Goal: Task Accomplishment & Management: Use online tool/utility

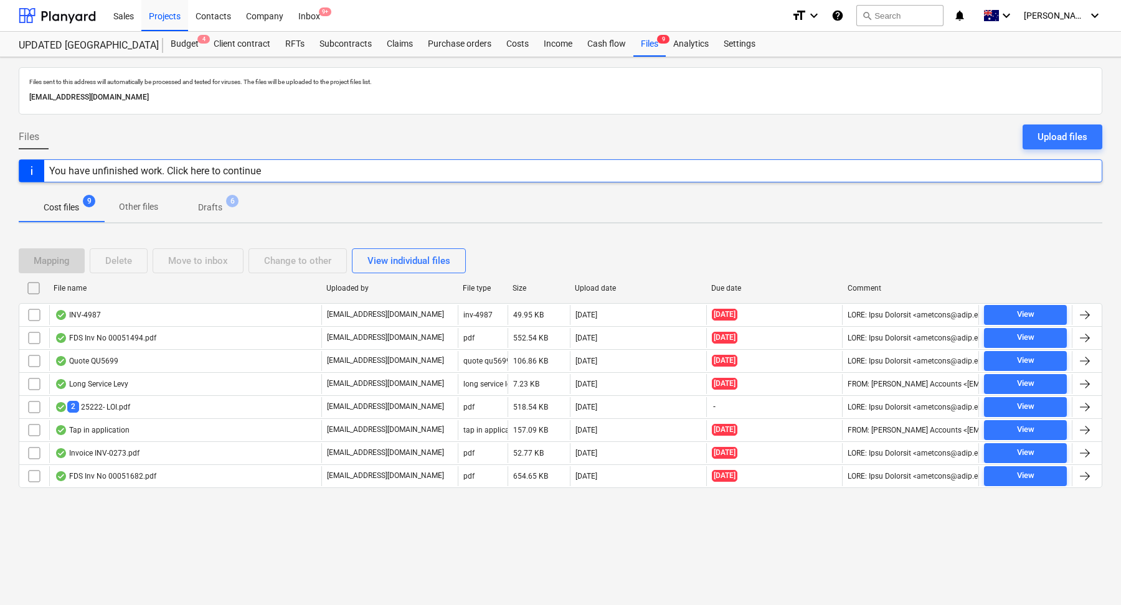
click at [215, 204] on p "Drafts" at bounding box center [210, 207] width 24 height 13
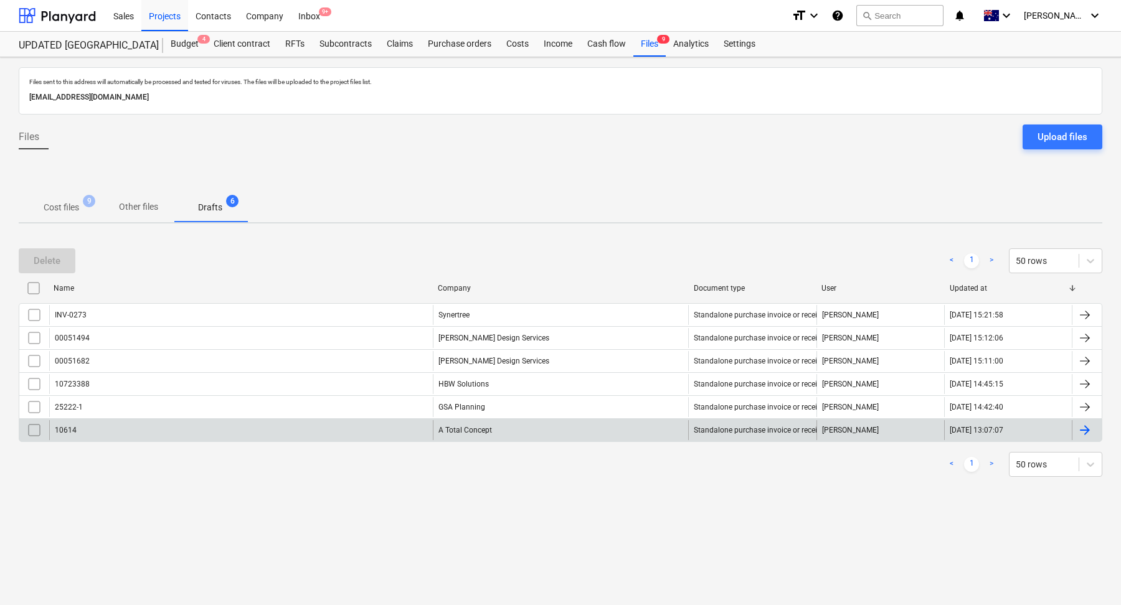
click at [226, 427] on div "10614" at bounding box center [241, 430] width 384 height 20
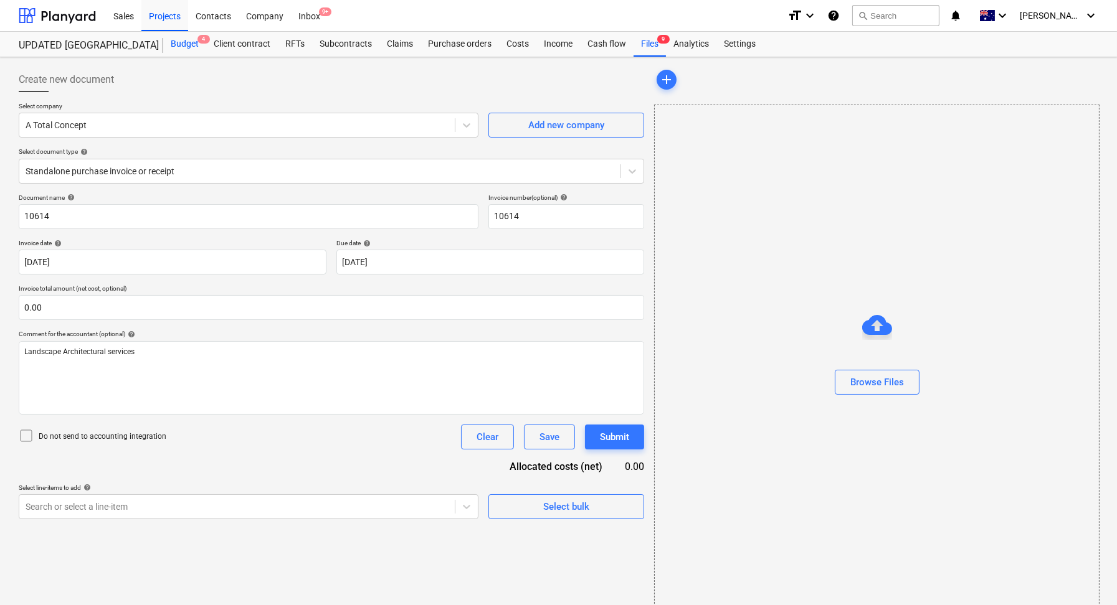
click at [181, 45] on div "Budget 4" at bounding box center [184, 44] width 43 height 25
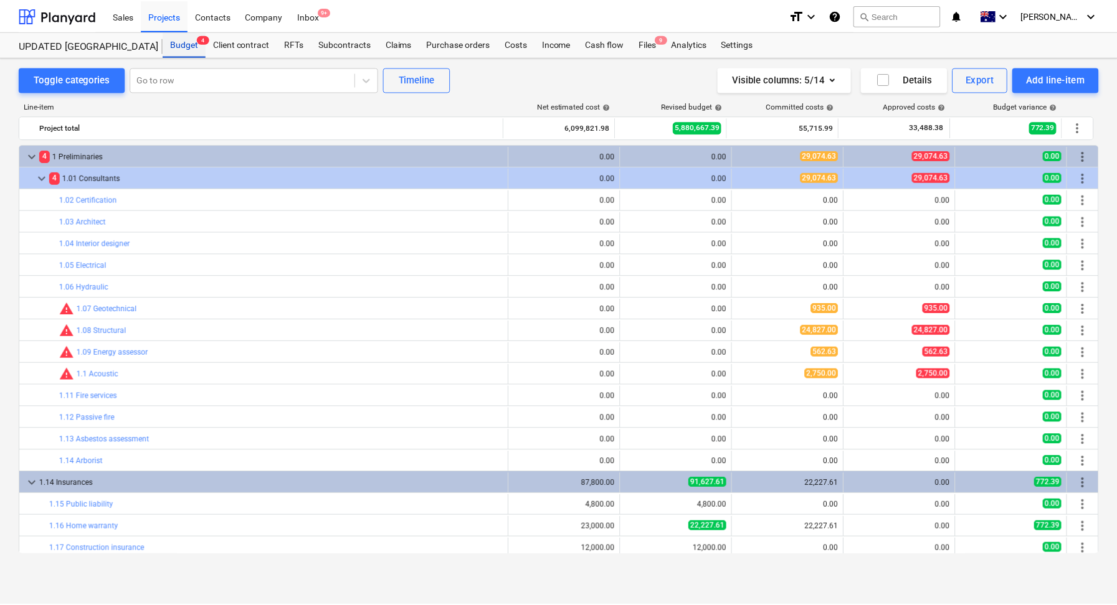
scroll to position [12, 0]
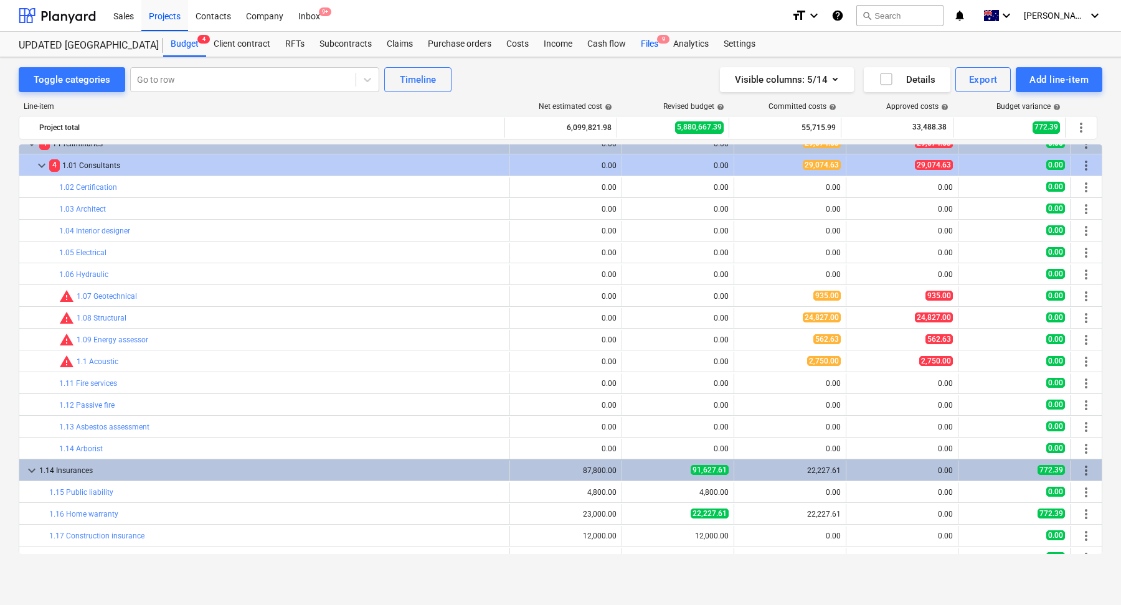
click at [652, 46] on div "Files 9" at bounding box center [649, 44] width 32 height 25
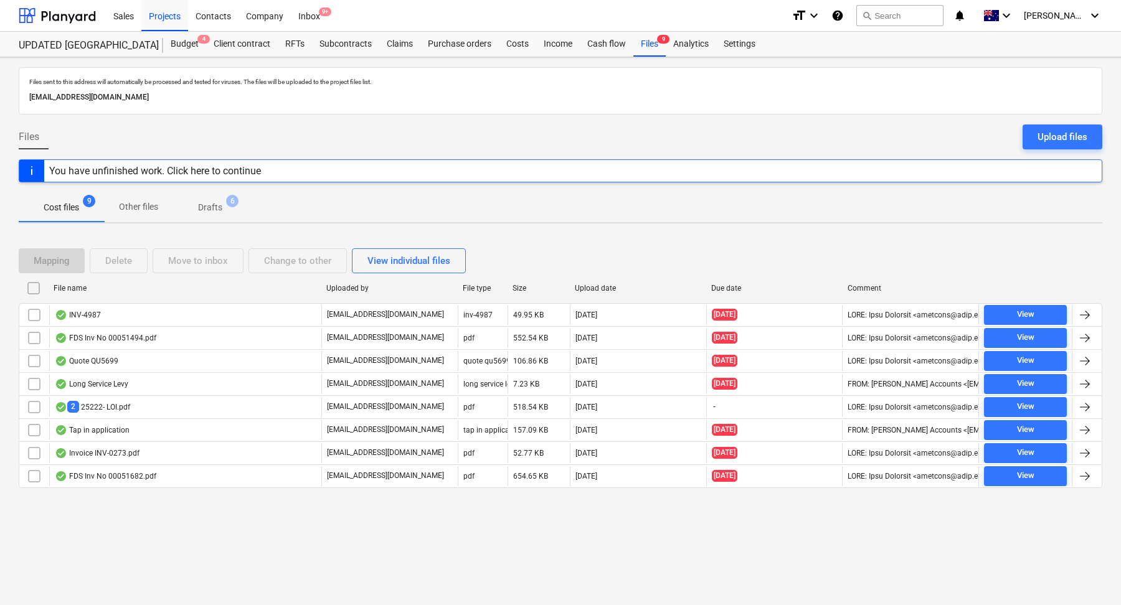
click at [223, 210] on span "Drafts 6" at bounding box center [210, 207] width 44 height 13
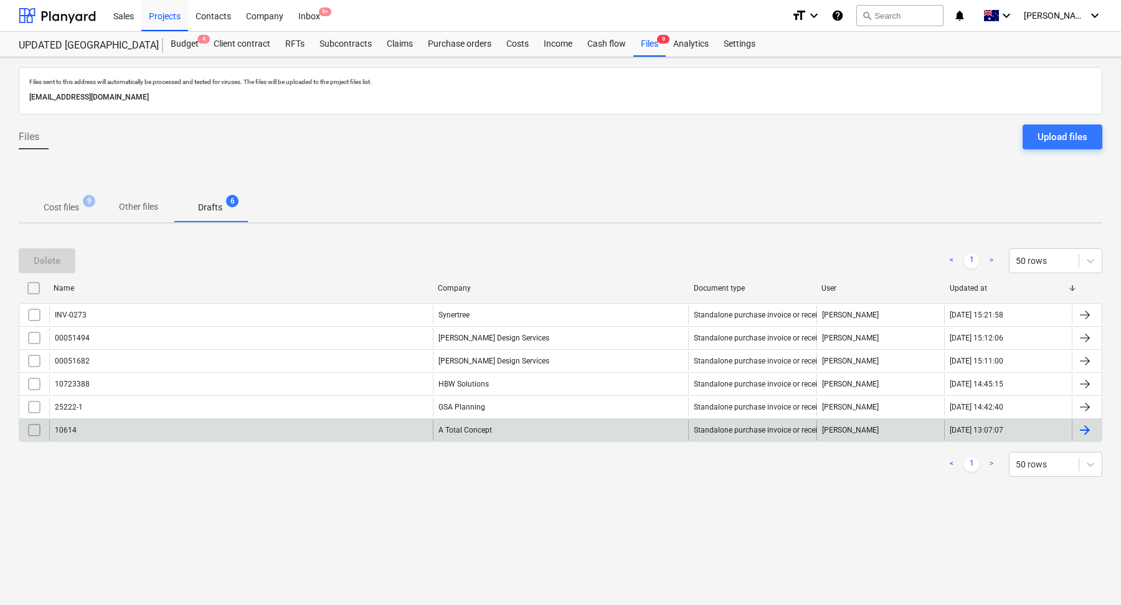
click at [109, 432] on div "10614" at bounding box center [241, 430] width 384 height 20
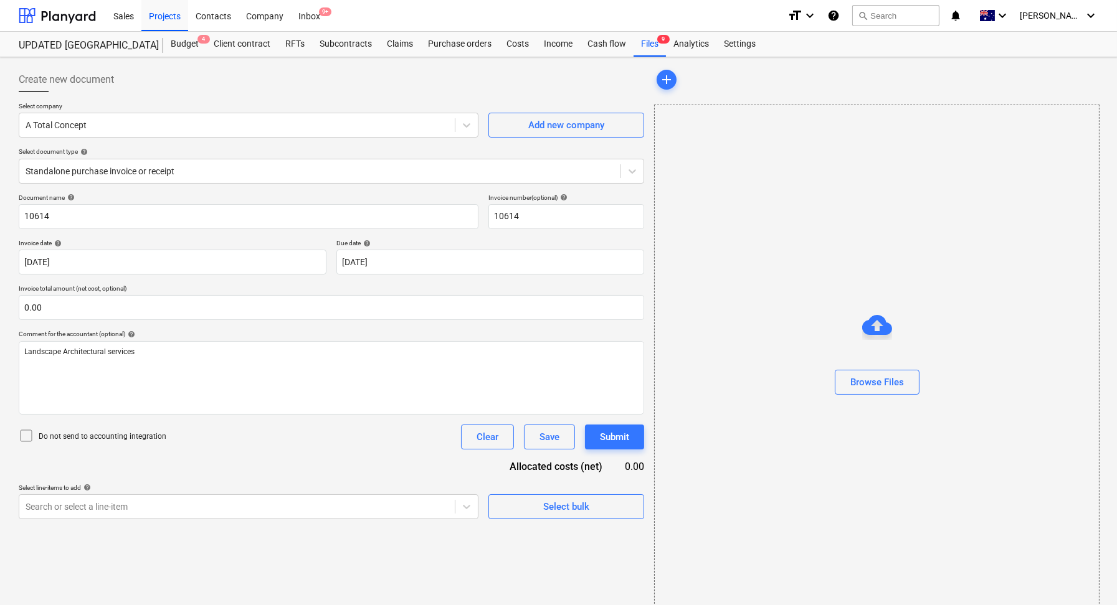
scroll to position [13, 0]
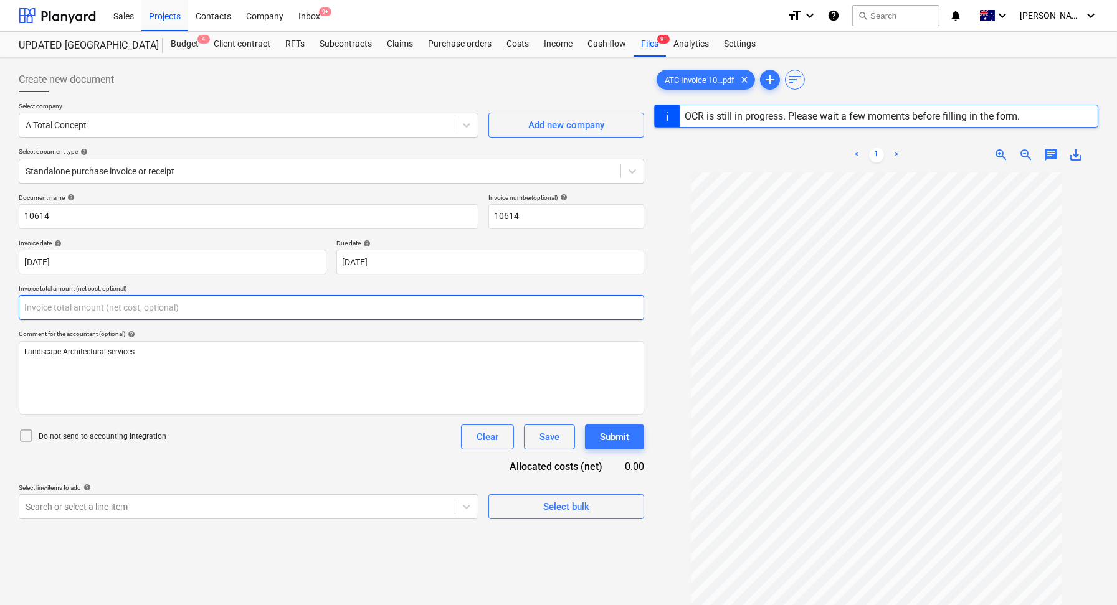
click at [119, 306] on input "text" at bounding box center [331, 307] width 625 height 25
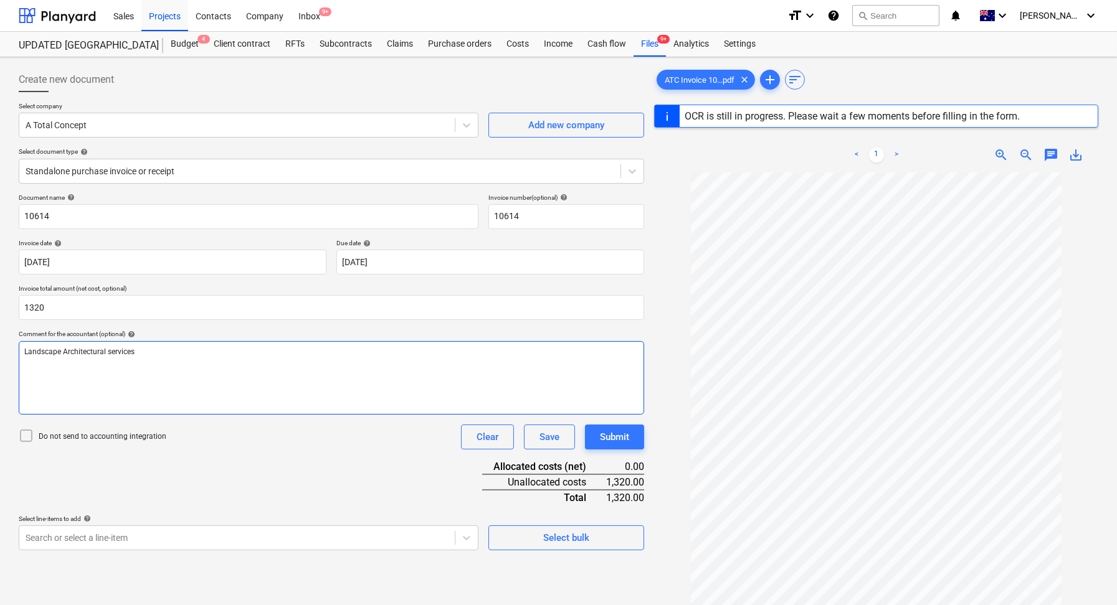
type input "1,320.00"
click at [227, 357] on div "Landscape Architectural services ﻿" at bounding box center [331, 378] width 625 height 74
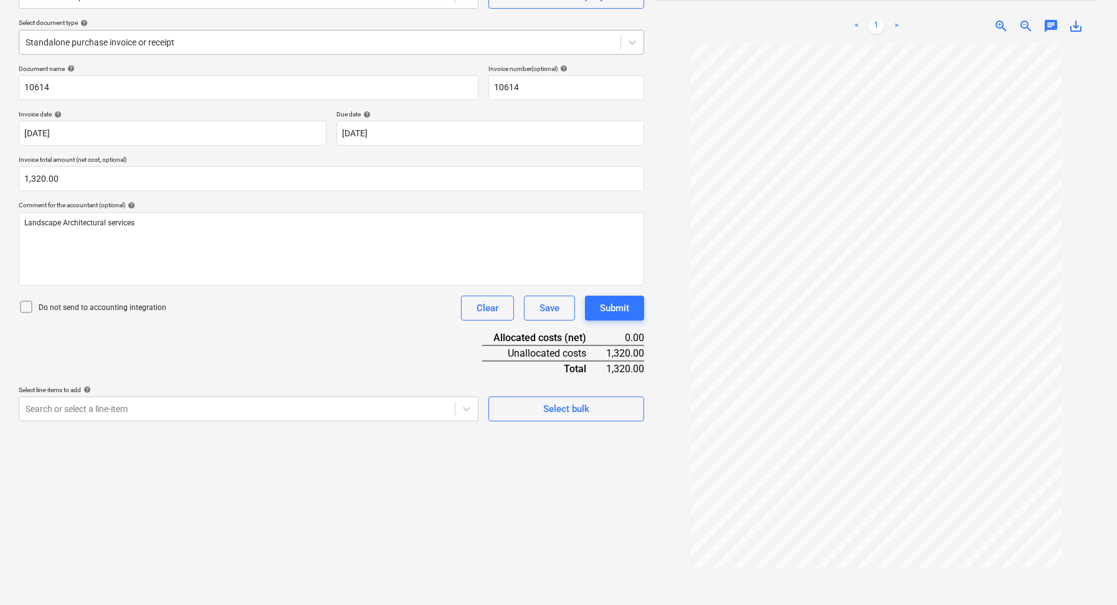
click at [326, 48] on div "Standalone purchase invoice or receipt" at bounding box center [319, 42] width 601 height 17
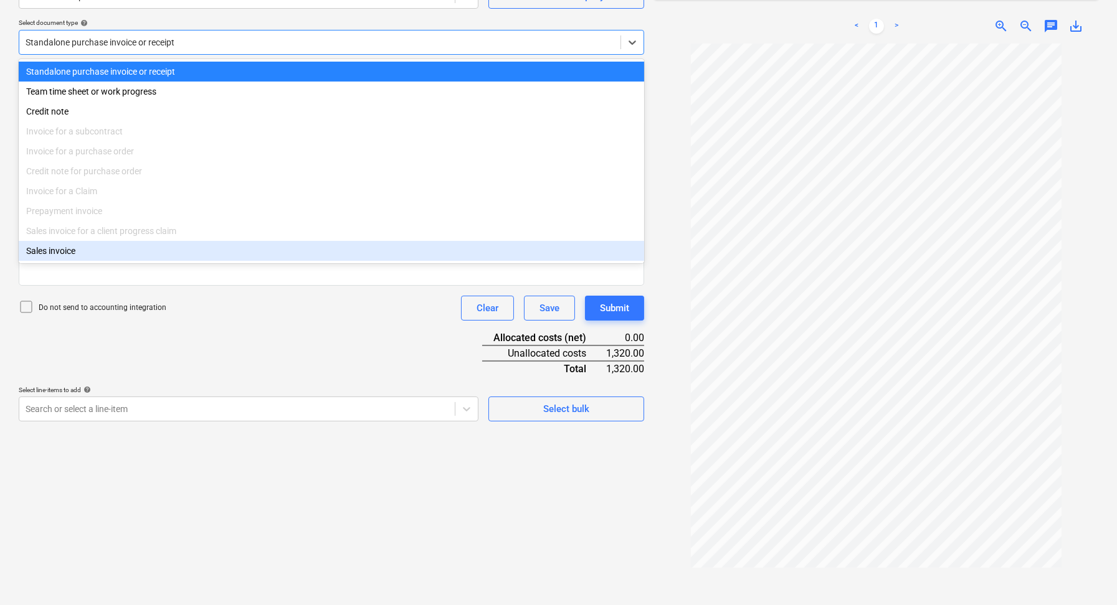
click at [389, 496] on div "Create new document Select company A Total Concept Add new company Select docum…" at bounding box center [331, 276] width 635 height 686
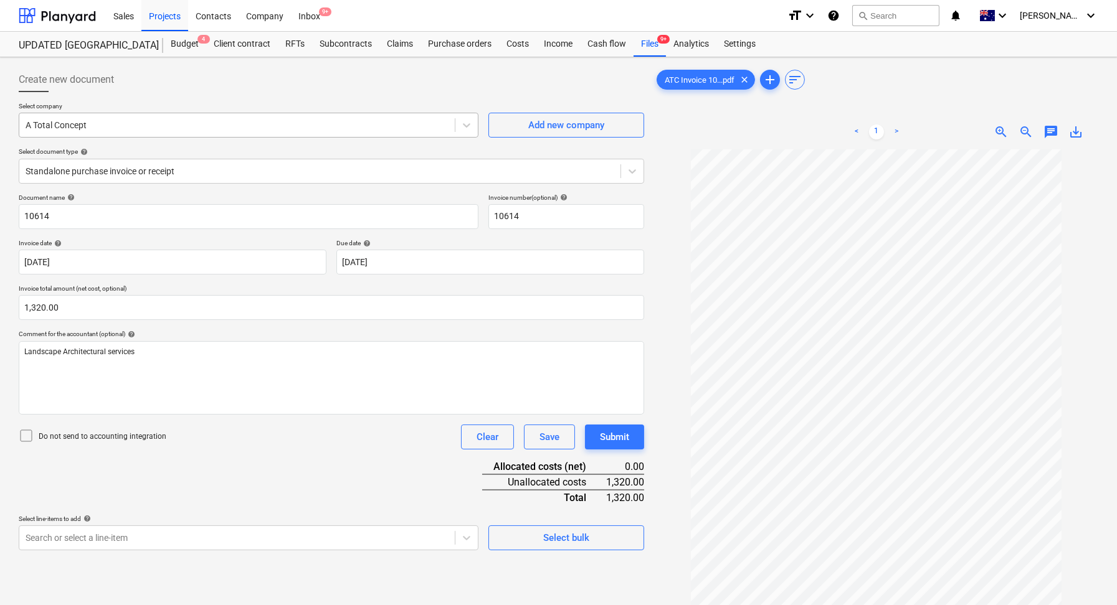
scroll to position [124, 0]
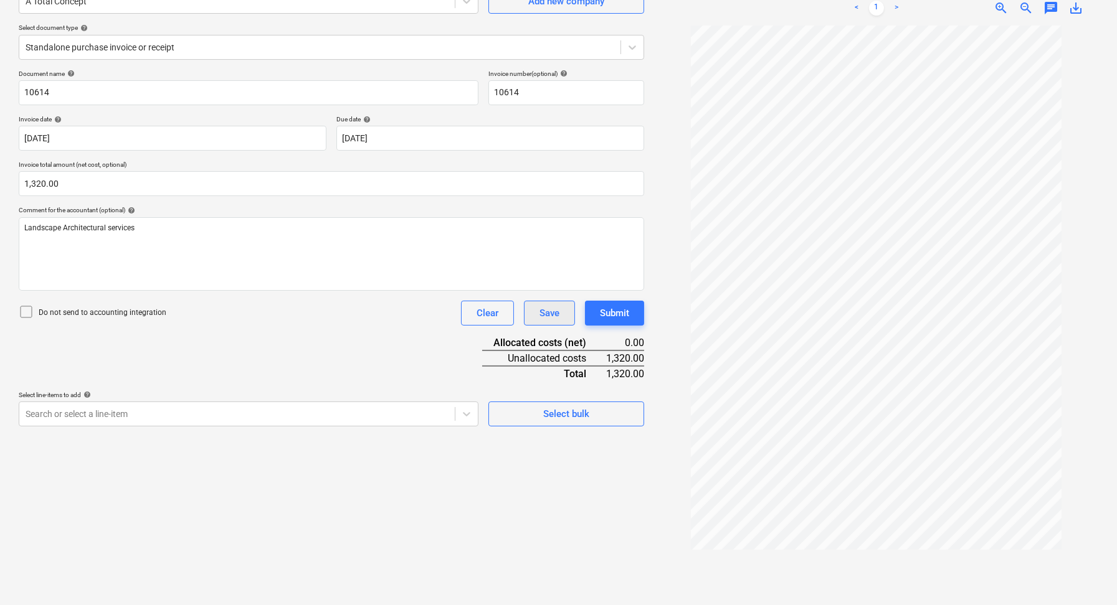
click at [536, 315] on button "Save" at bounding box center [549, 313] width 51 height 25
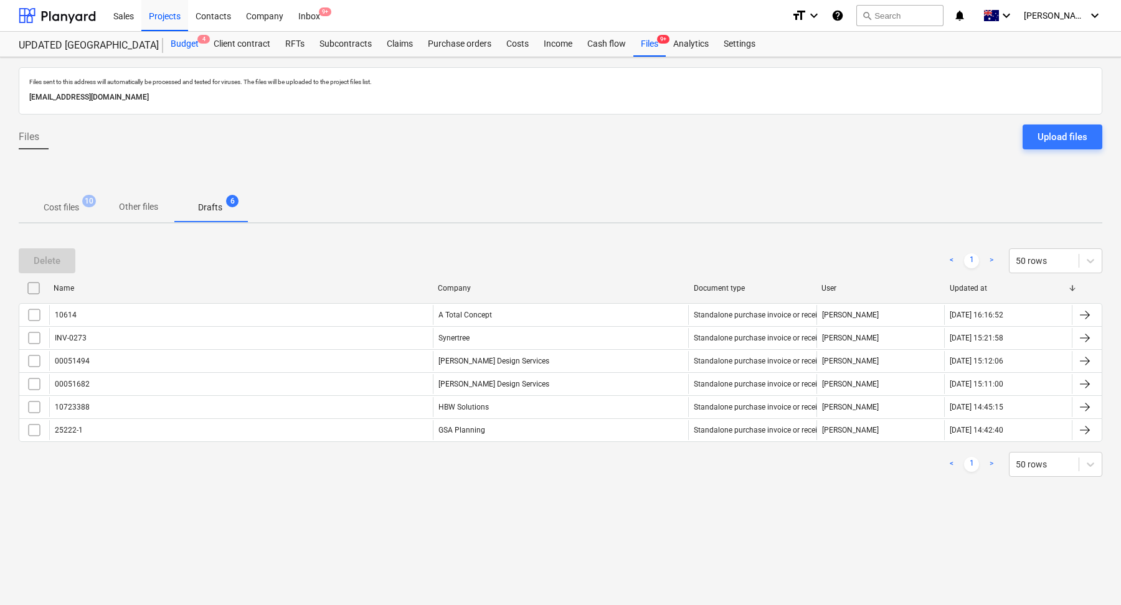
click at [186, 47] on div "Budget 4" at bounding box center [184, 44] width 43 height 25
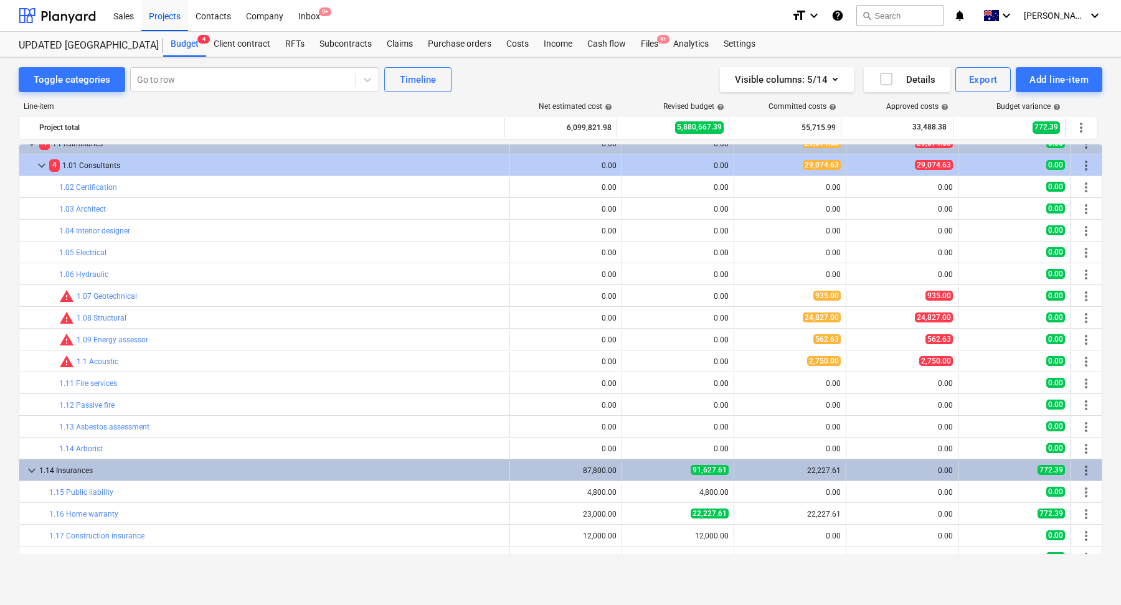
scroll to position [341, 0]
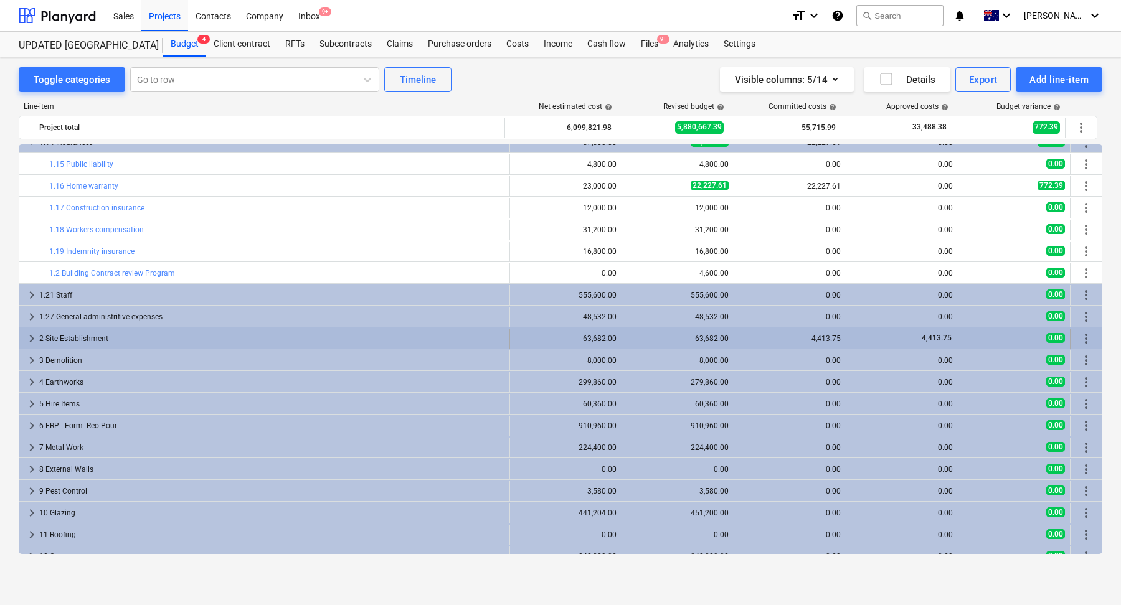
click at [233, 339] on div "2 Site Establishment" at bounding box center [271, 339] width 465 height 20
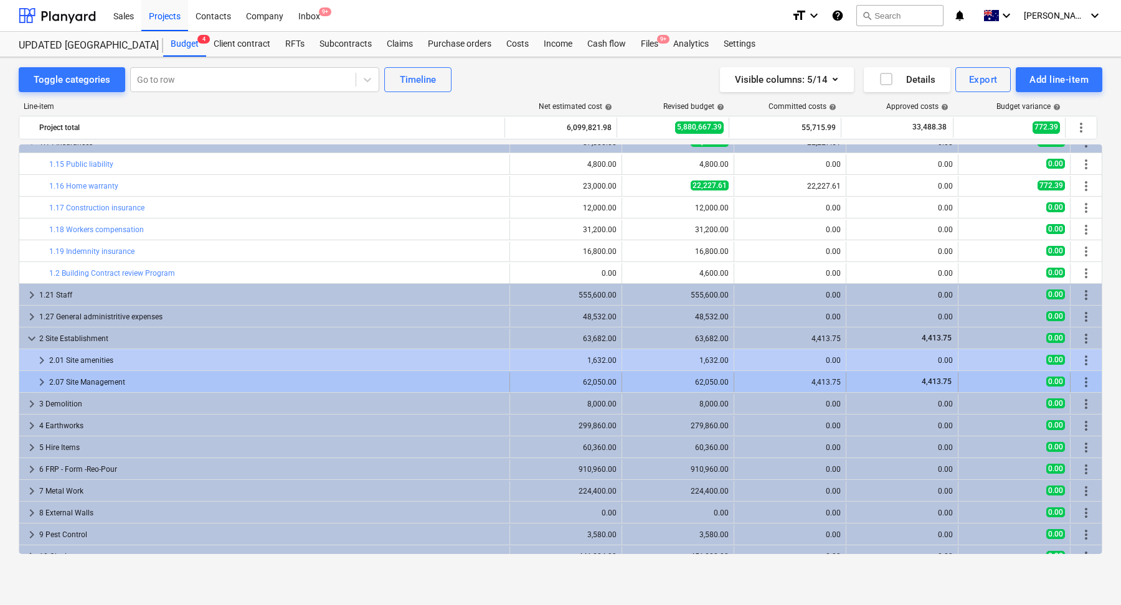
click at [210, 374] on div "2.07 Site Management" at bounding box center [276, 382] width 455 height 20
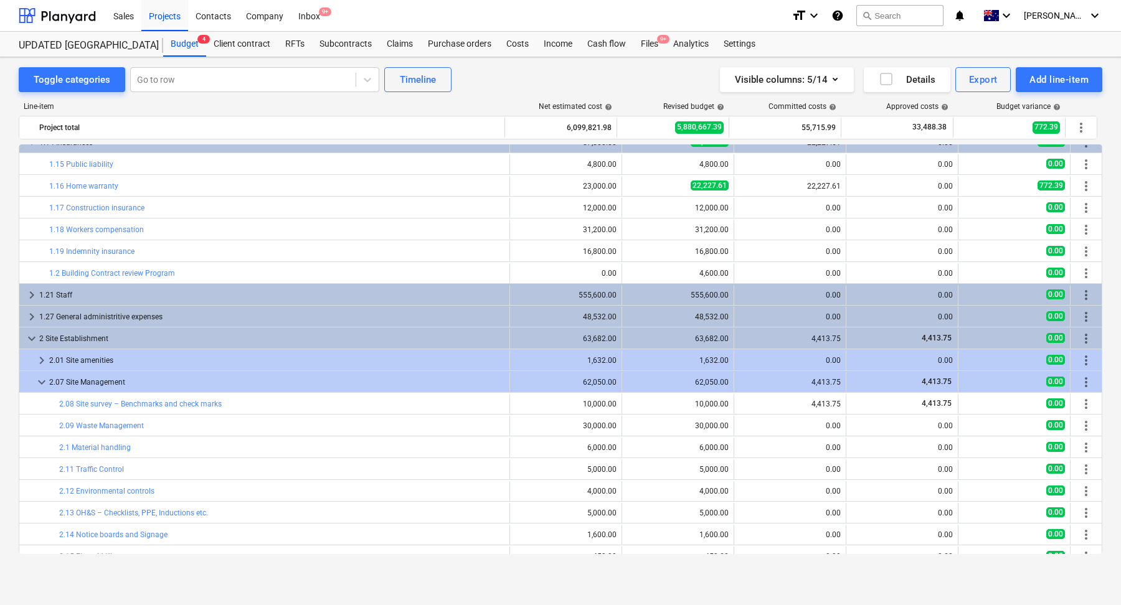
scroll to position [409, 0]
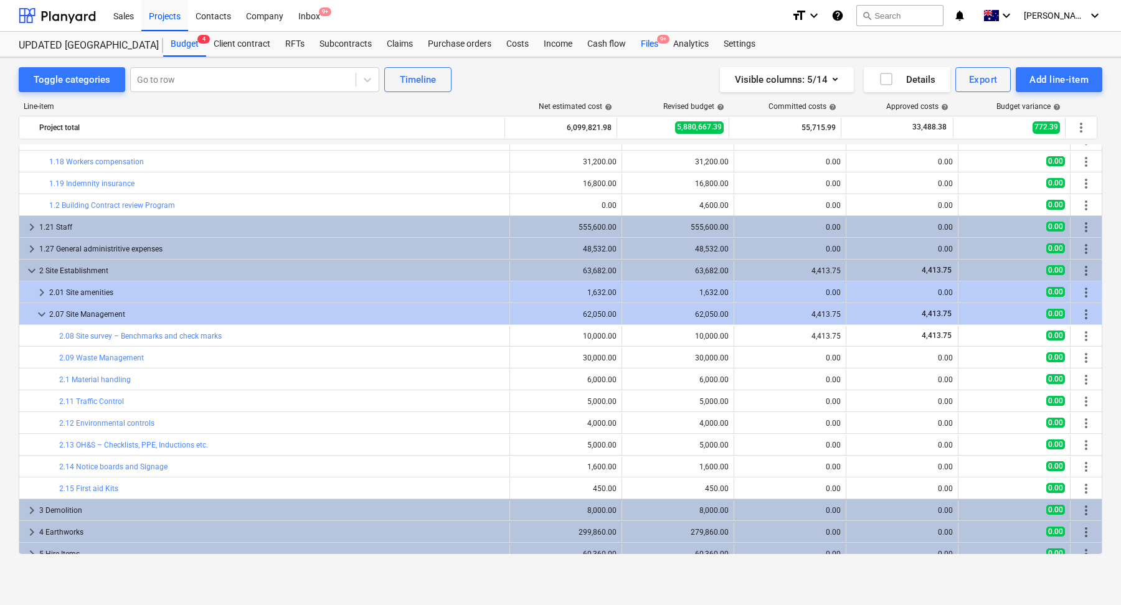
click at [648, 42] on div "Files 9+" at bounding box center [649, 44] width 32 height 25
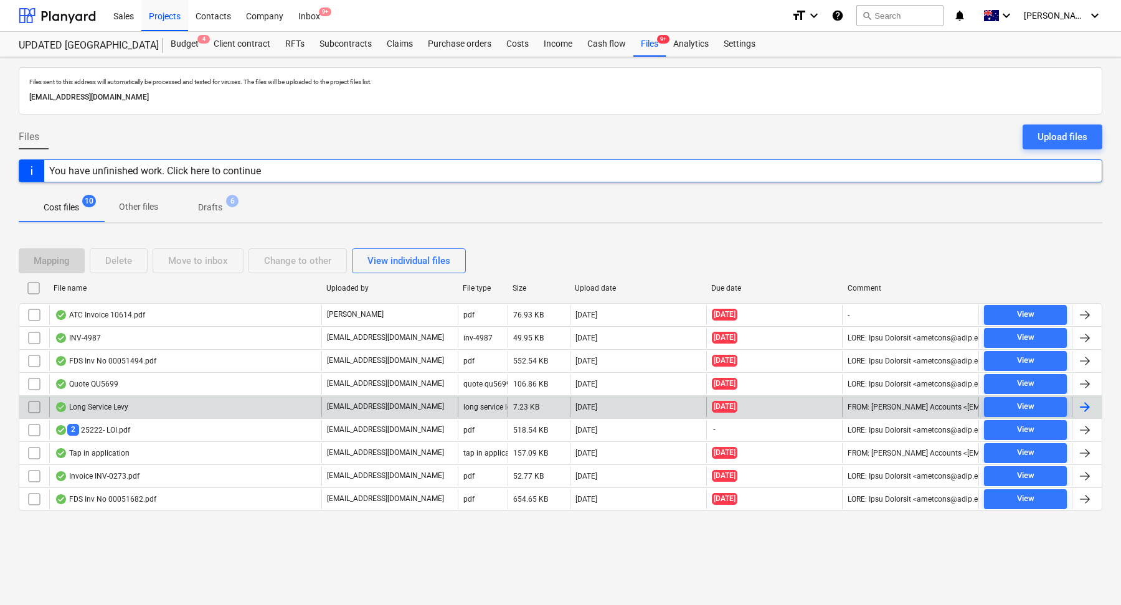
click at [192, 407] on div "Long Service Levy" at bounding box center [185, 407] width 272 height 20
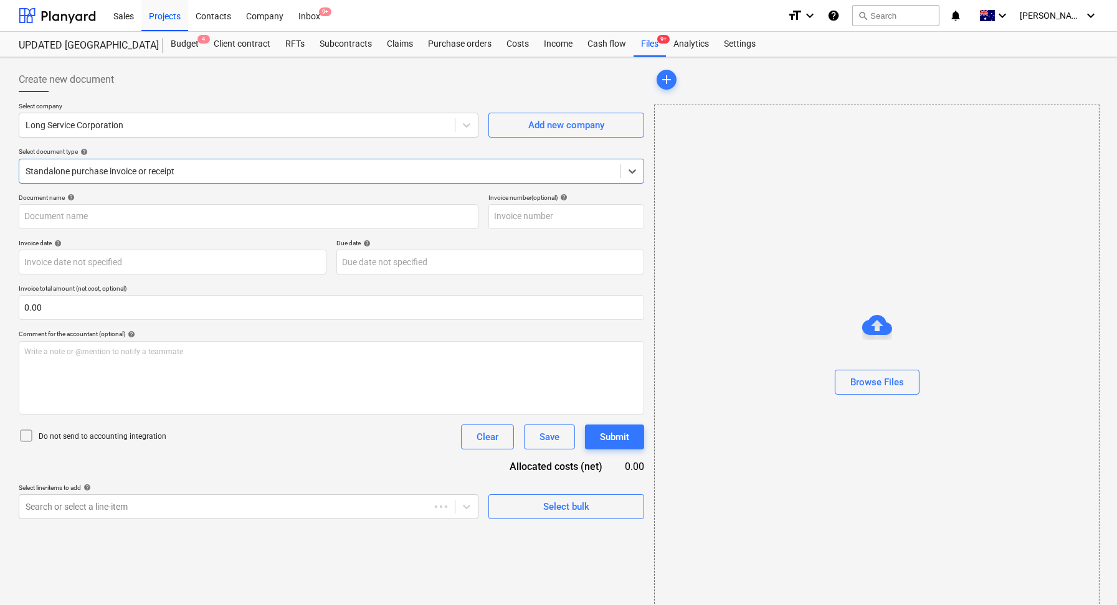
type input "INV L0000182051"
type input "[DATE]"
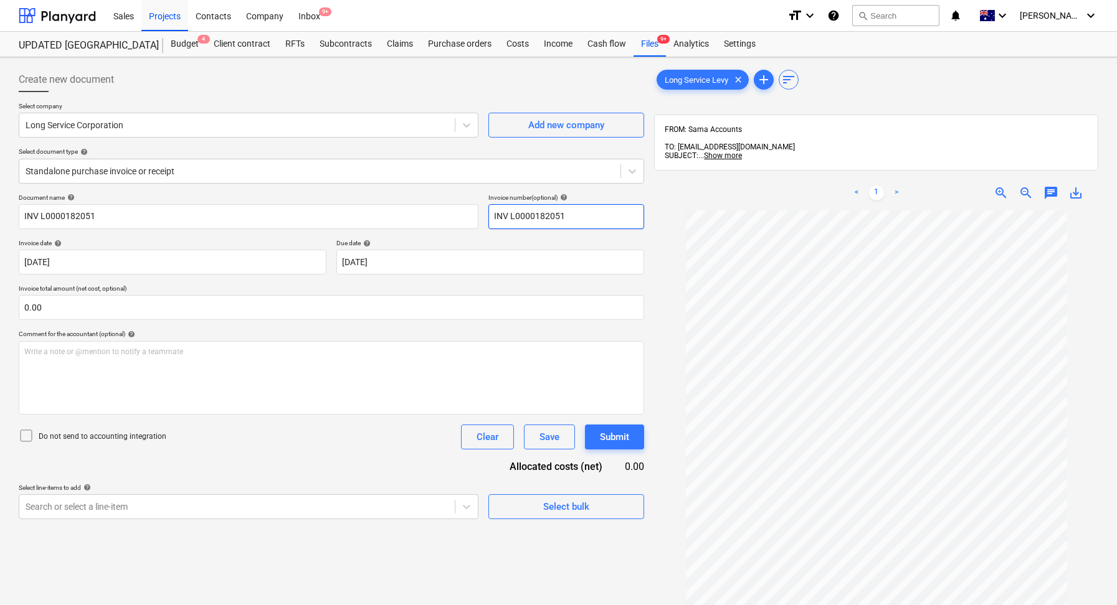
drag, startPoint x: 568, startPoint y: 215, endPoint x: 508, endPoint y: 214, distance: 60.4
click at [509, 216] on input "INV L0000182051" at bounding box center [566, 216] width 156 height 25
click at [551, 437] on div "Save" at bounding box center [549, 437] width 20 height 16
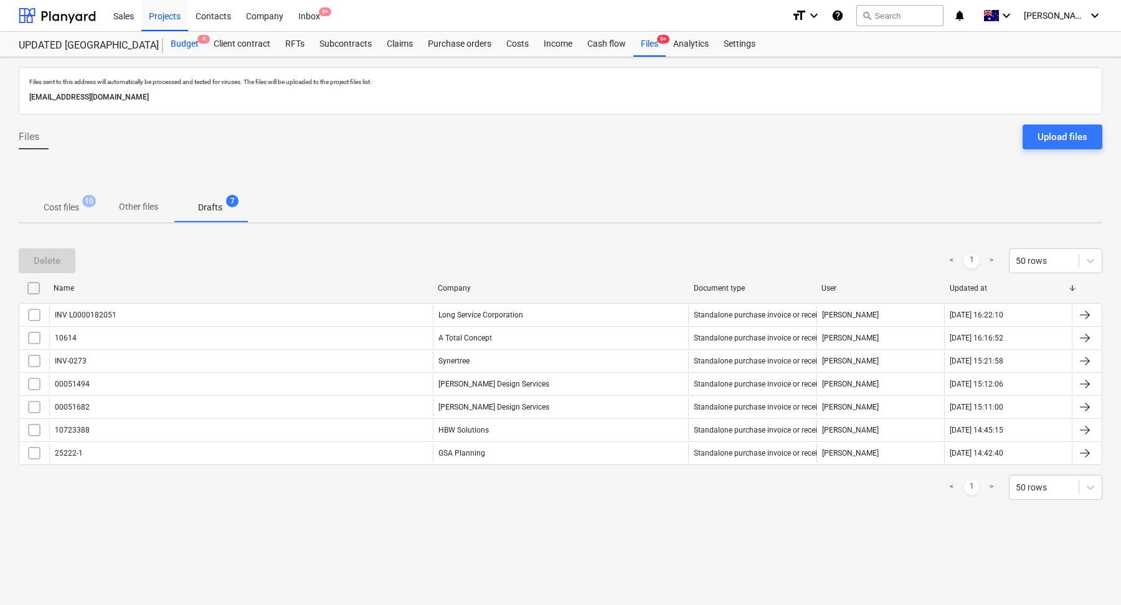
click at [195, 49] on div "Budget 4" at bounding box center [184, 44] width 43 height 25
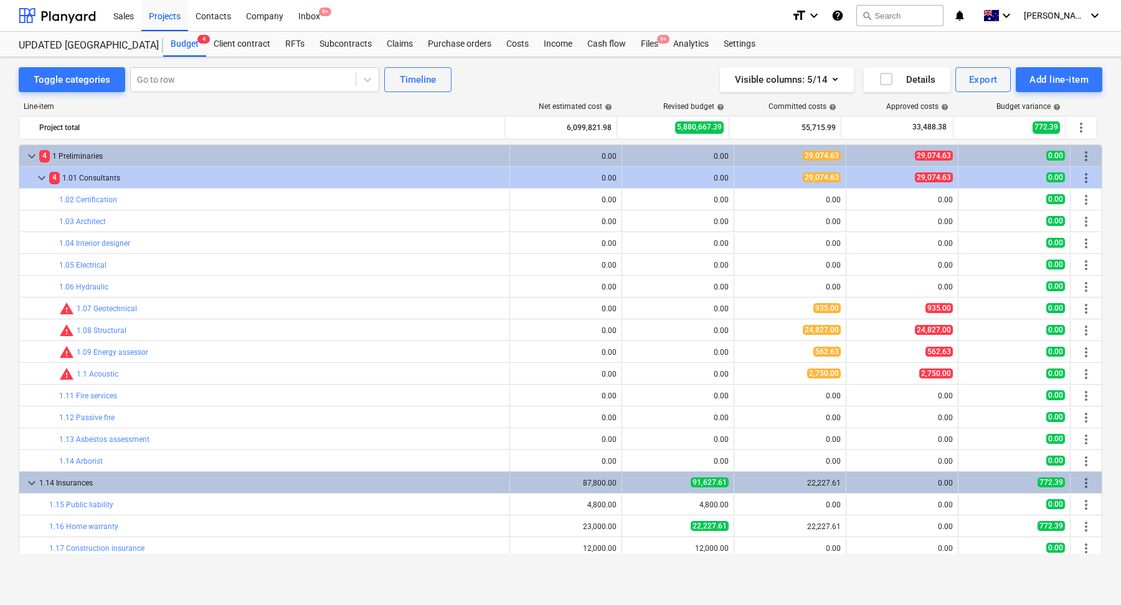
scroll to position [214, 0]
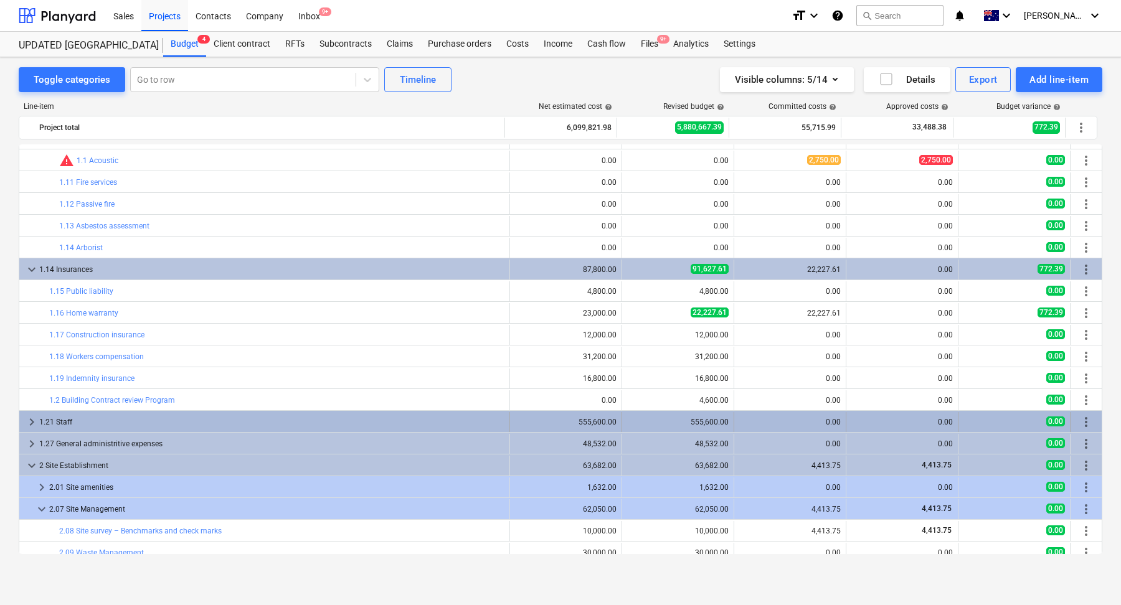
click at [83, 420] on div "1.21 Staff" at bounding box center [271, 422] width 465 height 20
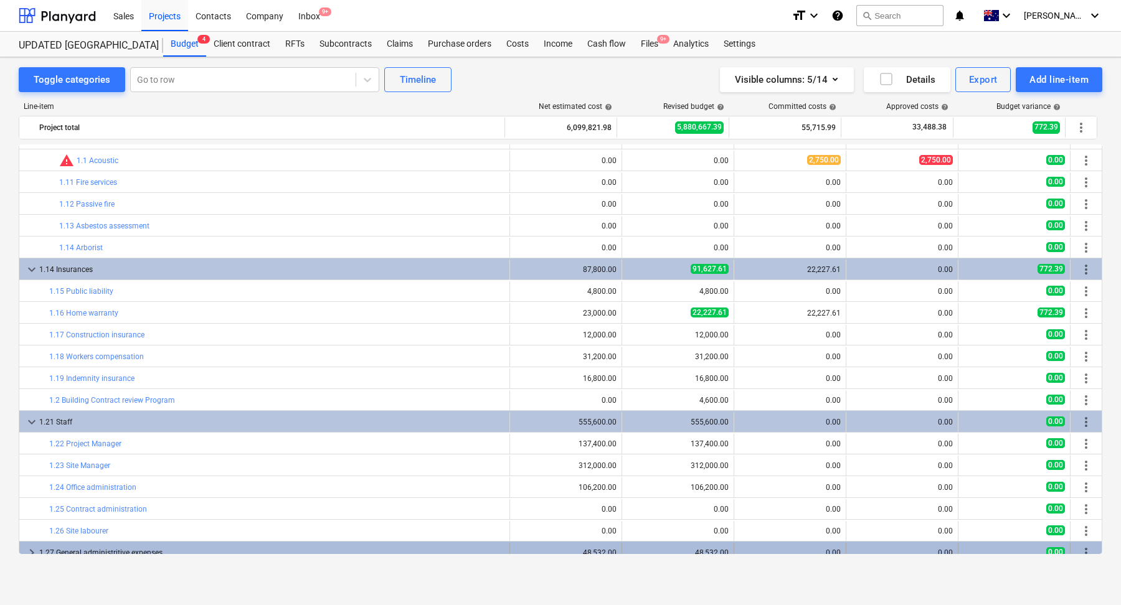
scroll to position [275, 0]
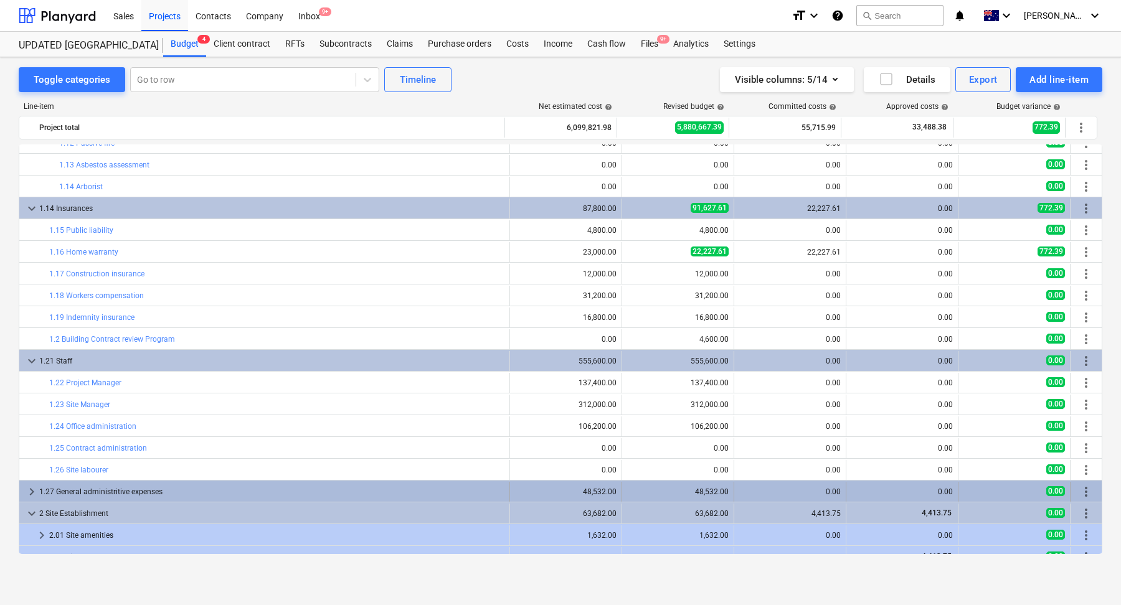
click at [166, 498] on div "1.27 General administritive expenses" at bounding box center [271, 492] width 465 height 20
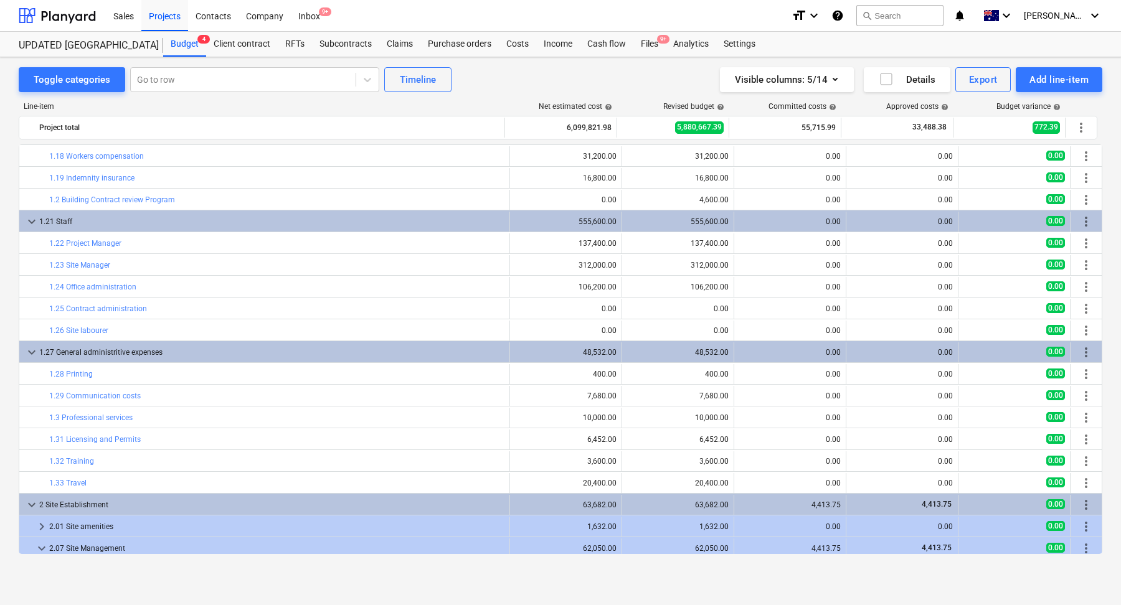
scroll to position [0, 0]
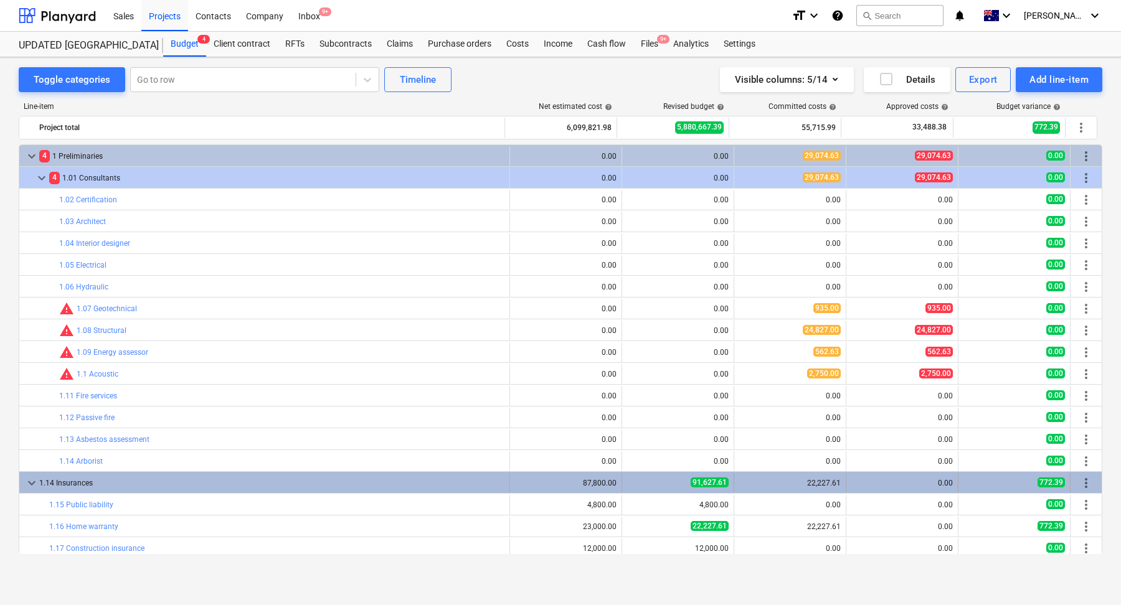
click at [109, 487] on div "1.14 Insurances" at bounding box center [271, 483] width 465 height 20
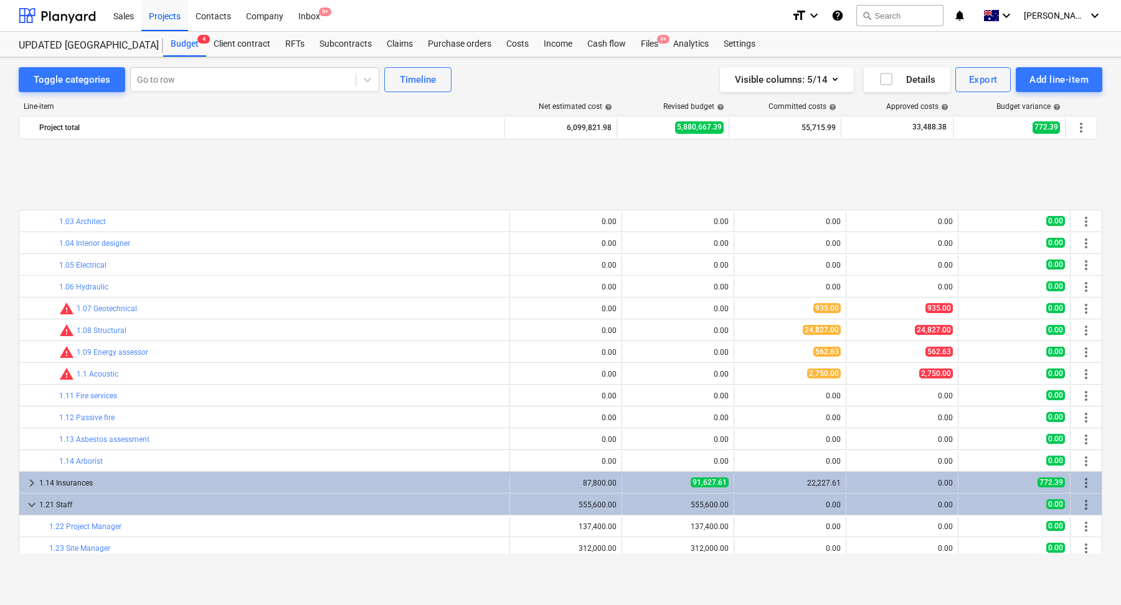
scroll to position [90, 0]
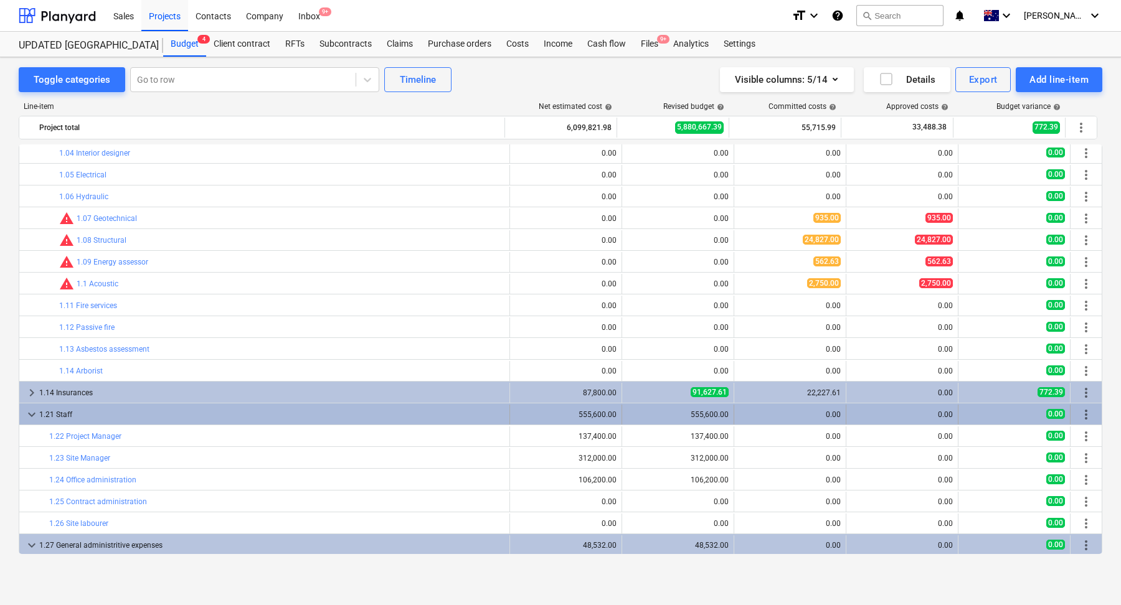
click at [57, 418] on div "1.21 Staff" at bounding box center [271, 415] width 465 height 20
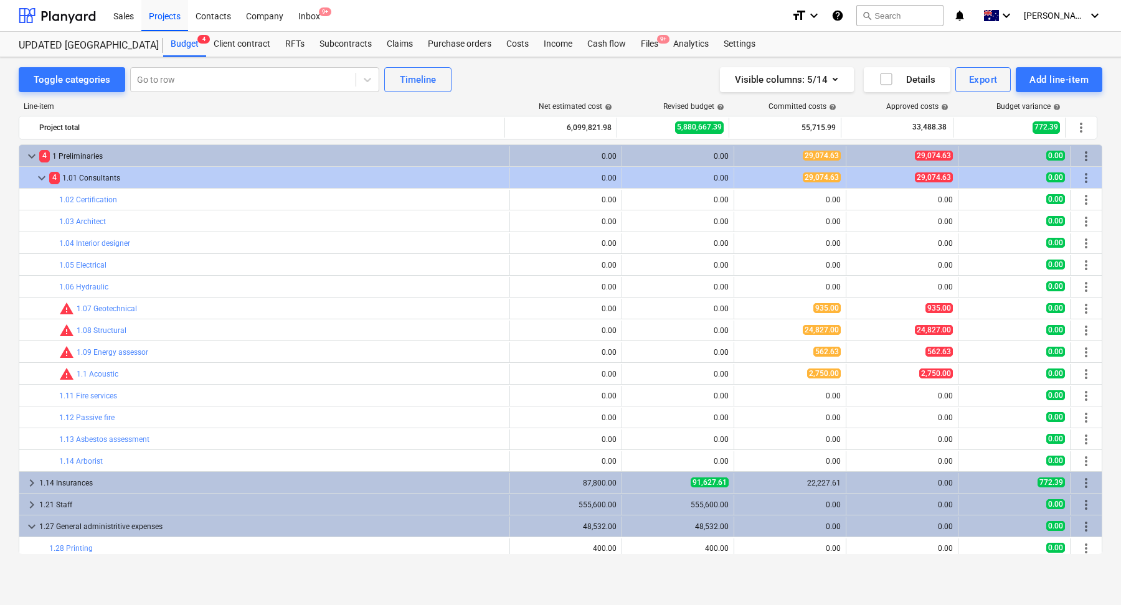
scroll to position [0, 0]
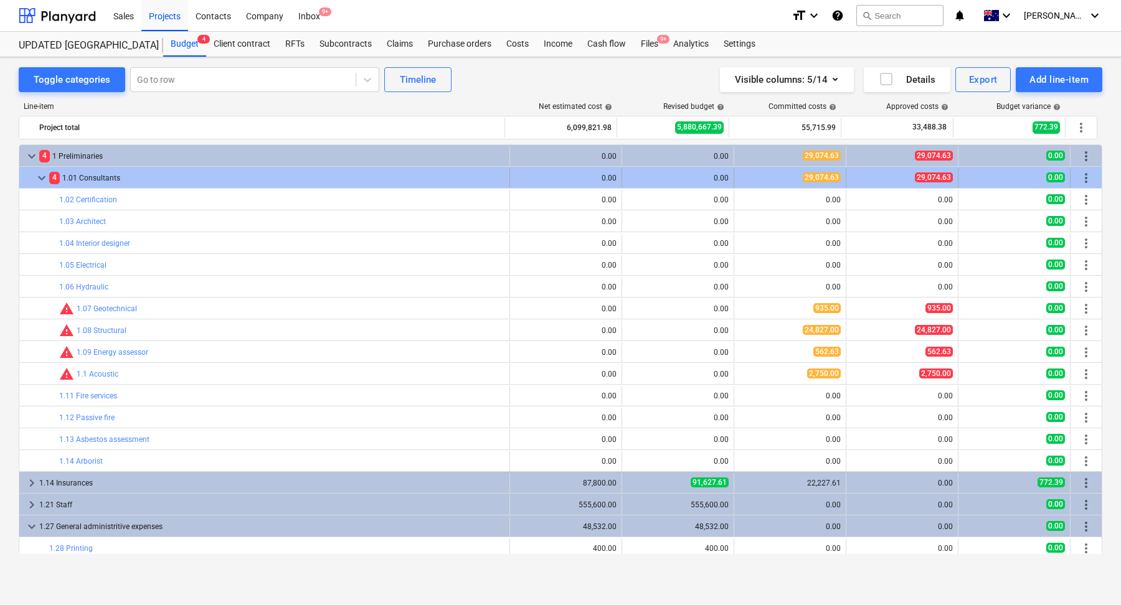
click at [592, 176] on div "0.00" at bounding box center [566, 178] width 102 height 9
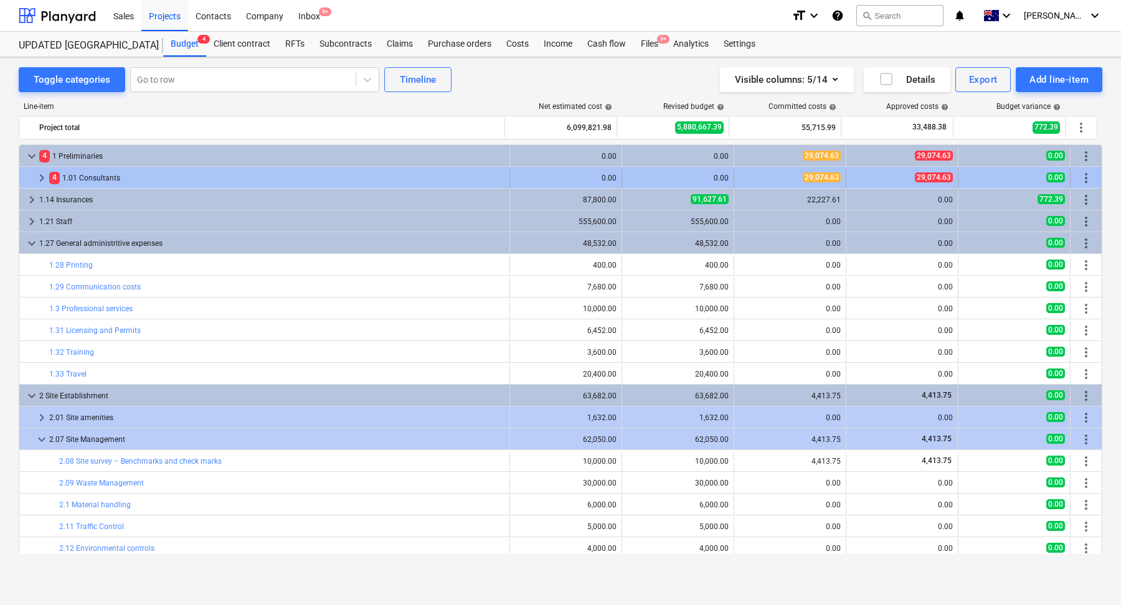
click at [363, 171] on div "4 1.01 Consultants" at bounding box center [276, 178] width 455 height 20
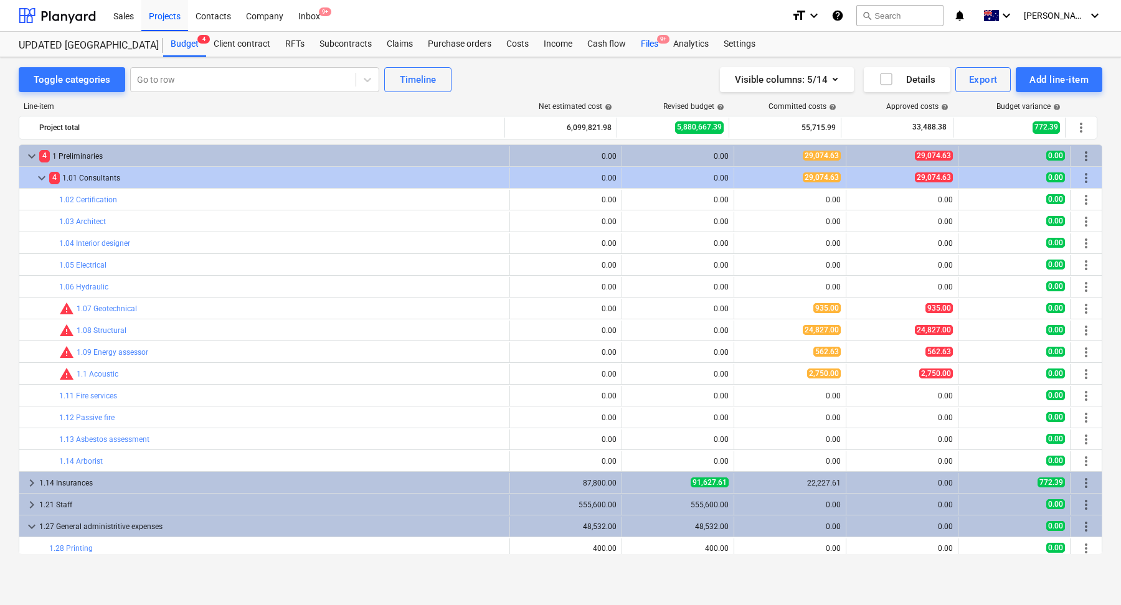
click at [645, 47] on div "Files 9+" at bounding box center [649, 44] width 32 height 25
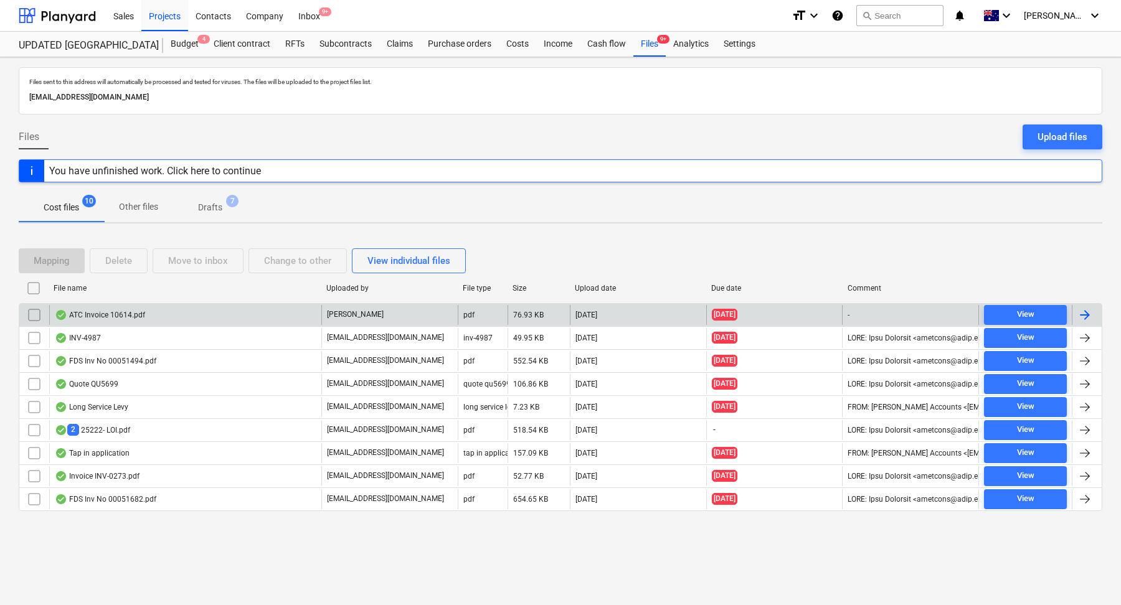
click at [183, 310] on div "ATC Invoice 10614.pdf" at bounding box center [185, 315] width 272 height 20
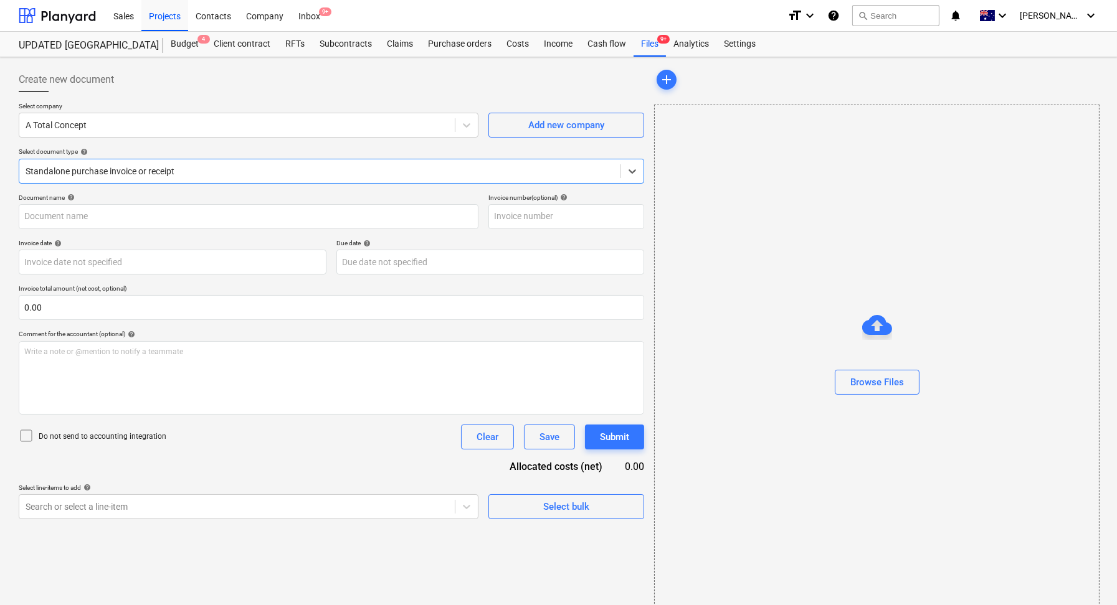
type input "10614"
type input "[DATE]"
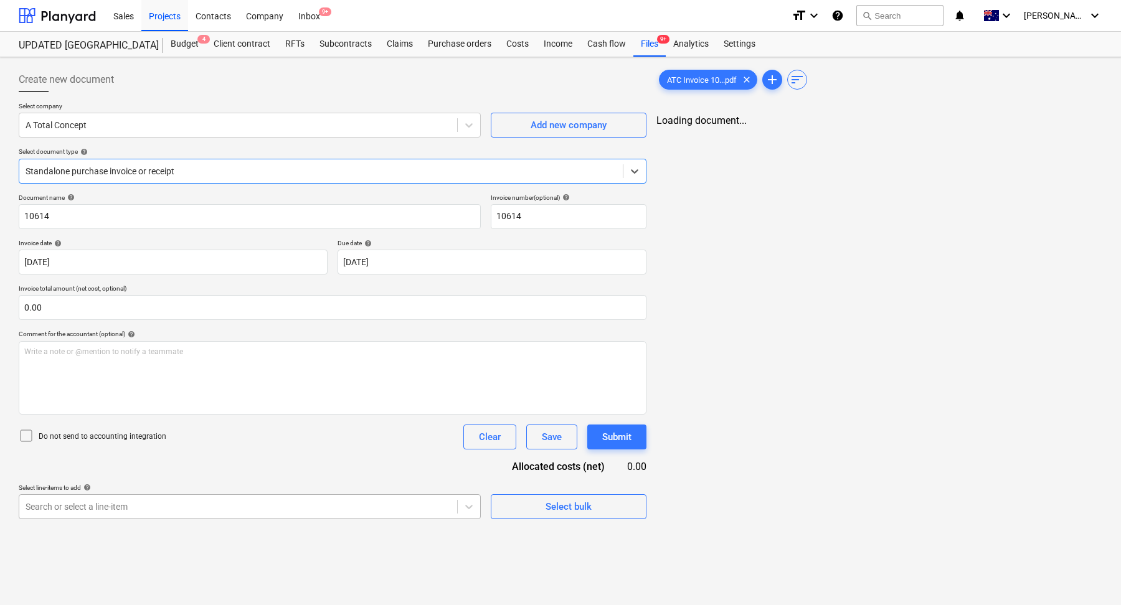
click at [199, 504] on body "Sales Projects Contacts Company Inbox 9+ format_size keyboard_arrow_down help s…" at bounding box center [560, 302] width 1121 height 605
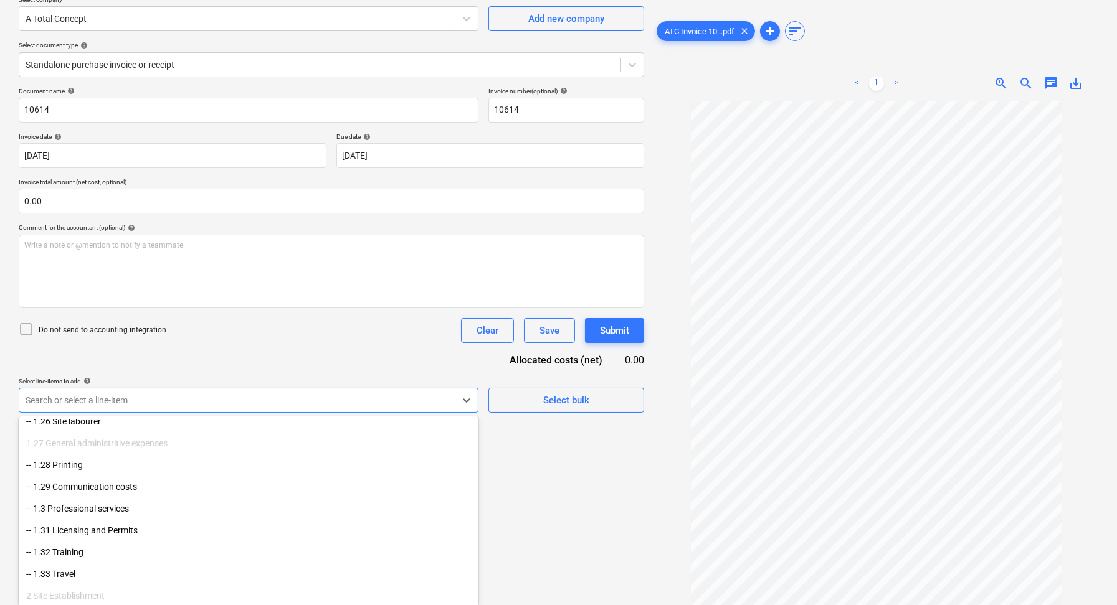
scroll to position [664, 0]
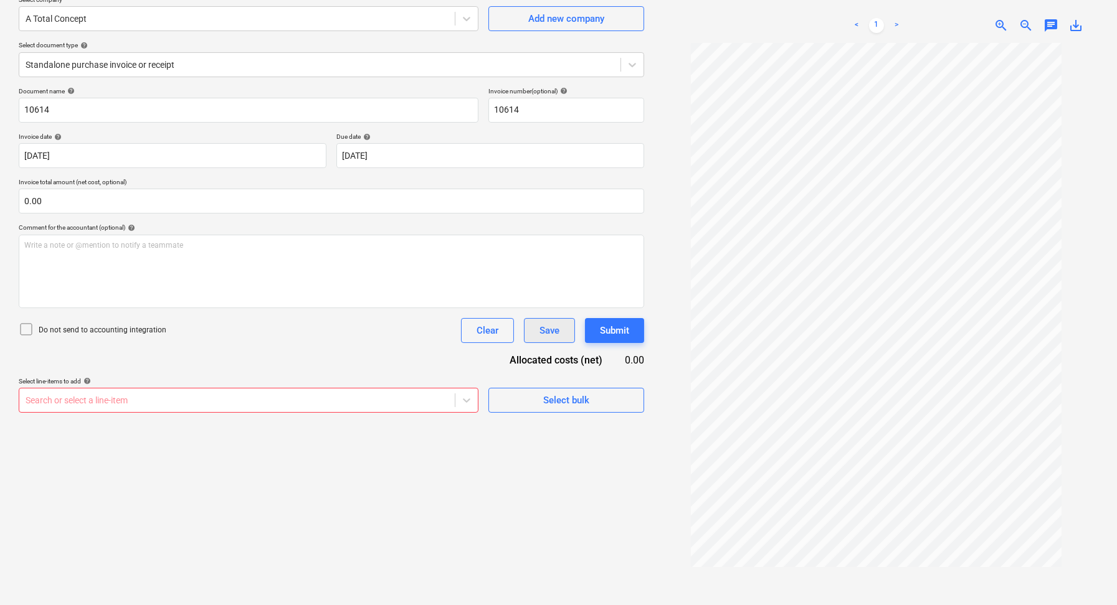
click at [544, 333] on div "Document name help 10614 Invoice number (optional) help 10614 Invoice date help…" at bounding box center [331, 250] width 625 height 326
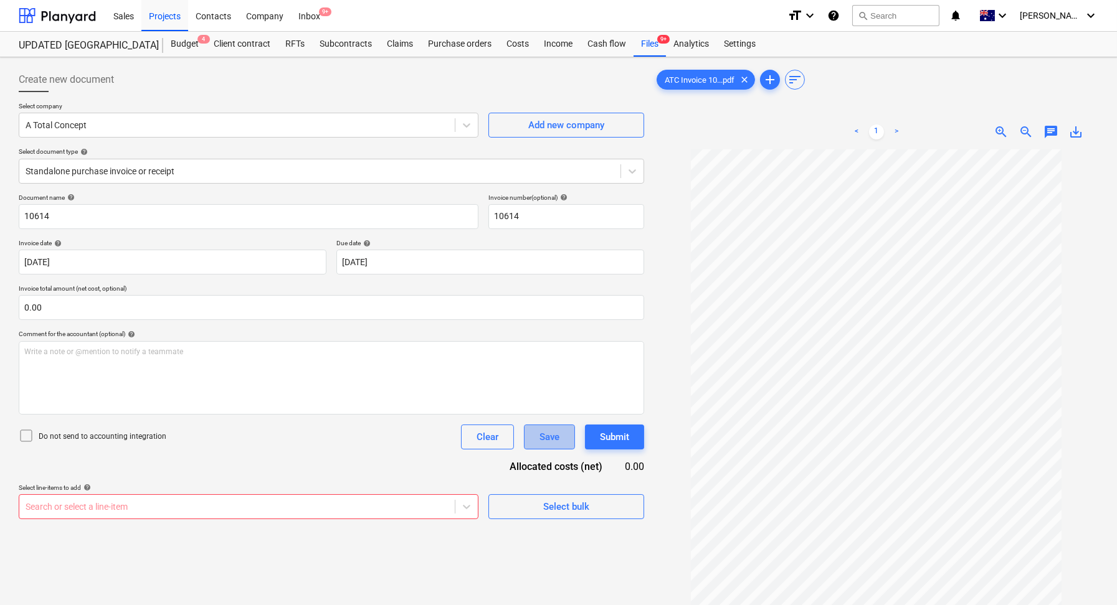
click at [553, 431] on div "Save" at bounding box center [549, 437] width 20 height 16
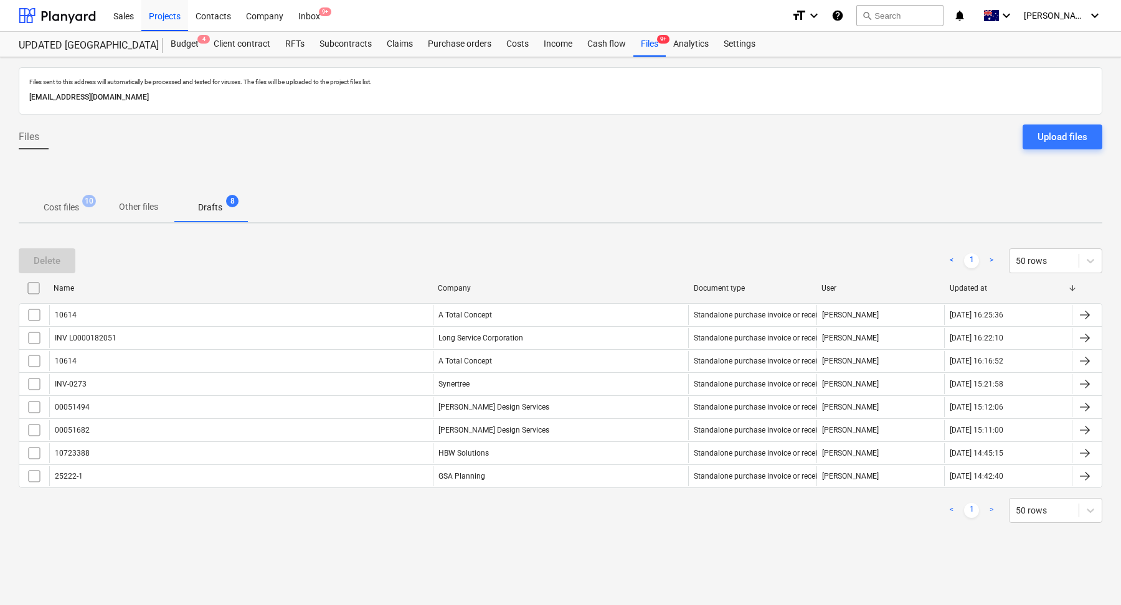
click at [68, 206] on p "Cost files" at bounding box center [62, 207] width 36 height 13
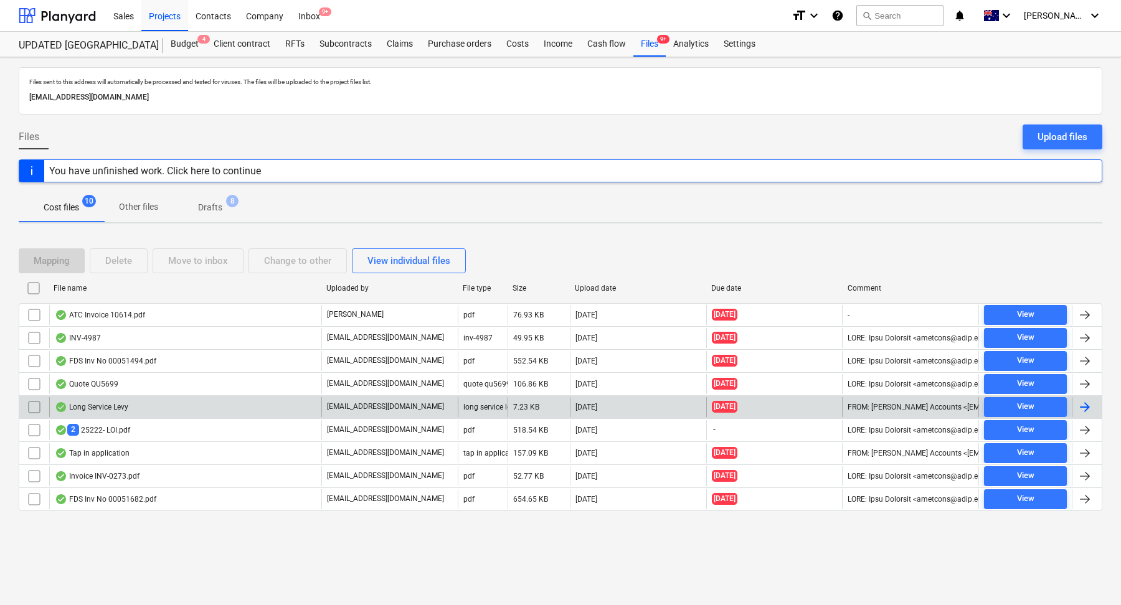
click at [189, 407] on div "Long Service Levy" at bounding box center [185, 407] width 272 height 20
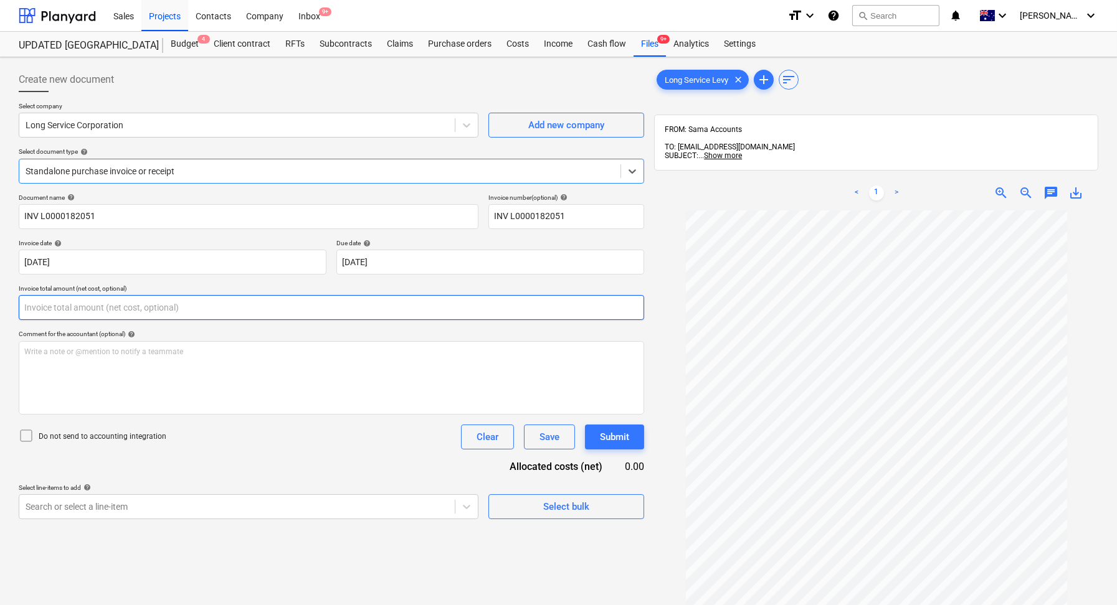
click at [341, 319] on input "text" at bounding box center [331, 307] width 625 height 25
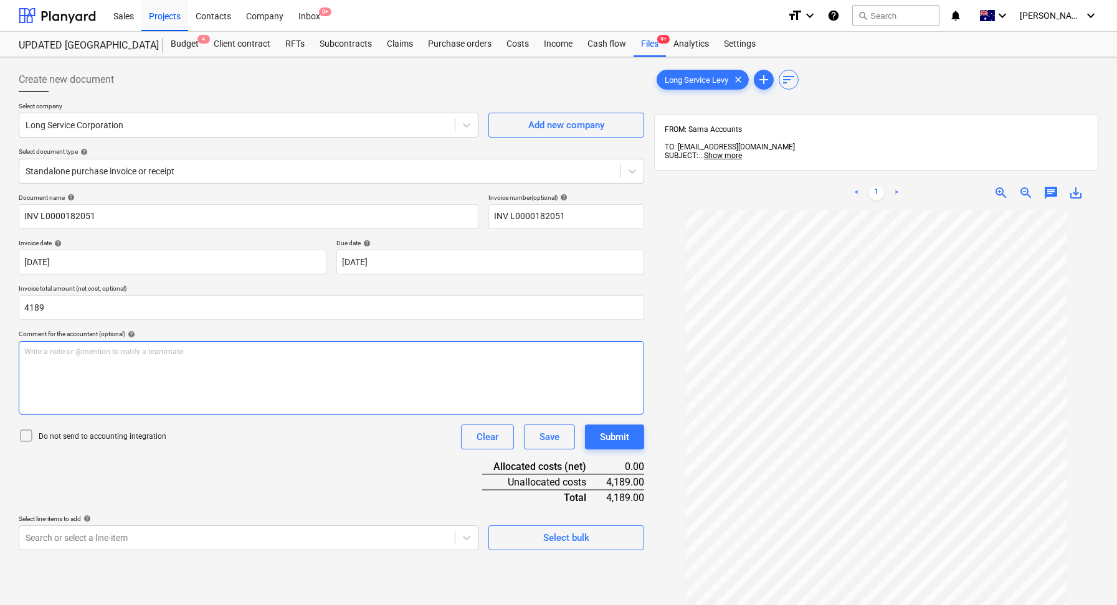
type input "4,189.00"
click at [333, 387] on div "Write a note or @mention to notify a teammate [PERSON_NAME]" at bounding box center [331, 378] width 625 height 74
click at [29, 434] on icon at bounding box center [26, 436] width 15 height 15
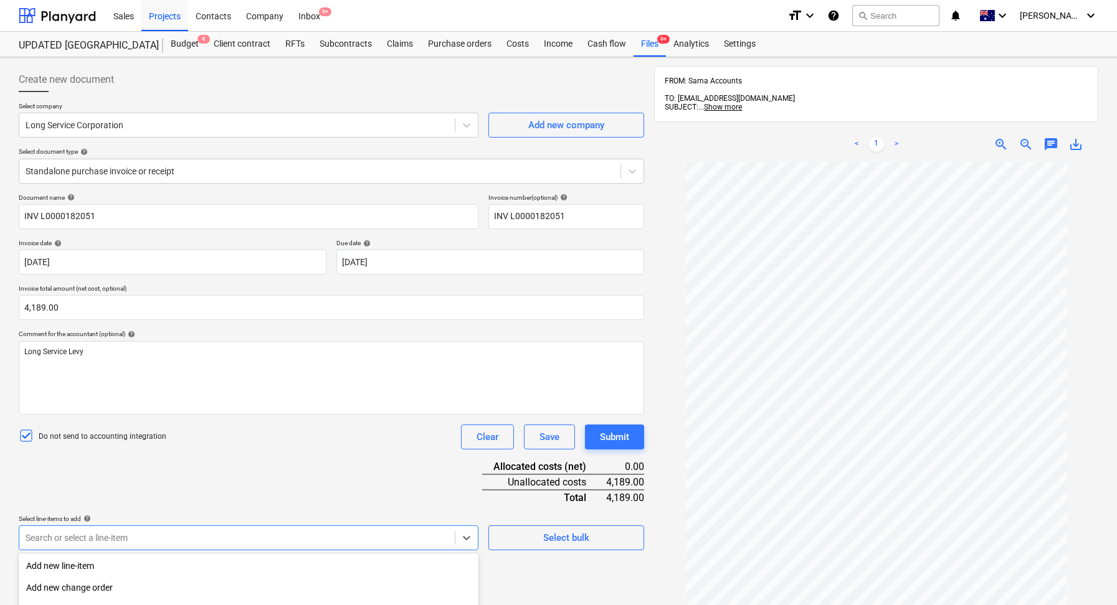
click at [276, 541] on body "Sales Projects Contacts Company Inbox 9+ format_size keyboard_arrow_down help s…" at bounding box center [558, 302] width 1117 height 605
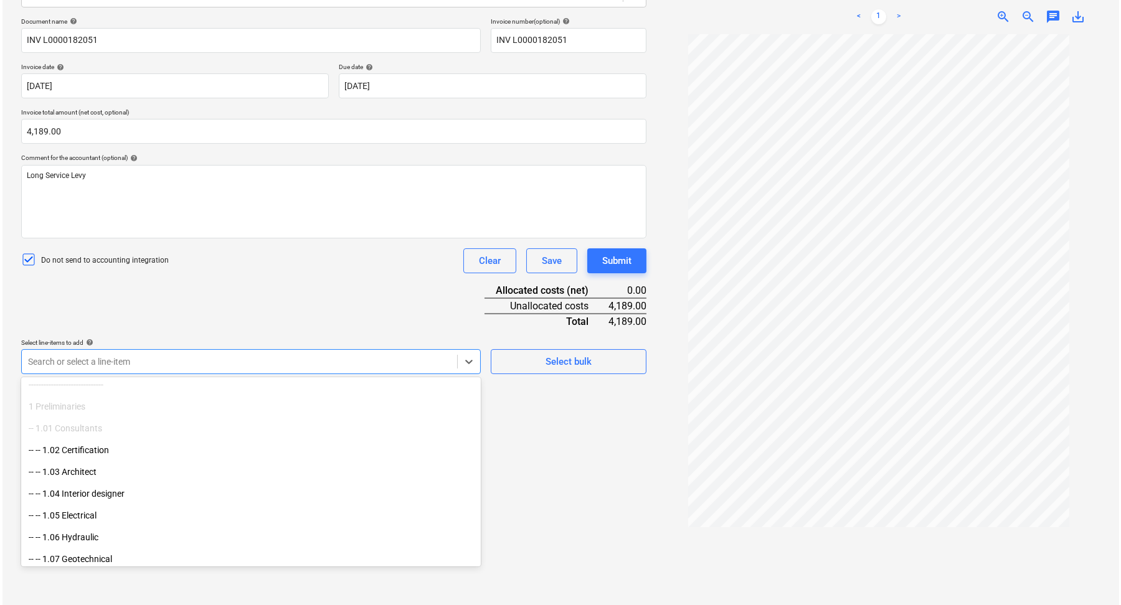
scroll to position [58, 0]
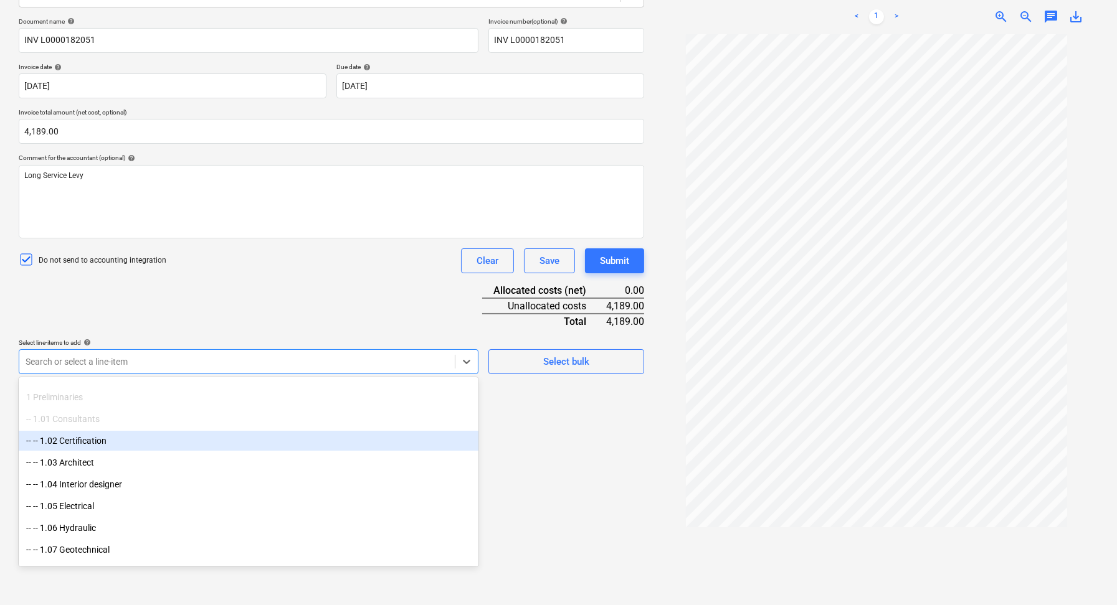
click at [168, 448] on div "-- -- 1.02 Certification" at bounding box center [249, 441] width 460 height 20
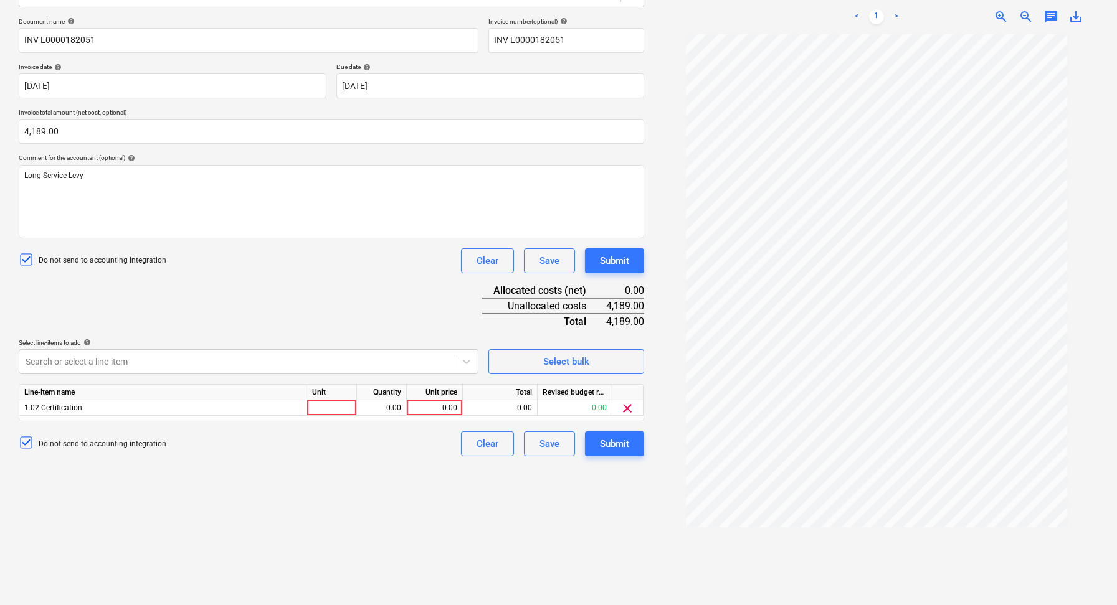
click at [429, 310] on div "Document name help INV L0000182051 Invoice number (optional) help INV L00001820…" at bounding box center [331, 236] width 625 height 439
click at [344, 411] on div at bounding box center [332, 409] width 50 height 16
type input "1"
click at [376, 411] on div "0.00" at bounding box center [381, 409] width 39 height 16
click at [430, 412] on div "0.00" at bounding box center [434, 409] width 45 height 16
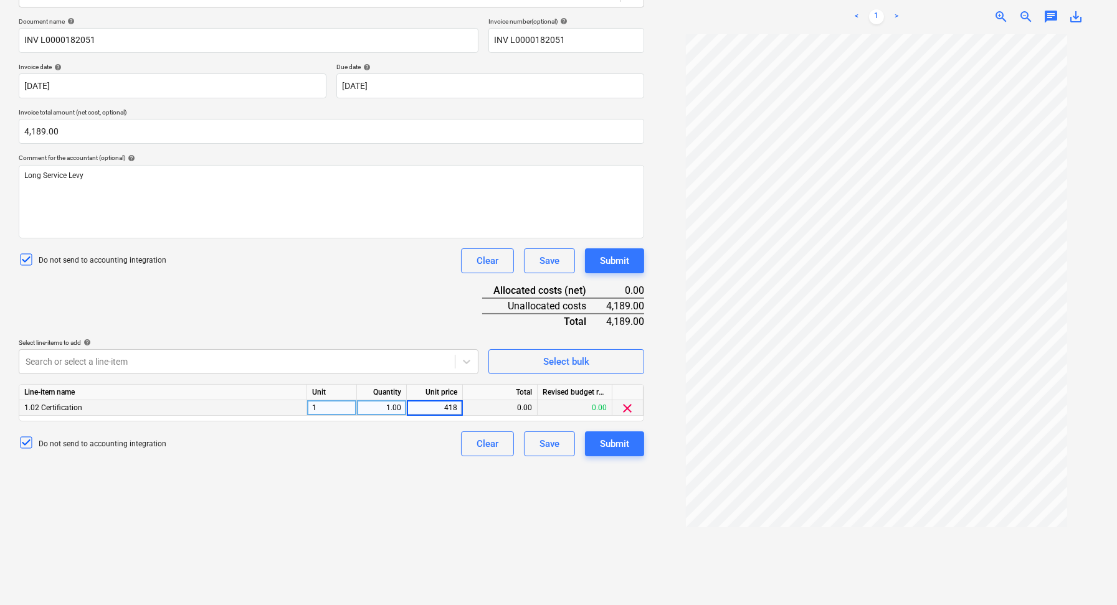
type input "4189"
click at [607, 487] on div "Create new document Select company Long Service Corporation Add new company Sel…" at bounding box center [331, 248] width 635 height 724
click at [622, 440] on div "Submit" at bounding box center [614, 444] width 29 height 16
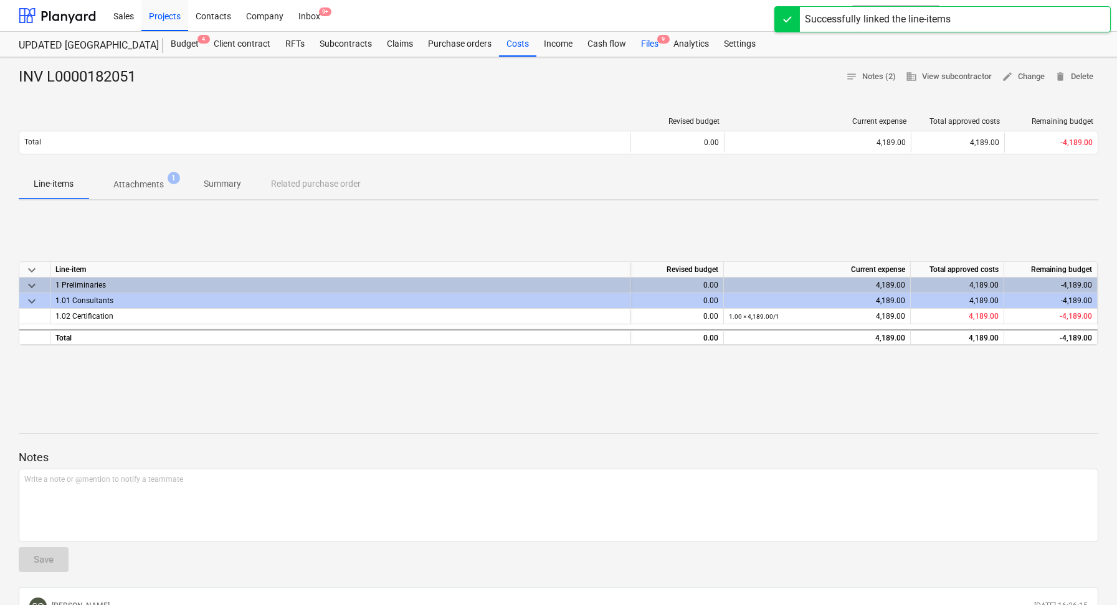
click at [640, 46] on div "Files 9" at bounding box center [649, 44] width 32 height 25
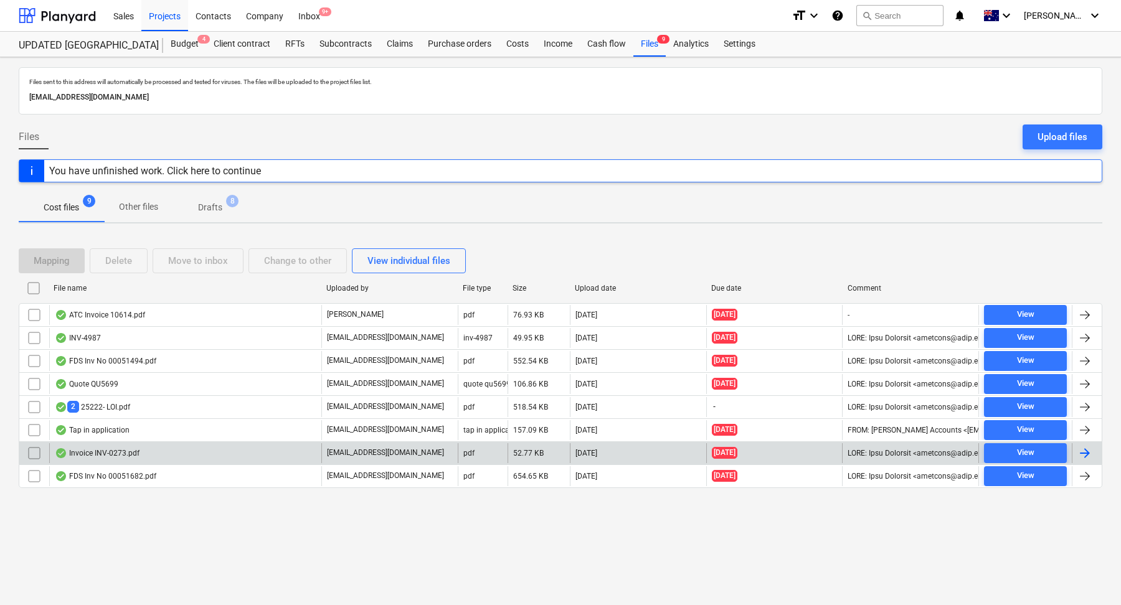
click at [187, 444] on div "Invoice INV-0273.pdf" at bounding box center [185, 453] width 272 height 20
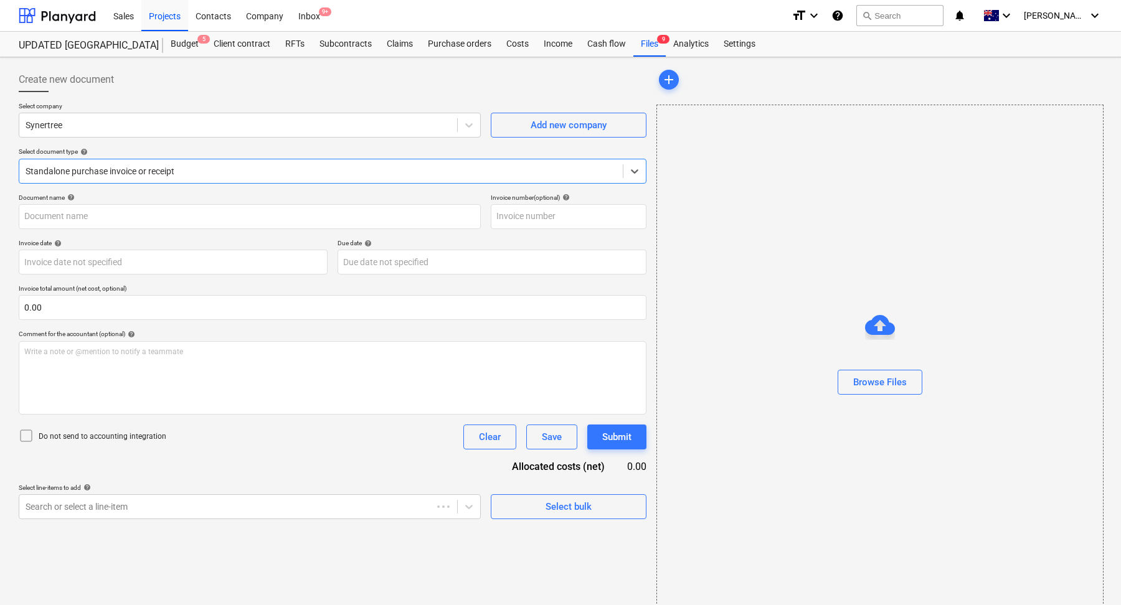
type input "INV-0273"
type input "[DATE]"
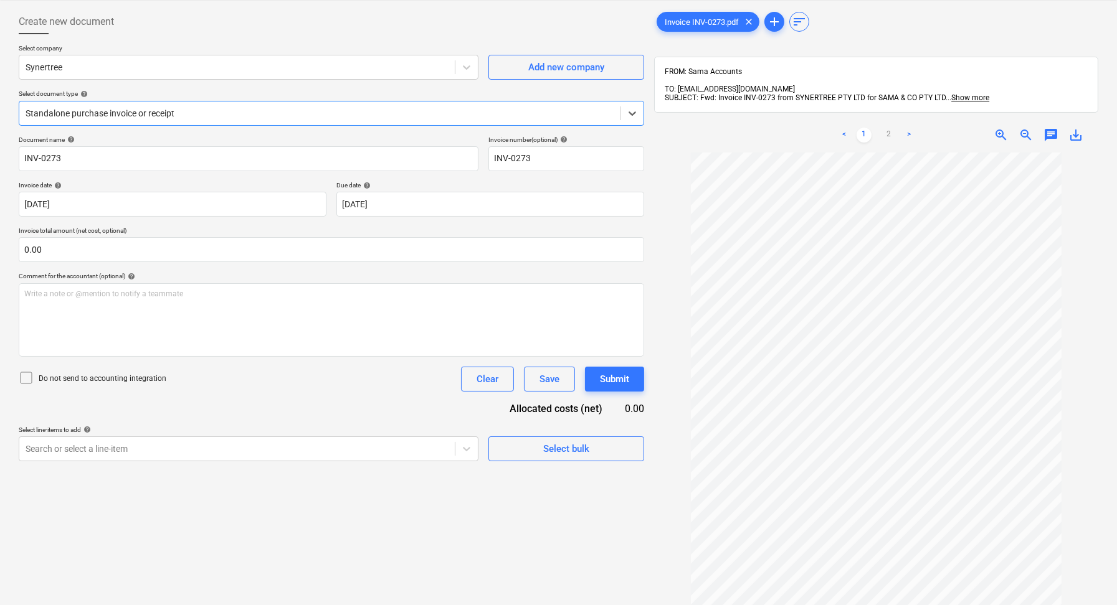
scroll to position [47, 0]
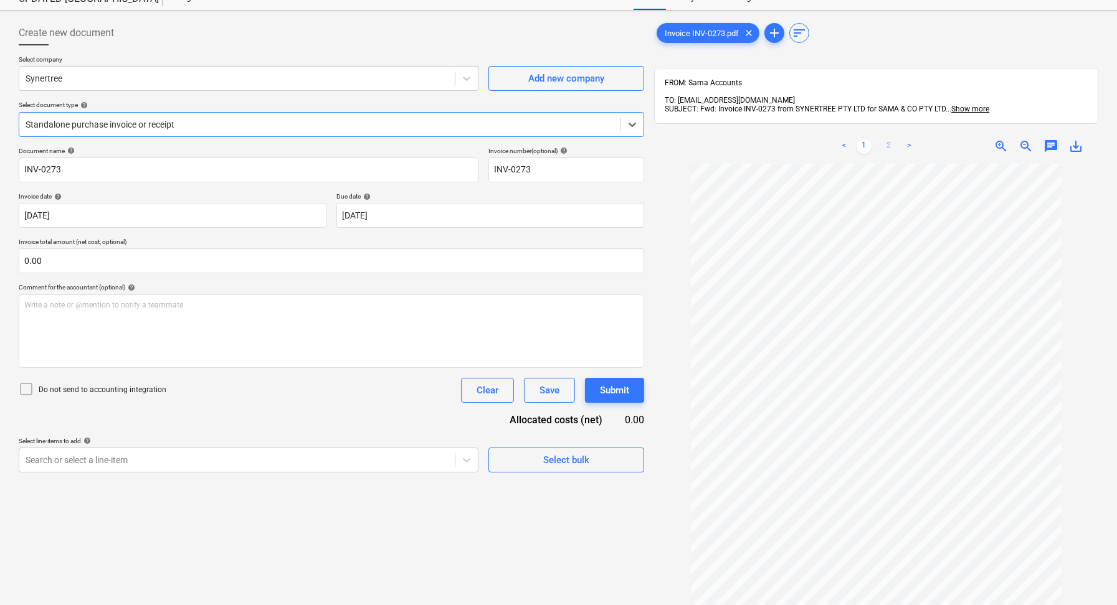
click at [888, 140] on link "2" at bounding box center [888, 146] width 15 height 15
click at [842, 139] on link "<" at bounding box center [844, 146] width 15 height 15
click at [889, 139] on link "2" at bounding box center [888, 146] width 15 height 15
click at [351, 214] on body "Sales Projects Contacts Company Inbox 9+ format_size keyboard_arrow_down help s…" at bounding box center [558, 255] width 1117 height 605
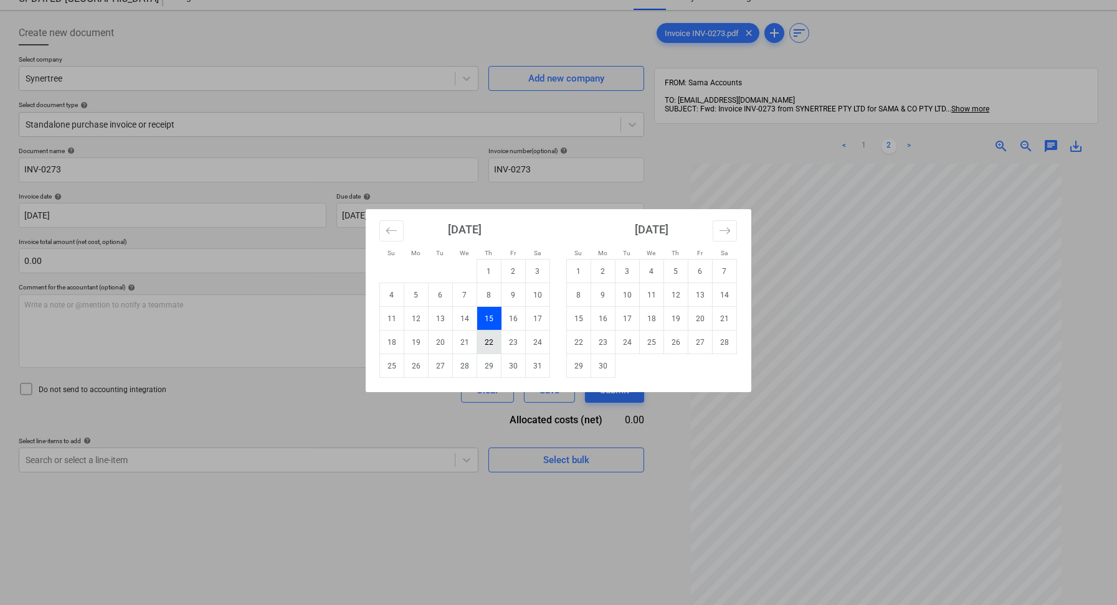
click at [492, 343] on td "22" at bounding box center [489, 343] width 24 height 24
type input "[DATE]"
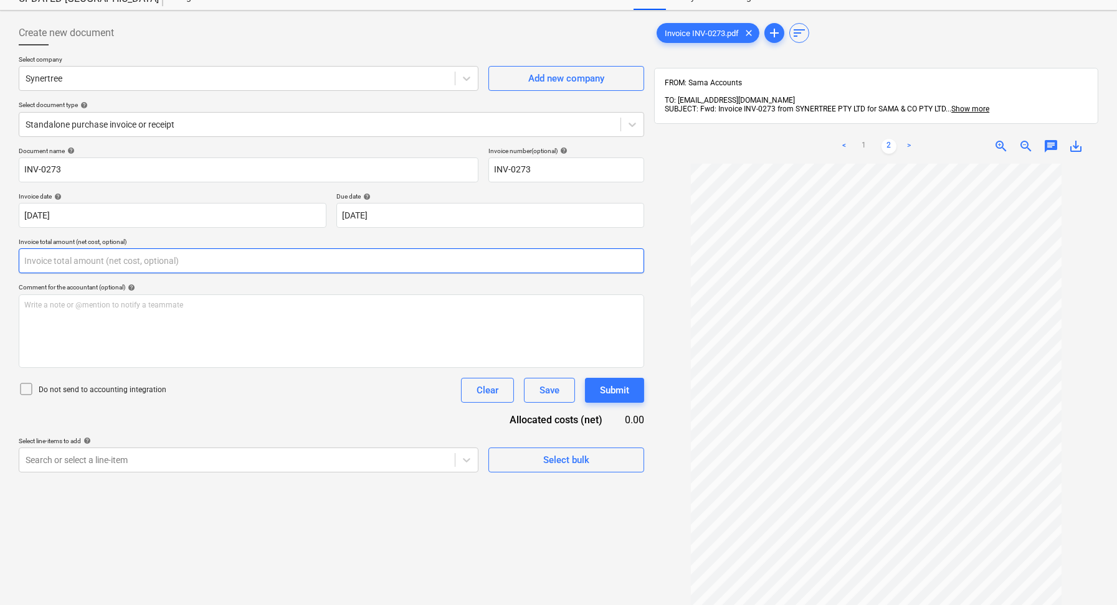
click at [232, 265] on input "text" at bounding box center [331, 261] width 625 height 25
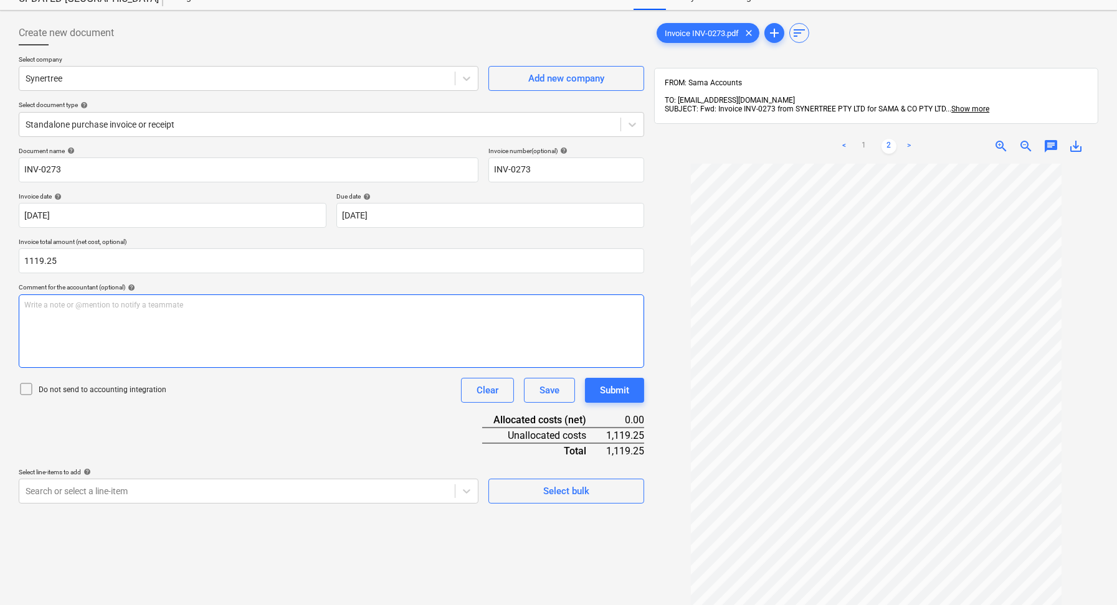
type input "1,119.25"
click at [149, 323] on div "Write a note or @mention to notify a teammate [PERSON_NAME]" at bounding box center [331, 332] width 625 height 74
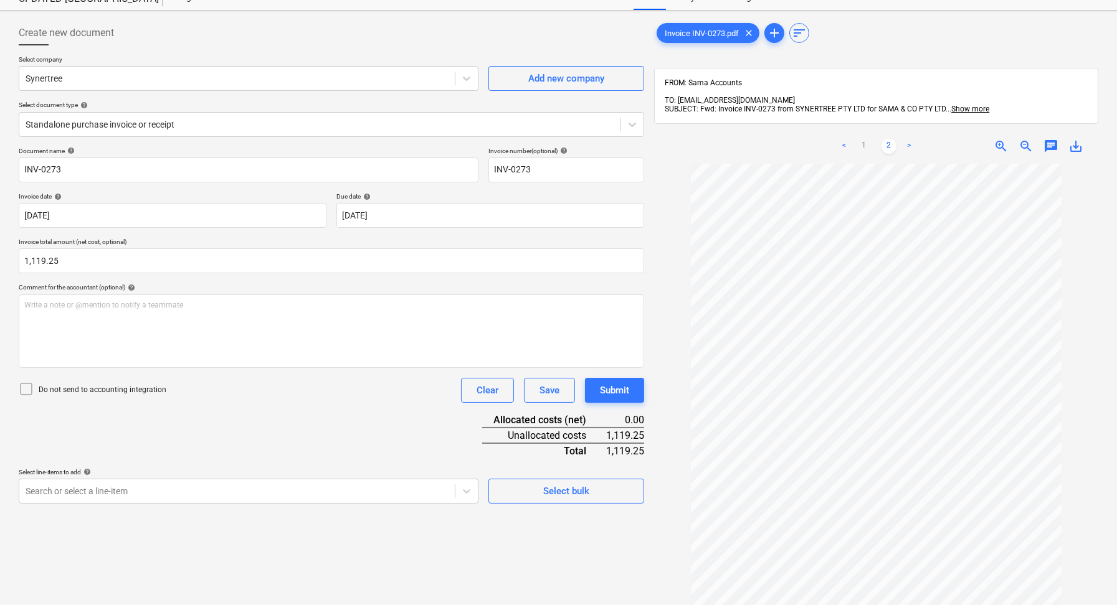
click at [849, 139] on link "<" at bounding box center [844, 146] width 15 height 15
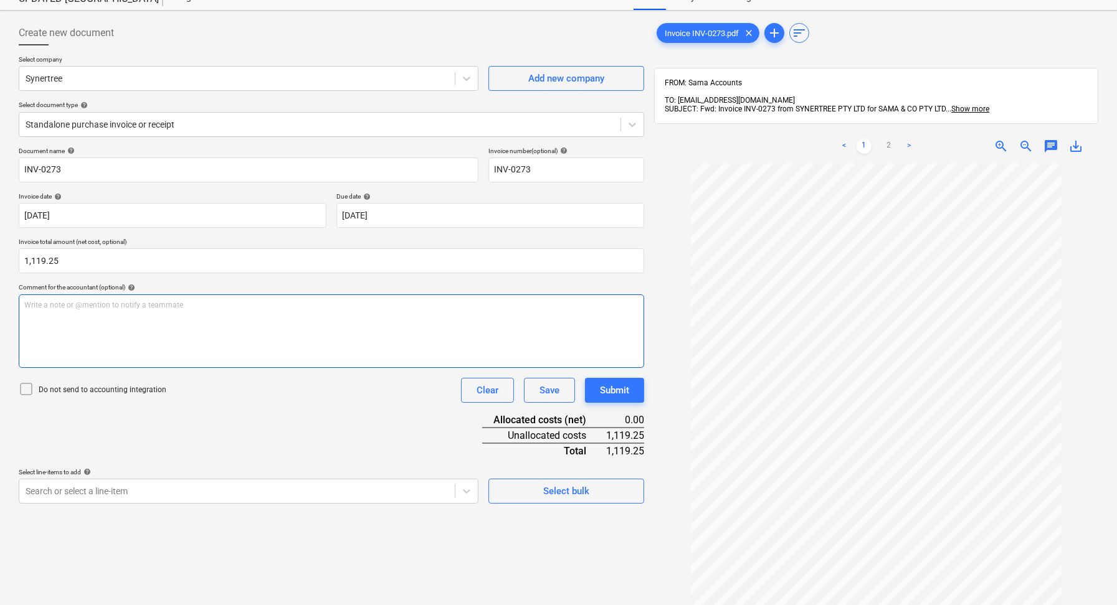
click at [349, 320] on div "Write a note or @mention to notify a teammate [PERSON_NAME]" at bounding box center [331, 332] width 625 height 74
click at [63, 306] on span "Arborist works" at bounding box center [48, 305] width 49 height 9
click at [64, 306] on span "Arborist works" at bounding box center [48, 305] width 49 height 9
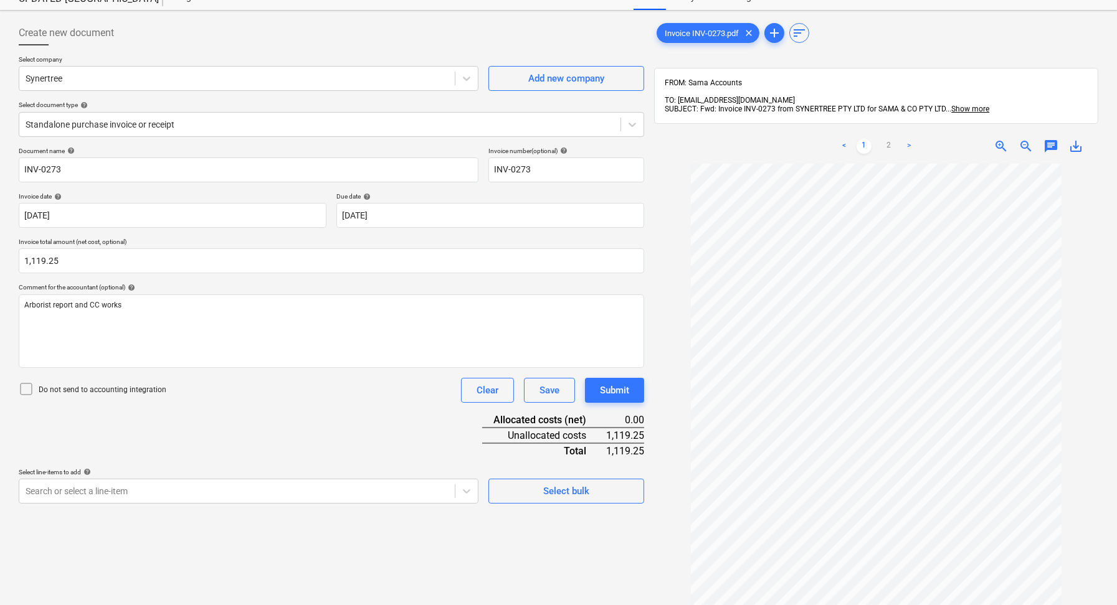
click at [21, 391] on icon at bounding box center [26, 389] width 15 height 15
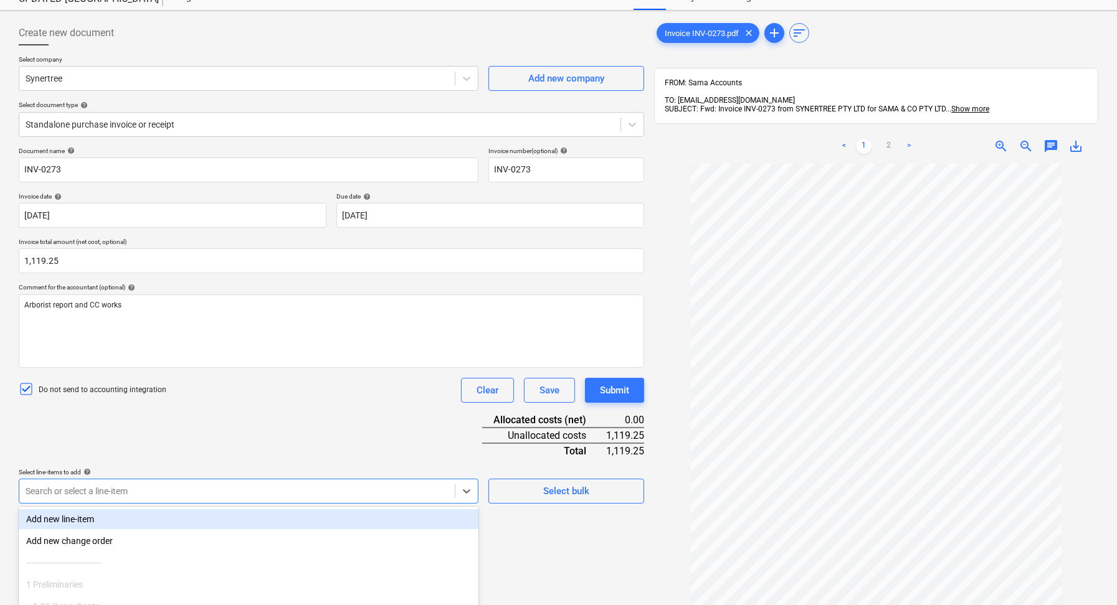
scroll to position [143, 0]
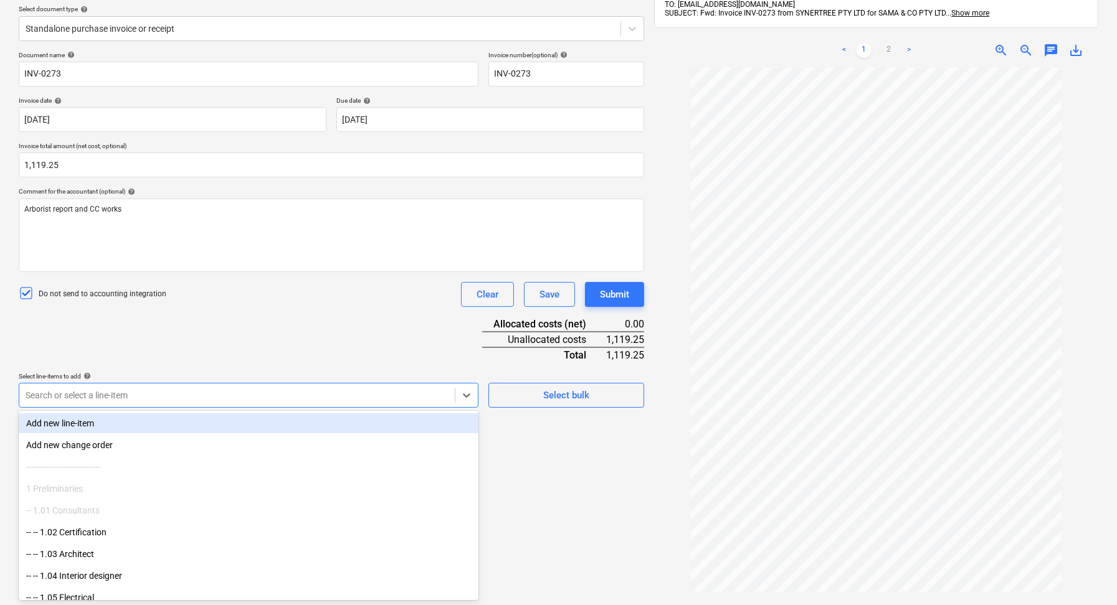
click at [328, 463] on body "Sales Projects Contacts Company Inbox 9+ format_size keyboard_arrow_down help s…" at bounding box center [558, 159] width 1117 height 605
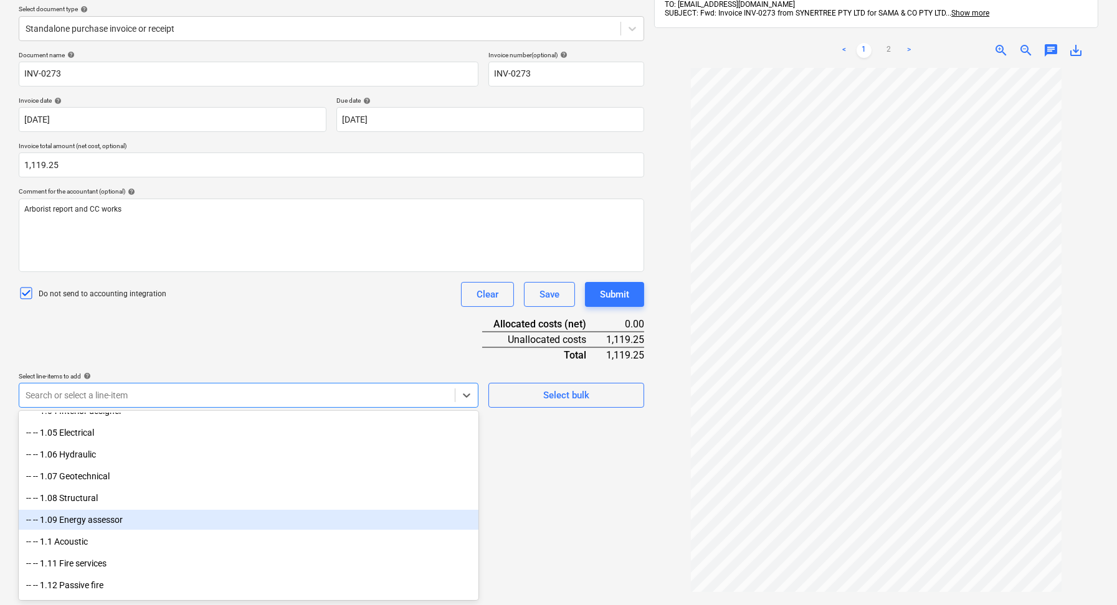
scroll to position [235, 0]
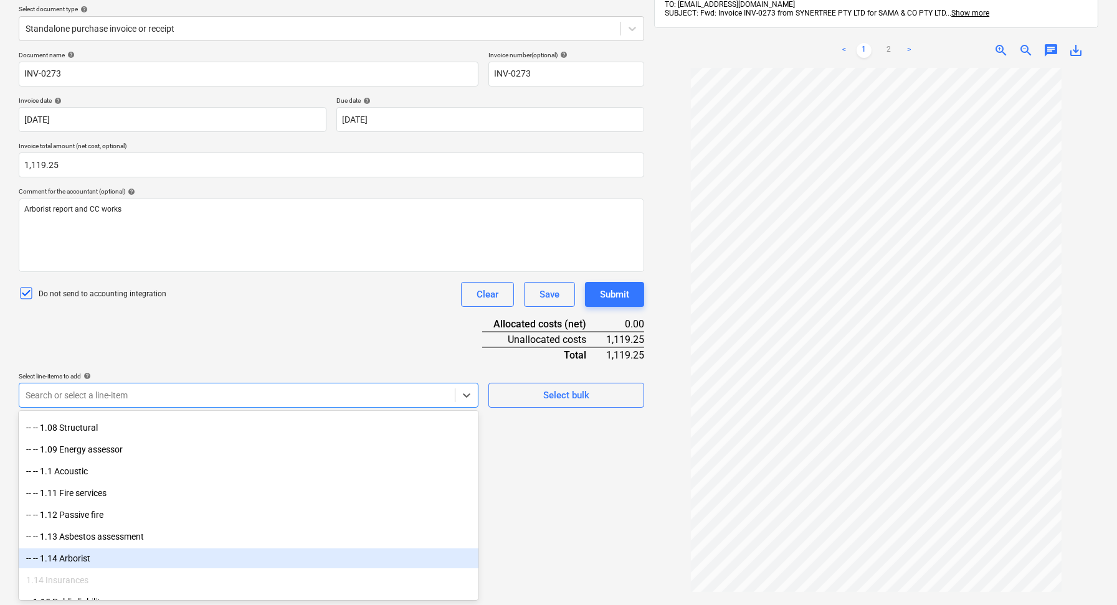
click at [121, 557] on div "-- -- 1.14 Arborist" at bounding box center [249, 559] width 460 height 20
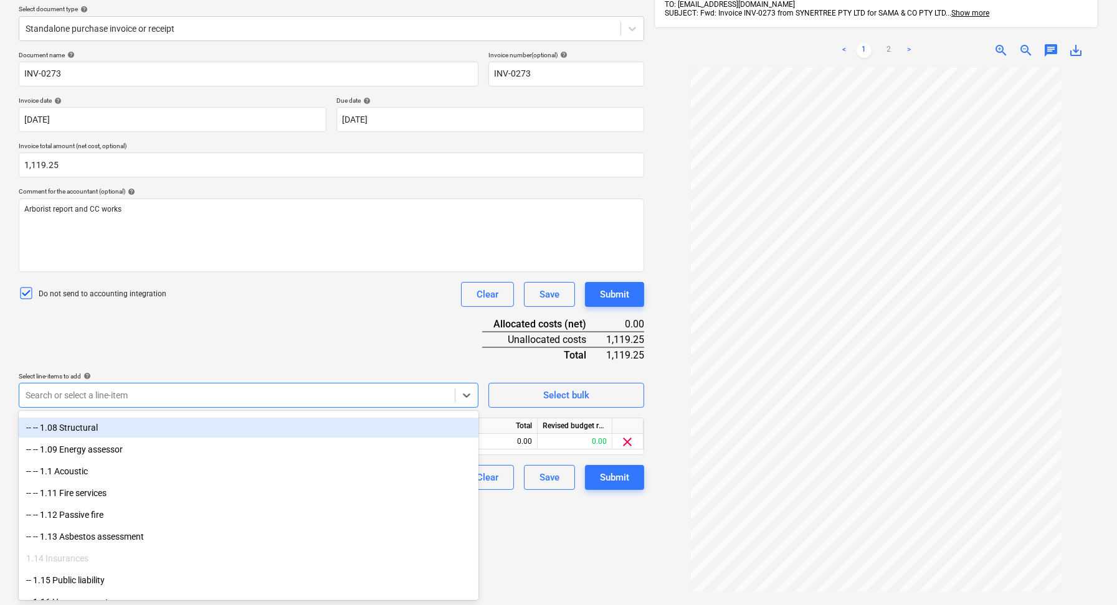
click at [406, 319] on div "Document name help INV-0273 Invoice number (optional) help INV-0273 Invoice dat…" at bounding box center [331, 270] width 625 height 439
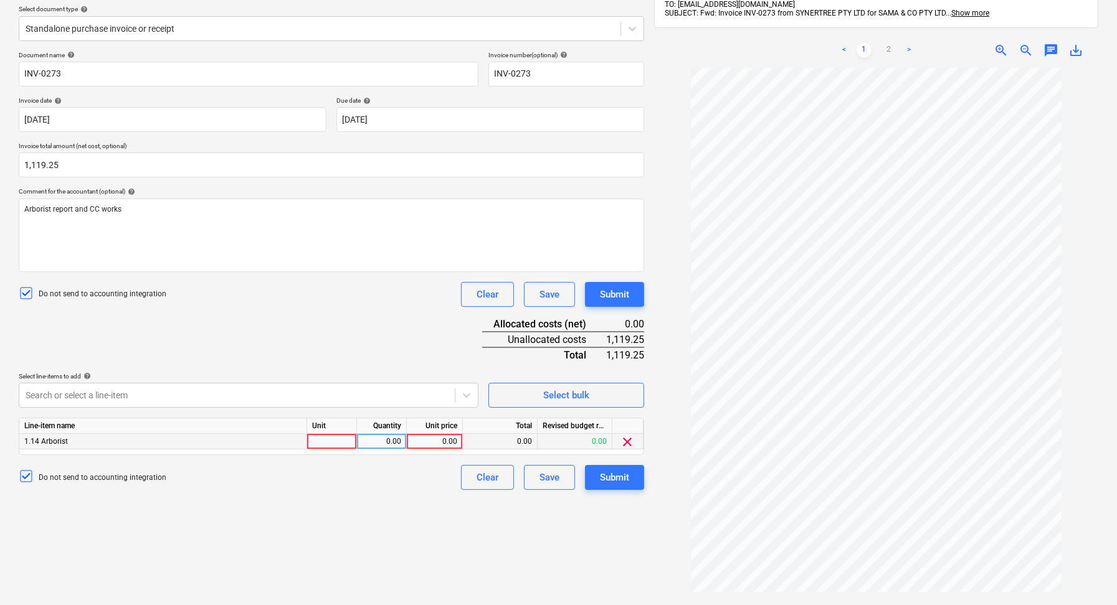
click at [330, 439] on div at bounding box center [332, 442] width 50 height 16
click at [392, 444] on div "0.00" at bounding box center [381, 442] width 39 height 16
type input "1"
click at [432, 445] on div "0.00" at bounding box center [434, 442] width 45 height 16
type input "1119.25"
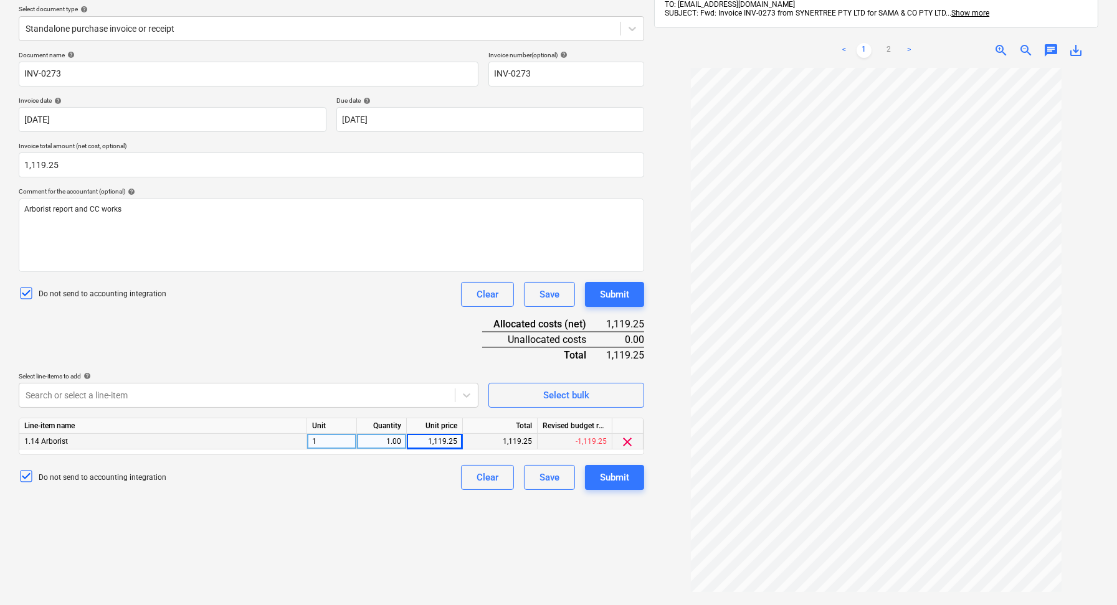
click at [402, 510] on div "Create new document Select company Synertree Add new company Select document ty…" at bounding box center [331, 282] width 635 height 724
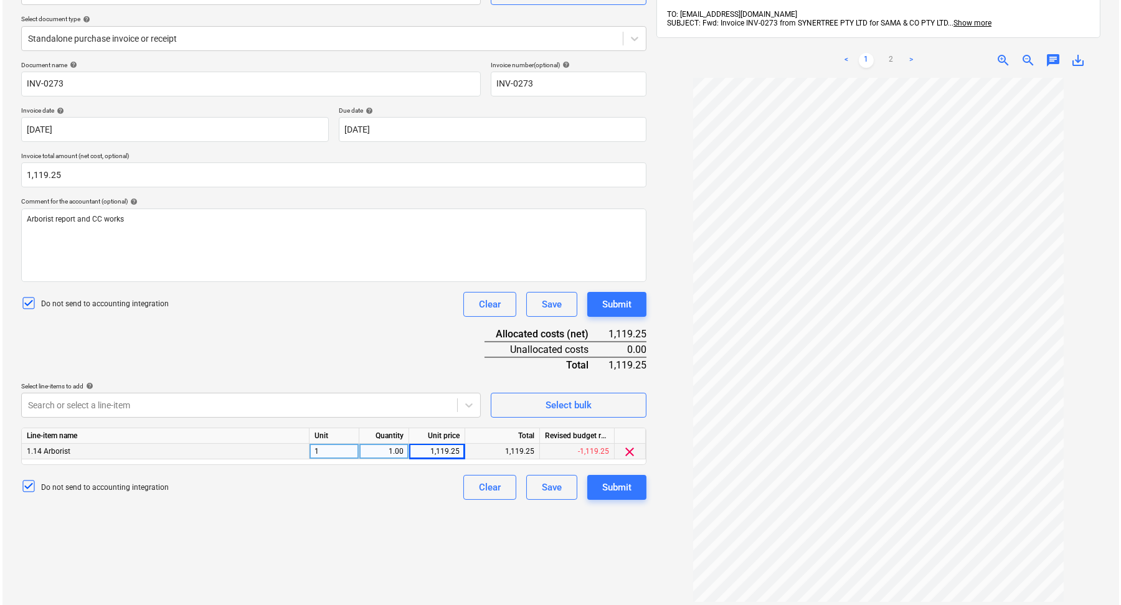
scroll to position [136, 0]
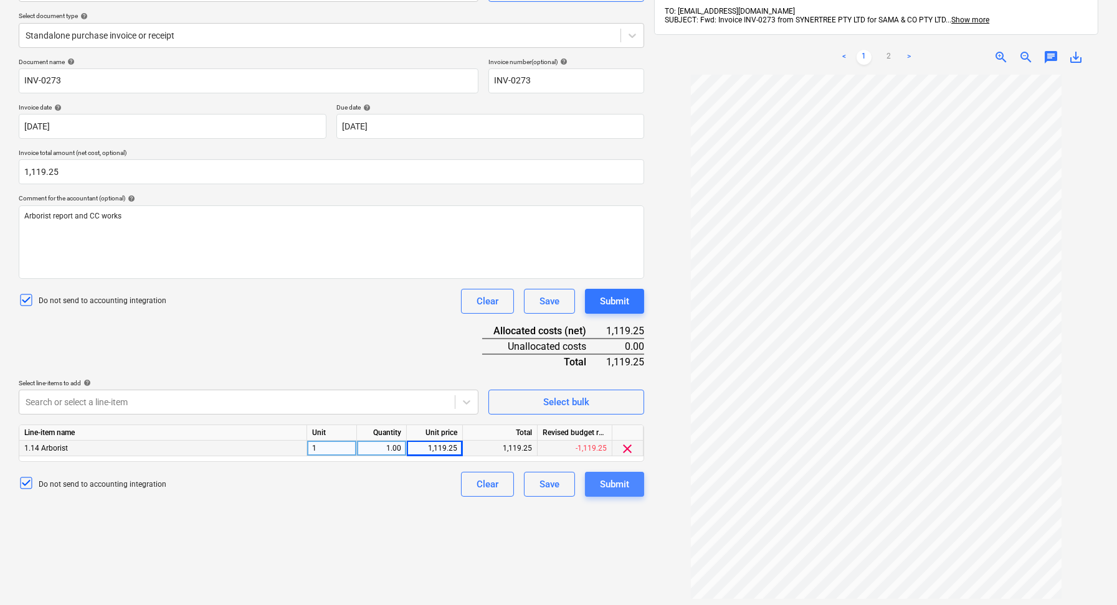
click at [621, 487] on div "Submit" at bounding box center [614, 485] width 29 height 16
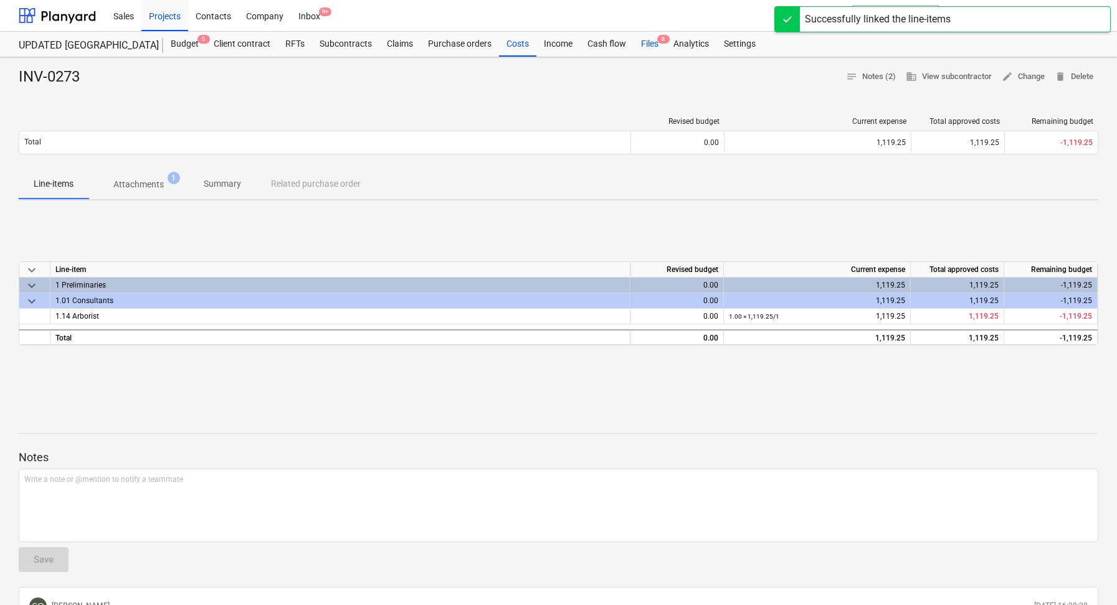
click at [643, 45] on div "Files 8" at bounding box center [649, 44] width 32 height 25
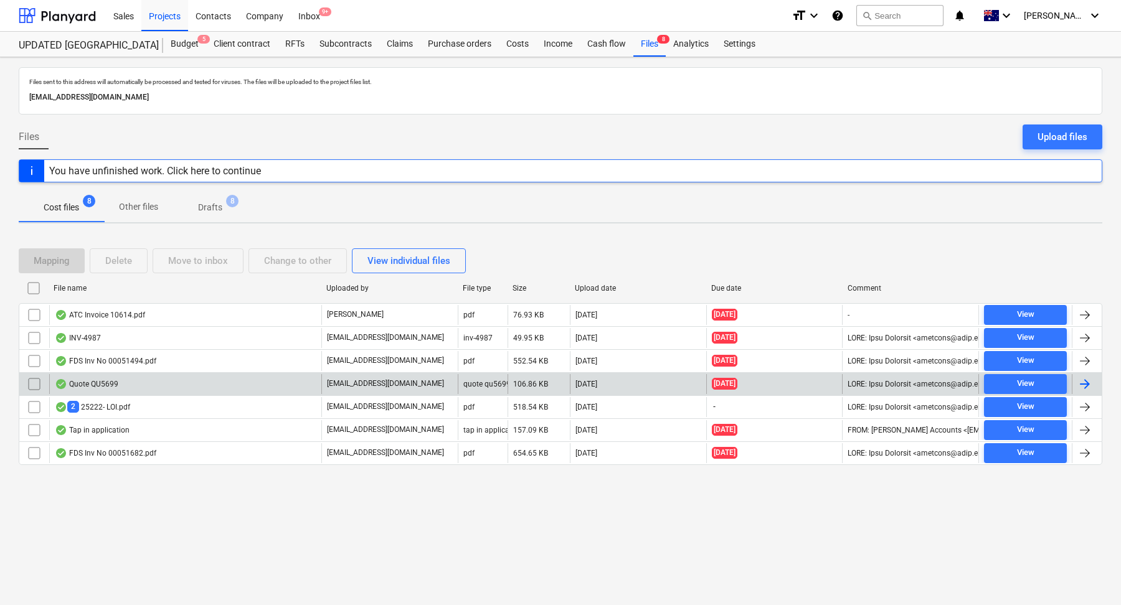
click at [184, 387] on div "Quote QU5699" at bounding box center [185, 384] width 272 height 20
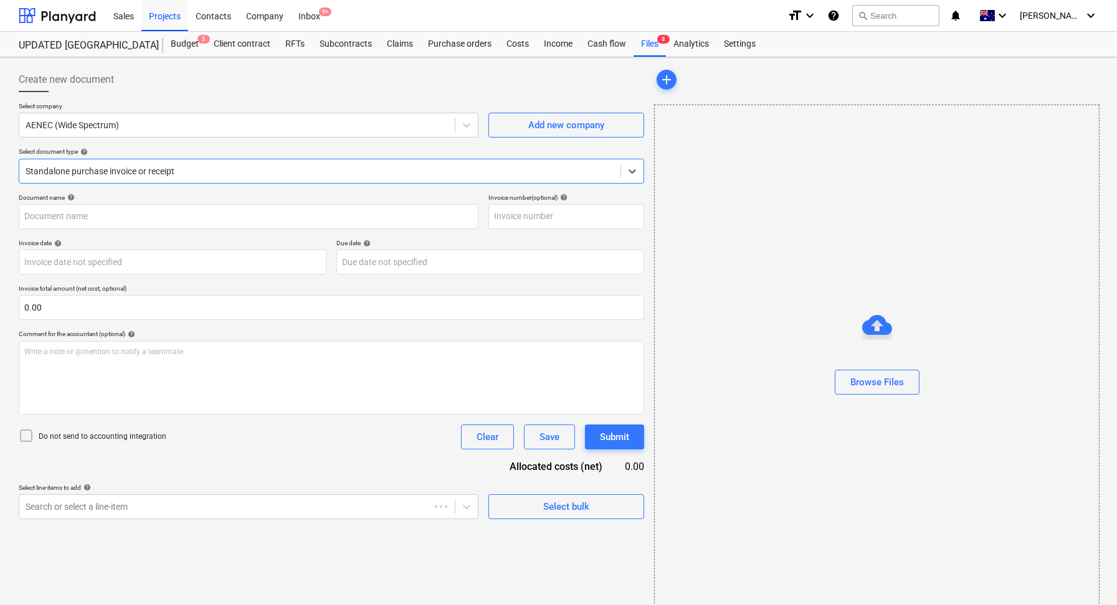
type input "QU5699"
type input "[DATE]"
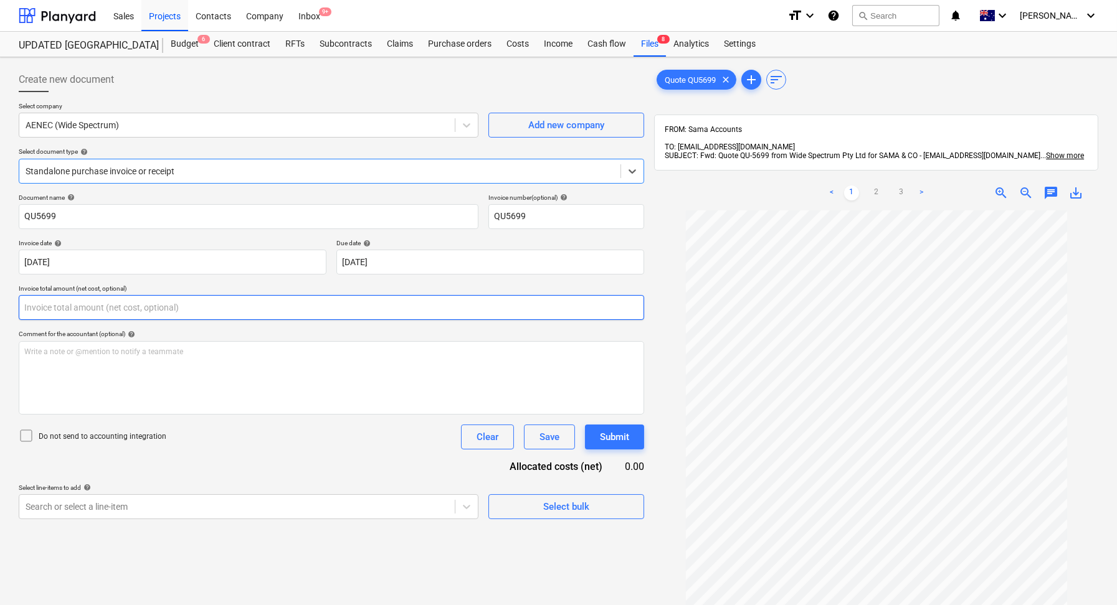
click at [78, 306] on input "text" at bounding box center [331, 307] width 625 height 25
drag, startPoint x: 110, startPoint y: 312, endPoint x: 6, endPoint y: 308, distance: 104.1
click at [7, 308] on div "Create new document Select company AENEC (Wide Spectrum) Add new company Select…" at bounding box center [558, 424] width 1117 height 734
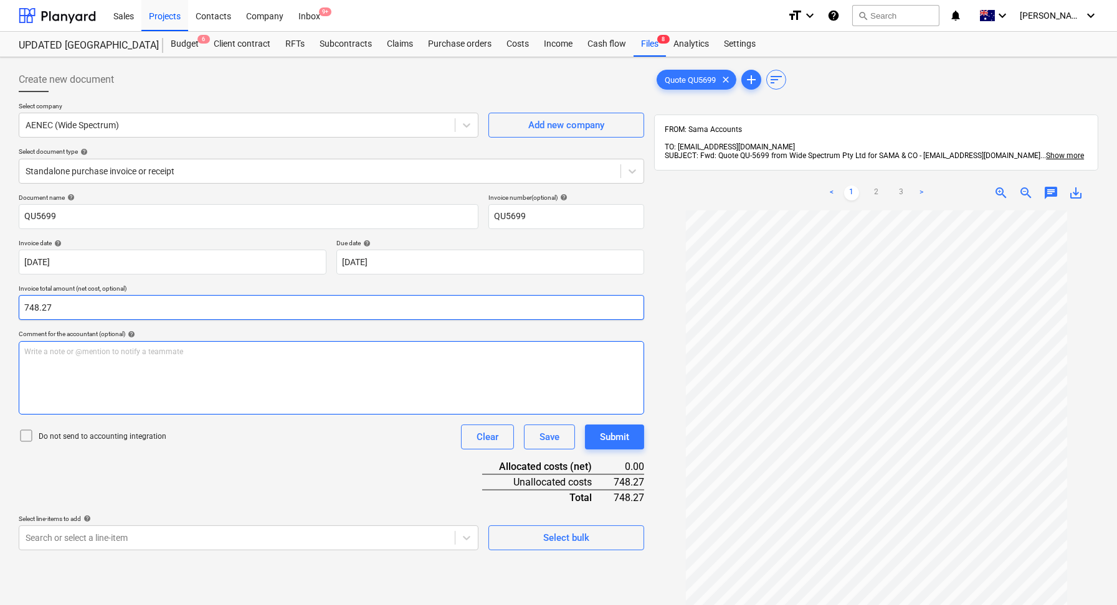
type input "748.27"
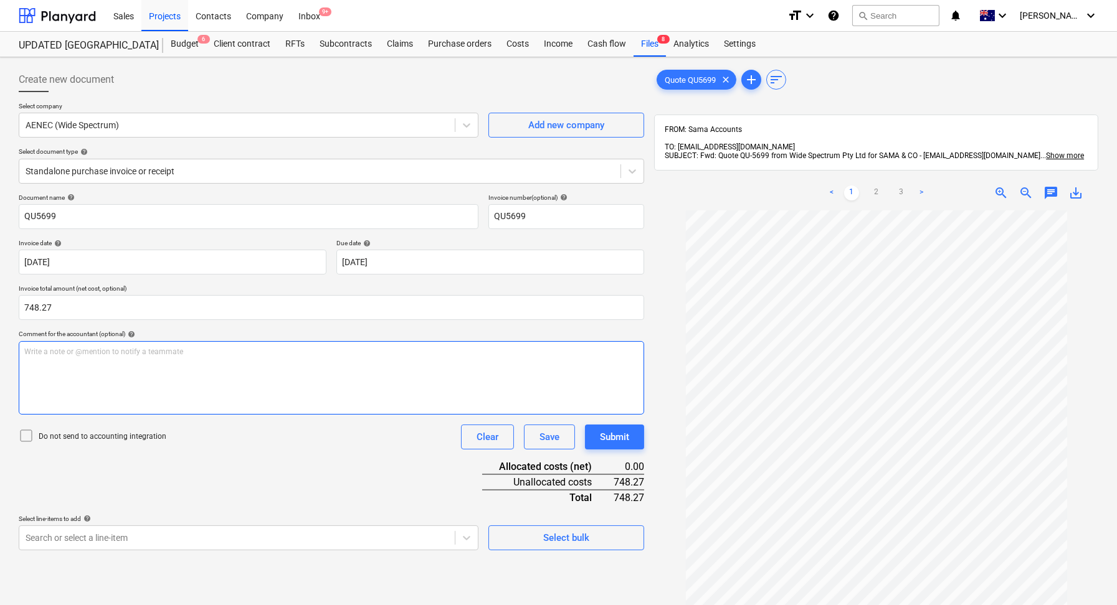
click at [58, 374] on div "Write a note or @mention to notify a teammate [PERSON_NAME]" at bounding box center [331, 378] width 625 height 74
click at [77, 348] on span "BASIX / Nathers CC Certification" at bounding box center [78, 352] width 109 height 9
click at [112, 437] on p "Do not send to accounting integration" at bounding box center [103, 437] width 128 height 11
click at [142, 523] on p "Select line-items to add help" at bounding box center [249, 520] width 460 height 11
click at [139, 538] on body "Sales Projects Contacts Company Inbox 9+ format_size keyboard_arrow_down help s…" at bounding box center [558, 302] width 1117 height 605
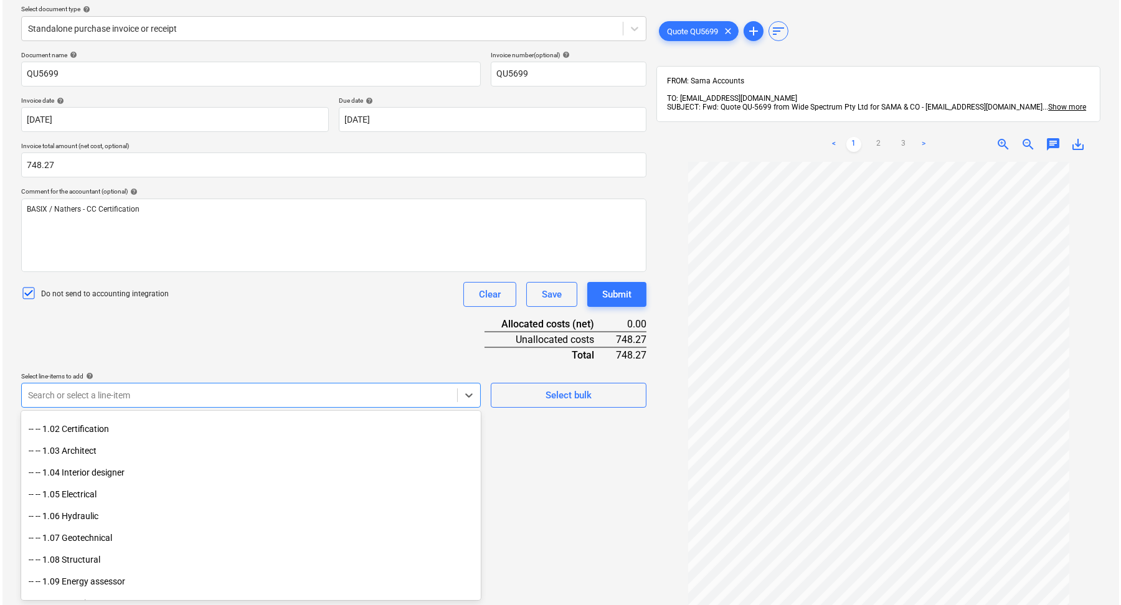
scroll to position [134, 0]
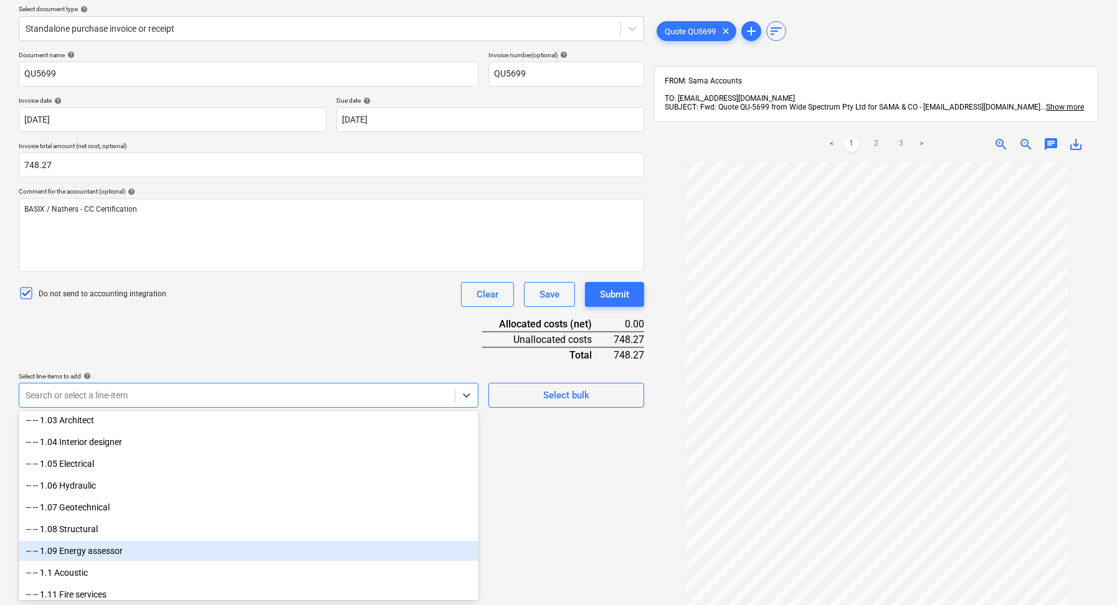
click at [120, 544] on div "-- -- 1.09 Energy assessor" at bounding box center [249, 551] width 460 height 20
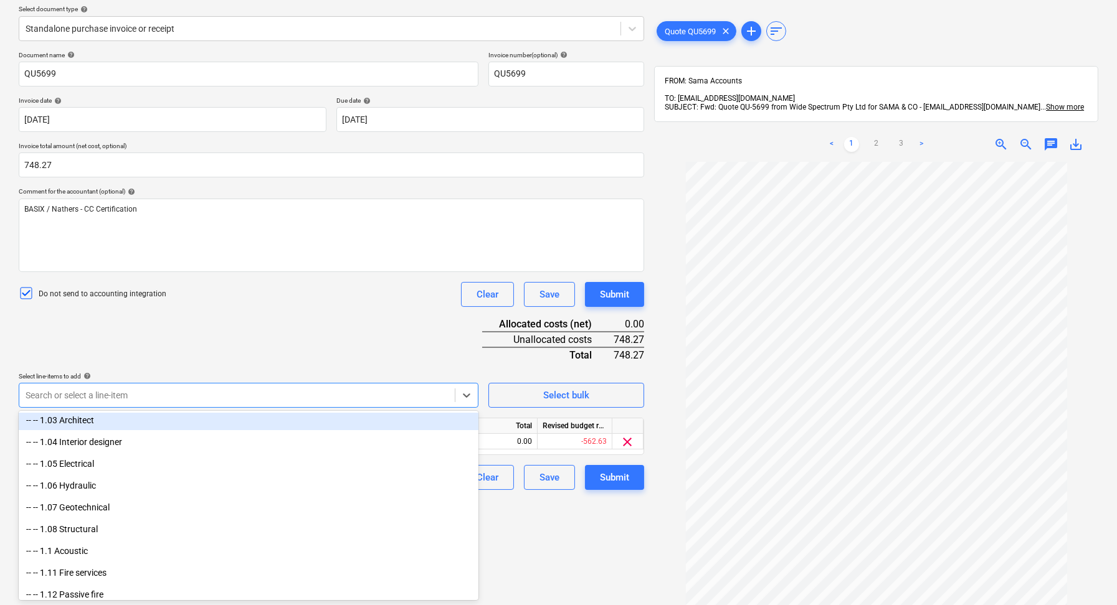
click at [349, 320] on div "Document name help QU5699 Invoice number (optional) help QU5699 Invoice date he…" at bounding box center [331, 270] width 625 height 439
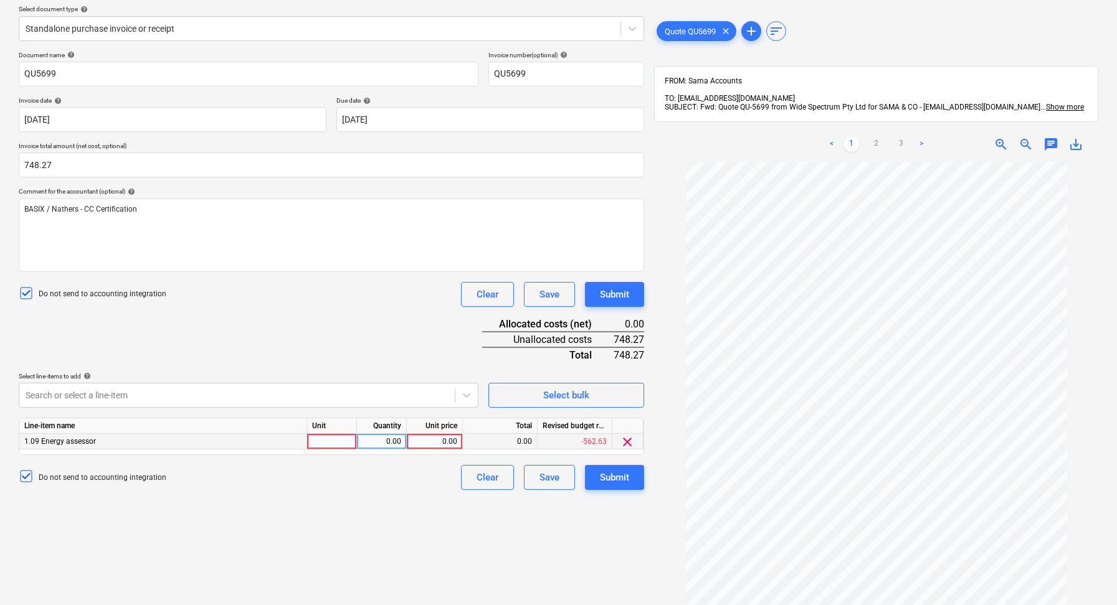
click at [315, 438] on div at bounding box center [332, 442] width 50 height 16
click at [376, 442] on div "0.00" at bounding box center [381, 442] width 39 height 16
type input "1"
click at [439, 443] on div "0.00" at bounding box center [434, 442] width 45 height 16
type input "748.27"
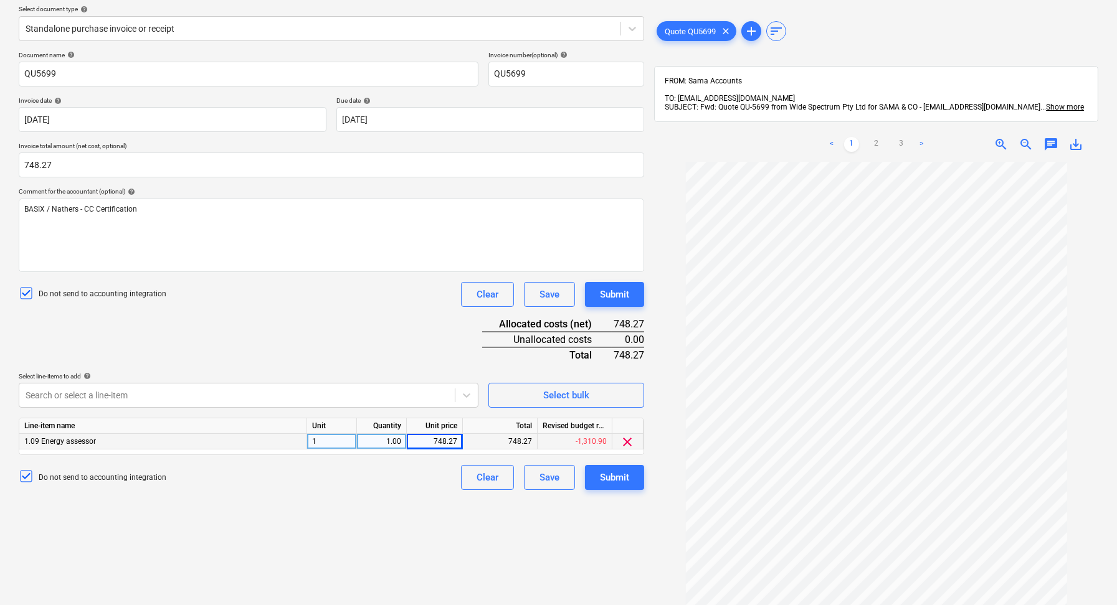
click at [422, 500] on div "Create new document Select company AENEC (Wide Spectrum) Add new company Select…" at bounding box center [331, 278] width 635 height 716
click at [622, 473] on div "Submit" at bounding box center [614, 478] width 29 height 16
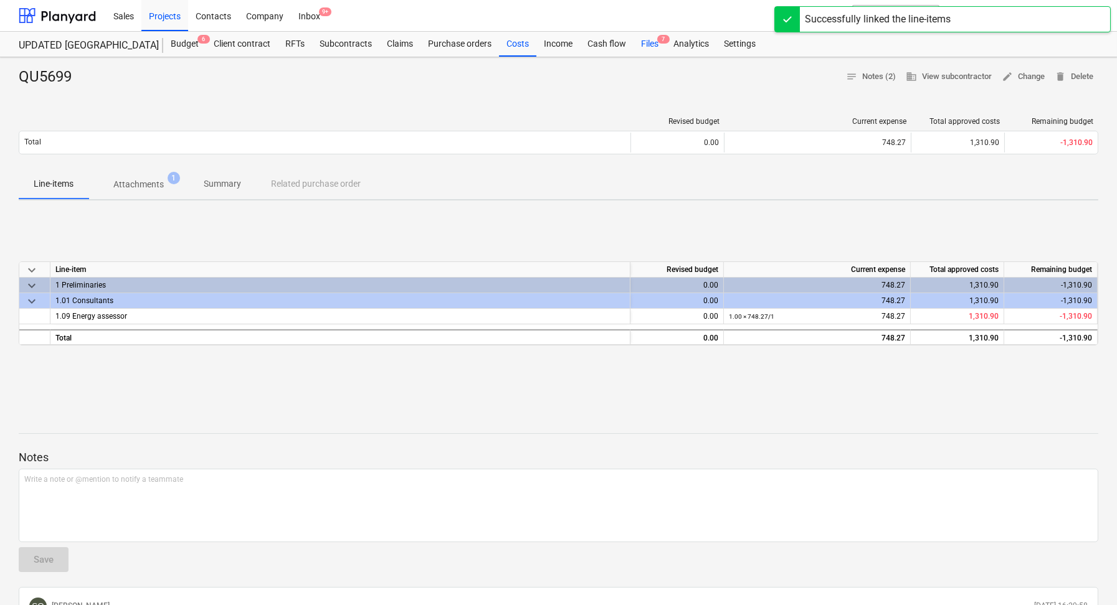
click at [640, 41] on div "Files 7" at bounding box center [649, 44] width 32 height 25
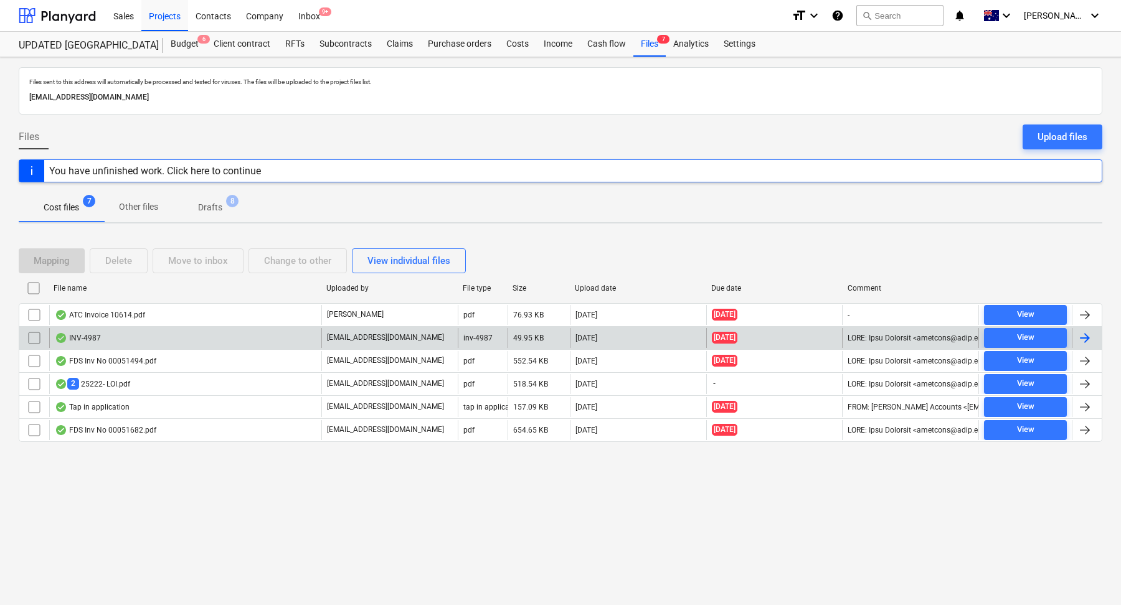
click at [202, 340] on div "INV-4987" at bounding box center [185, 338] width 272 height 20
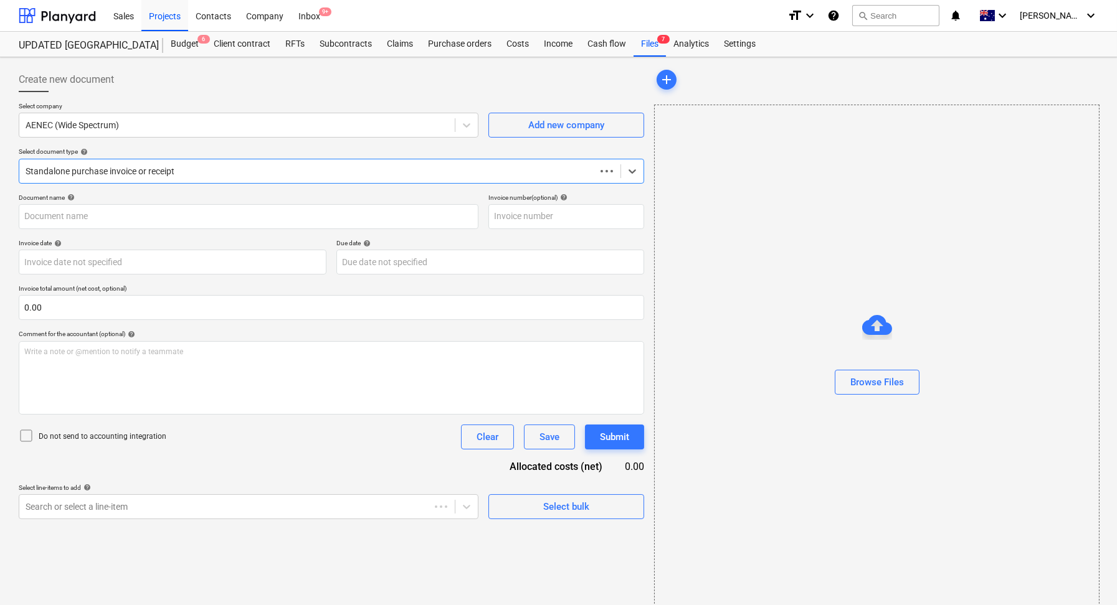
type input "INV-4987"
type input "[DATE]"
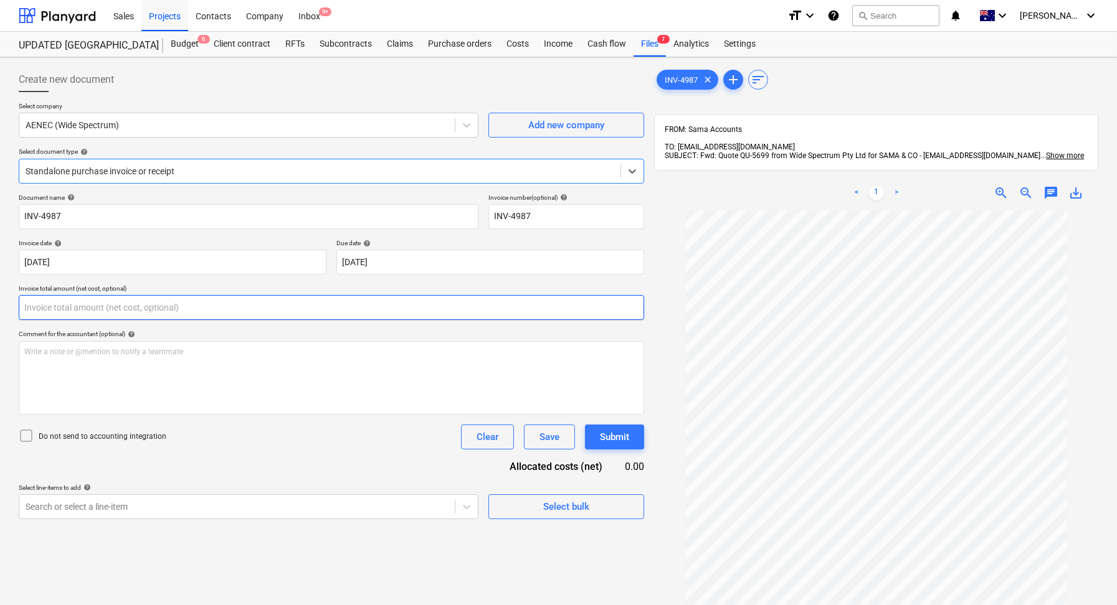
click at [219, 303] on input "text" at bounding box center [331, 307] width 625 height 25
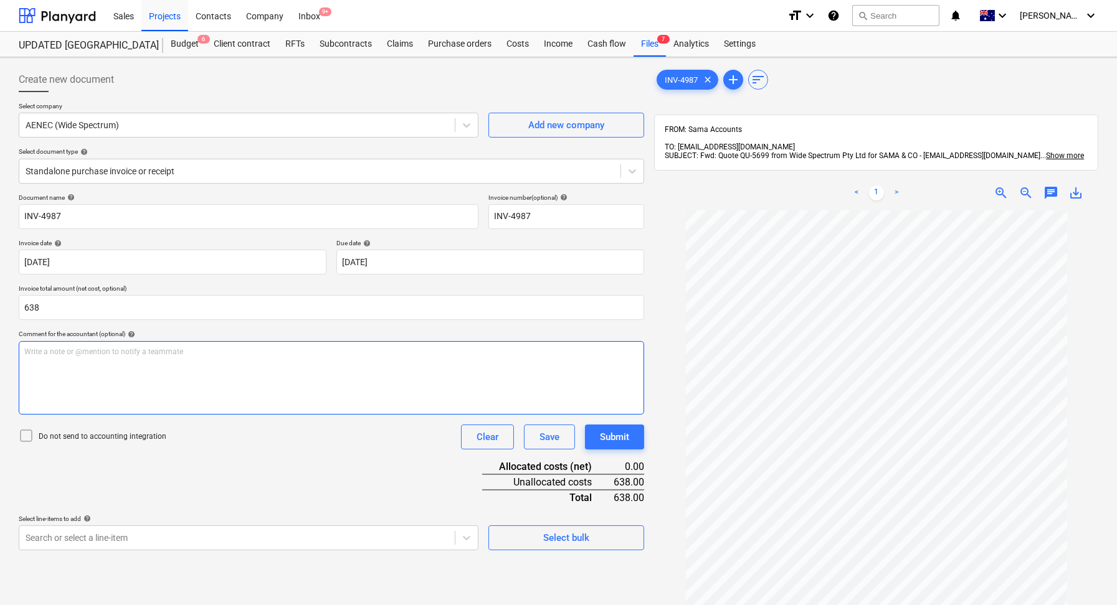
type input "638.00"
click at [196, 344] on div "Write a note or @mention to notify a teammate [PERSON_NAME]" at bounding box center [331, 378] width 625 height 74
click at [216, 481] on div "Document name help INV-4987 Invoice number (optional) help INV-4987 Invoice dat…" at bounding box center [331, 372] width 625 height 357
click at [29, 439] on icon at bounding box center [26, 436] width 15 height 15
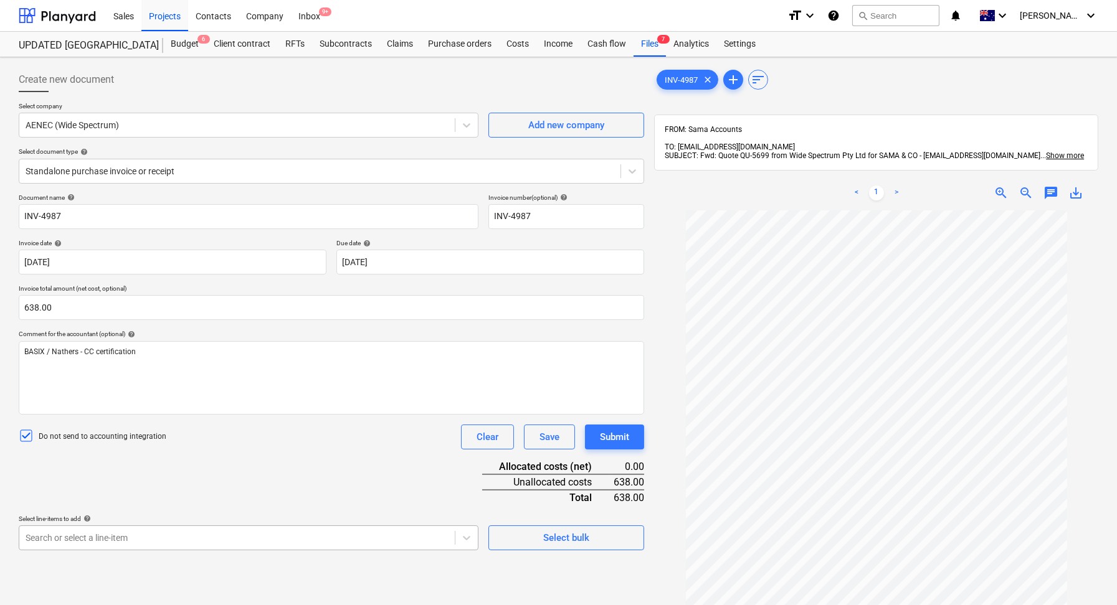
scroll to position [143, 0]
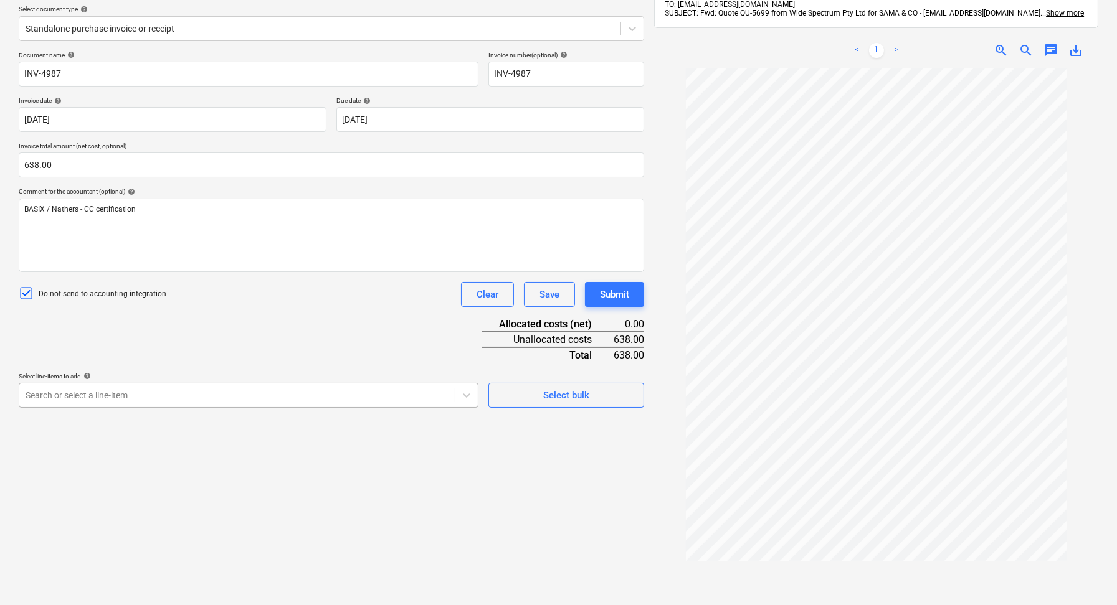
click at [219, 463] on body "Sales Projects Contacts Company Inbox 9+ format_size keyboard_arrow_down help s…" at bounding box center [558, 159] width 1117 height 605
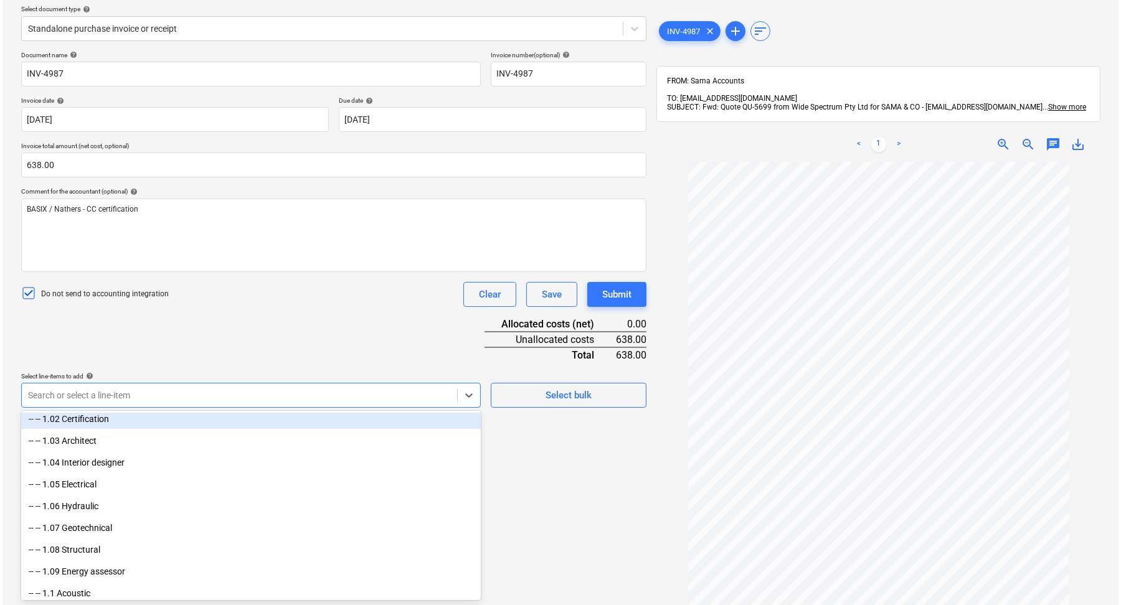
scroll to position [120, 0]
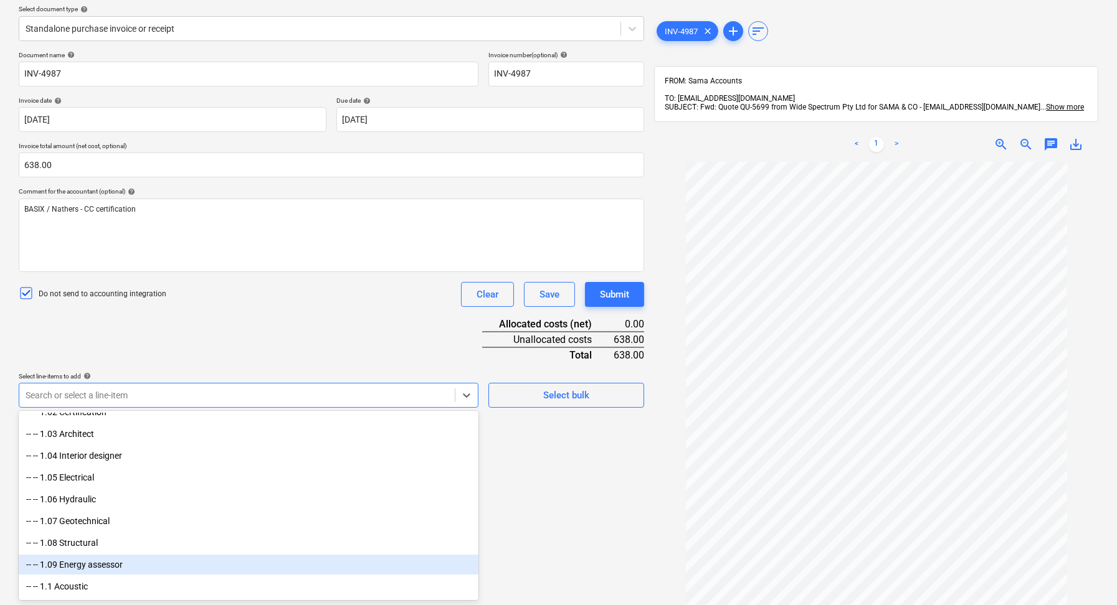
click at [169, 559] on div "-- -- 1.09 Energy assessor" at bounding box center [249, 565] width 460 height 20
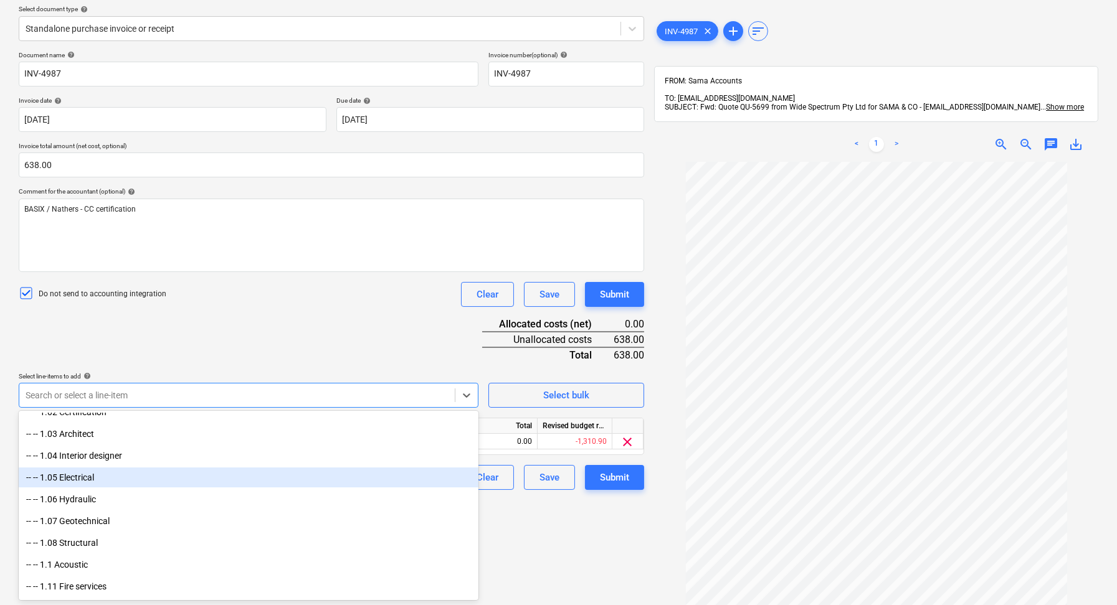
click at [599, 526] on div "Create new document Select company AENEC (Wide Spectrum) Add new company Select…" at bounding box center [331, 278] width 635 height 716
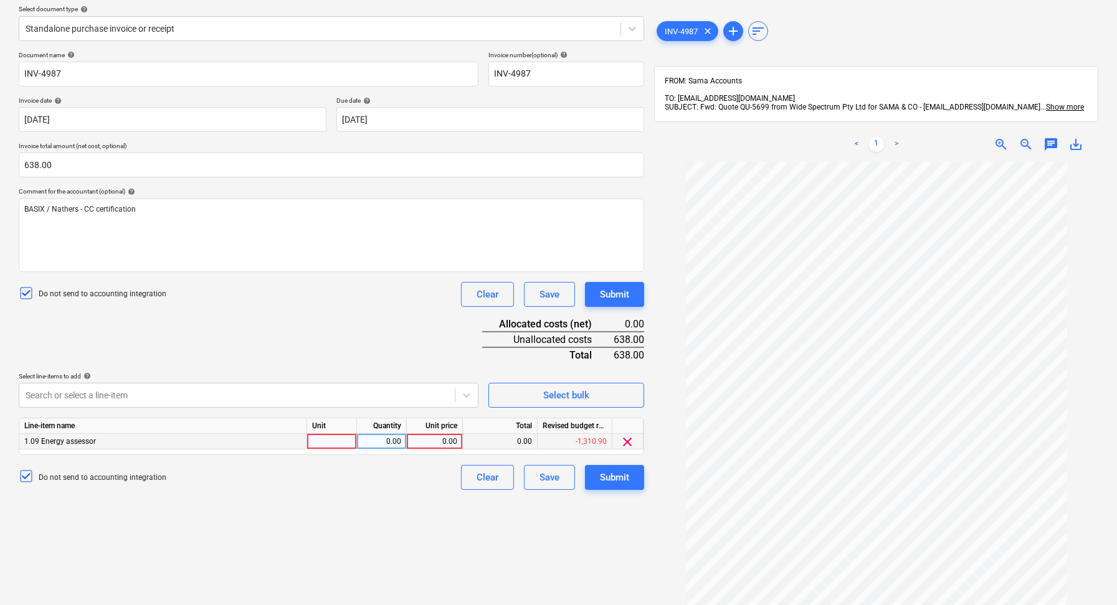
click at [325, 444] on div at bounding box center [332, 442] width 50 height 16
click at [381, 443] on div "0.00" at bounding box center [381, 442] width 39 height 16
click at [431, 444] on div "0.00" at bounding box center [434, 442] width 45 height 16
type input "638"
click at [414, 546] on div "Create new document Select company AENEC (Wide Spectrum) Add new company Select…" at bounding box center [331, 278] width 635 height 716
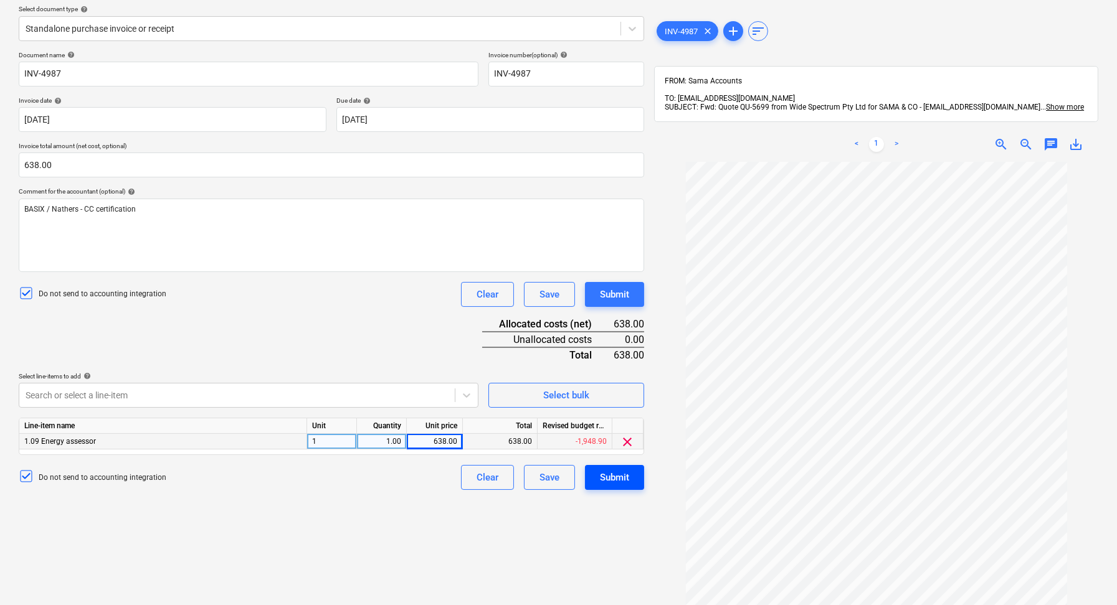
click at [628, 480] on div "Submit" at bounding box center [614, 478] width 29 height 16
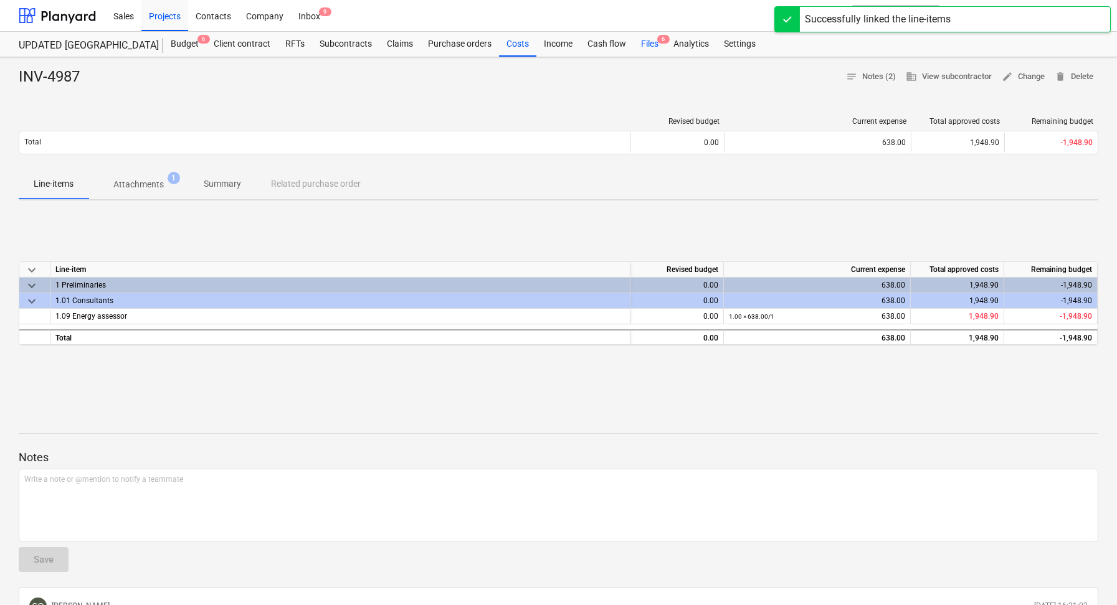
click at [652, 40] on div "Files 6" at bounding box center [649, 44] width 32 height 25
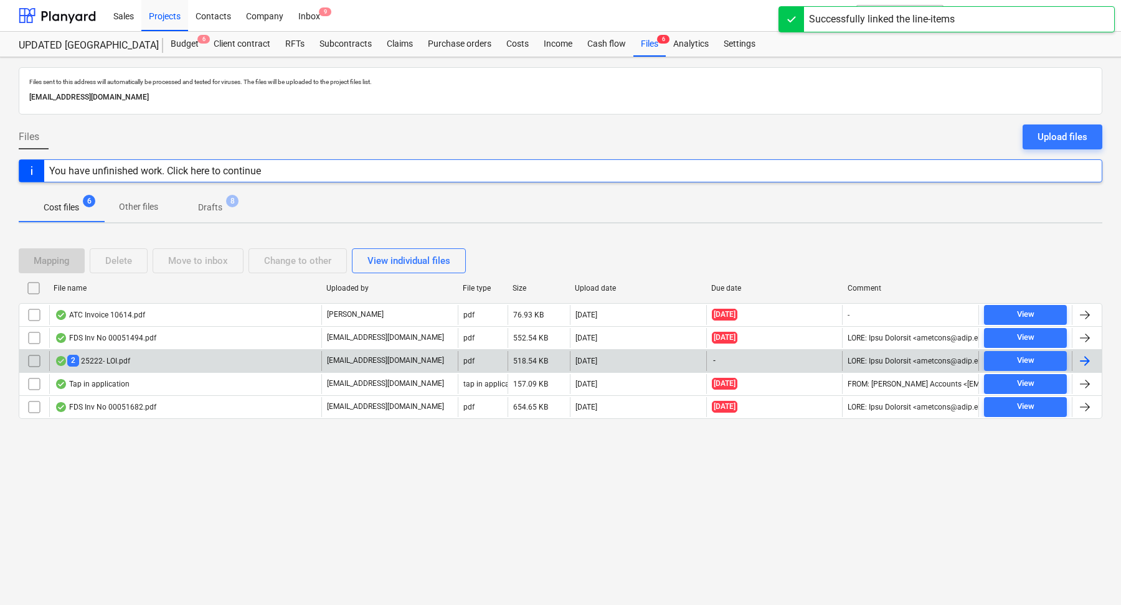
click at [185, 360] on div "2 25222- LOI.pdf" at bounding box center [185, 361] width 272 height 20
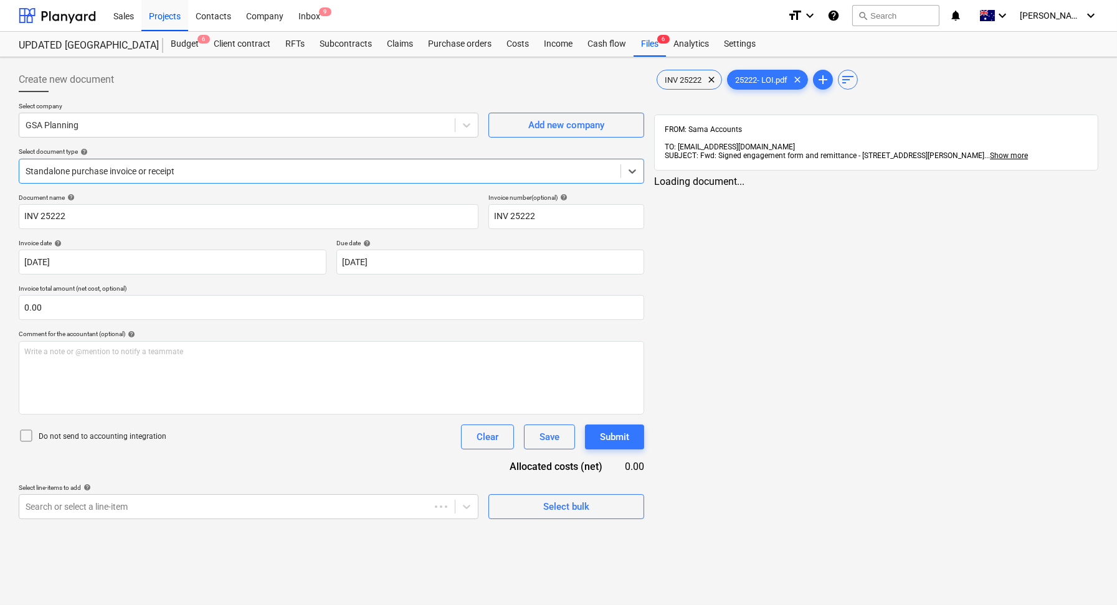
type input "INV 25222"
type input "[DATE]"
click at [682, 81] on span "INV 25222" at bounding box center [683, 79] width 52 height 9
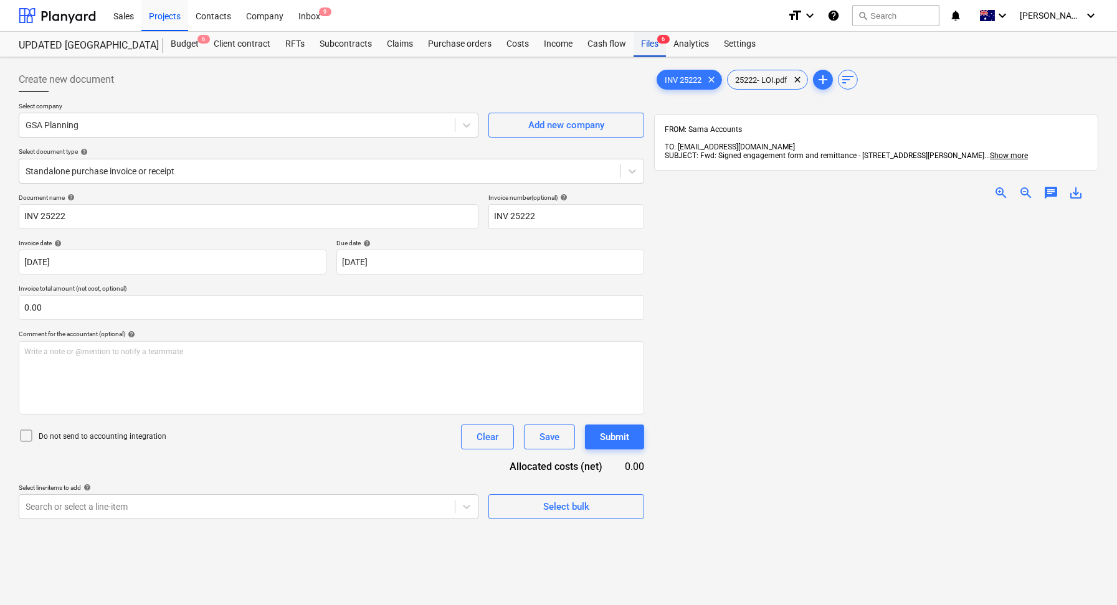
click at [647, 48] on div "Files 6" at bounding box center [649, 44] width 32 height 25
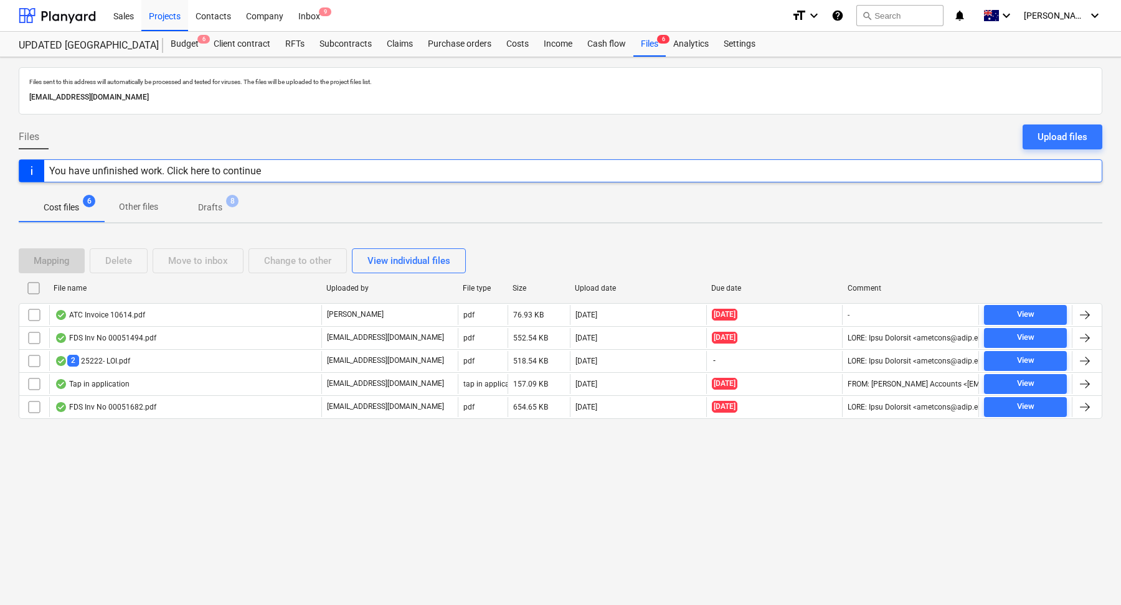
click at [218, 201] on p "Drafts" at bounding box center [210, 207] width 24 height 13
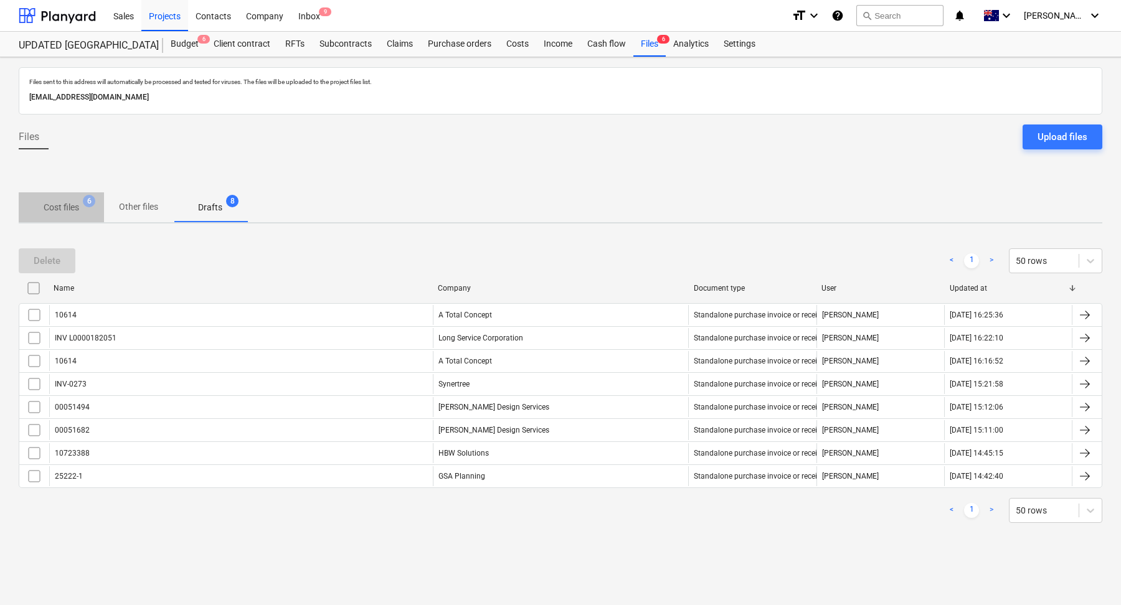
click at [83, 212] on span "Cost files 6" at bounding box center [61, 207] width 55 height 13
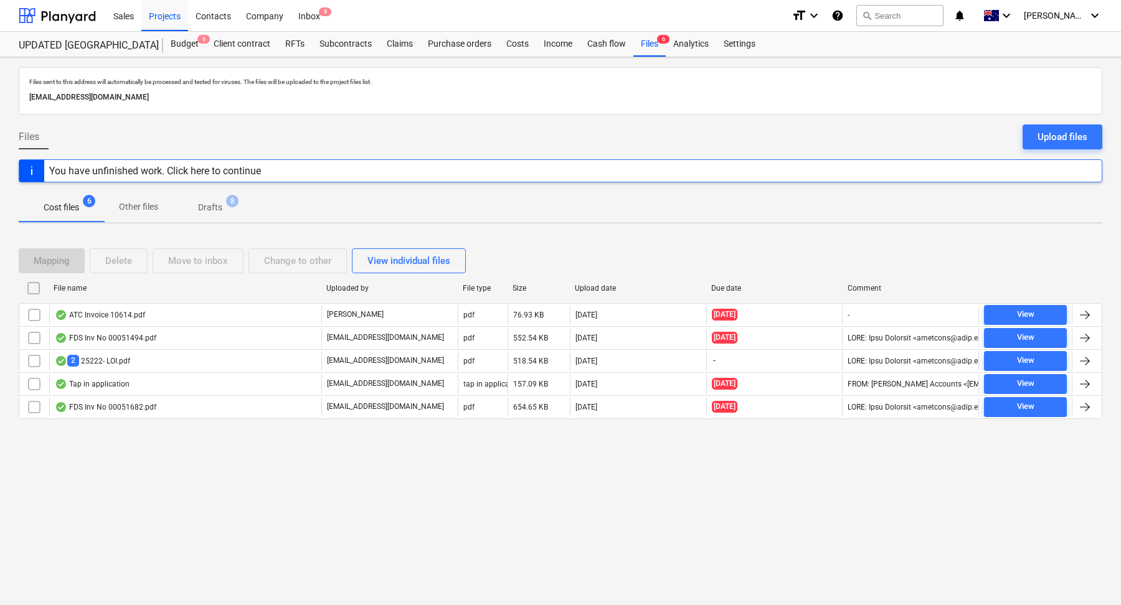
click at [234, 204] on span "8" at bounding box center [232, 201] width 12 height 12
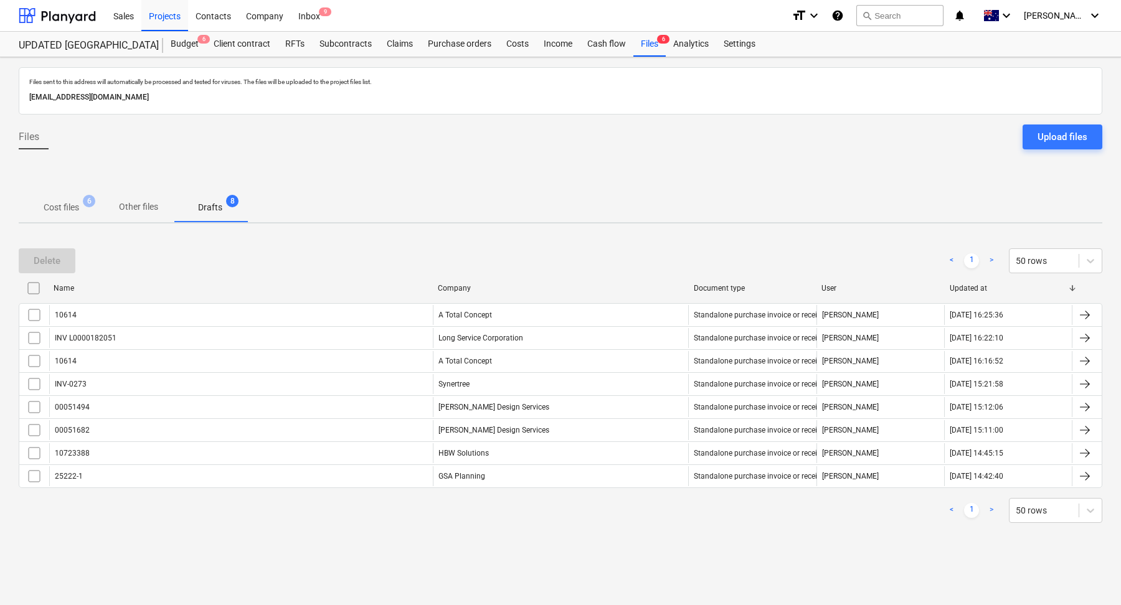
click at [78, 216] on span "Cost files 6" at bounding box center [61, 207] width 85 height 22
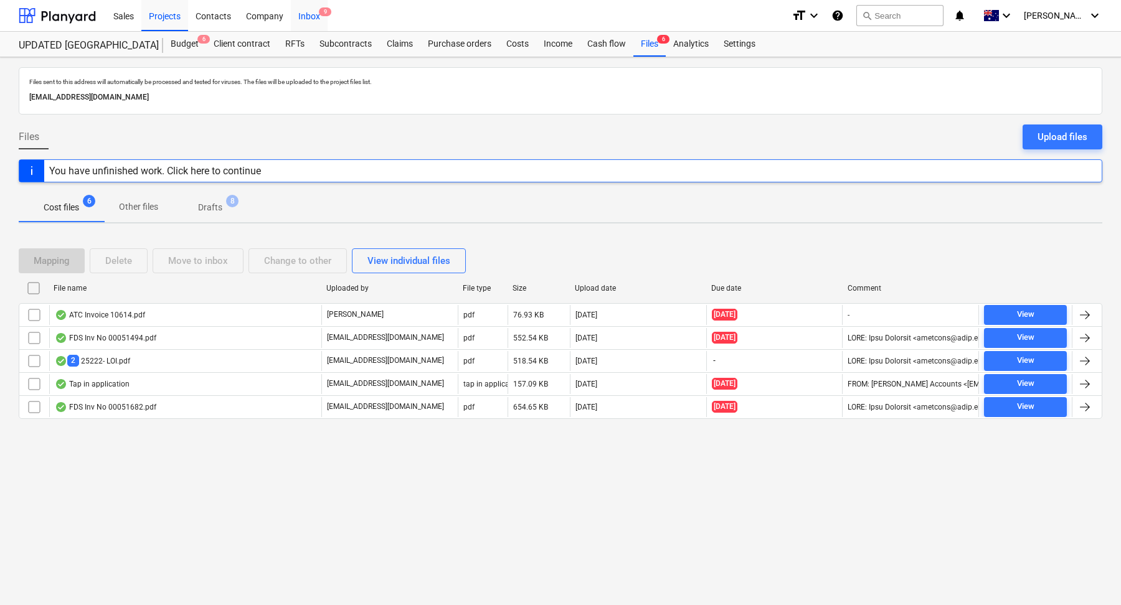
click at [322, 26] on div "Inbox 9" at bounding box center [309, 15] width 37 height 32
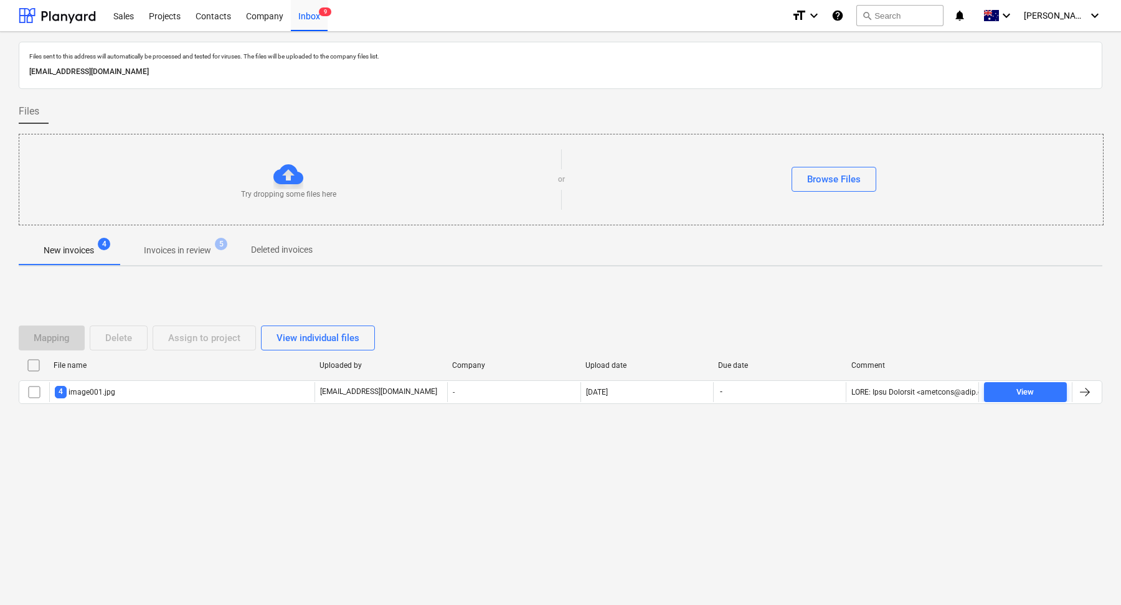
click at [211, 249] on p "Invoices in review" at bounding box center [177, 250] width 67 height 13
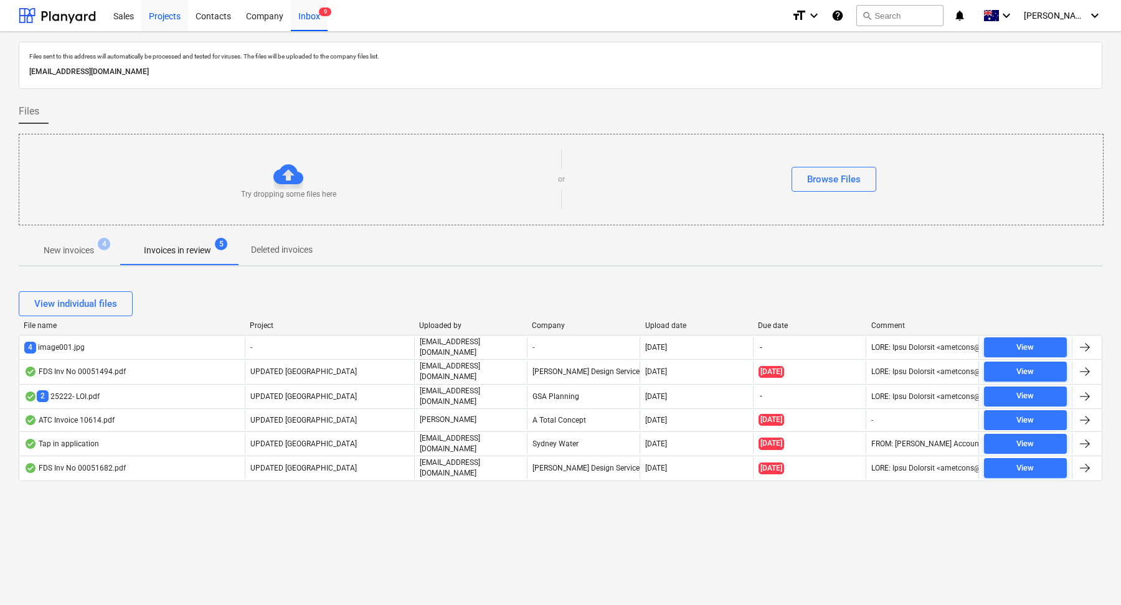
click at [168, 29] on div "Projects" at bounding box center [164, 15] width 47 height 32
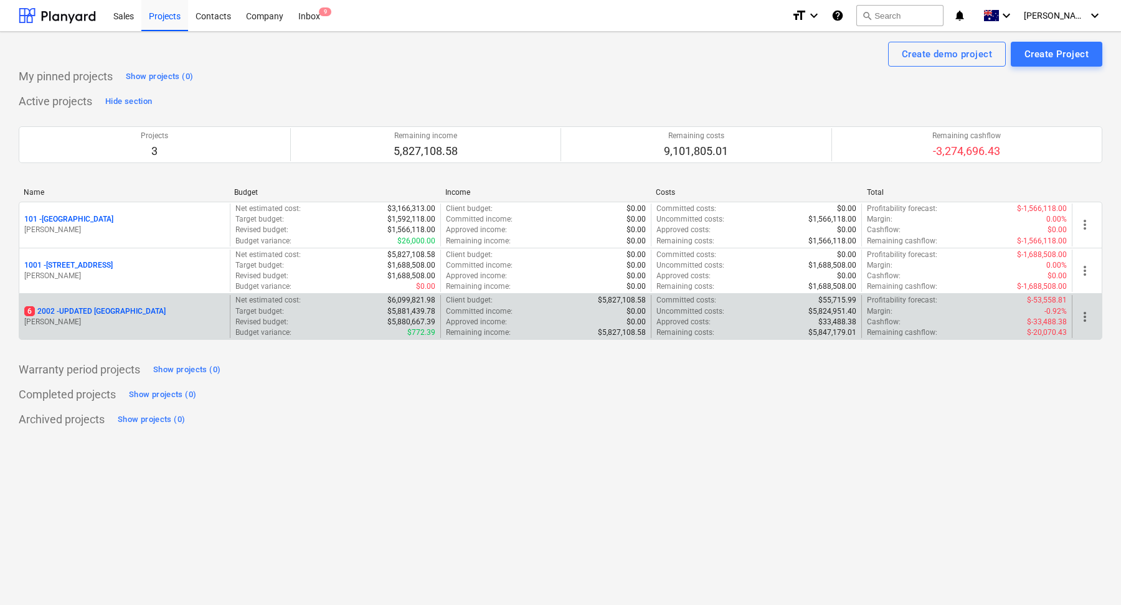
click at [164, 313] on div "6 2002 - UPDATED [GEOGRAPHIC_DATA]" at bounding box center [124, 311] width 201 height 11
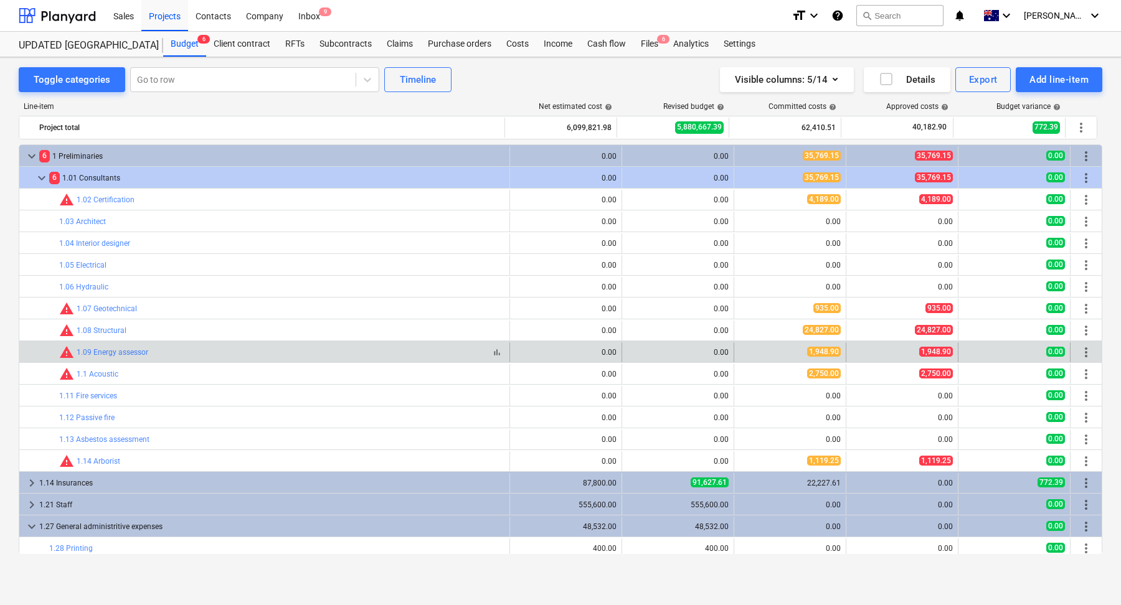
click at [358, 353] on div "bar_chart warning 1.09 Energy assessor" at bounding box center [281, 352] width 445 height 15
click at [133, 352] on link "1.09 Energy assessor" at bounding box center [113, 352] width 72 height 9
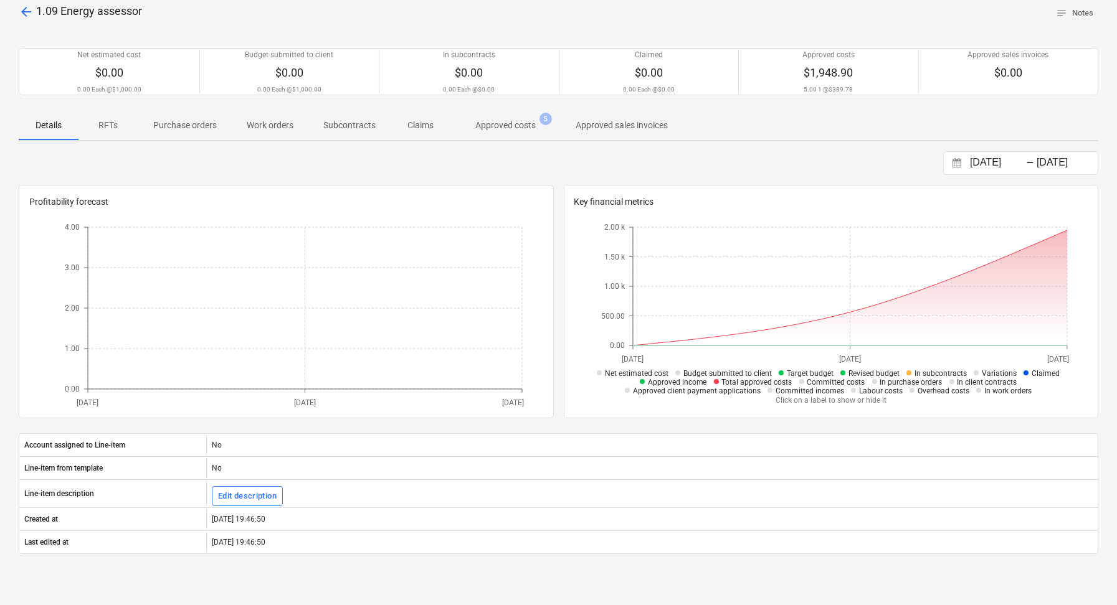
scroll to position [62, 0]
click at [504, 131] on p "Approved costs" at bounding box center [505, 126] width 60 height 13
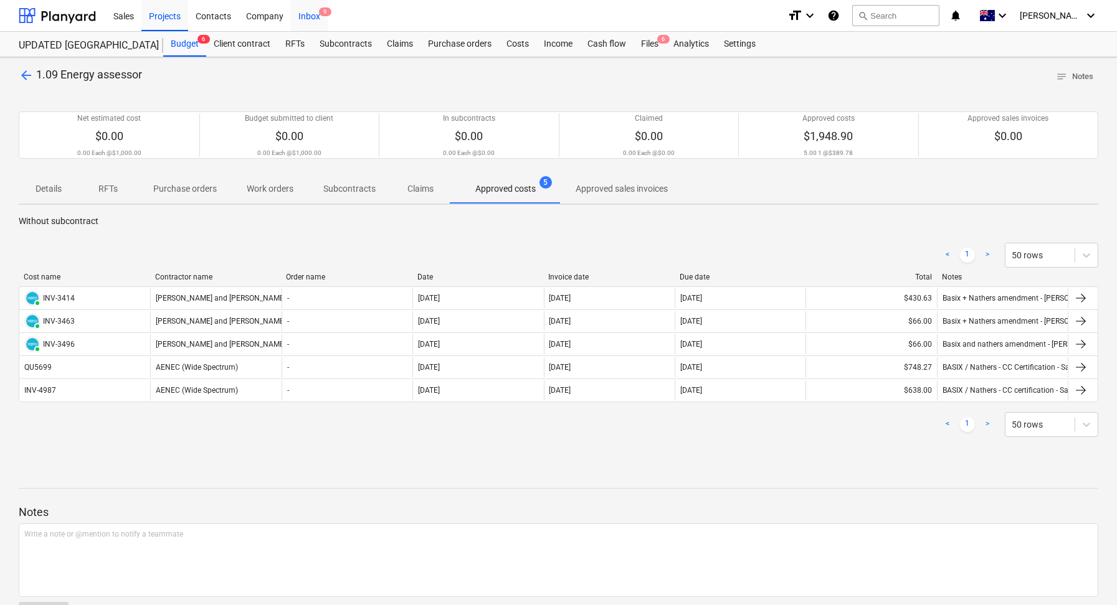
click at [313, 12] on div "Inbox 9" at bounding box center [309, 15] width 37 height 32
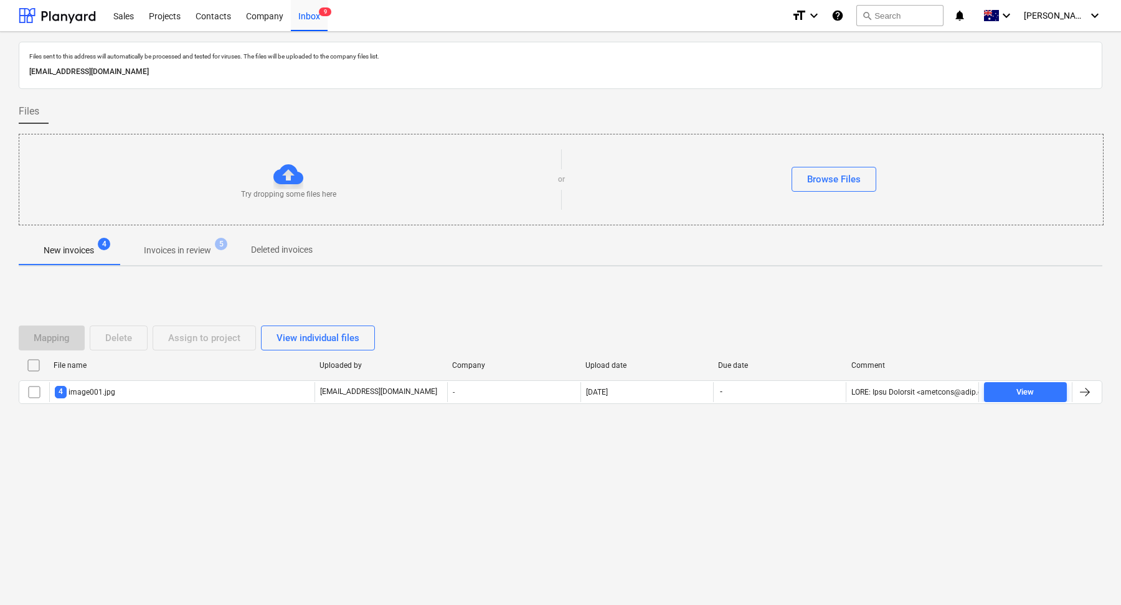
drag, startPoint x: 280, startPoint y: 75, endPoint x: 29, endPoint y: 74, distance: 251.0
click at [29, 74] on p "[EMAIL_ADDRESS][DOMAIN_NAME]" at bounding box center [560, 71] width 1063 height 13
copy p "[EMAIL_ADDRESS][DOMAIN_NAME]"
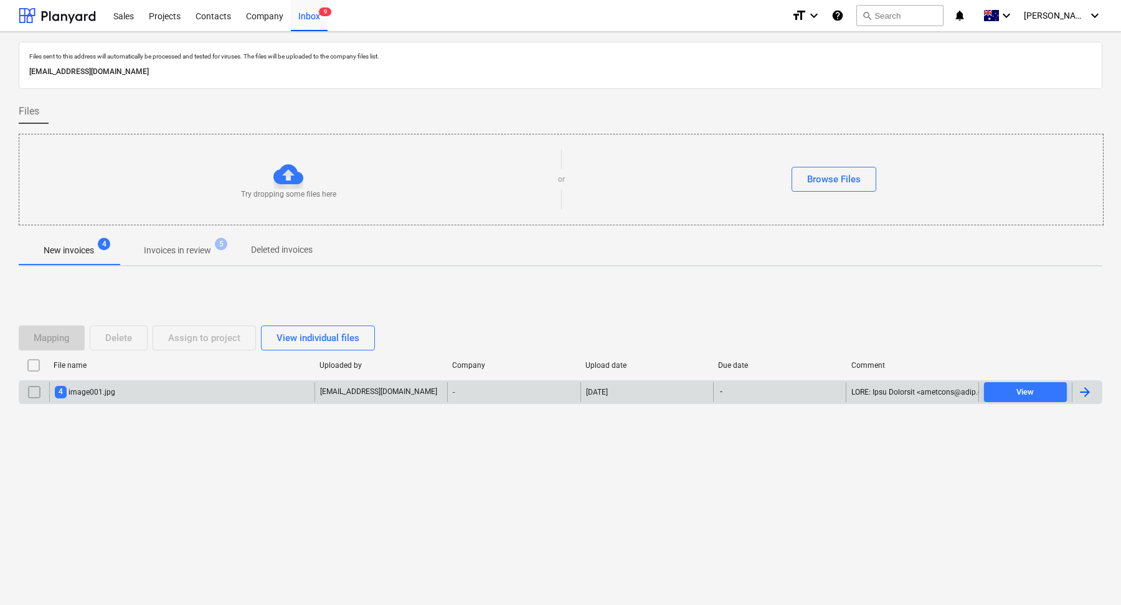
click at [184, 398] on div "4 image001.jpg" at bounding box center [181, 392] width 265 height 20
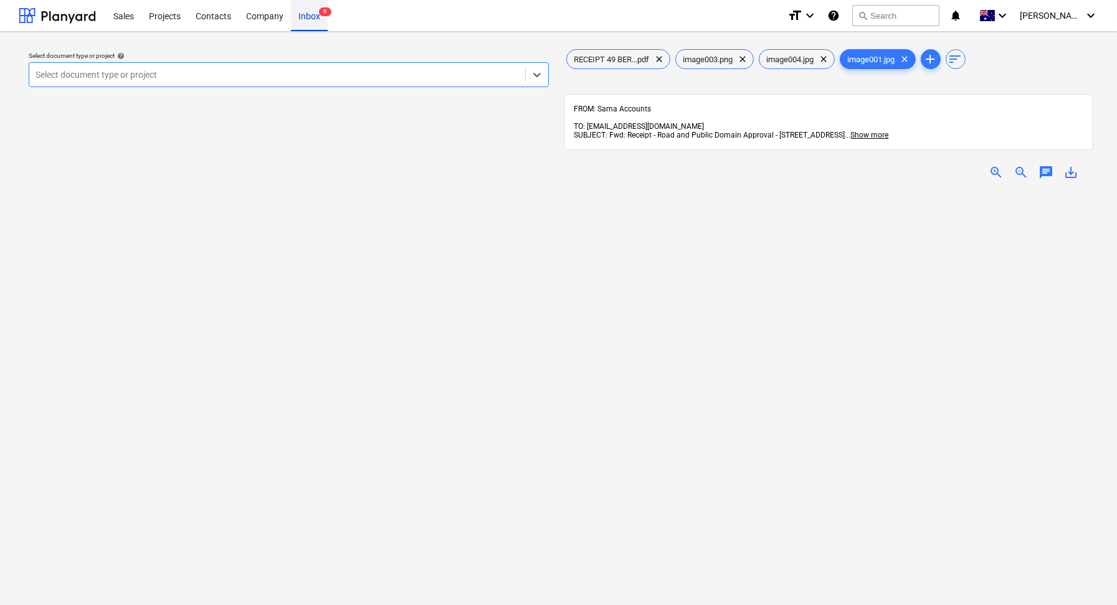
click at [313, 10] on div "Inbox 9" at bounding box center [309, 15] width 37 height 32
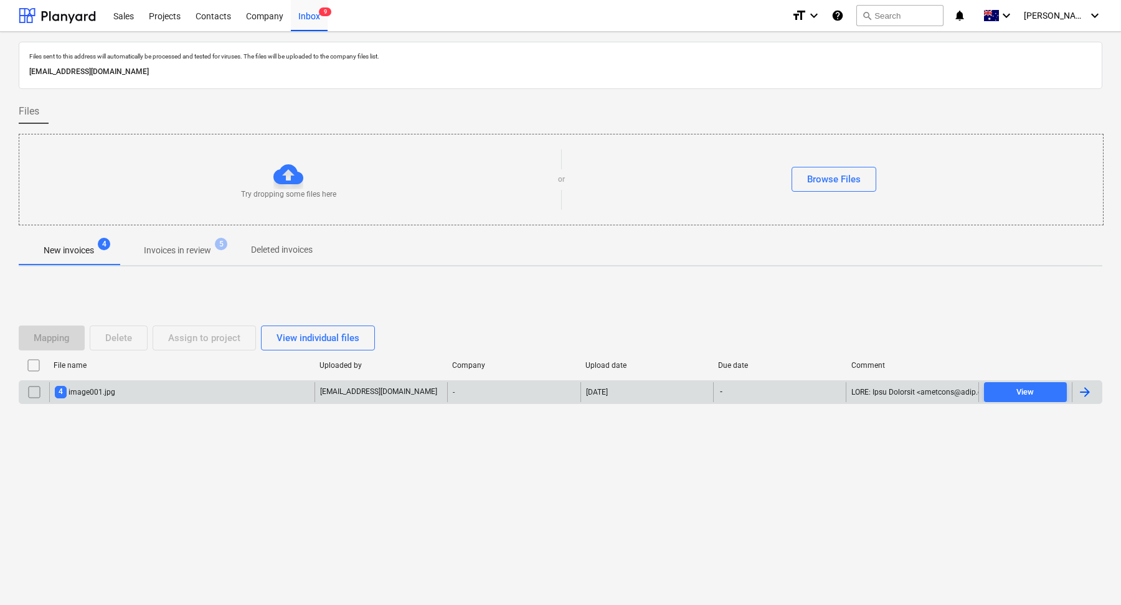
click at [36, 394] on input "checkbox" at bounding box center [34, 392] width 20 height 20
click at [128, 339] on div "Delete" at bounding box center [118, 338] width 27 height 16
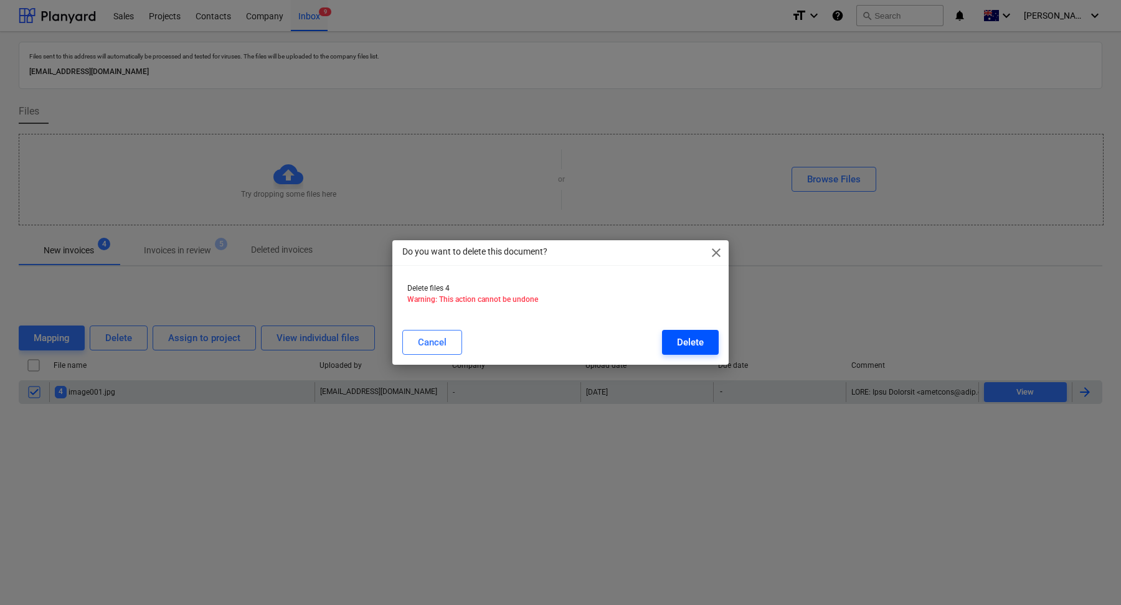
click at [680, 351] on button "Delete" at bounding box center [690, 342] width 57 height 25
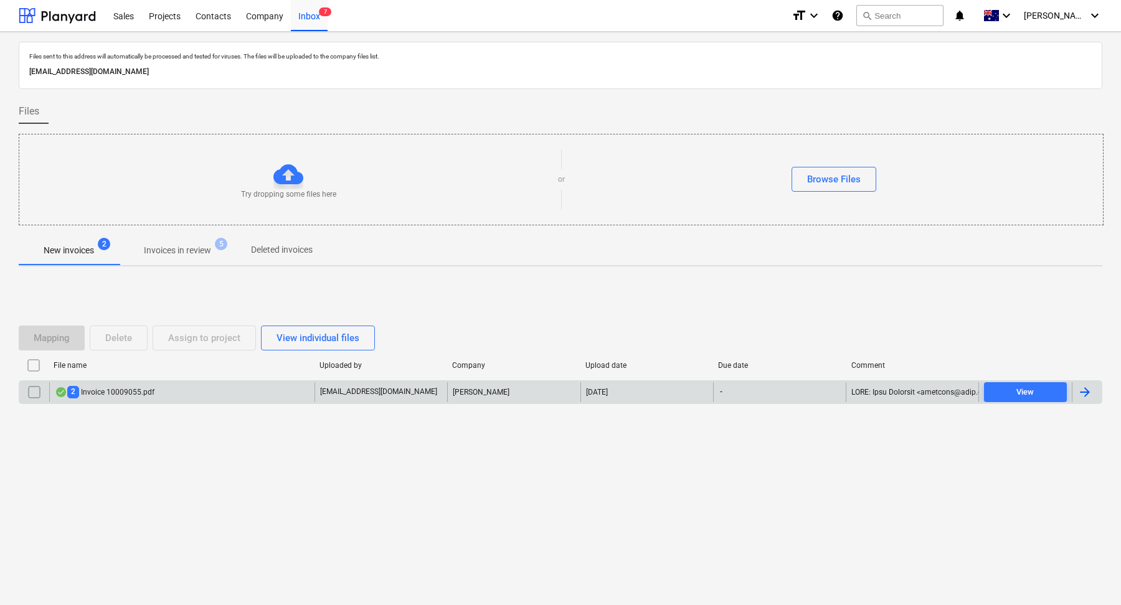
click at [188, 395] on div "2 Invoice 10009055.pdf" at bounding box center [181, 392] width 265 height 20
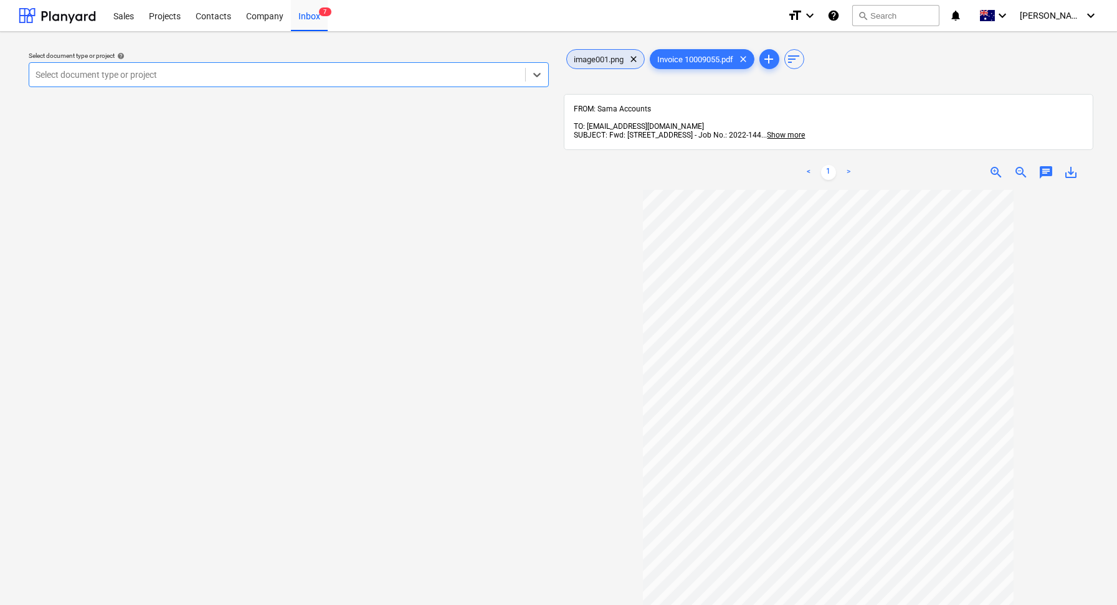
click at [615, 59] on span "image001.png" at bounding box center [599, 59] width 65 height 9
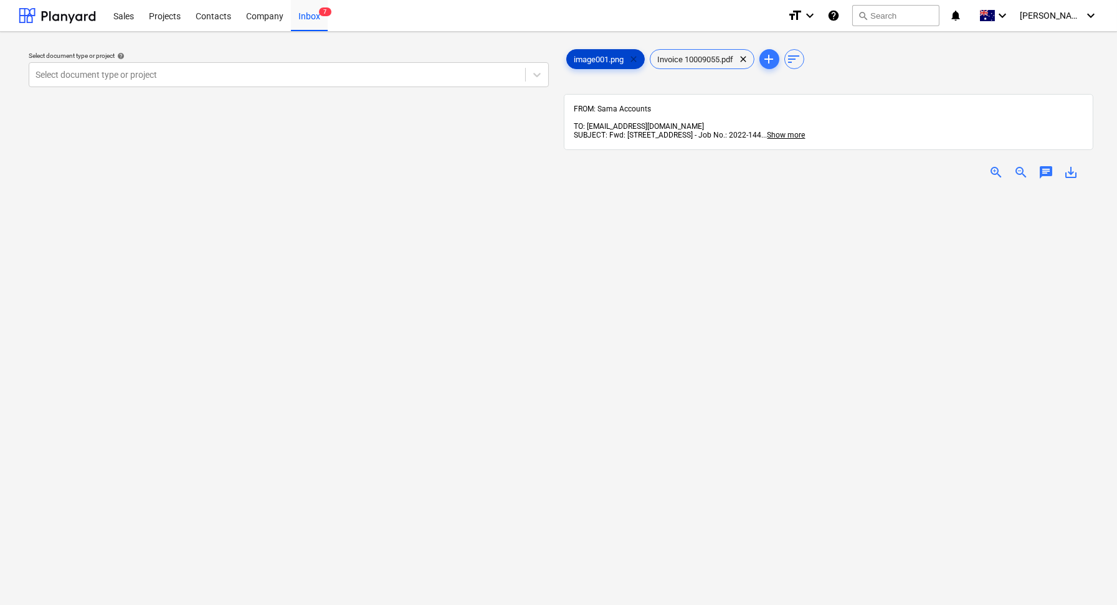
click at [635, 62] on span "clear" at bounding box center [634, 59] width 15 height 15
click at [272, 72] on div at bounding box center [277, 75] width 483 height 12
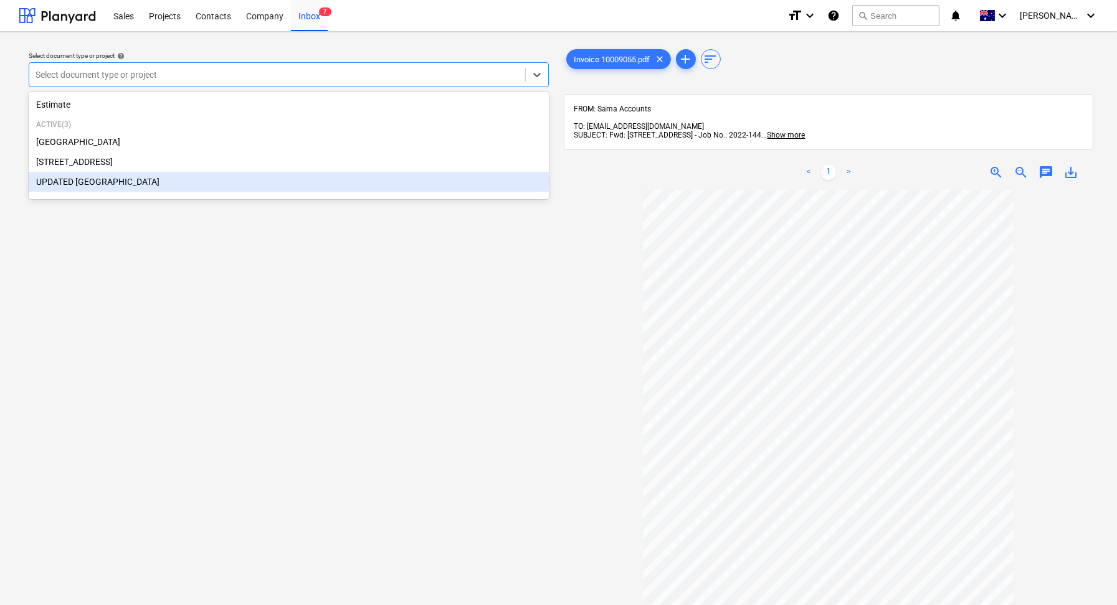
click at [165, 175] on div "UPDATED [GEOGRAPHIC_DATA]" at bounding box center [289, 182] width 520 height 20
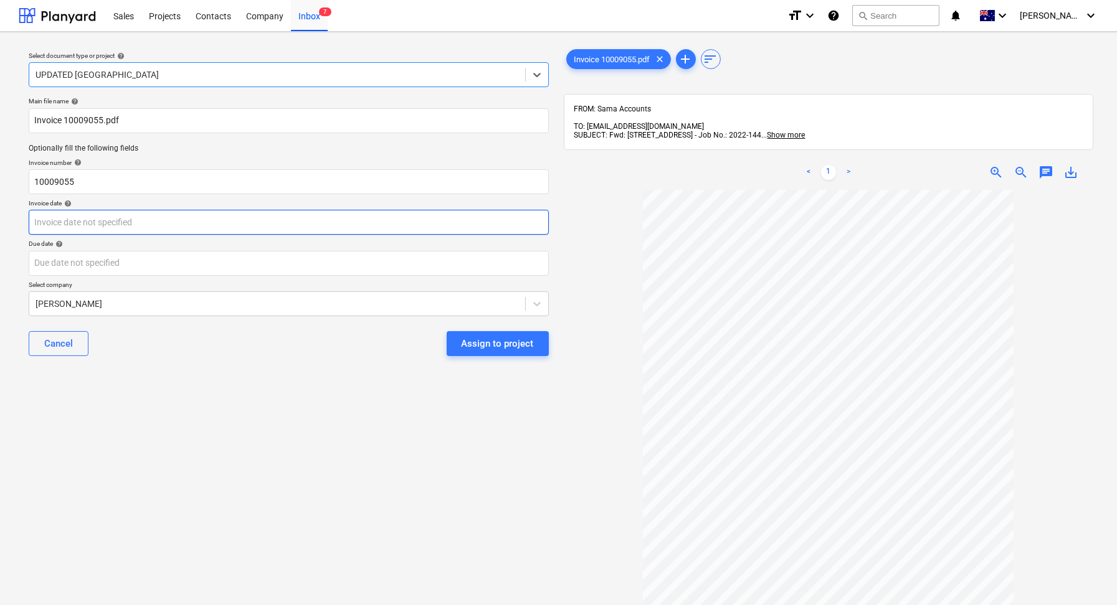
click at [106, 219] on body "Sales Projects Contacts Company Inbox 7 format_size keyboard_arrow_down help se…" at bounding box center [558, 302] width 1117 height 605
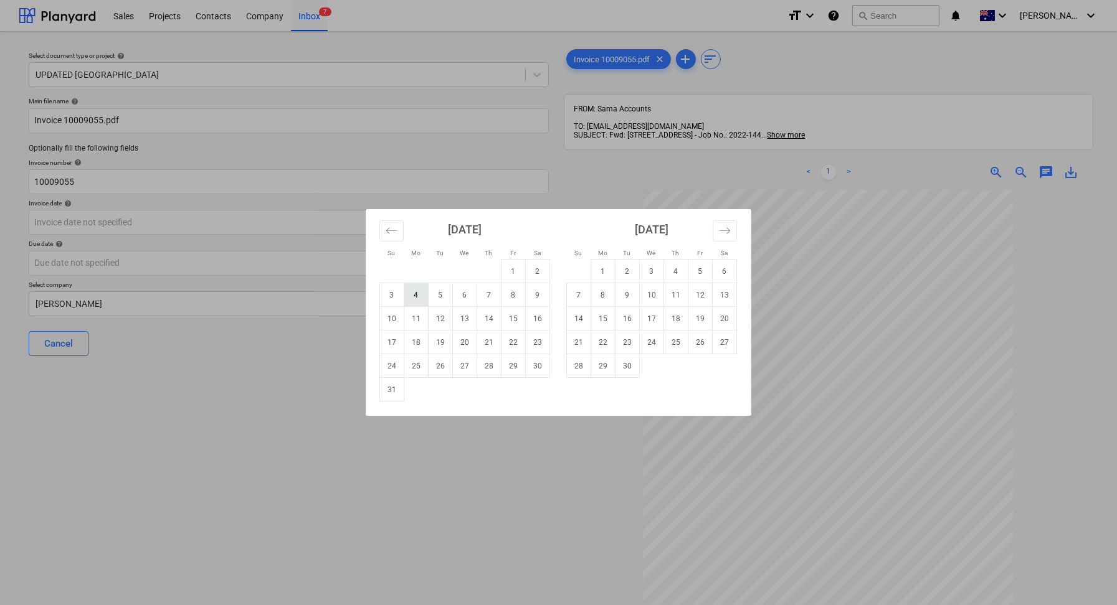
click at [422, 299] on td "4" at bounding box center [416, 295] width 24 height 24
type input "04 Aug 2025"
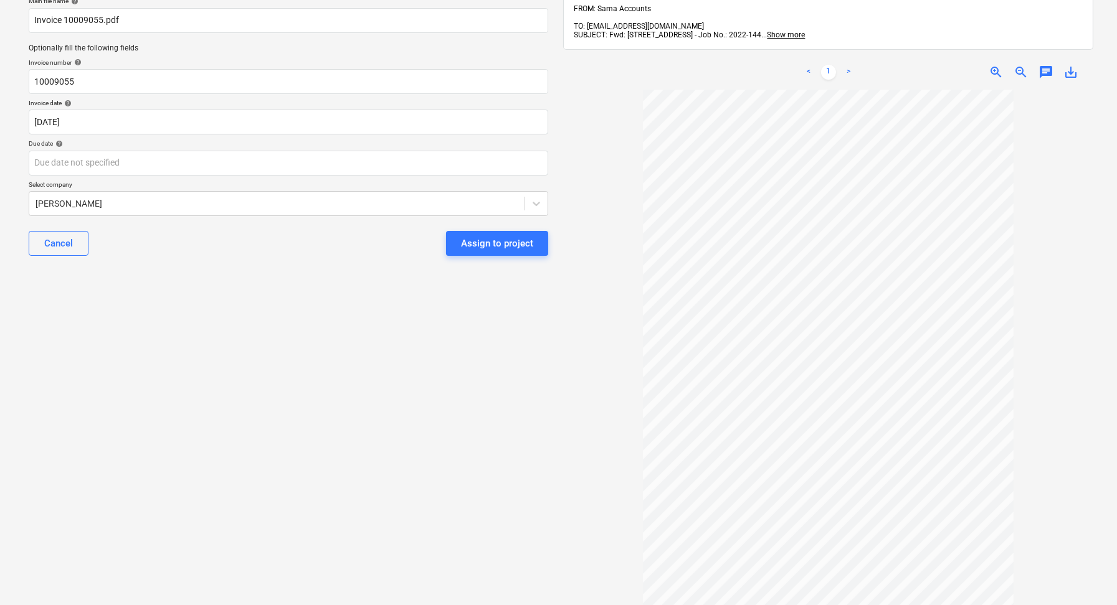
scroll to position [98, 0]
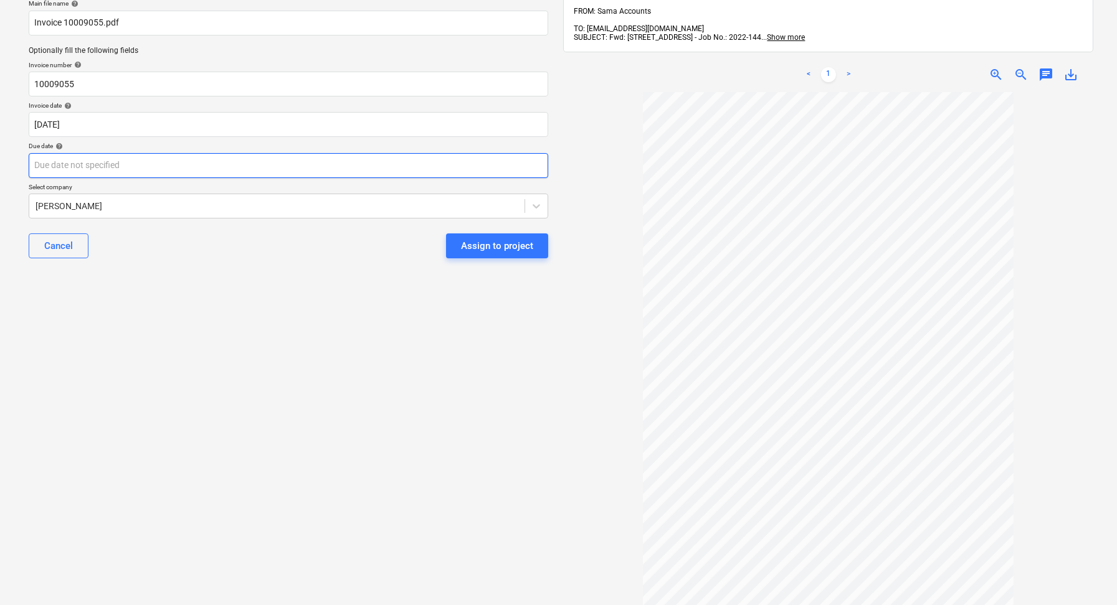
click at [158, 176] on body "Sales Projects Contacts Company Inbox 7 format_size keyboard_arrow_down help se…" at bounding box center [558, 204] width 1117 height 605
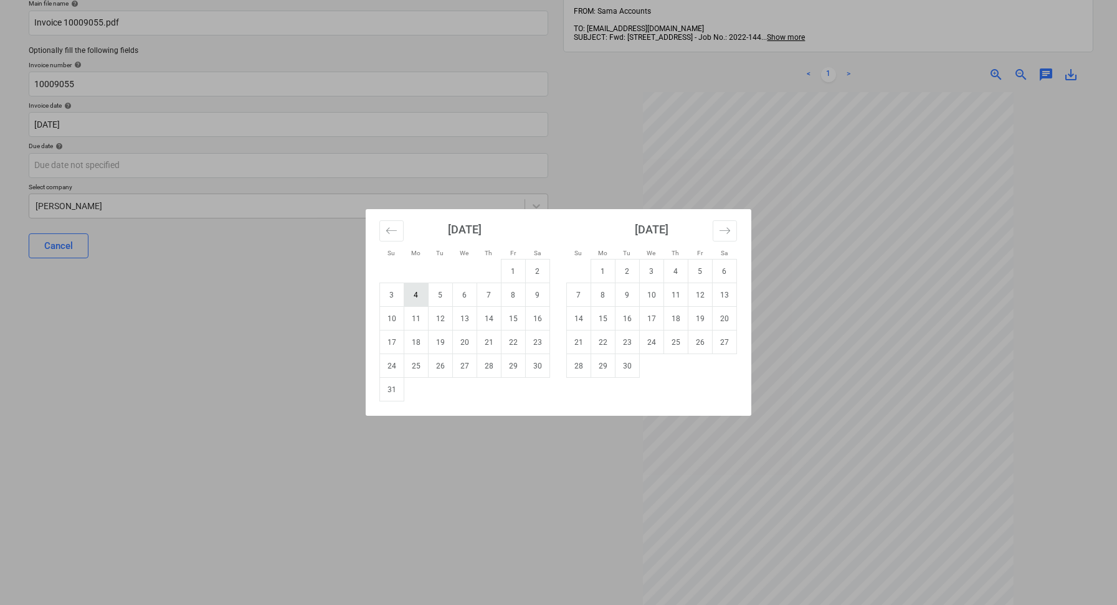
click at [410, 296] on td "4" at bounding box center [416, 295] width 24 height 24
type input "04 Aug 2025"
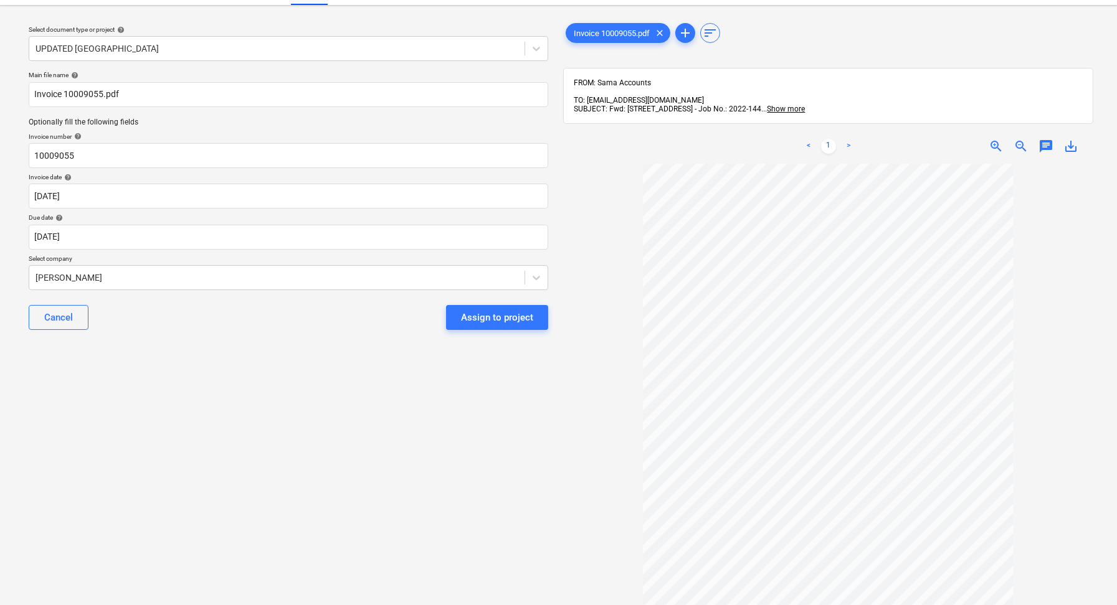
scroll to position [11, 0]
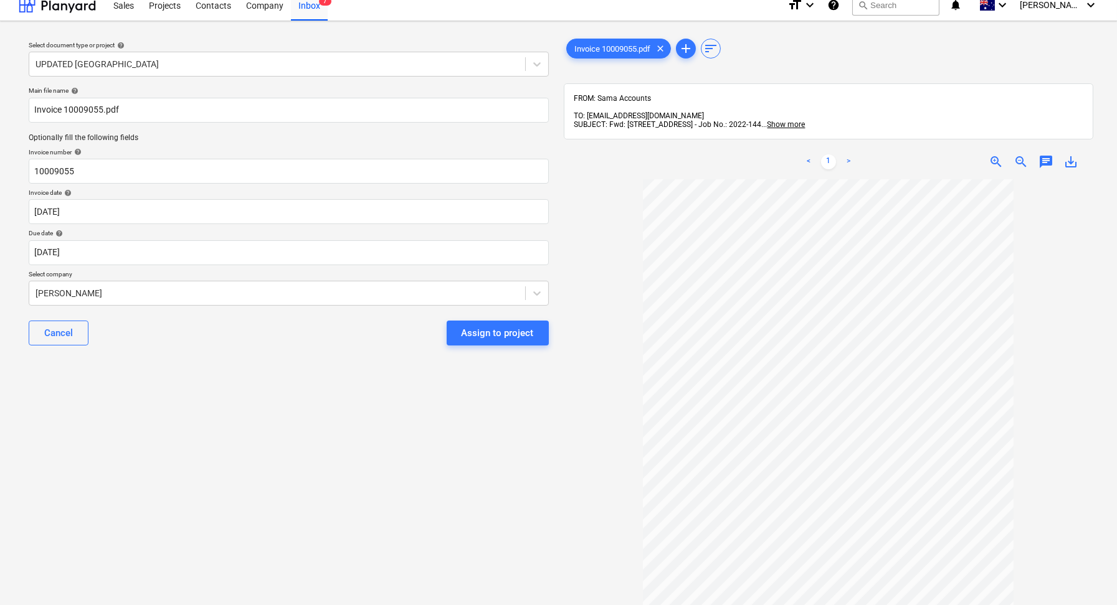
click at [142, 306] on div "Main file name help Invoice 10009055.pdf Optionally fill the following fields I…" at bounding box center [289, 221] width 530 height 279
click at [142, 293] on div at bounding box center [277, 293] width 483 height 12
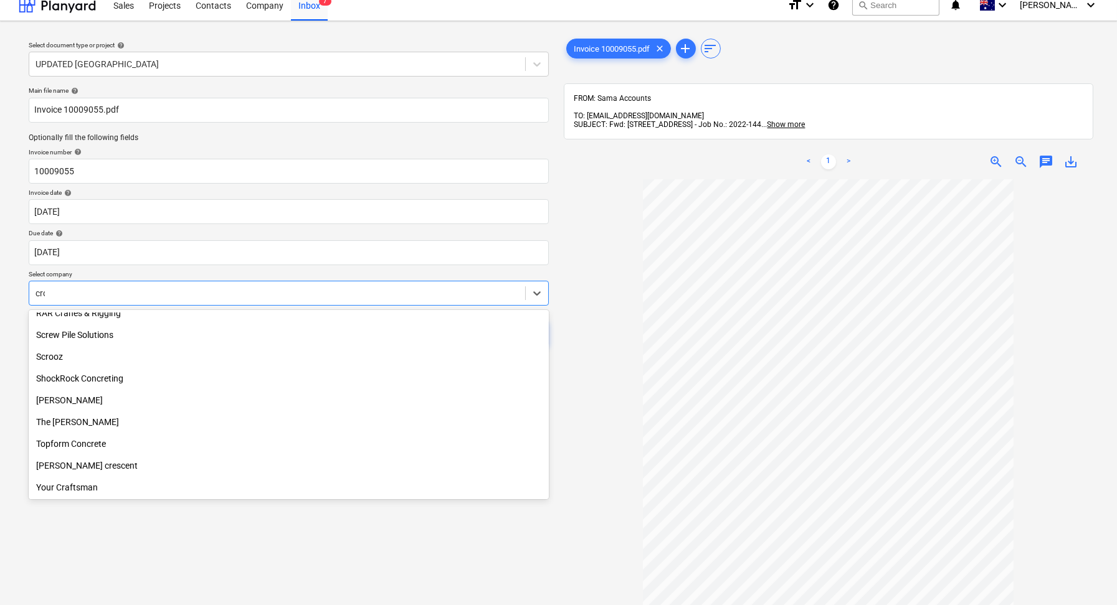
scroll to position [0, 0]
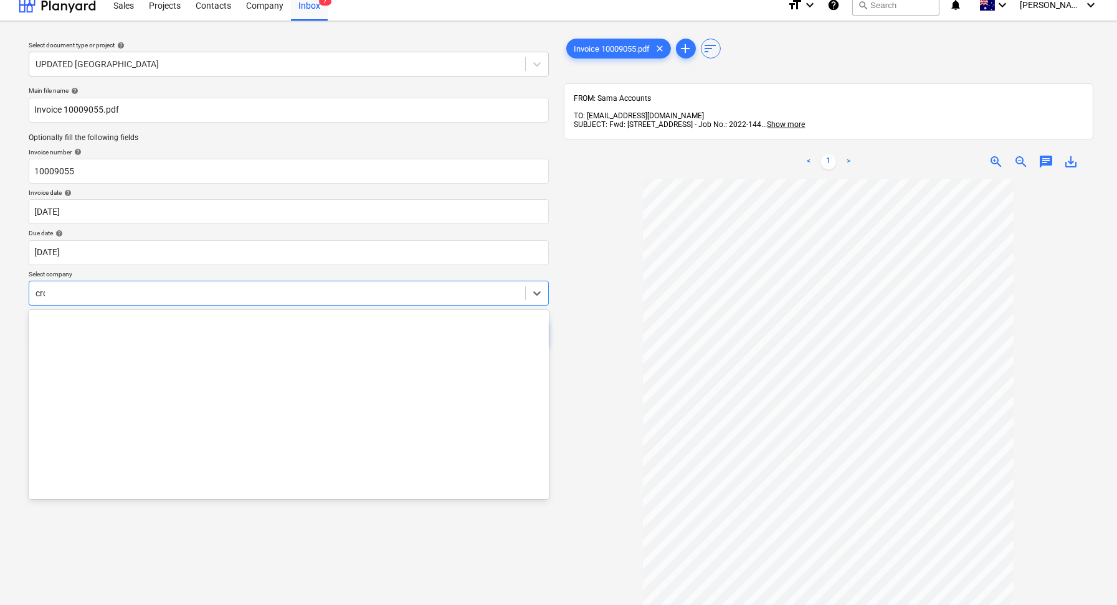
type input "croz"
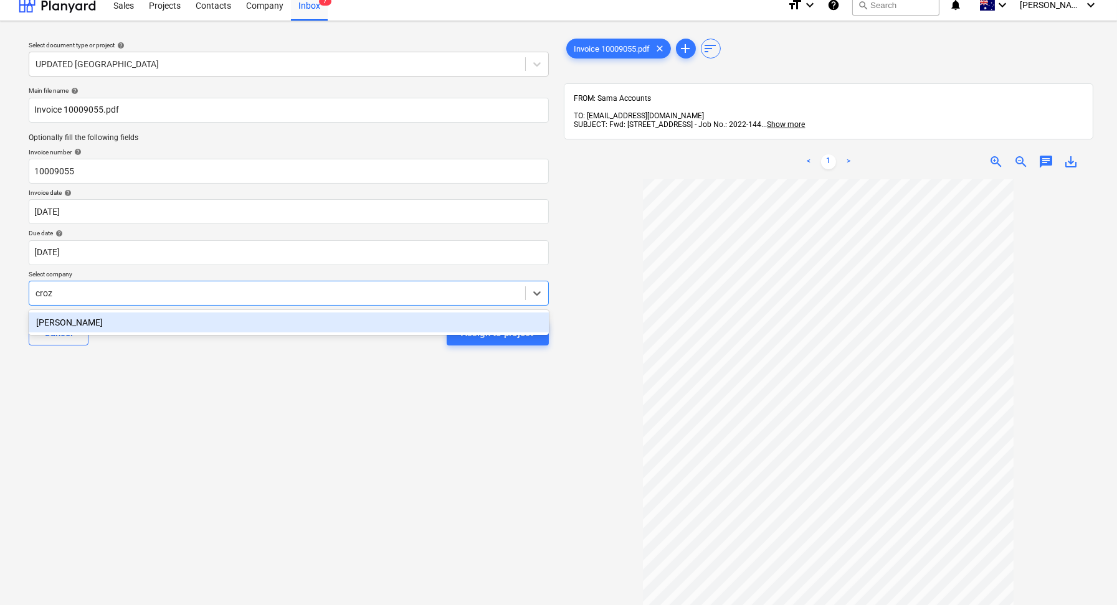
click at [119, 318] on div "Crozier" at bounding box center [289, 323] width 520 height 20
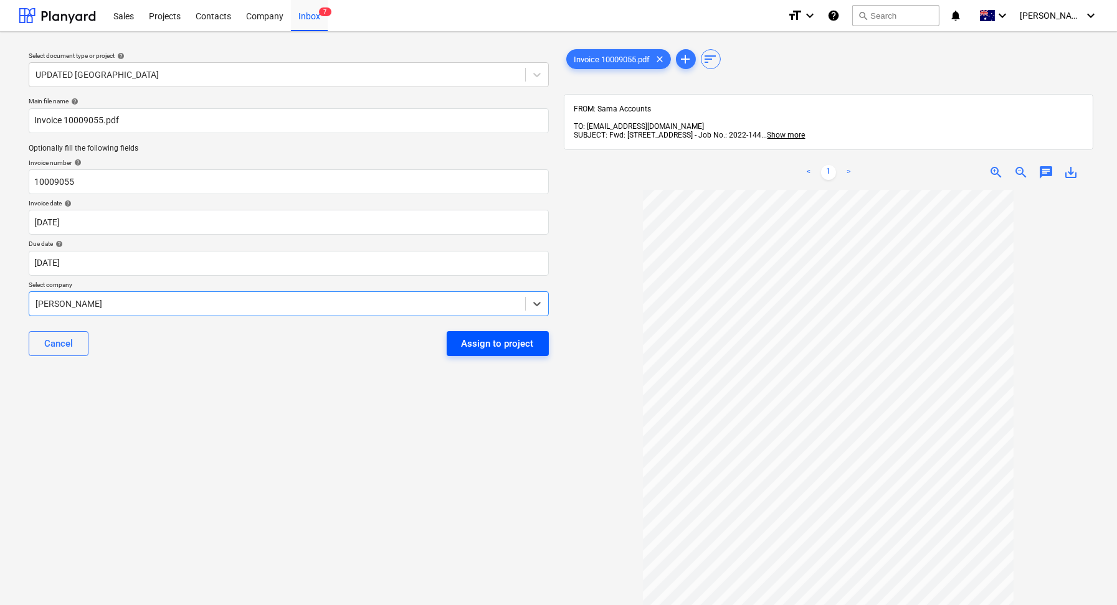
click at [510, 336] on div "Assign to project" at bounding box center [498, 344] width 72 height 16
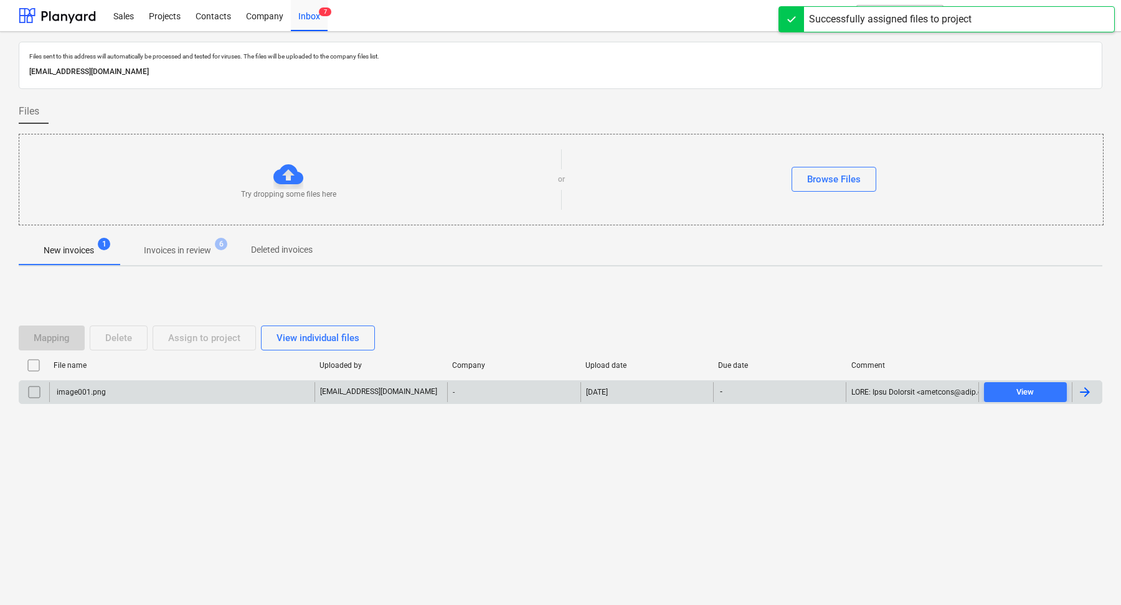
click at [31, 394] on input "checkbox" at bounding box center [34, 392] width 20 height 20
click at [135, 352] on div "Mapping Delete Assign to project View individual files" at bounding box center [561, 338] width 1084 height 35
click at [133, 339] on button "Delete" at bounding box center [119, 338] width 58 height 25
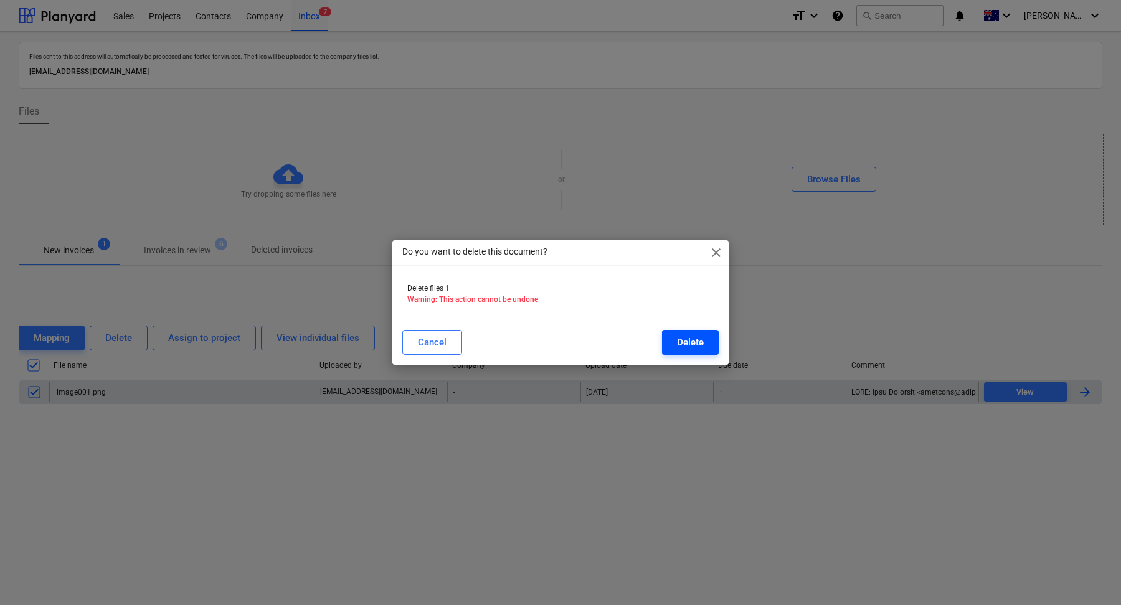
click at [683, 337] on div "Delete" at bounding box center [690, 342] width 27 height 16
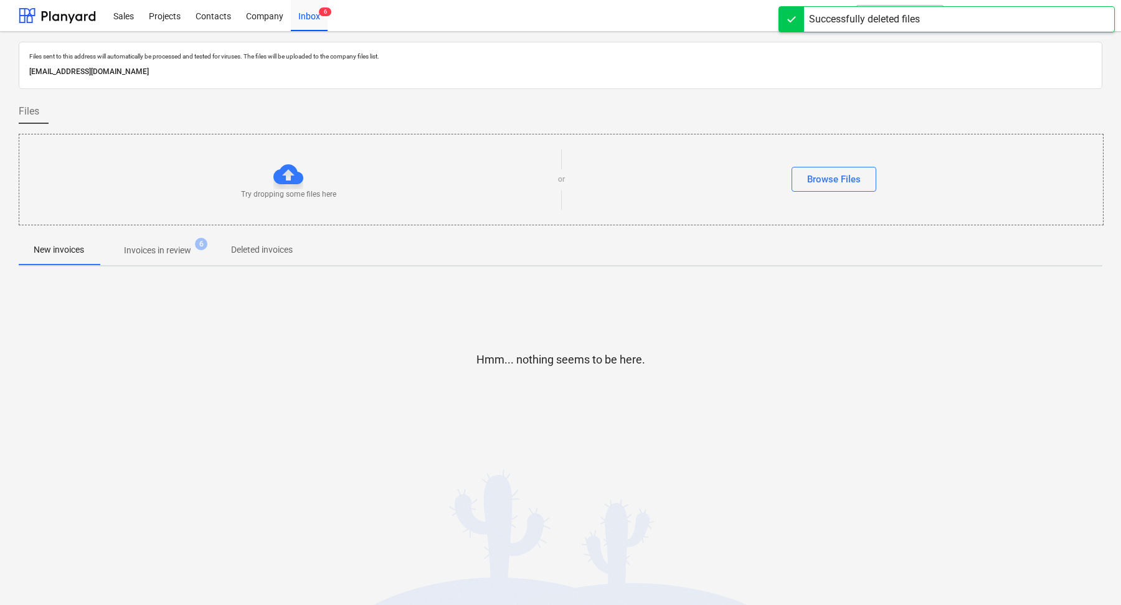
click at [170, 254] on p "Invoices in review" at bounding box center [157, 250] width 67 height 13
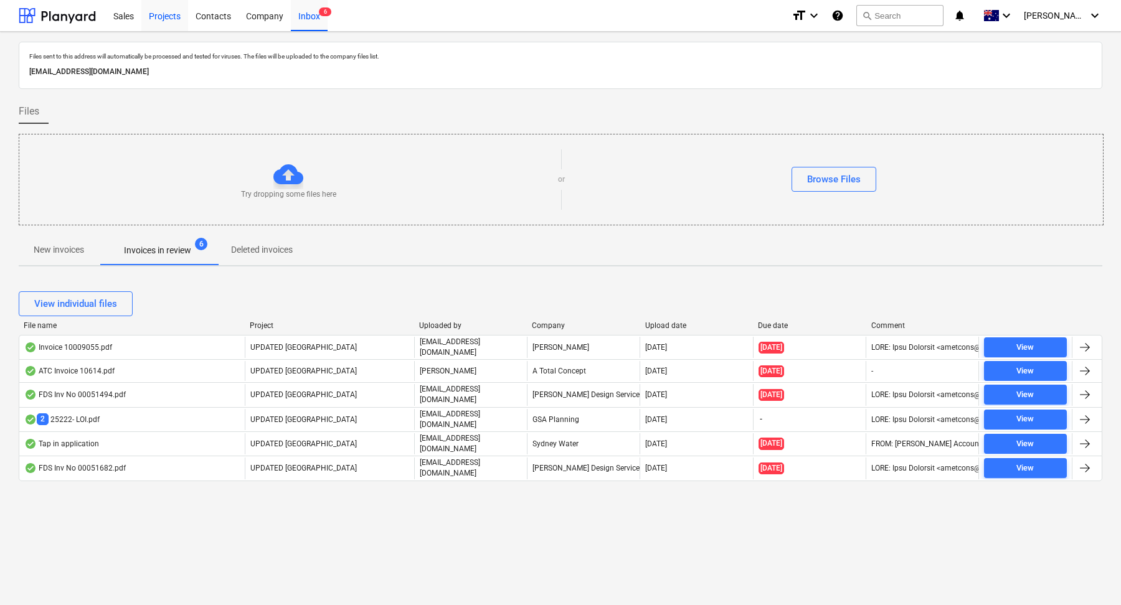
click at [171, 21] on div "Projects" at bounding box center [164, 15] width 47 height 32
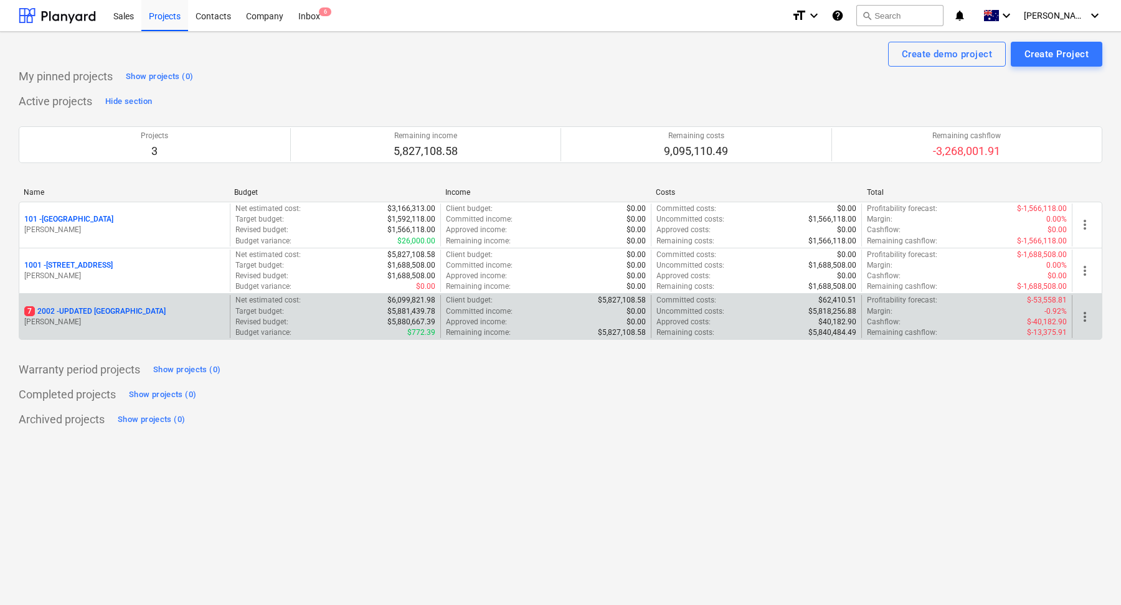
click at [161, 333] on div "7 2002 - UPDATED BELLEVUE HILL S. Ozgul" at bounding box center [124, 316] width 211 height 43
click at [176, 304] on div "7 2002 - UPDATED BELLEVUE HILL S. Ozgul" at bounding box center [124, 316] width 211 height 43
click at [173, 313] on div "7 2002 - UPDATED BELLEVUE HILL" at bounding box center [124, 311] width 201 height 11
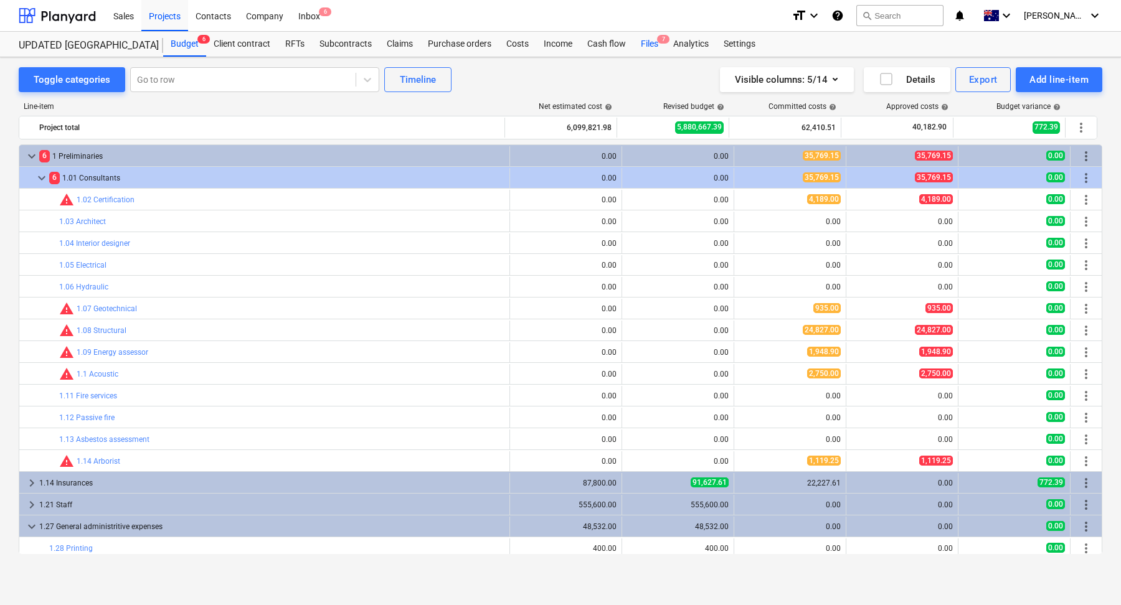
click at [653, 40] on div "Files 7" at bounding box center [649, 44] width 32 height 25
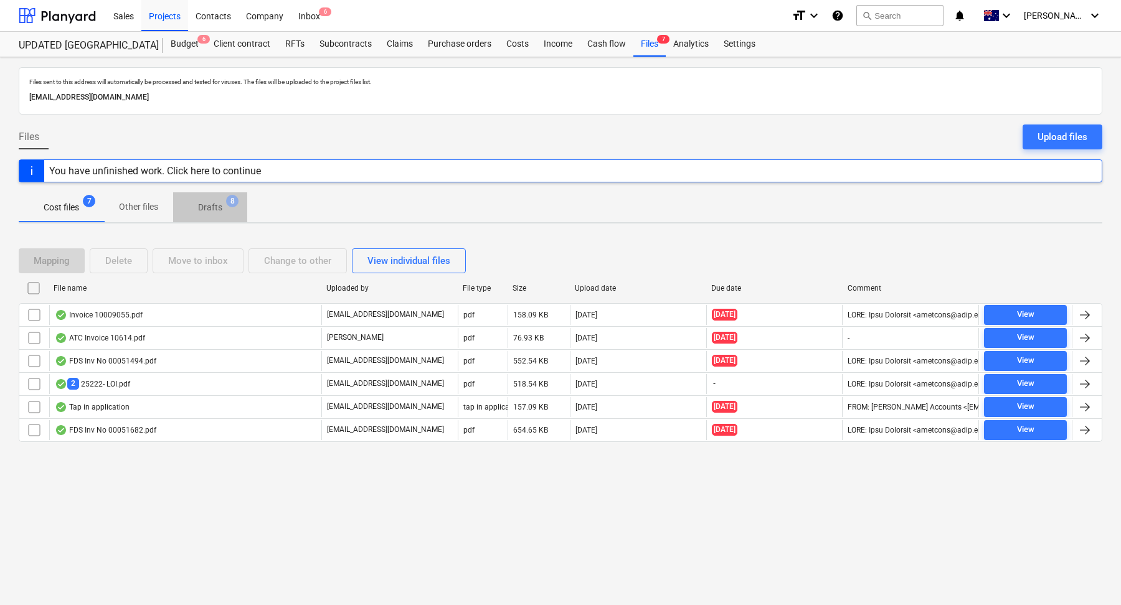
click at [218, 207] on p "Drafts" at bounding box center [210, 207] width 24 height 13
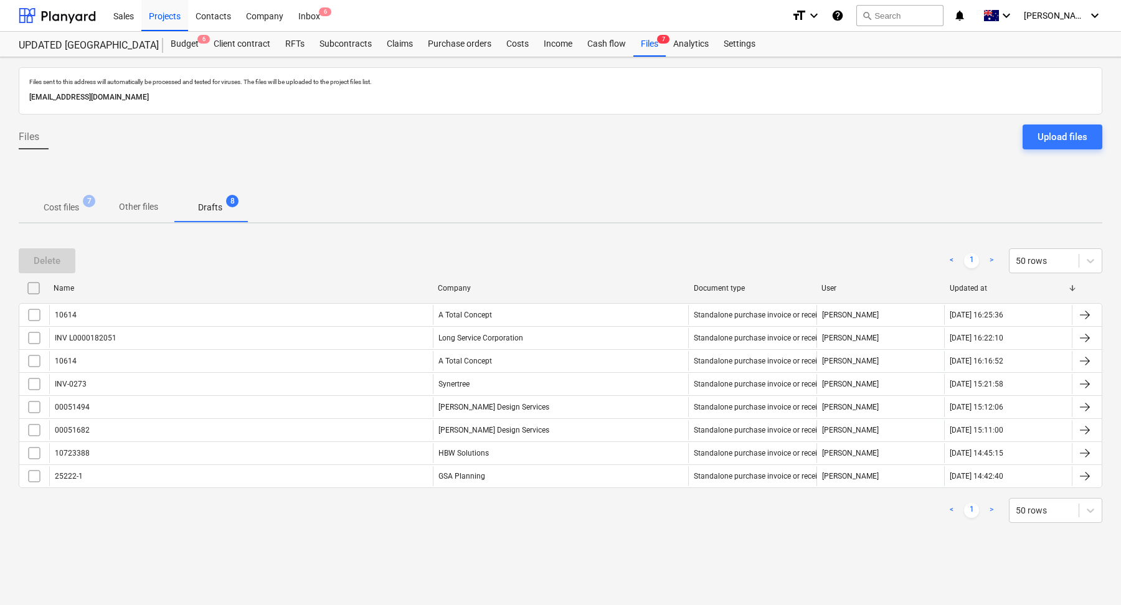
click at [85, 199] on span "7" at bounding box center [89, 201] width 12 height 12
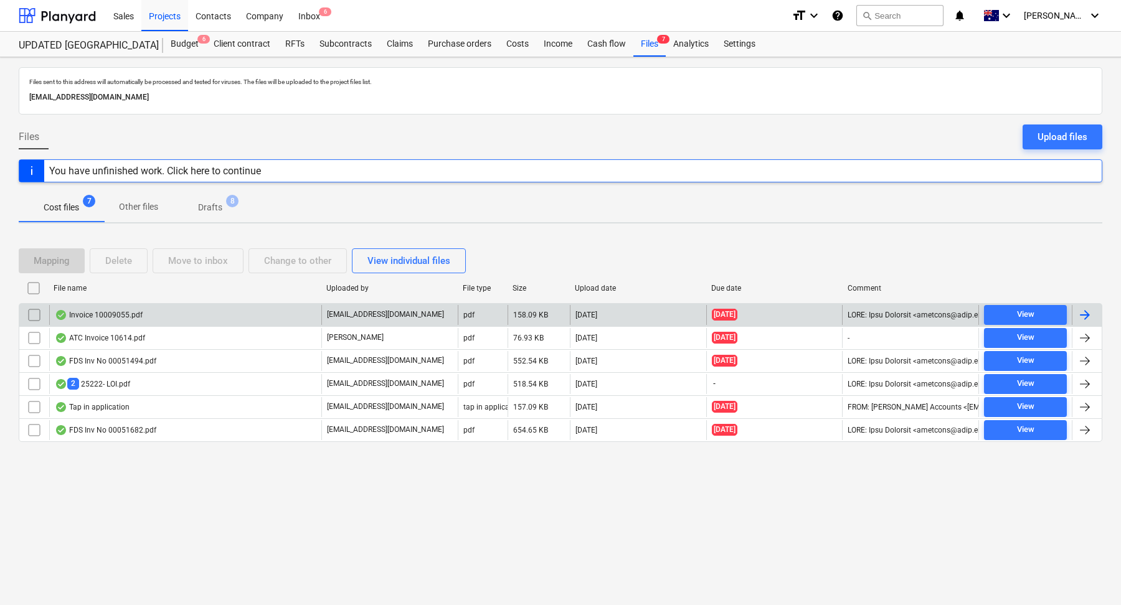
click at [176, 320] on div "Invoice 10009055.pdf" at bounding box center [185, 315] width 272 height 20
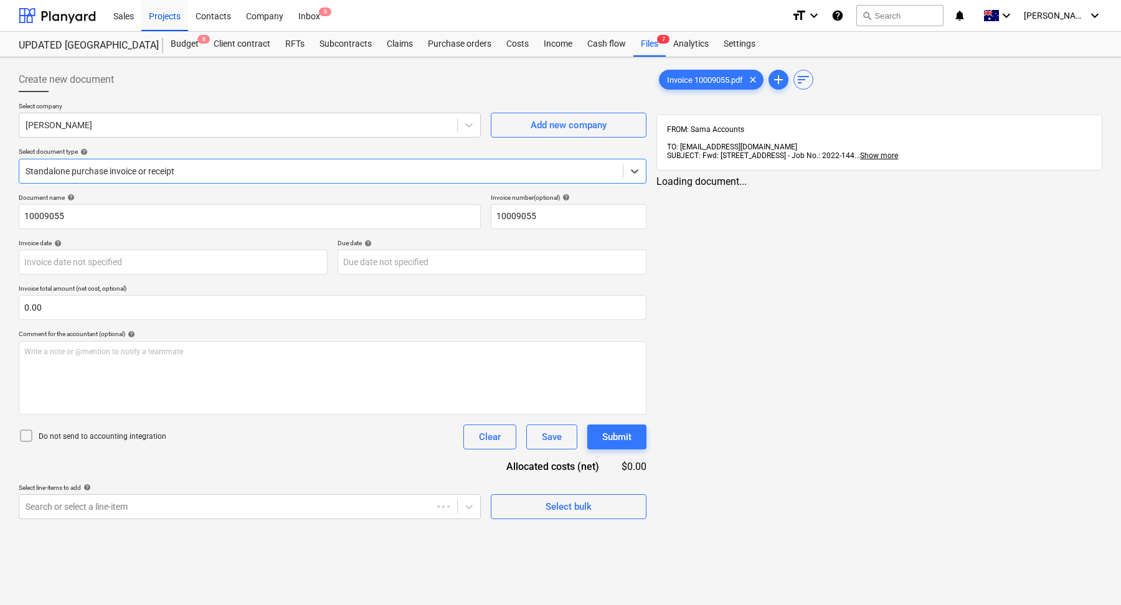
type input "04 Aug 2025"
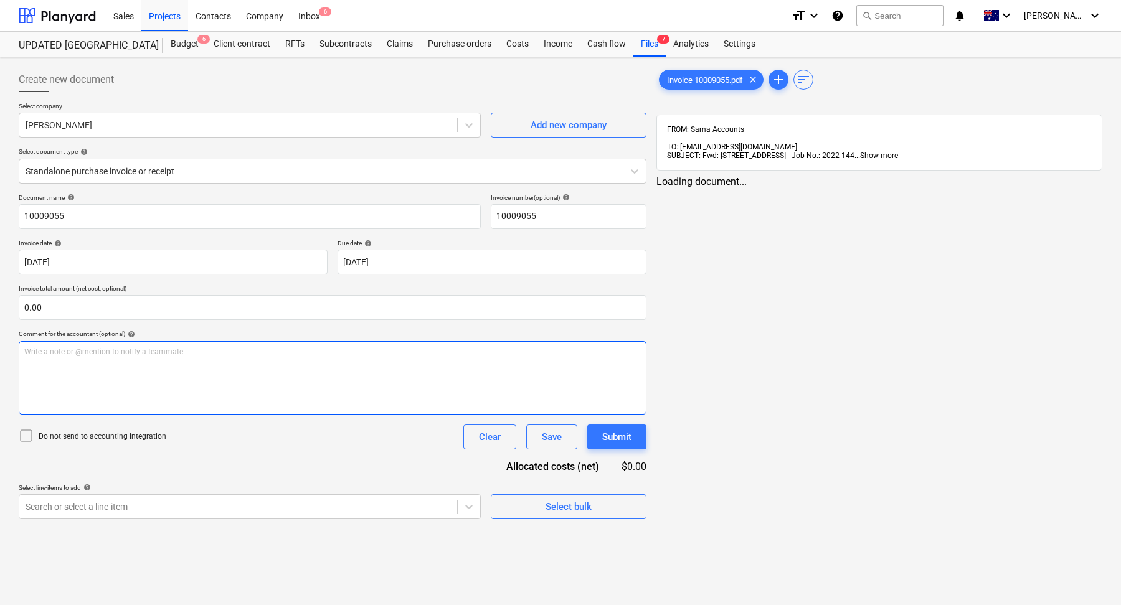
click at [242, 348] on p "Write a note or @mention to notify a teammate [PERSON_NAME]" at bounding box center [332, 352] width 617 height 11
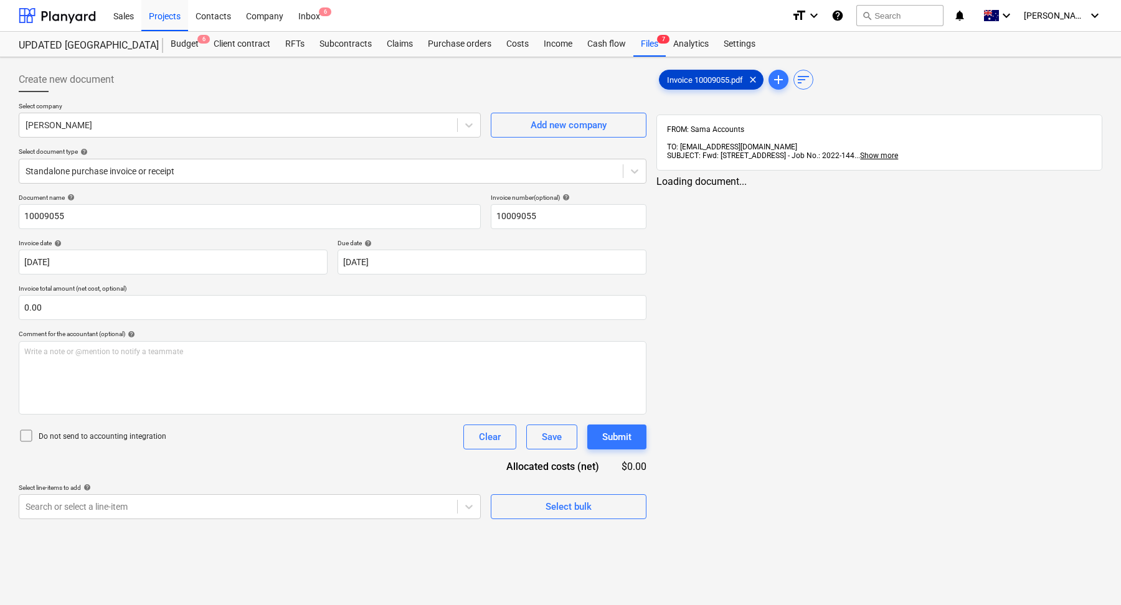
click at [714, 82] on span "Invoice 10009055.pdf" at bounding box center [705, 79] width 91 height 9
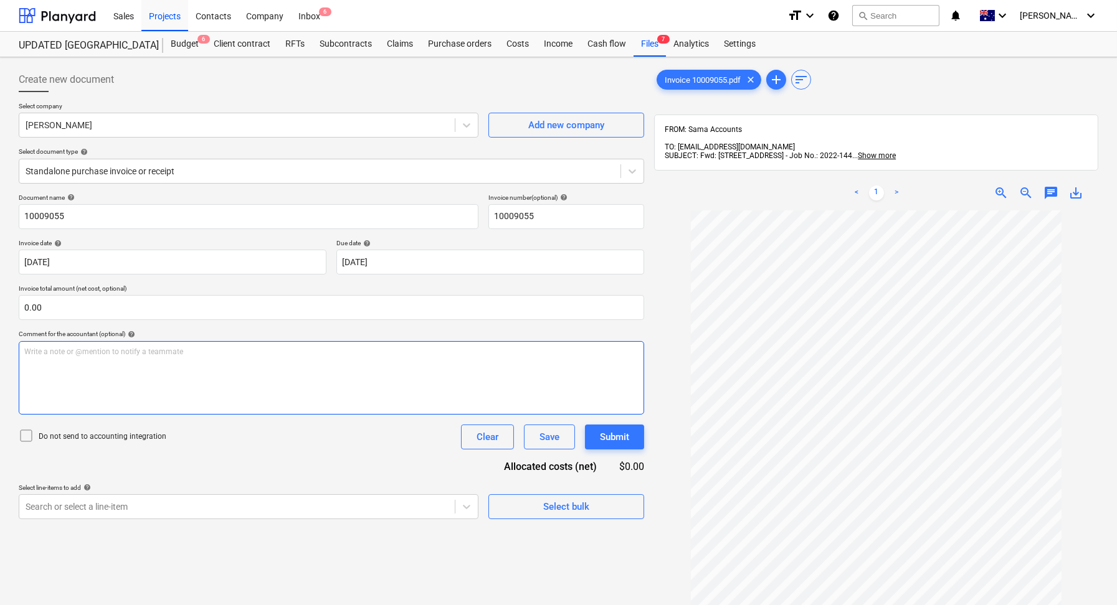
click at [303, 354] on p "Write a note or @mention to notify a teammate [PERSON_NAME]" at bounding box center [331, 352] width 614 height 11
click at [52, 353] on span "Review Geotechnical" at bounding box center [58, 352] width 69 height 9
click at [221, 354] on p "Review existing geotechnical" at bounding box center [331, 352] width 614 height 11
click at [250, 363] on div "Review existing geotechnical report against 4.55 and sign off" at bounding box center [331, 378] width 625 height 74
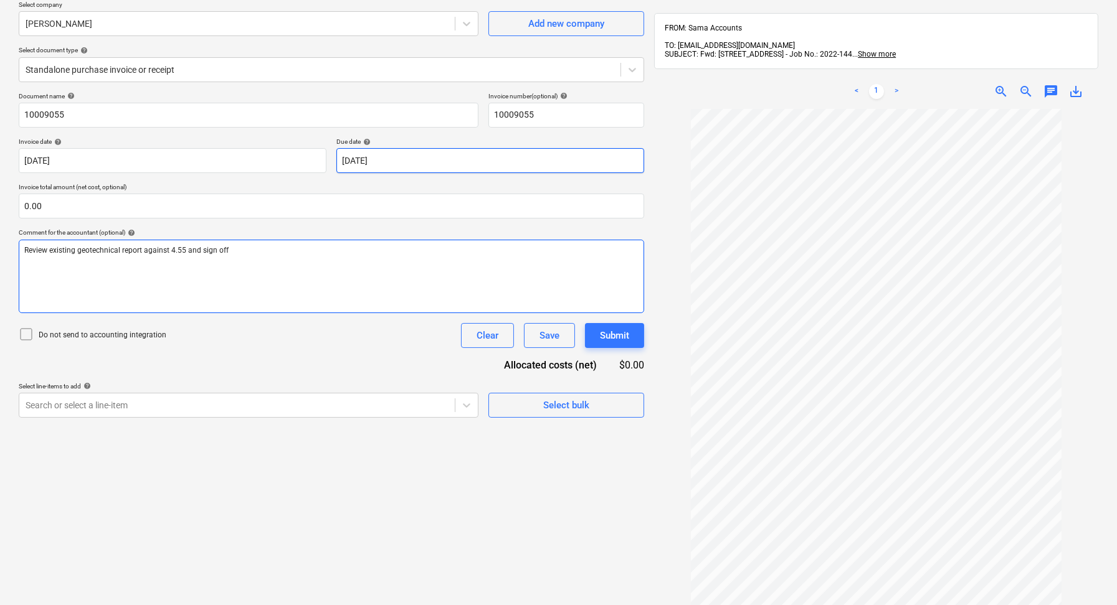
scroll to position [118, 0]
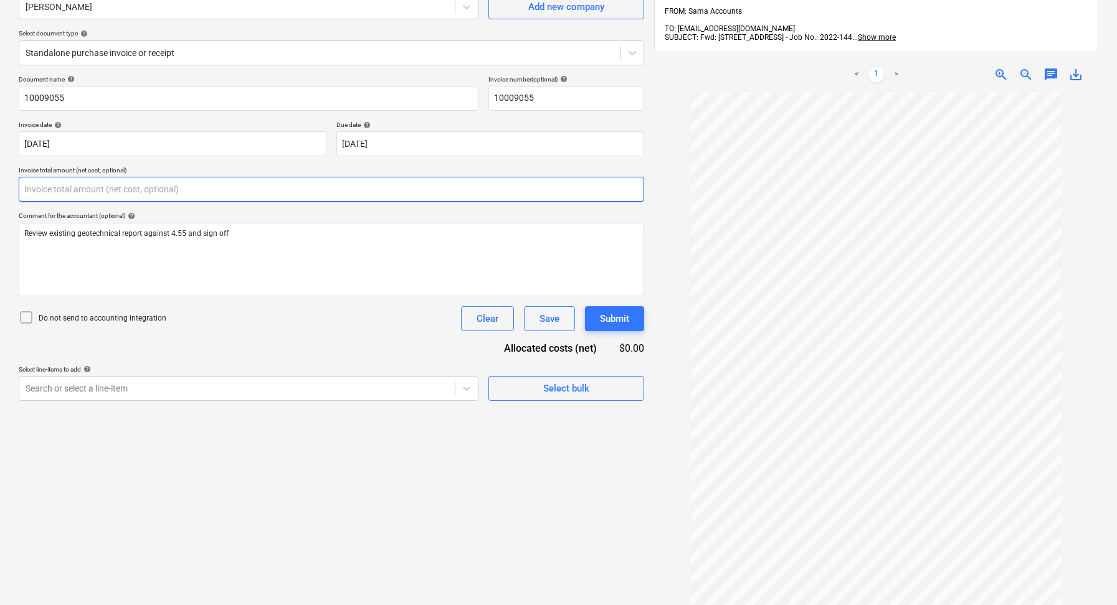
drag, startPoint x: 234, startPoint y: 192, endPoint x: 39, endPoint y: 192, distance: 195.6
click at [39, 192] on input "text" at bounding box center [331, 189] width 625 height 25
type input "2"
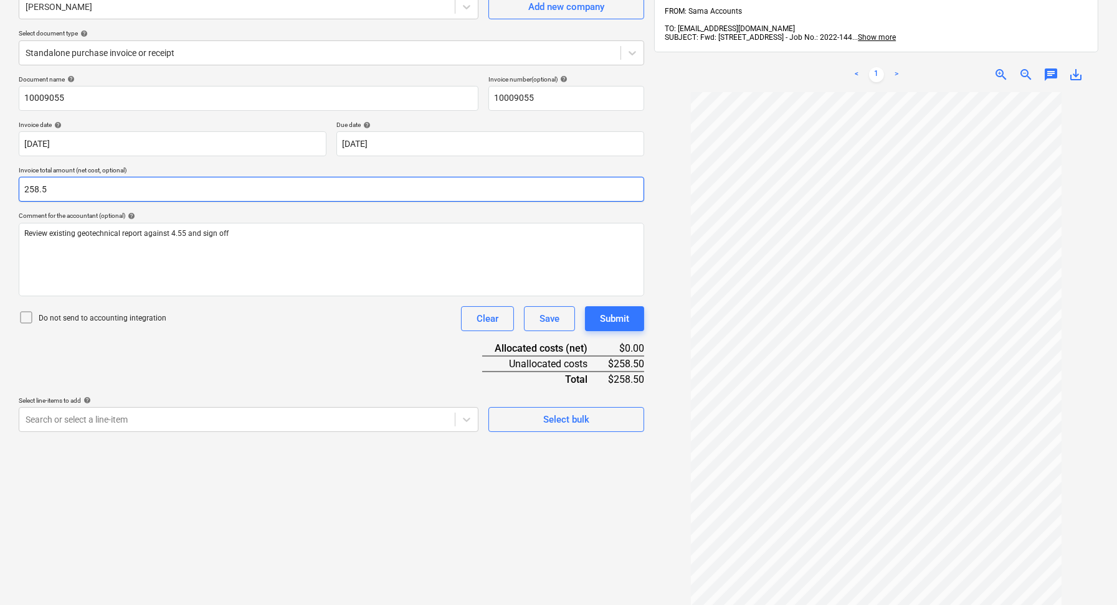
click at [79, 180] on input "258.5" at bounding box center [331, 189] width 625 height 25
click at [77, 189] on input "258.5" at bounding box center [331, 189] width 625 height 25
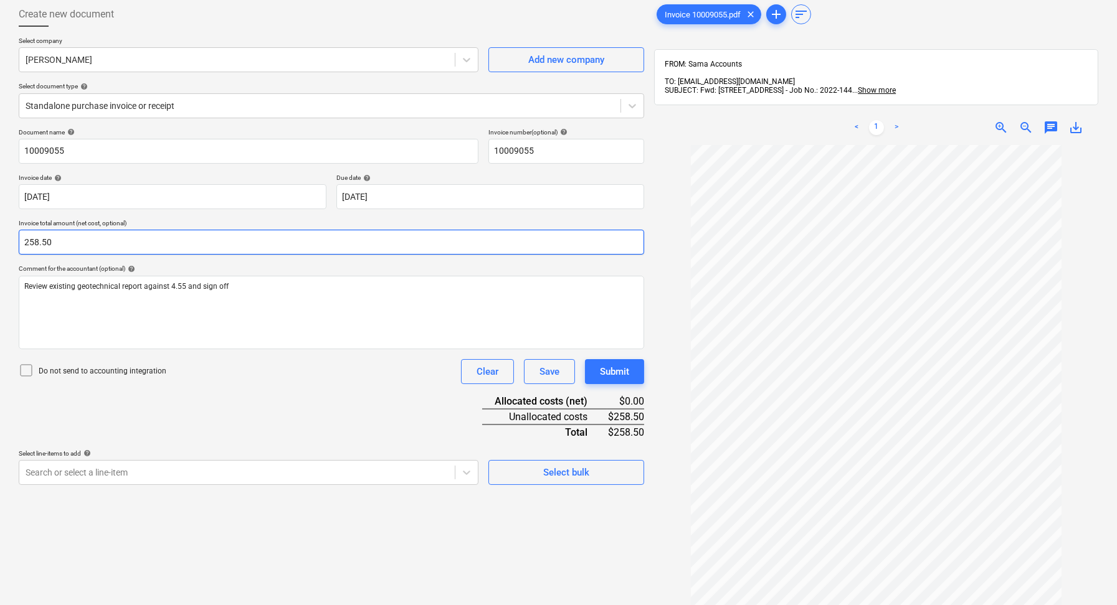
scroll to position [55, 0]
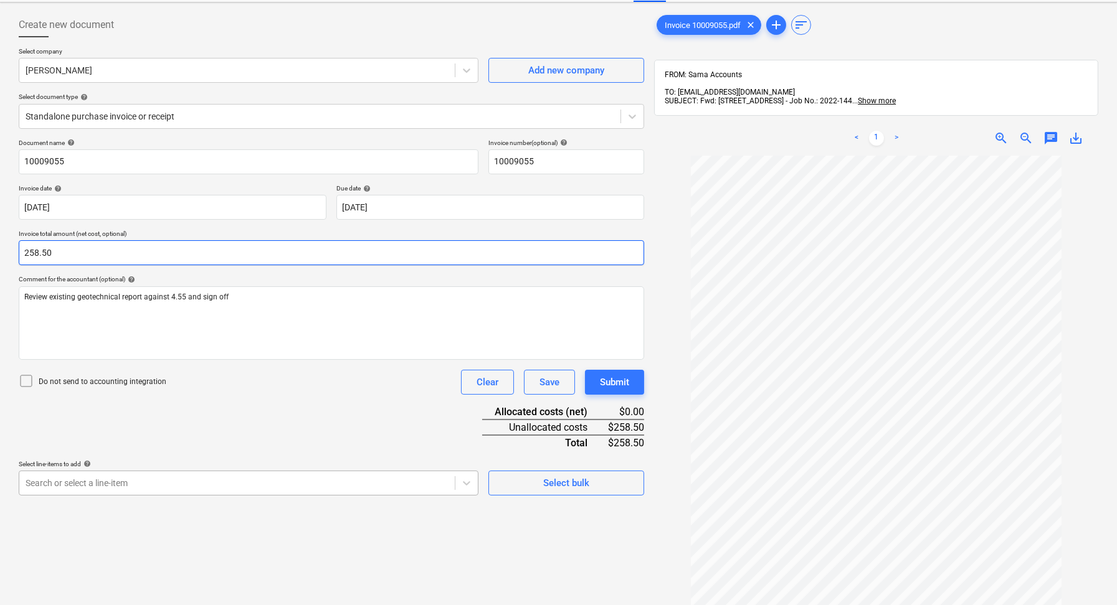
type input "258.50"
click at [260, 478] on body "Sales Projects Contacts Company Inbox 6 format_size keyboard_arrow_down help se…" at bounding box center [558, 247] width 1117 height 605
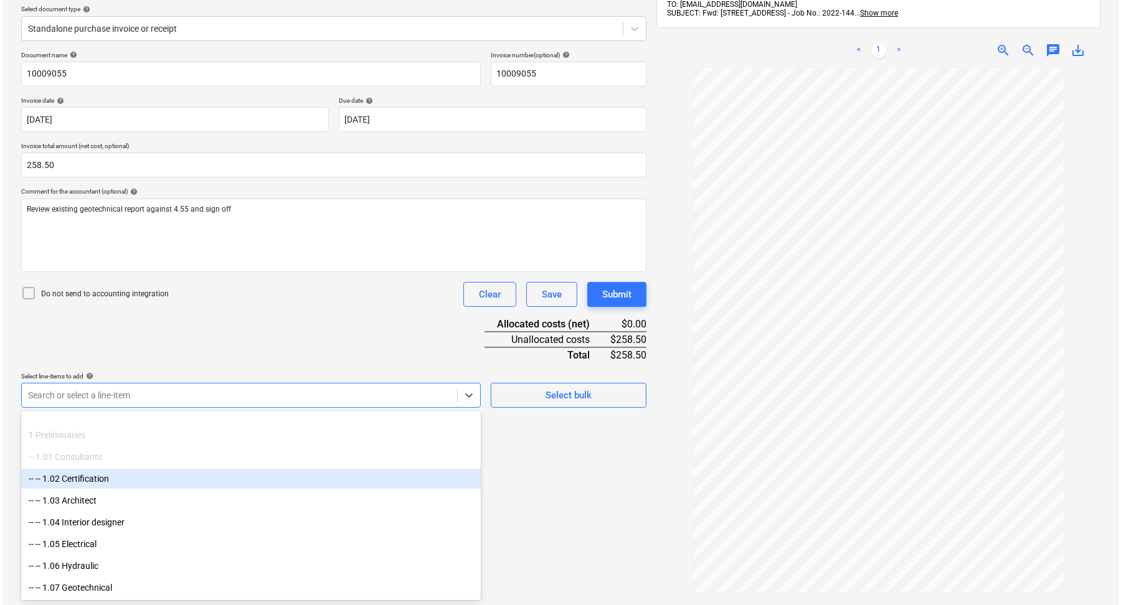
scroll to position [130, 0]
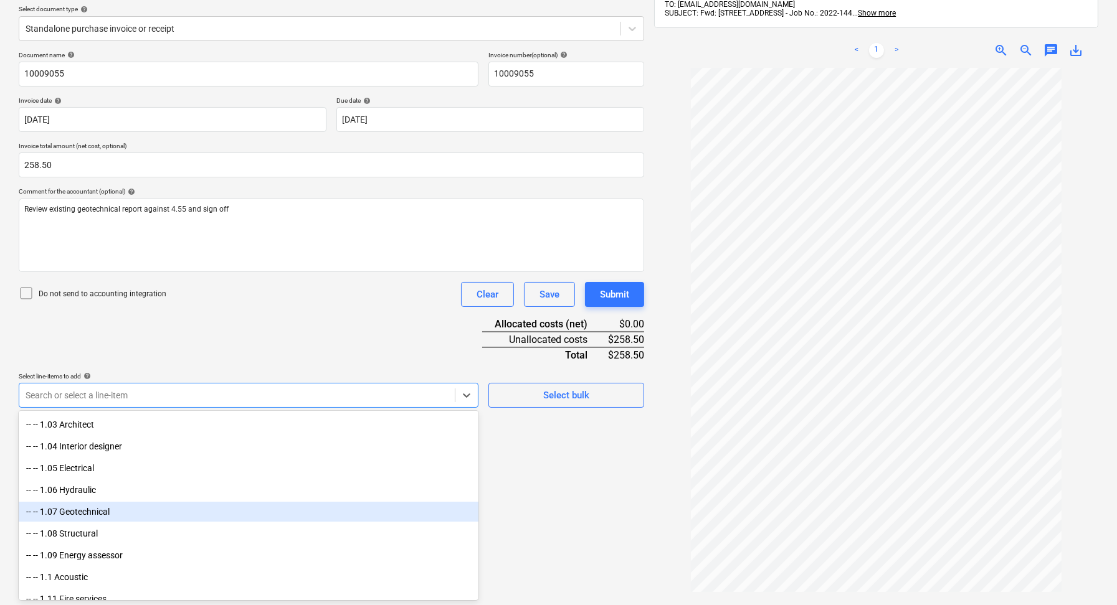
click at [205, 512] on div "-- -- 1.07 Geotechnical" at bounding box center [249, 512] width 460 height 20
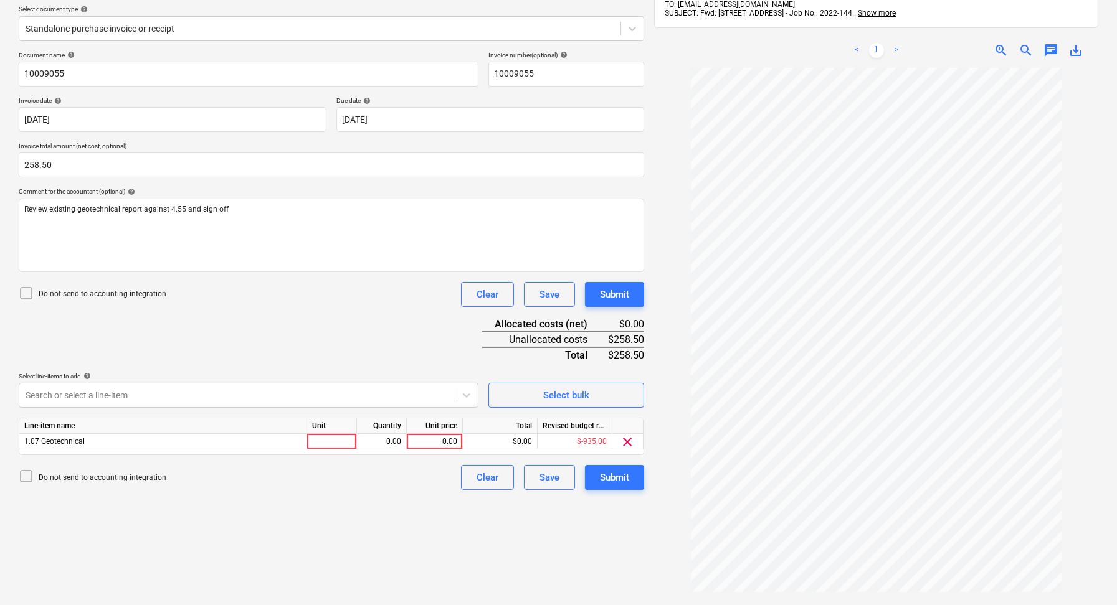
click at [603, 584] on div "Create new document Select company Crozier Add new company Select document type…" at bounding box center [331, 282] width 635 height 724
click at [351, 440] on div at bounding box center [332, 442] width 50 height 16
click at [387, 440] on div "0.00" at bounding box center [381, 442] width 39 height 16
click at [425, 441] on div "0.00" at bounding box center [434, 442] width 45 height 16
type input "258.50"
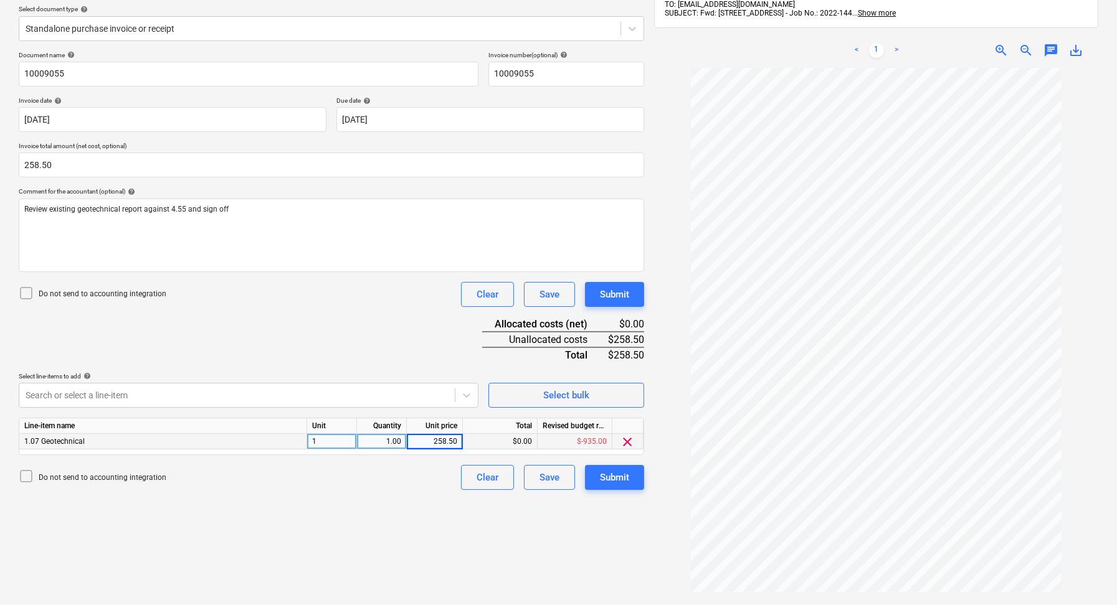
click at [432, 478] on div "Do not send to accounting integration Clear Save Submit" at bounding box center [331, 477] width 625 height 25
click at [616, 483] on div "Submit" at bounding box center [614, 478] width 29 height 16
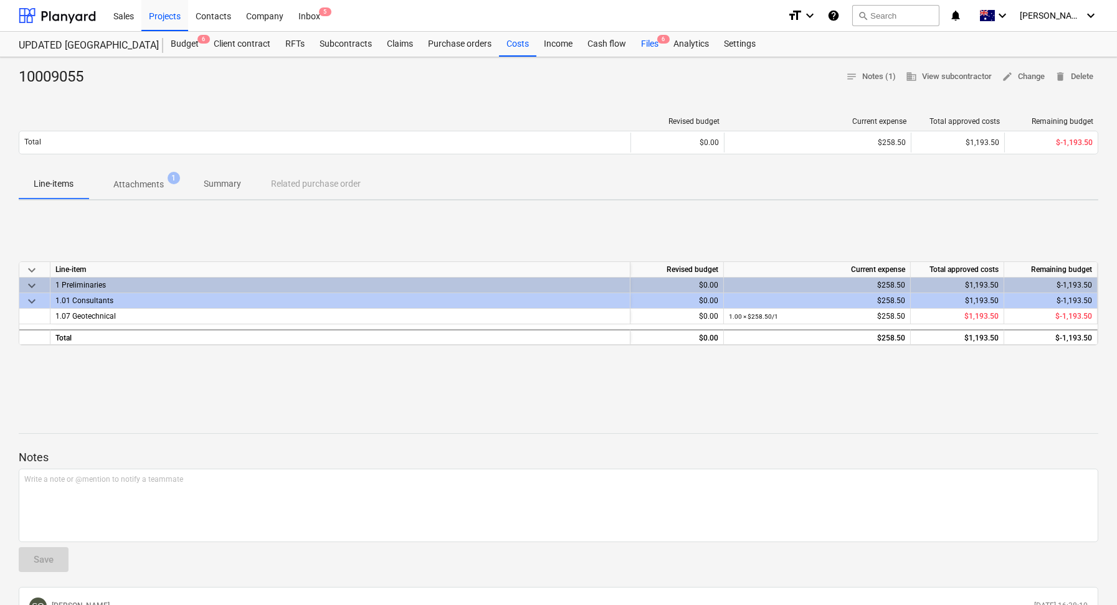
click at [655, 52] on div "Files 6" at bounding box center [649, 44] width 32 height 25
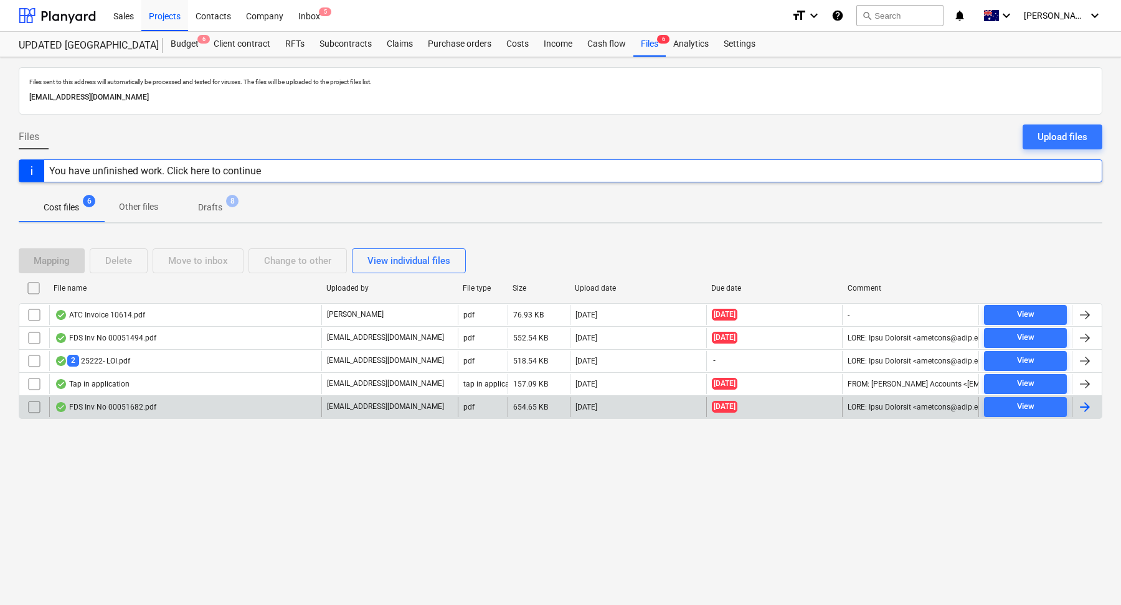
click at [196, 404] on div "FDS Inv No 00051682.pdf" at bounding box center [185, 407] width 272 height 20
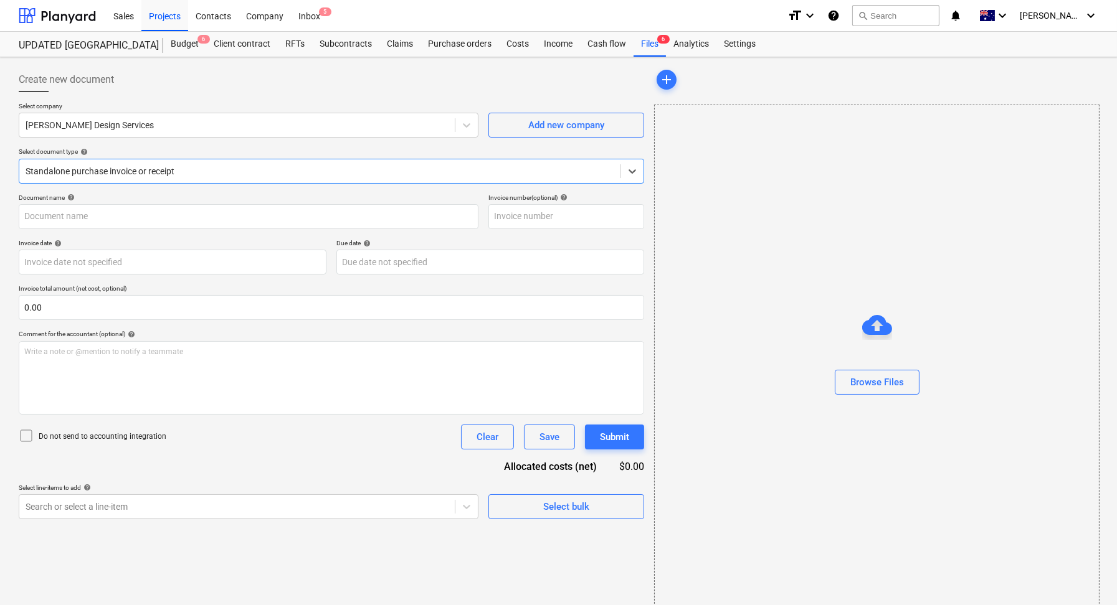
type input "00051682"
type input "20 Jun 2025"
type input "27 Jun 2025"
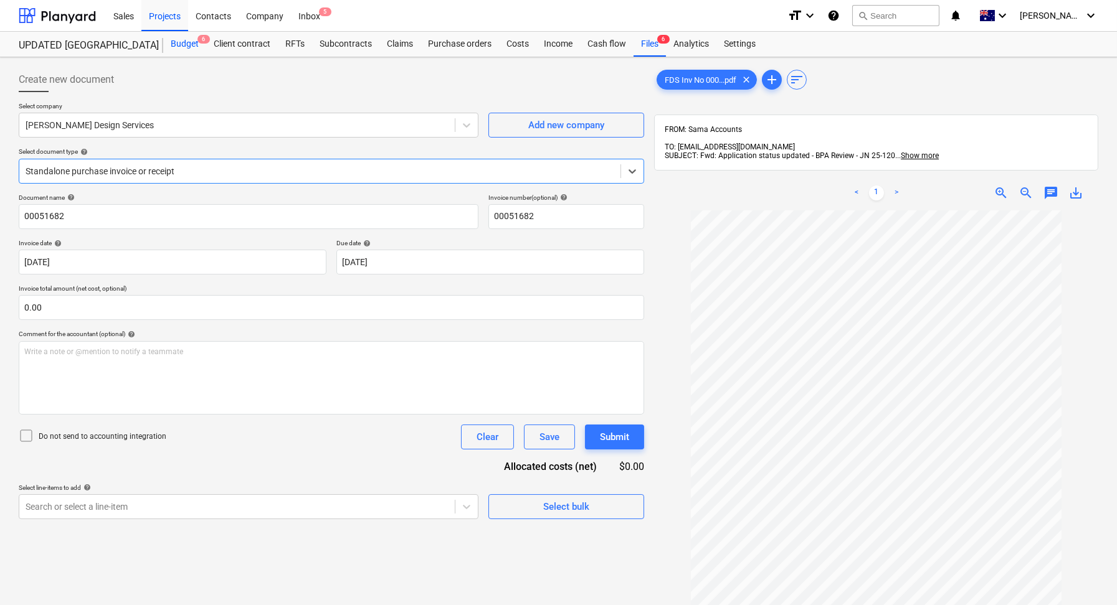
click at [183, 49] on div "Budget 6" at bounding box center [184, 44] width 43 height 25
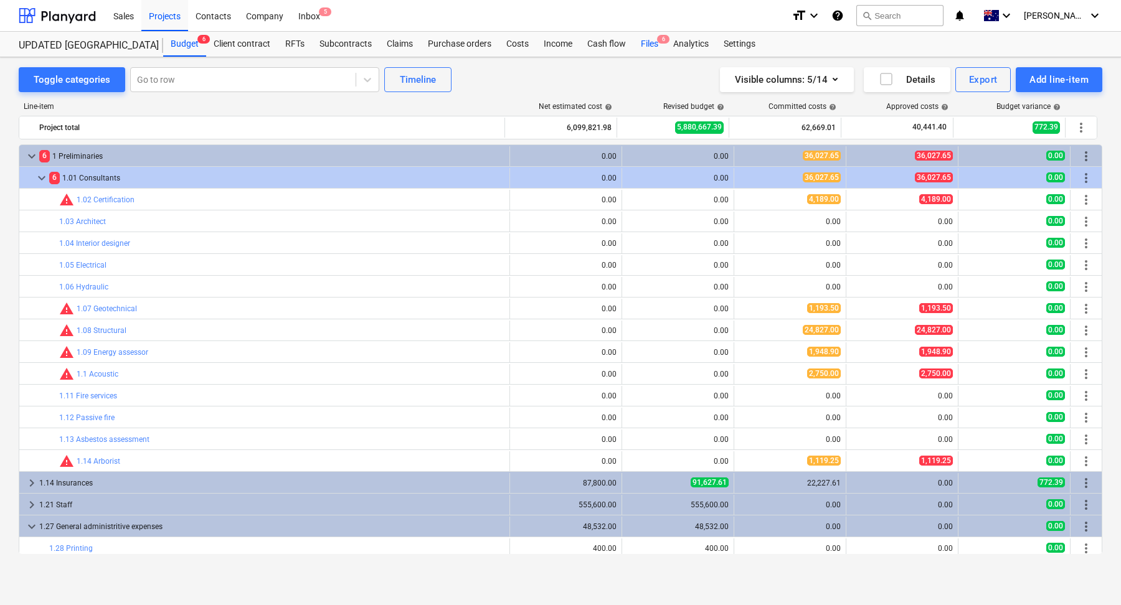
click at [639, 51] on div "Files 6" at bounding box center [649, 44] width 32 height 25
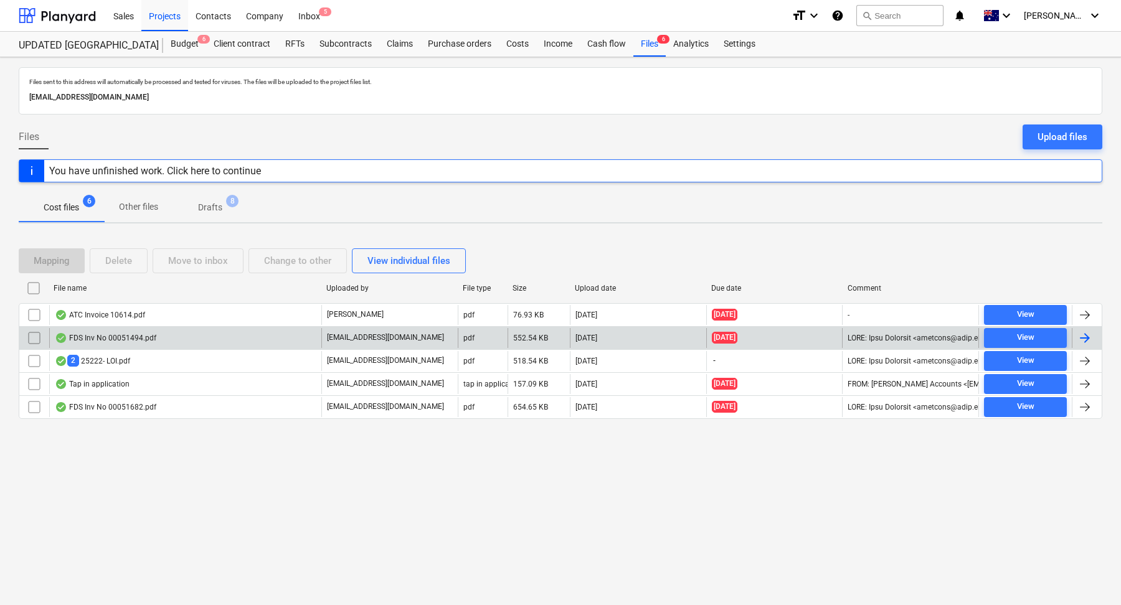
click at [193, 338] on div "FDS Inv No 00051494.pdf" at bounding box center [185, 338] width 272 height 20
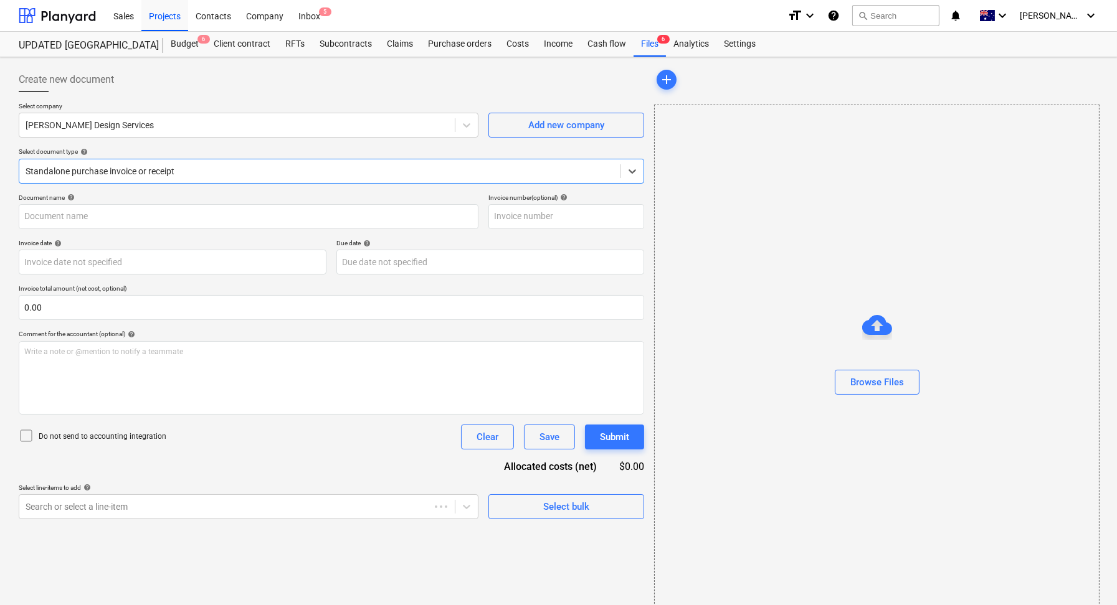
type input "00051494"
type input "26 Mar 2025"
type input "03 Apr 2025"
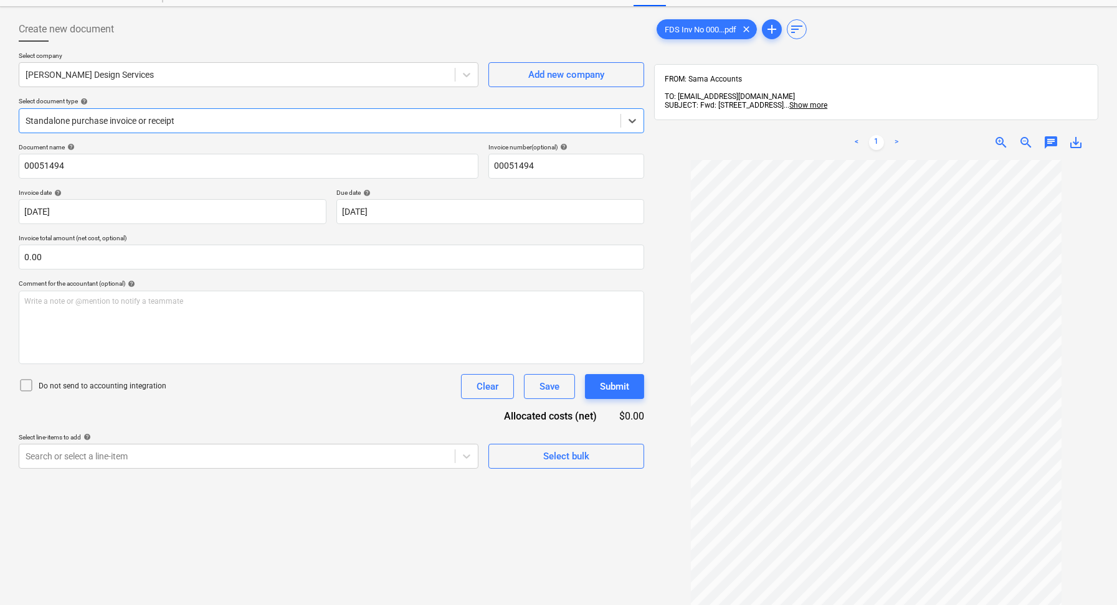
scroll to position [29, 0]
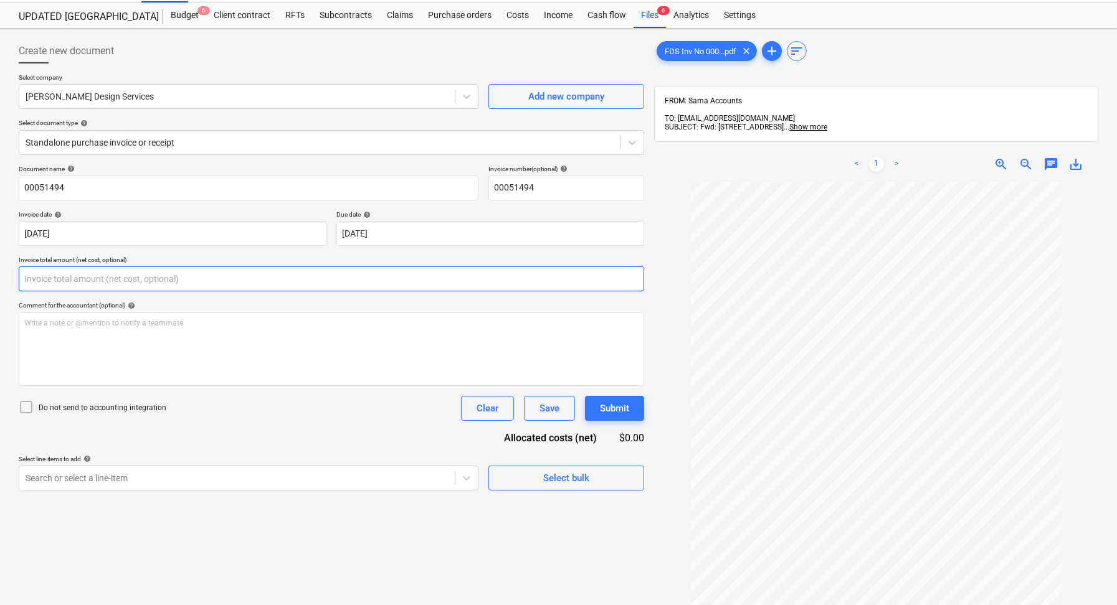
drag, startPoint x: 72, startPoint y: 285, endPoint x: 23, endPoint y: 285, distance: 48.6
click at [23, 285] on input "text" at bounding box center [331, 279] width 625 height 25
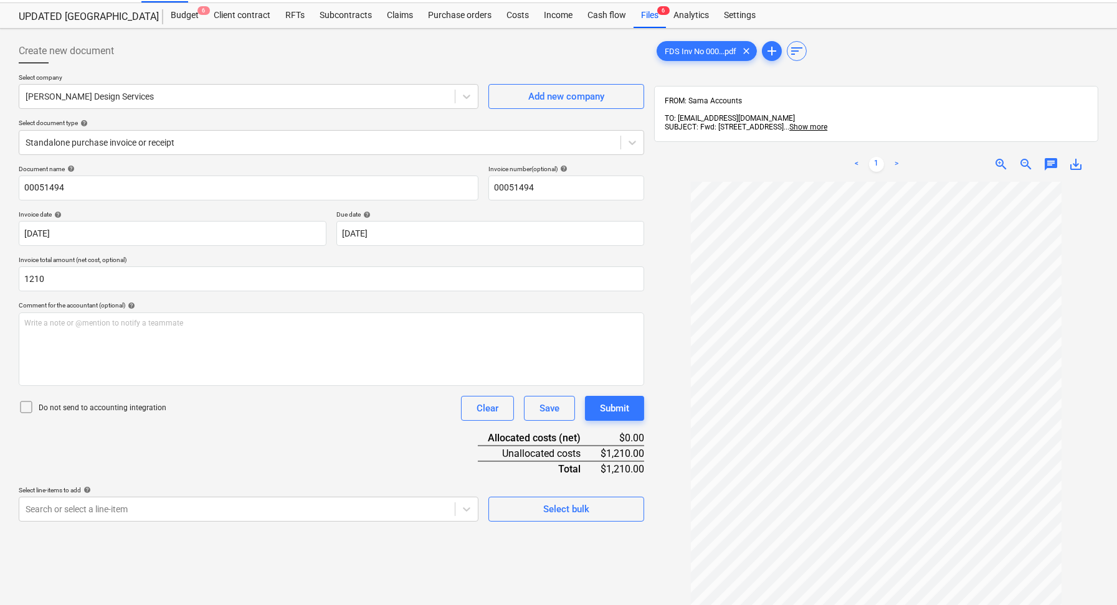
type input "1,210.00"
click at [229, 397] on div "Do not send to accounting integration Clear Save Submit" at bounding box center [331, 408] width 625 height 25
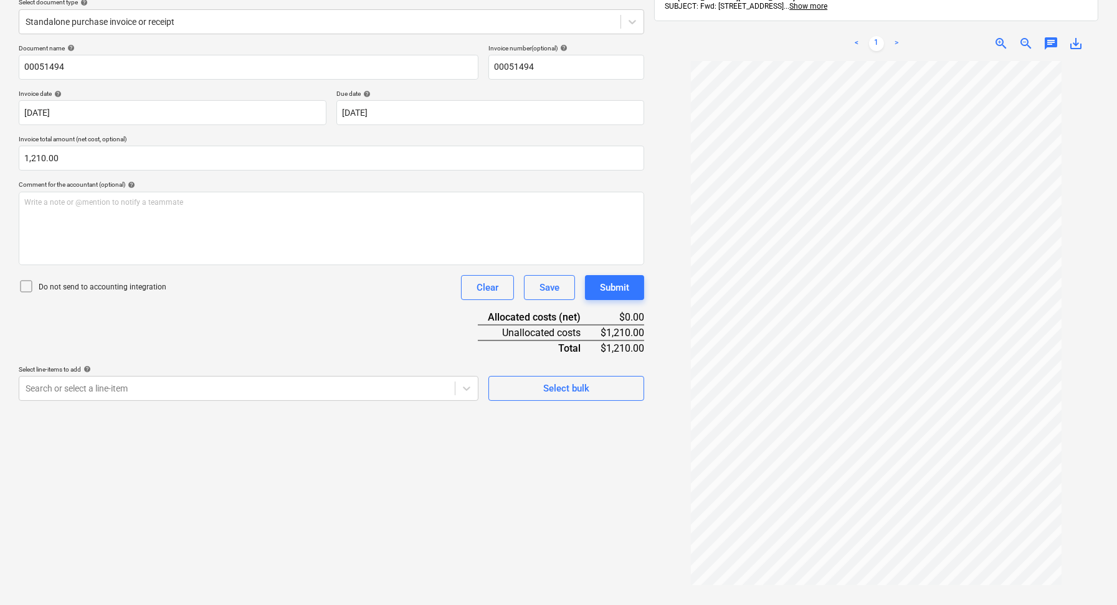
scroll to position [150, 0]
click at [237, 214] on div "Write a note or @mention to notify a teammate [PERSON_NAME]" at bounding box center [331, 228] width 625 height 74
drag, startPoint x: 101, startPoint y: 205, endPoint x: 71, endPoint y: 206, distance: 29.9
click at [71, 206] on div "Sydney water tap in" at bounding box center [331, 228] width 625 height 74
click at [268, 323] on div "Document name help 00051494 Invoice number (optional) help 00051494 Invoice dat…" at bounding box center [331, 222] width 625 height 357
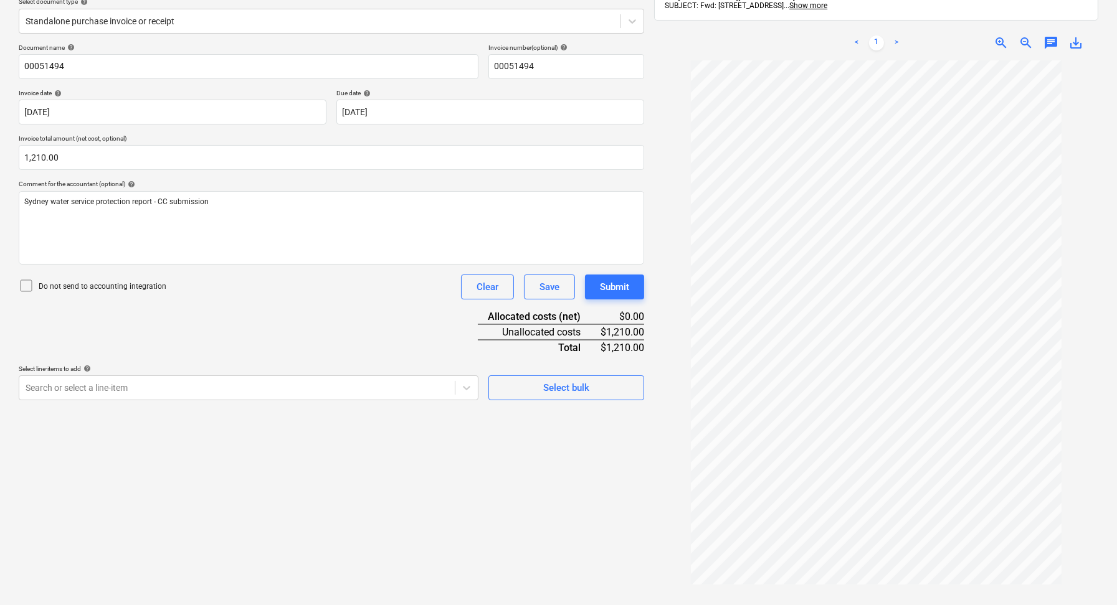
click at [26, 286] on icon at bounding box center [26, 285] width 15 height 15
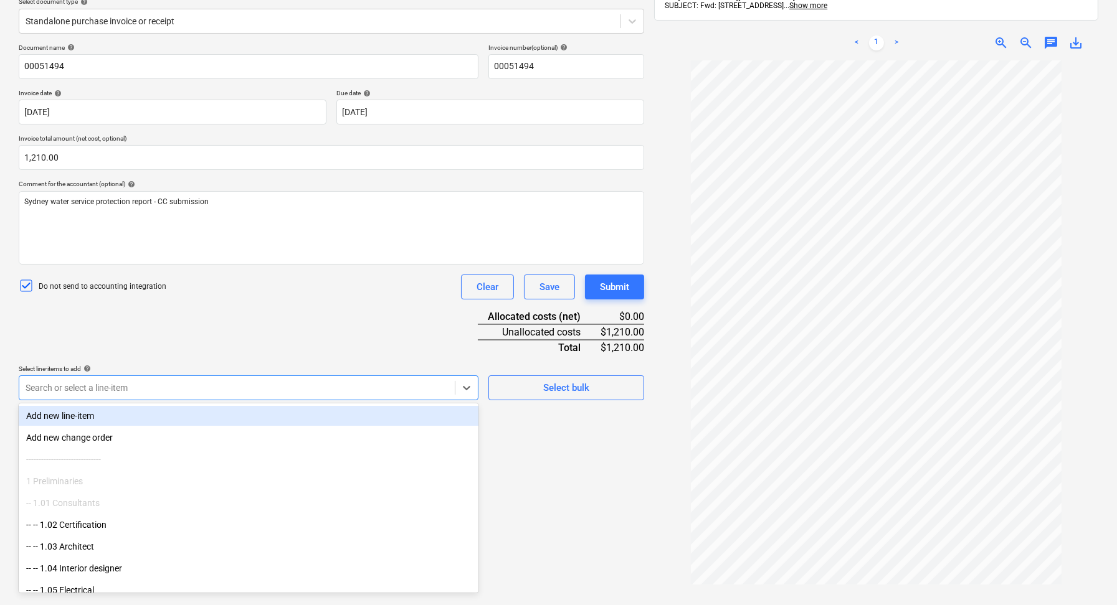
click at [278, 389] on div at bounding box center [237, 388] width 423 height 12
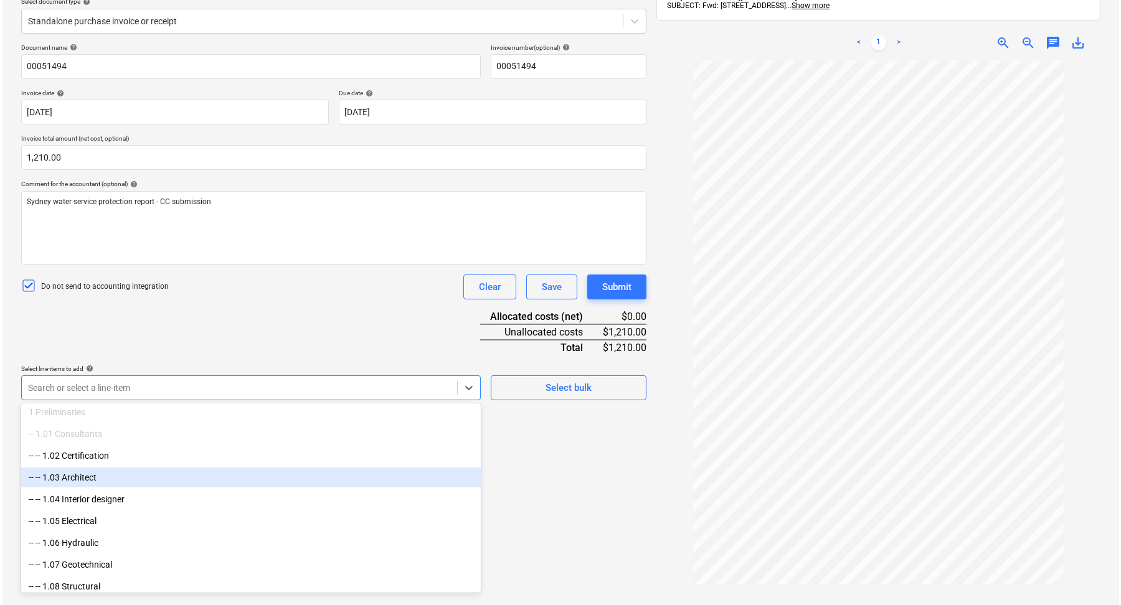
scroll to position [79, 0]
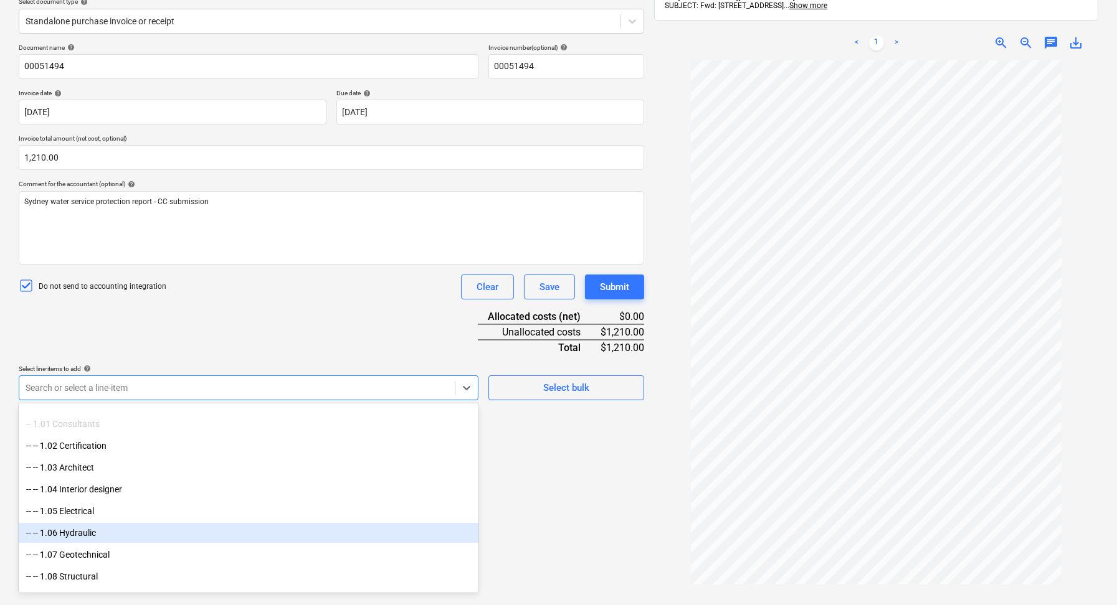
click at [178, 534] on div "-- -- 1.06 Hydraulic" at bounding box center [249, 533] width 460 height 20
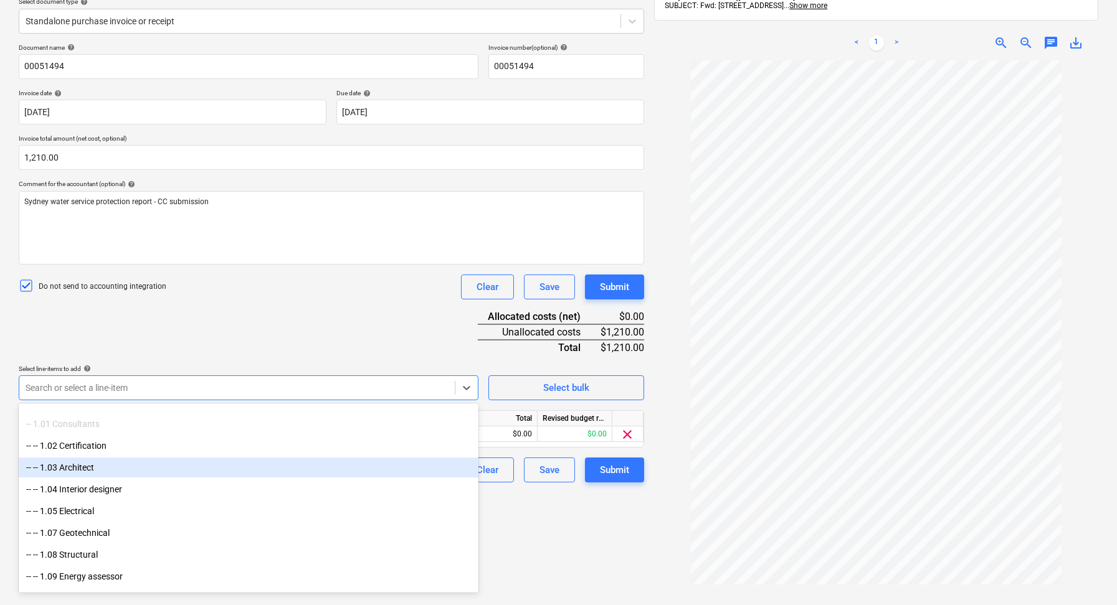
click at [589, 506] on div "Create new document Select company Frawley Design Services Add new company Sele…" at bounding box center [331, 274] width 635 height 724
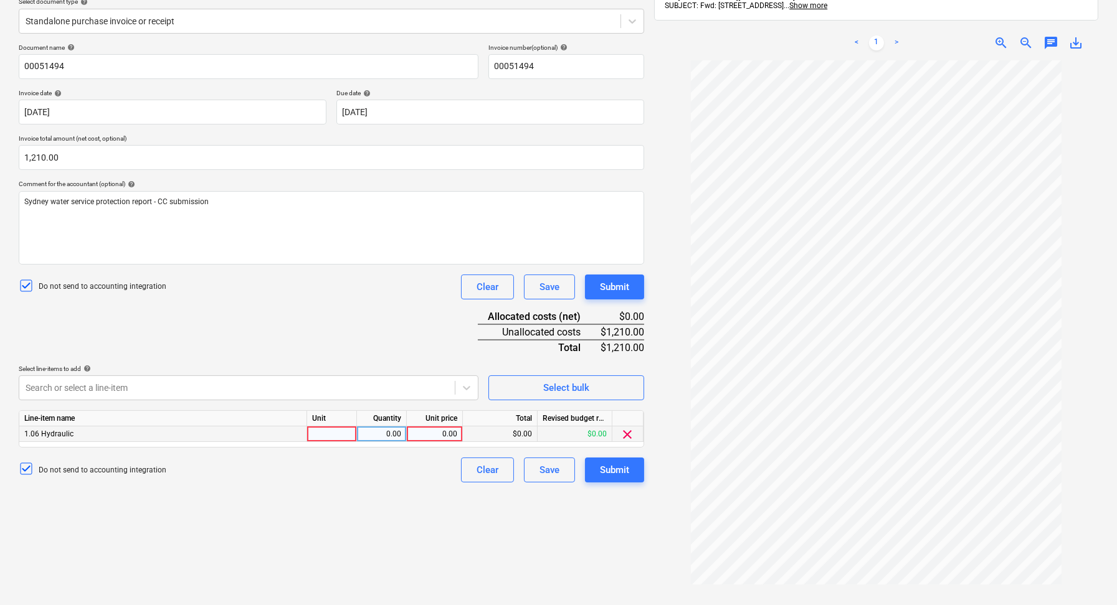
click at [318, 430] on div at bounding box center [332, 435] width 50 height 16
type input "1"
click at [394, 439] on div "0.00" at bounding box center [381, 435] width 39 height 16
type input "1"
click at [433, 429] on div "0.00" at bounding box center [434, 435] width 45 height 16
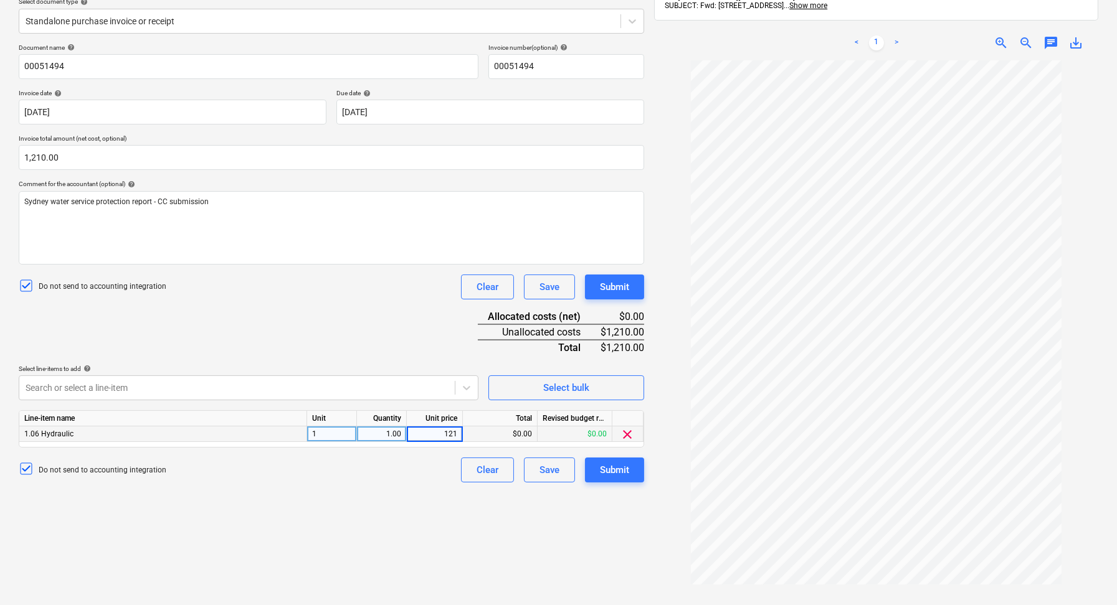
type input "1210"
click at [406, 501] on div "Create new document Select company Frawley Design Services Add new company Sele…" at bounding box center [331, 274] width 635 height 724
click at [614, 466] on div "Submit" at bounding box center [614, 470] width 29 height 16
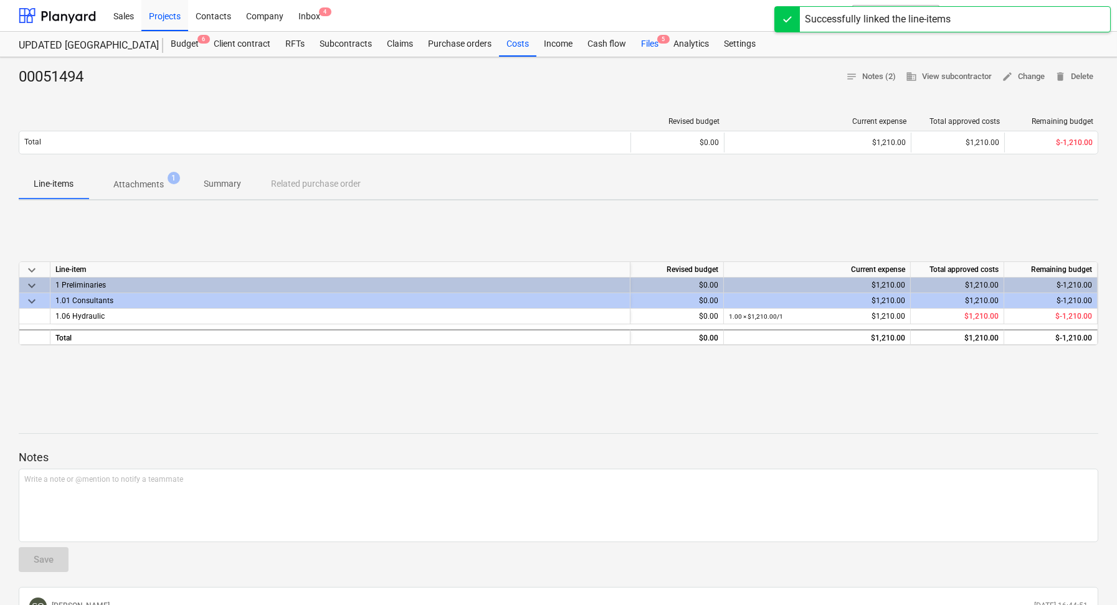
click at [648, 52] on div "Files 5" at bounding box center [649, 44] width 32 height 25
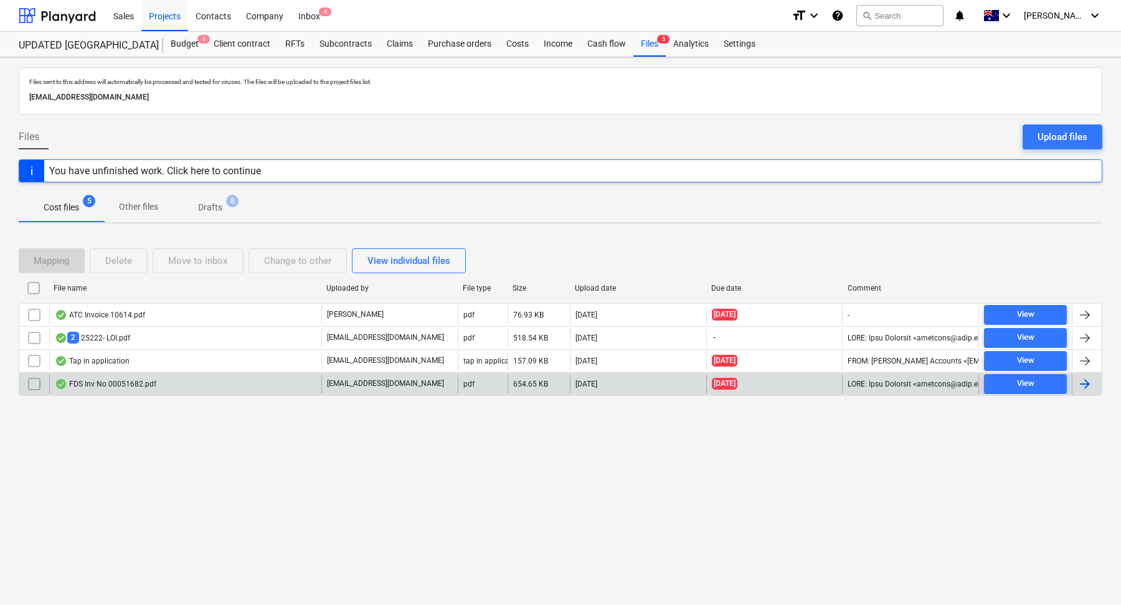
click at [191, 377] on div "FDS Inv No 00051682.pdf" at bounding box center [185, 384] width 272 height 20
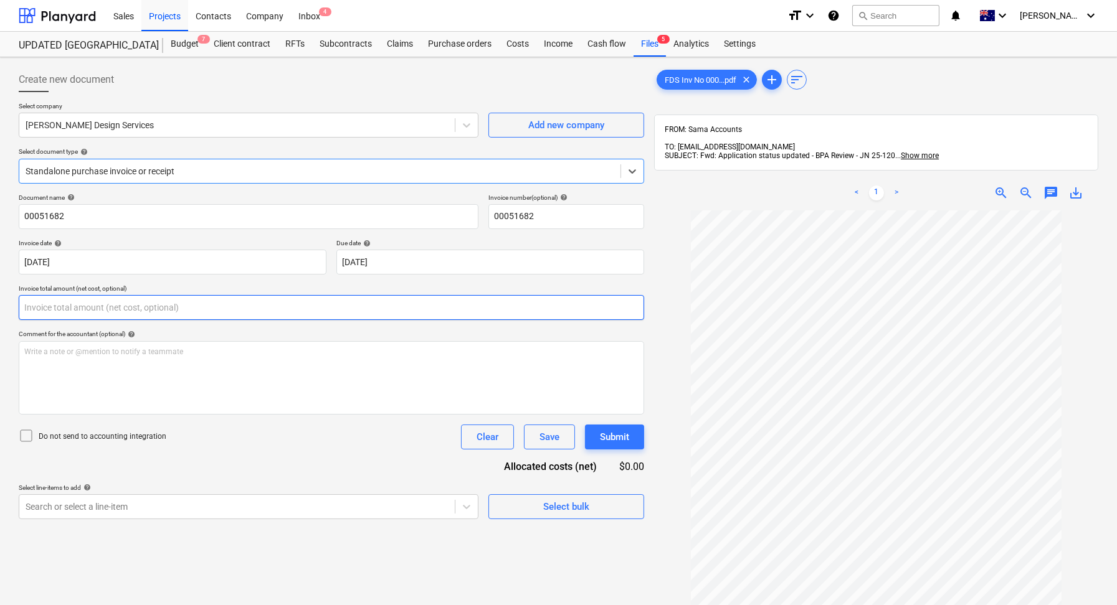
click at [209, 306] on input "text" at bounding box center [331, 307] width 625 height 25
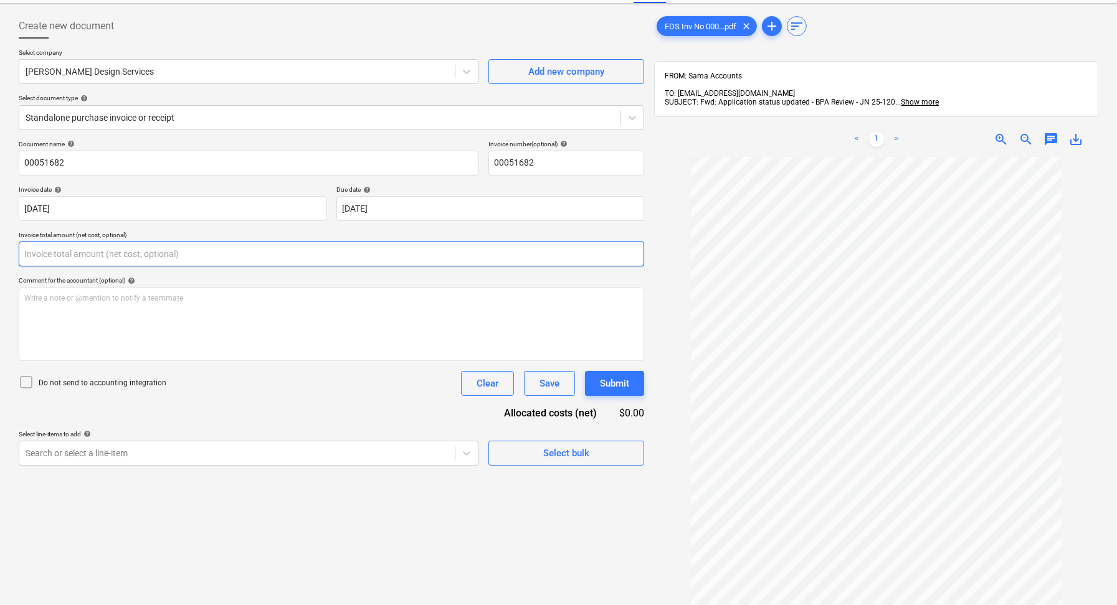
scroll to position [78, 0]
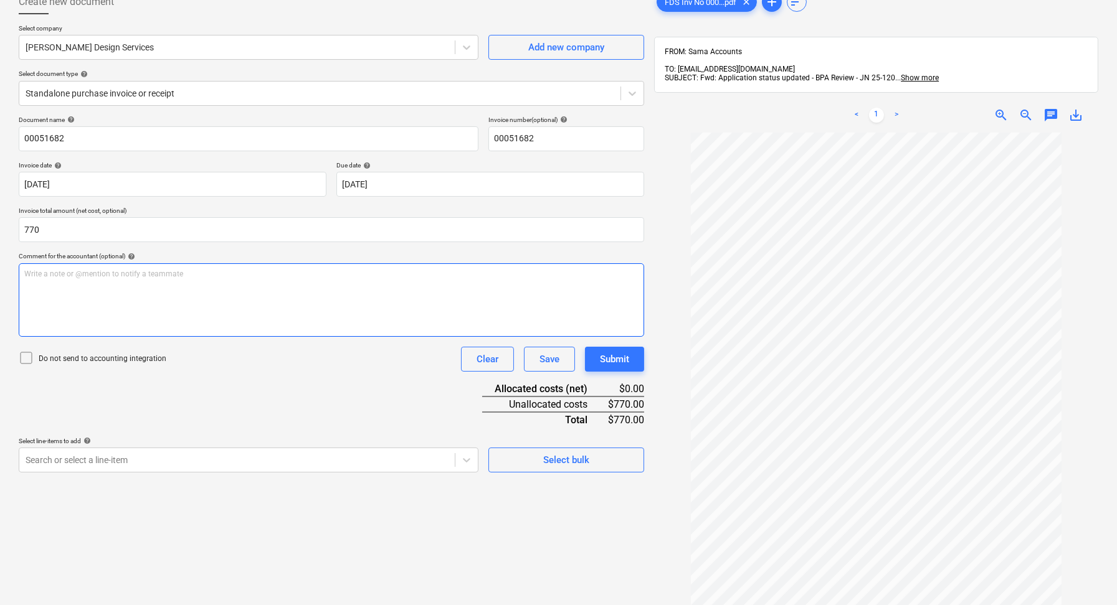
type input "770.00"
click at [189, 296] on div "Write a note or @mention to notify a teammate [PERSON_NAME]" at bounding box center [331, 300] width 625 height 74
click at [341, 394] on div "Document name help 00051682 Invoice number (optional) help 00051682 Invoice dat…" at bounding box center [331, 294] width 625 height 357
click at [32, 357] on icon at bounding box center [26, 358] width 15 height 15
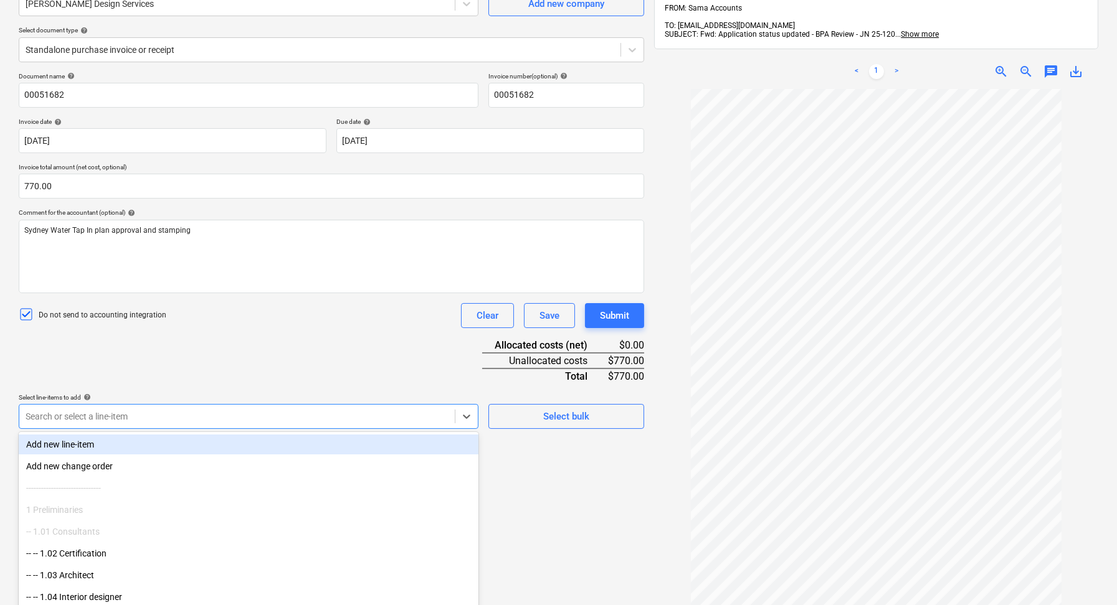
click at [380, 419] on body "Sales Projects Contacts Company Inbox 4 format_size keyboard_arrow_down help se…" at bounding box center [558, 181] width 1117 height 605
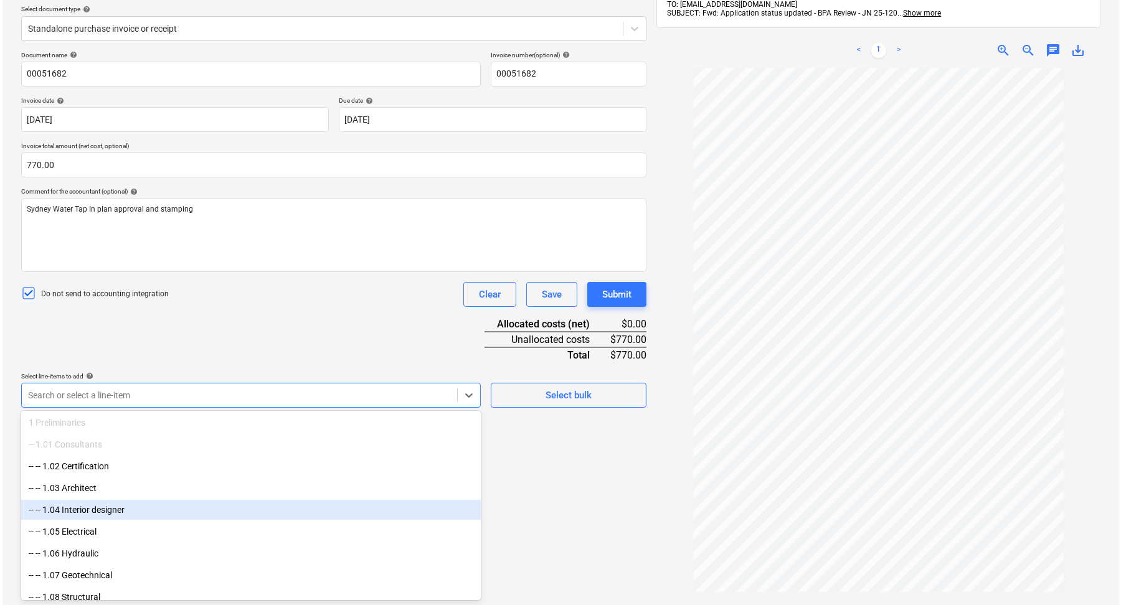
scroll to position [88, 0]
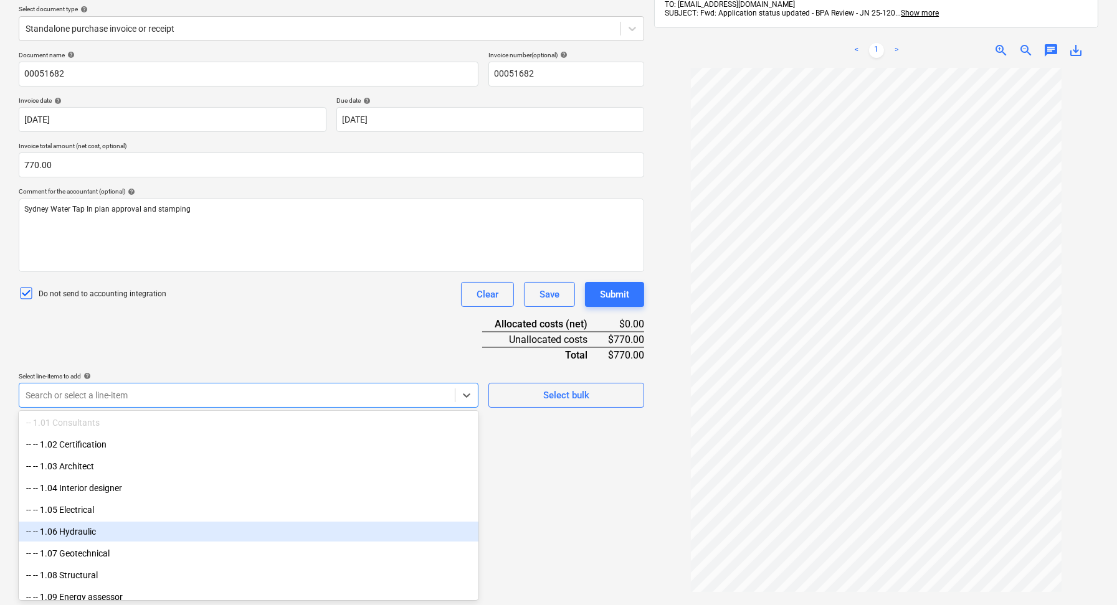
click at [221, 532] on div "-- -- 1.06 Hydraulic" at bounding box center [249, 532] width 460 height 20
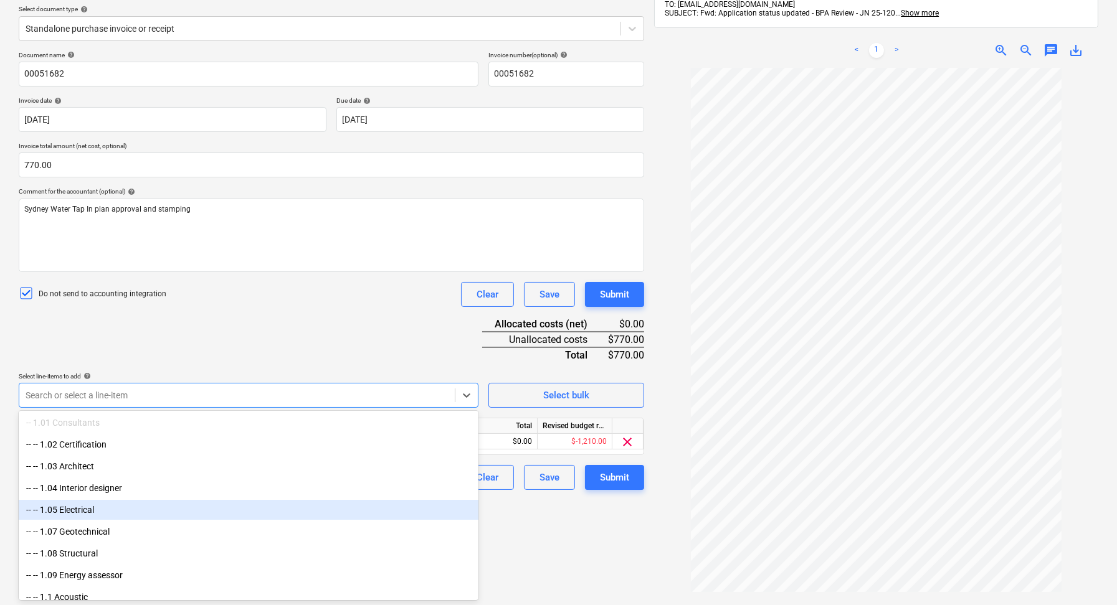
click at [551, 544] on div "Create new document Select company Frawley Design Services Add new company Sele…" at bounding box center [331, 282] width 635 height 724
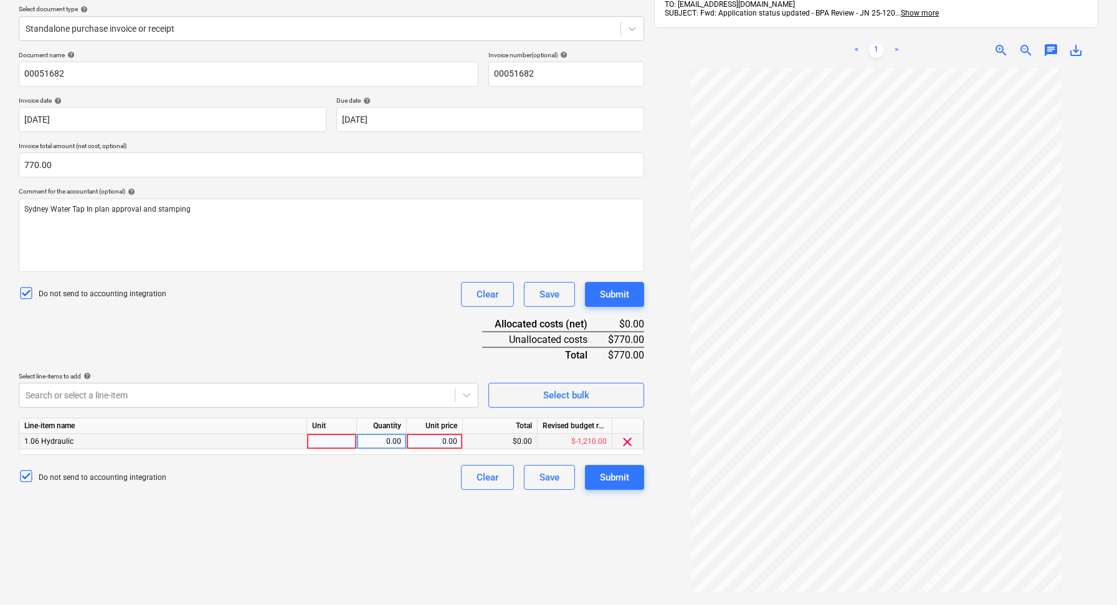
click at [330, 437] on div at bounding box center [332, 442] width 50 height 16
type input "1"
click at [395, 450] on div "Line-item name Unit Quantity Unit price Total Revised budget remaining 1.06 Hyd…" at bounding box center [331, 436] width 625 height 37
click at [394, 442] on div "0.00" at bounding box center [381, 442] width 39 height 16
type input "1"
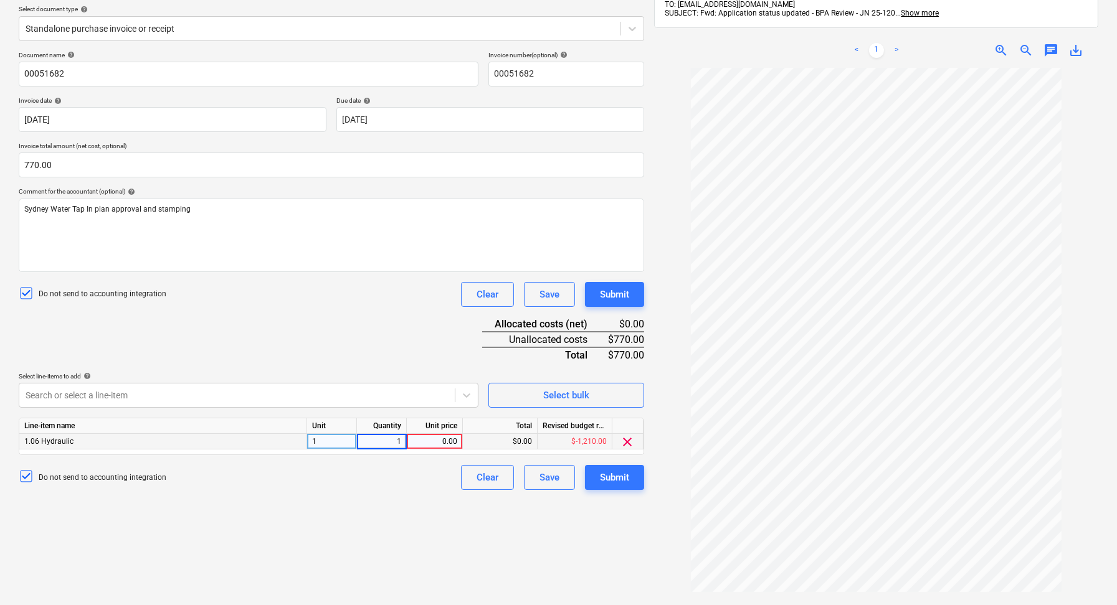
click at [457, 440] on div "0.00" at bounding box center [435, 442] width 56 height 16
type input "770"
click at [405, 536] on div "Create new document Select company Frawley Design Services Add new company Sele…" at bounding box center [331, 282] width 635 height 724
click at [621, 475] on div "Submit" at bounding box center [614, 478] width 29 height 16
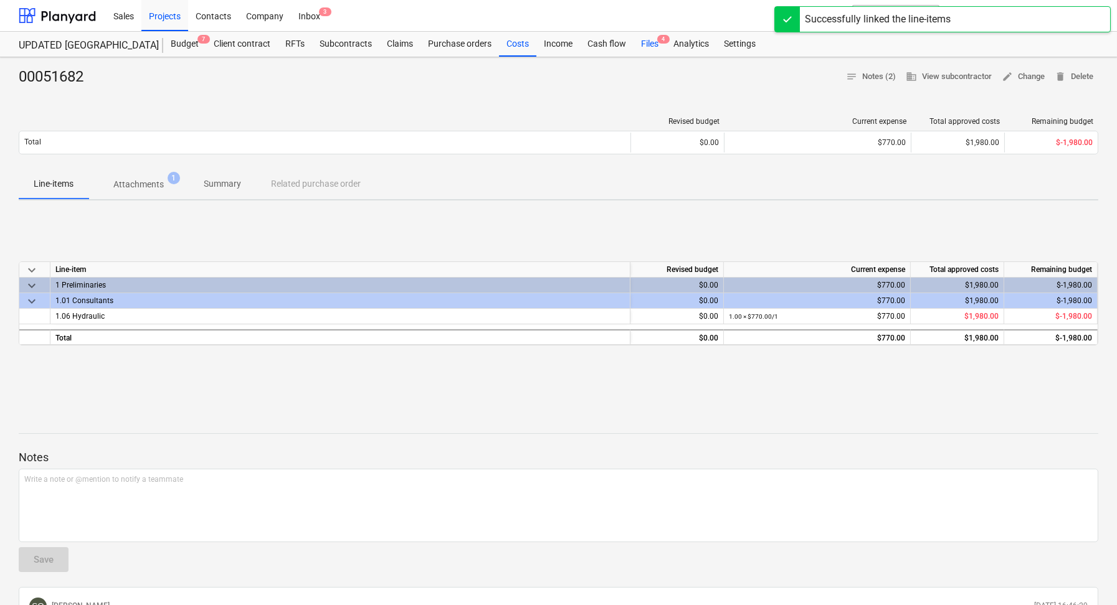
click at [648, 49] on div "Files 4" at bounding box center [649, 44] width 32 height 25
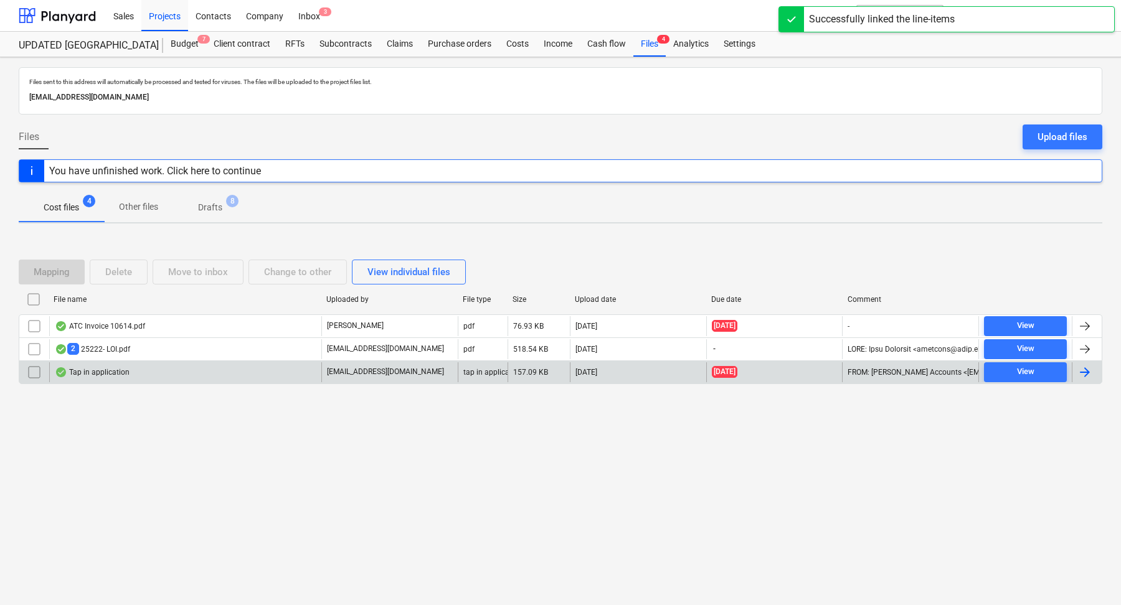
click at [174, 371] on div "Tap in application" at bounding box center [185, 373] width 272 height 20
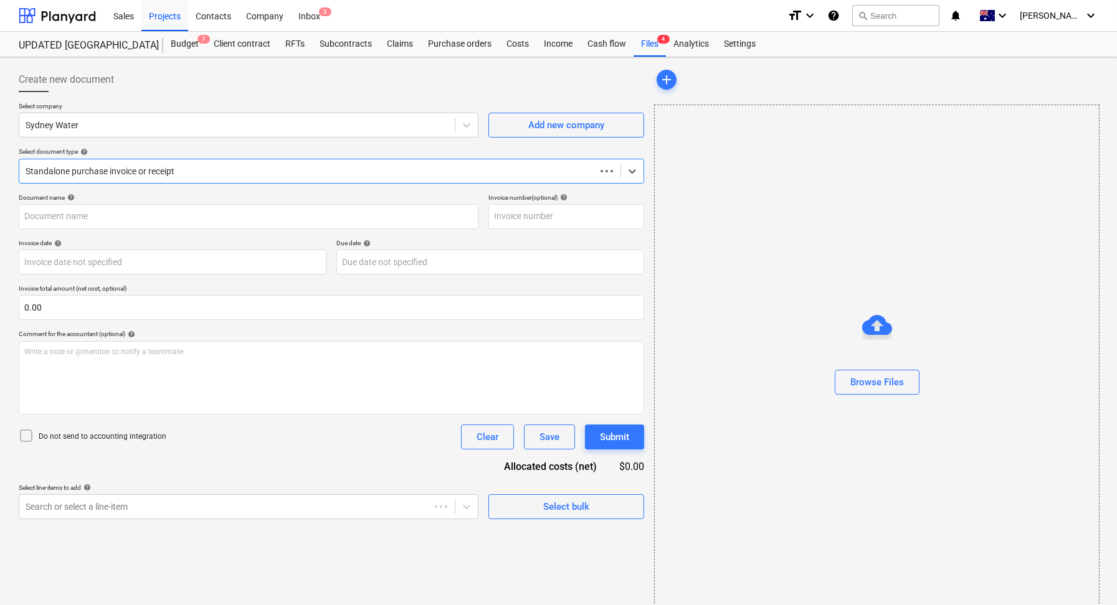
type input "SW-04824754"
type input "24 Mar 2025"
type input "31 Mar 2025"
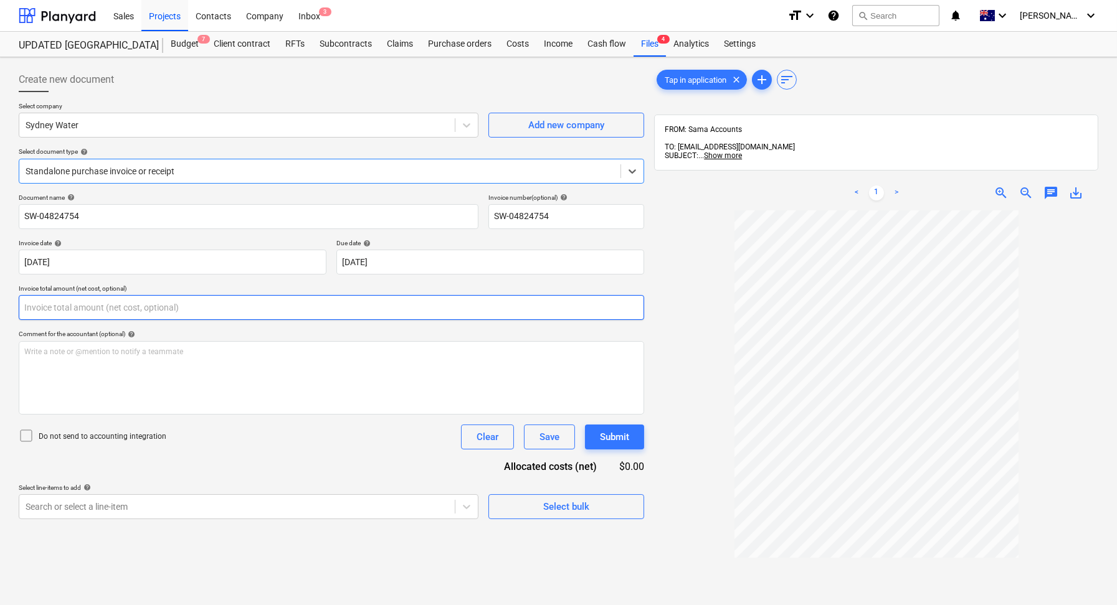
click at [150, 316] on input "text" at bounding box center [331, 307] width 625 height 25
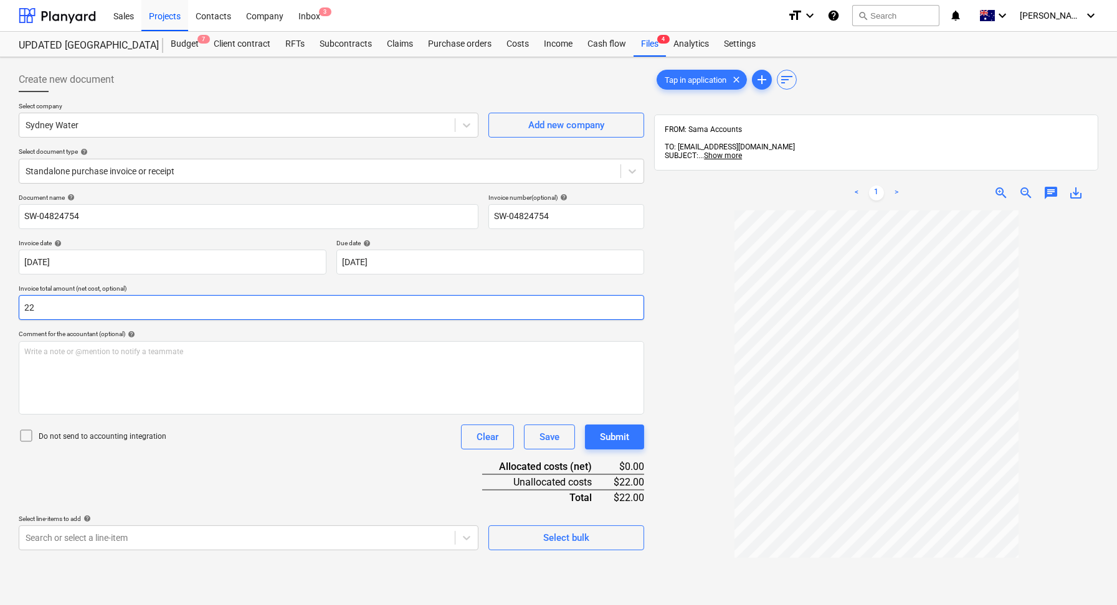
type input "2"
type input "20.70"
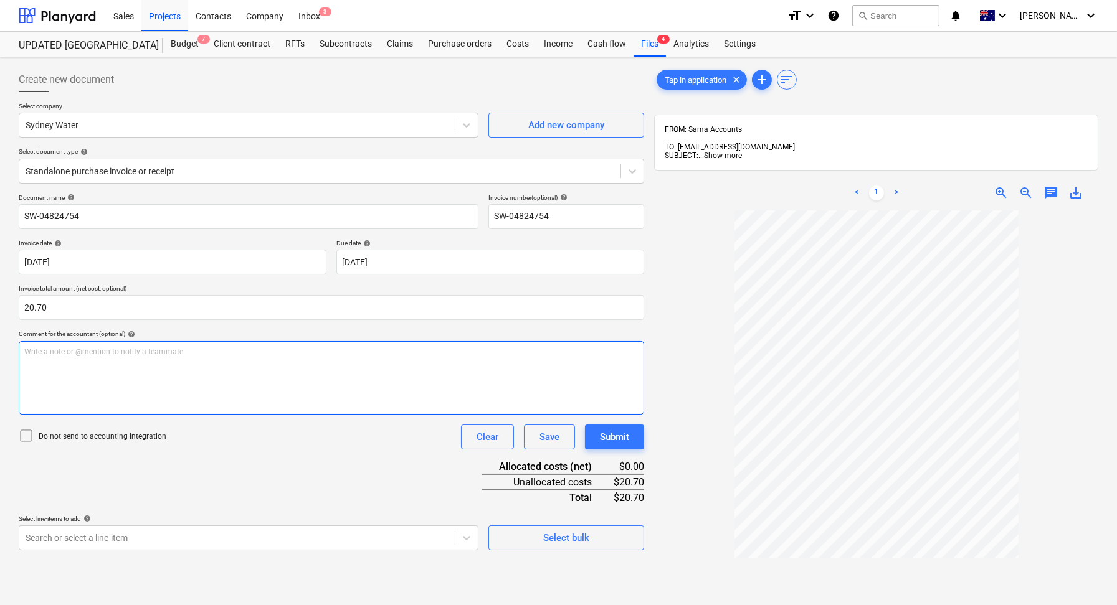
click at [136, 353] on p "Write a note or @mention to notify a teammate [PERSON_NAME]" at bounding box center [331, 352] width 614 height 11
click at [253, 442] on div "Do not send to accounting integration Clear Save Submit" at bounding box center [331, 437] width 625 height 25
click at [120, 433] on p "Do not send to accounting integration" at bounding box center [103, 437] width 128 height 11
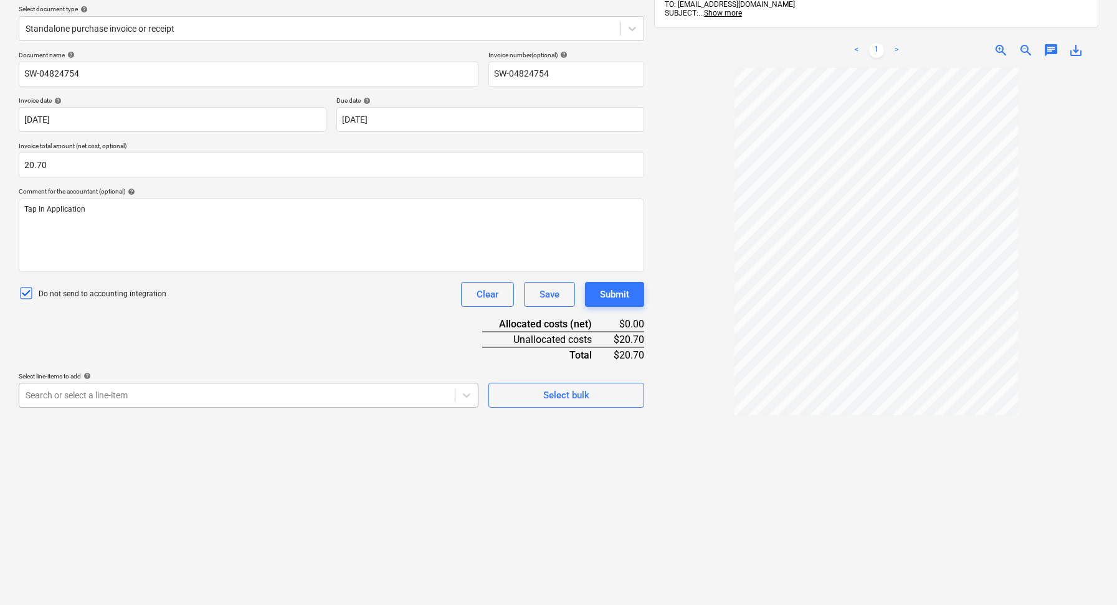
click at [292, 463] on body "Sales Projects Contacts Company Inbox 3 format_size keyboard_arrow_down help se…" at bounding box center [558, 159] width 1117 height 605
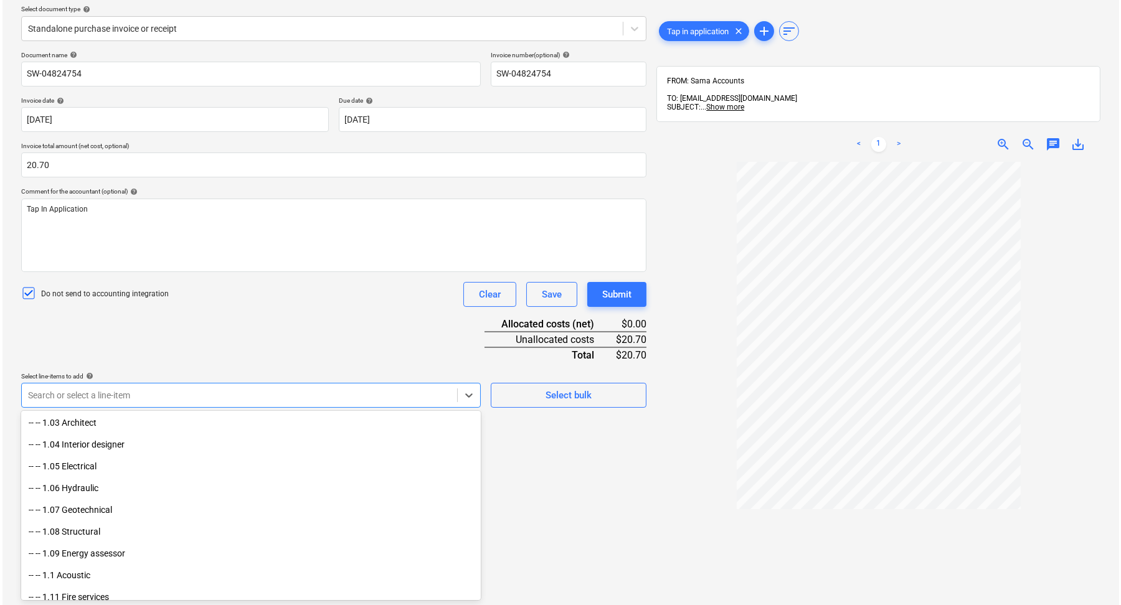
scroll to position [132, 0]
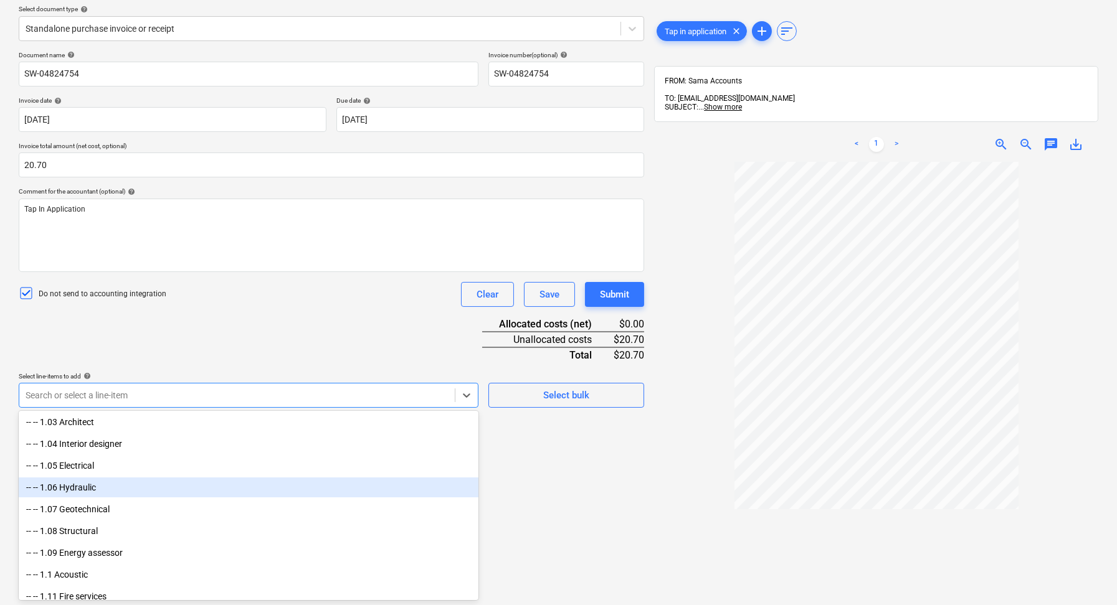
click at [200, 485] on div "-- -- 1.06 Hydraulic" at bounding box center [249, 488] width 460 height 20
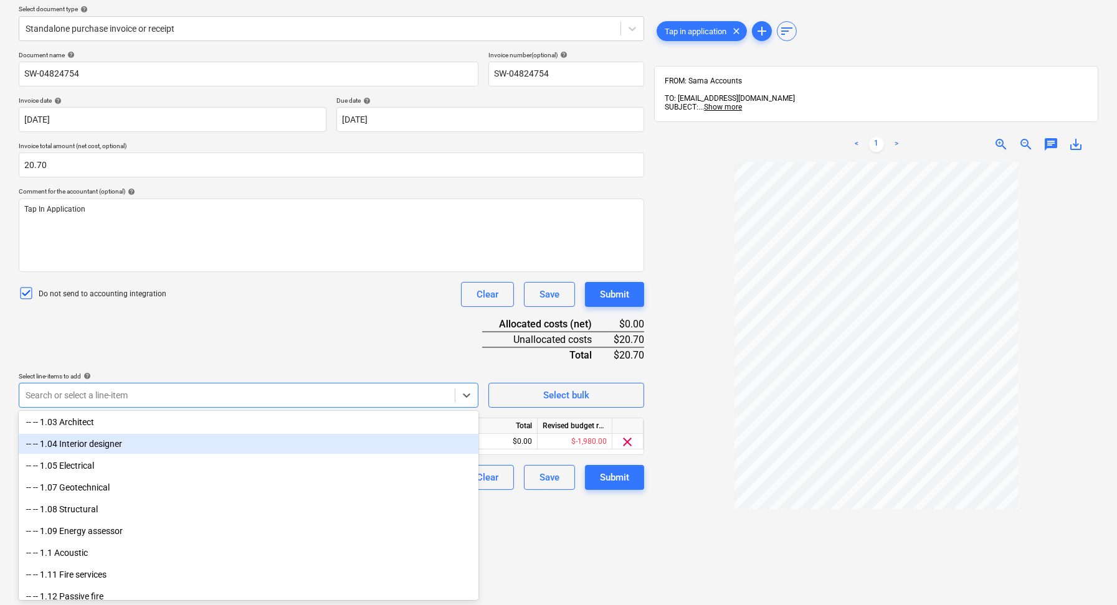
click at [341, 334] on div "Document name help SW-04824754 Invoice number (optional) help SW-04824754 Invoi…" at bounding box center [331, 270] width 625 height 439
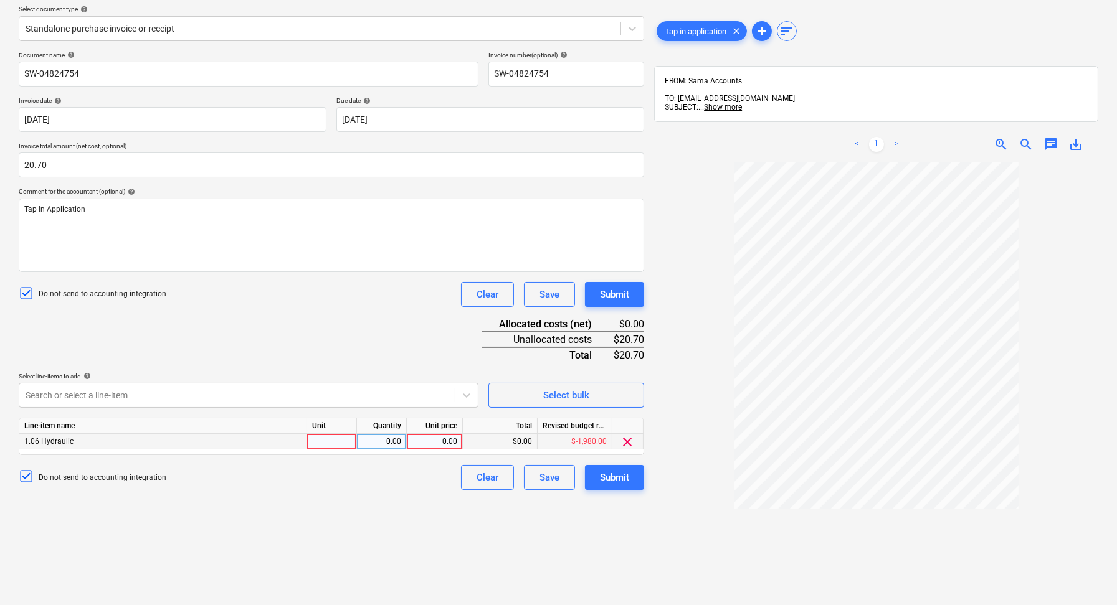
click at [343, 443] on div at bounding box center [332, 442] width 50 height 16
type input "1"
click at [399, 440] on div "0.00" at bounding box center [381, 442] width 39 height 16
type input "1"
click at [427, 439] on div "0.00" at bounding box center [434, 442] width 45 height 16
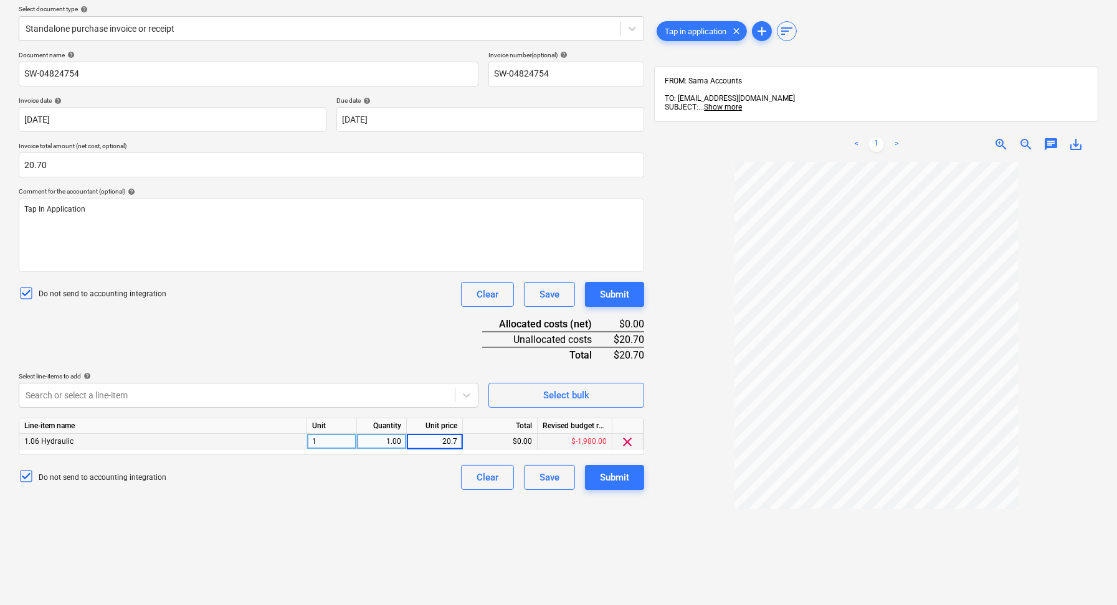
type input "20.70"
click at [381, 483] on div "Do not send to accounting integration Clear Save Submit" at bounding box center [331, 477] width 625 height 25
click at [609, 474] on div "Submit" at bounding box center [614, 478] width 29 height 16
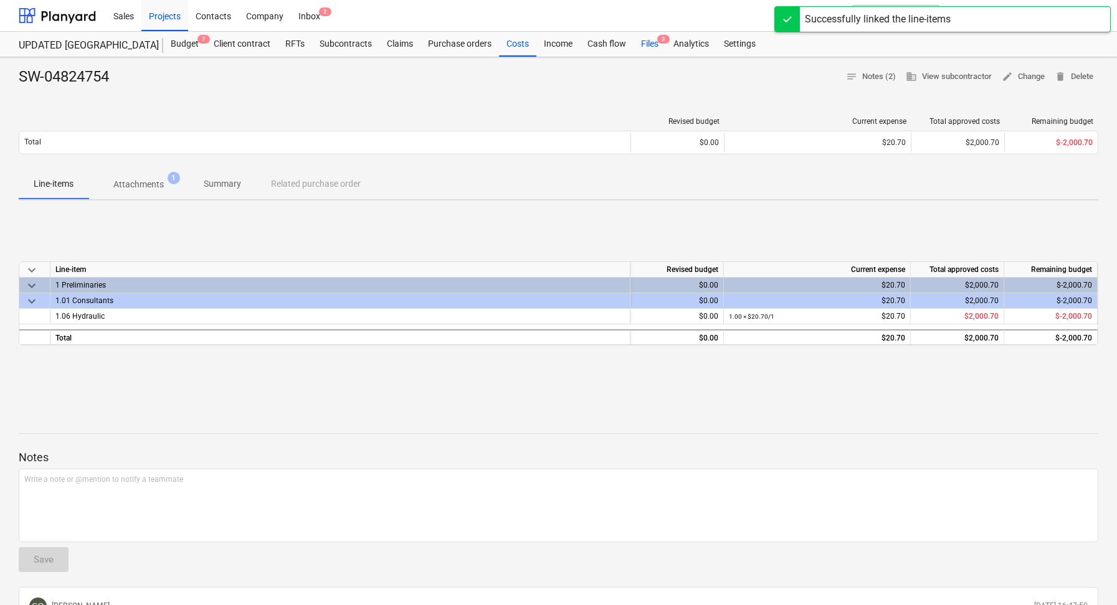
click at [645, 40] on div "Files 3" at bounding box center [649, 44] width 32 height 25
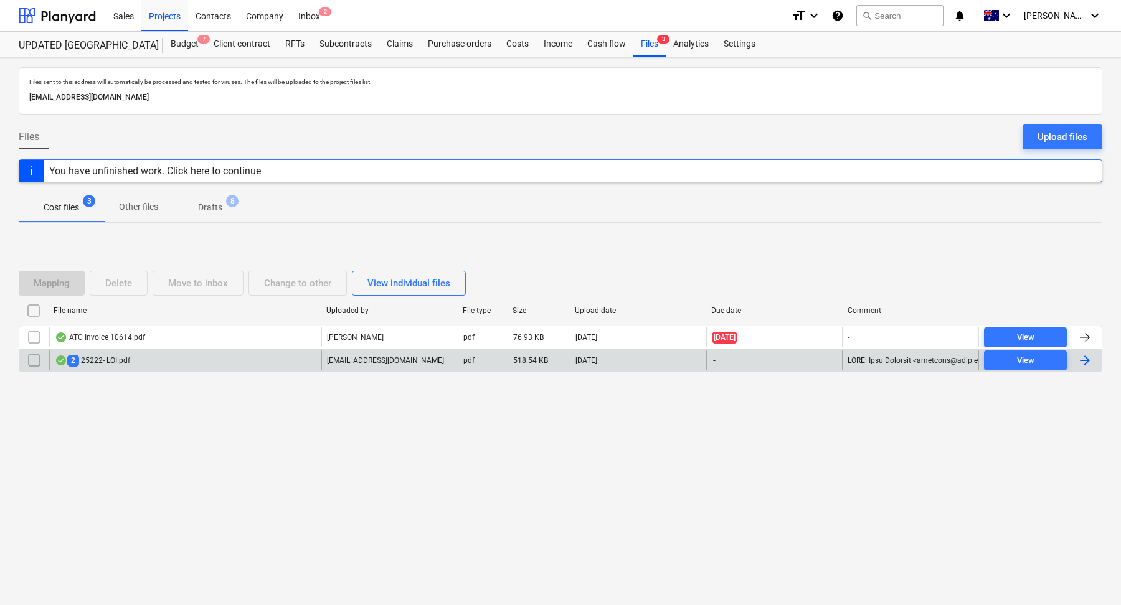
click at [170, 359] on div "2 25222- LOI.pdf" at bounding box center [185, 361] width 272 height 20
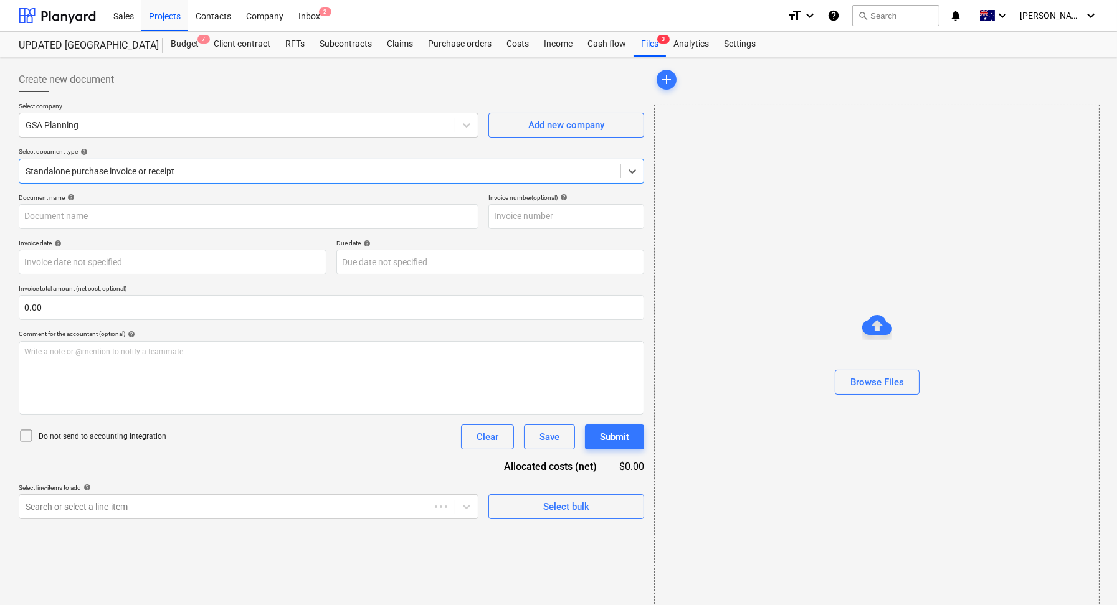
type input "INV 25222"
type input "[DATE]"
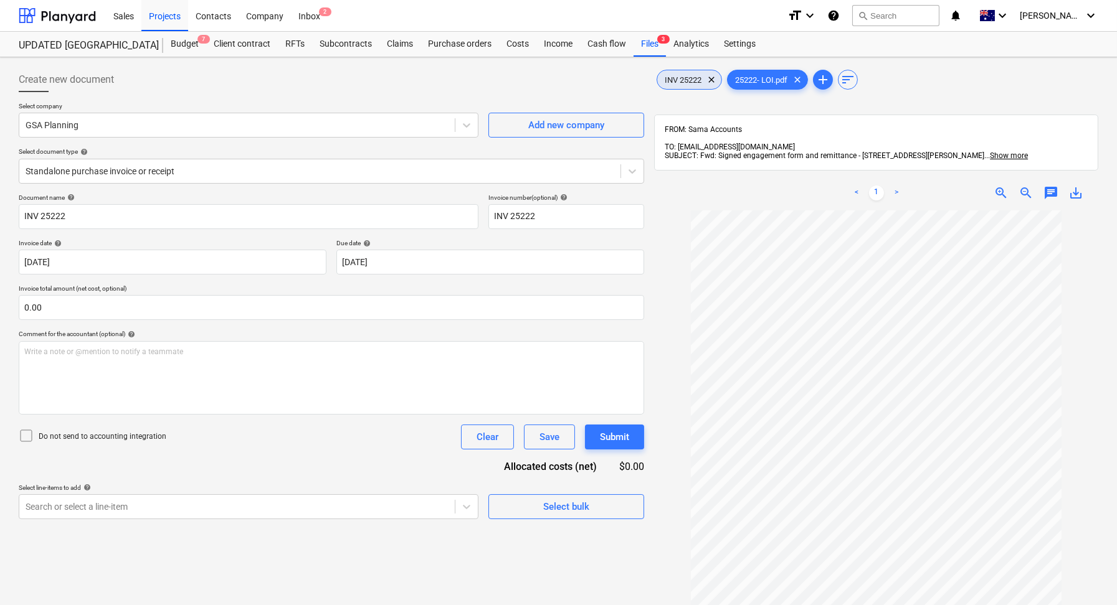
click at [670, 80] on span "INV 25222" at bounding box center [683, 79] width 52 height 9
click at [709, 79] on span "clear" at bounding box center [711, 79] width 15 height 15
click at [118, 293] on p "Invoice total amount (net cost, optional)" at bounding box center [331, 290] width 625 height 11
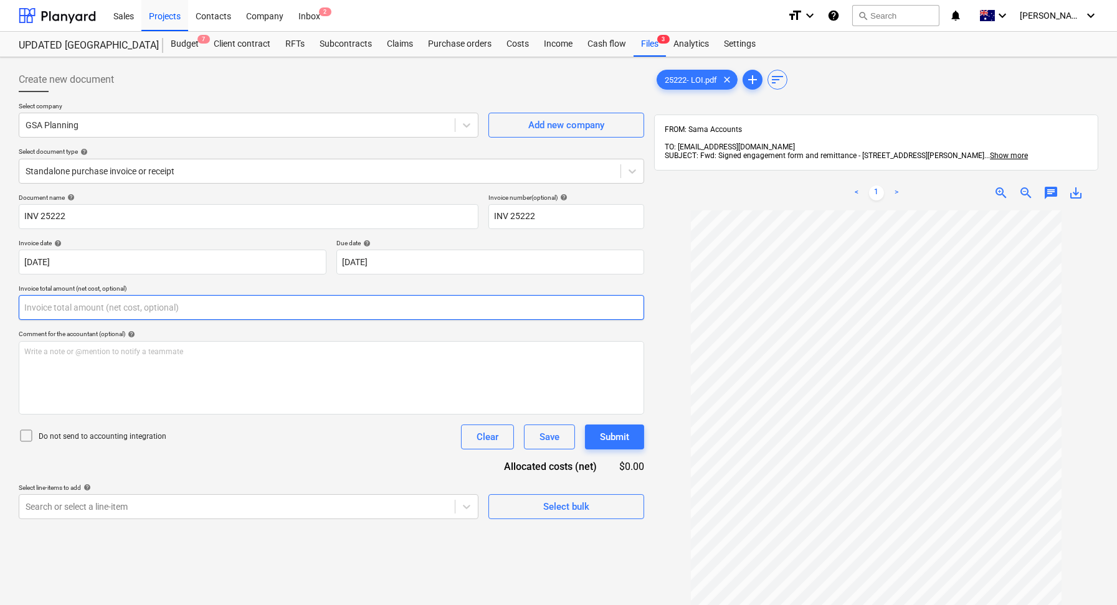
click at [93, 300] on input "text" at bounding box center [331, 307] width 625 height 25
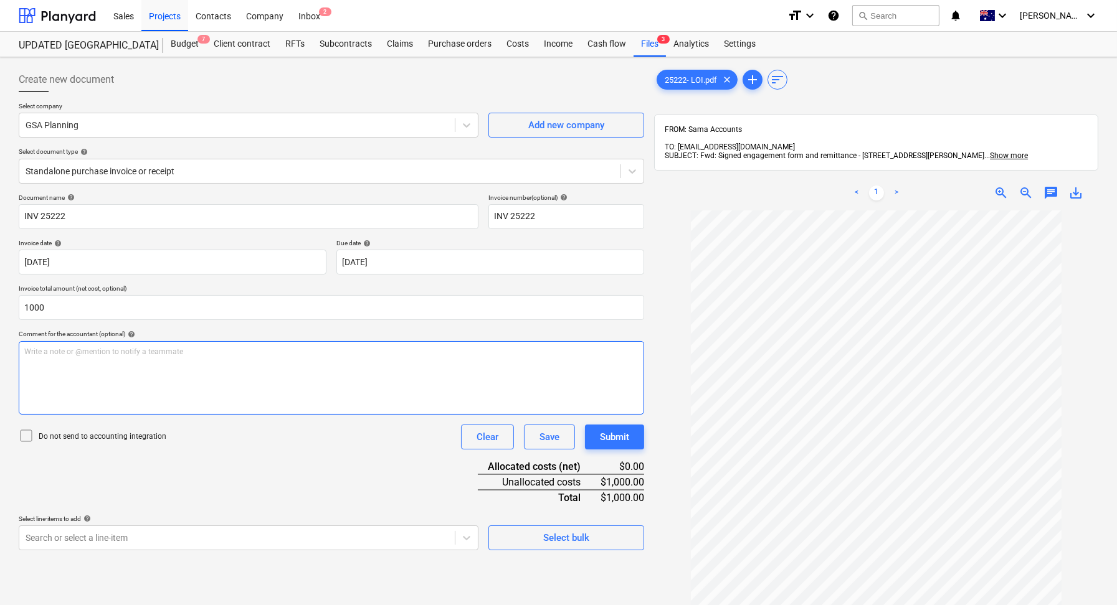
type input "1,000.00"
click at [75, 347] on p "Write a note or @mention to notify a teammate [PERSON_NAME]" at bounding box center [331, 352] width 614 height 11
click at [168, 448] on div "Document name help INV 25222 Invoice number (optional) help INV 25222 Invoice d…" at bounding box center [331, 372] width 625 height 357
click at [64, 439] on p "Do not send to accounting integration" at bounding box center [103, 437] width 128 height 11
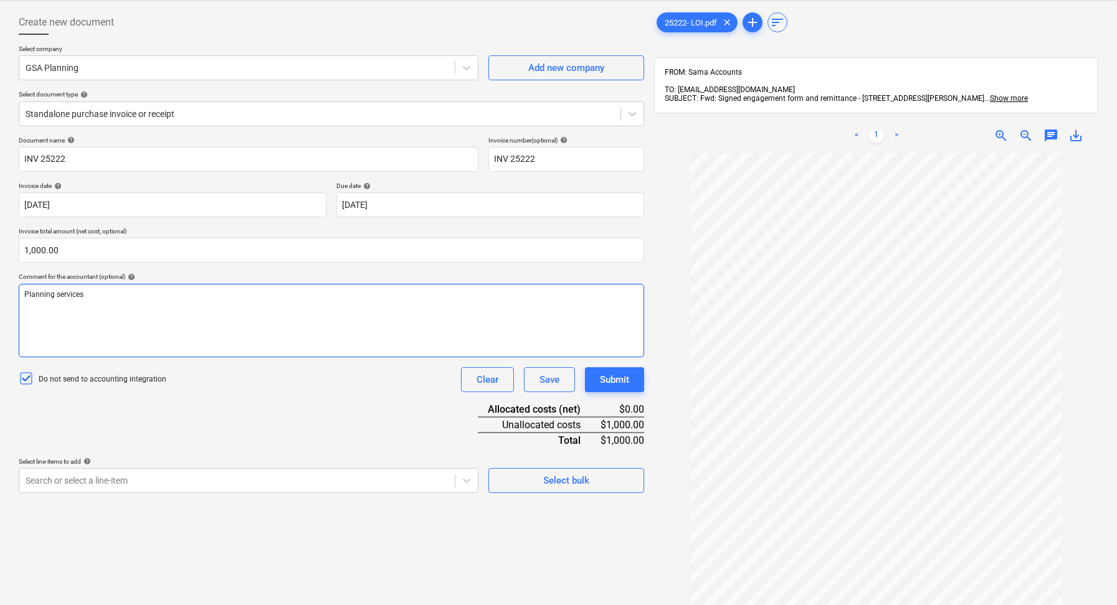
scroll to position [69, 0]
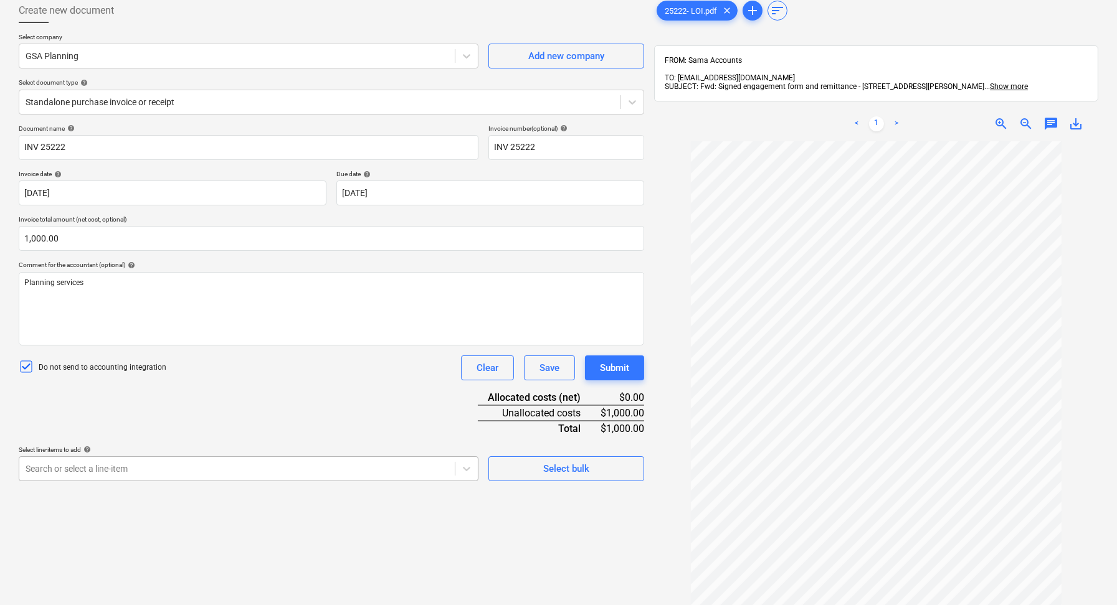
click at [231, 458] on body "Sales Projects Contacts Company Inbox 2 format_size keyboard_arrow_down help se…" at bounding box center [558, 233] width 1117 height 605
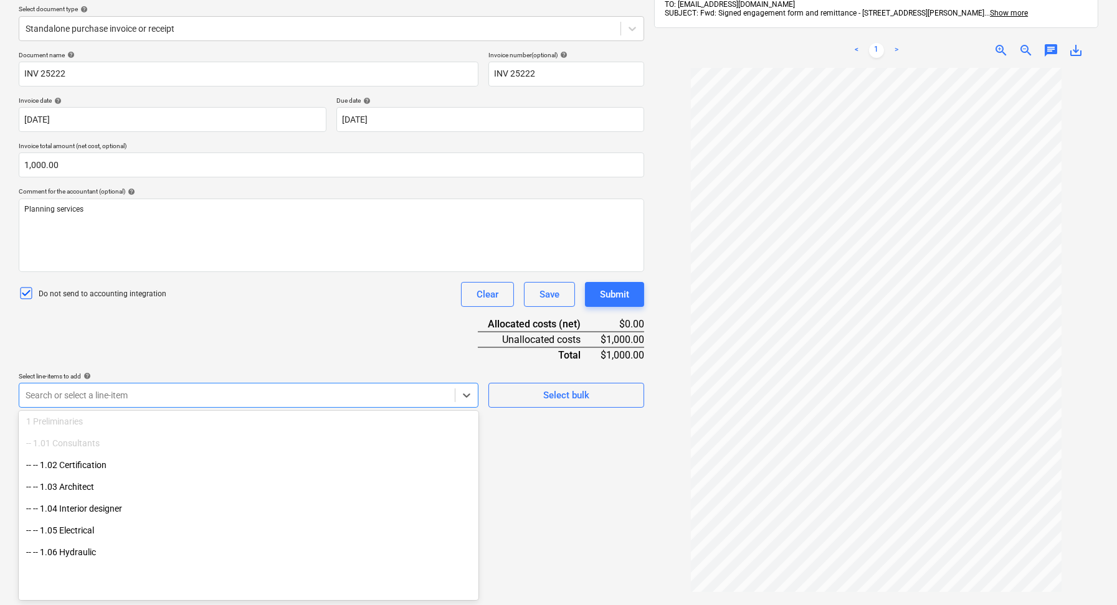
scroll to position [0, 0]
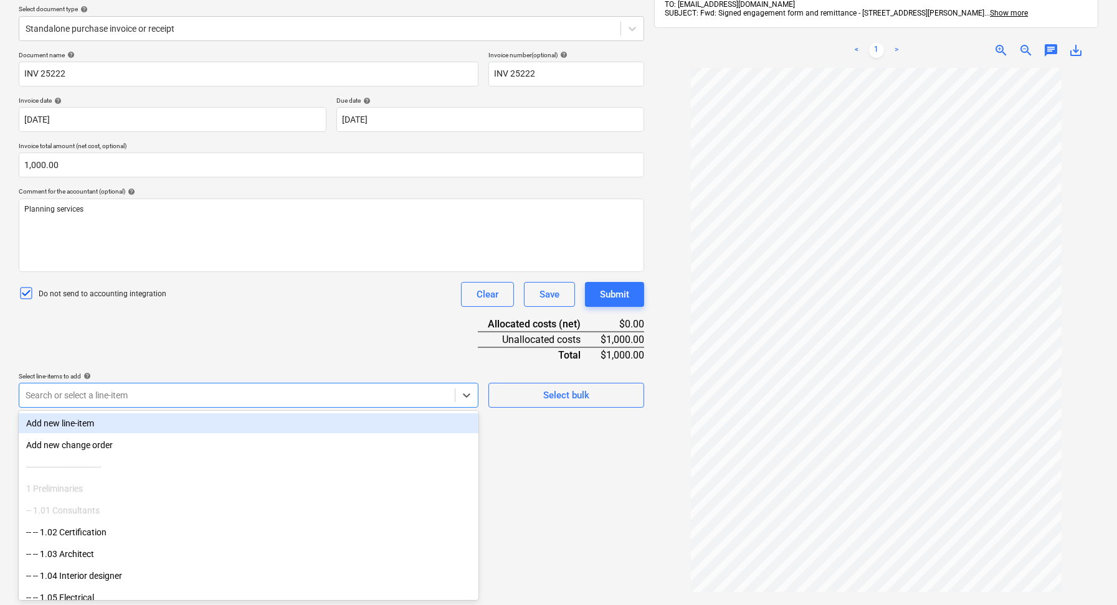
click at [326, 326] on div "Document name help INV 25222 Invoice number (optional) help INV 25222 Invoice d…" at bounding box center [331, 229] width 625 height 357
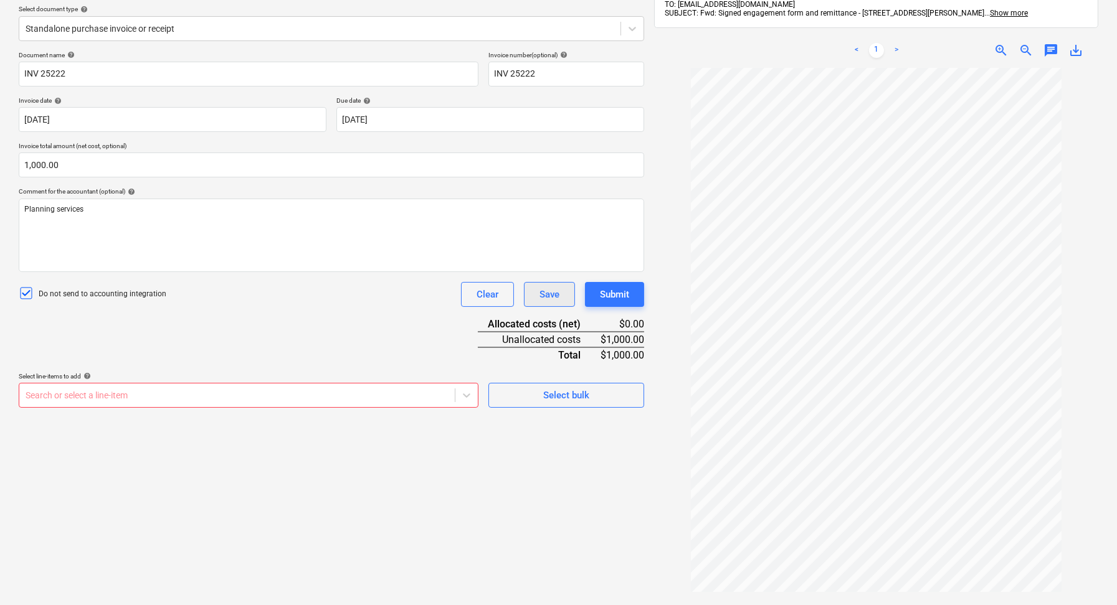
click at [558, 293] on div "Save" at bounding box center [549, 295] width 20 height 16
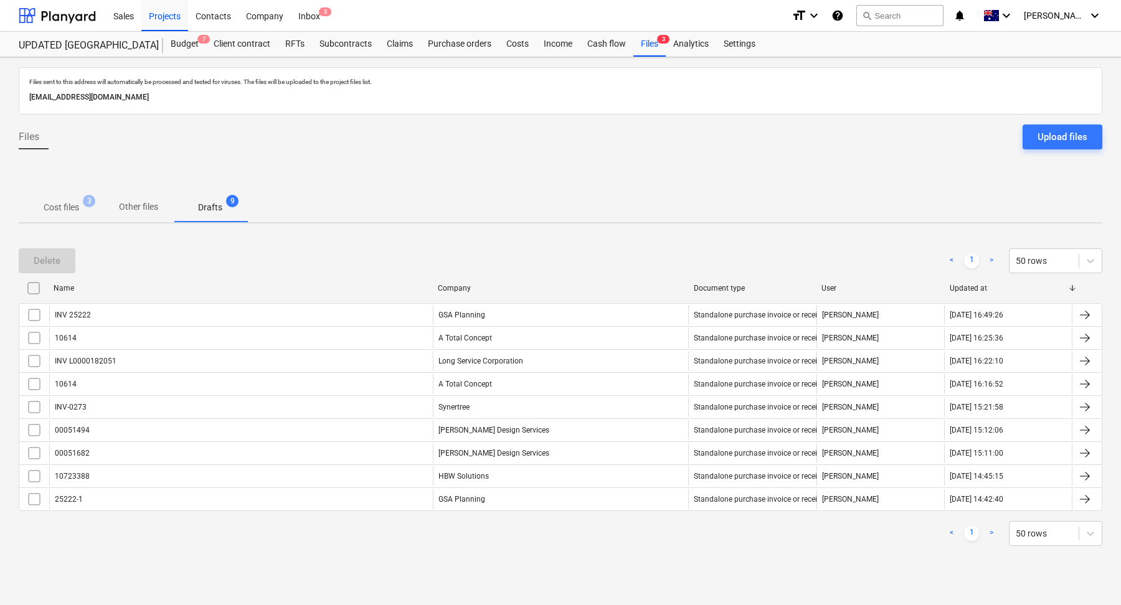
click at [85, 207] on span "Cost files 3" at bounding box center [61, 207] width 55 height 13
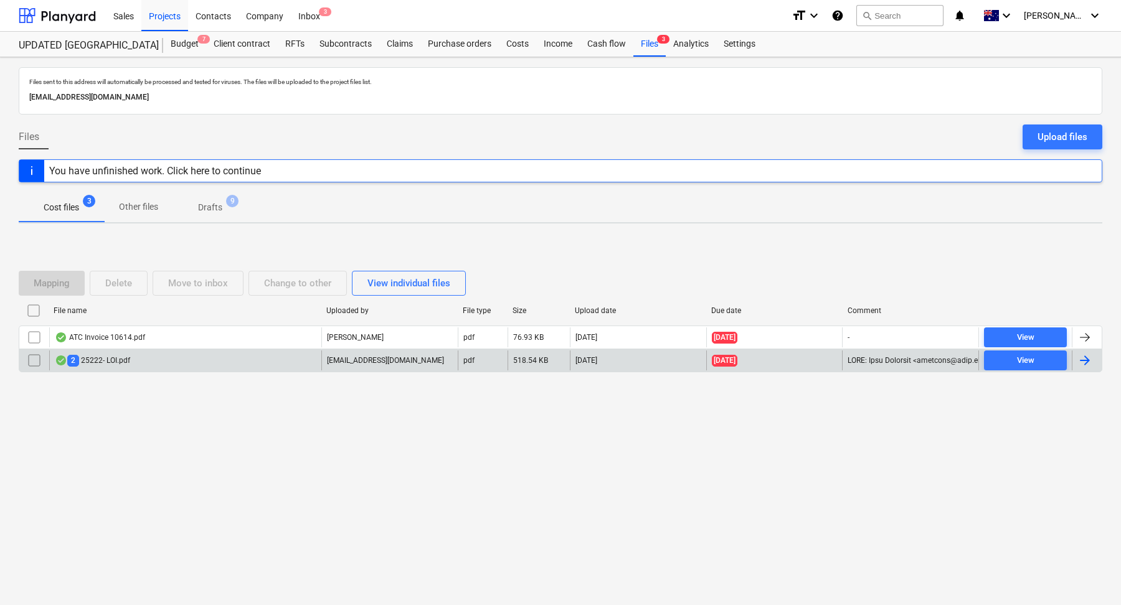
click at [156, 358] on div "2 25222- LOI.pdf" at bounding box center [185, 361] width 272 height 20
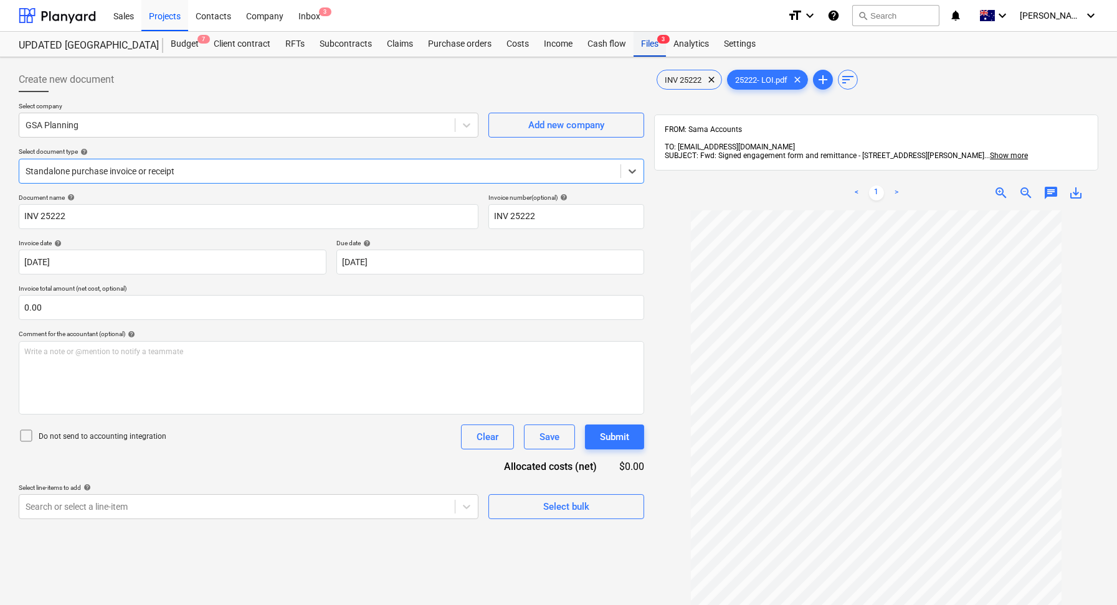
click at [652, 47] on div "Files 3" at bounding box center [649, 44] width 32 height 25
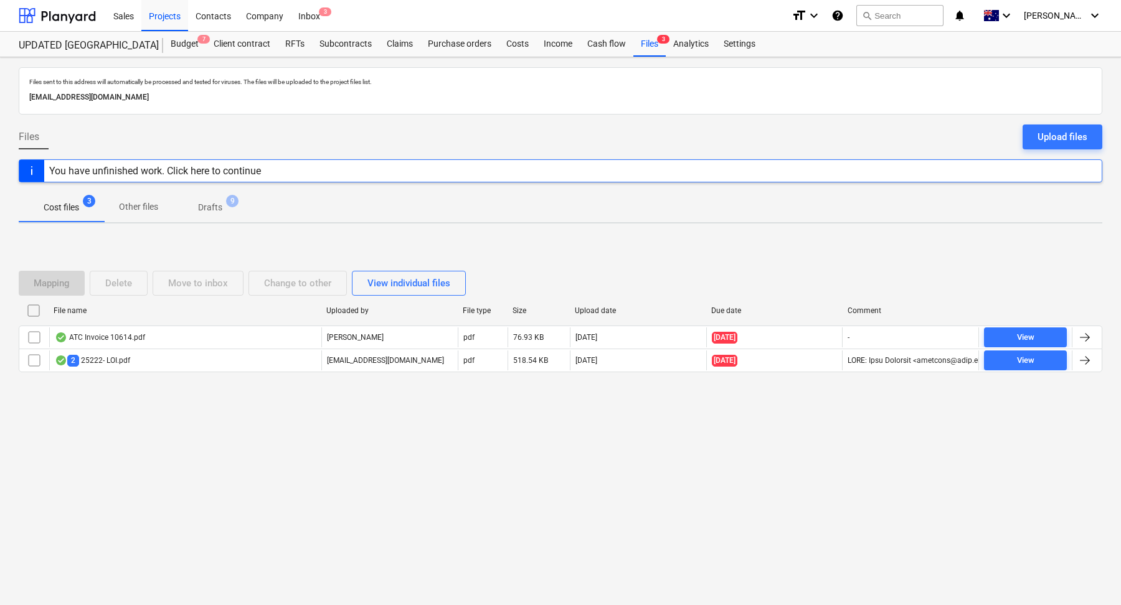
drag, startPoint x: 267, startPoint y: 97, endPoint x: 23, endPoint y: 97, distance: 243.6
click at [23, 97] on div "Files sent to this address will automatically be processed and tested for virus…" at bounding box center [561, 90] width 1084 height 47
copy p "[EMAIL_ADDRESS][DOMAIN_NAME]"
click at [194, 45] on div "Budget 7" at bounding box center [184, 44] width 43 height 25
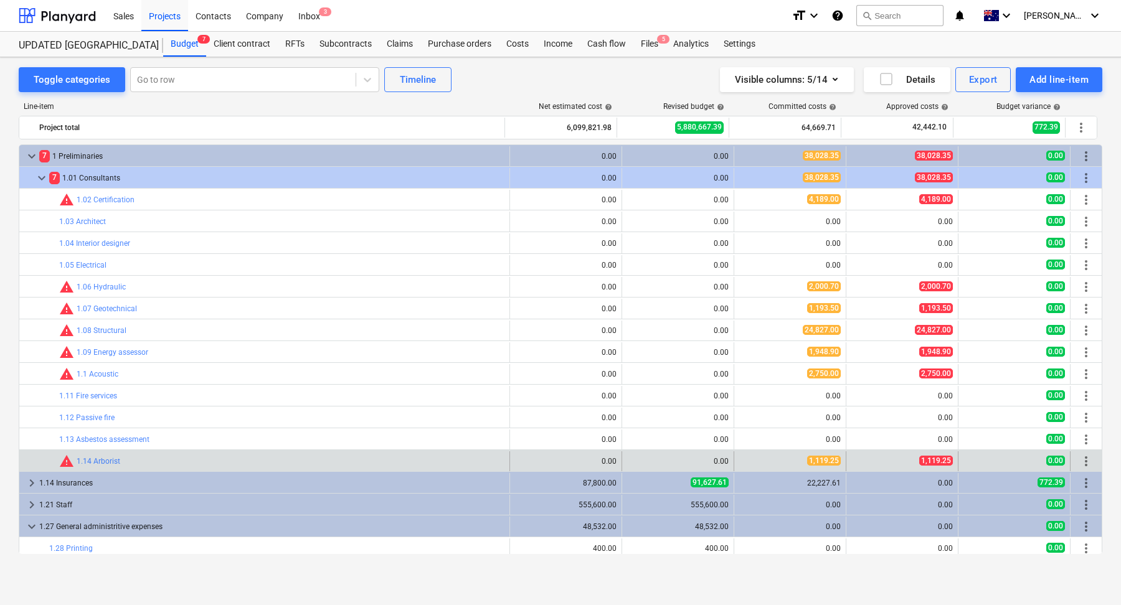
click at [50, 467] on div "bar_chart warning 1.14 Arborist" at bounding box center [264, 462] width 491 height 20
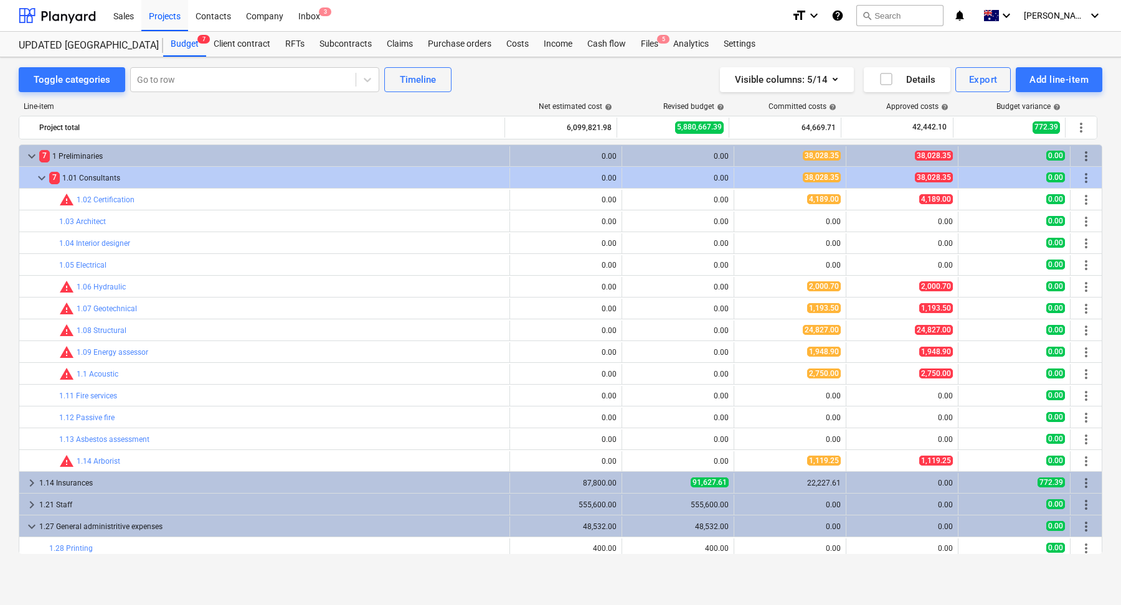
click at [1105, 268] on div "Toggle categories Go to row Timeline Visible columns : 5/14 Details Export Add …" at bounding box center [560, 318] width 1121 height 522
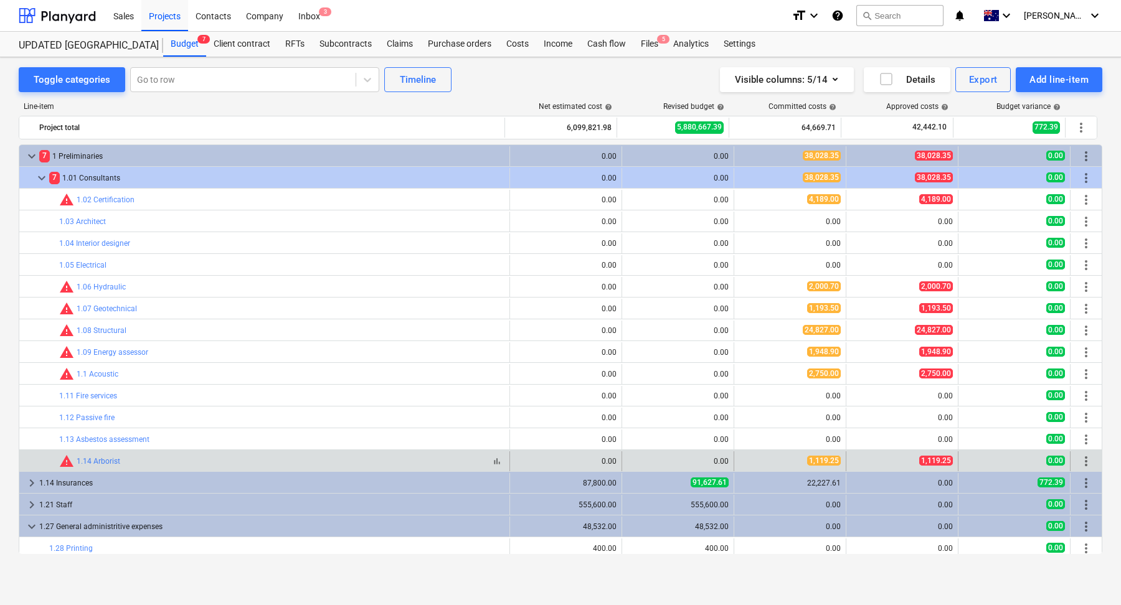
drag, startPoint x: 0, startPoint y: 183, endPoint x: 100, endPoint y: 467, distance: 300.6
click at [100, 467] on div "Toggle categories Go to row Timeline Visible columns : 5/14 Details Export Add …" at bounding box center [560, 318] width 1121 height 522
copy div "keyboard_arrow_down 7 1 Preliminaries 0.00 0.00 38,028.35 38,028.35 0.00 more_v…"
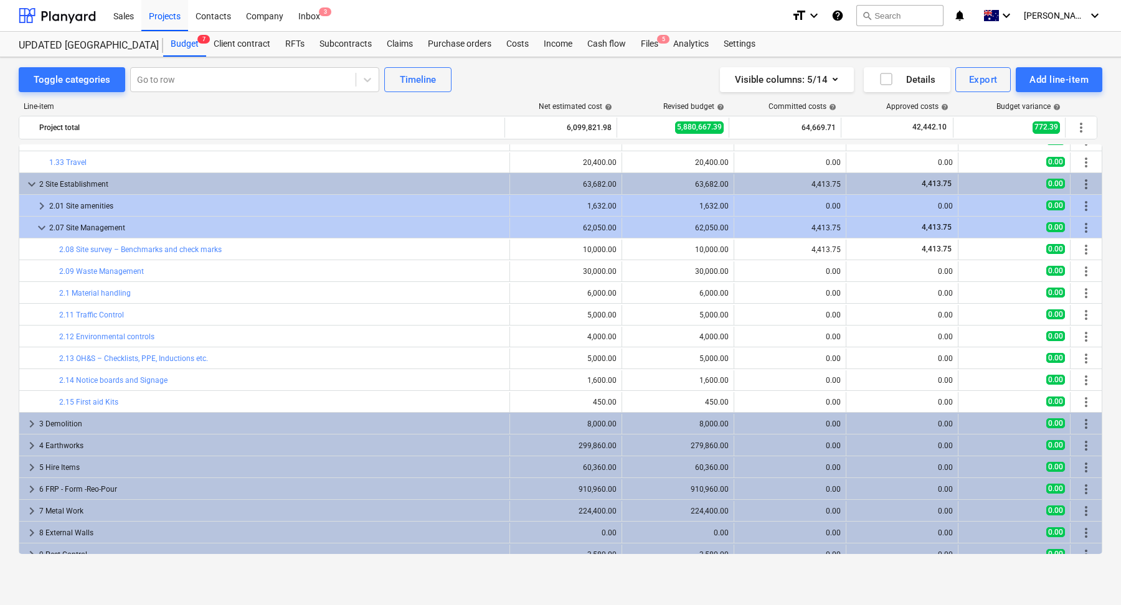
scroll to position [249, 0]
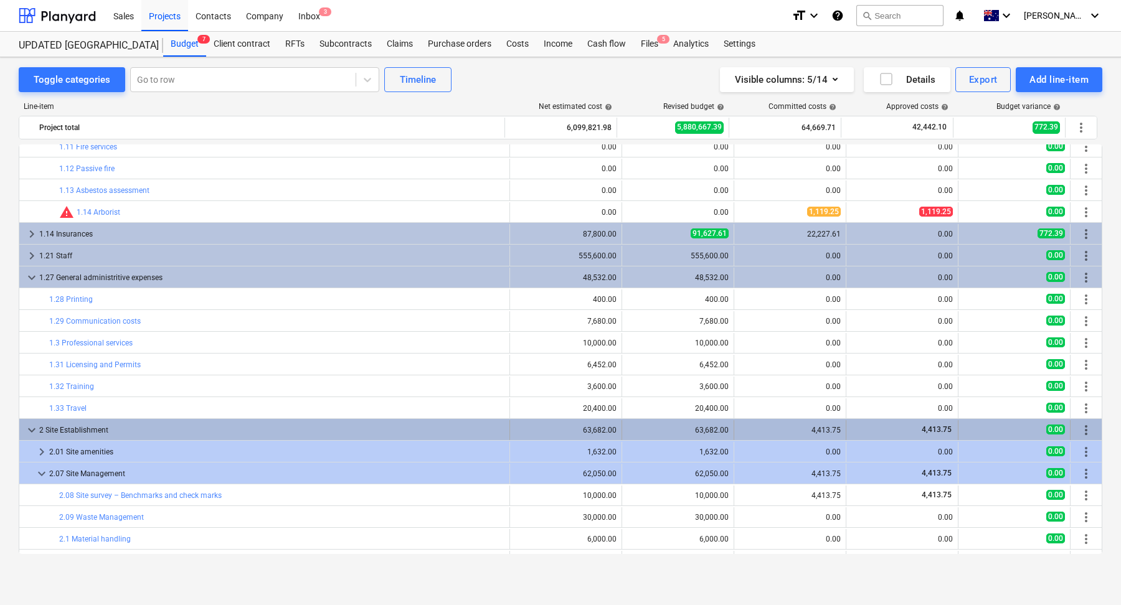
click at [141, 434] on div "2 Site Establishment" at bounding box center [271, 430] width 465 height 20
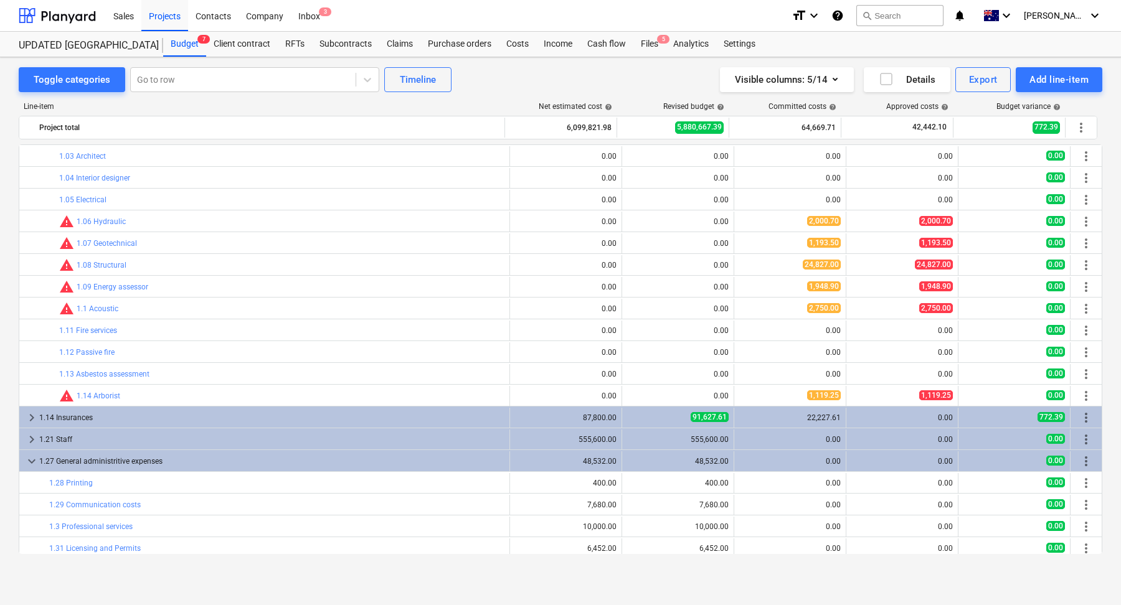
scroll to position [0, 0]
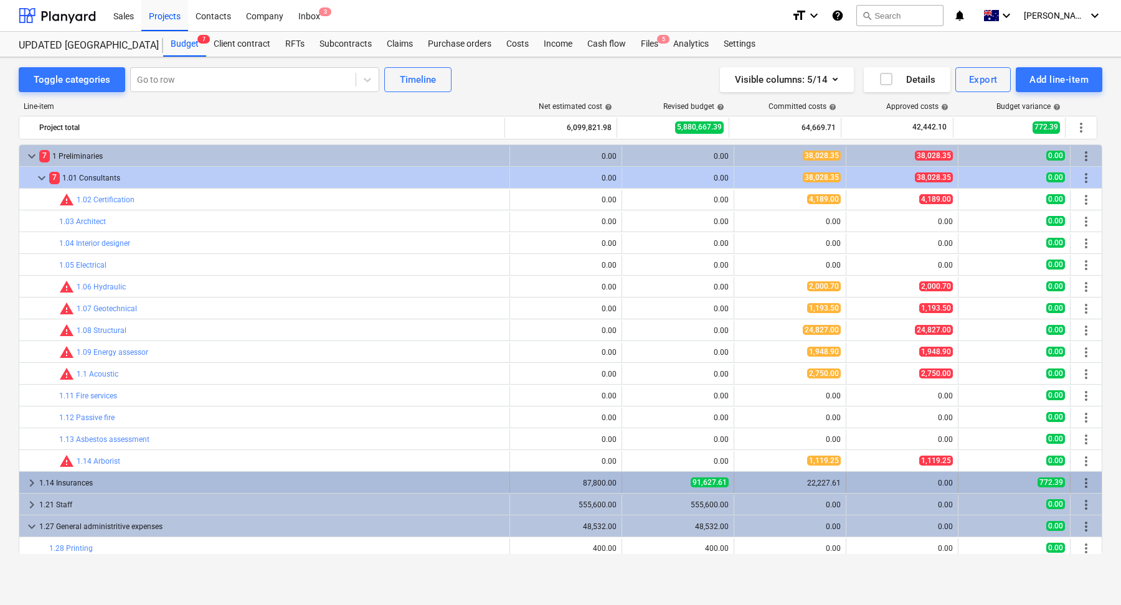
click at [254, 491] on div "1.14 Insurances" at bounding box center [271, 483] width 465 height 20
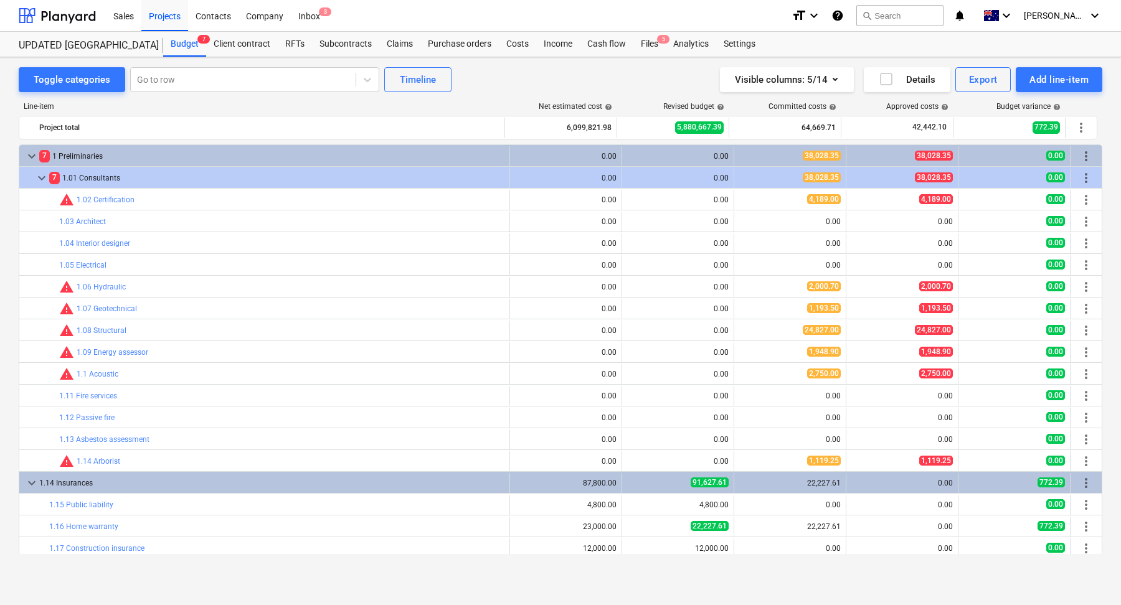
scroll to position [179, 0]
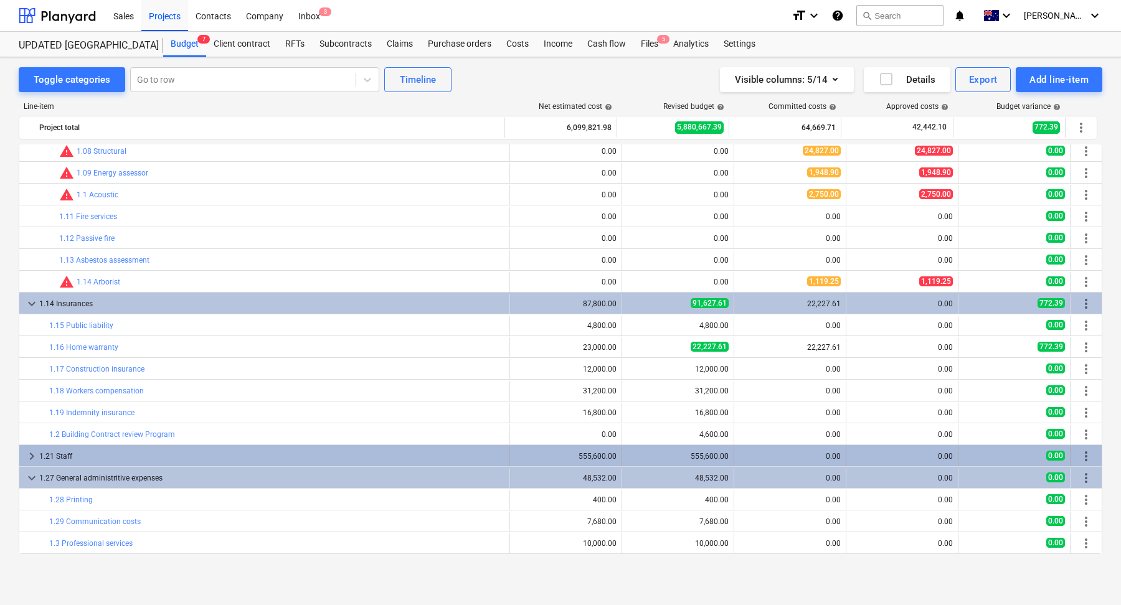
click at [242, 450] on div "1.21 Staff" at bounding box center [271, 457] width 465 height 20
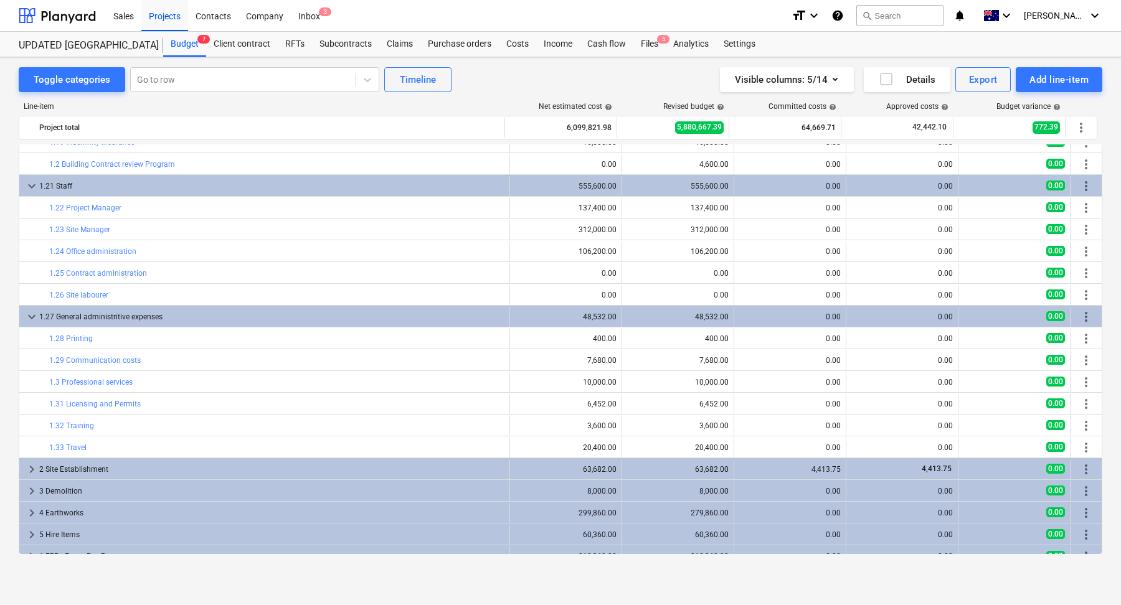
scroll to position [619, 0]
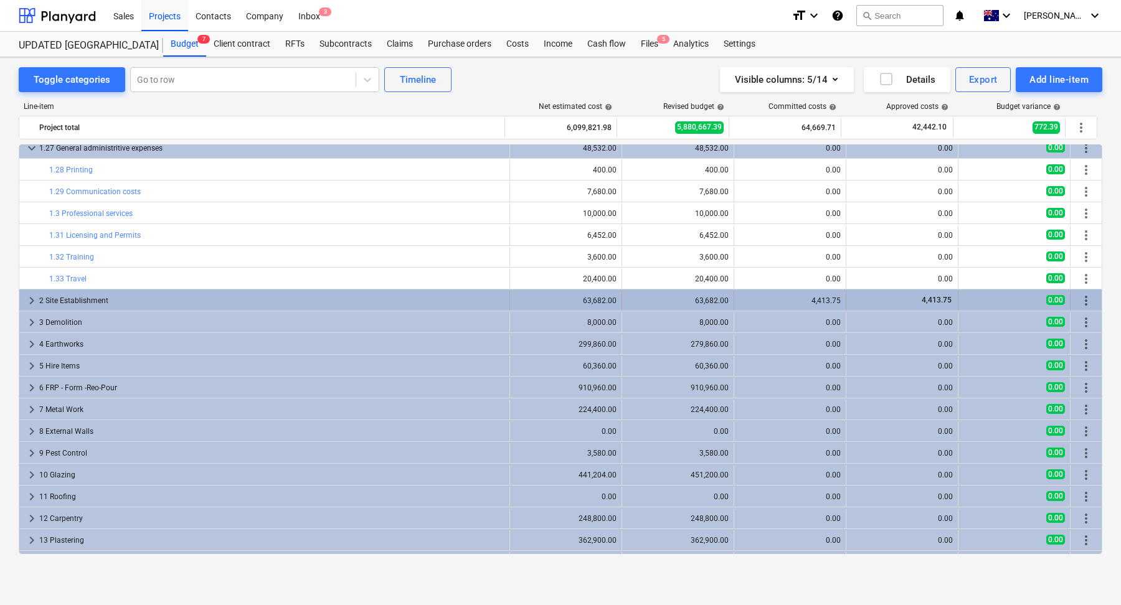
click at [247, 295] on div "2 Site Establishment" at bounding box center [271, 301] width 465 height 20
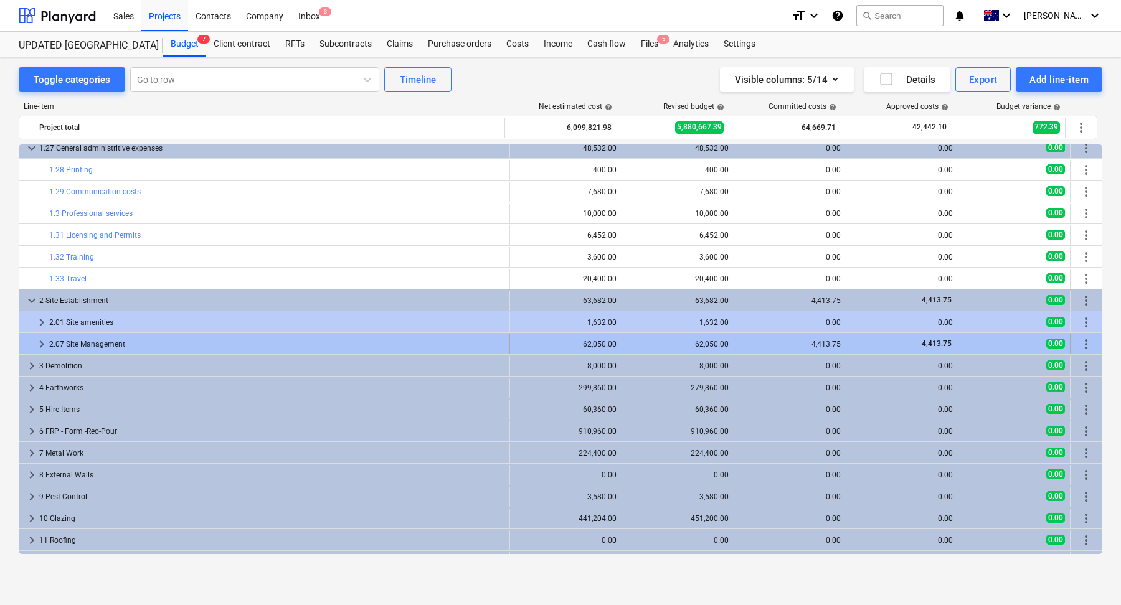
click at [238, 344] on div "2.07 Site Management" at bounding box center [276, 344] width 455 height 20
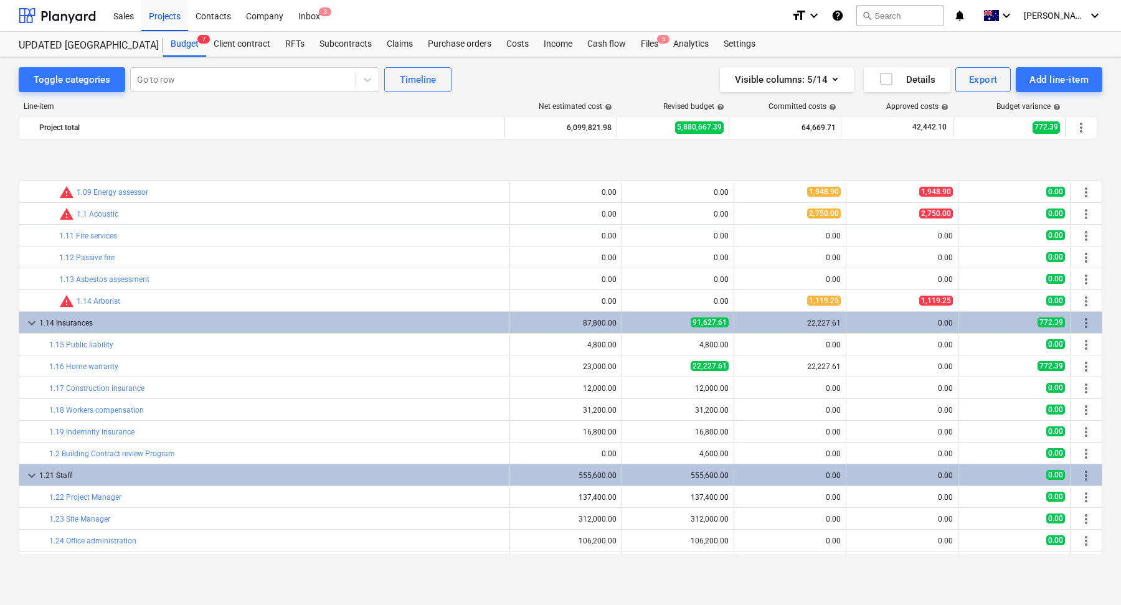
scroll to position [227, 0]
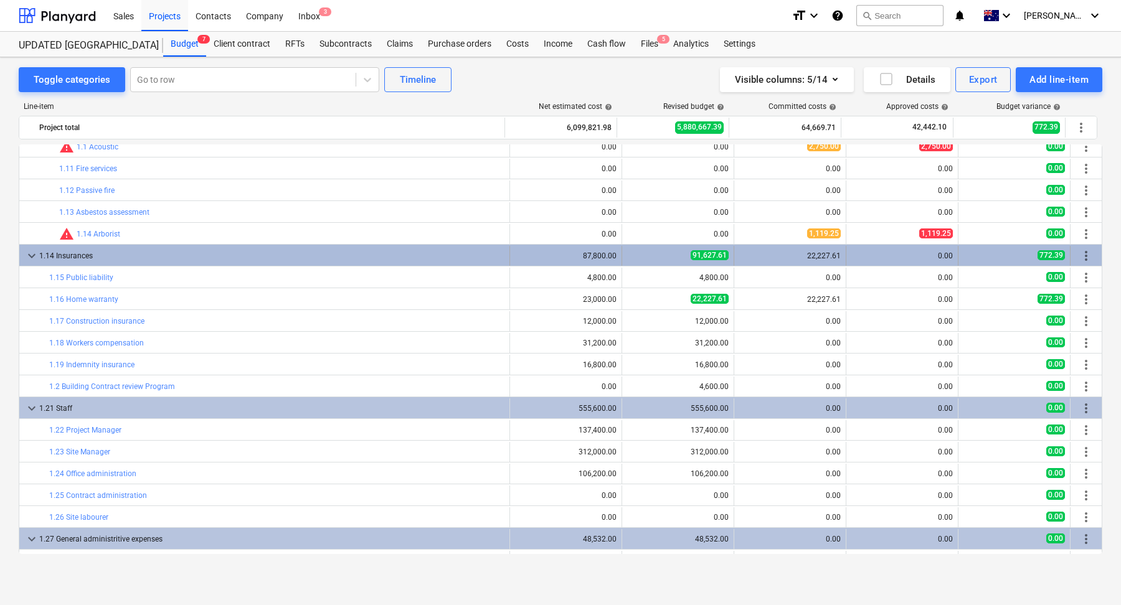
click at [1079, 257] on span "more_vert" at bounding box center [1086, 256] width 15 height 15
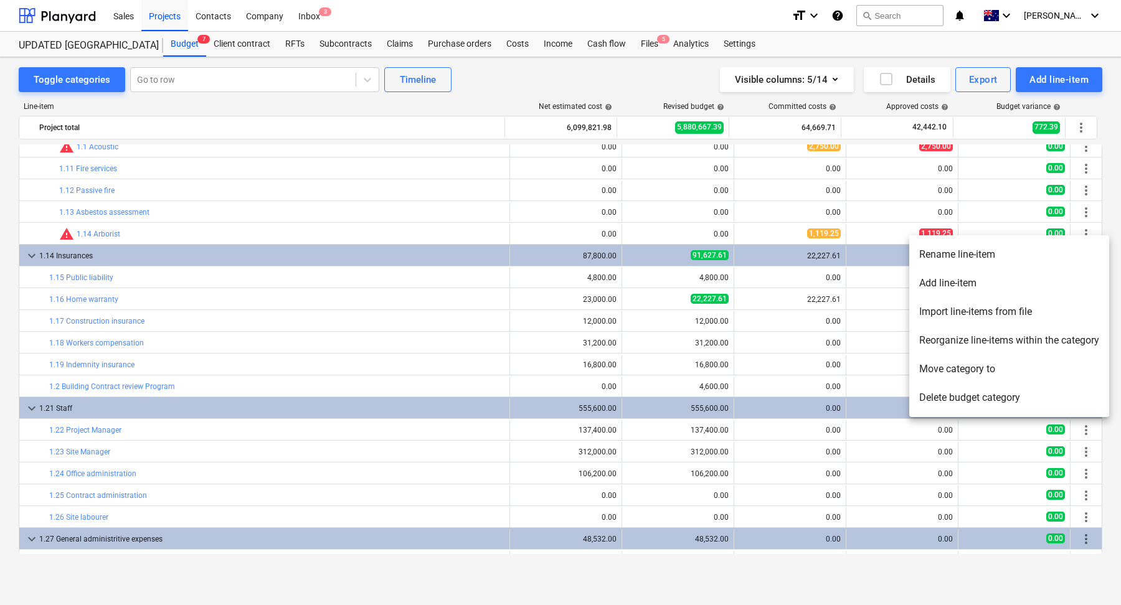
click at [1018, 283] on li "Add line-item" at bounding box center [1009, 283] width 200 height 29
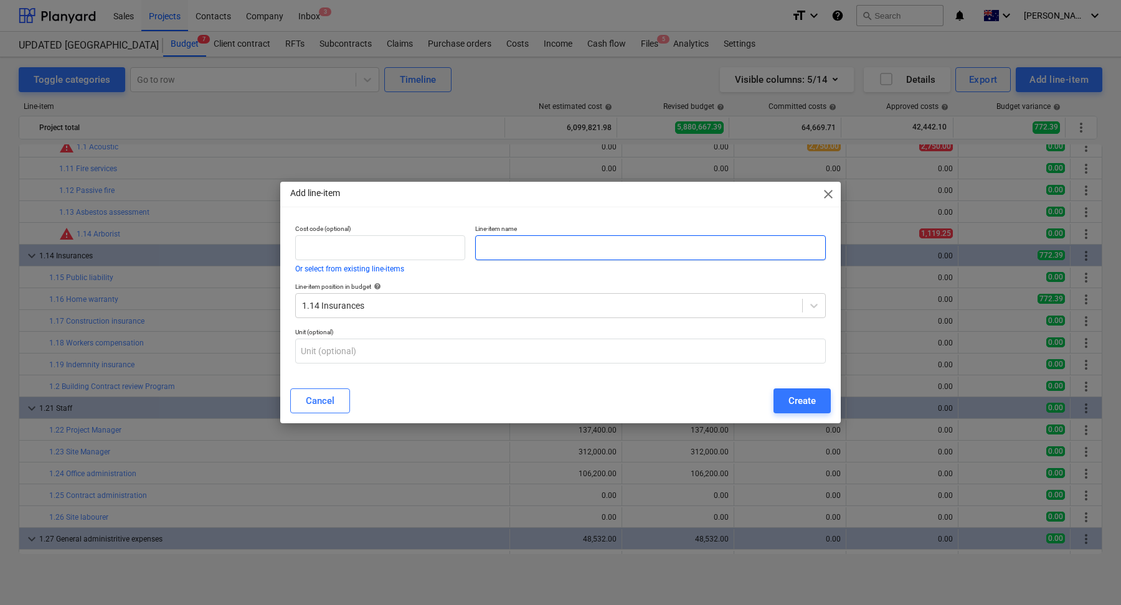
click at [503, 245] on input "text" at bounding box center [650, 247] width 351 height 25
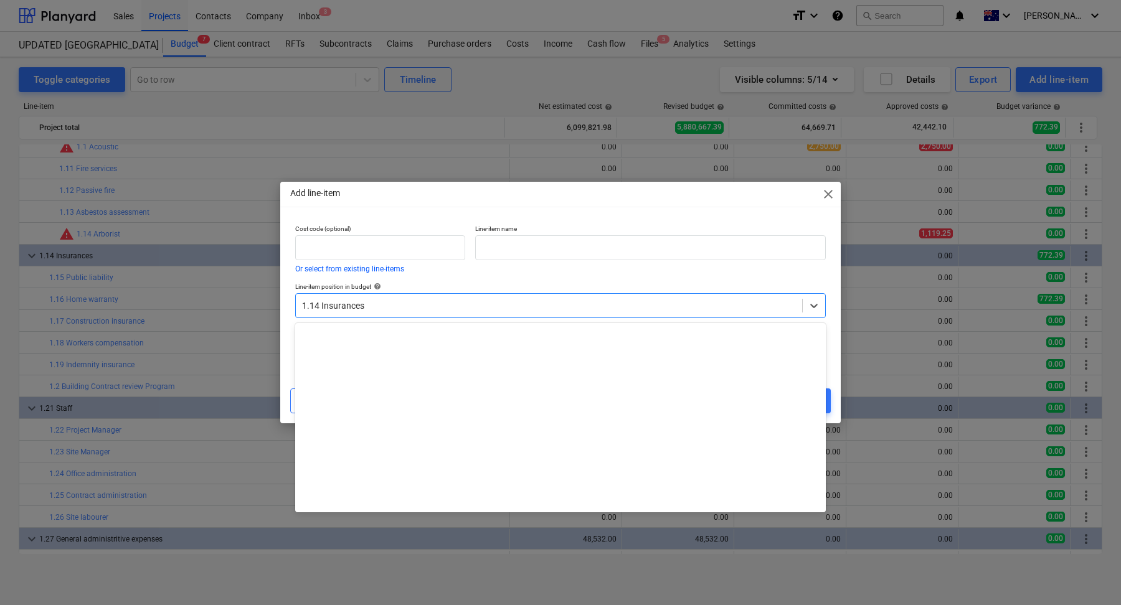
click at [431, 308] on div at bounding box center [549, 306] width 494 height 12
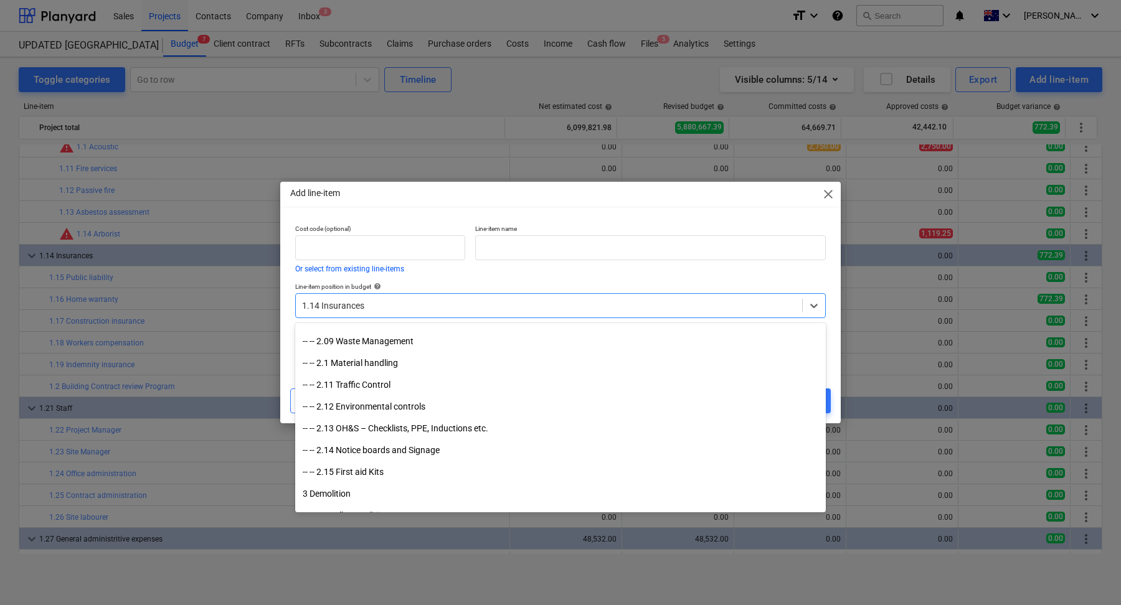
scroll to position [0, 0]
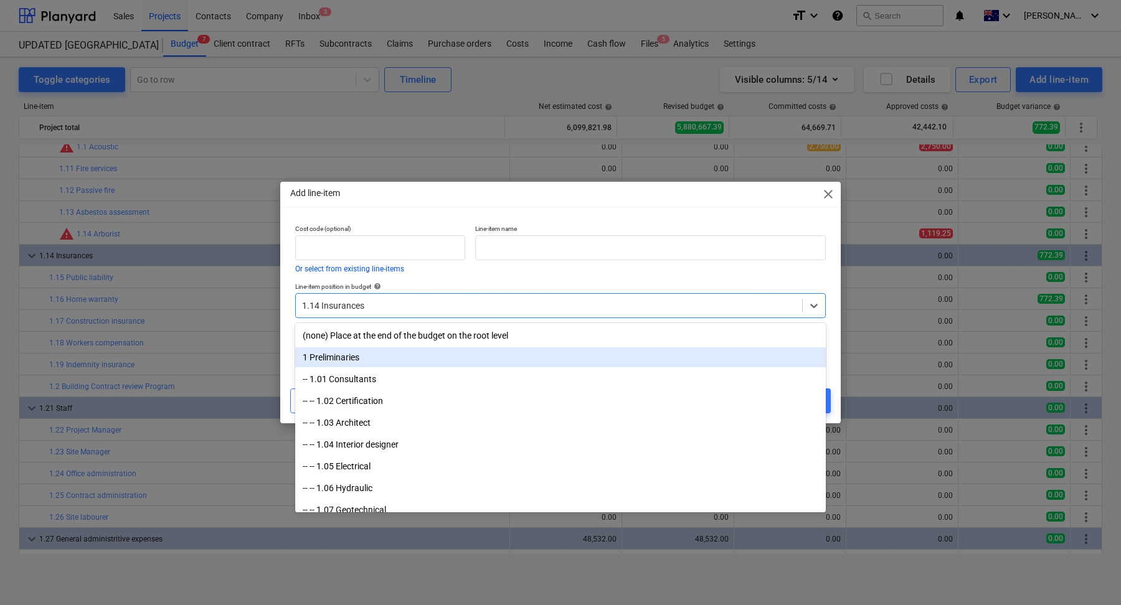
click at [515, 356] on div "1 Preliminaries" at bounding box center [560, 358] width 531 height 20
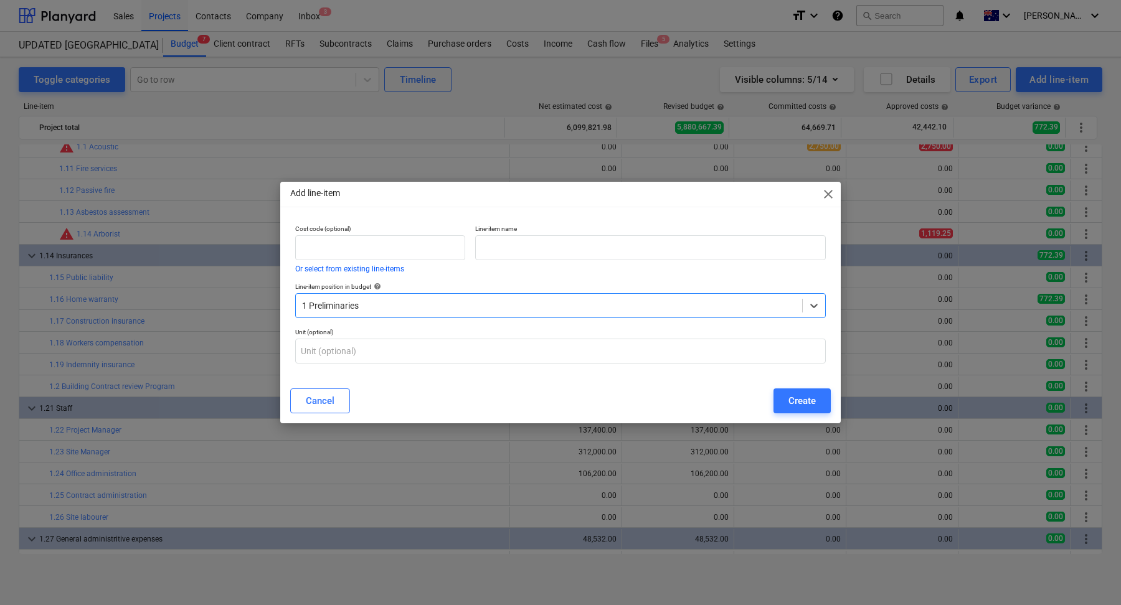
click at [384, 301] on div at bounding box center [549, 306] width 494 height 12
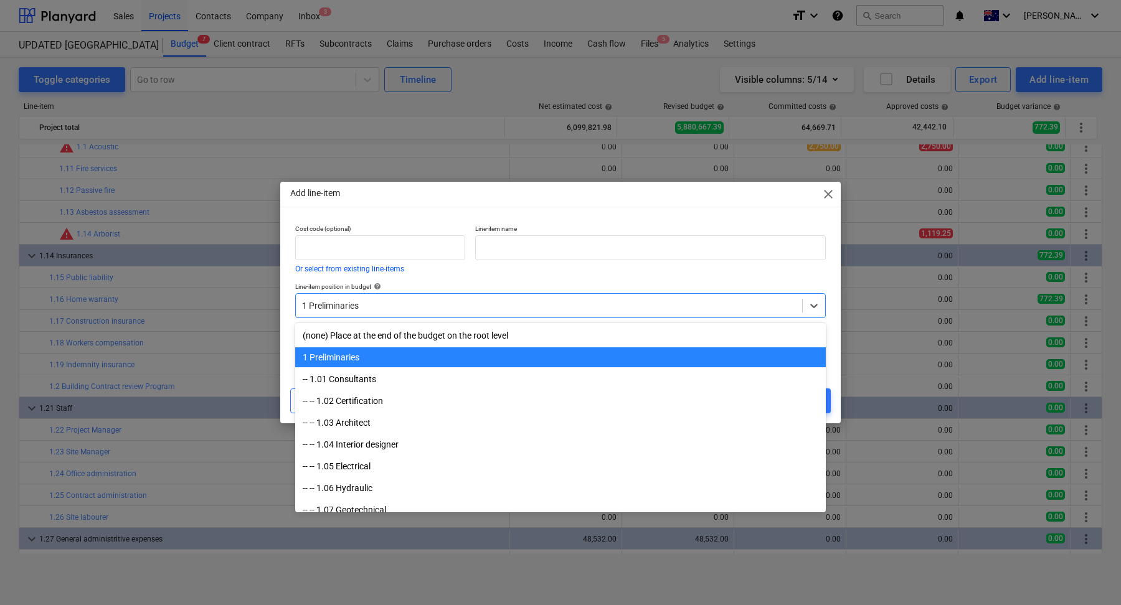
scroll to position [22, 0]
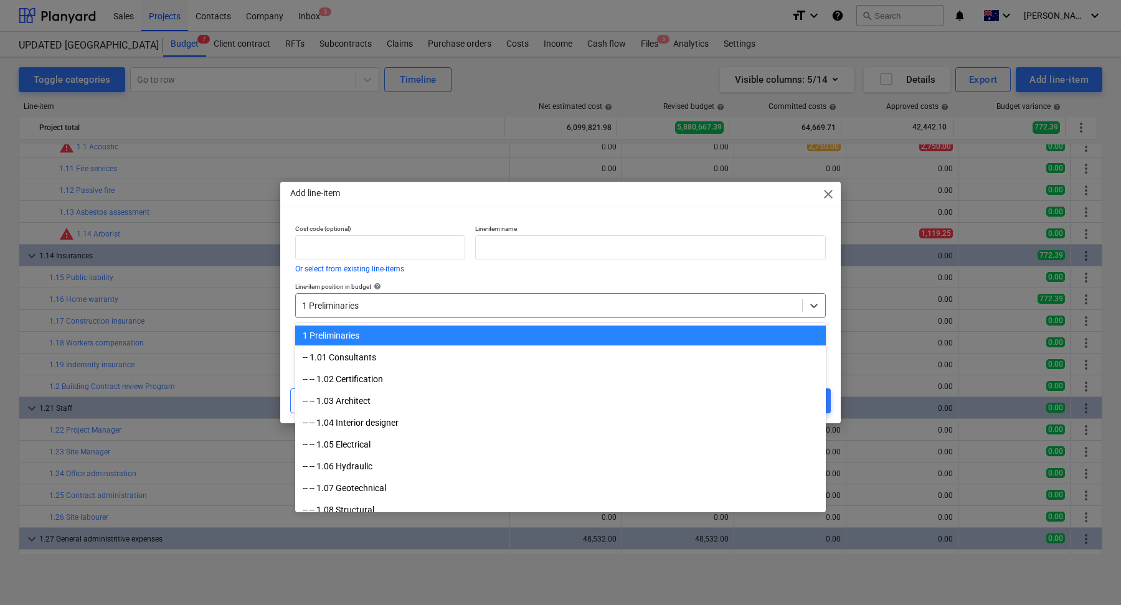
click at [402, 280] on div "Line-item position in budget help option 1 Preliminaries, selected. option 1 Pr…" at bounding box center [560, 300] width 541 height 45
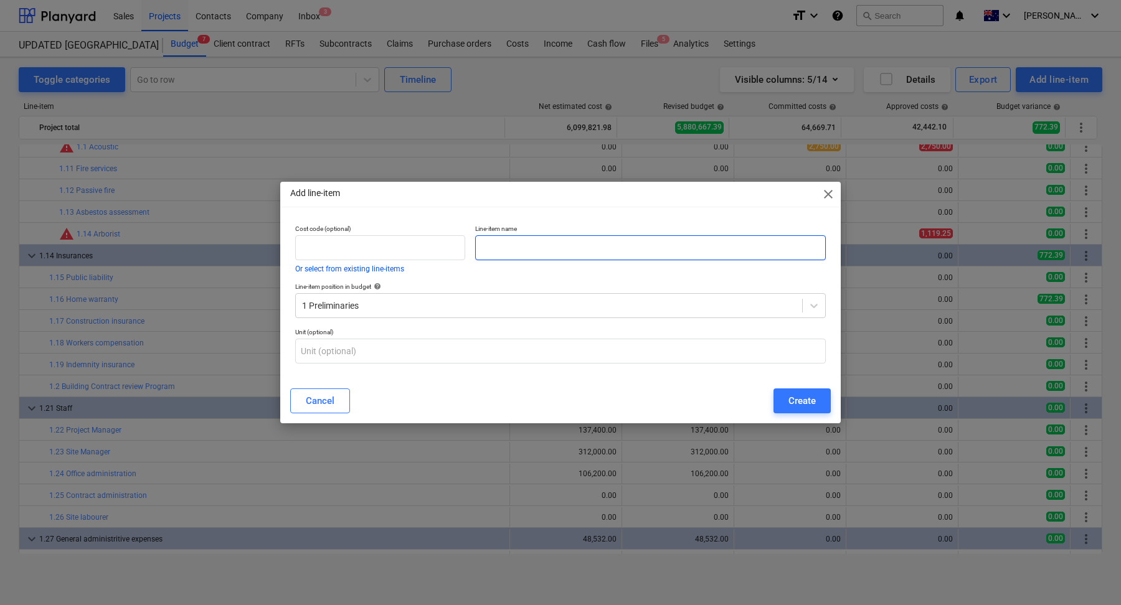
click at [559, 249] on input "text" at bounding box center [650, 247] width 351 height 25
paste input "Council & Approval Costs"
type input "Council & Approval Costs"
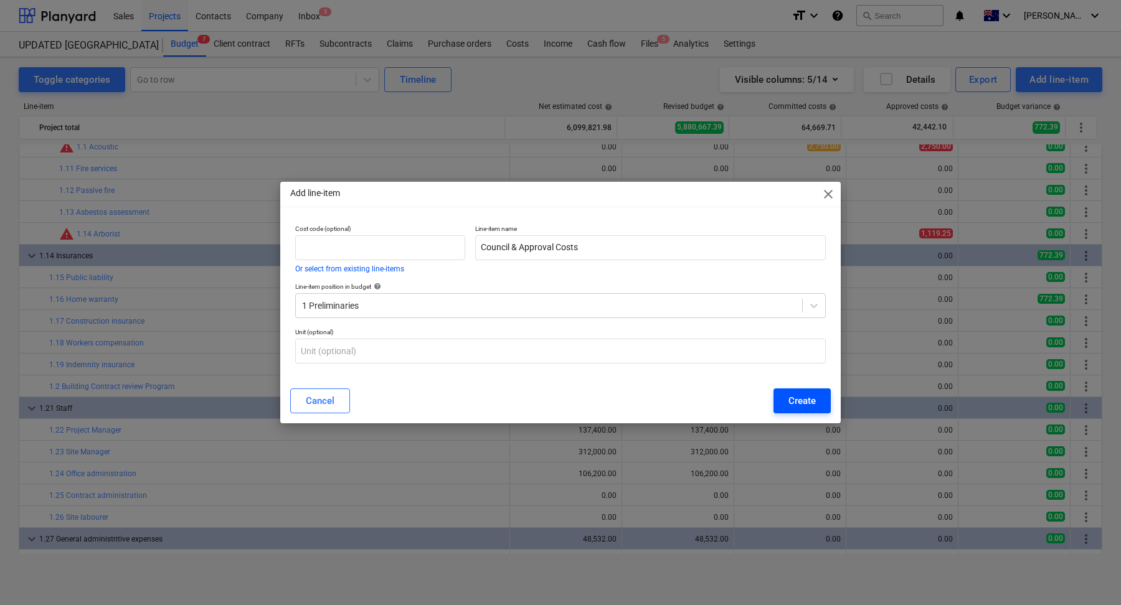
click at [818, 404] on button "Create" at bounding box center [802, 401] width 57 height 25
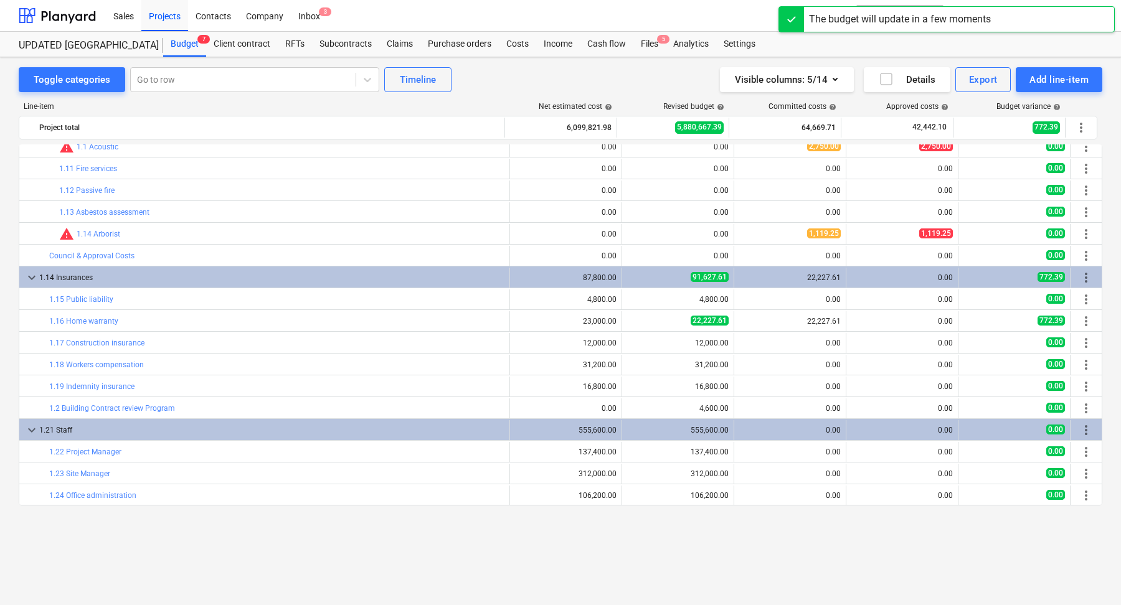
scroll to position [146, 0]
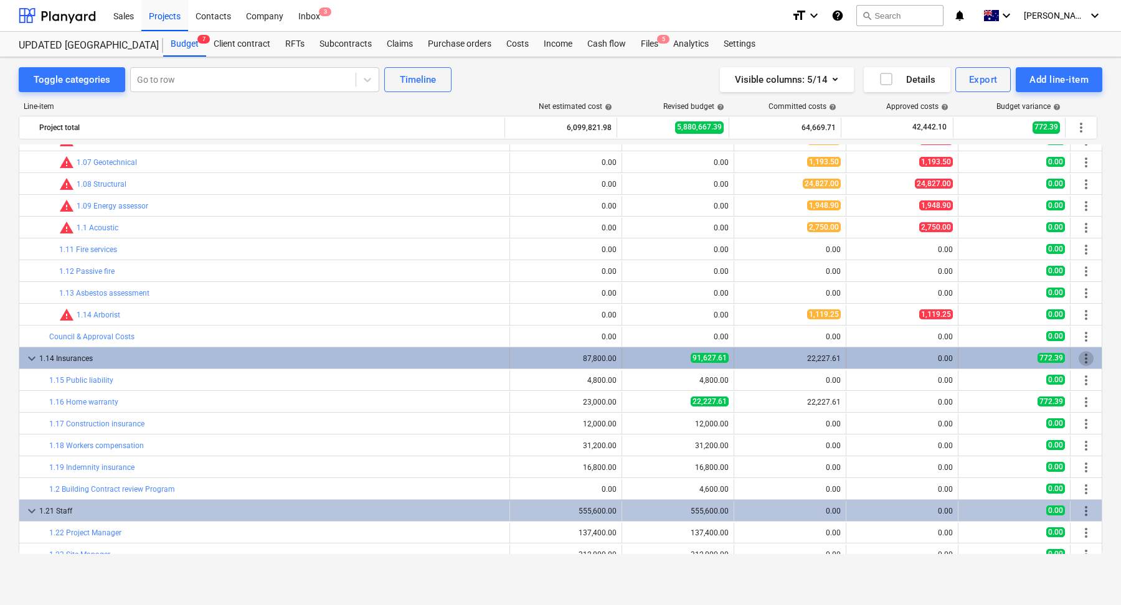
click at [1081, 357] on span "more_vert" at bounding box center [1086, 358] width 15 height 15
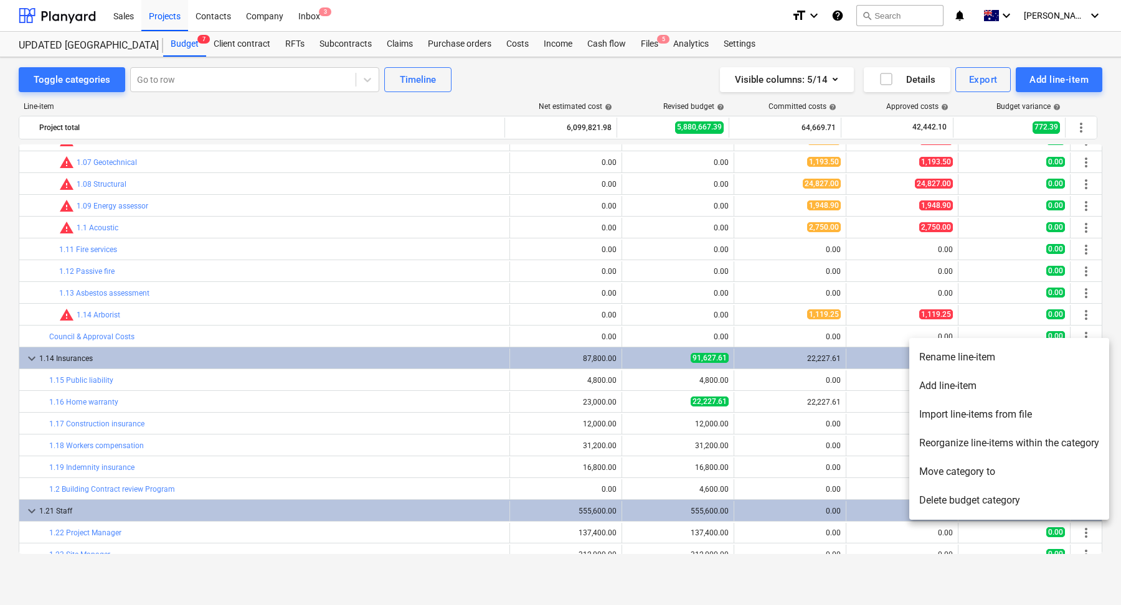
click at [0, 358] on div at bounding box center [560, 302] width 1121 height 605
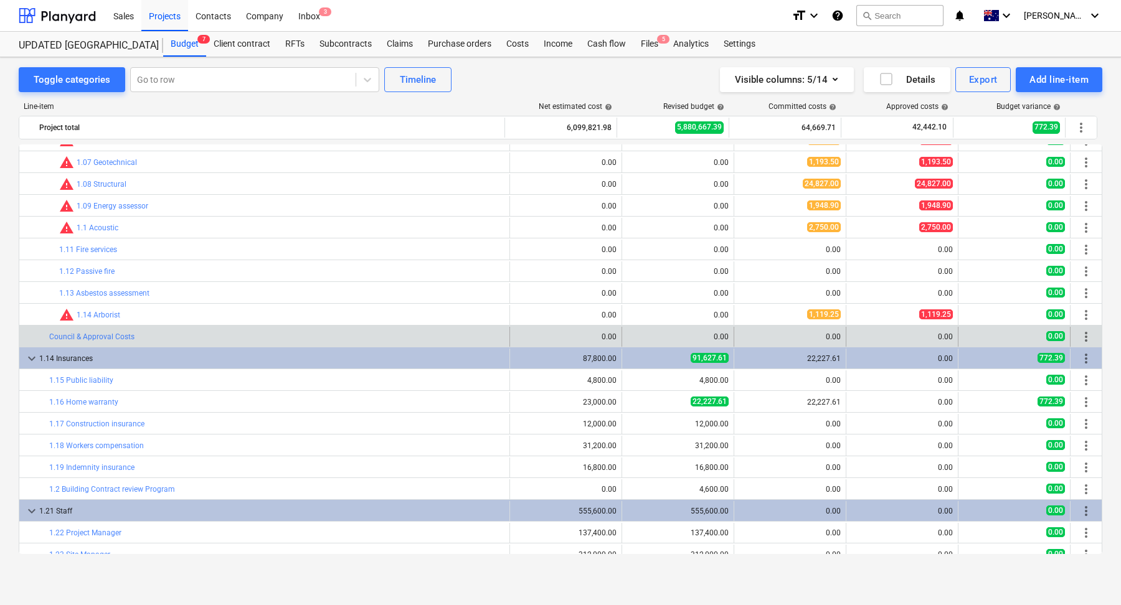
click at [1089, 333] on span "more_vert" at bounding box center [1086, 337] width 15 height 15
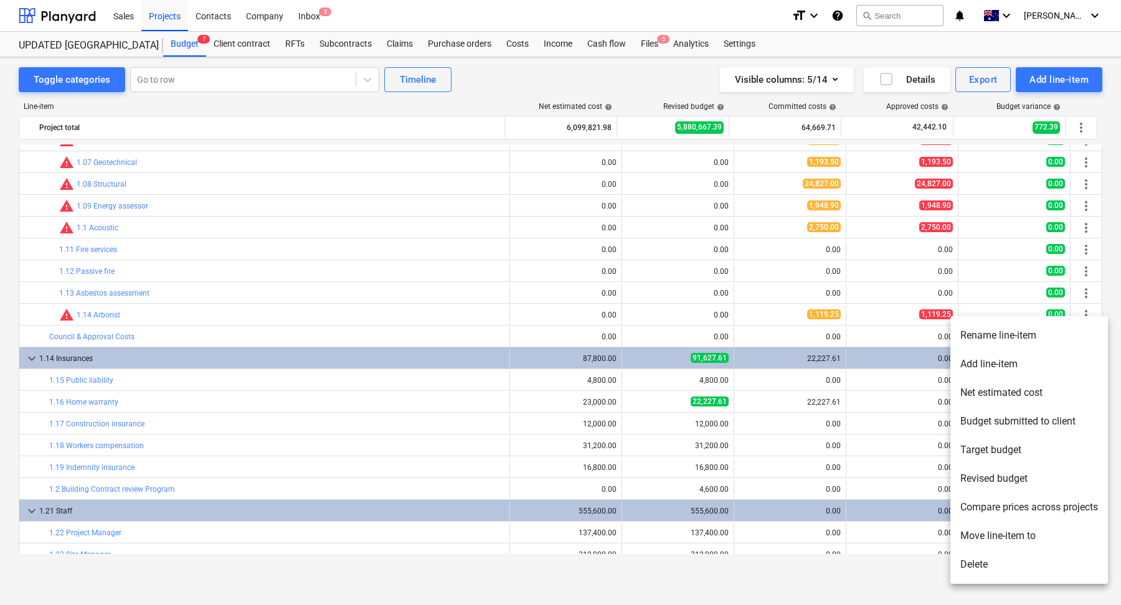
click at [0, 331] on div at bounding box center [560, 302] width 1121 height 605
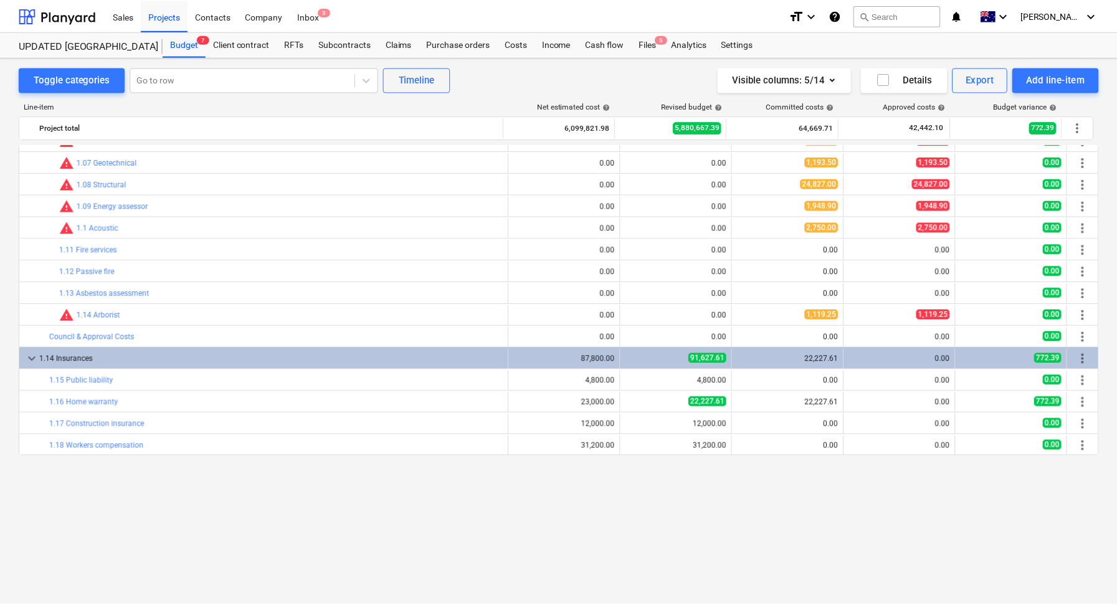
scroll to position [0, 0]
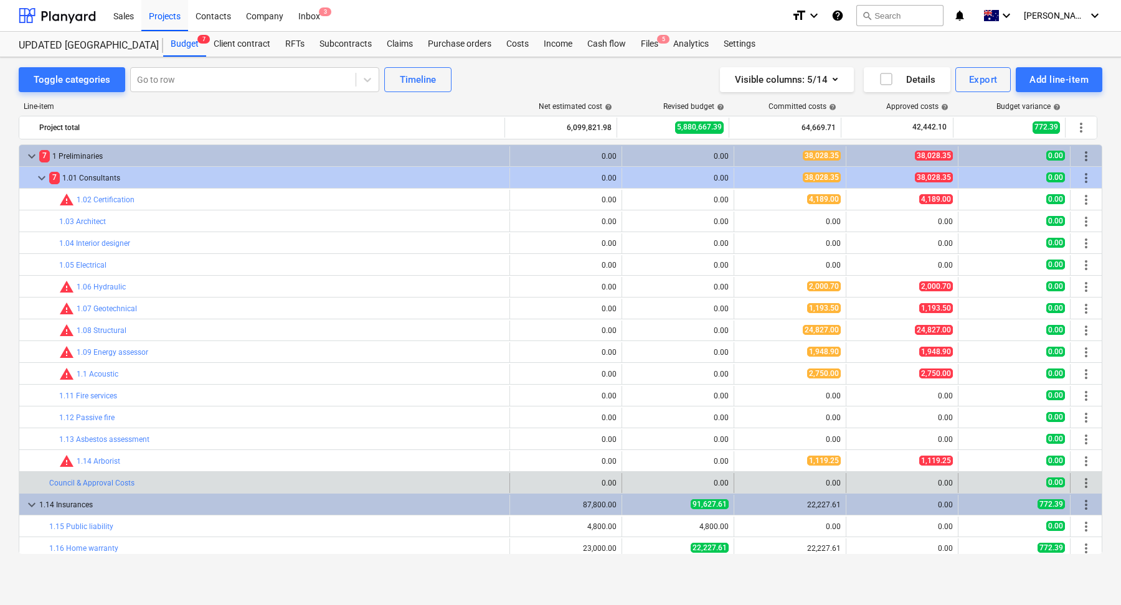
click at [1079, 484] on span "more_vert" at bounding box center [1086, 483] width 15 height 15
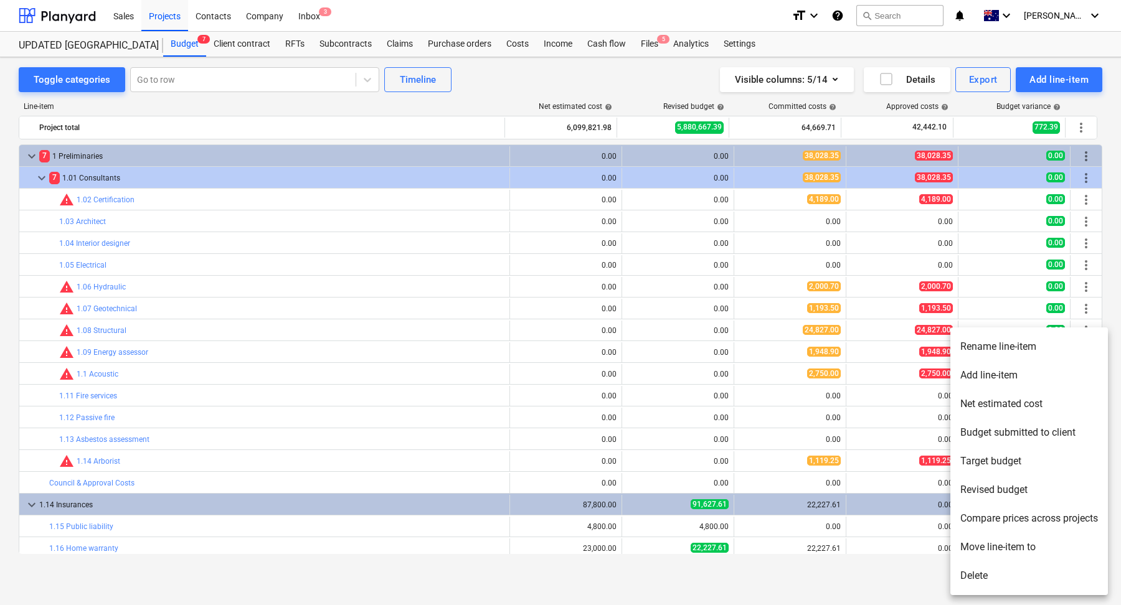
click at [998, 546] on li "Move line-item to" at bounding box center [1030, 547] width 158 height 29
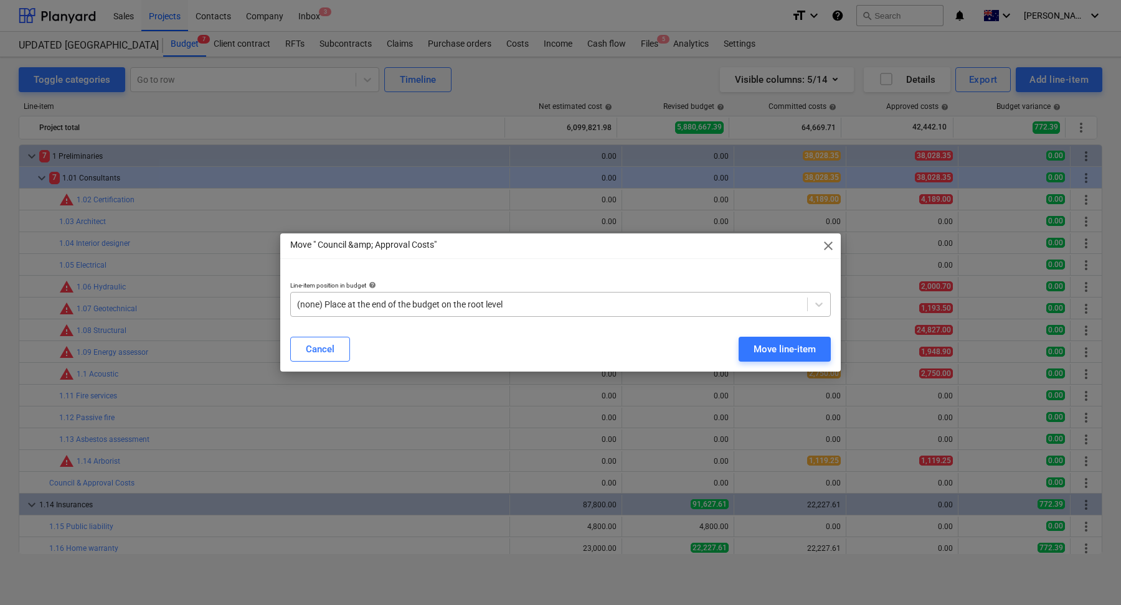
click at [524, 302] on div at bounding box center [549, 304] width 504 height 12
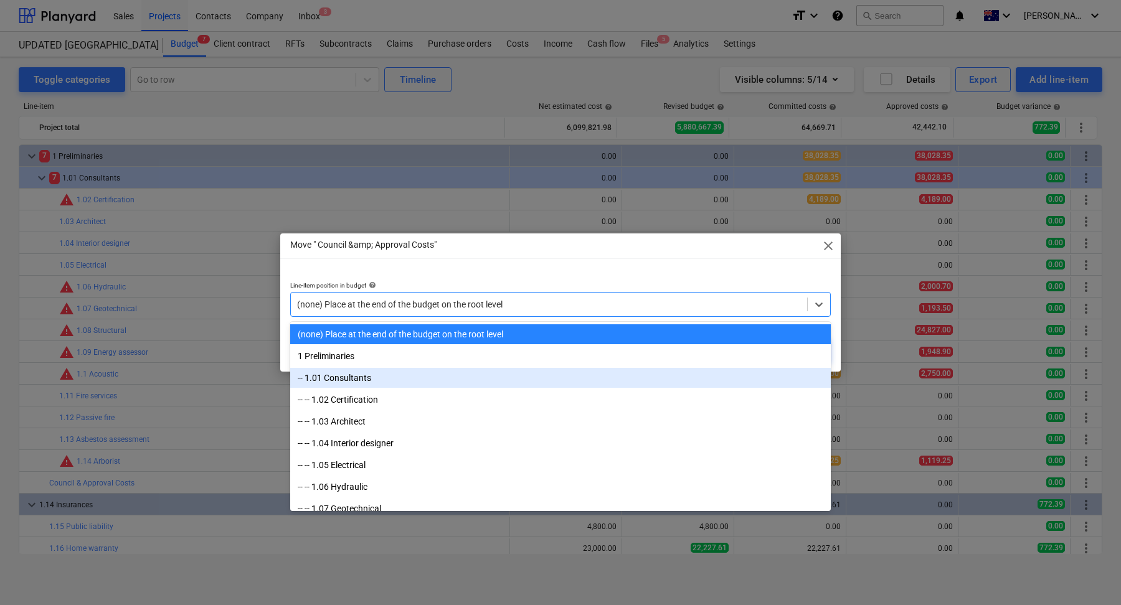
click at [481, 374] on div "-- 1.01 Consultants" at bounding box center [560, 378] width 541 height 20
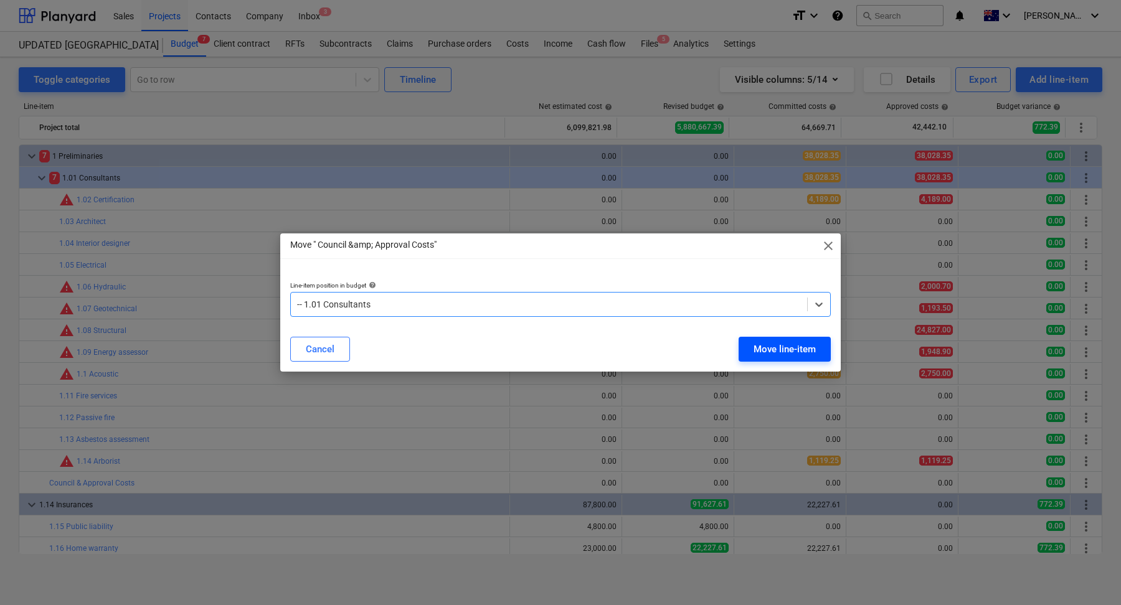
click at [811, 349] on div "Move line-item" at bounding box center [785, 349] width 62 height 16
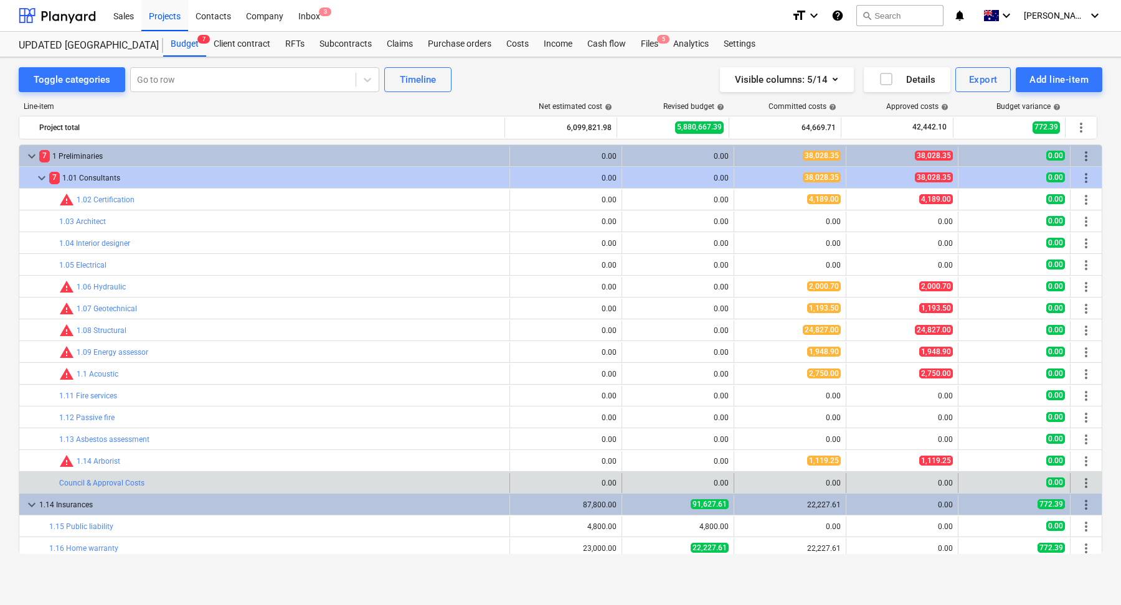
click at [1082, 485] on span "more_vert" at bounding box center [1086, 483] width 15 height 15
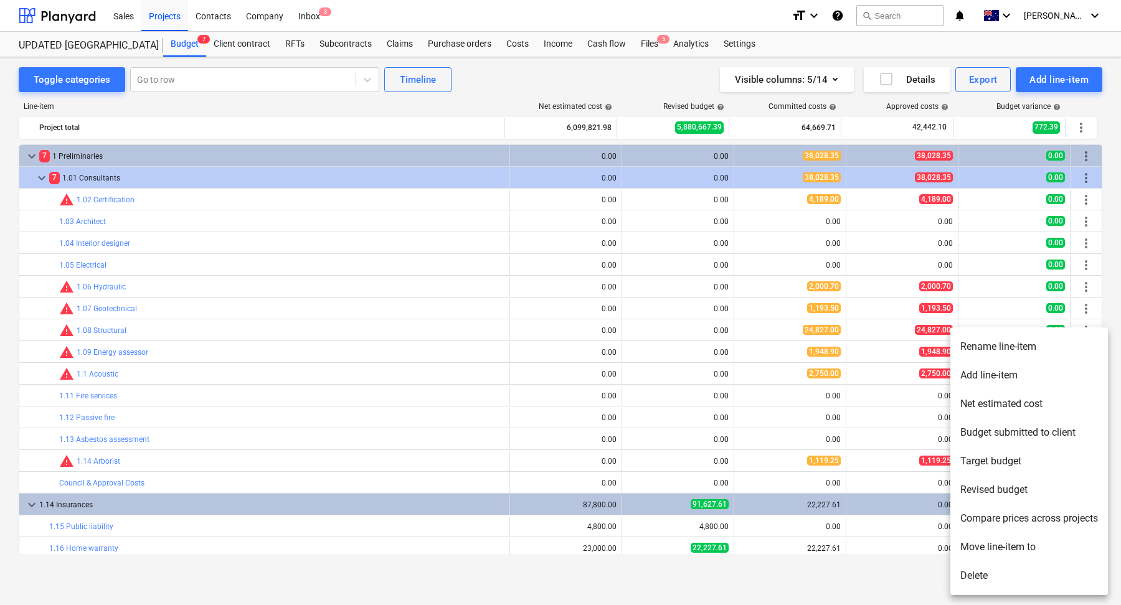
click at [988, 538] on li "Move line-item to" at bounding box center [1030, 547] width 158 height 29
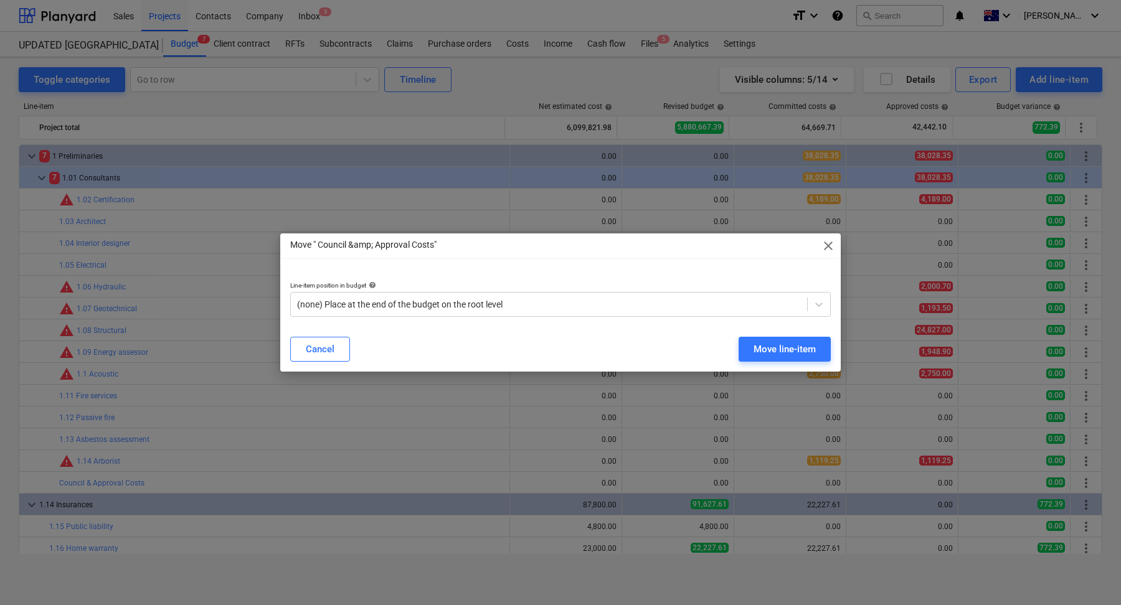
click at [554, 321] on div "Line-item position in budget help (none) Place at the end of the budget on the …" at bounding box center [560, 299] width 561 height 55
click at [525, 303] on div at bounding box center [549, 304] width 504 height 12
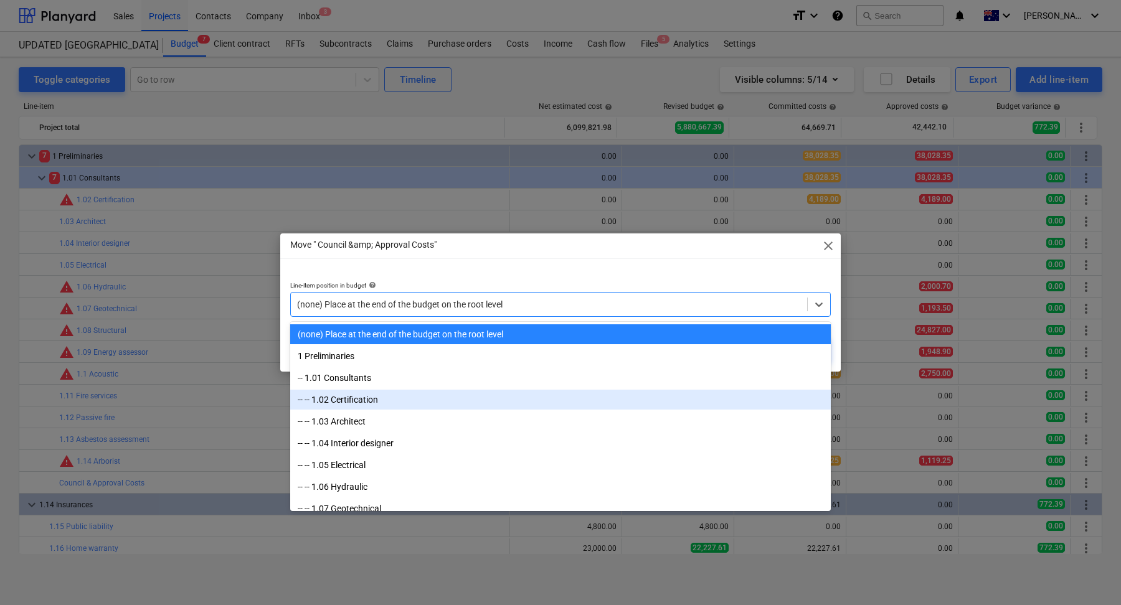
click at [489, 390] on div "-- -- 1.02 Certification" at bounding box center [560, 400] width 541 height 20
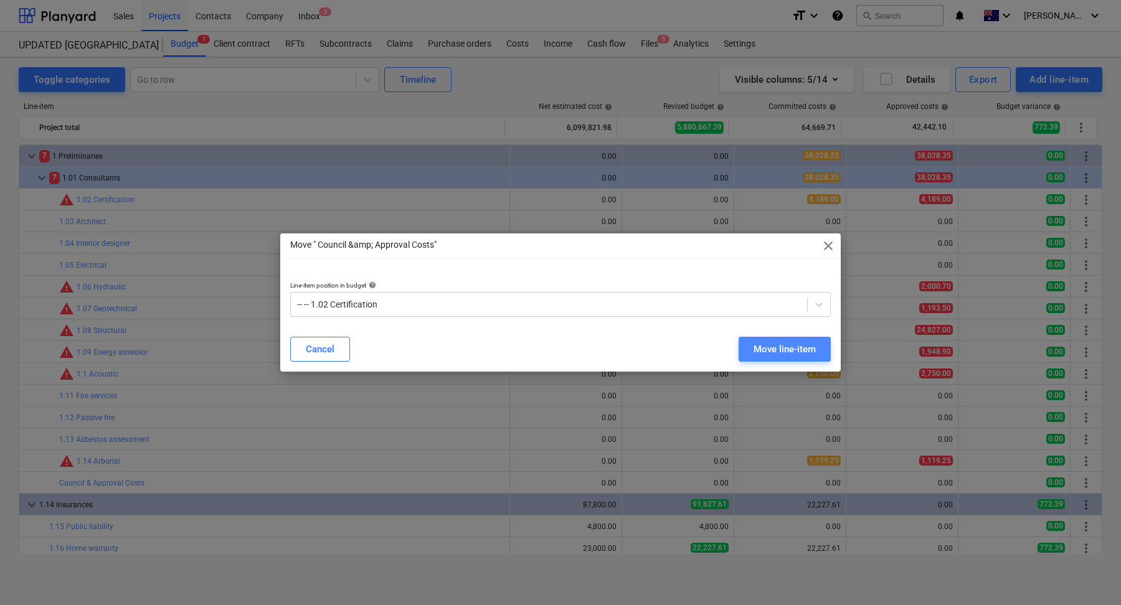
click at [752, 346] on button "Move line-item" at bounding box center [785, 349] width 92 height 25
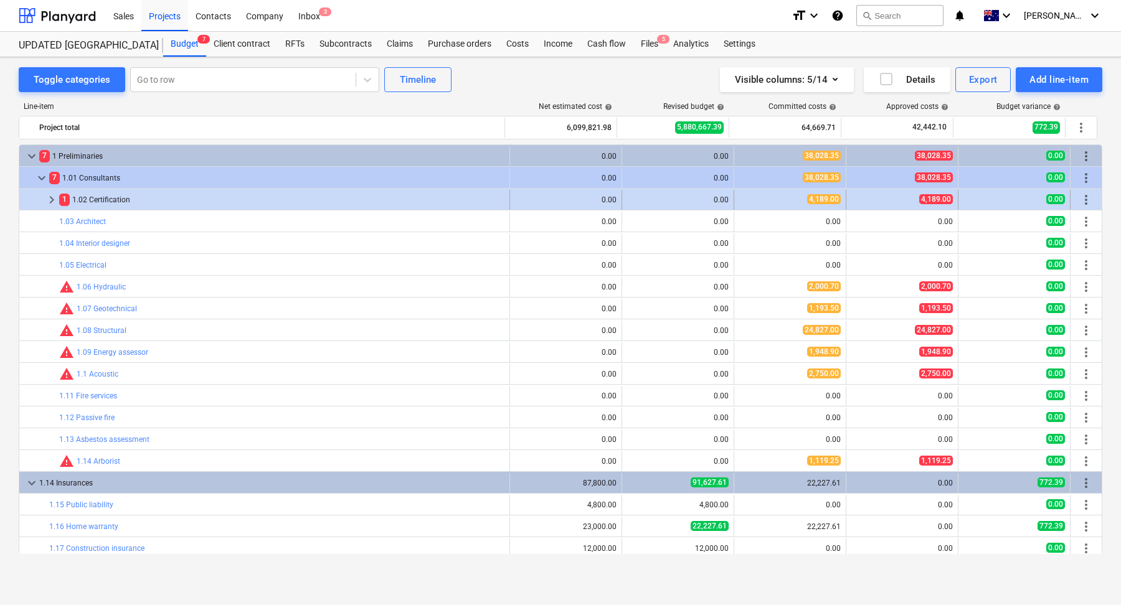
click at [128, 201] on div "1 1.02 Certification" at bounding box center [281, 200] width 445 height 20
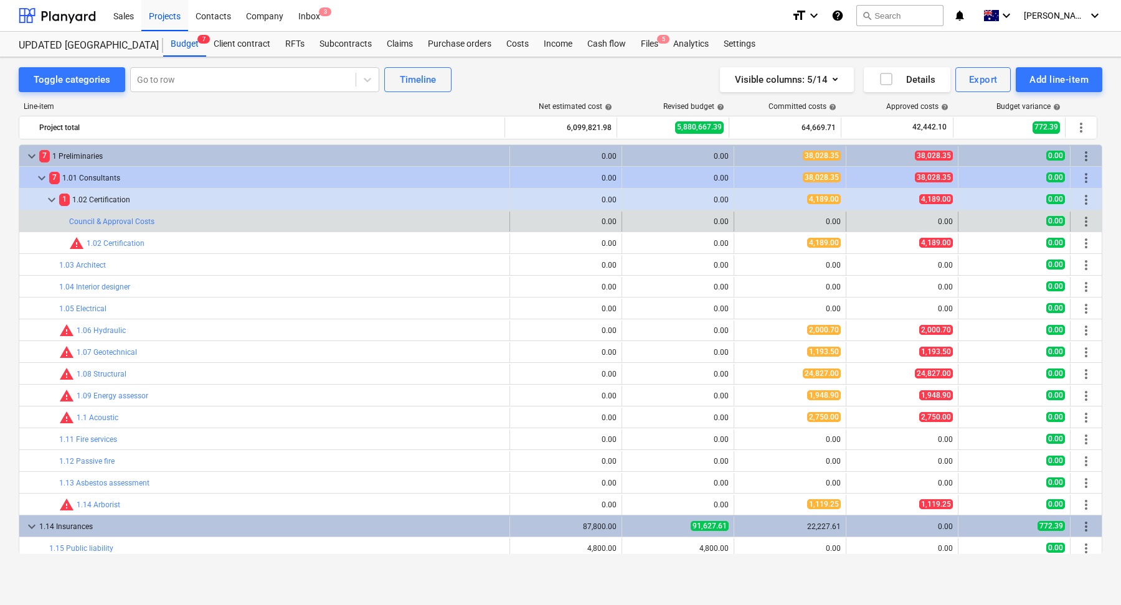
click at [1082, 222] on span "more_vert" at bounding box center [1086, 221] width 15 height 15
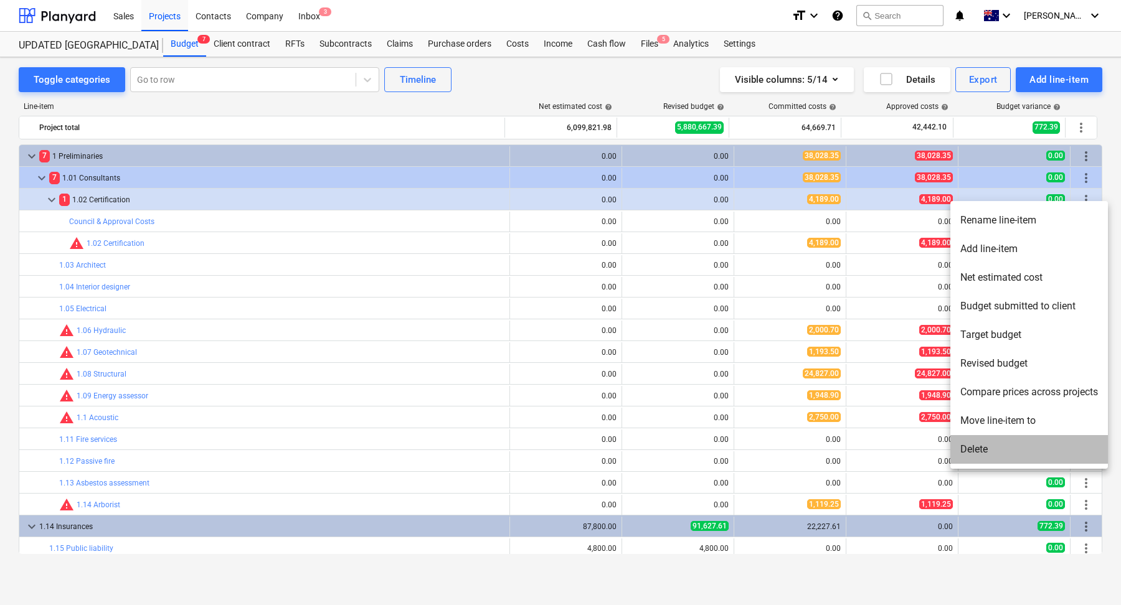
click at [975, 457] on li "Delete" at bounding box center [1030, 449] width 158 height 29
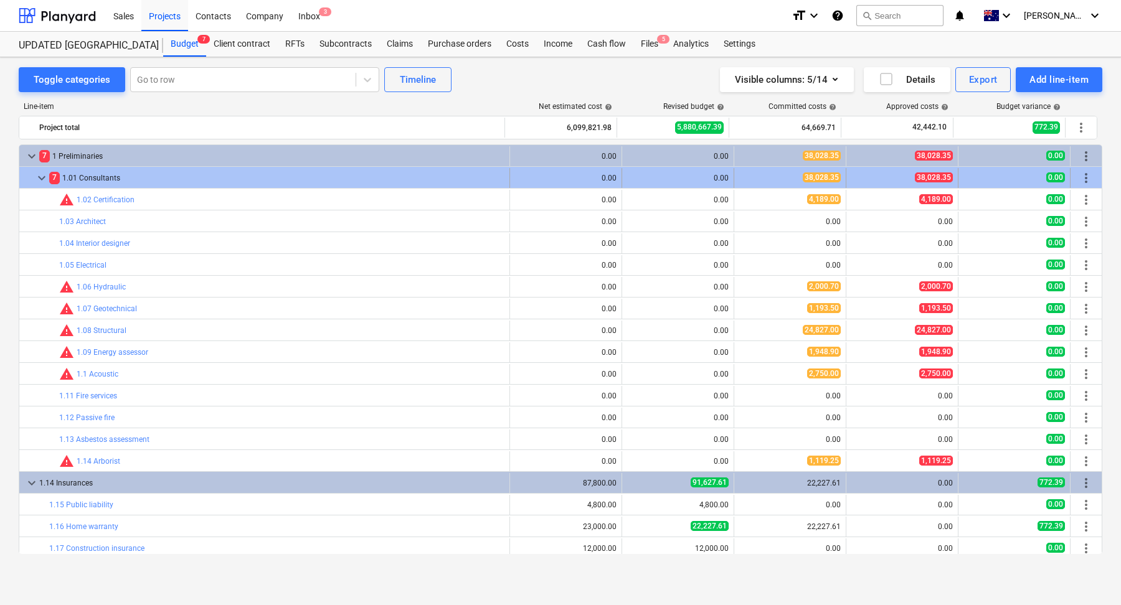
click at [1083, 171] on span "more_vert" at bounding box center [1086, 178] width 15 height 15
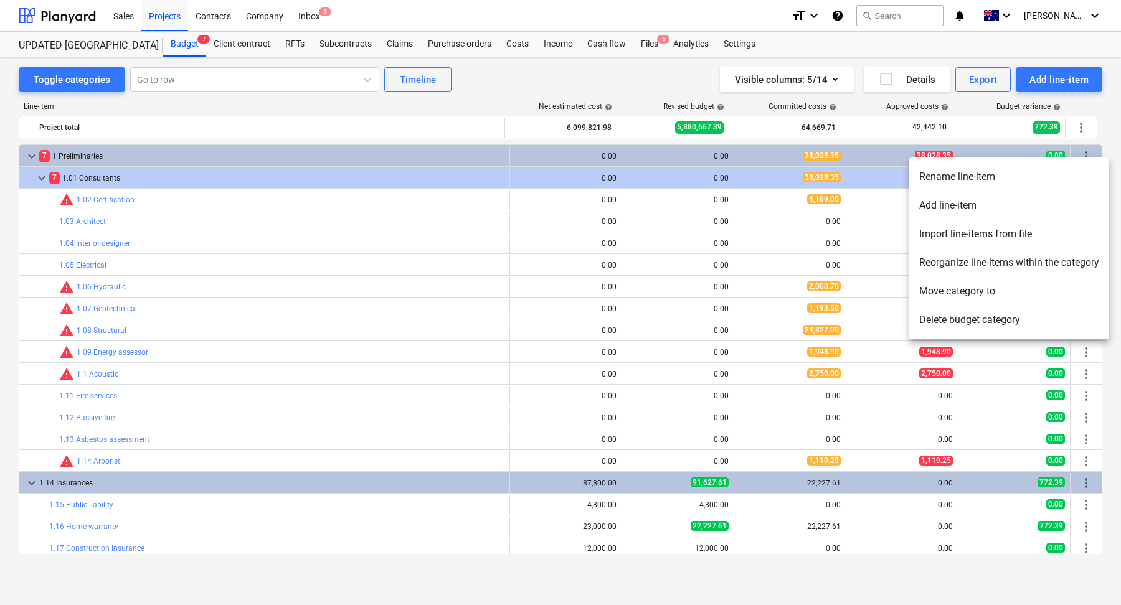
click at [522, 160] on div at bounding box center [560, 302] width 1121 height 605
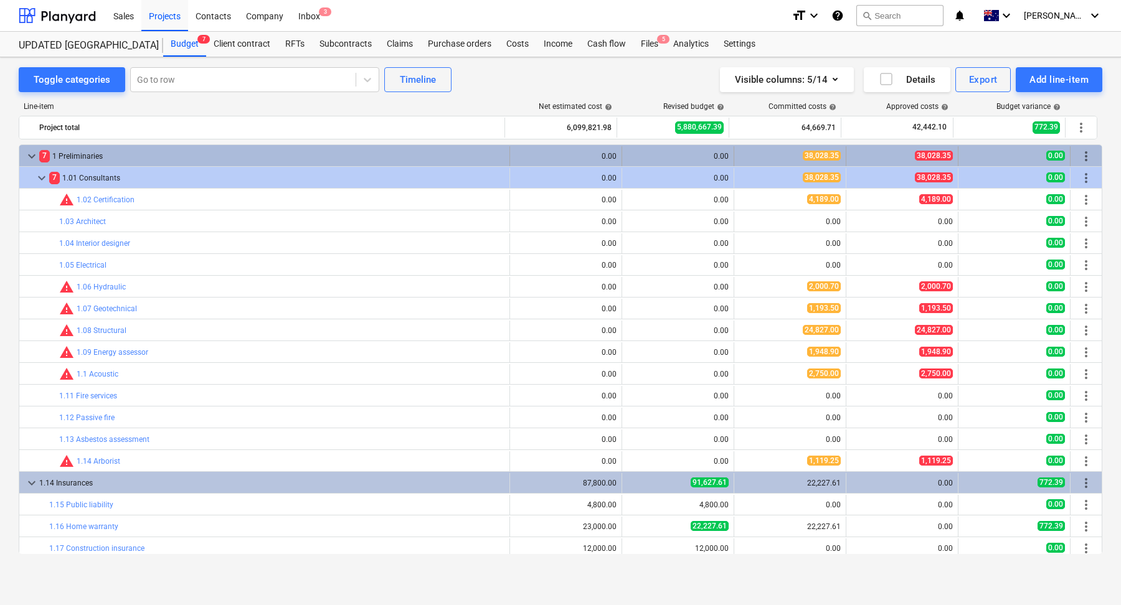
click at [1079, 151] on span "more_vert" at bounding box center [1086, 156] width 15 height 15
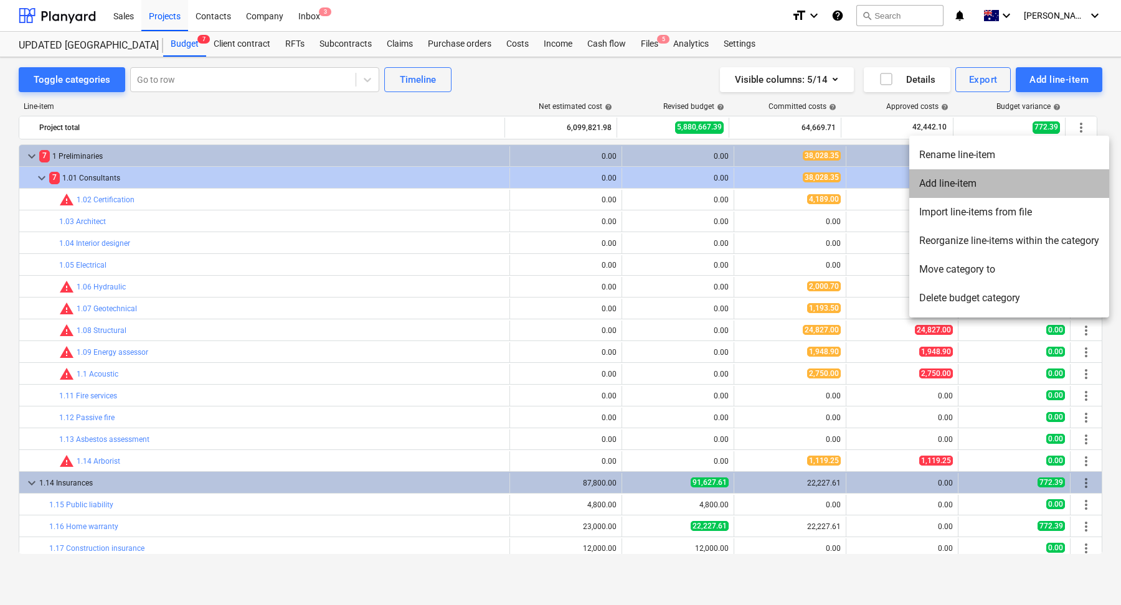
click at [1057, 186] on li "Add line-item" at bounding box center [1009, 183] width 200 height 29
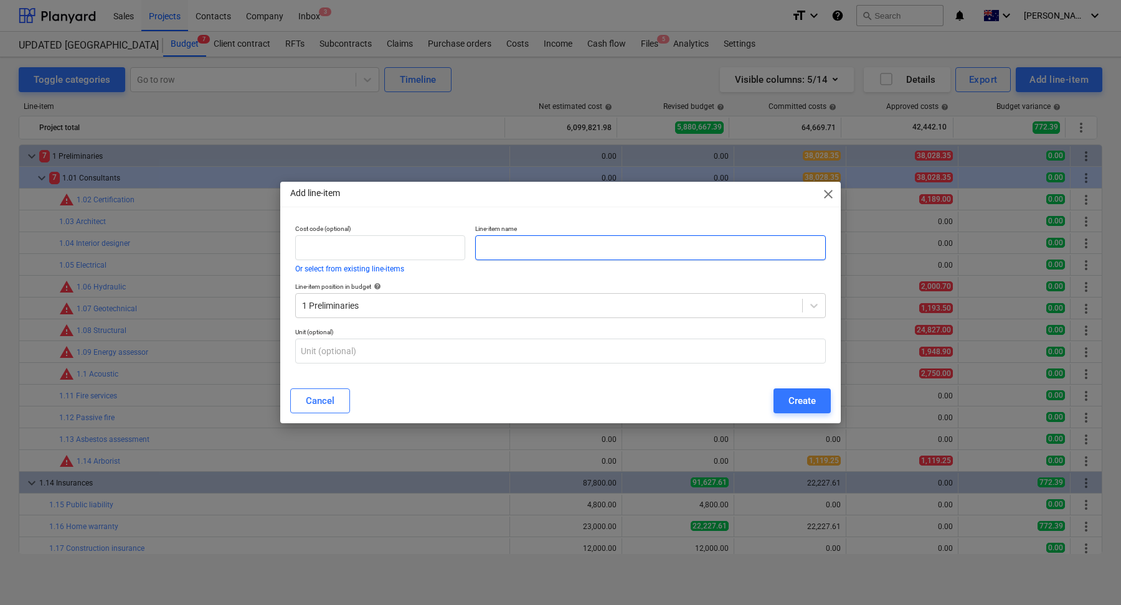
click at [551, 256] on input "text" at bounding box center [650, 247] width 351 height 25
paste input "Council & Approval Costs"
type input "Council & Approval Costs"
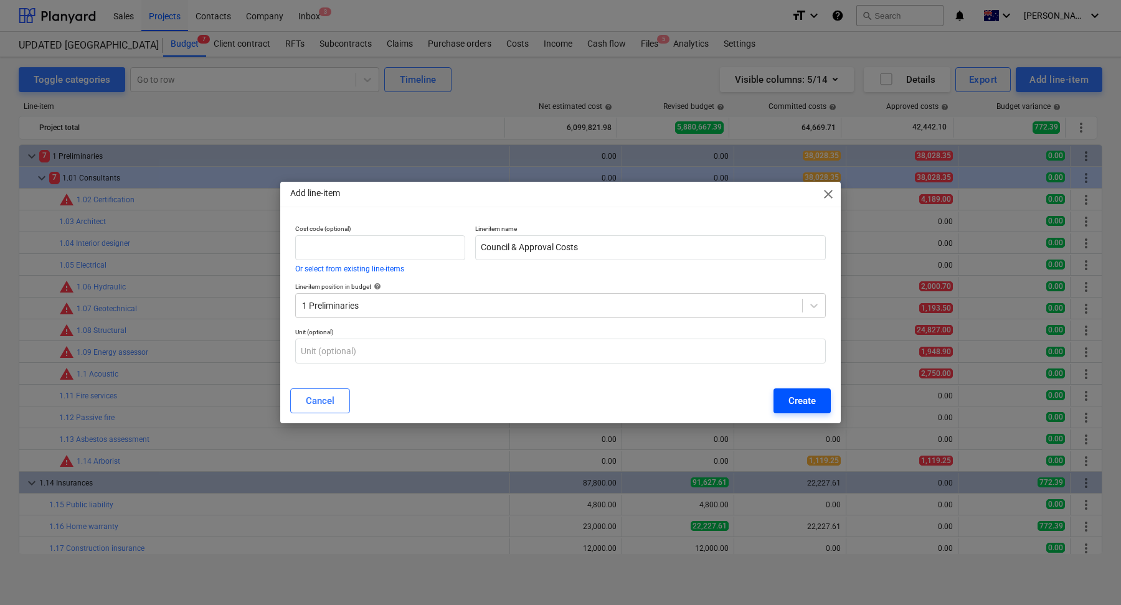
click at [804, 394] on div "Create" at bounding box center [802, 401] width 27 height 16
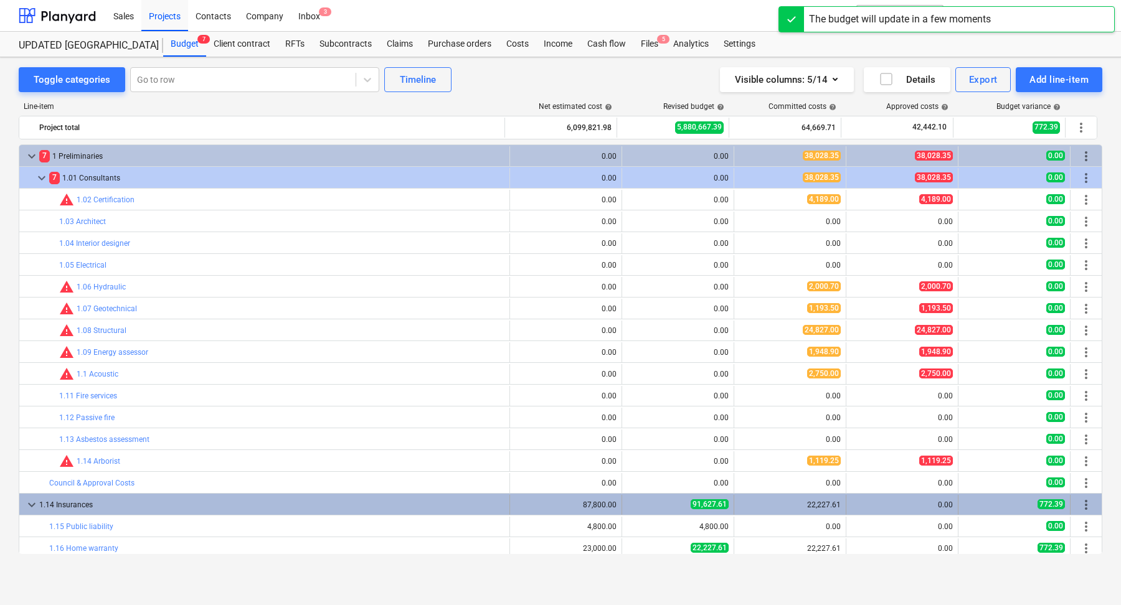
click at [202, 500] on div "1.14 Insurances" at bounding box center [271, 505] width 465 height 20
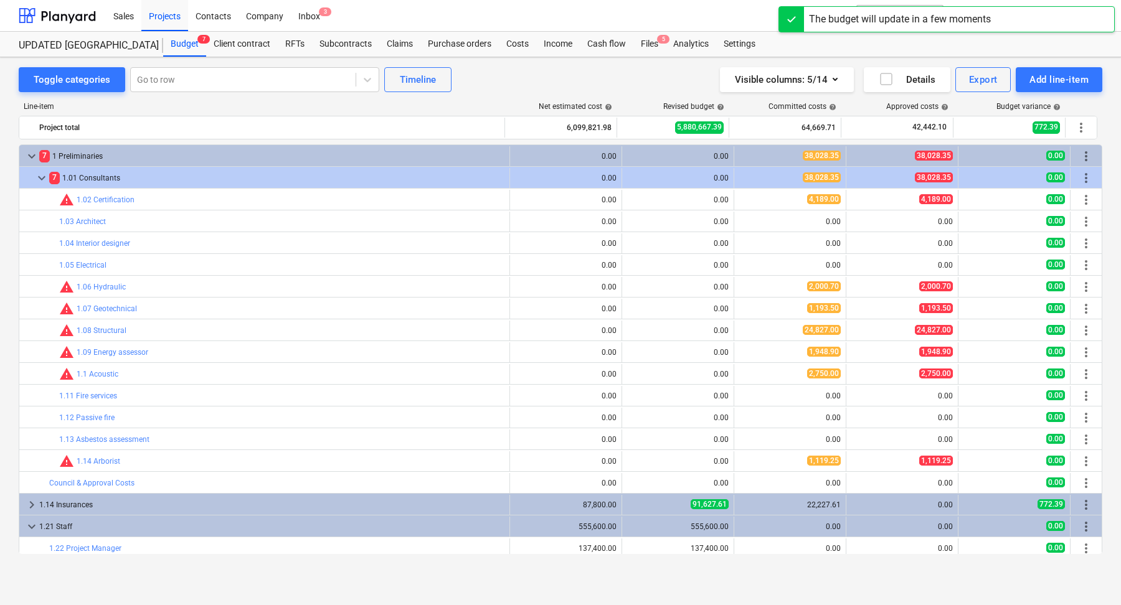
click at [202, 500] on div "1.14 Insurances" at bounding box center [271, 505] width 465 height 20
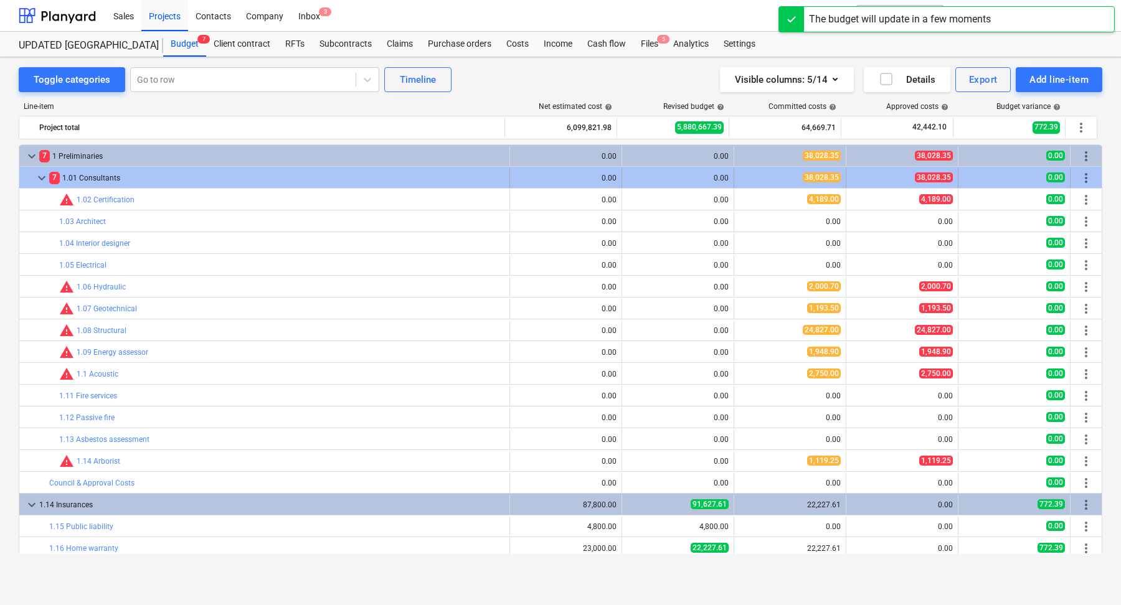
click at [137, 168] on div "7 1.01 Consultants" at bounding box center [276, 178] width 455 height 20
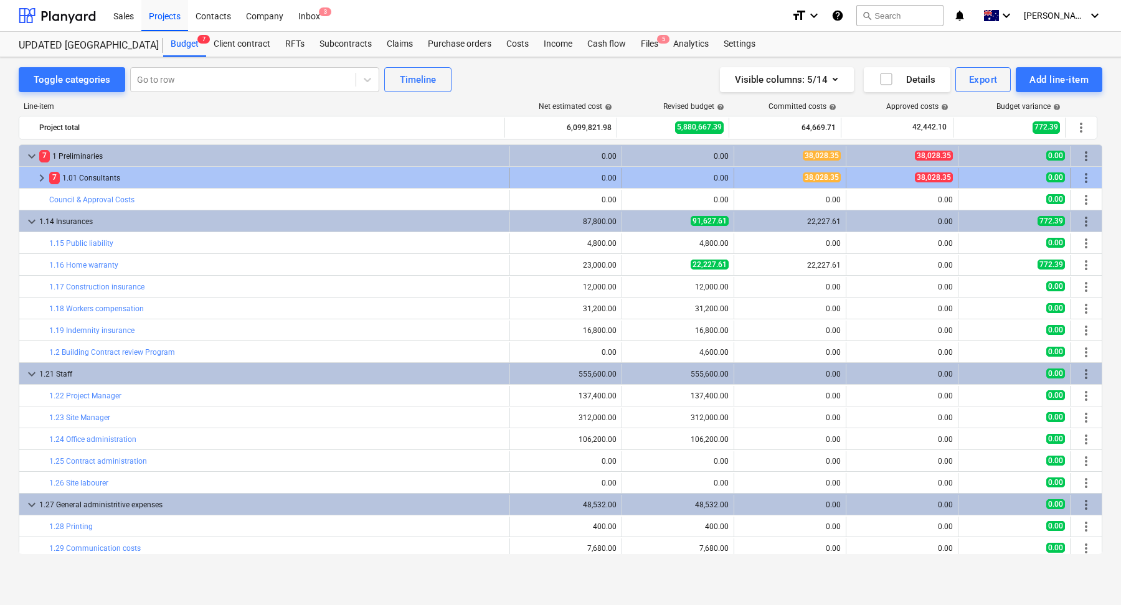
click at [34, 181] on span "keyboard_arrow_right" at bounding box center [41, 178] width 15 height 15
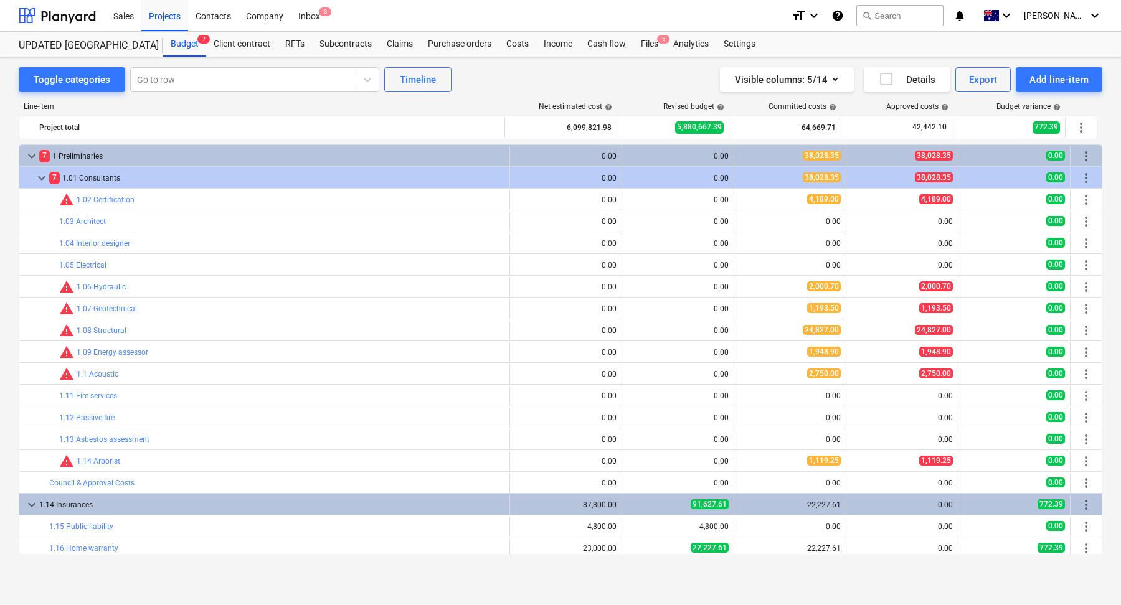
click at [34, 181] on span "keyboard_arrow_down" at bounding box center [41, 178] width 15 height 15
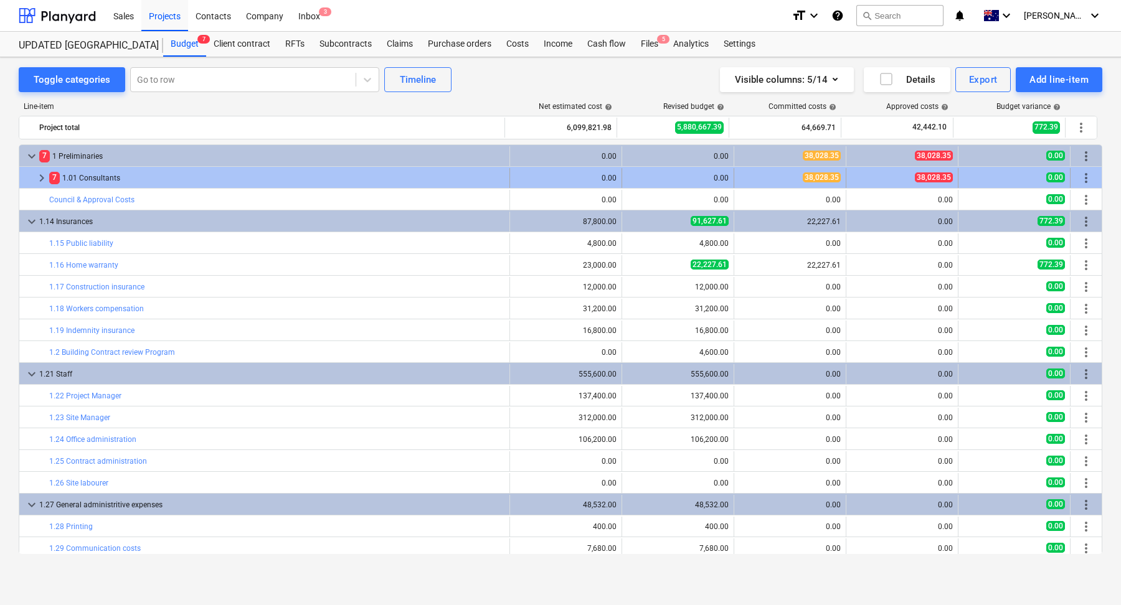
click at [134, 174] on div "7 1.01 Consultants" at bounding box center [276, 178] width 455 height 20
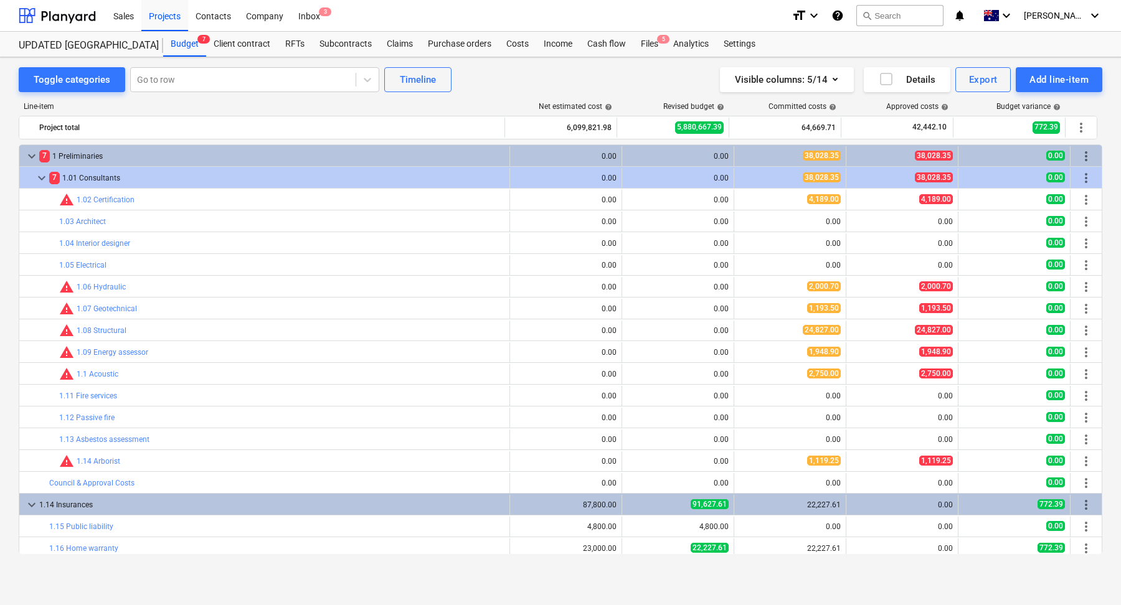
click at [133, 174] on div "7 1.01 Consultants" at bounding box center [276, 178] width 455 height 20
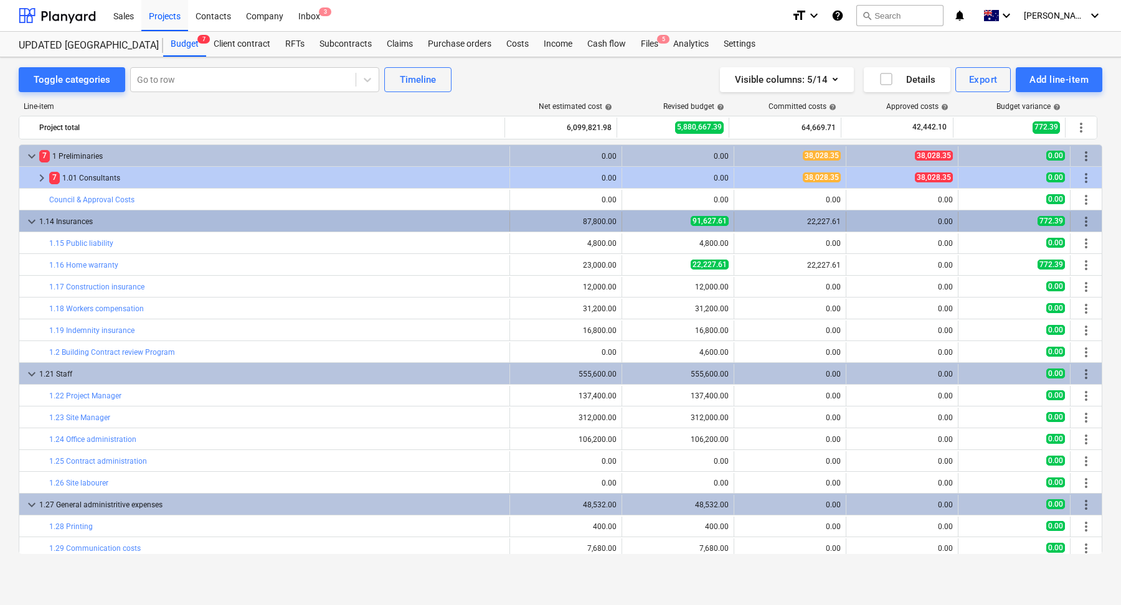
click at [22, 214] on div "keyboard_arrow_down 1.14 Insurances" at bounding box center [264, 222] width 491 height 20
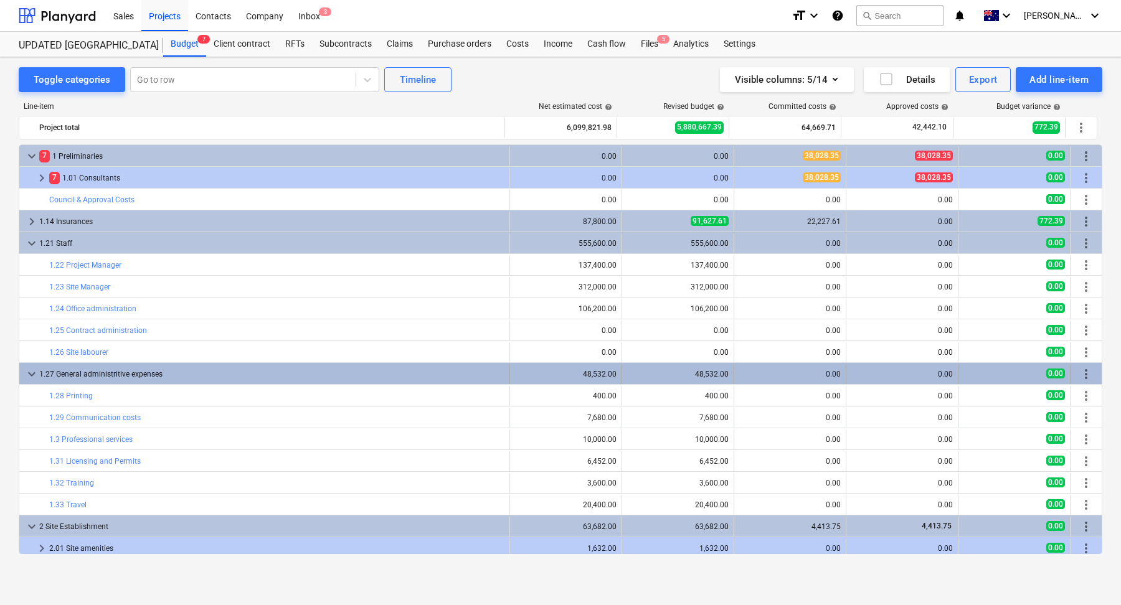
click at [26, 369] on span "keyboard_arrow_down" at bounding box center [31, 374] width 15 height 15
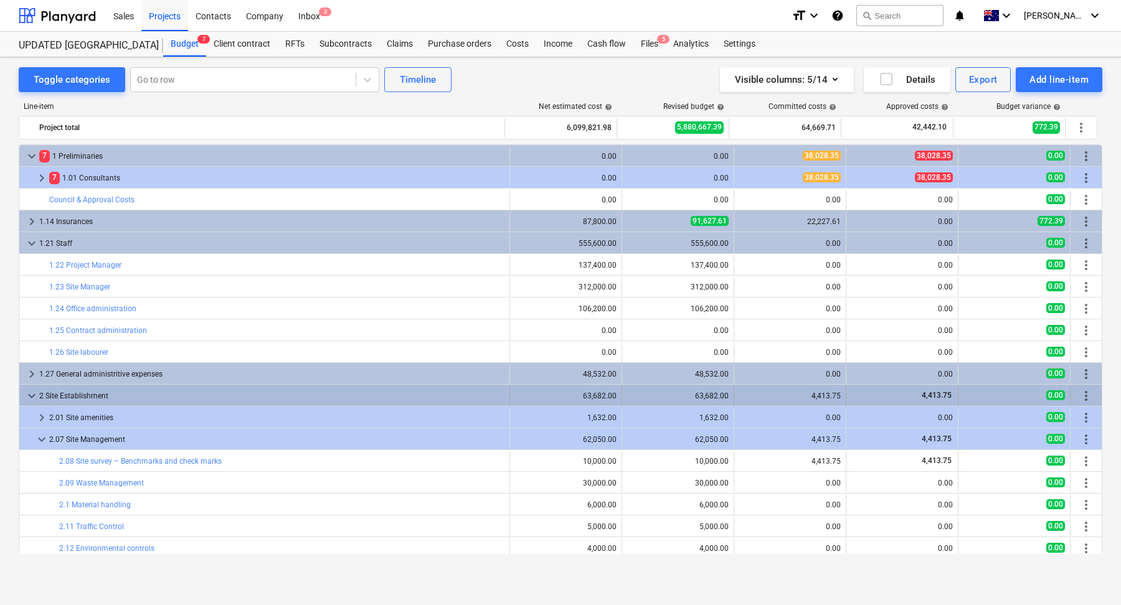
click at [30, 389] on span "keyboard_arrow_down" at bounding box center [31, 396] width 15 height 15
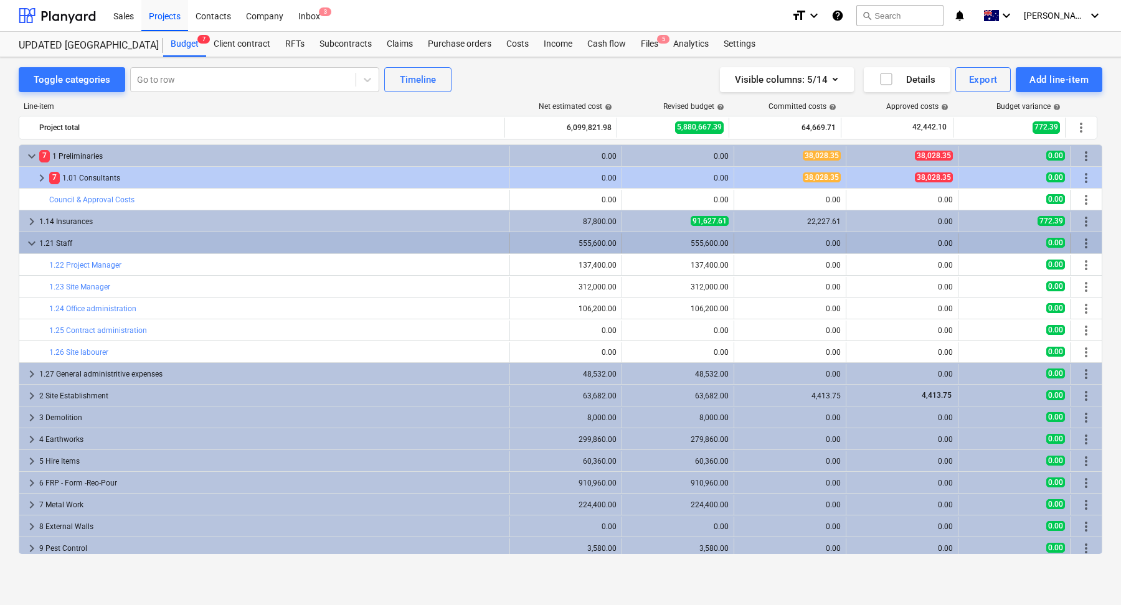
click at [32, 244] on span "keyboard_arrow_down" at bounding box center [31, 243] width 15 height 15
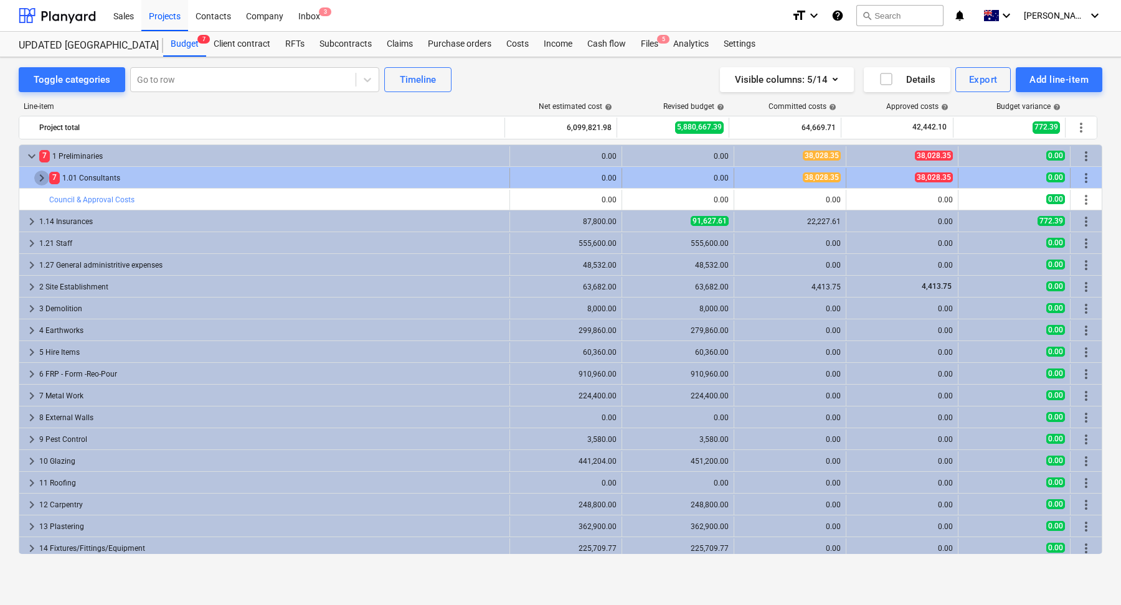
click at [37, 180] on span "keyboard_arrow_right" at bounding box center [41, 178] width 15 height 15
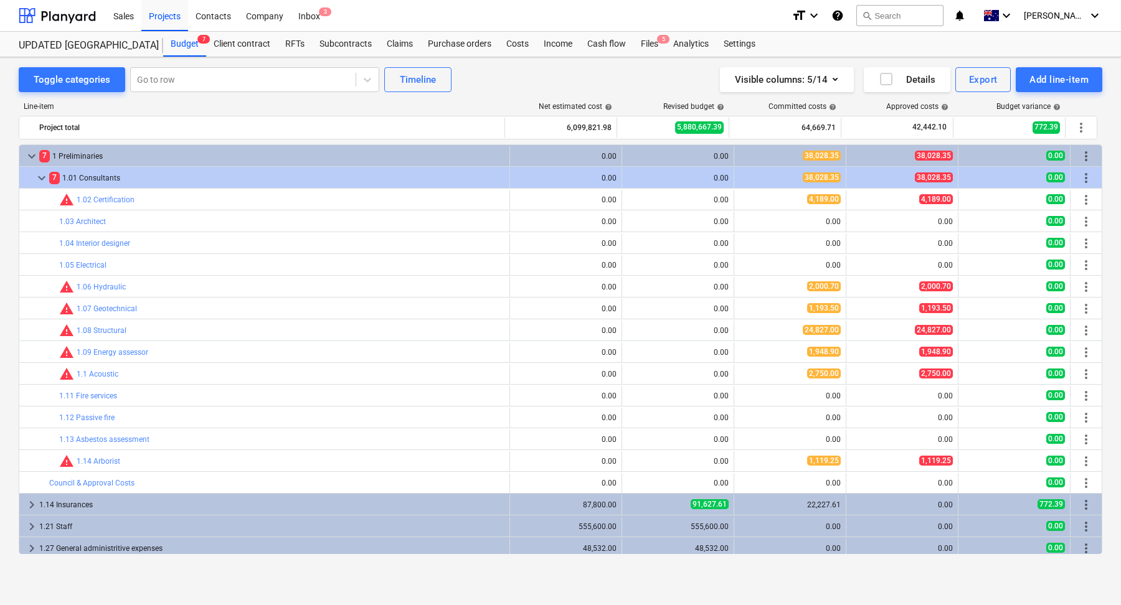
click at [37, 180] on span "keyboard_arrow_down" at bounding box center [41, 178] width 15 height 15
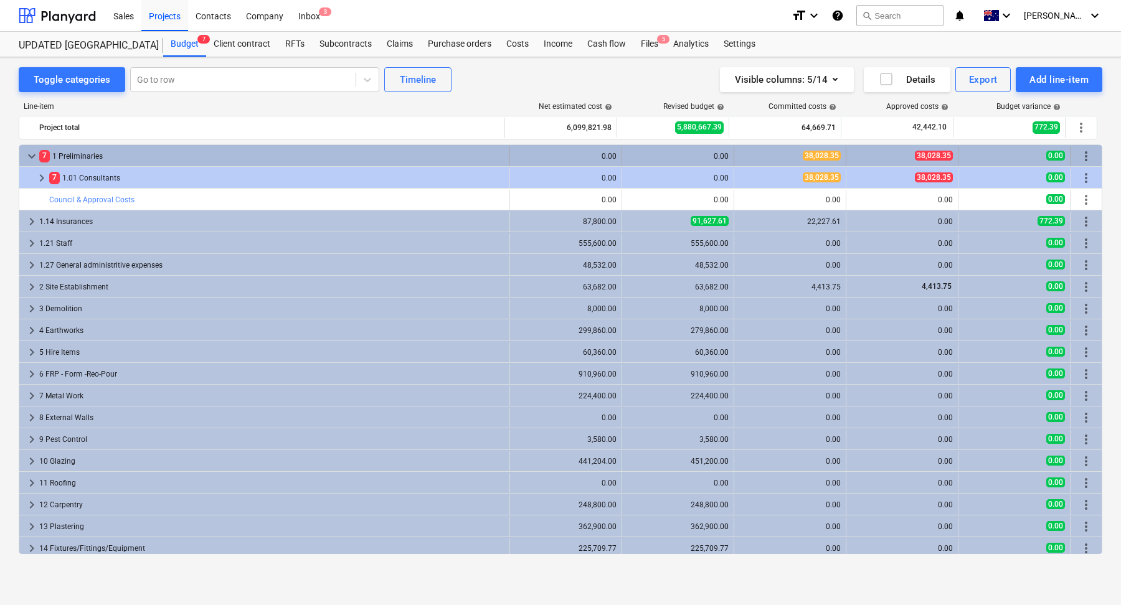
click at [24, 154] on span "keyboard_arrow_down" at bounding box center [31, 156] width 15 height 15
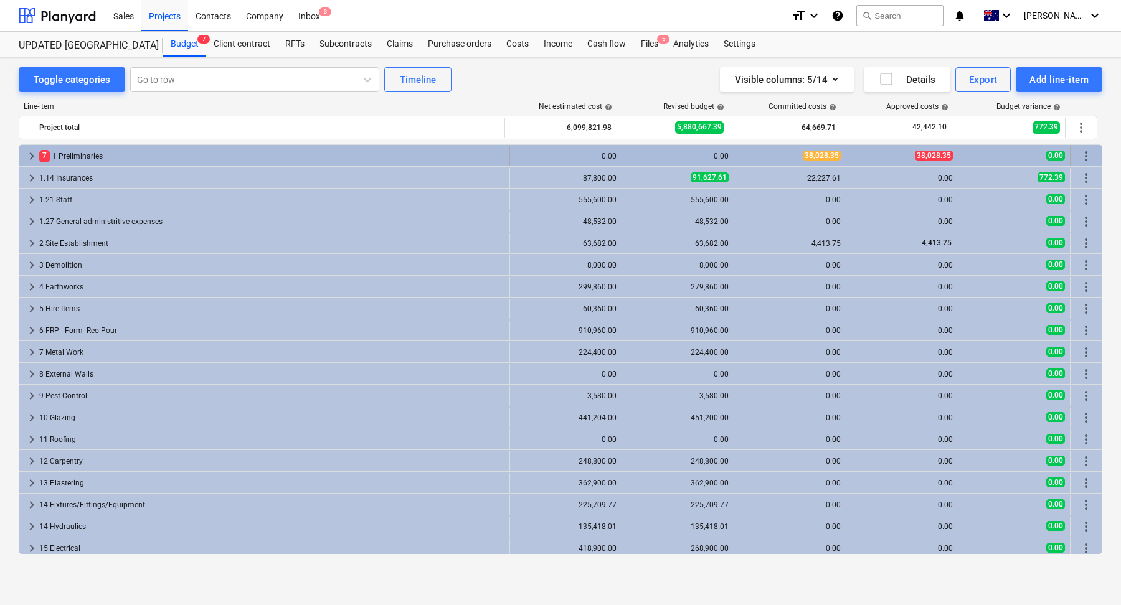
click at [25, 154] on span "keyboard_arrow_right" at bounding box center [31, 156] width 15 height 15
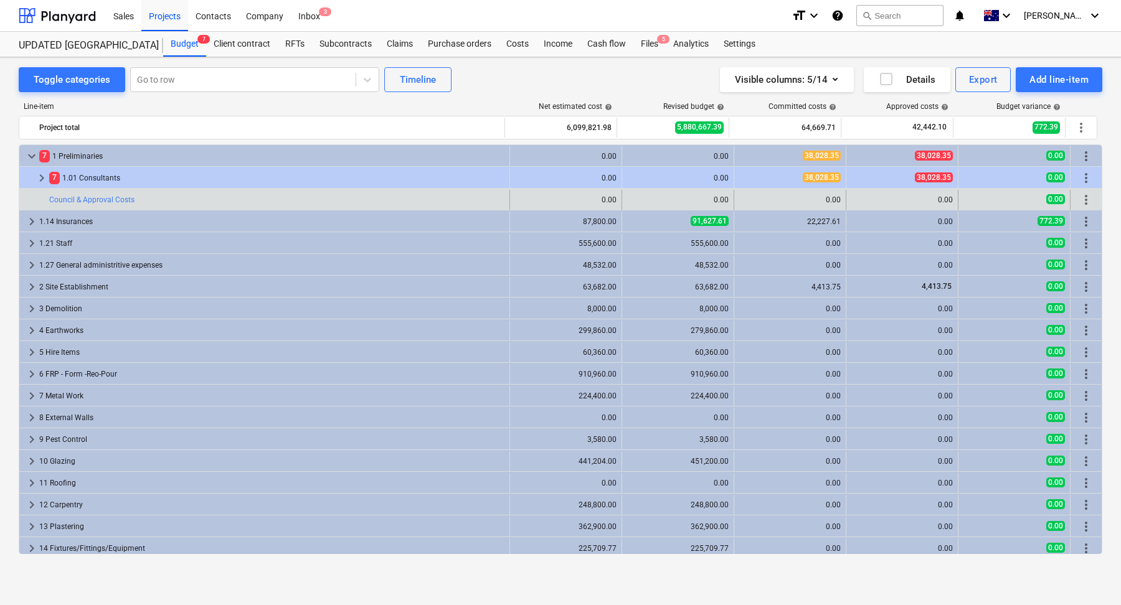
click at [1082, 199] on span "more_vert" at bounding box center [1086, 199] width 15 height 15
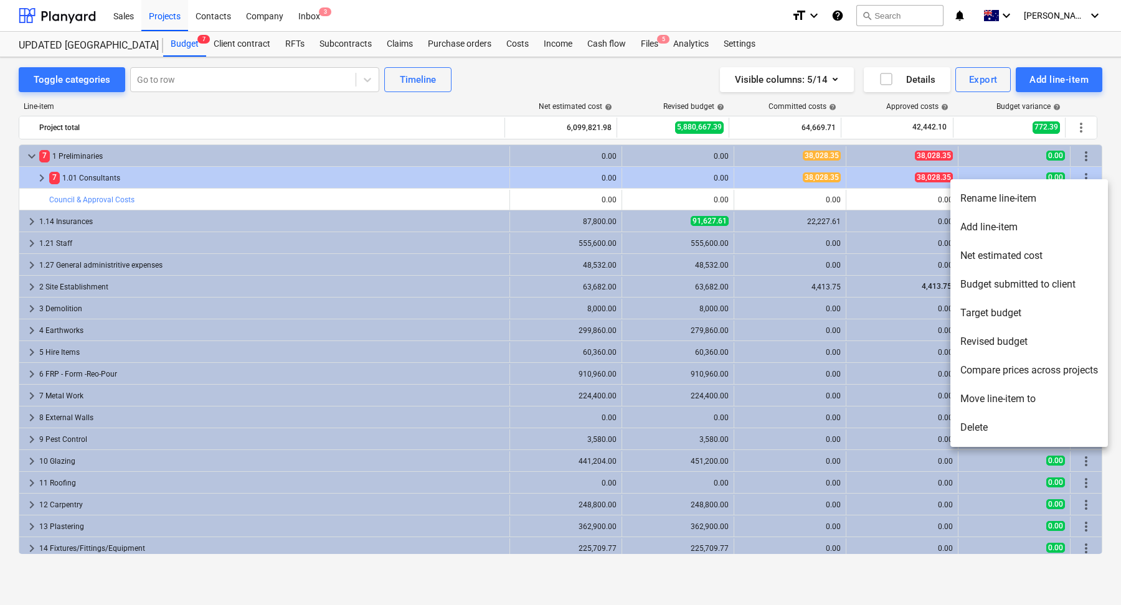
click at [980, 187] on li "Rename line-item" at bounding box center [1030, 198] width 158 height 29
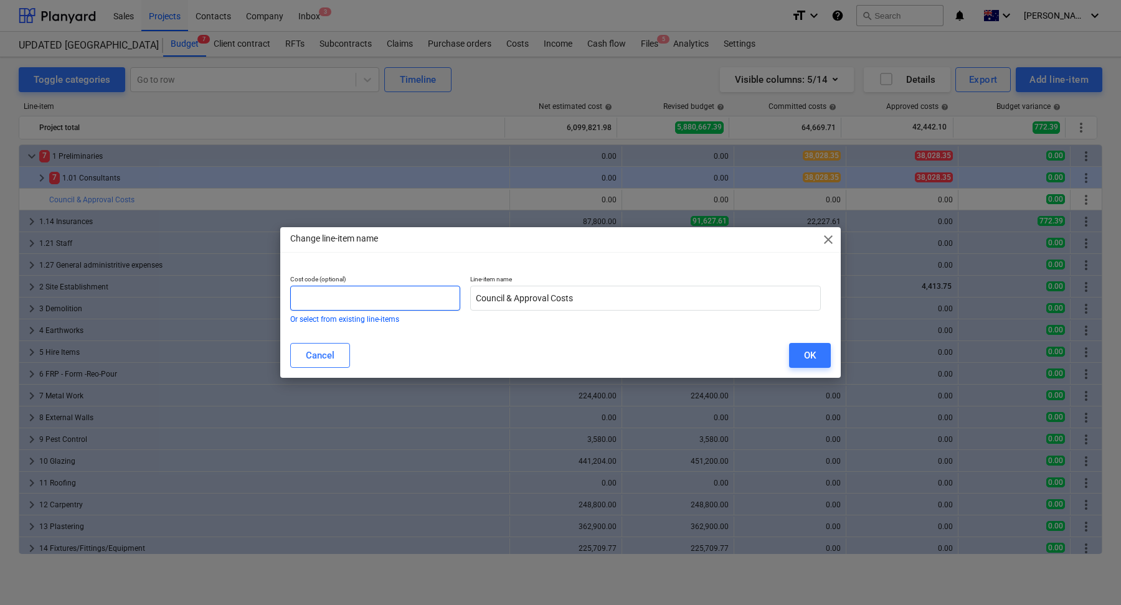
click at [349, 304] on input "text" at bounding box center [375, 298] width 170 height 25
type input "1.01"
click at [799, 356] on button "OK" at bounding box center [810, 355] width 42 height 25
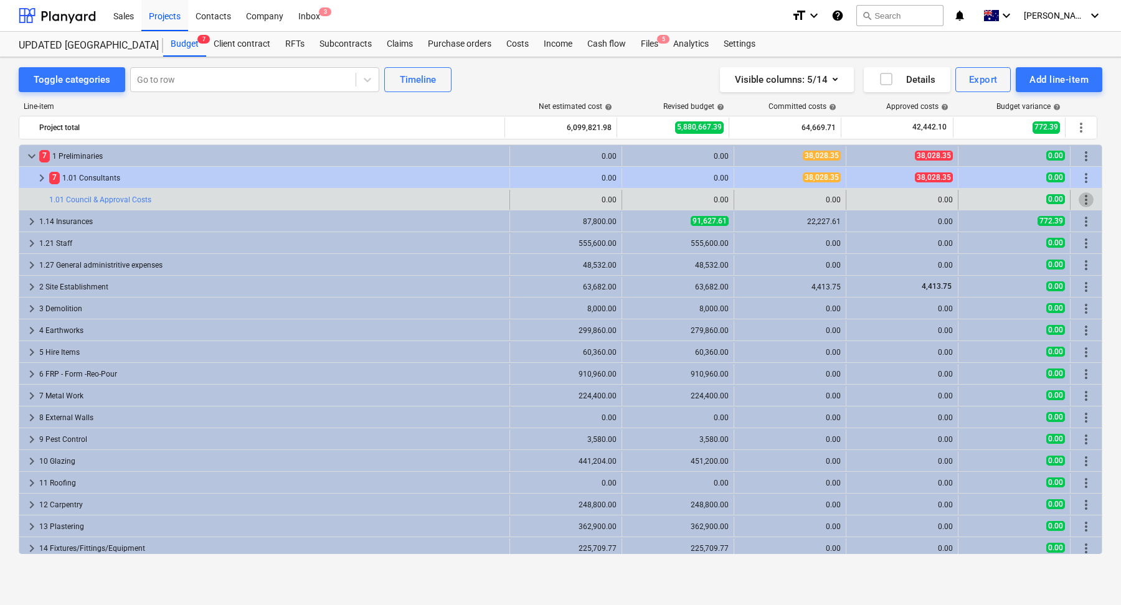
click at [1079, 200] on span "more_vert" at bounding box center [1086, 199] width 15 height 15
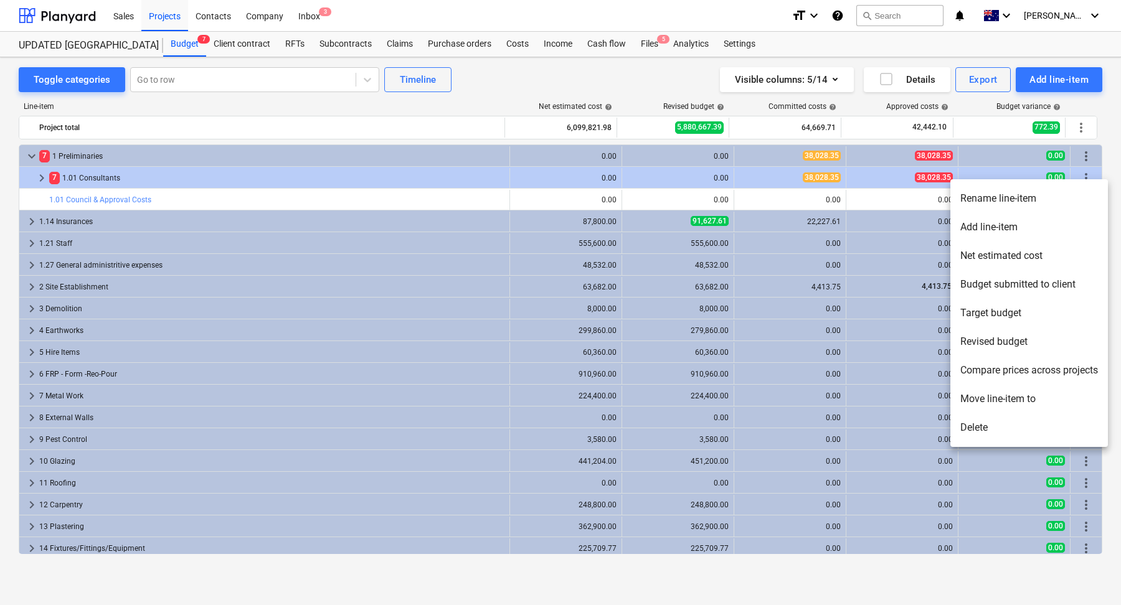
click at [154, 177] on div at bounding box center [560, 302] width 1121 height 605
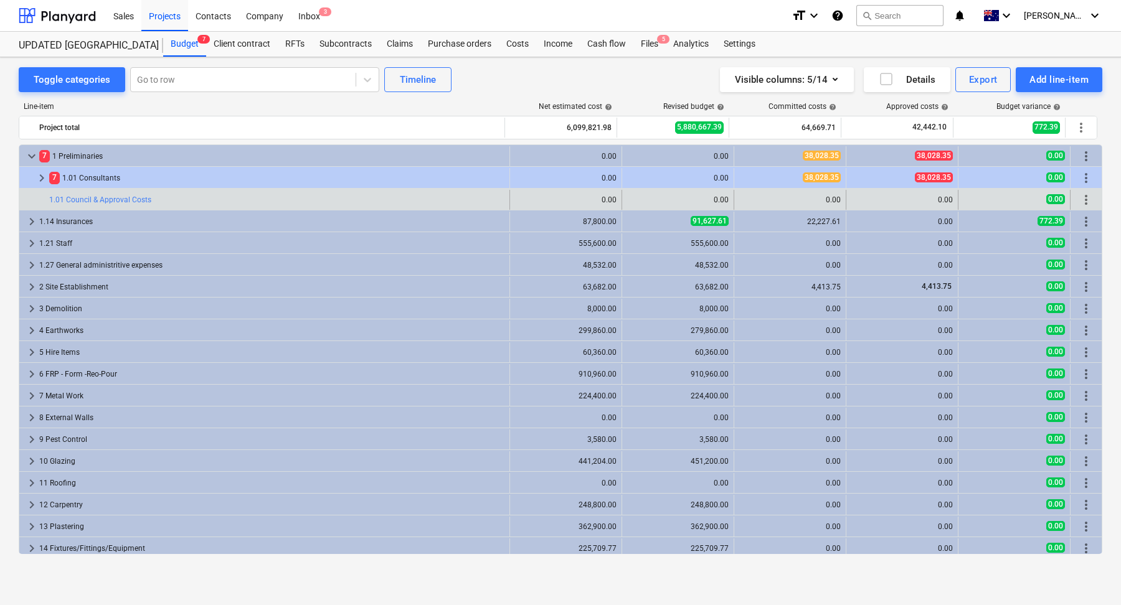
click at [106, 205] on div "bar_chart 1.01 Council & Approval Costs" at bounding box center [276, 200] width 455 height 20
click at [108, 202] on link "1.01 Council & Approval Costs" at bounding box center [100, 200] width 102 height 9
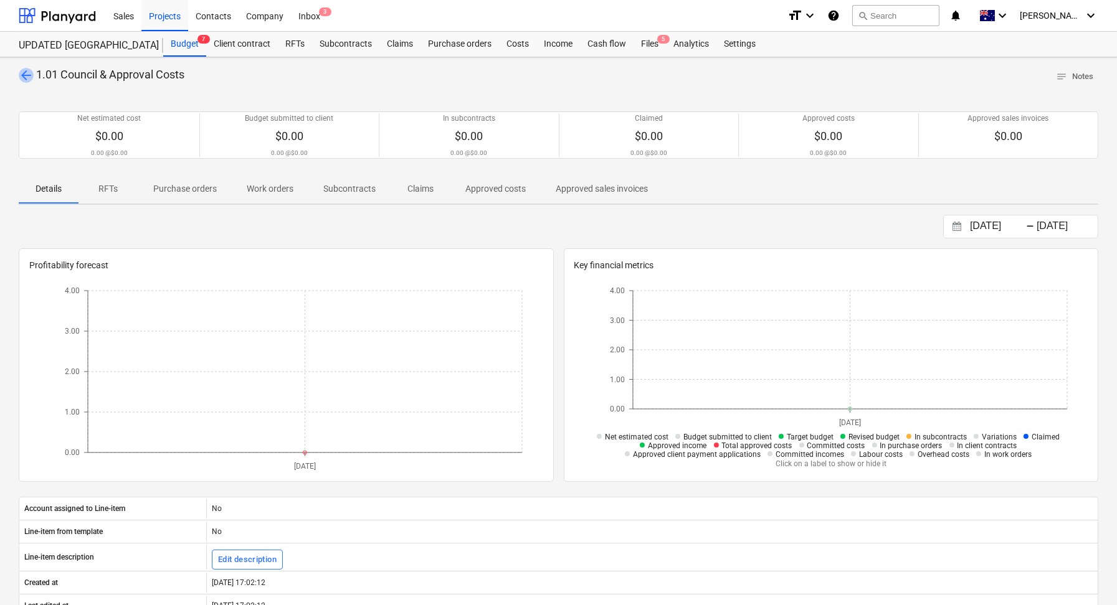
click at [32, 75] on span "arrow_back" at bounding box center [26, 75] width 15 height 15
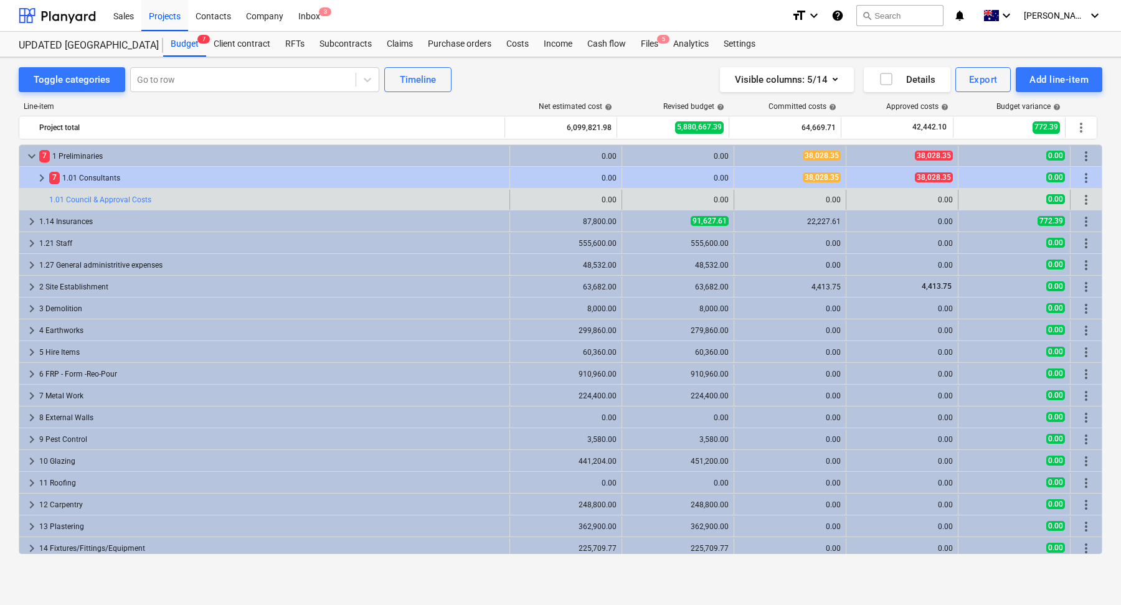
click at [1083, 195] on span "more_vert" at bounding box center [1086, 199] width 15 height 15
click at [1082, 198] on span "more_vert" at bounding box center [1086, 199] width 15 height 15
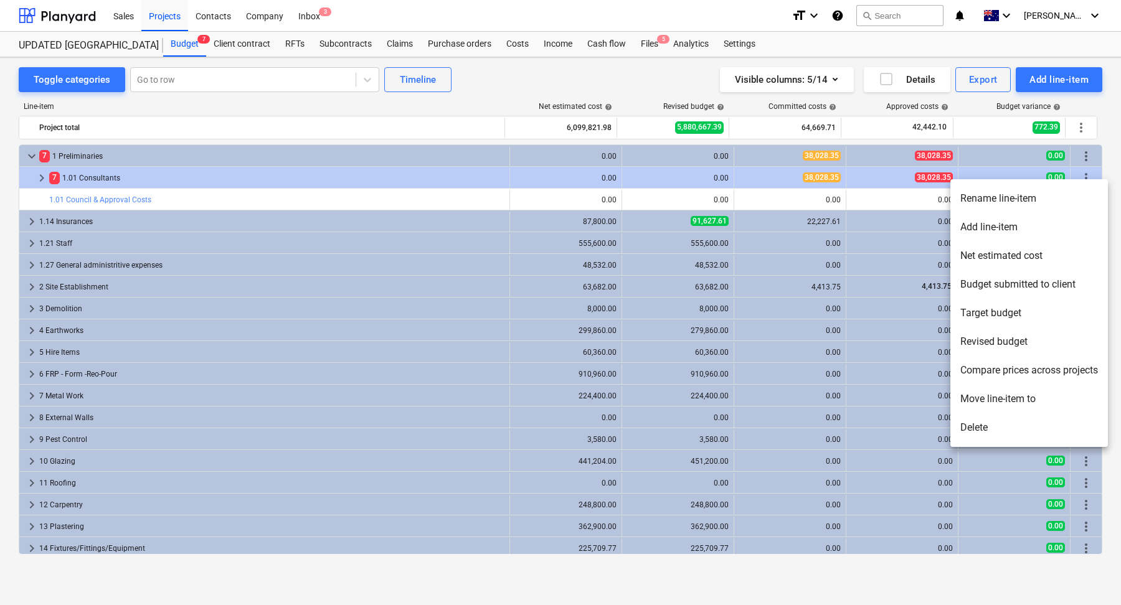
click at [1007, 407] on li "Move line-item to" at bounding box center [1030, 399] width 158 height 29
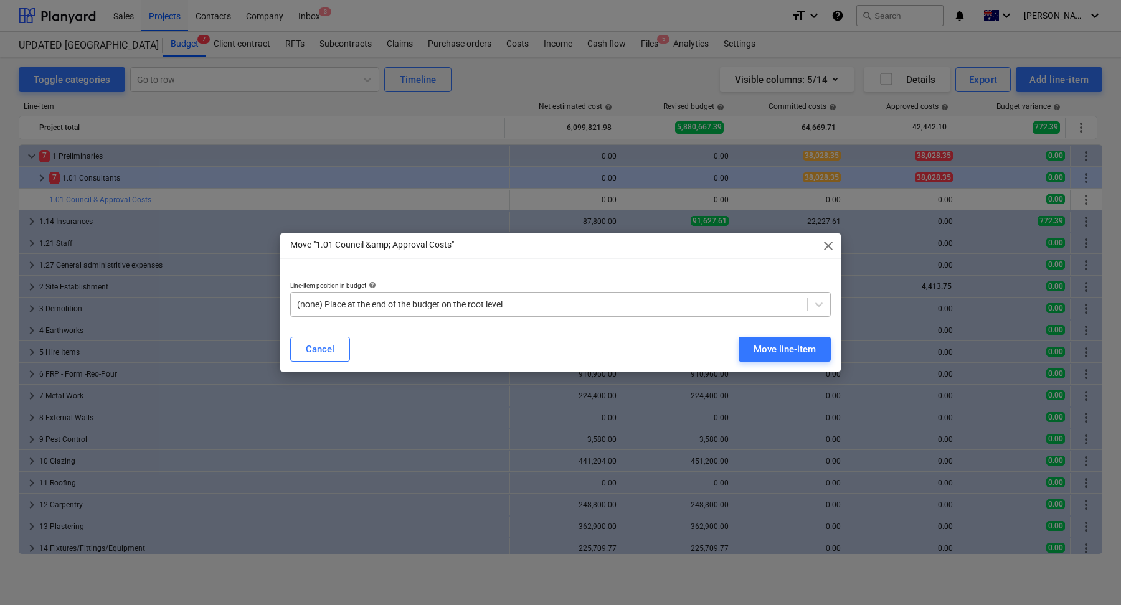
click at [435, 303] on div at bounding box center [549, 304] width 504 height 12
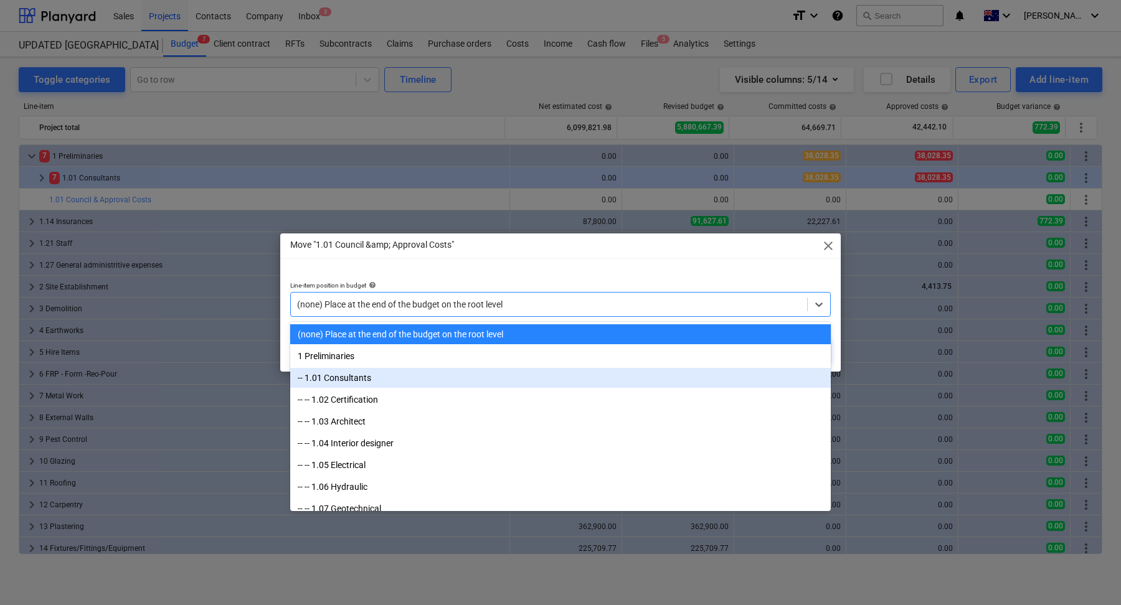
click at [397, 376] on div "-- 1.01 Consultants" at bounding box center [560, 378] width 541 height 20
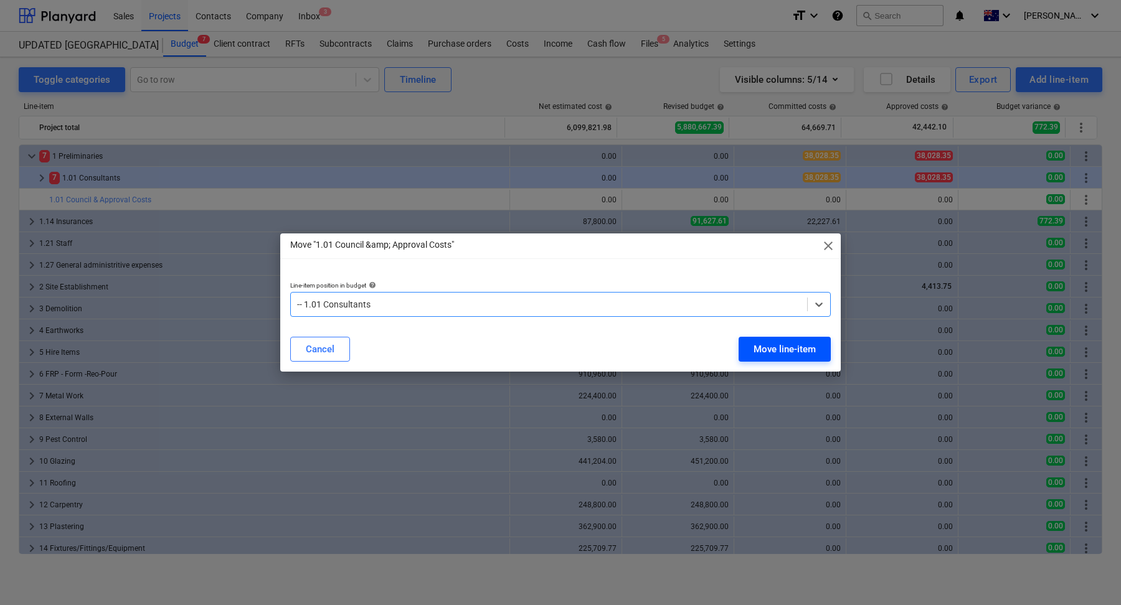
click at [761, 346] on div "Move line-item" at bounding box center [785, 349] width 62 height 16
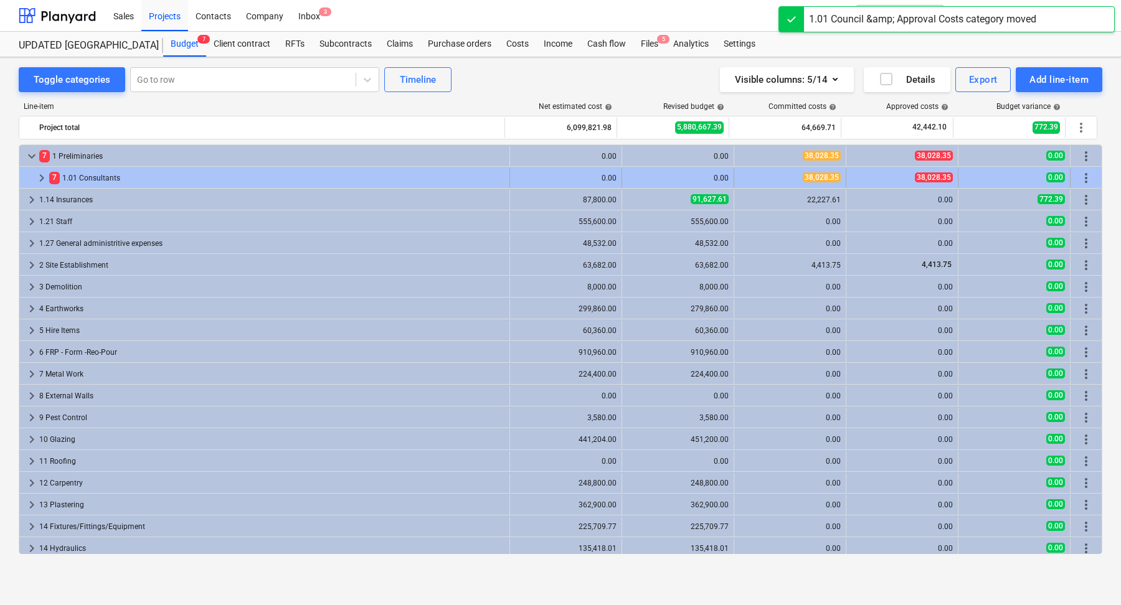
click at [249, 180] on div "7 1.01 Consultants" at bounding box center [276, 178] width 455 height 20
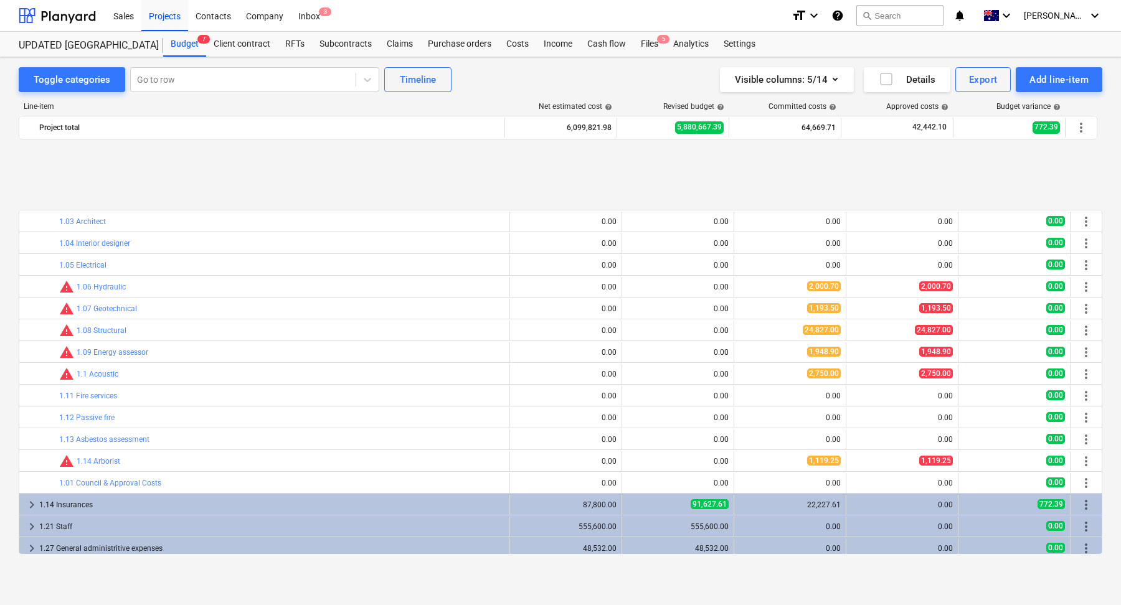
scroll to position [108, 0]
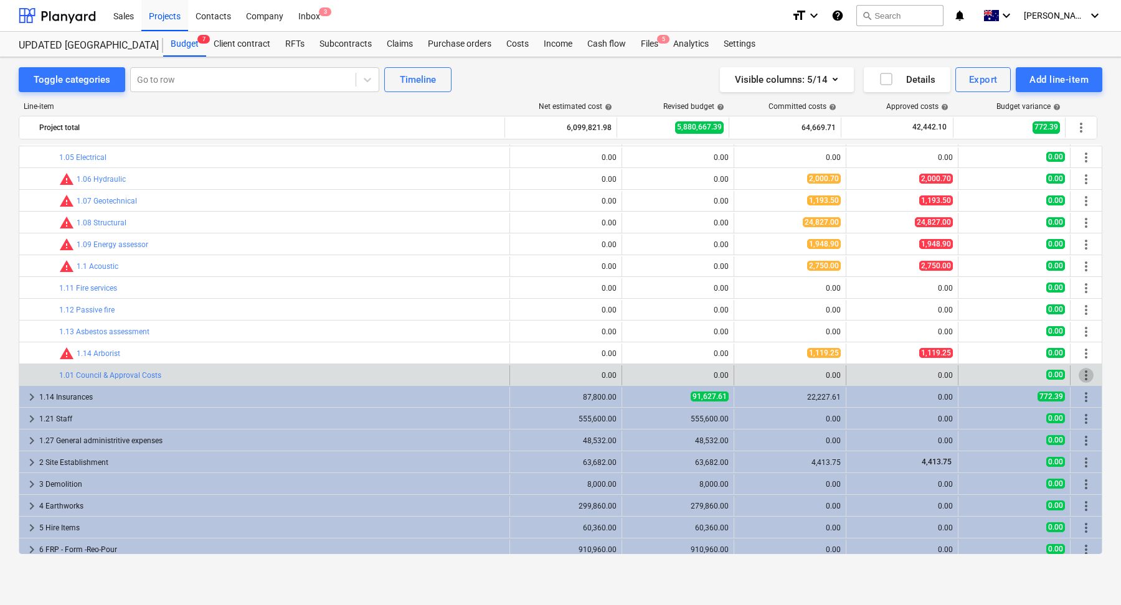
click at [1079, 373] on span "more_vert" at bounding box center [1086, 375] width 15 height 15
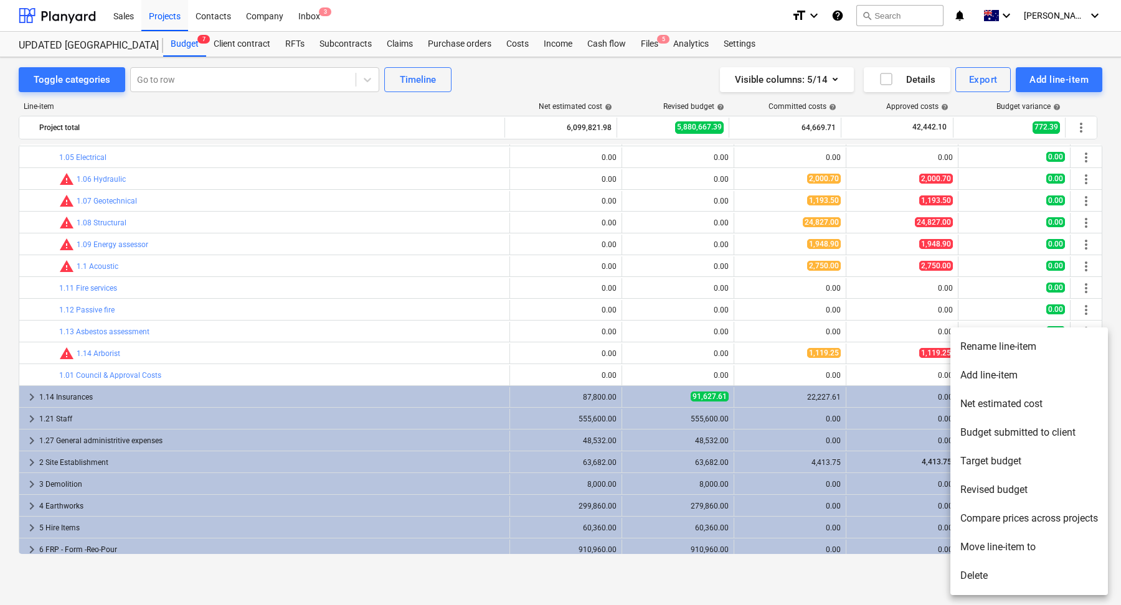
click at [992, 341] on li "Rename line-item" at bounding box center [1030, 347] width 158 height 29
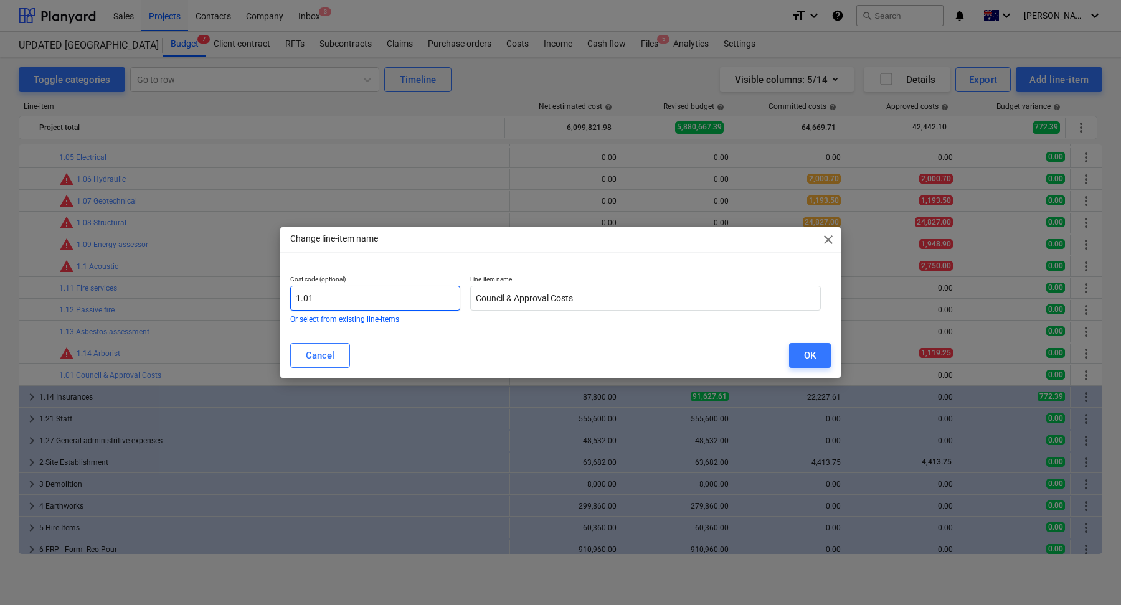
click at [372, 298] on input "1.01" at bounding box center [375, 298] width 170 height 25
type input "1.15"
click at [811, 359] on div "OK" at bounding box center [810, 356] width 12 height 16
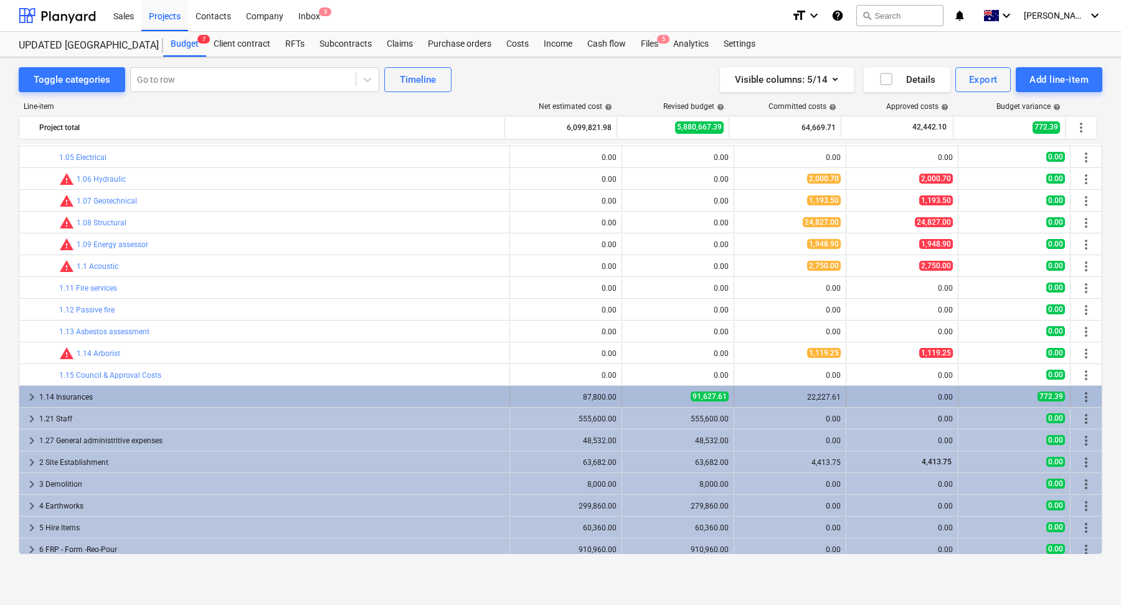
click at [1081, 398] on span "more_vert" at bounding box center [1086, 397] width 15 height 15
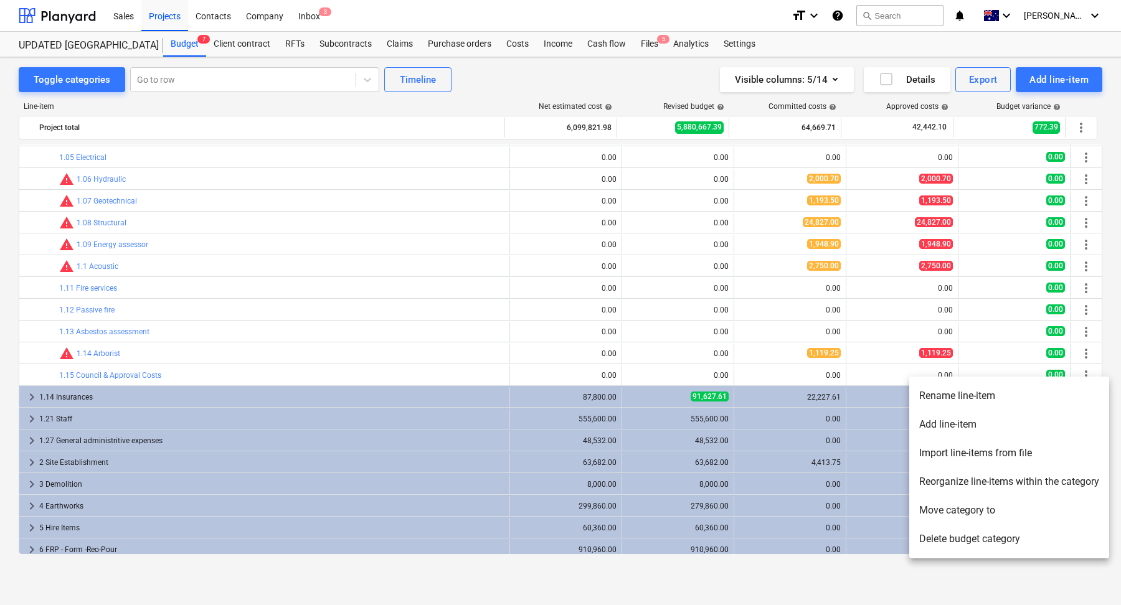
click at [1037, 399] on li "Rename line-item" at bounding box center [1009, 396] width 200 height 29
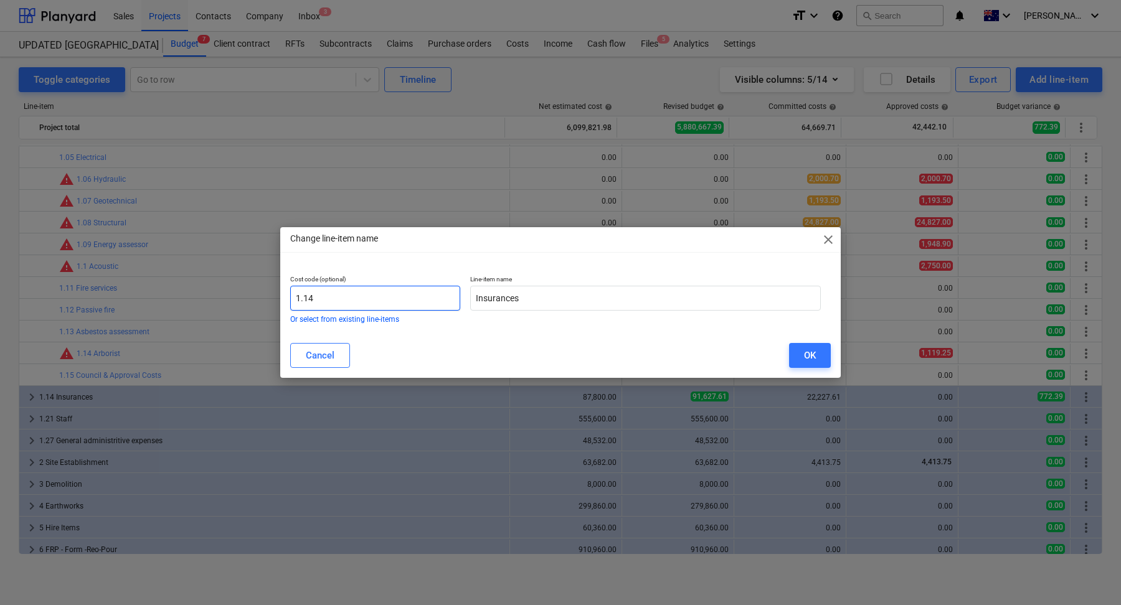
click at [336, 300] on input "1.14" at bounding box center [375, 298] width 170 height 25
type input "1.16"
click at [814, 357] on div "OK" at bounding box center [810, 356] width 12 height 16
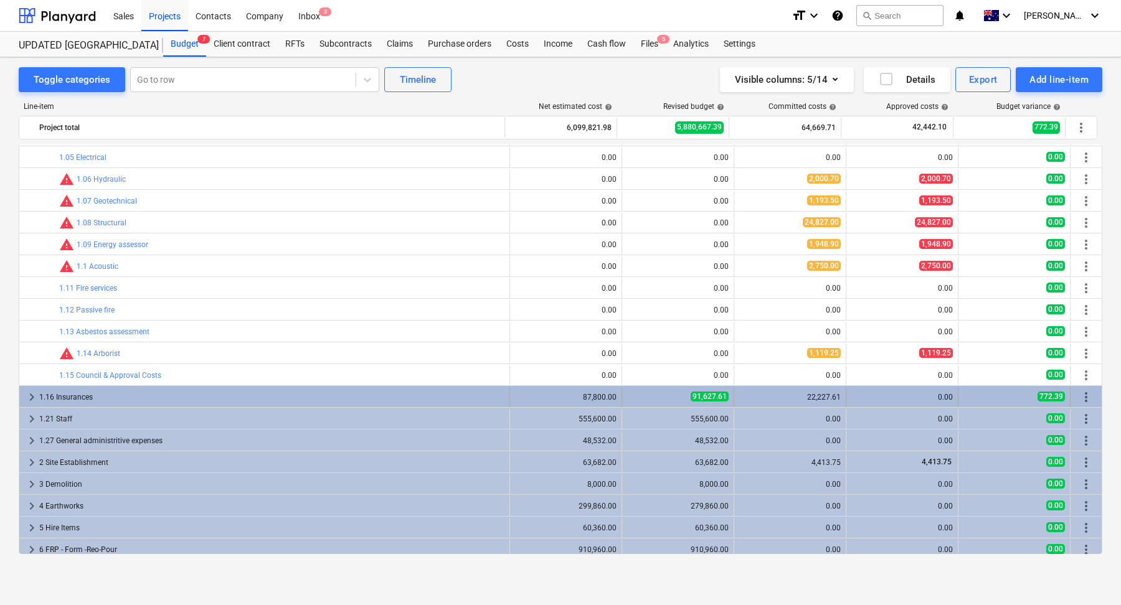
click at [258, 398] on div "1.16 Insurances" at bounding box center [271, 397] width 465 height 20
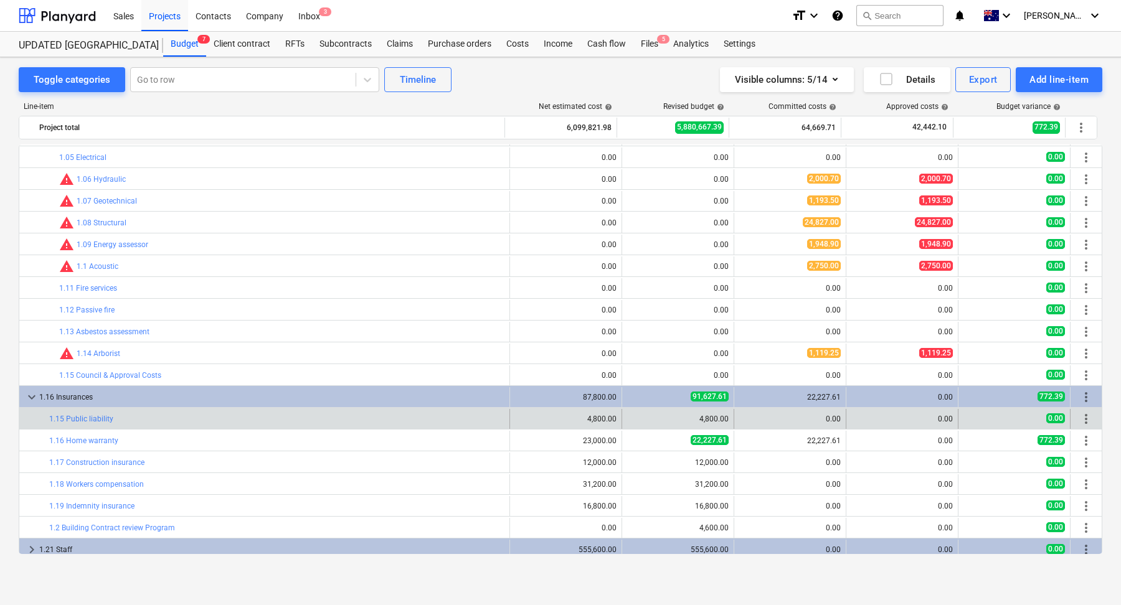
click at [1089, 416] on span "more_vert" at bounding box center [1086, 419] width 15 height 15
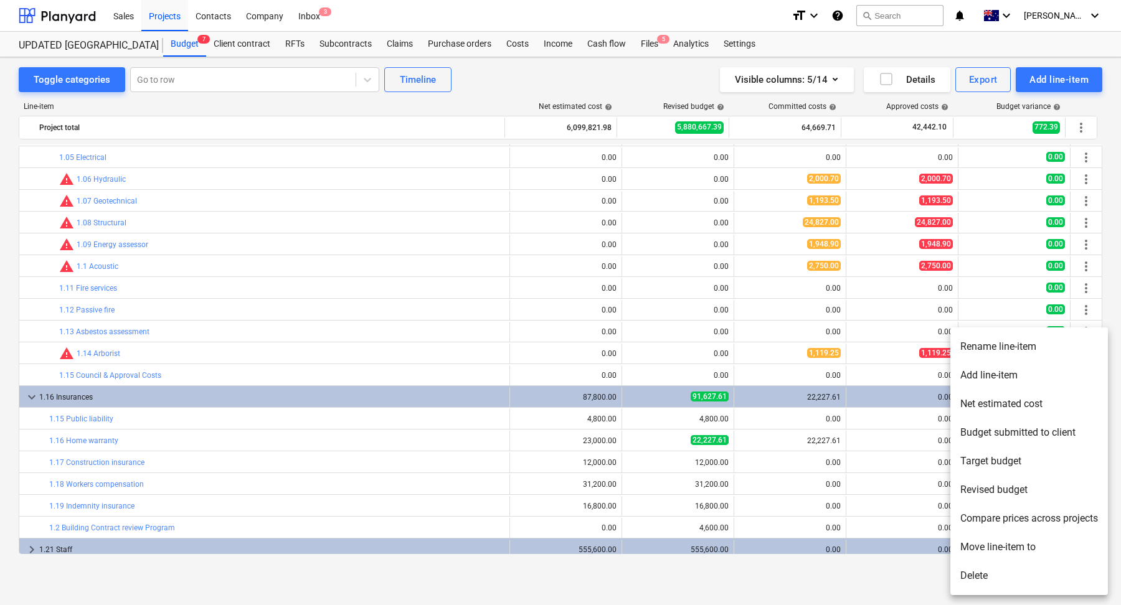
click at [1002, 353] on li "Rename line-item" at bounding box center [1030, 347] width 158 height 29
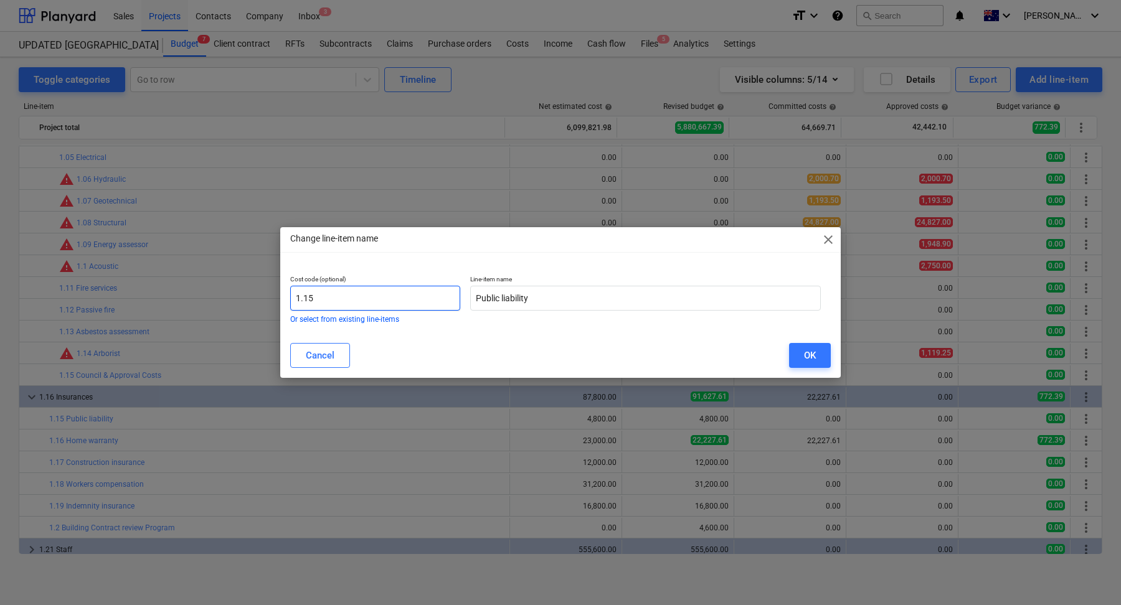
click at [382, 300] on input "1.15" at bounding box center [375, 298] width 170 height 25
type input "1.17"
click at [810, 354] on div "OK" at bounding box center [810, 356] width 12 height 16
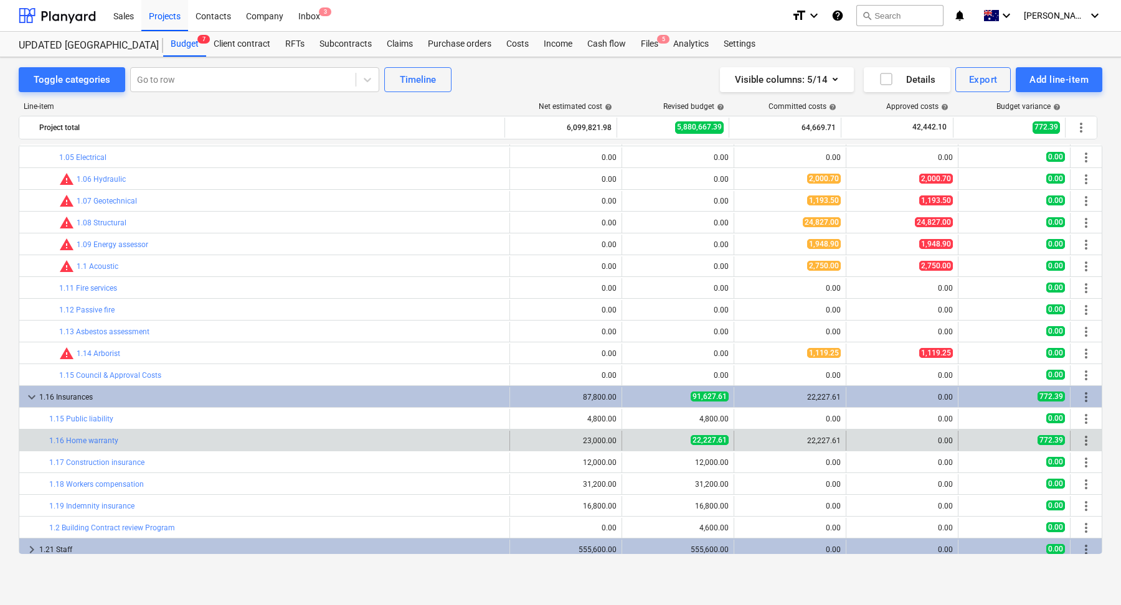
click at [1082, 439] on span "more_vert" at bounding box center [1086, 441] width 15 height 15
click at [1079, 431] on div "more_vert" at bounding box center [1086, 441] width 21 height 20
click at [1079, 437] on span "more_vert" at bounding box center [1086, 441] width 15 height 15
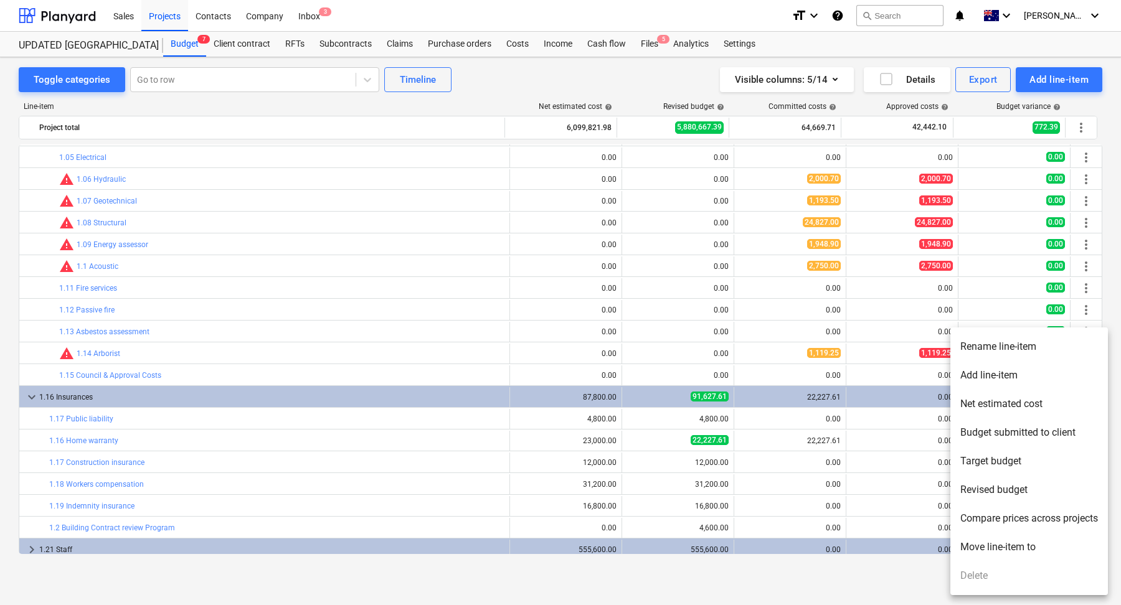
click at [1003, 351] on li "Rename line-item" at bounding box center [1030, 347] width 158 height 29
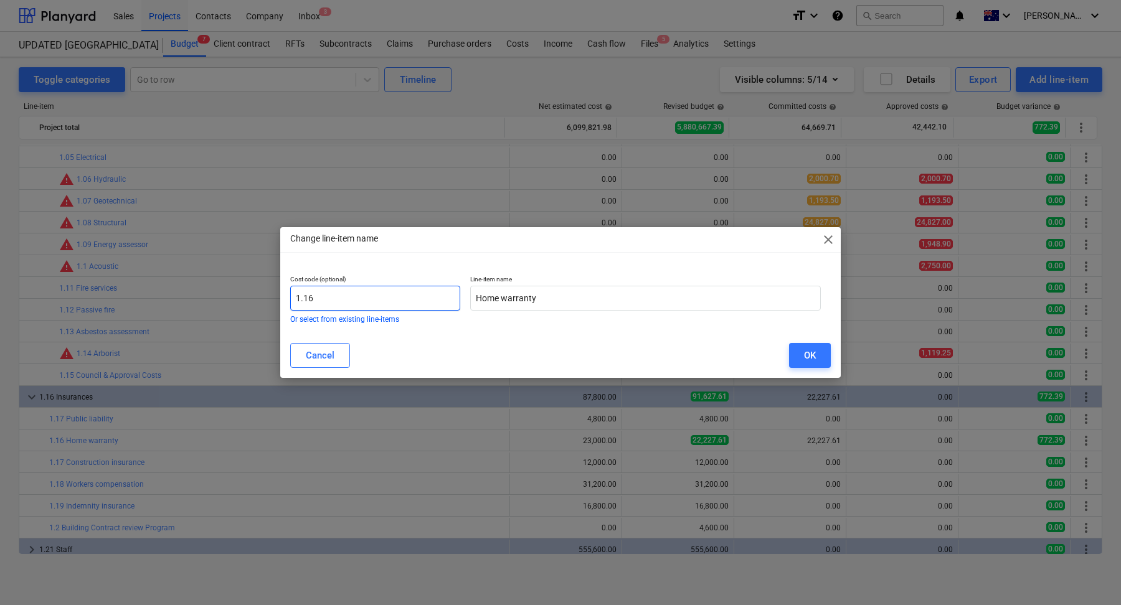
click at [402, 297] on input "1.16" at bounding box center [375, 298] width 170 height 25
type input "1.18"
click at [795, 354] on button "OK" at bounding box center [810, 355] width 42 height 25
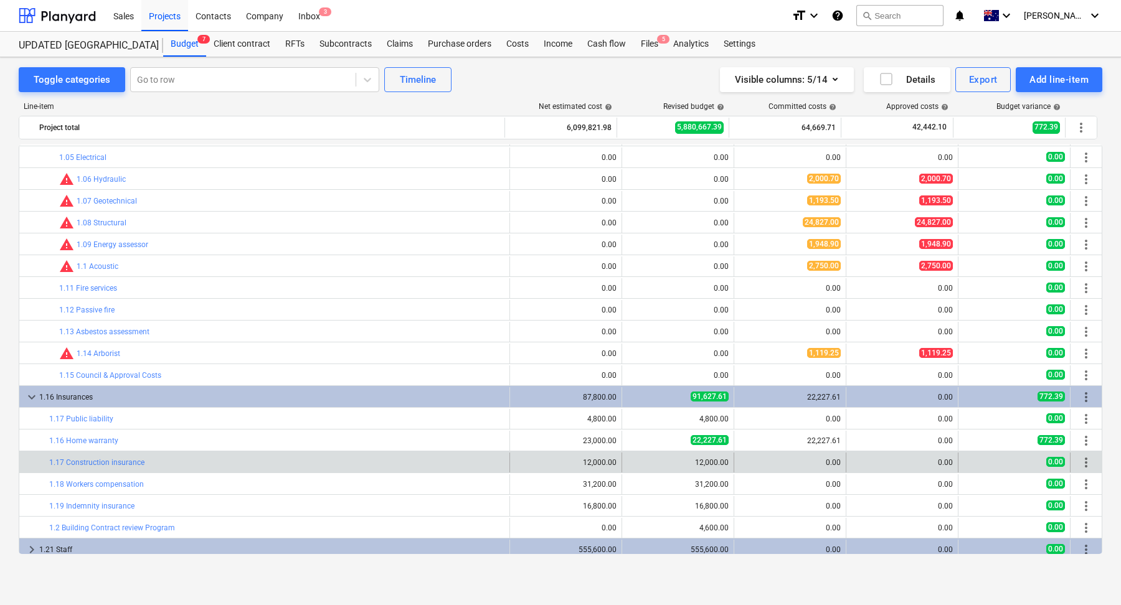
click at [1079, 462] on span "more_vert" at bounding box center [1086, 462] width 15 height 15
click at [1080, 458] on span "more_vert" at bounding box center [1086, 462] width 15 height 15
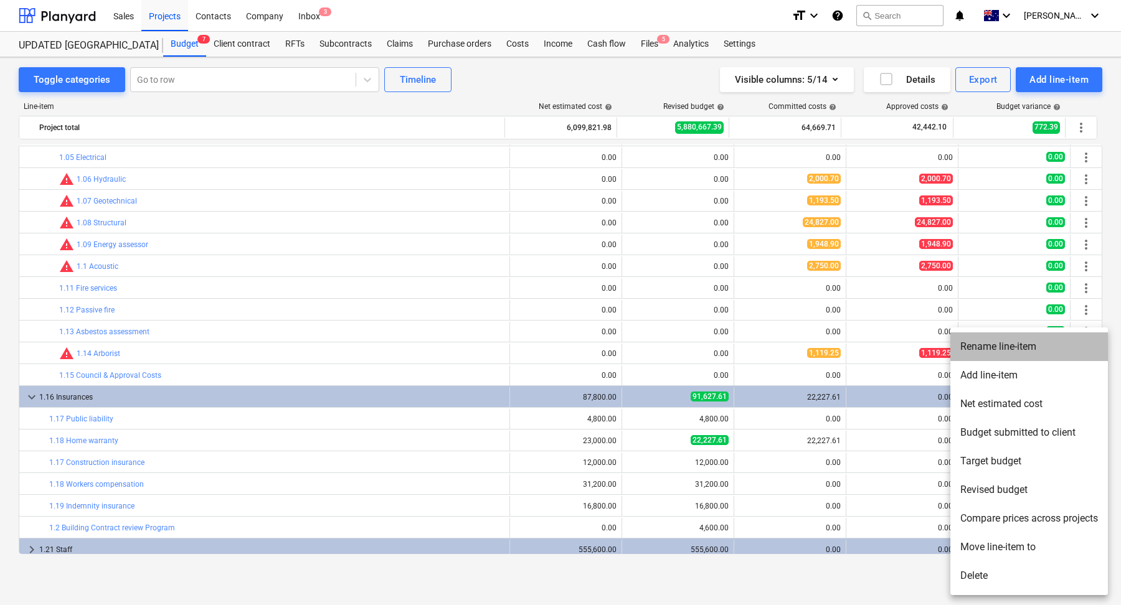
click at [1046, 339] on li "Rename line-item" at bounding box center [1030, 347] width 158 height 29
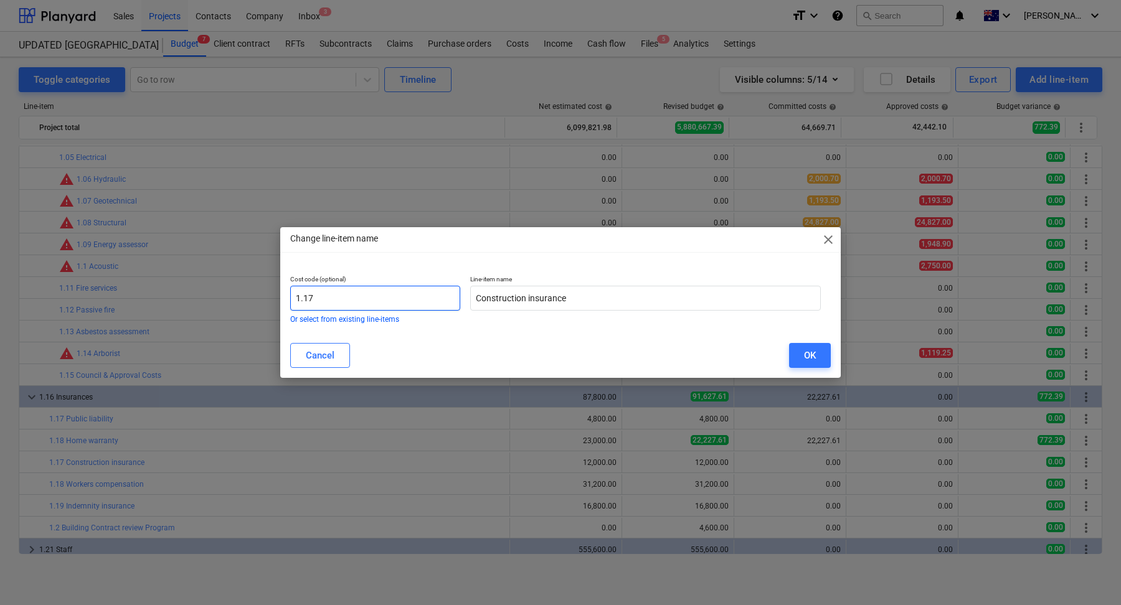
click at [377, 296] on input "1.17" at bounding box center [375, 298] width 170 height 25
type input "1.19"
click at [804, 361] on div "OK" at bounding box center [810, 356] width 12 height 16
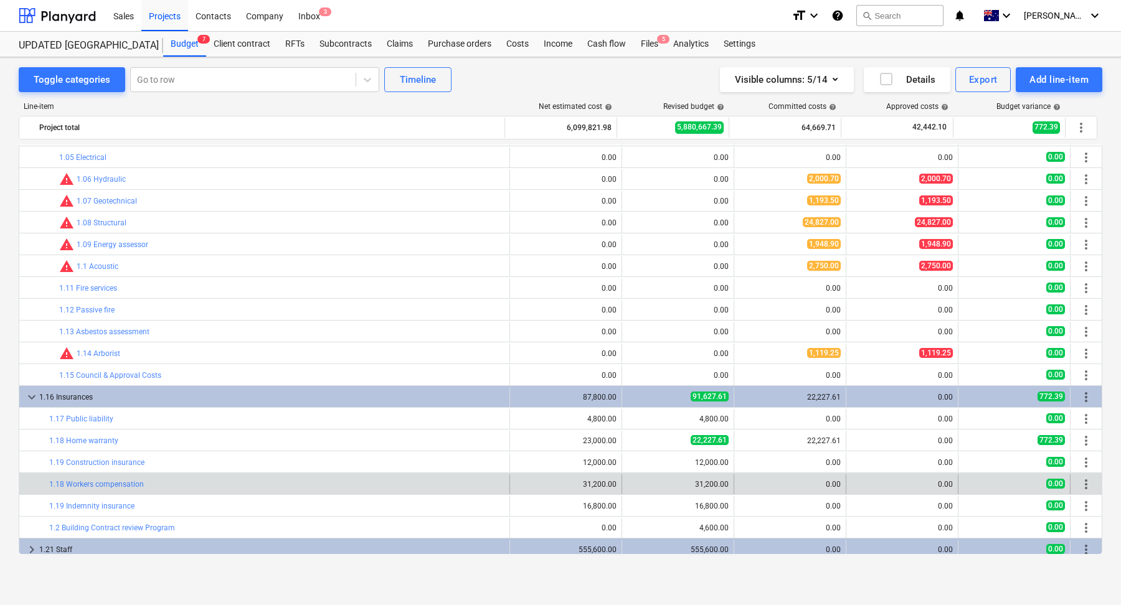
click at [1083, 483] on span "more_vert" at bounding box center [1086, 484] width 15 height 15
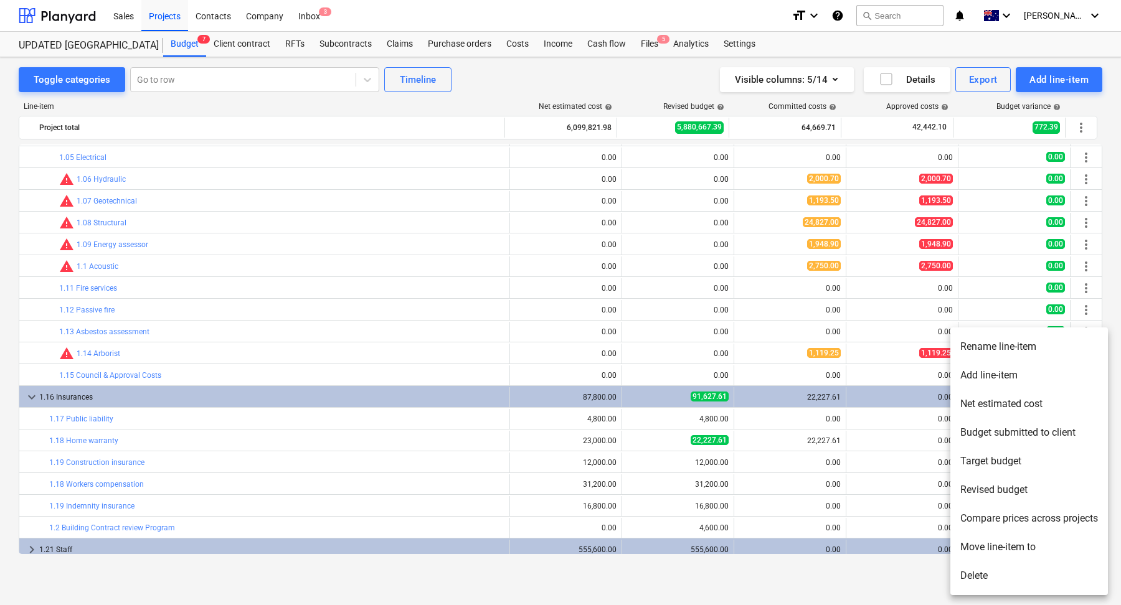
click at [980, 346] on li "Rename line-item" at bounding box center [1030, 347] width 158 height 29
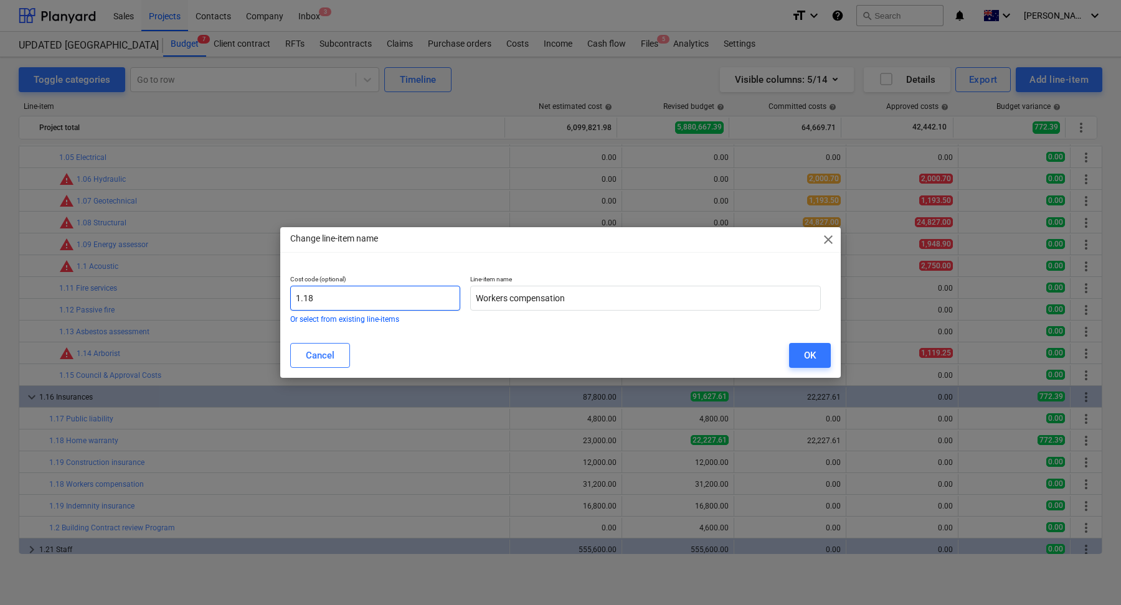
click at [409, 305] on input "1.18" at bounding box center [375, 298] width 170 height 25
type input "1.20"
click at [807, 360] on div "OK" at bounding box center [810, 356] width 12 height 16
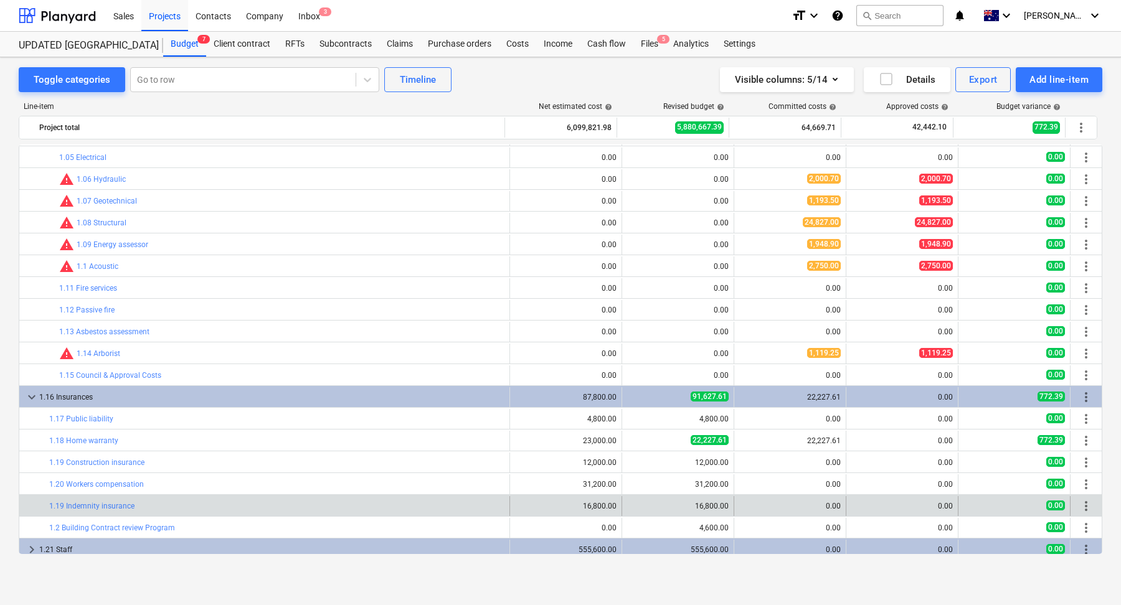
click at [1081, 503] on span "more_vert" at bounding box center [1086, 506] width 15 height 15
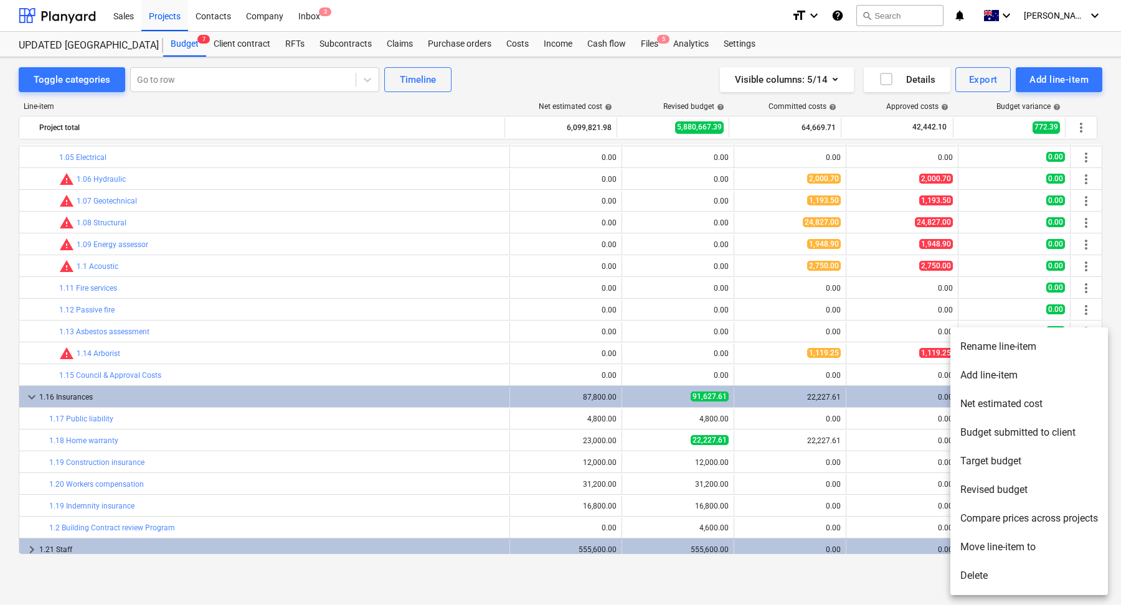
click at [1003, 338] on li "Rename line-item" at bounding box center [1030, 347] width 158 height 29
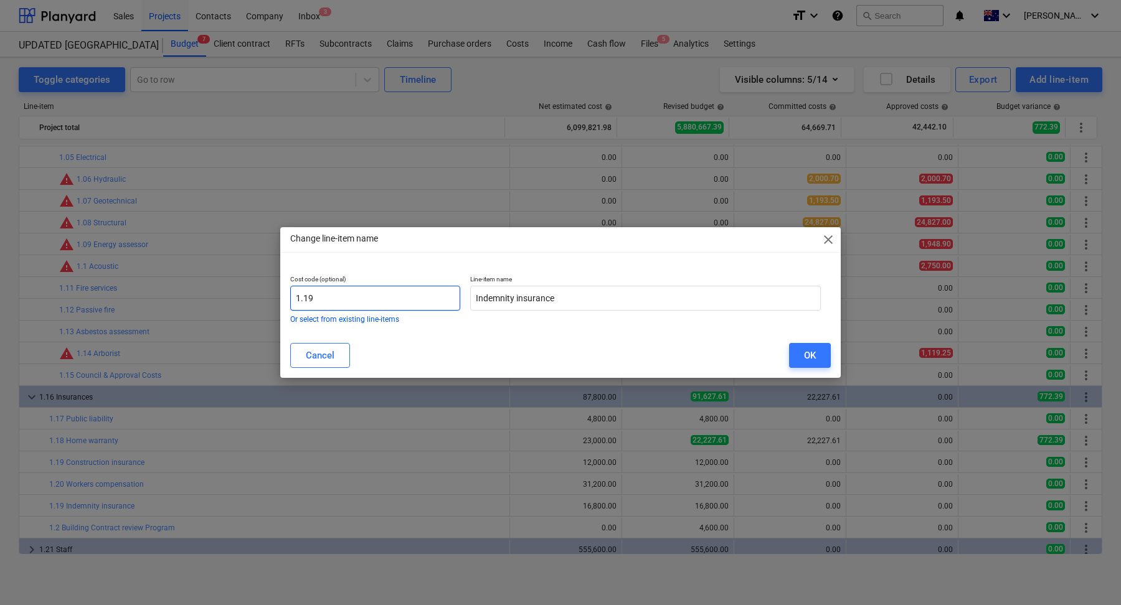
click at [368, 290] on input "1.19" at bounding box center [375, 298] width 170 height 25
click at [356, 288] on input "1.19" at bounding box center [375, 298] width 170 height 25
click at [323, 296] on input "1.19" at bounding box center [375, 298] width 170 height 25
type input "1.21"
click at [799, 357] on button "OK" at bounding box center [810, 355] width 42 height 25
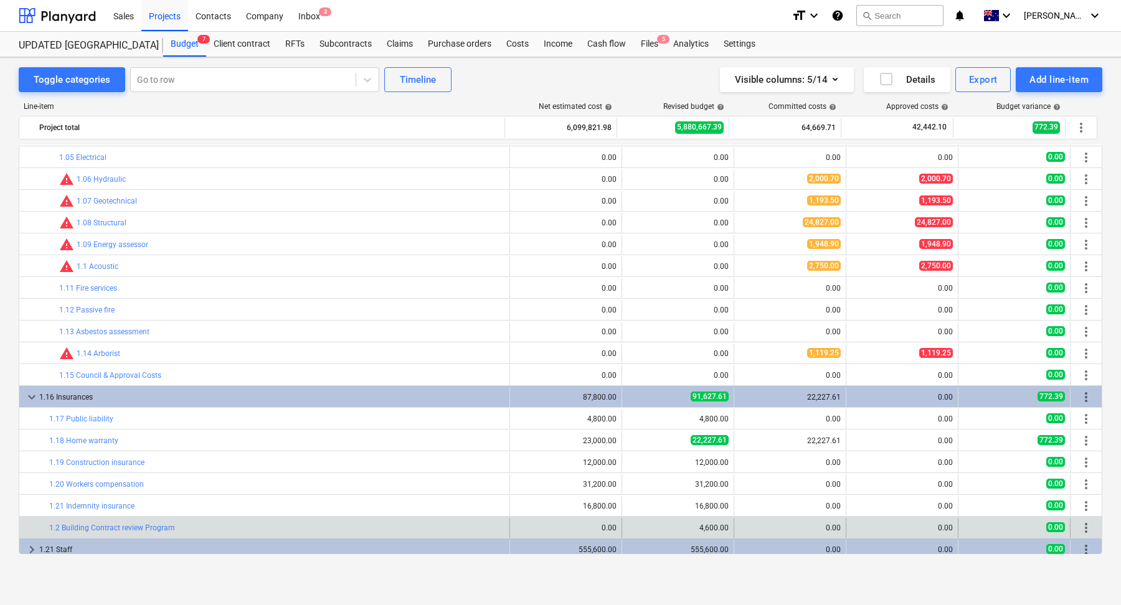
click at [1082, 524] on span "more_vert" at bounding box center [1086, 528] width 15 height 15
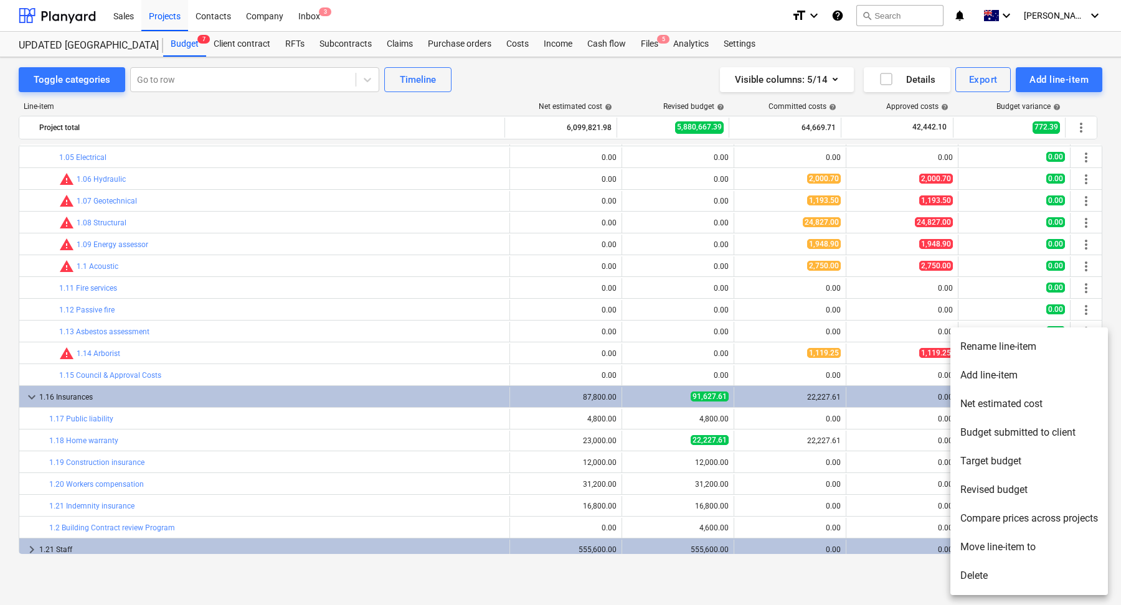
click at [1002, 340] on li "Rename line-item" at bounding box center [1030, 347] width 158 height 29
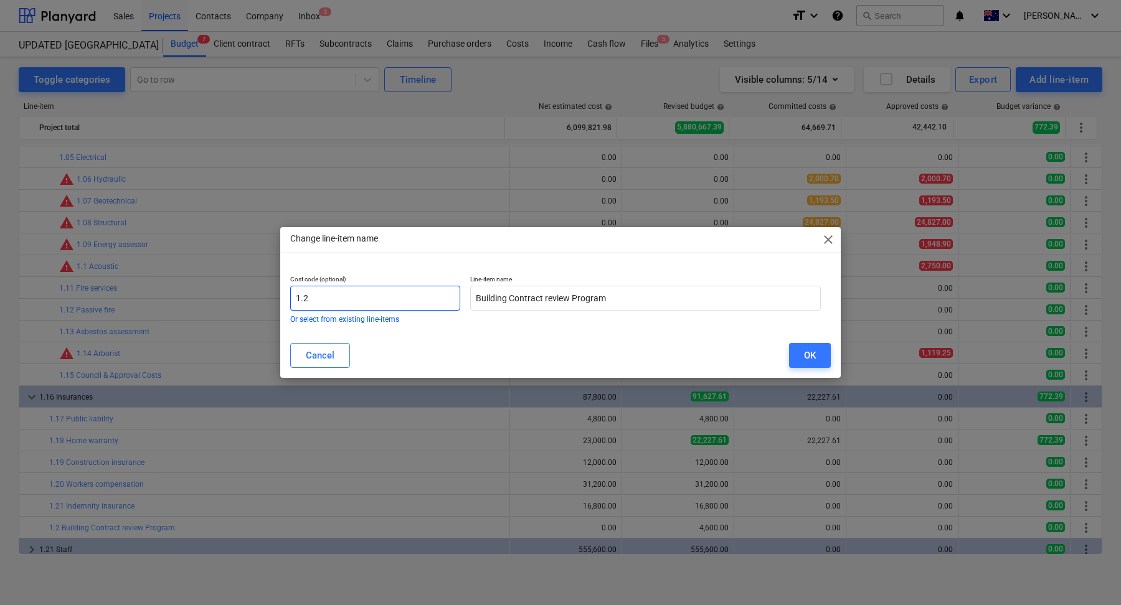
click at [363, 296] on input "1.2" at bounding box center [375, 298] width 170 height 25
type input "1.22"
click at [813, 359] on div "OK" at bounding box center [810, 356] width 12 height 16
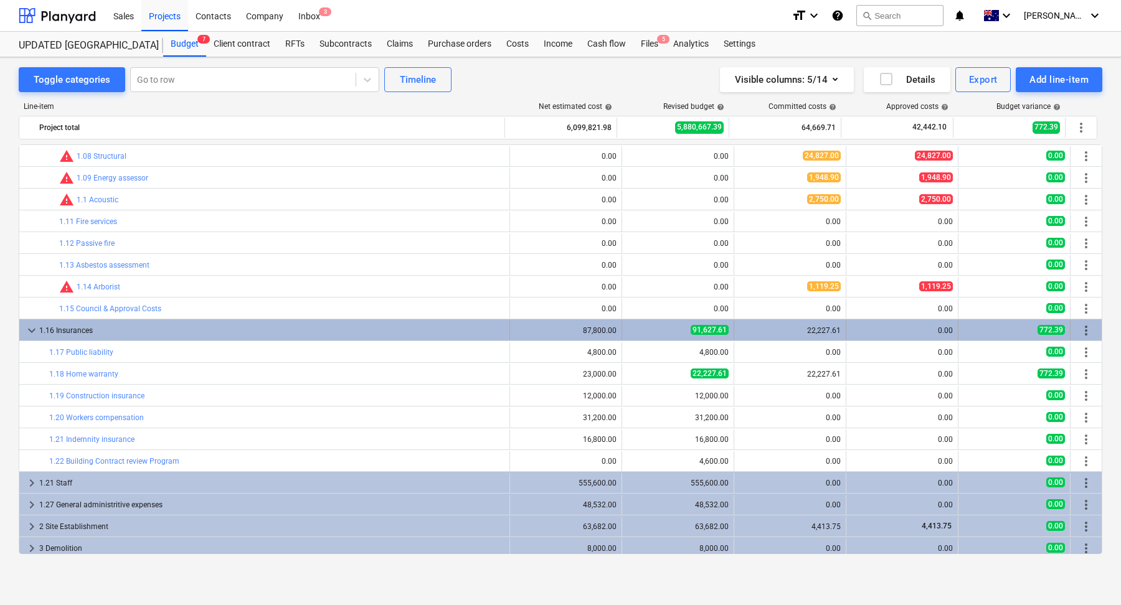
scroll to position [179, 0]
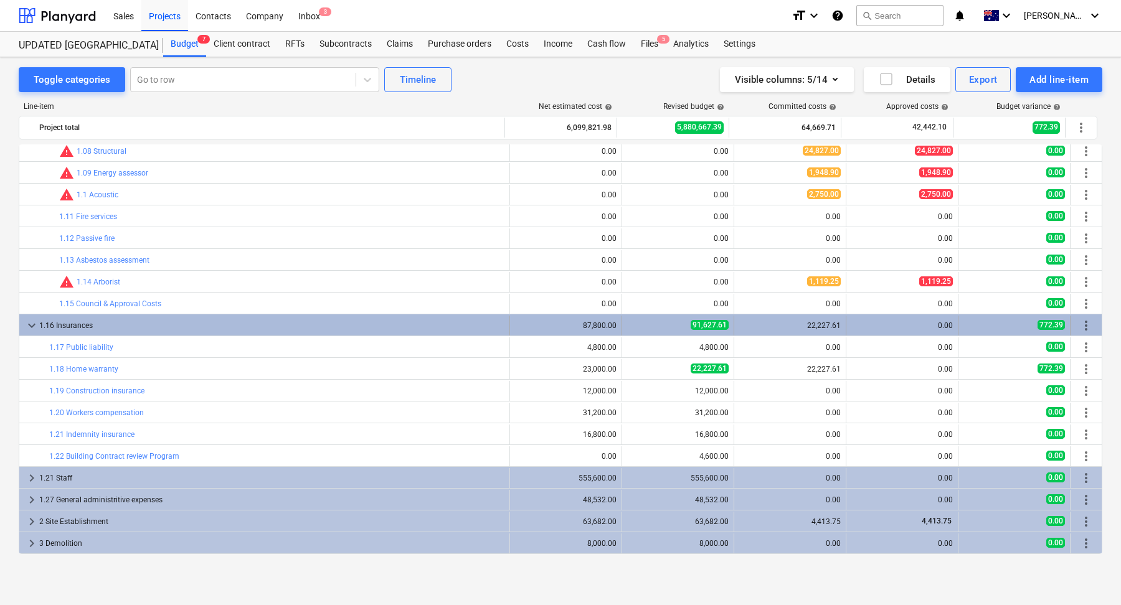
click at [114, 328] on div "1.16 Insurances" at bounding box center [271, 326] width 465 height 20
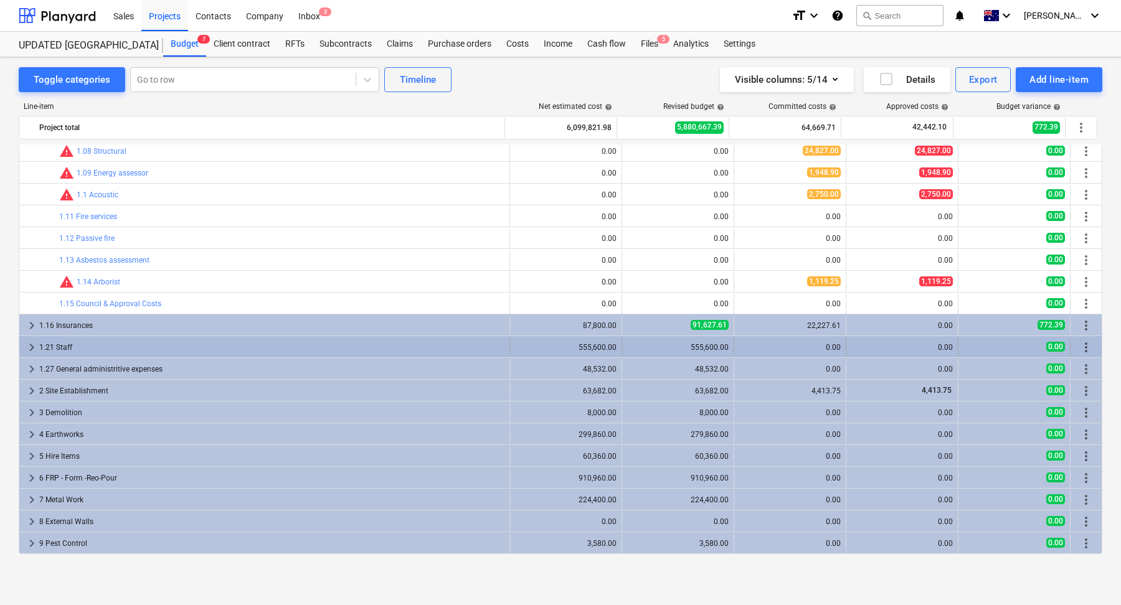
click at [108, 343] on div "1.21 Staff" at bounding box center [271, 348] width 465 height 20
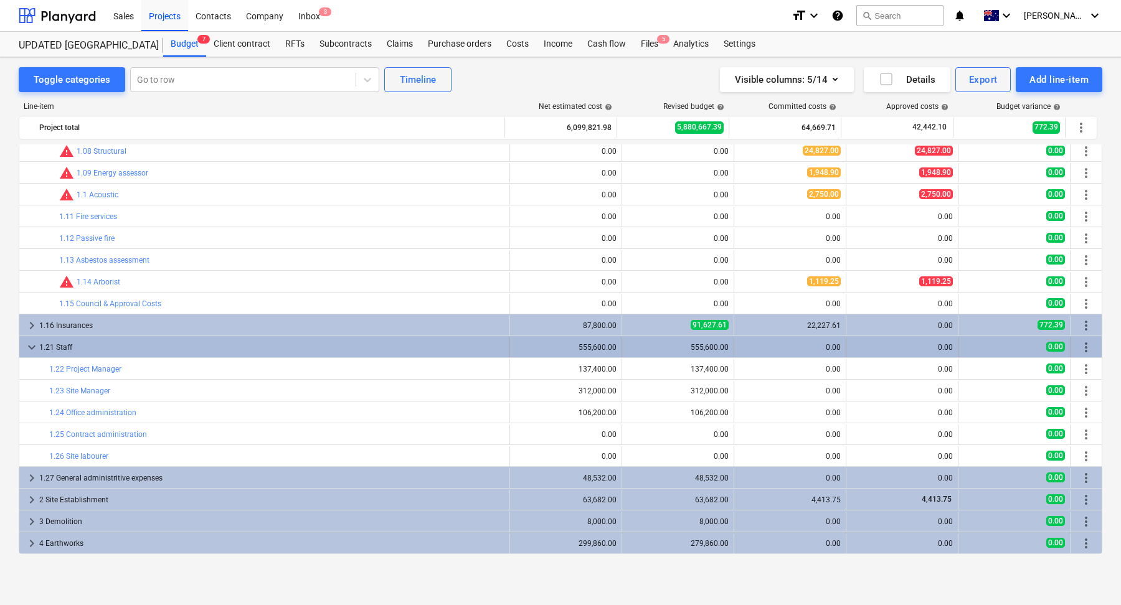
click at [386, 348] on div "1.21 Staff" at bounding box center [271, 348] width 465 height 20
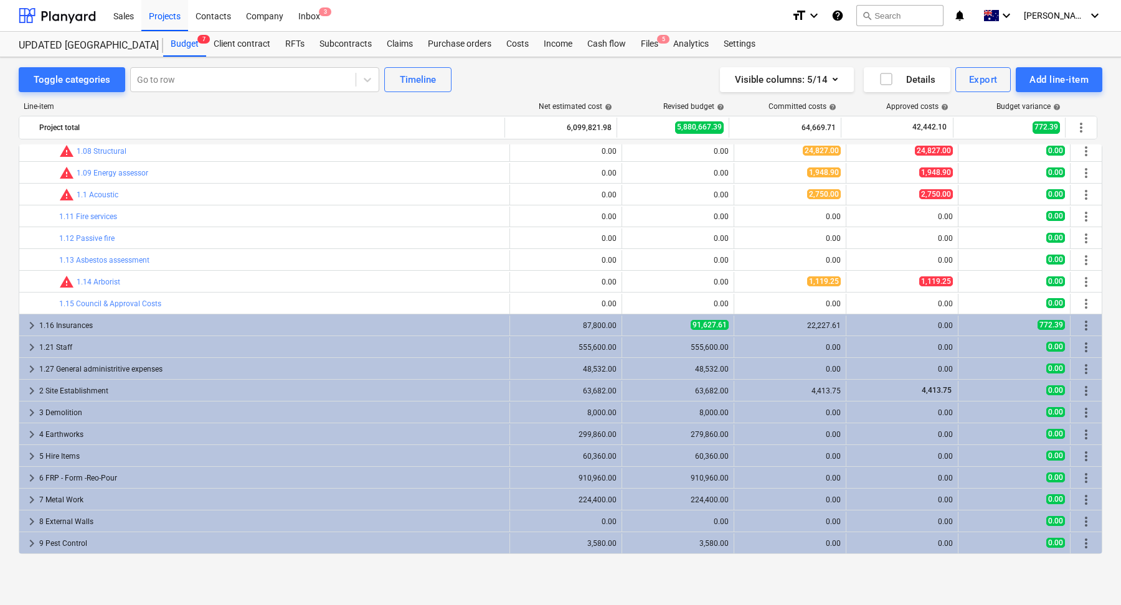
click at [386, 348] on div "1.21 Staff" at bounding box center [271, 348] width 465 height 20
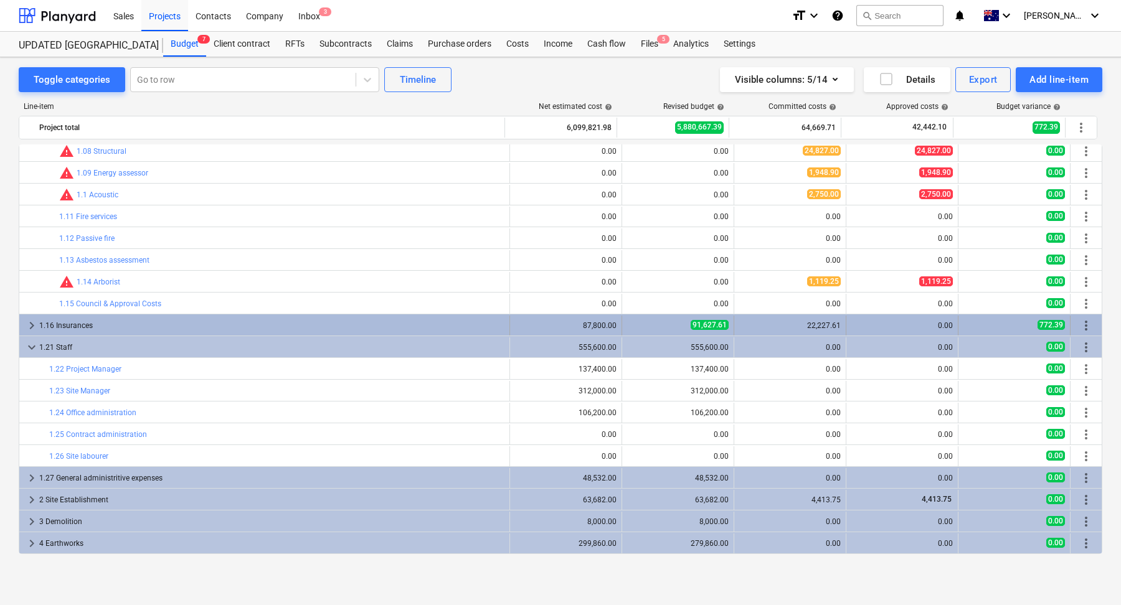
click at [369, 331] on div "1.16 Insurances" at bounding box center [271, 326] width 465 height 20
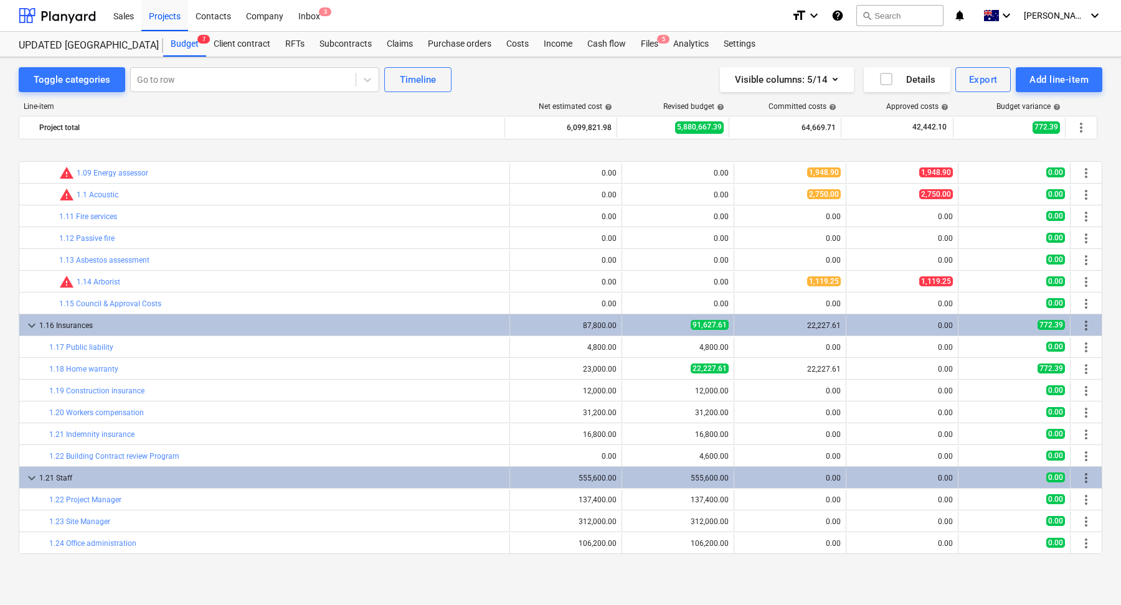
scroll to position [237, 0]
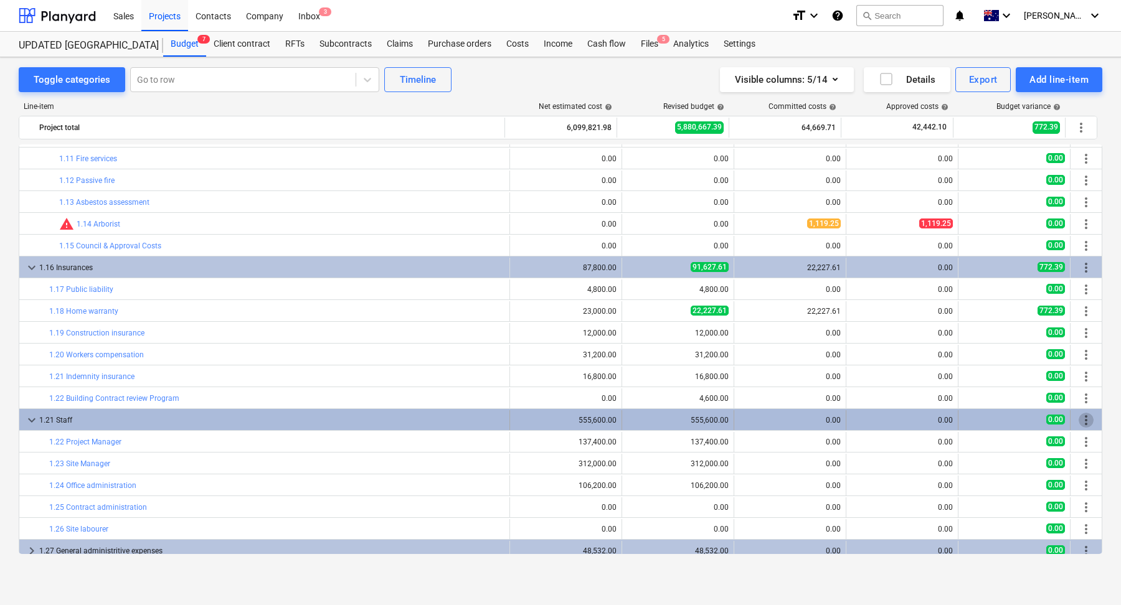
click at [1079, 416] on span "more_vert" at bounding box center [1086, 420] width 15 height 15
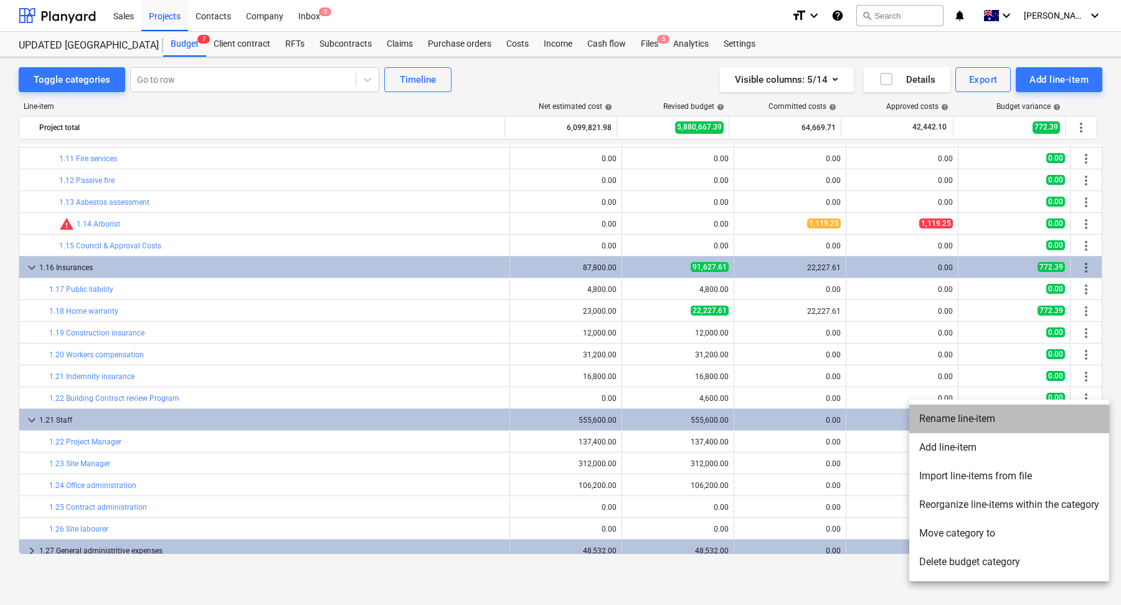
click at [1013, 419] on li "Rename line-item" at bounding box center [1009, 419] width 200 height 29
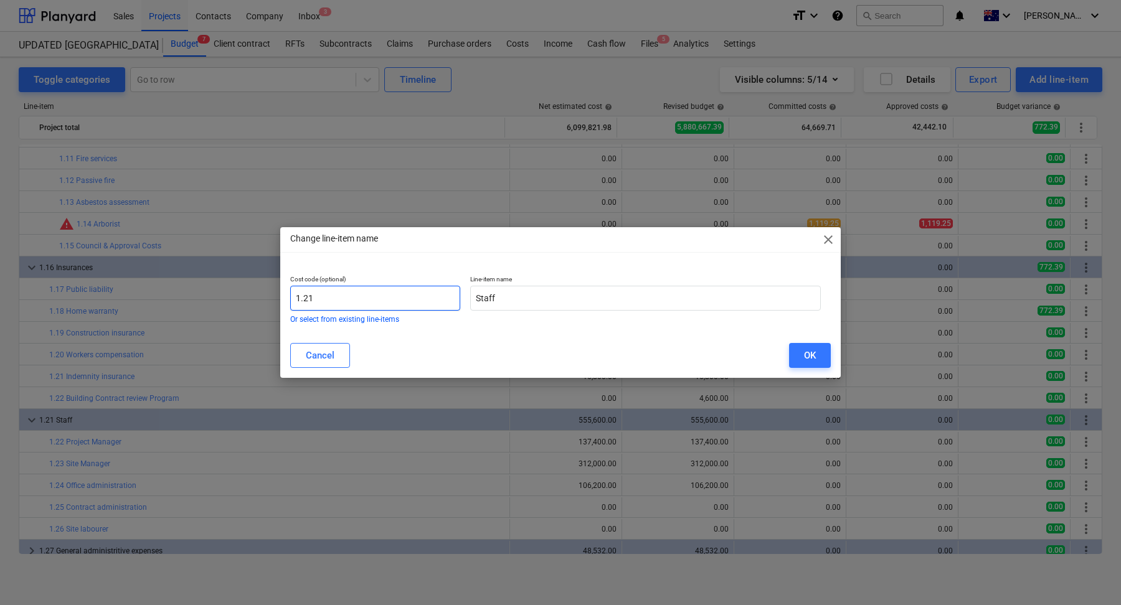
click at [326, 300] on input "1.21" at bounding box center [375, 298] width 170 height 25
type input "1.23"
click at [802, 348] on button "OK" at bounding box center [810, 355] width 42 height 25
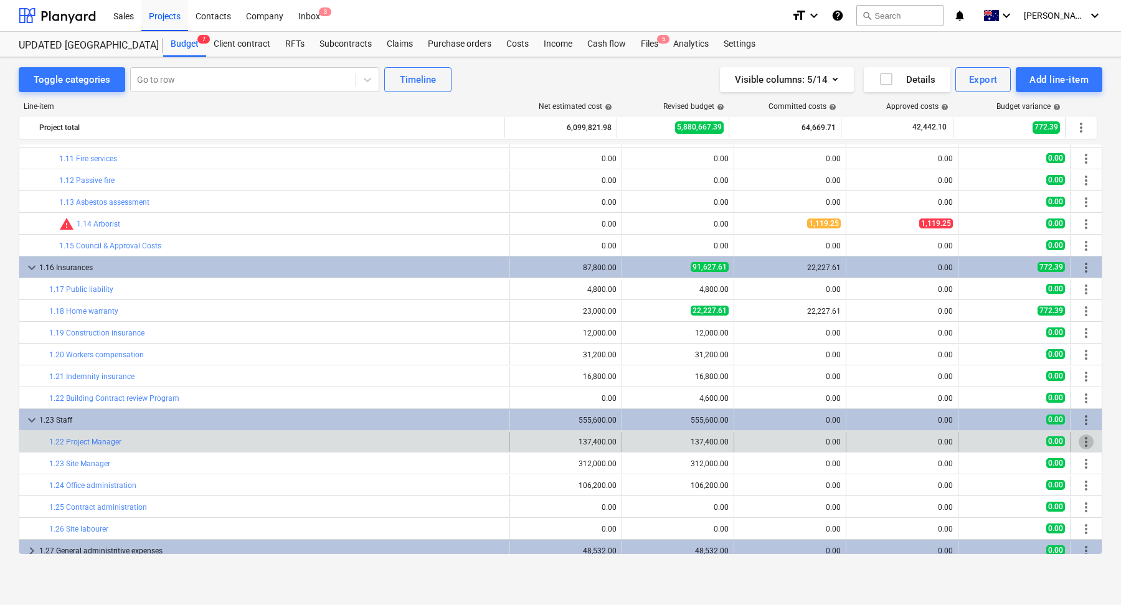
click at [1083, 439] on span "more_vert" at bounding box center [1086, 442] width 15 height 15
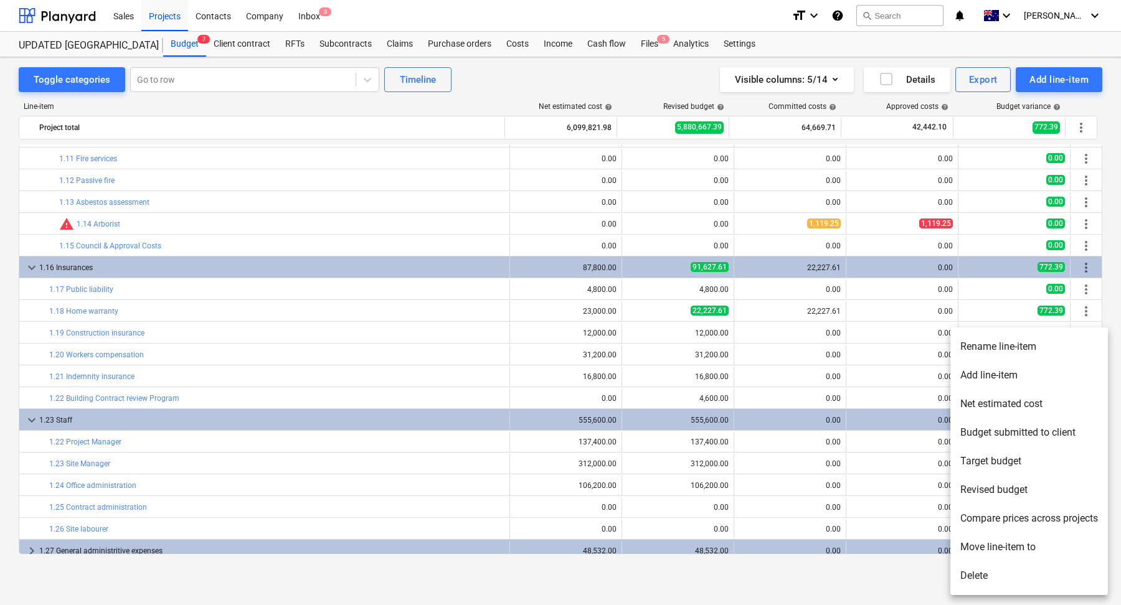
click at [988, 348] on li "Rename line-item" at bounding box center [1030, 347] width 158 height 29
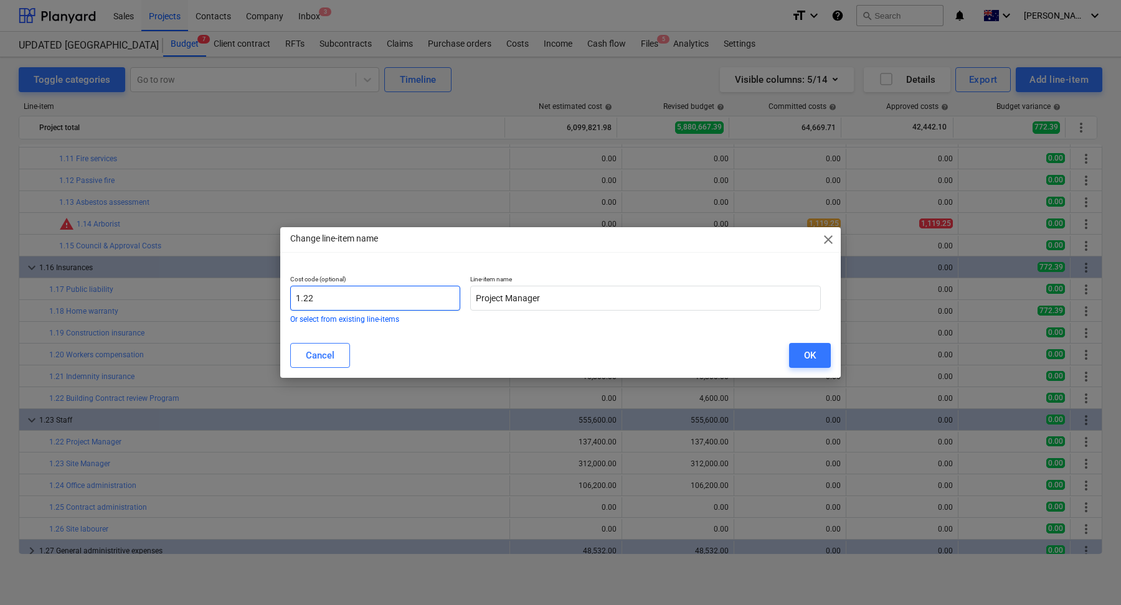
click at [369, 300] on input "1.22" at bounding box center [375, 298] width 170 height 25
type input "1.24"
click at [805, 347] on button "OK" at bounding box center [810, 355] width 42 height 25
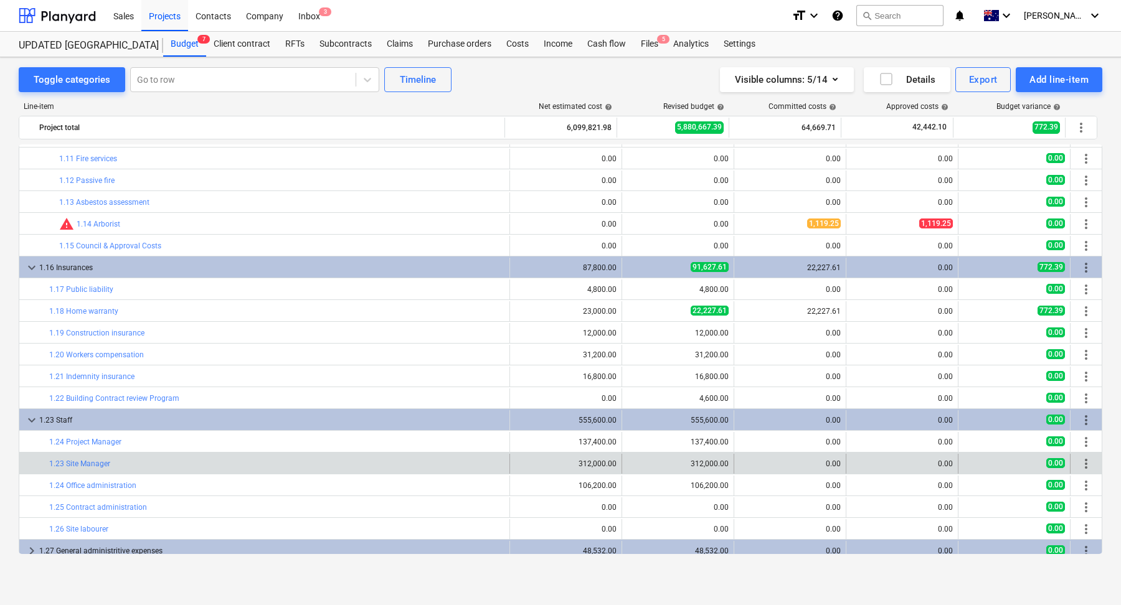
click at [1084, 466] on span "more_vert" at bounding box center [1086, 464] width 15 height 15
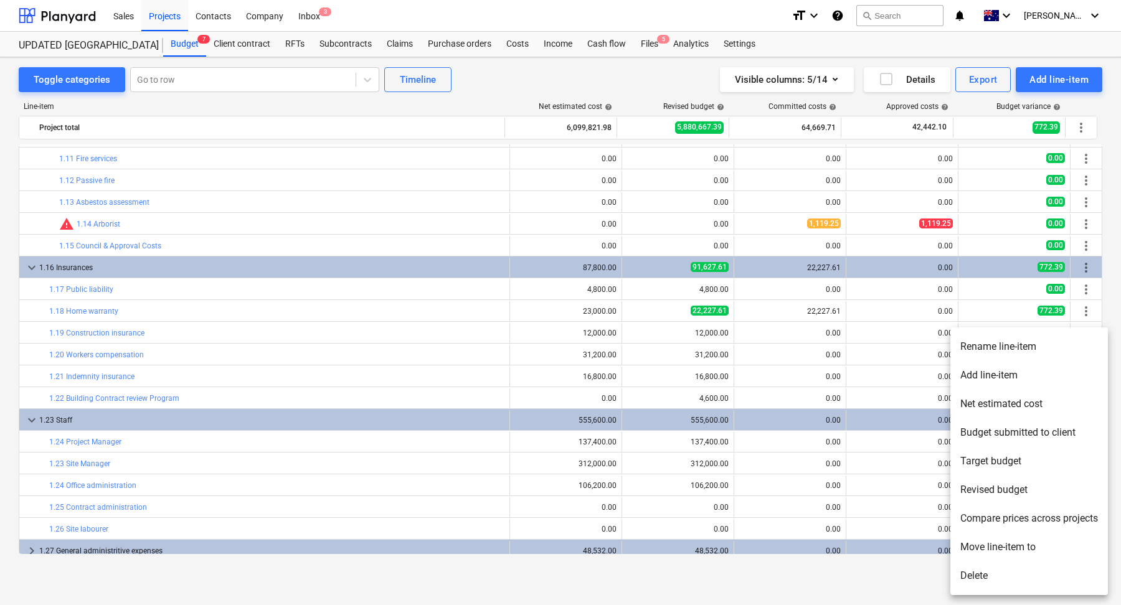
click at [997, 350] on li "Rename line-item" at bounding box center [1030, 347] width 158 height 29
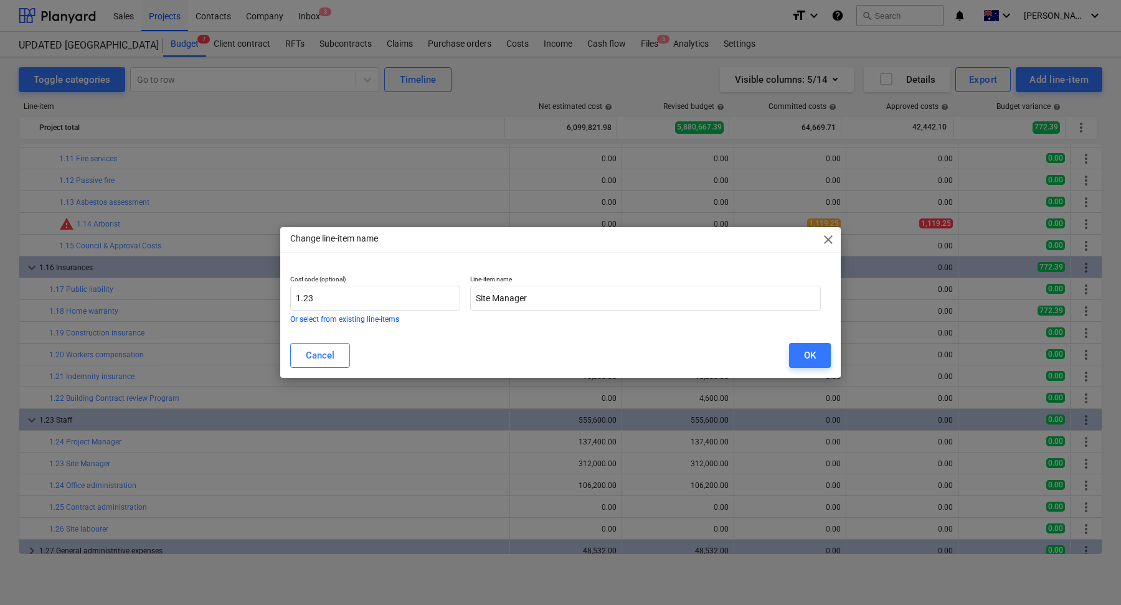
click at [444, 285] on p "Cost code (optional)" at bounding box center [375, 280] width 170 height 11
click at [397, 292] on input "1.23" at bounding box center [375, 298] width 170 height 25
click at [376, 300] on input "1.23" at bounding box center [375, 298] width 170 height 25
type input "1.25"
click at [807, 356] on div "OK" at bounding box center [810, 356] width 12 height 16
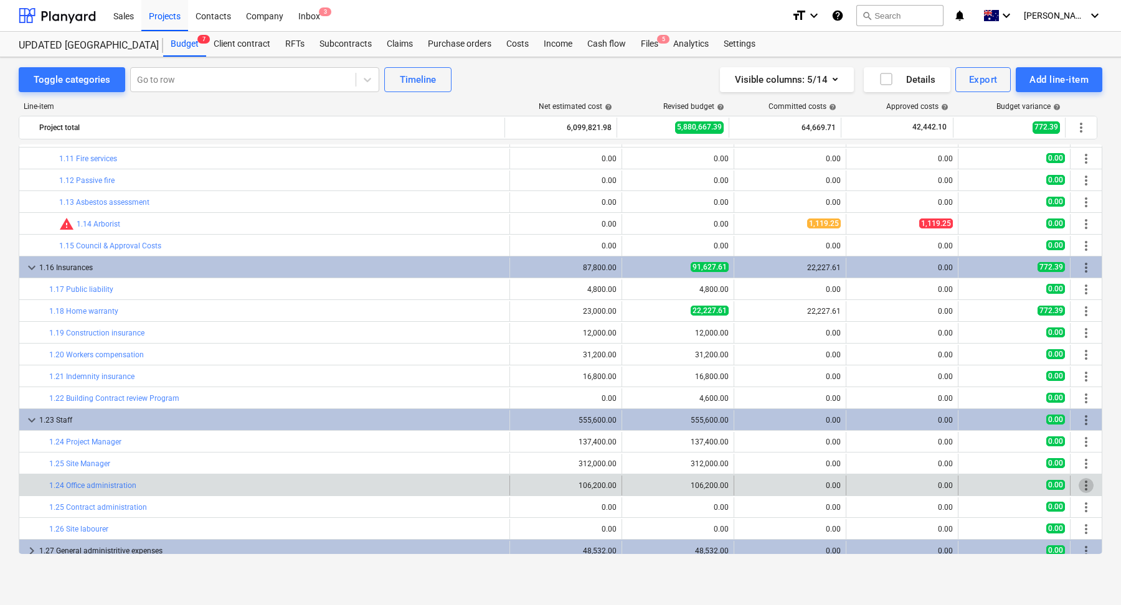
click at [1087, 487] on span "more_vert" at bounding box center [1086, 485] width 15 height 15
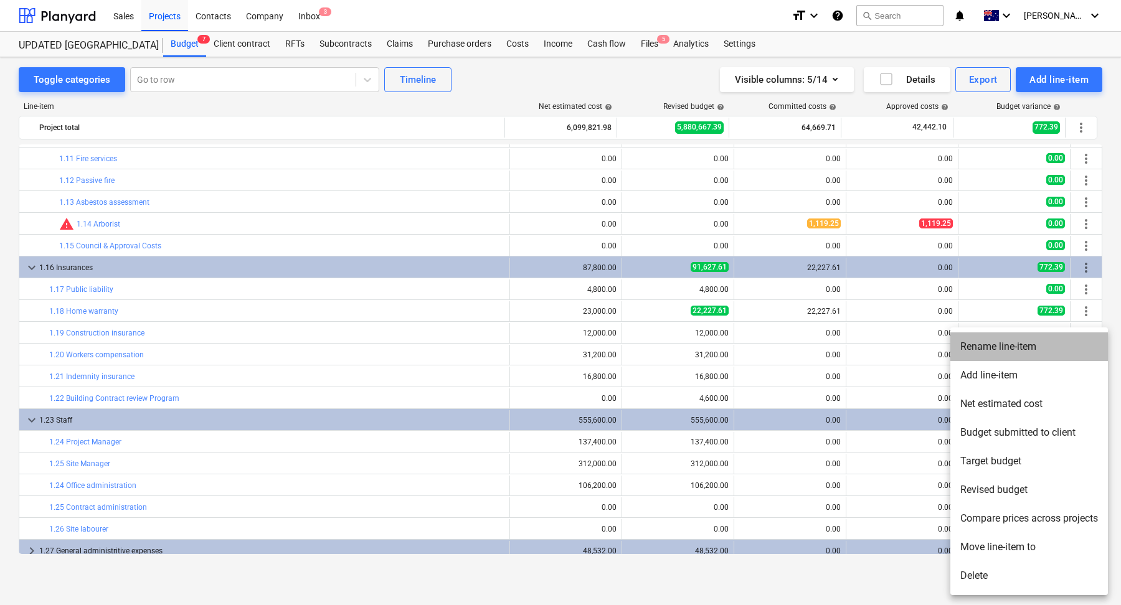
click at [1007, 348] on li "Rename line-item" at bounding box center [1030, 347] width 158 height 29
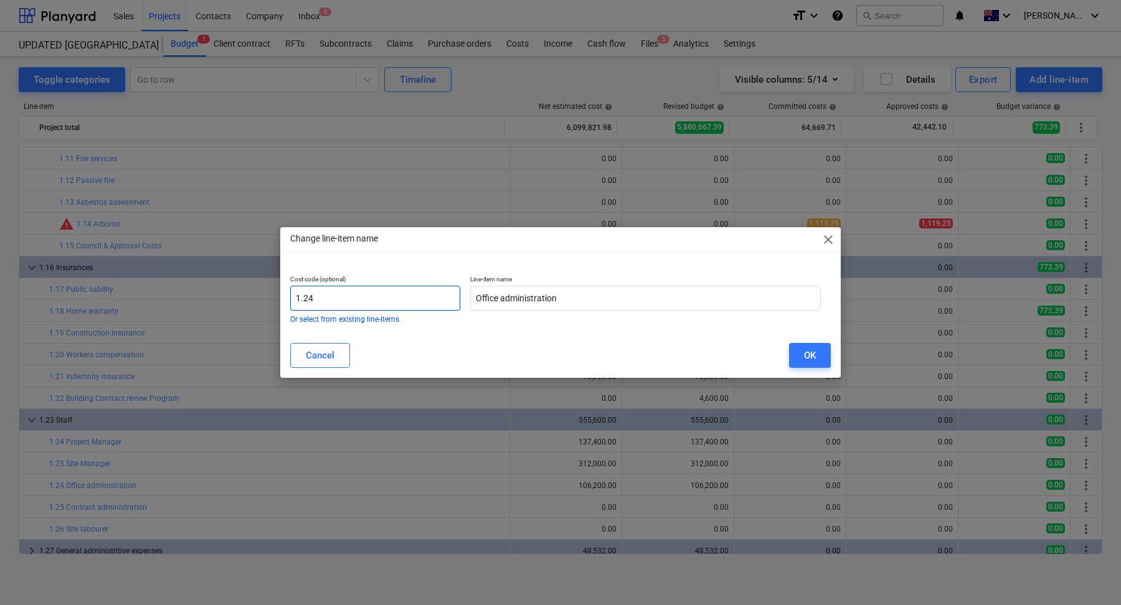
click at [329, 300] on input "1.24" at bounding box center [375, 298] width 170 height 25
type input "1.26"
click at [800, 352] on button "OK" at bounding box center [810, 355] width 42 height 25
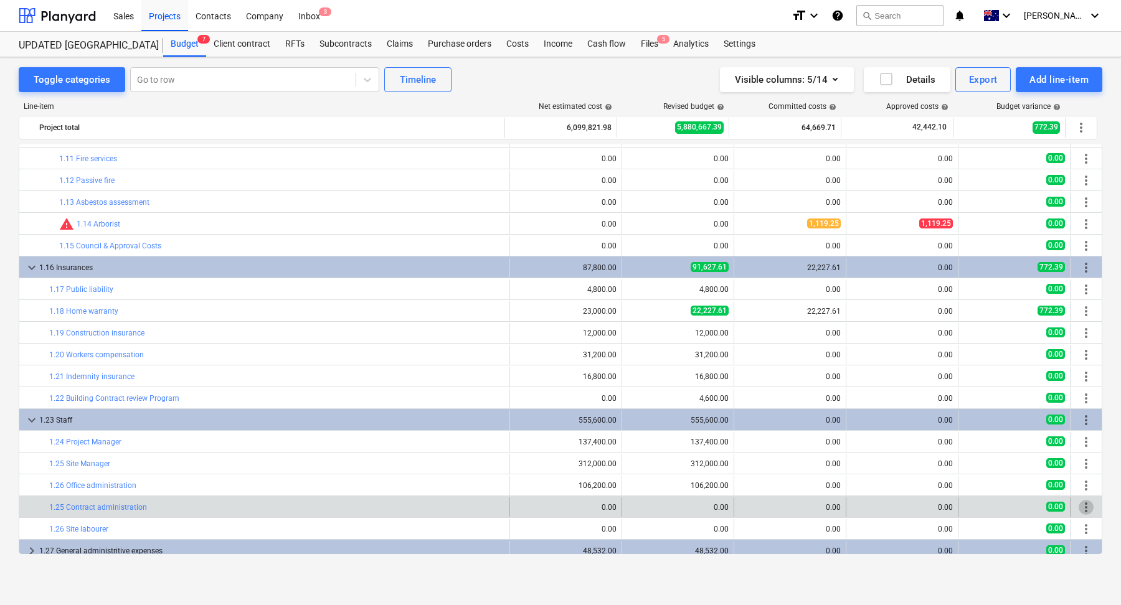
click at [1083, 505] on span "more_vert" at bounding box center [1086, 507] width 15 height 15
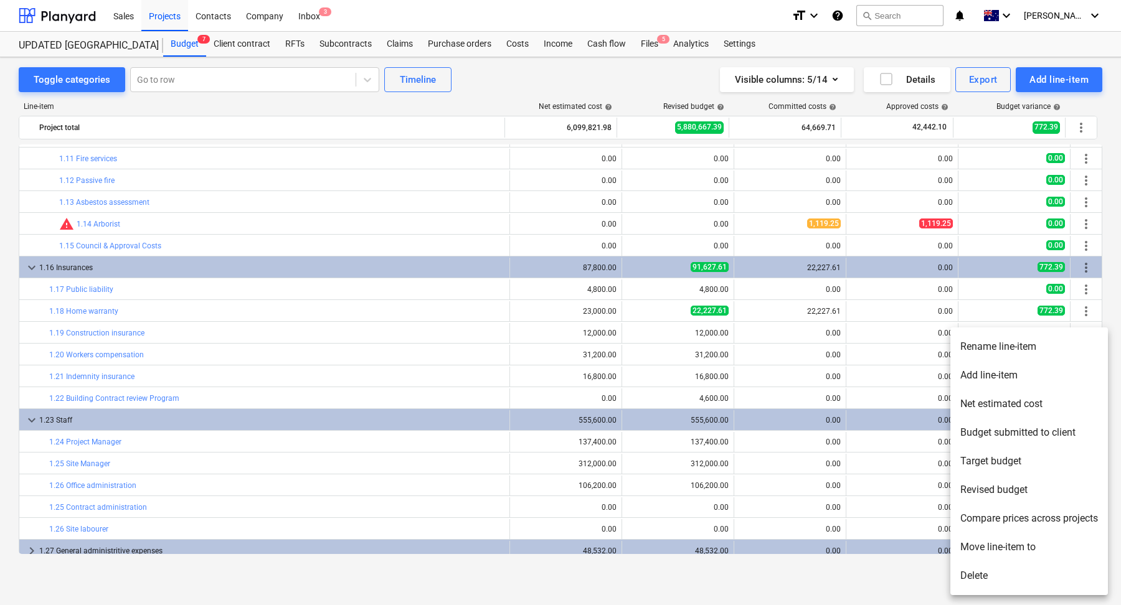
click at [1006, 354] on li "Rename line-item" at bounding box center [1030, 347] width 158 height 29
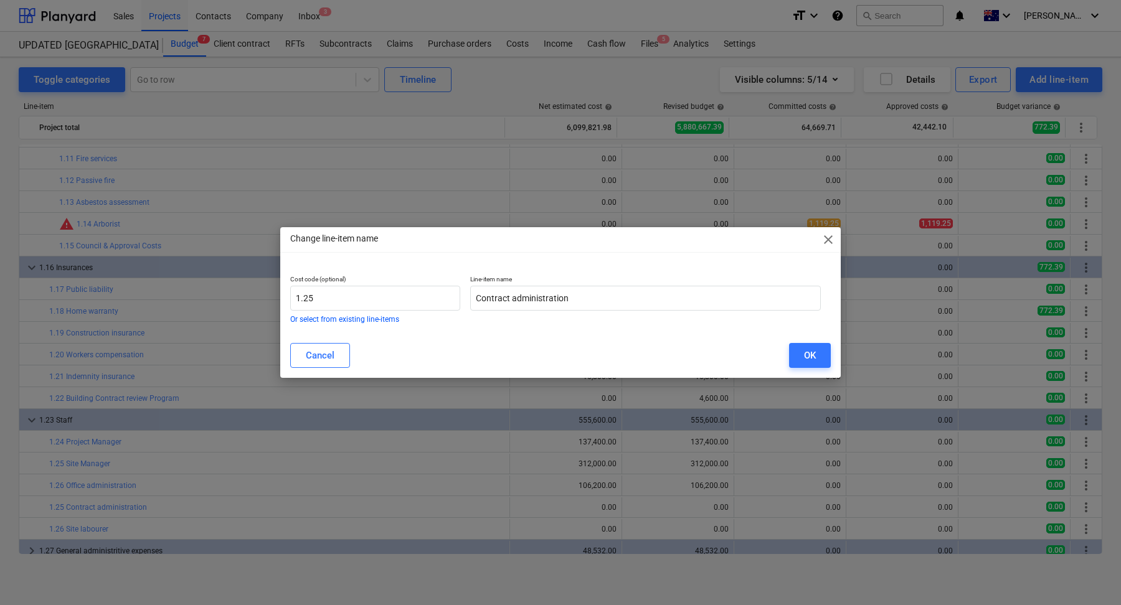
click at [326, 314] on div "Cost code (optional) 1.25 Or select from existing line-items" at bounding box center [375, 299] width 170 height 48
click at [338, 303] on input "1.25" at bounding box center [375, 298] width 170 height 25
type input "1.27"
click at [818, 361] on button "OK" at bounding box center [810, 355] width 42 height 25
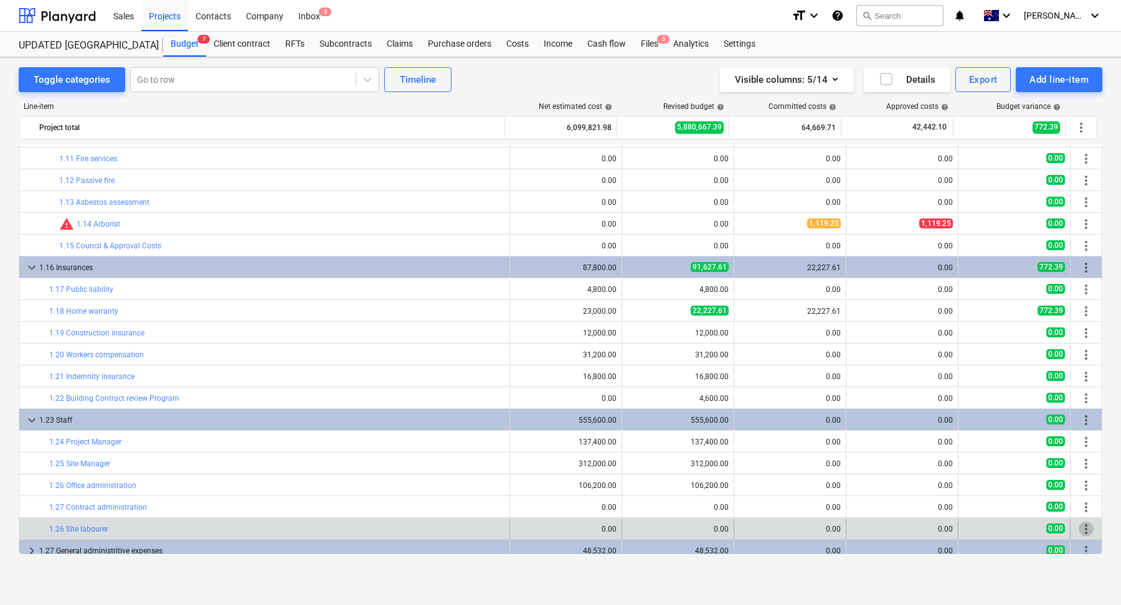
click at [1079, 528] on span "more_vert" at bounding box center [1086, 529] width 15 height 15
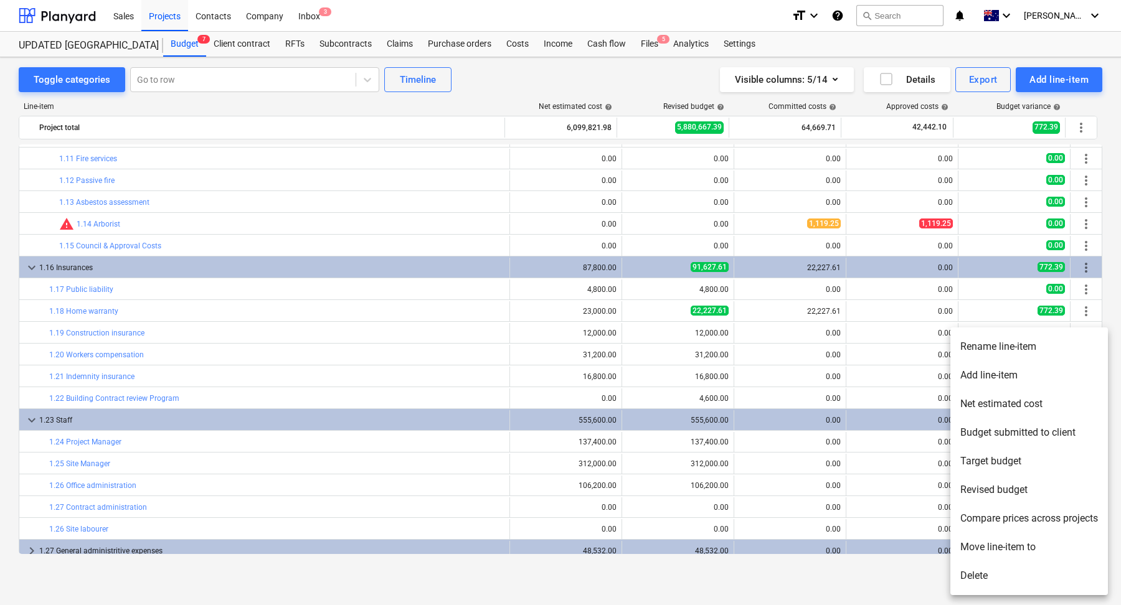
click at [999, 343] on li "Rename line-item" at bounding box center [1030, 347] width 158 height 29
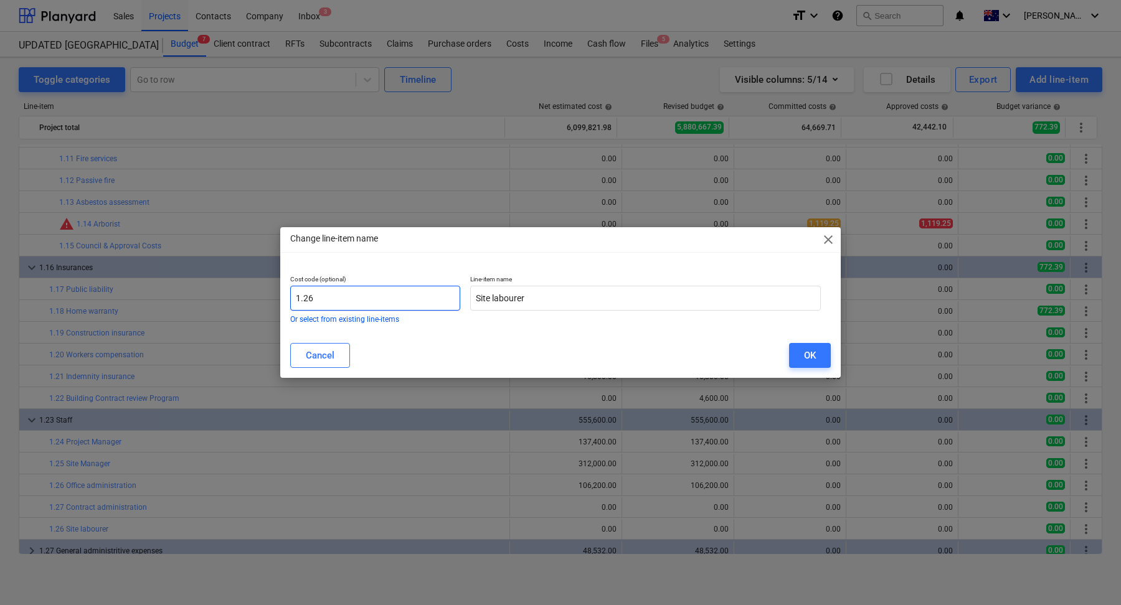
click at [387, 298] on input "1.26" at bounding box center [375, 298] width 170 height 25
type input "1.28"
click at [804, 359] on div "OK" at bounding box center [810, 356] width 12 height 16
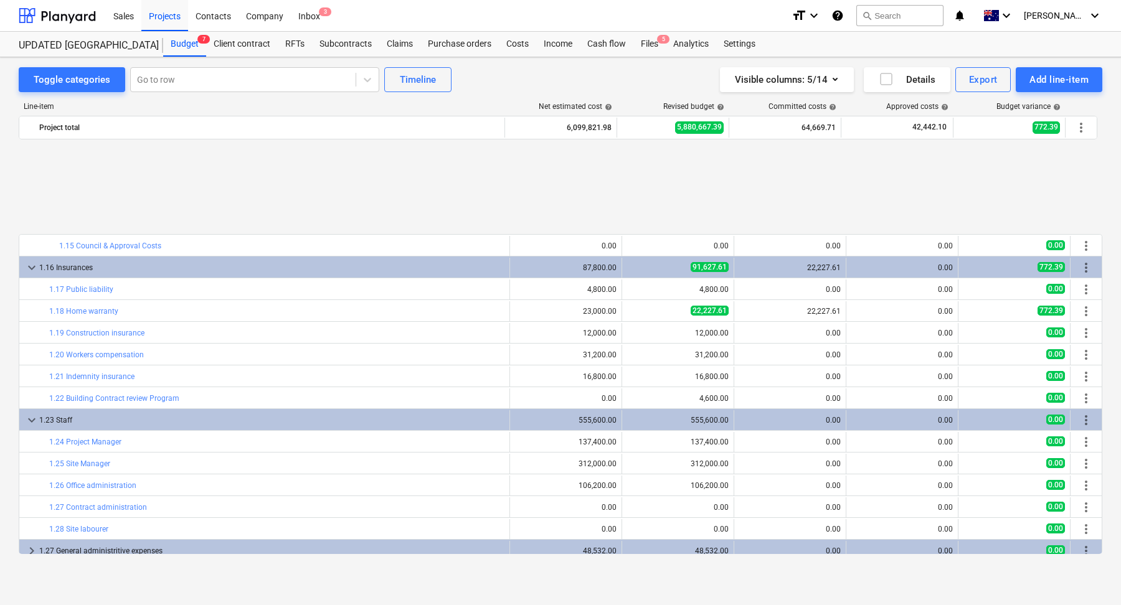
scroll to position [363, 0]
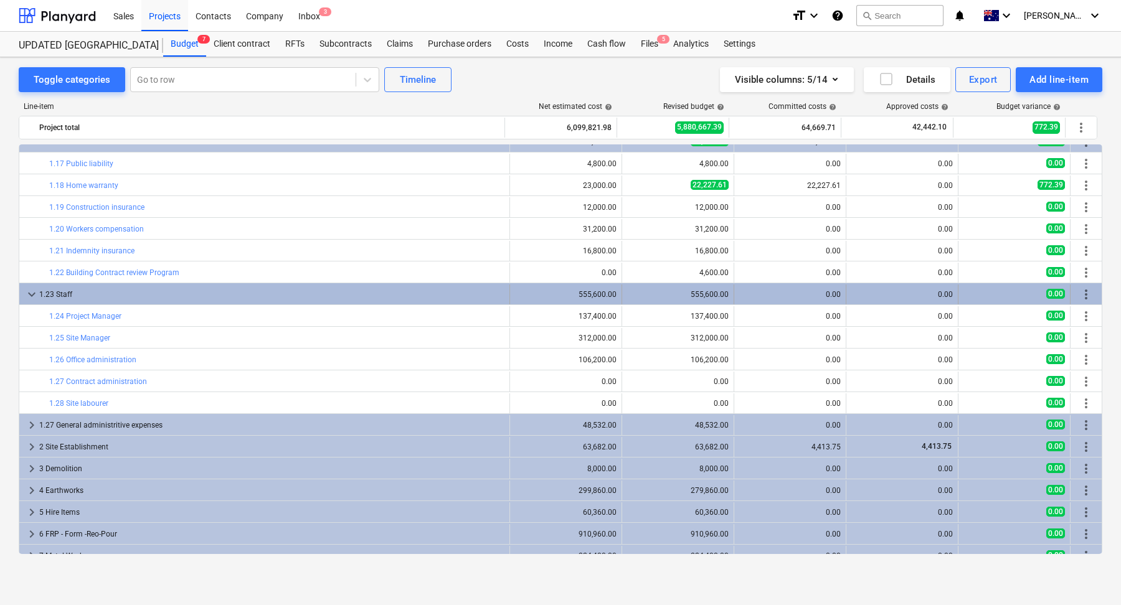
click at [26, 293] on span "keyboard_arrow_down" at bounding box center [31, 294] width 15 height 15
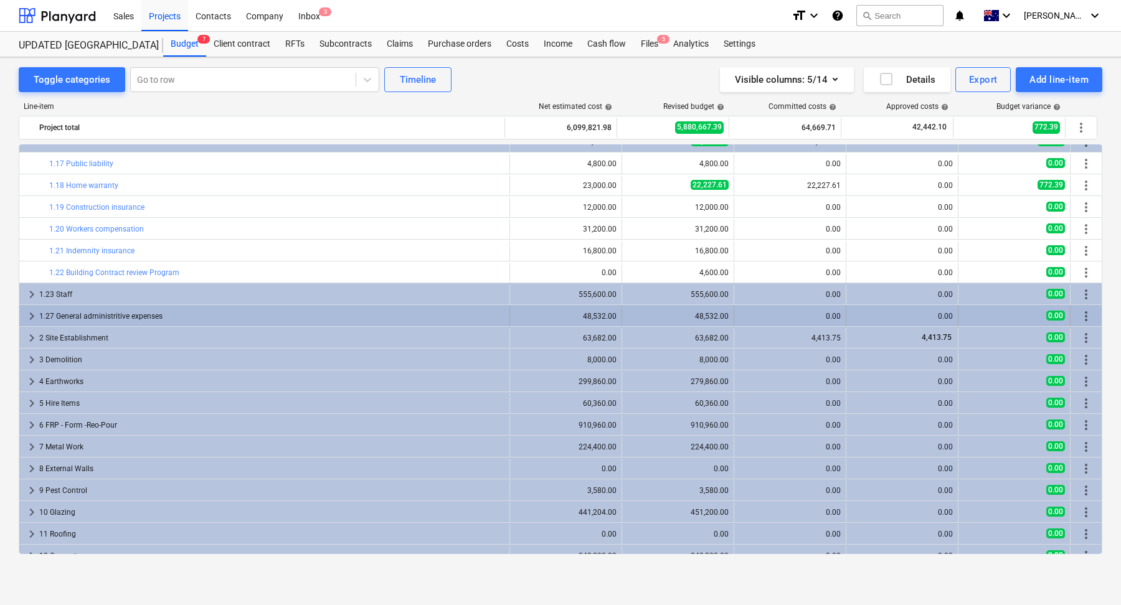
click at [29, 311] on span "keyboard_arrow_right" at bounding box center [31, 316] width 15 height 15
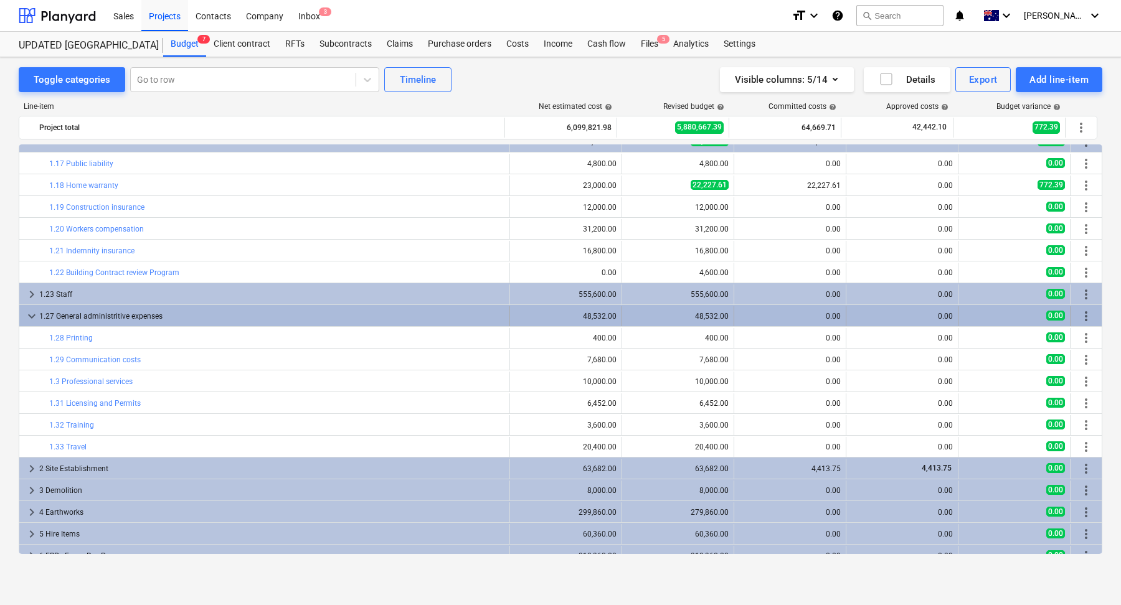
click at [217, 318] on div "1.27 General administritive expenses" at bounding box center [271, 316] width 465 height 20
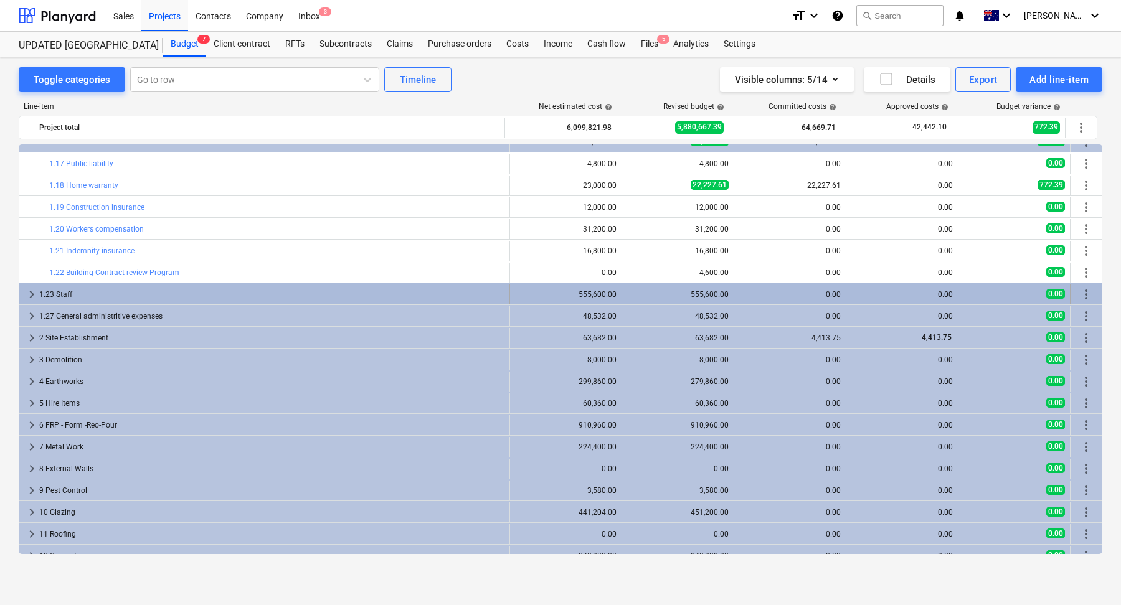
click at [195, 299] on div "1.23 Staff" at bounding box center [271, 295] width 465 height 20
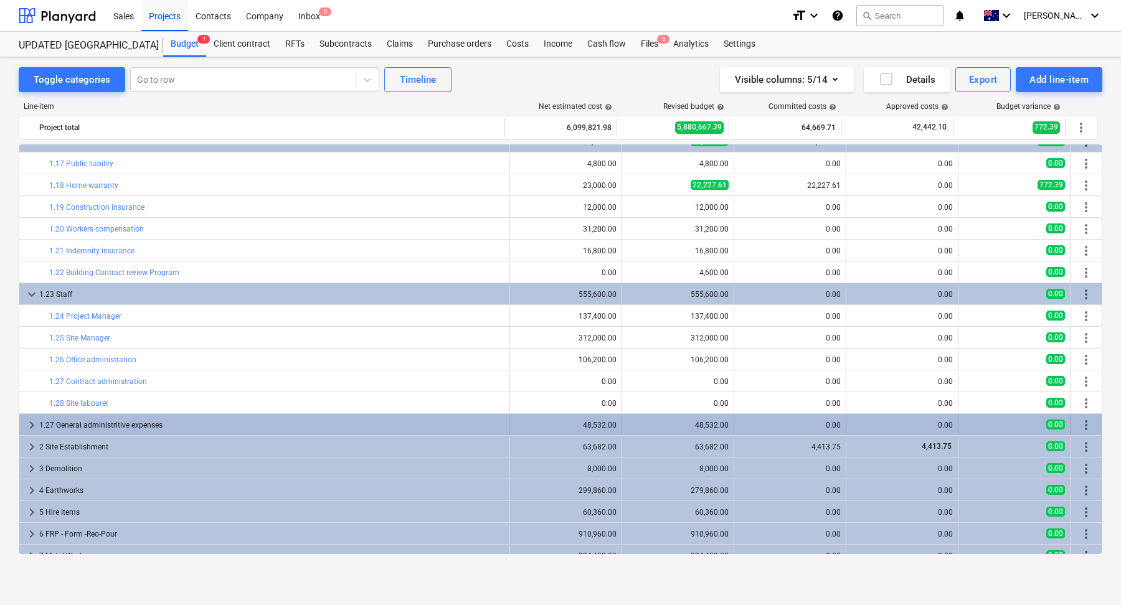
click at [207, 427] on div "1.27 General administritive expenses" at bounding box center [271, 425] width 465 height 20
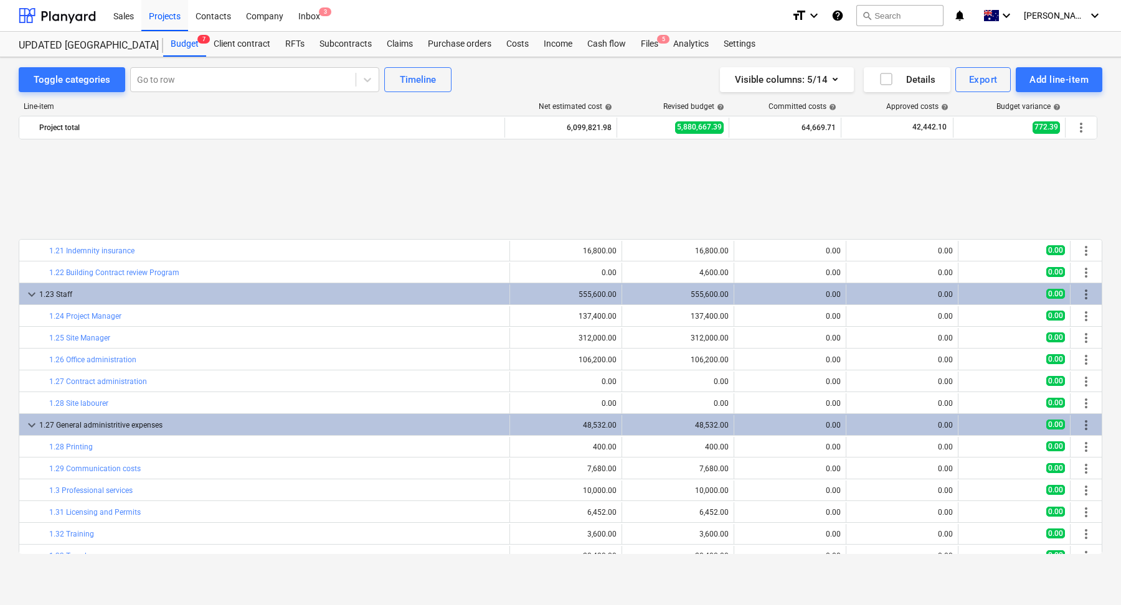
scroll to position [511, 0]
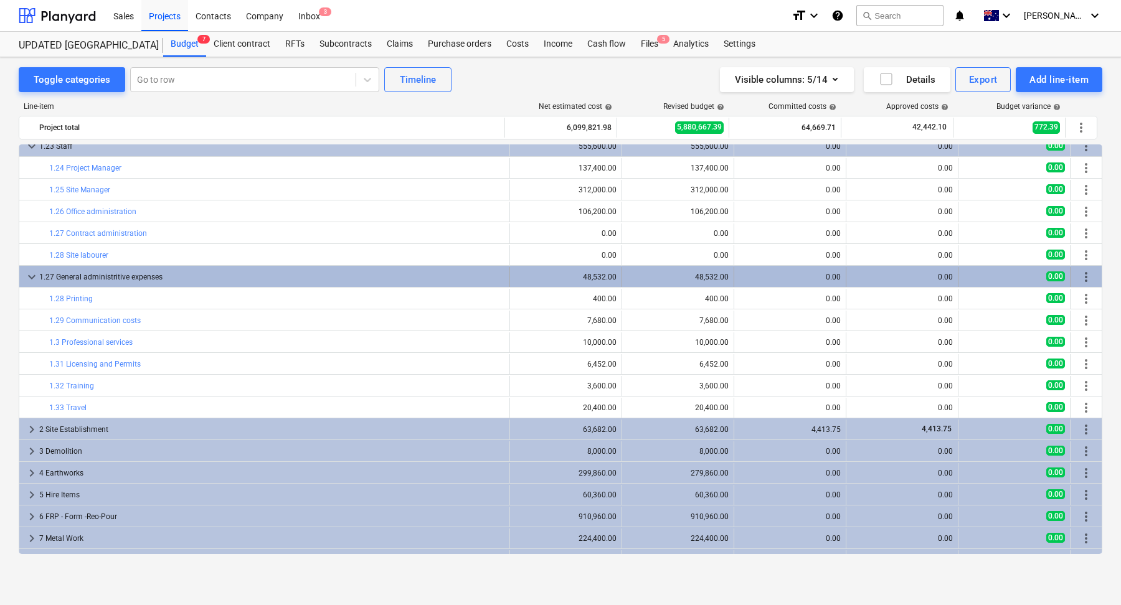
click at [1084, 273] on span "more_vert" at bounding box center [1086, 277] width 15 height 15
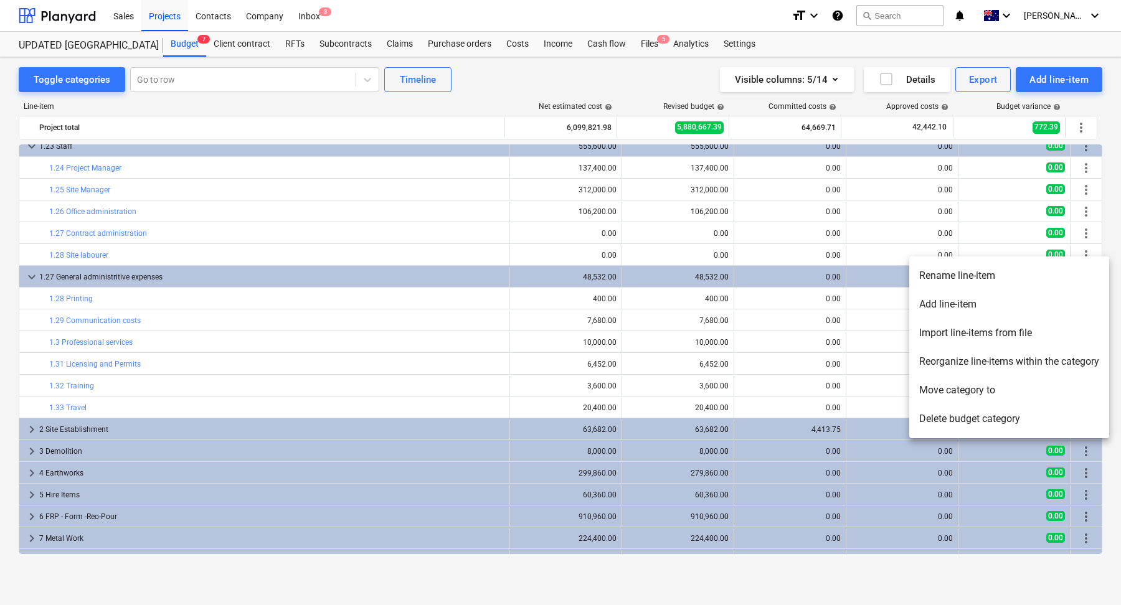
click at [978, 283] on li "Rename line-item" at bounding box center [1009, 276] width 200 height 29
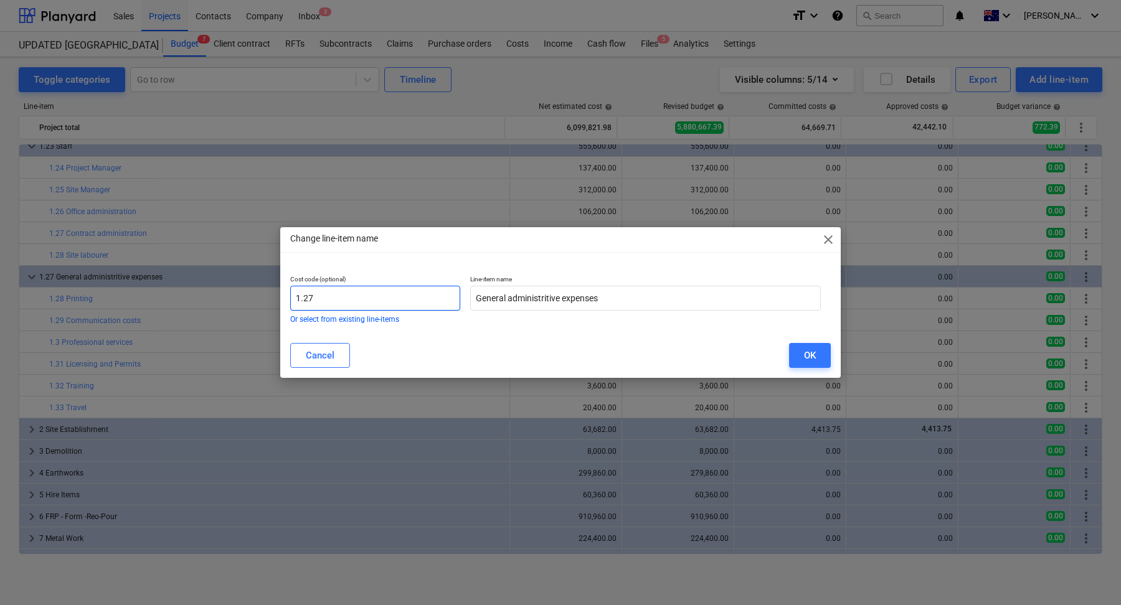
click at [347, 299] on input "1.27" at bounding box center [375, 298] width 170 height 25
type input "1.29"
click at [802, 347] on button "OK" at bounding box center [810, 355] width 42 height 25
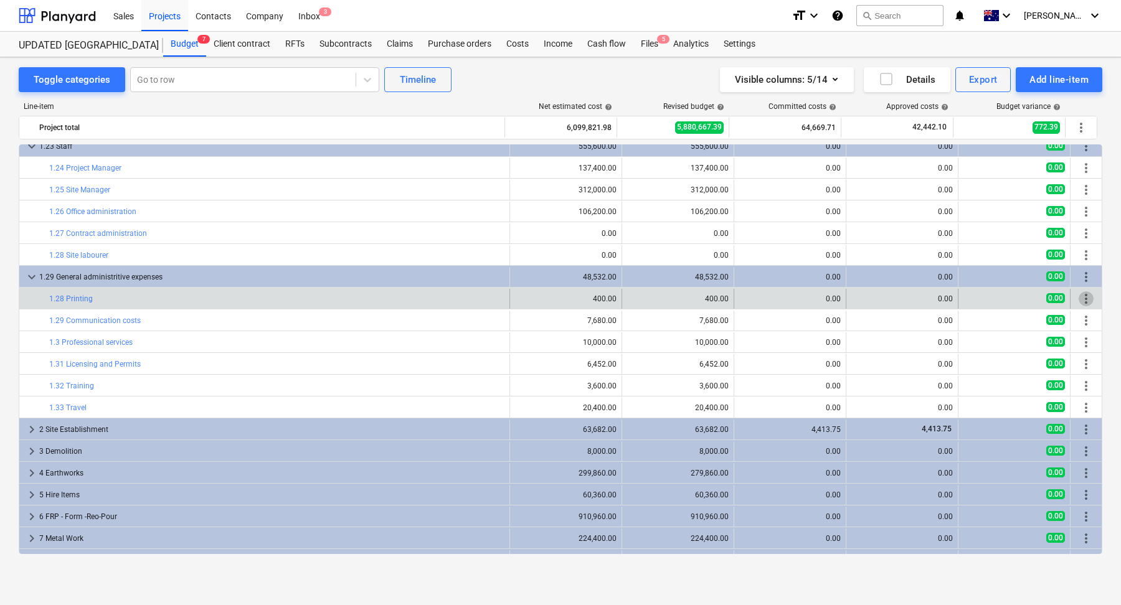
click at [1079, 295] on span "more_vert" at bounding box center [1086, 299] width 15 height 15
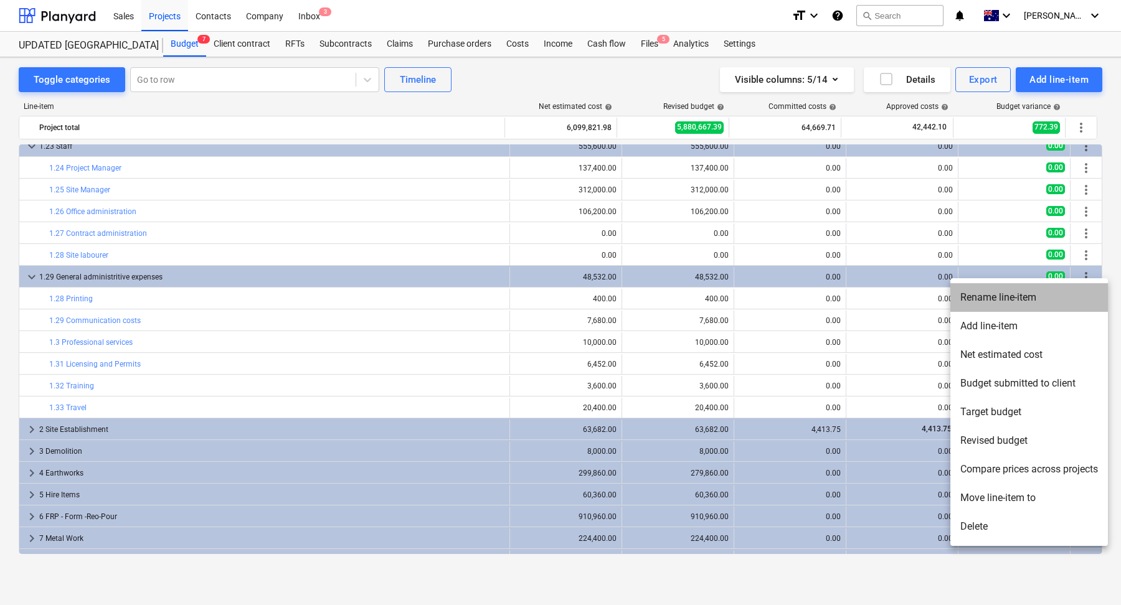
click at [1036, 297] on li "Rename line-item" at bounding box center [1030, 297] width 158 height 29
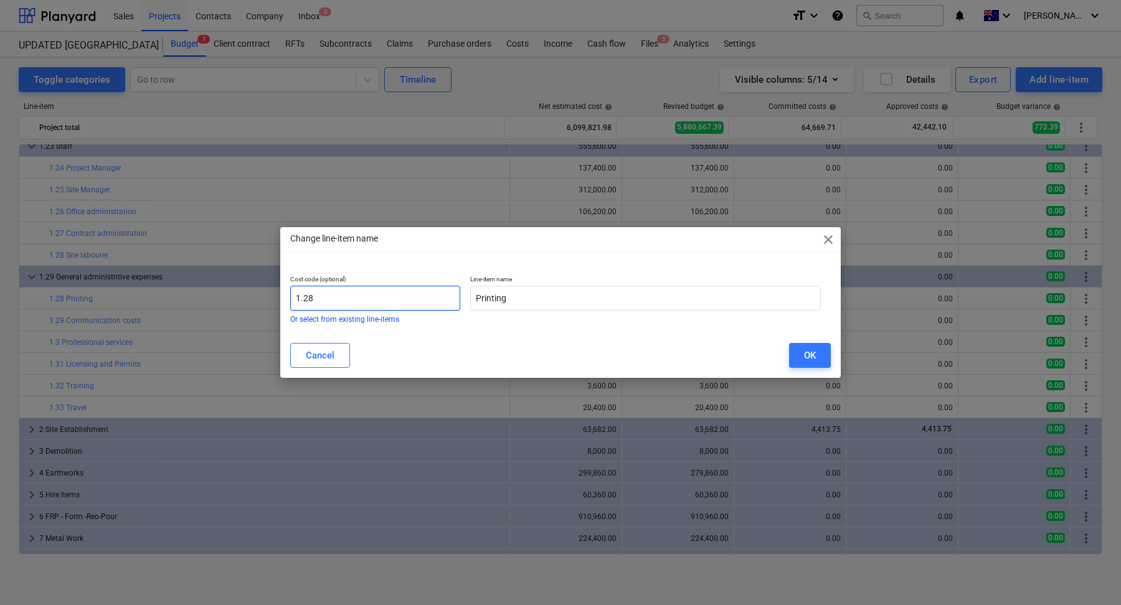
click at [377, 293] on input "1.28" at bounding box center [375, 298] width 170 height 25
click at [370, 294] on input "1.28" at bounding box center [375, 298] width 170 height 25
type input "1.30"
click at [813, 355] on div "OK" at bounding box center [810, 356] width 12 height 16
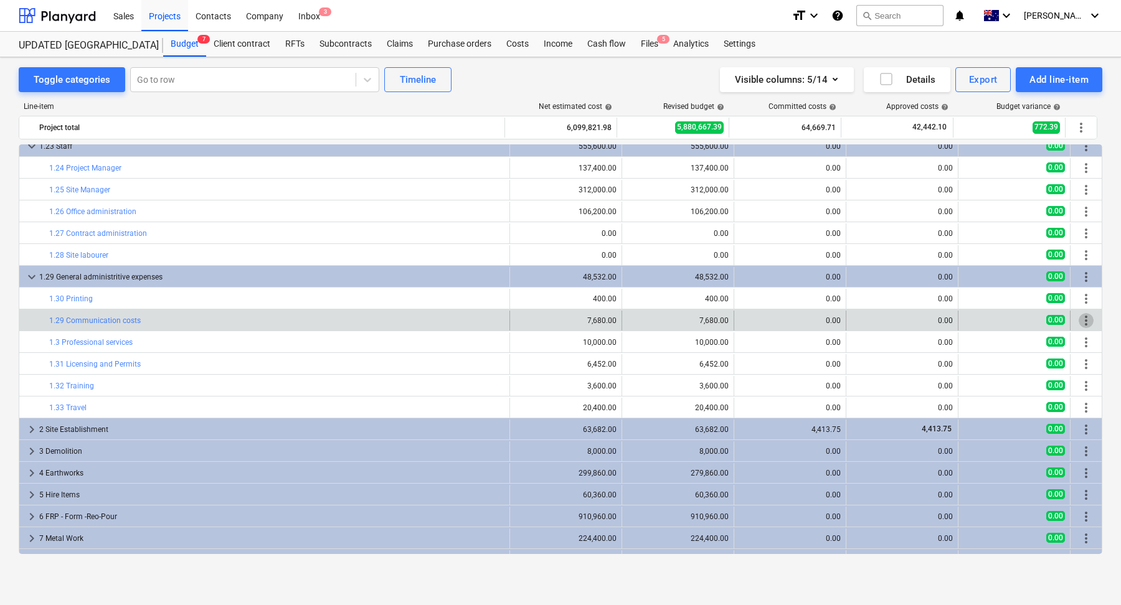
click at [1083, 323] on span "more_vert" at bounding box center [1086, 320] width 15 height 15
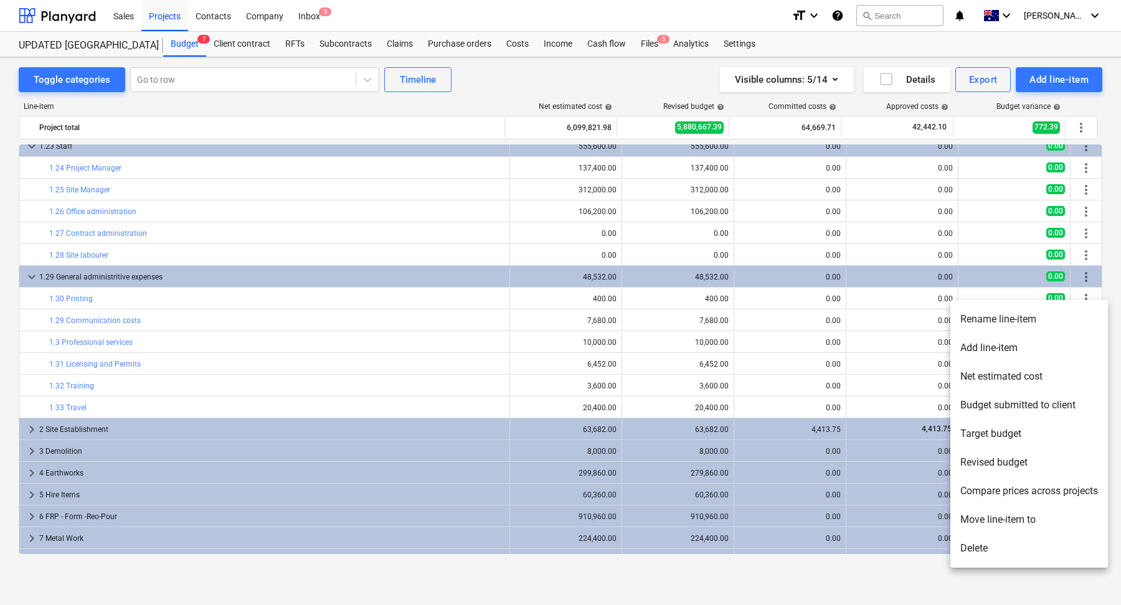
click at [994, 325] on li "Rename line-item" at bounding box center [1030, 319] width 158 height 29
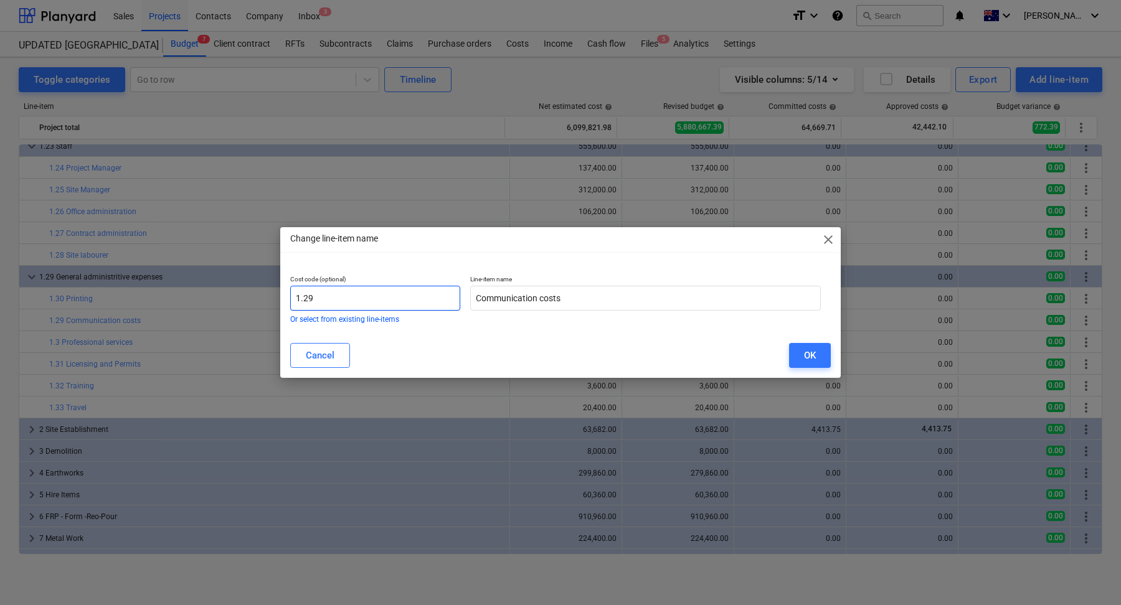
click at [333, 295] on input "1.29" at bounding box center [375, 298] width 170 height 25
type input "1.31"
click at [811, 352] on div "OK" at bounding box center [810, 356] width 12 height 16
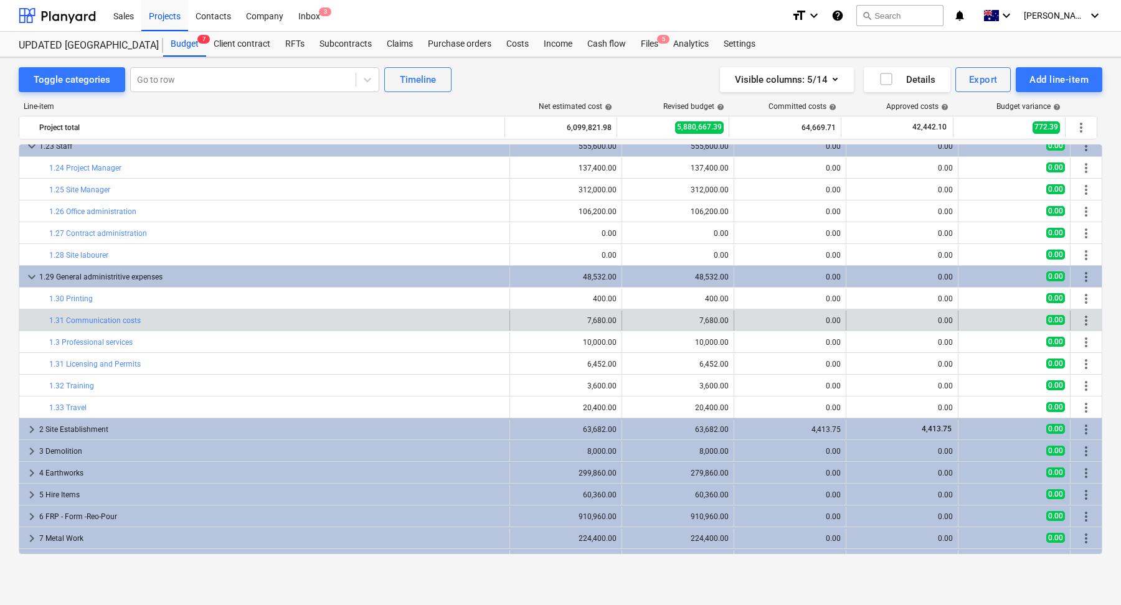
click at [1084, 317] on span "more_vert" at bounding box center [1086, 320] width 15 height 15
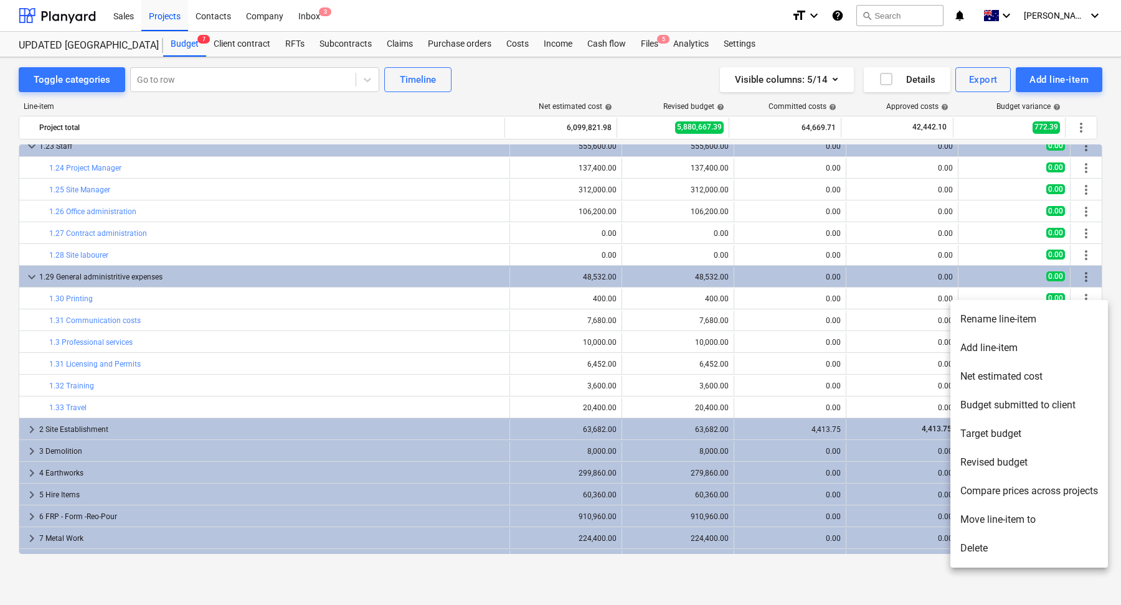
click at [1107, 267] on div at bounding box center [560, 302] width 1121 height 605
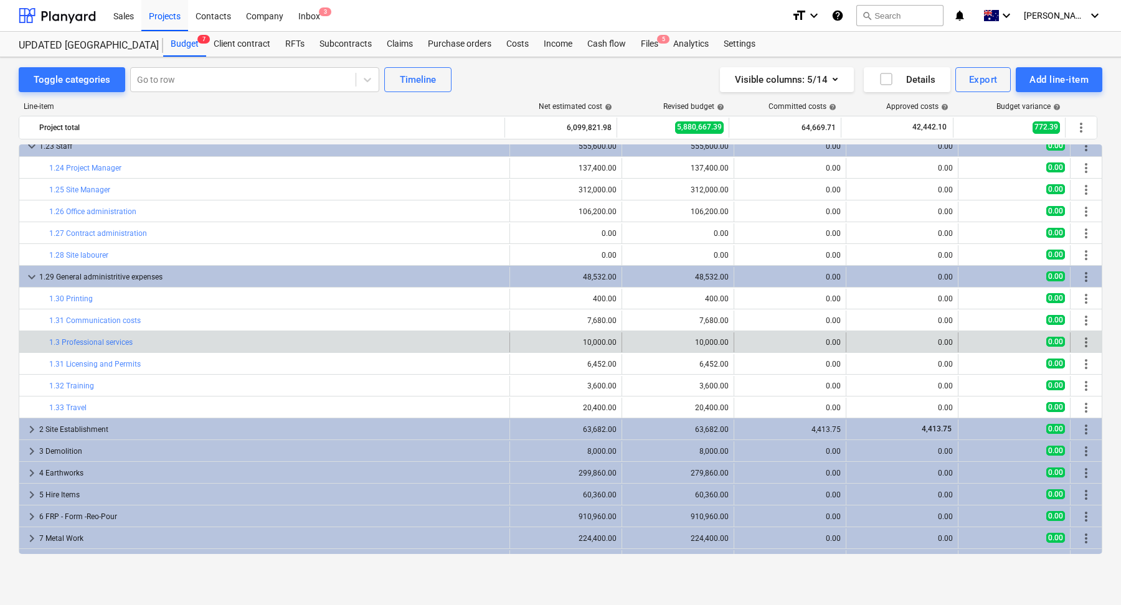
click at [1084, 346] on span "more_vert" at bounding box center [1086, 342] width 15 height 15
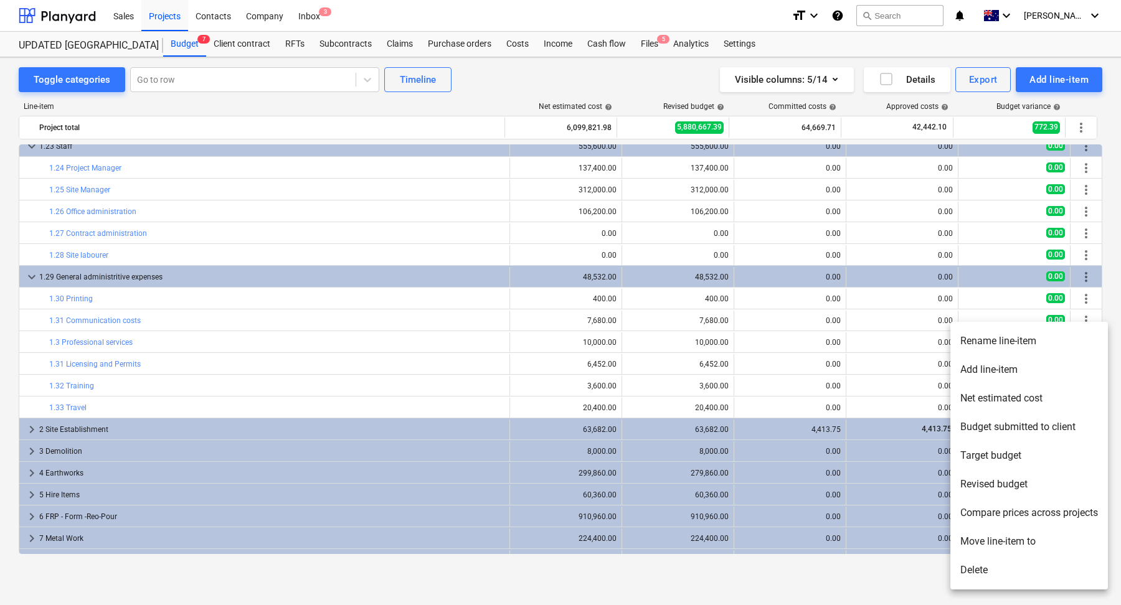
click at [1043, 346] on li "Rename line-item" at bounding box center [1030, 341] width 158 height 29
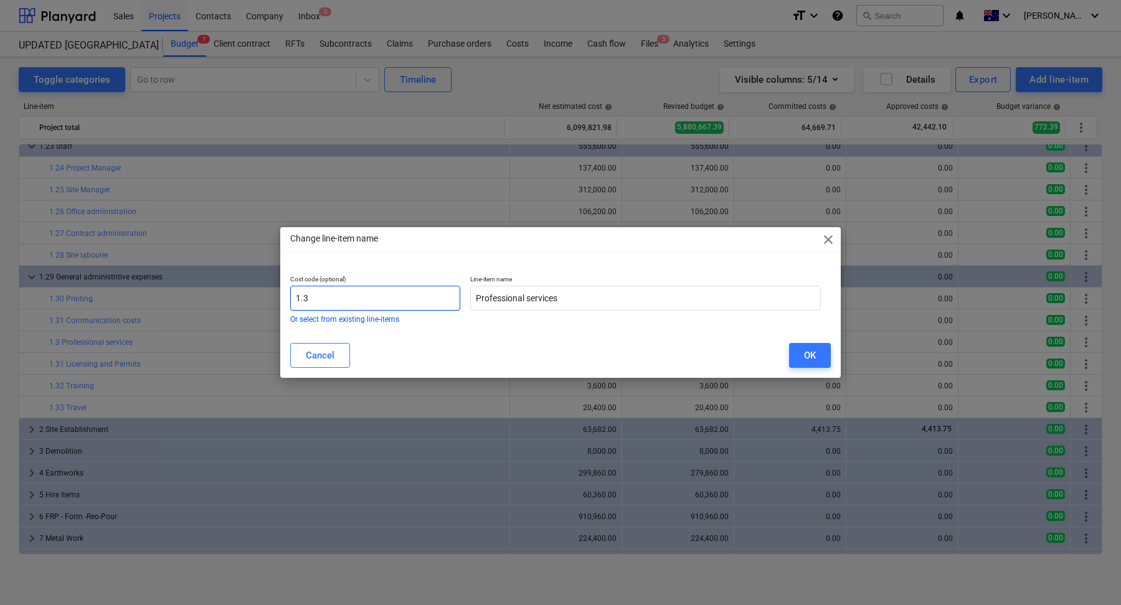
click at [376, 305] on input "1.3" at bounding box center [375, 298] width 170 height 25
type input "1.32"
click at [796, 351] on button "OK" at bounding box center [810, 355] width 42 height 25
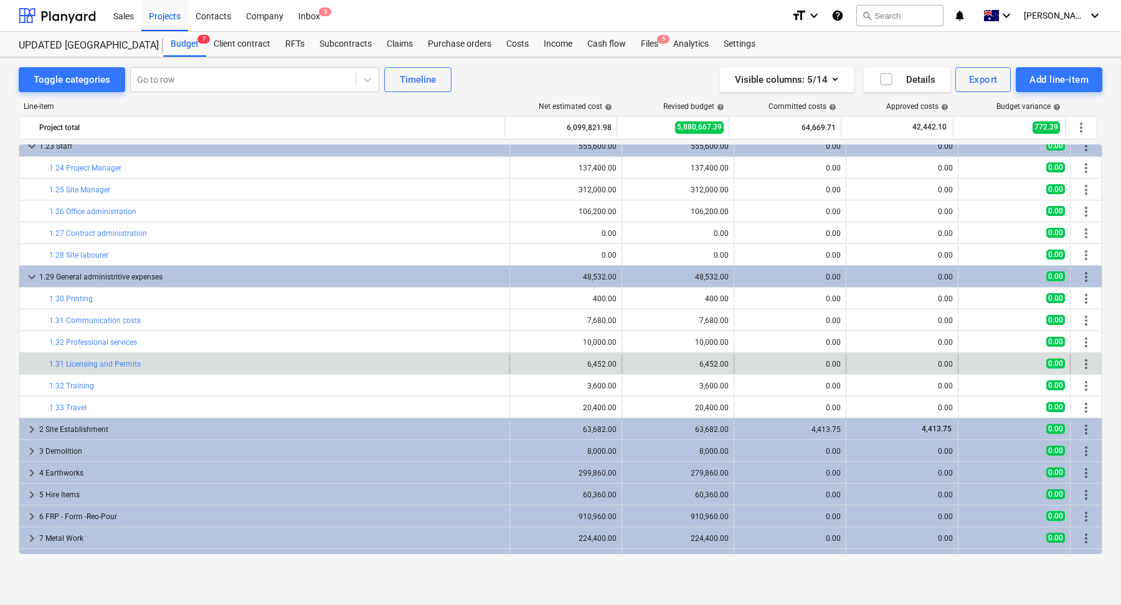
click at [1083, 362] on span "more_vert" at bounding box center [1086, 364] width 15 height 15
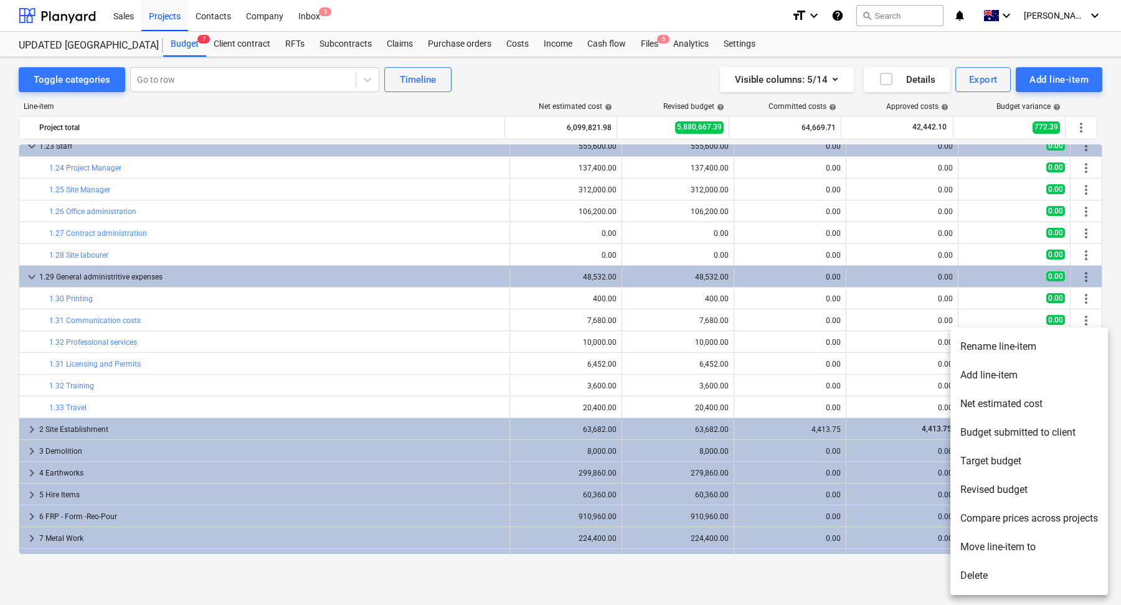
click at [1012, 346] on li "Rename line-item" at bounding box center [1030, 347] width 158 height 29
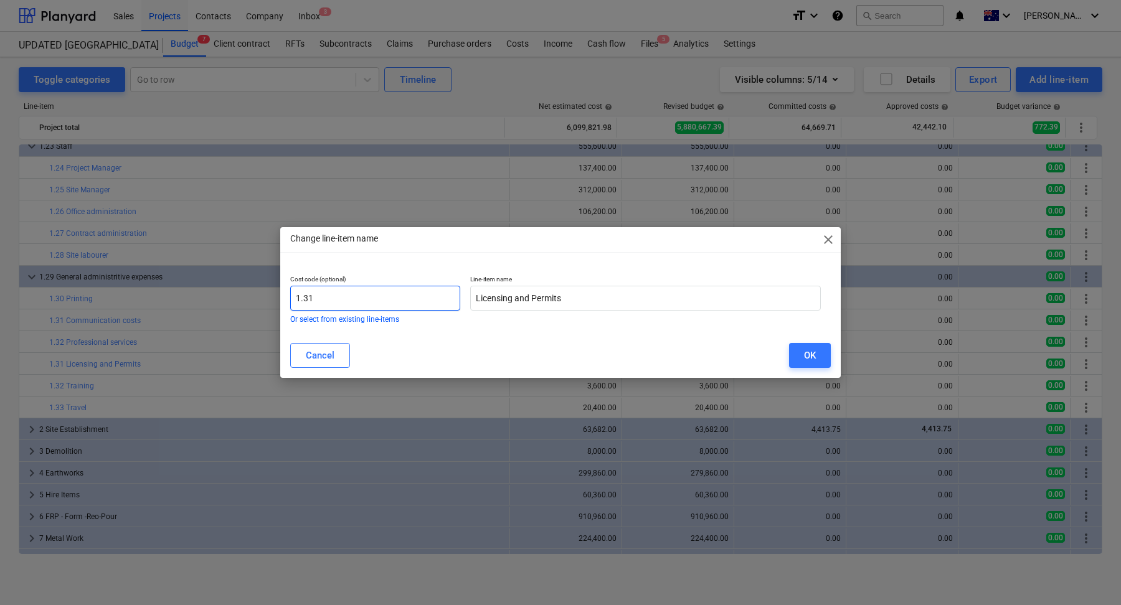
click at [362, 300] on input "1.31" at bounding box center [375, 298] width 170 height 25
type input "1.33"
click at [802, 353] on button "OK" at bounding box center [810, 355] width 42 height 25
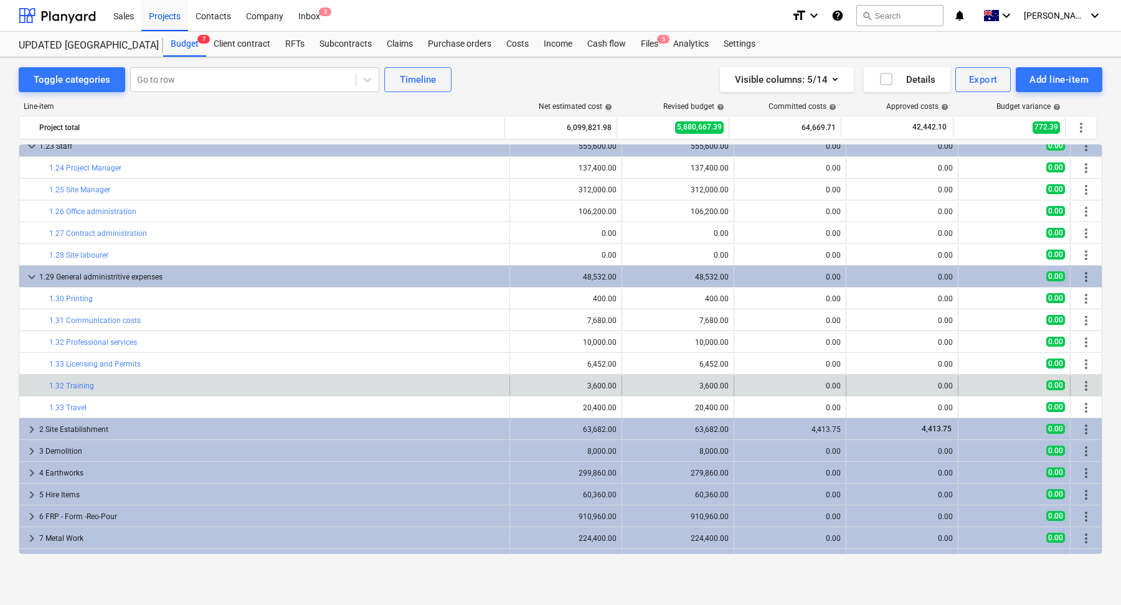
click at [1084, 389] on span "more_vert" at bounding box center [1086, 386] width 15 height 15
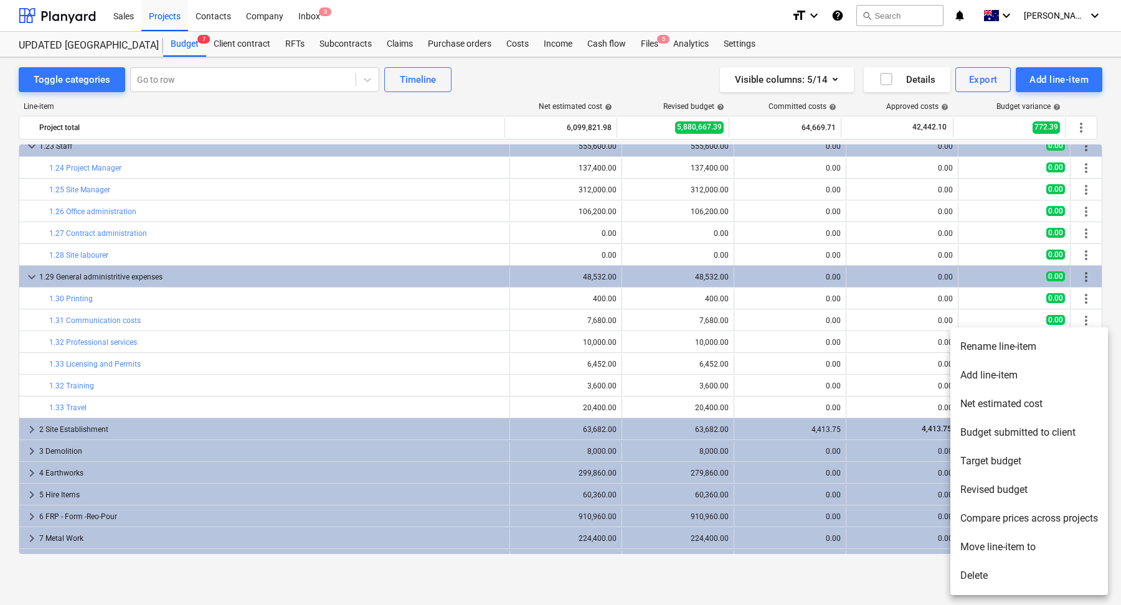
click at [1012, 352] on li "Rename line-item" at bounding box center [1030, 347] width 158 height 29
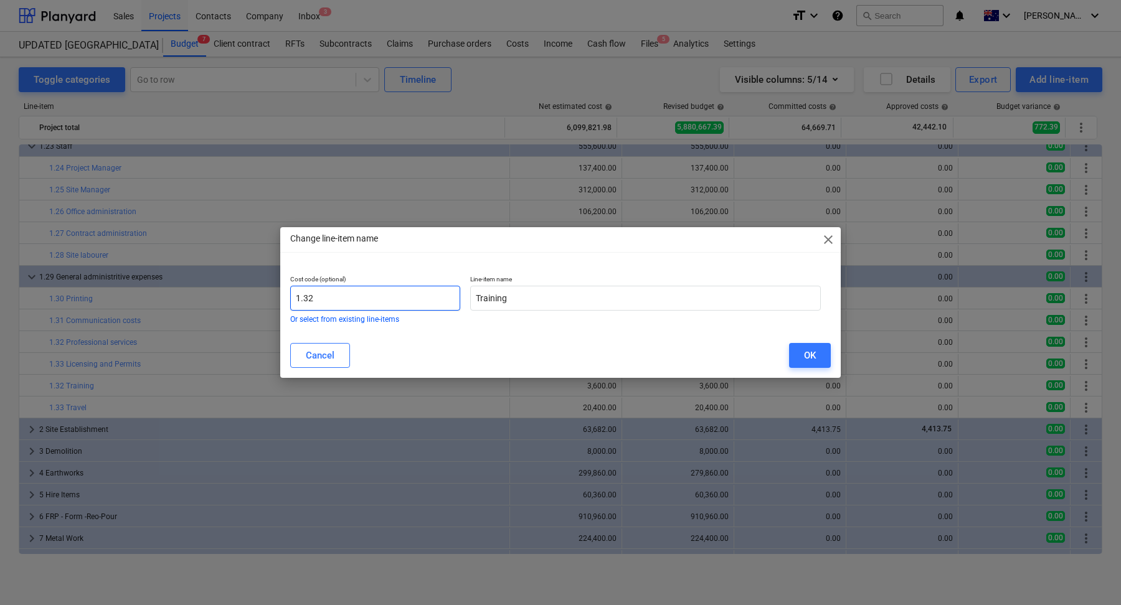
click at [394, 298] on input "1.32" at bounding box center [375, 298] width 170 height 25
type input "1.34"
click at [809, 348] on div "OK" at bounding box center [810, 356] width 12 height 16
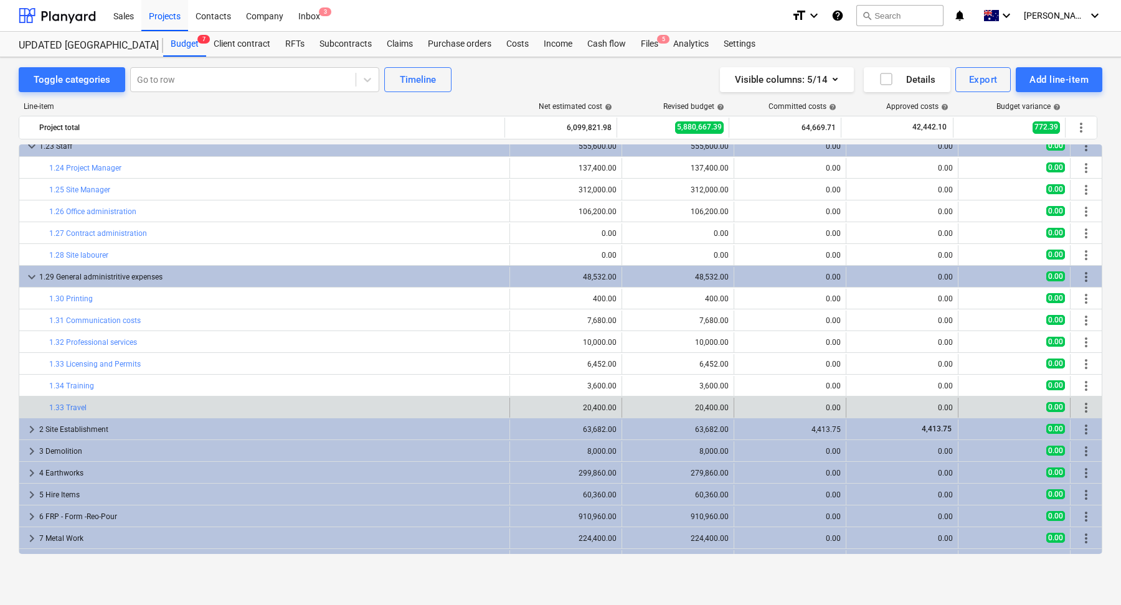
click at [1085, 405] on span "more_vert" at bounding box center [1086, 408] width 15 height 15
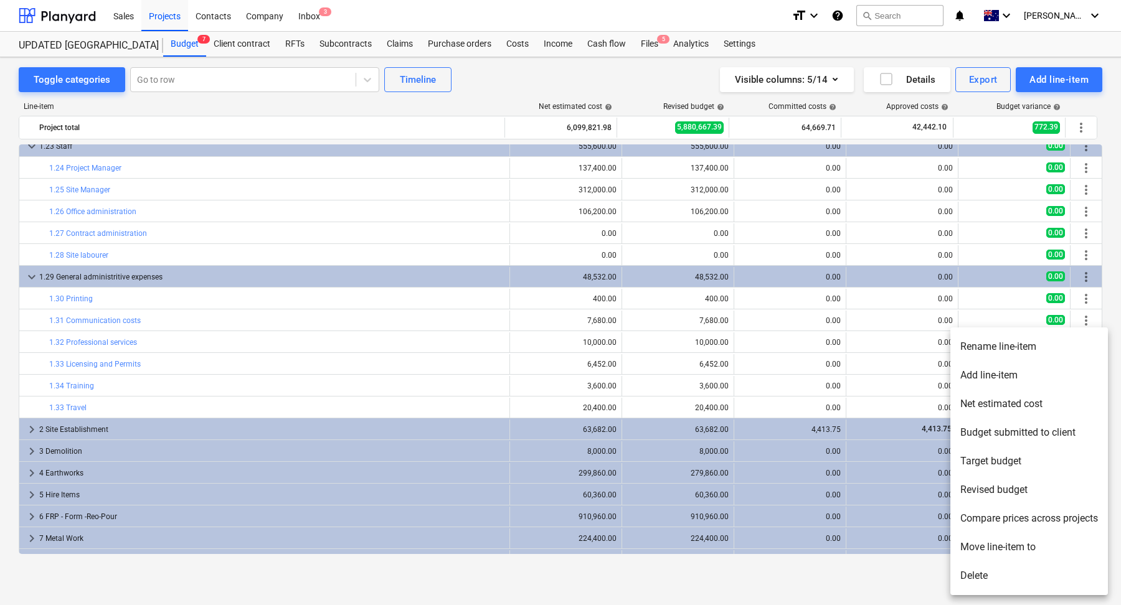
click at [990, 342] on li "Rename line-item" at bounding box center [1030, 347] width 158 height 29
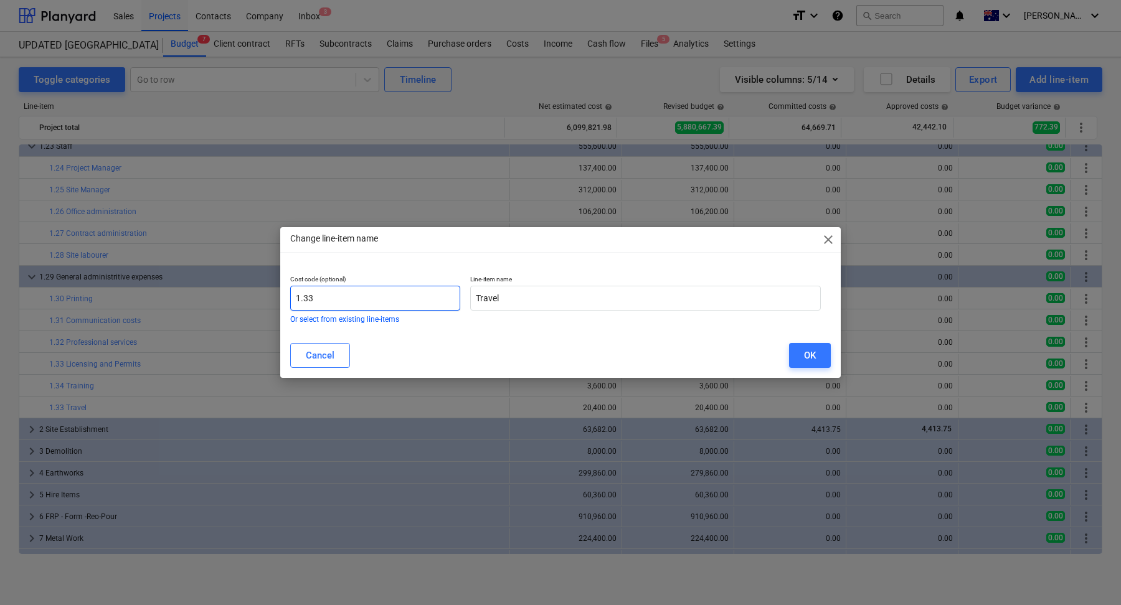
click at [394, 296] on input "1.33" at bounding box center [375, 298] width 170 height 25
type input "1.35"
click at [815, 359] on div "OK" at bounding box center [810, 356] width 12 height 16
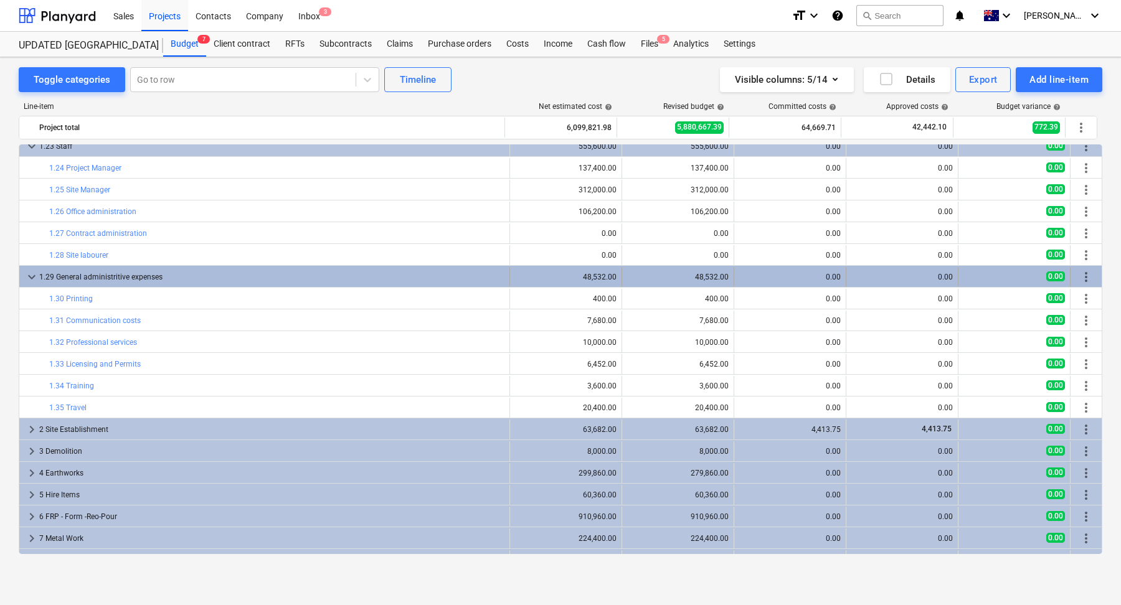
click at [237, 280] on div "1.29 General administritive expenses" at bounding box center [271, 277] width 465 height 20
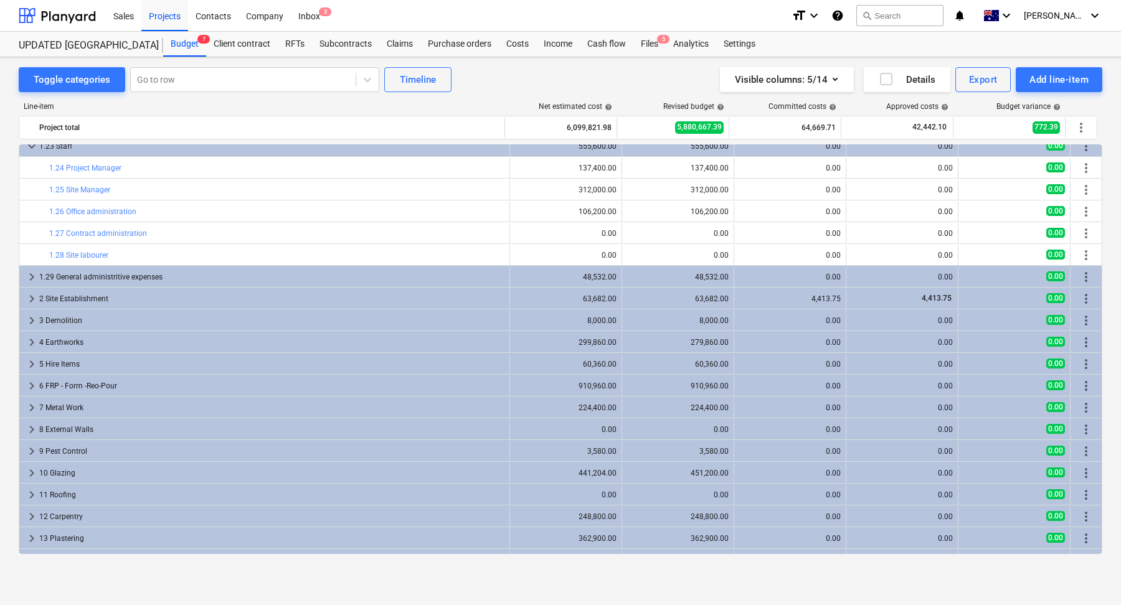
scroll to position [430, 0]
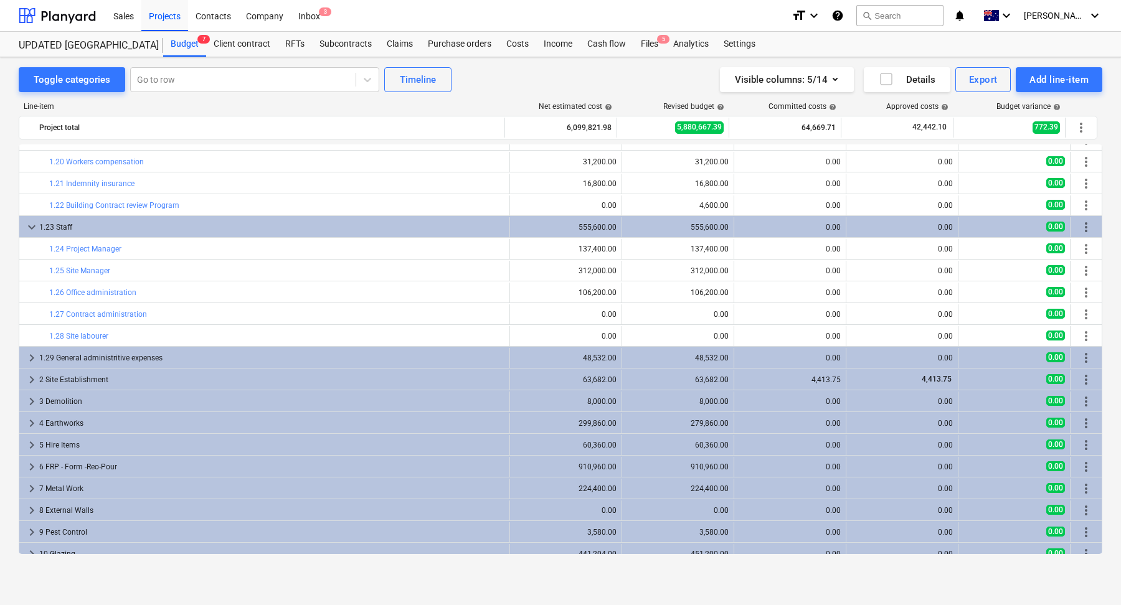
click at [196, 225] on div "1.23 Staff" at bounding box center [271, 227] width 465 height 20
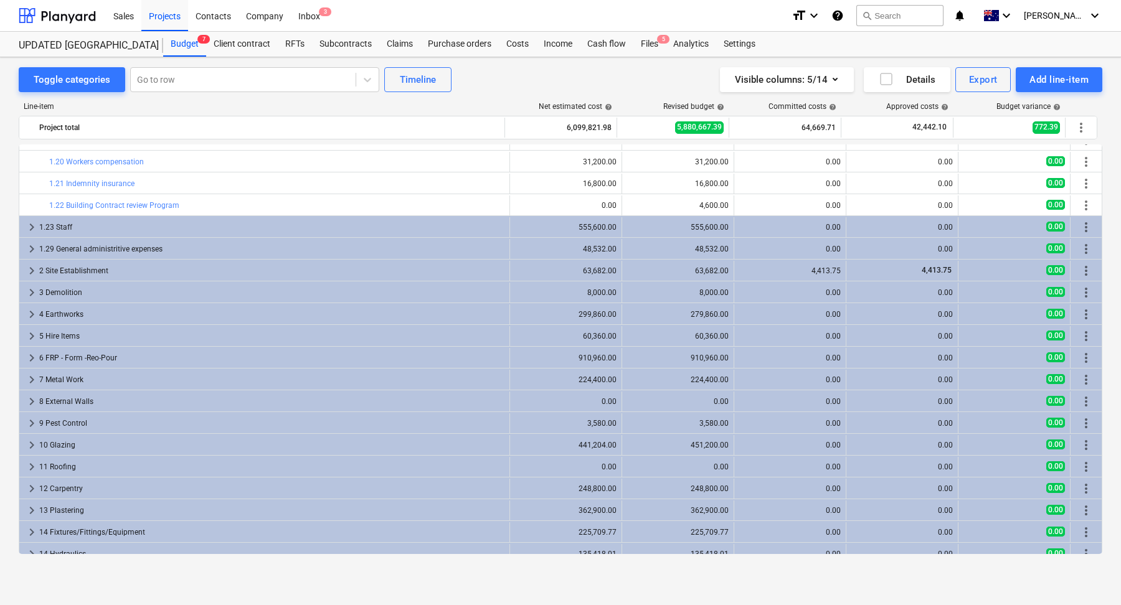
scroll to position [274, 0]
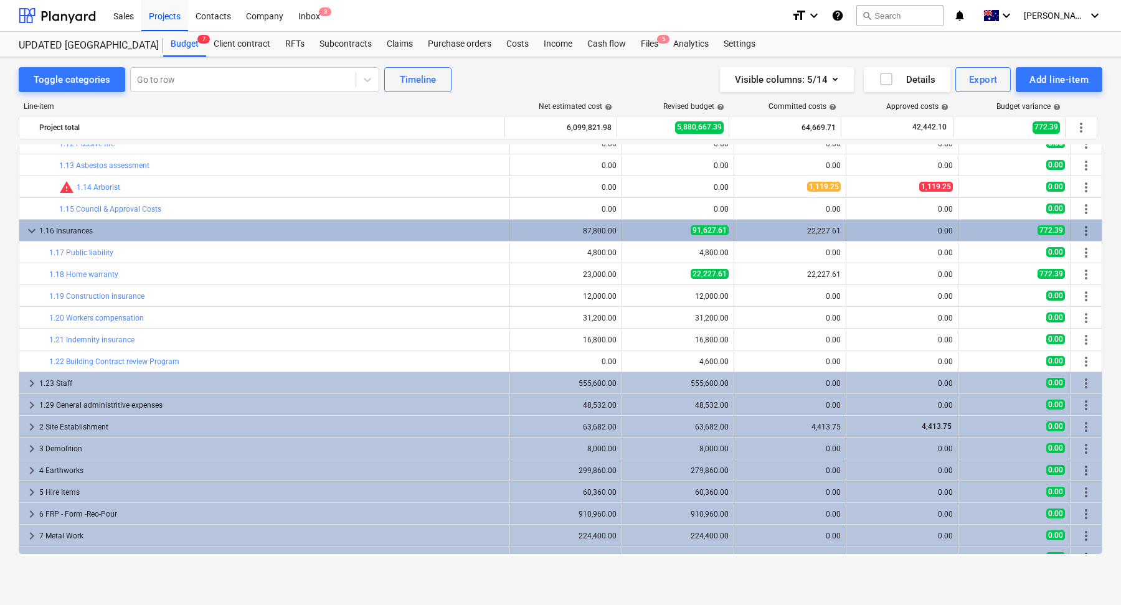
click at [183, 230] on div "1.16 Insurances" at bounding box center [271, 231] width 465 height 20
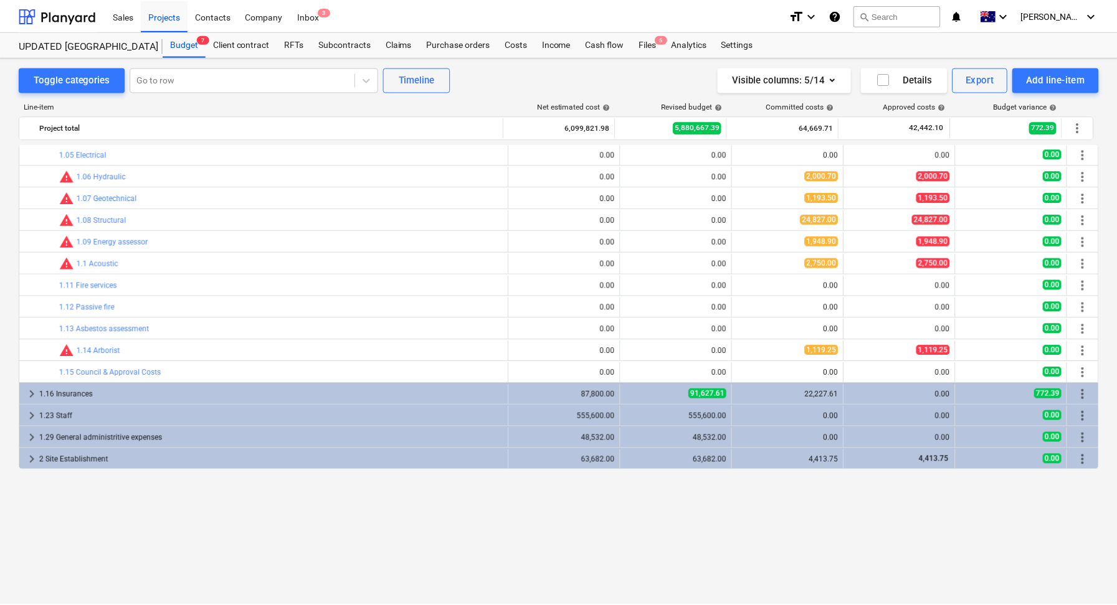
scroll to position [0, 0]
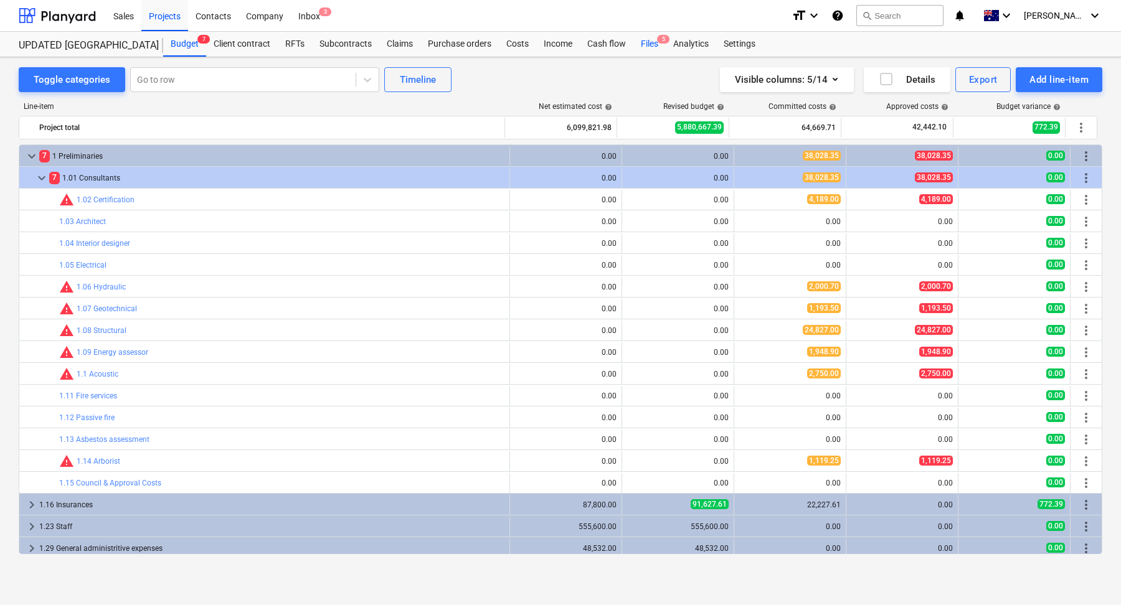
click at [657, 47] on div "Files 5" at bounding box center [649, 44] width 32 height 25
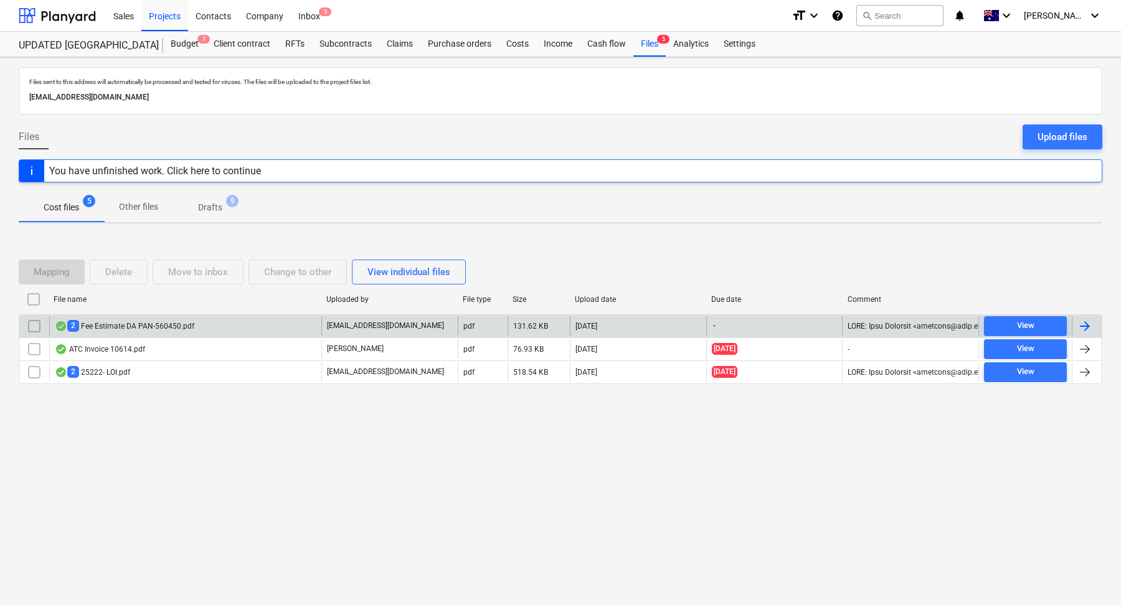
click at [230, 322] on div "2 Fee Estimate DA PAN-560450.pdf" at bounding box center [185, 326] width 272 height 20
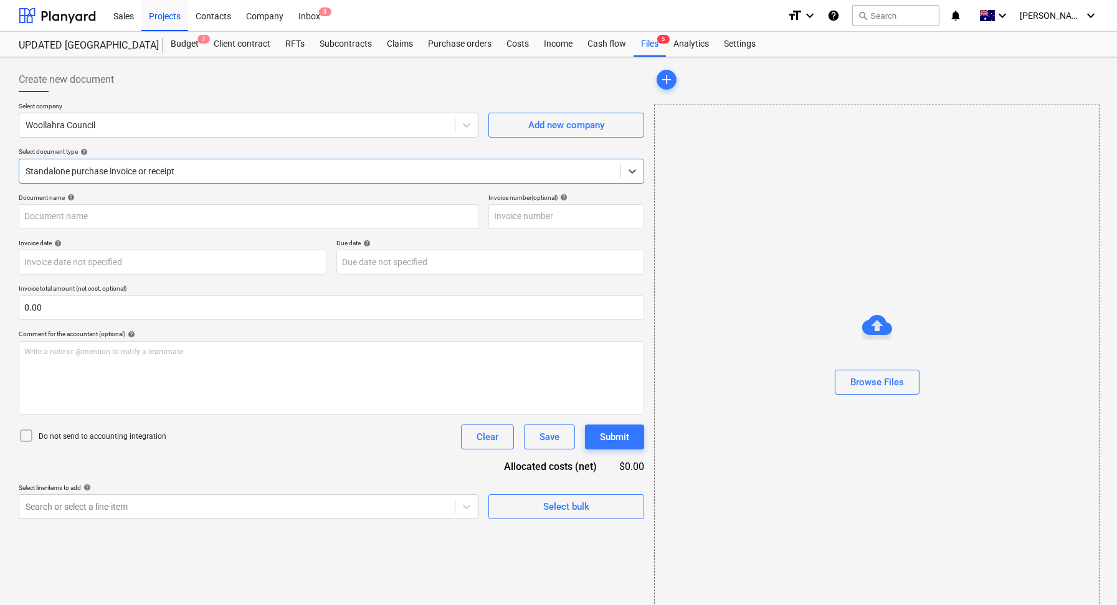
type input "PAN-560450"
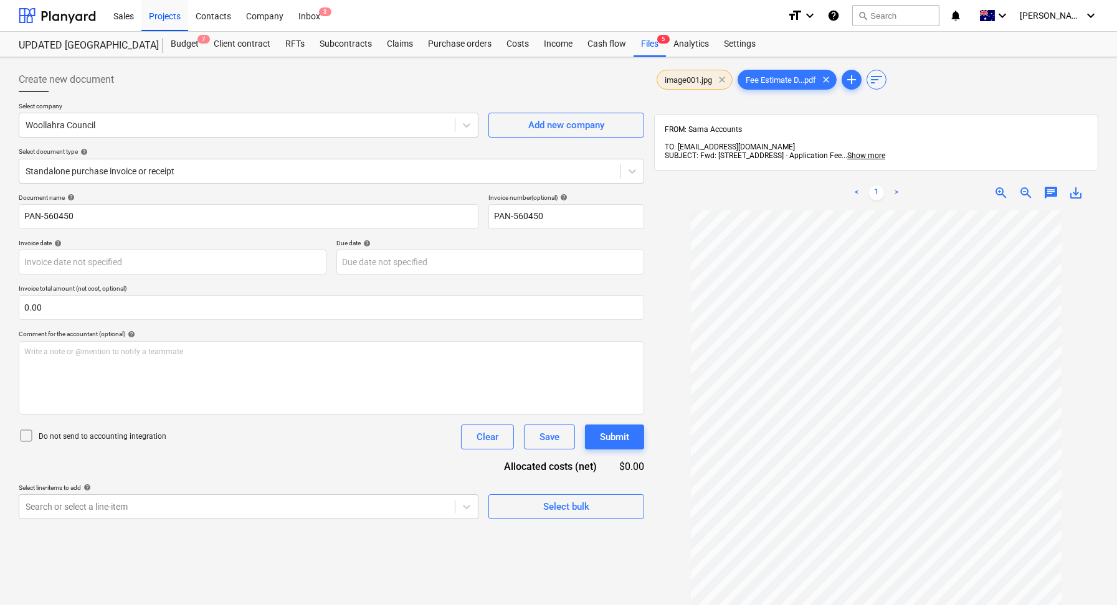
click at [717, 77] on span "clear" at bounding box center [721, 79] width 15 height 15
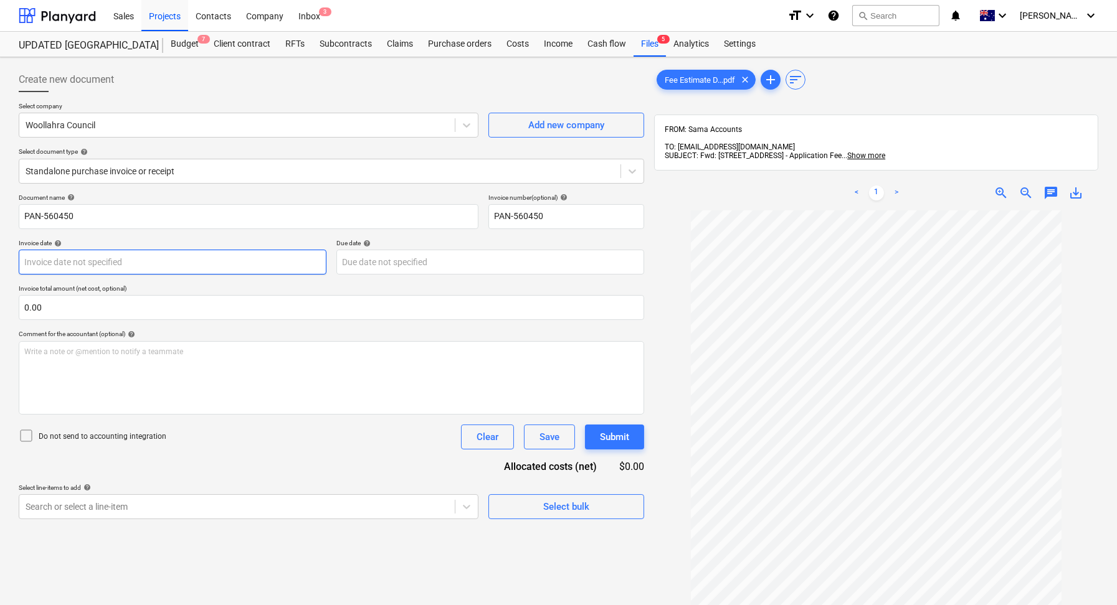
click at [118, 265] on body "Sales Projects Contacts Company Inbox 3 format_size keyboard_arrow_down help se…" at bounding box center [558, 302] width 1117 height 605
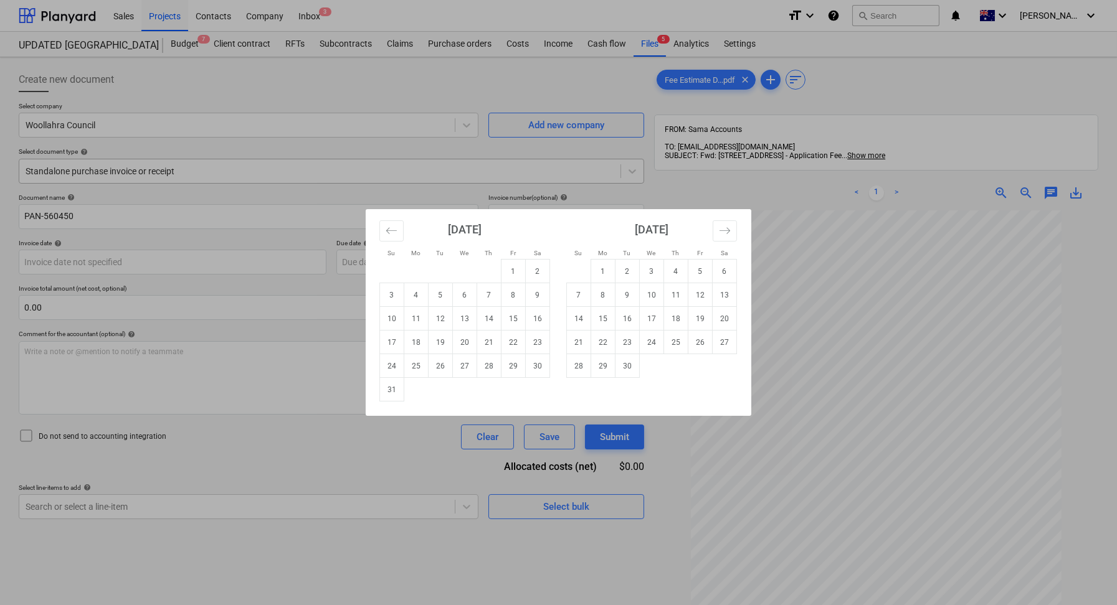
click at [601, 174] on div "Su Mo Tu We Th Fr Sa Su Mo Tu We Th Fr Sa July 2025 1 2 3 4 5 6 7 8 9 10 11 12 …" at bounding box center [558, 302] width 1117 height 605
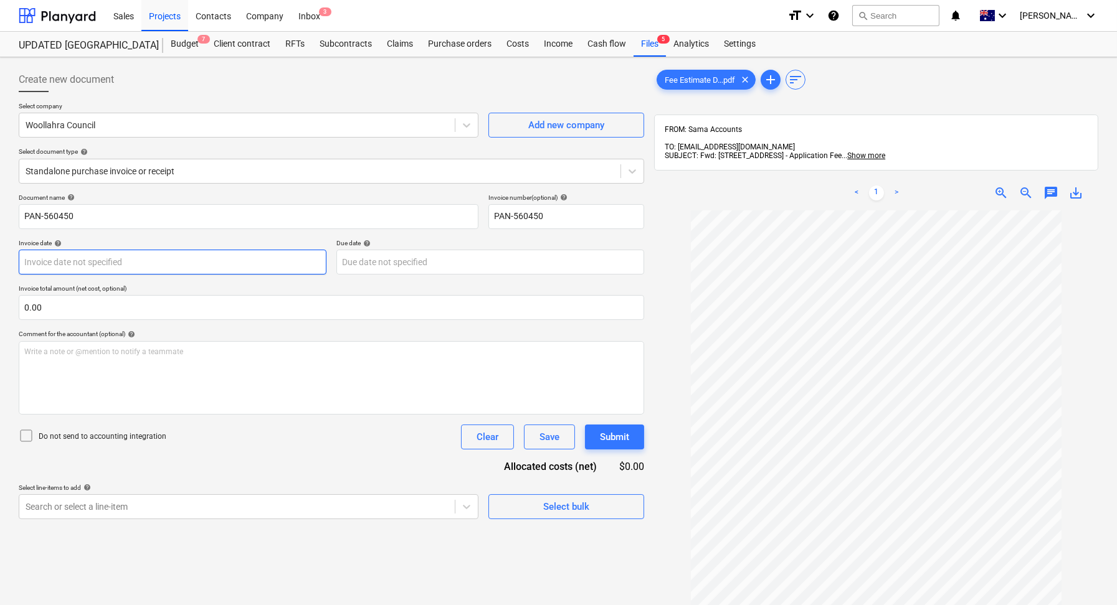
click at [118, 255] on body "Sales Projects Contacts Company Inbox 3 format_size keyboard_arrow_down help se…" at bounding box center [558, 302] width 1117 height 605
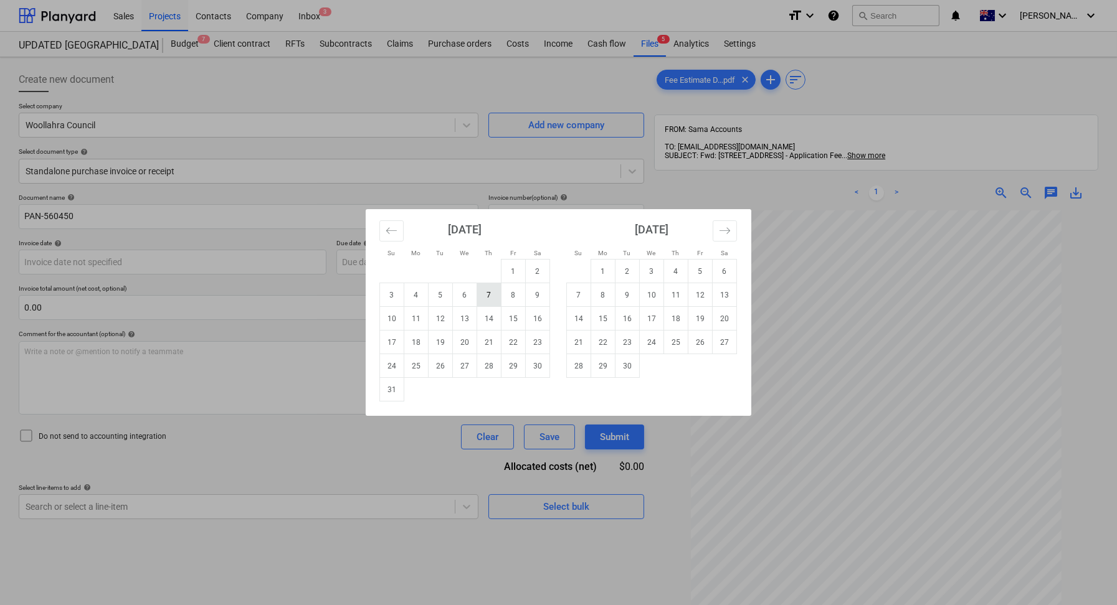
click at [485, 300] on td "7" at bounding box center [489, 295] width 24 height 24
type input "07 Aug 2025"
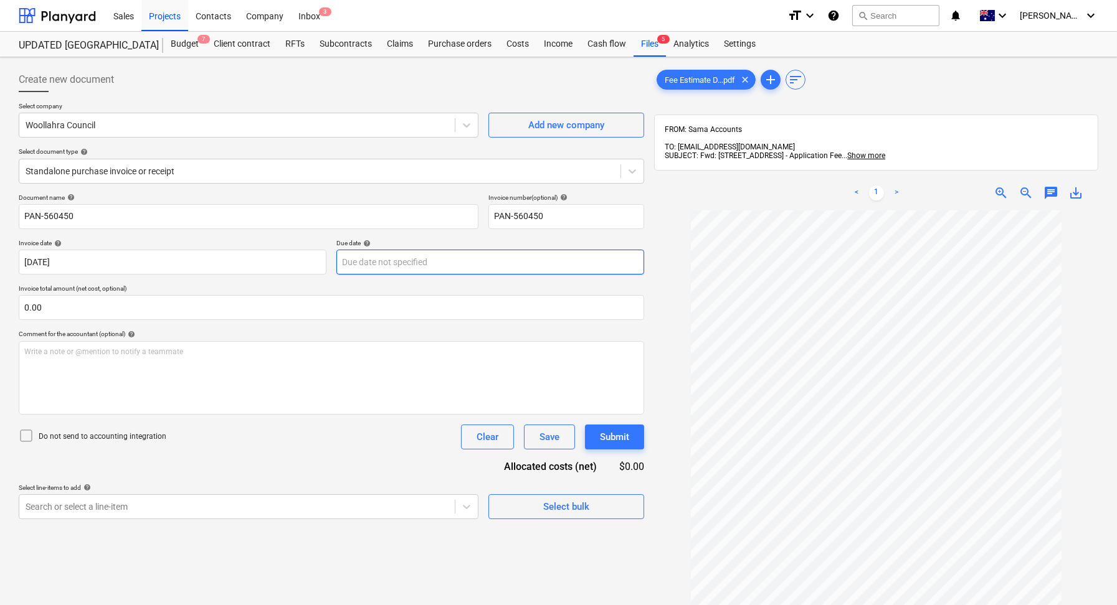
click at [451, 273] on div at bounding box center [490, 262] width 308 height 25
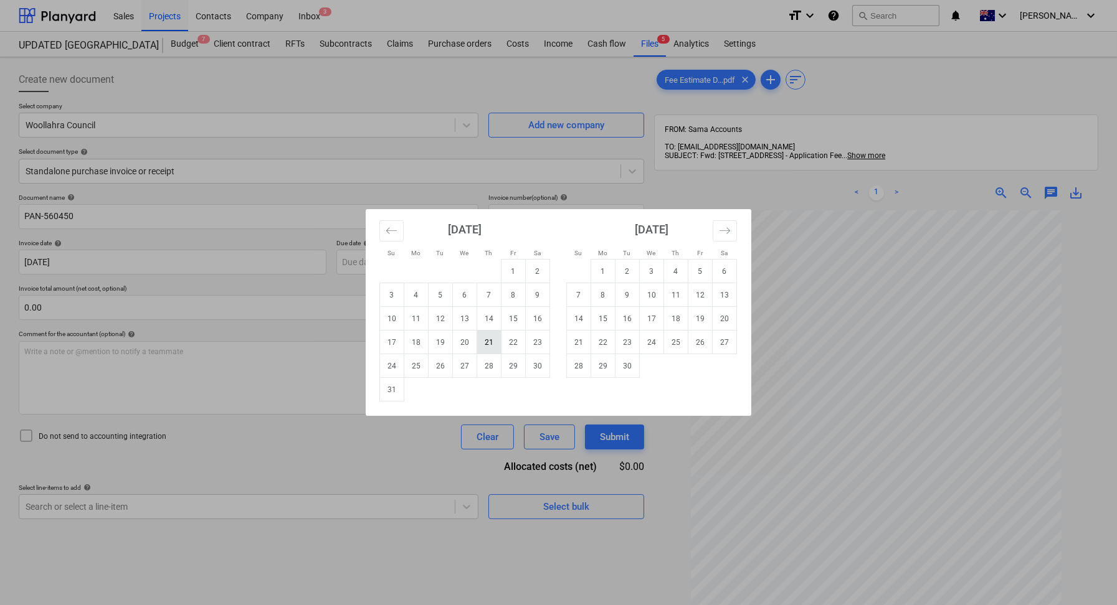
click at [493, 336] on td "21" at bounding box center [489, 343] width 24 height 24
type input "21 Aug 2025"
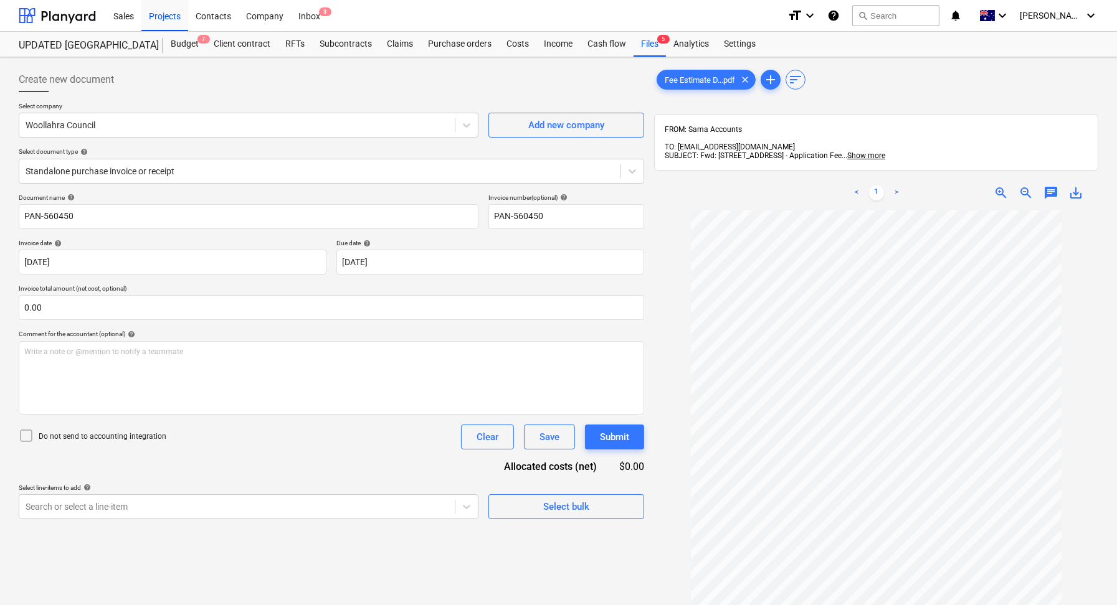
click at [118, 320] on div "Document name help PAN-560450 Invoice number (optional) help PAN-560450 Invoice…" at bounding box center [331, 357] width 625 height 326
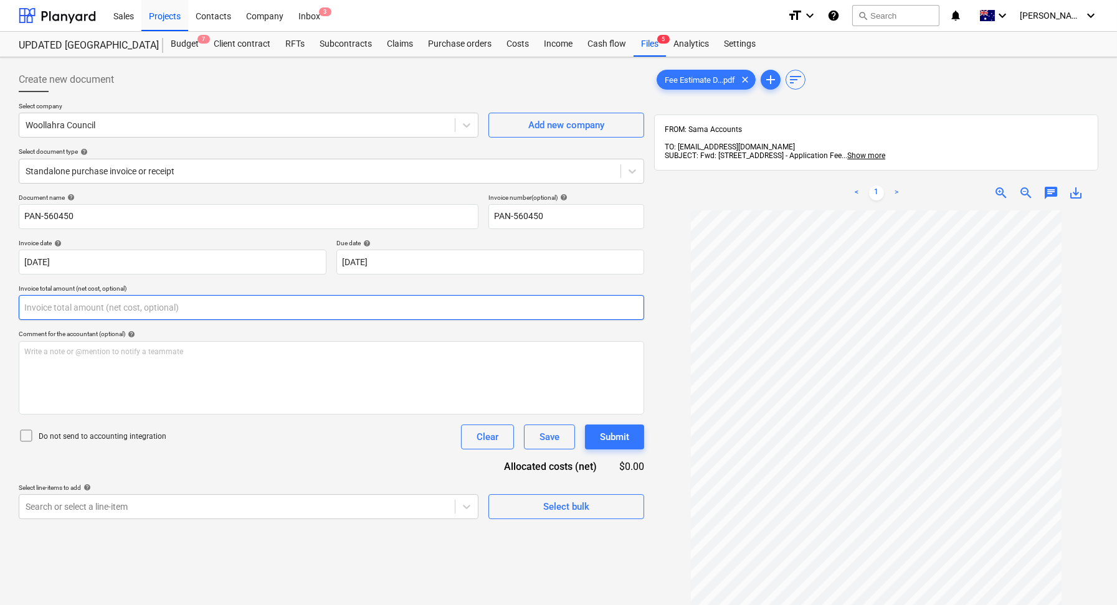
click at [81, 315] on input "text" at bounding box center [331, 307] width 625 height 25
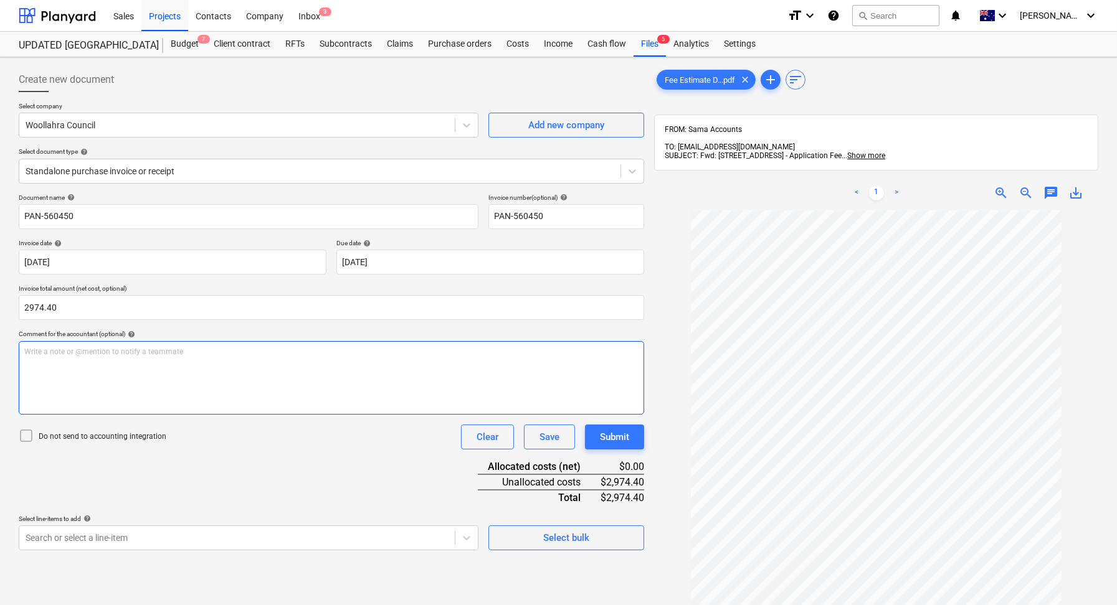
type input "2,974.40"
click at [194, 358] on div "Write a note or @mention to notify a teammate [PERSON_NAME]" at bounding box center [331, 378] width 625 height 74
click at [265, 434] on div "Do not send to accounting integration Clear Save Submit" at bounding box center [331, 437] width 625 height 25
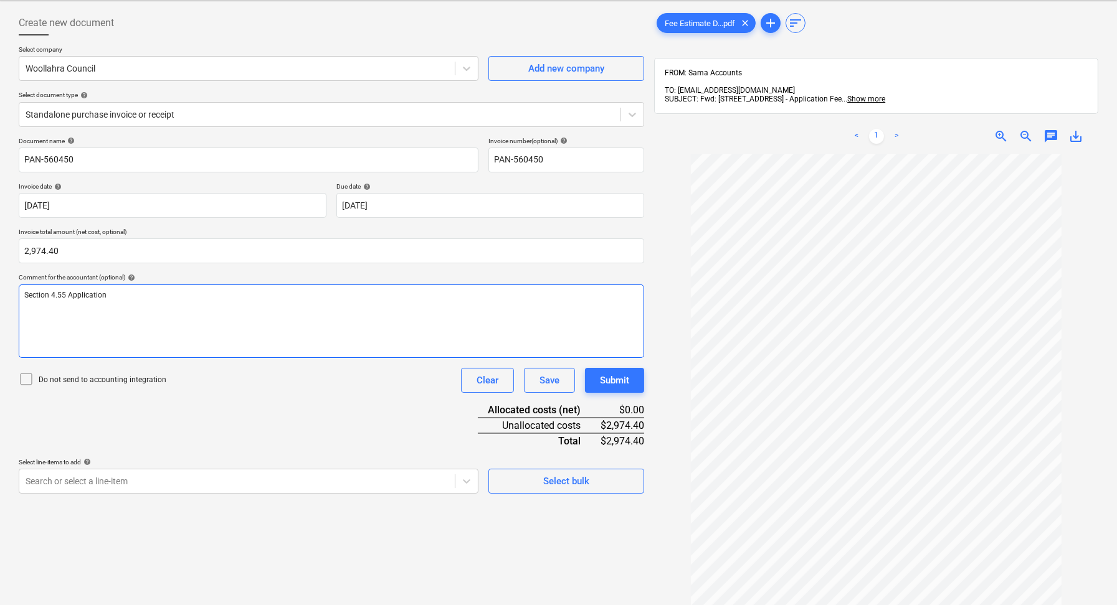
scroll to position [62, 0]
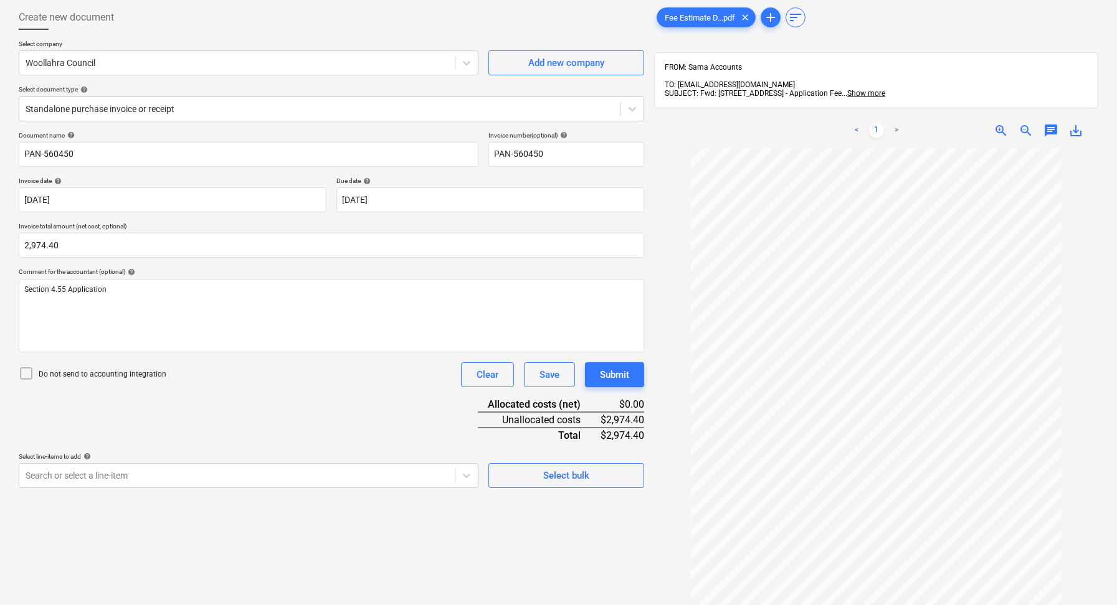
click at [348, 487] on div "Create new document Select company Woollahra Council Add new company Select doc…" at bounding box center [331, 362] width 635 height 724
click at [287, 481] on body "Sales Projects Contacts Company Inbox 3 format_size keyboard_arrow_down help se…" at bounding box center [558, 240] width 1117 height 605
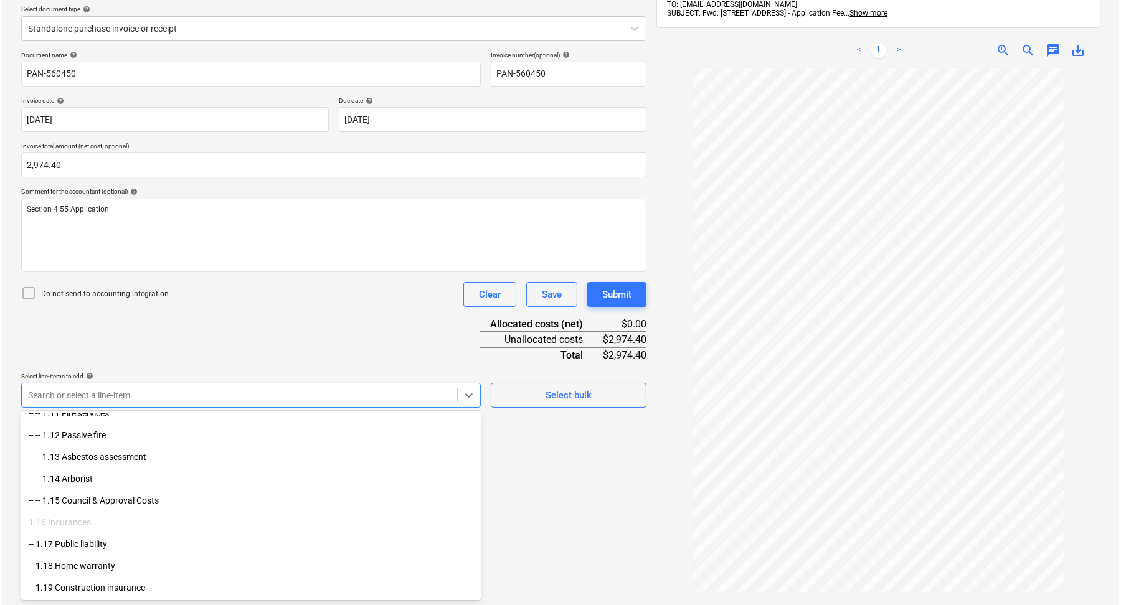
scroll to position [374, 0]
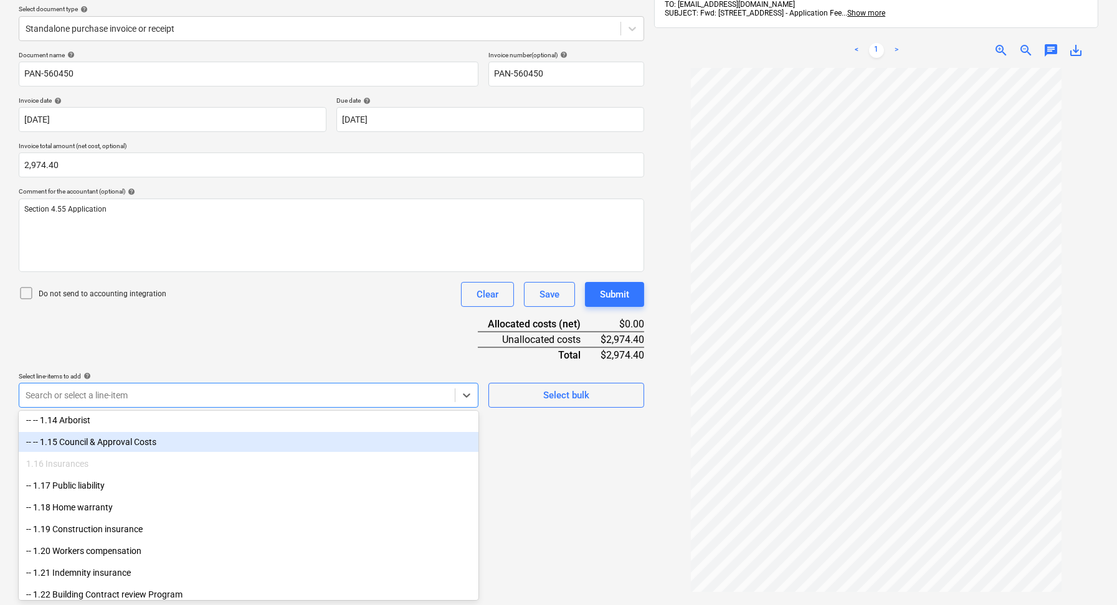
click at [153, 445] on div "-- -- 1.15 Council & Approval Costs" at bounding box center [249, 442] width 460 height 20
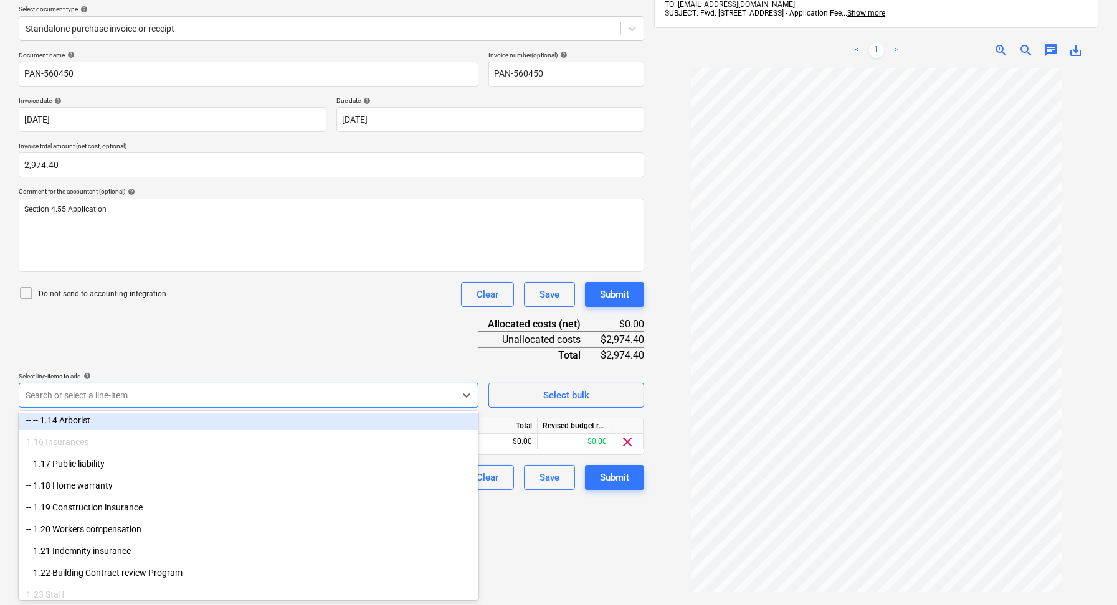
click at [407, 341] on div "Document name help PAN-560450 Invoice number (optional) help PAN-560450 Invoice…" at bounding box center [331, 270] width 625 height 439
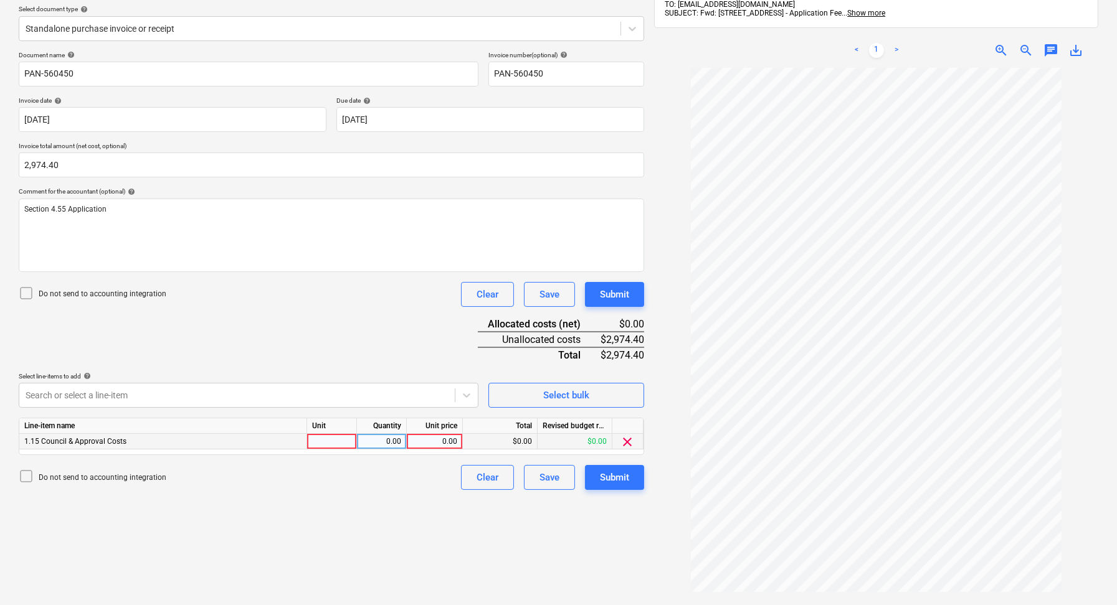
click at [338, 436] on div at bounding box center [332, 442] width 50 height 16
type input "1"
click at [375, 438] on div "0.00" at bounding box center [381, 442] width 39 height 16
click at [432, 439] on div "0.00" at bounding box center [434, 442] width 45 height 16
type input "2974.40"
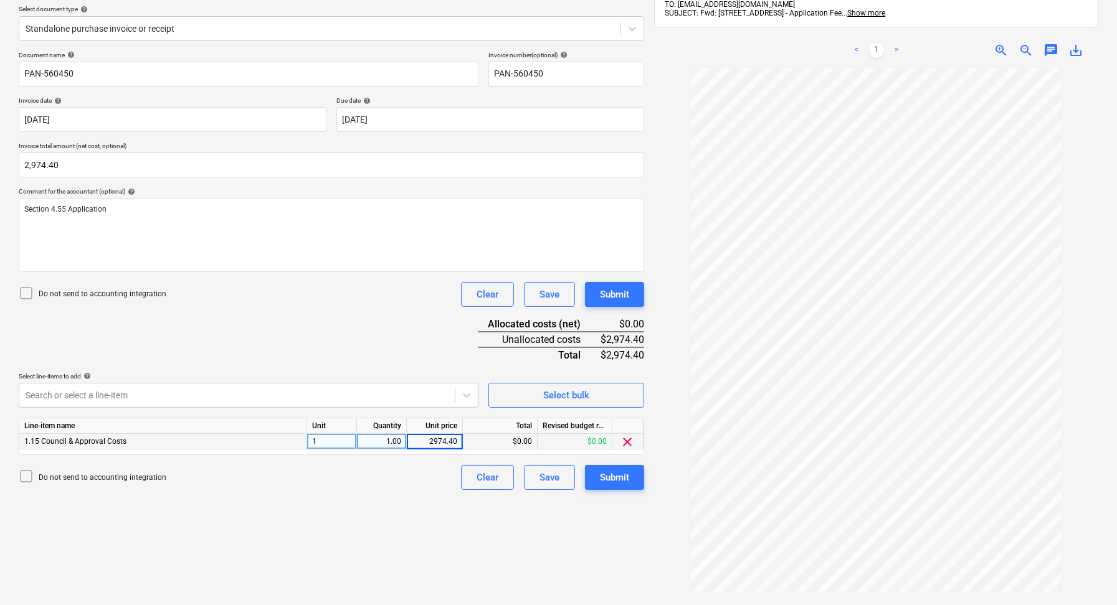
click at [443, 551] on div "Create new document Select company Woollahra Council Add new company Select doc…" at bounding box center [331, 282] width 635 height 724
click at [620, 477] on div "Submit" at bounding box center [614, 478] width 29 height 16
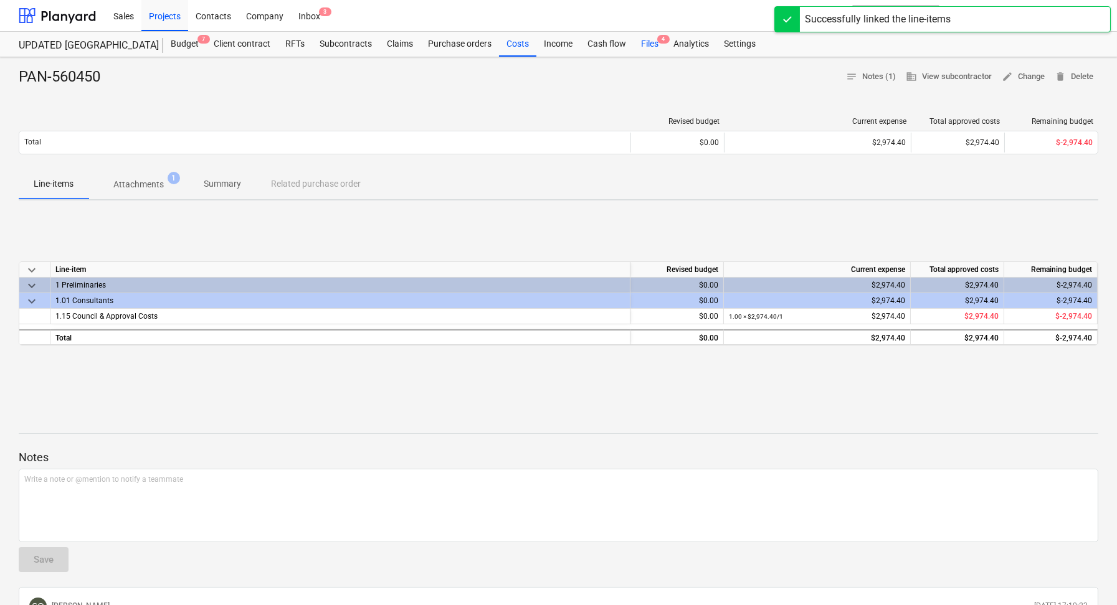
click at [645, 45] on div "Files 4" at bounding box center [649, 44] width 32 height 25
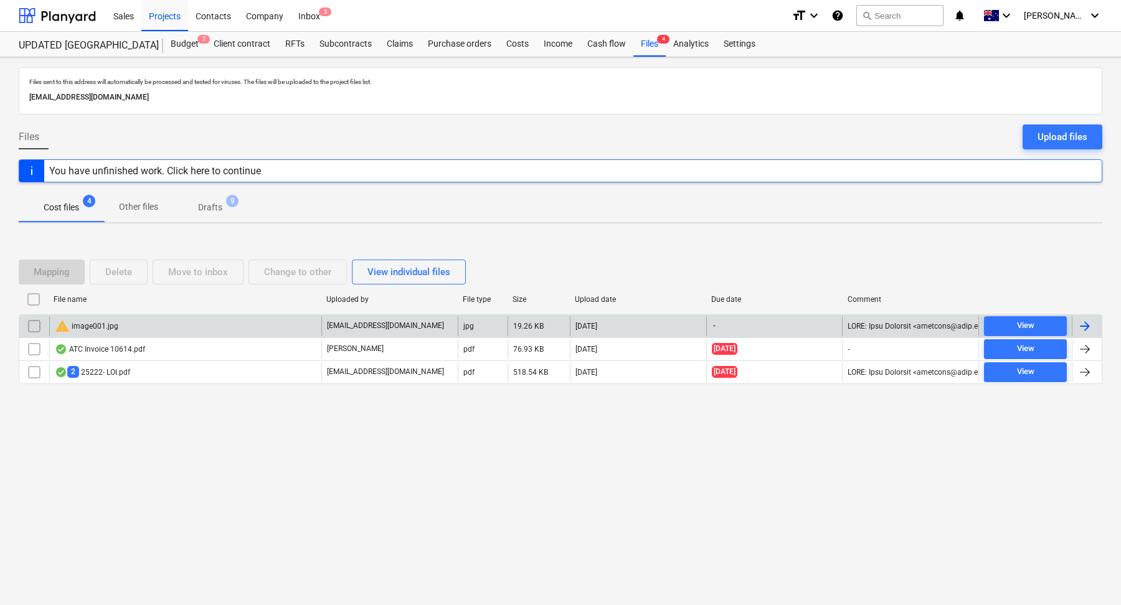
click at [32, 327] on input "checkbox" at bounding box center [34, 326] width 20 height 20
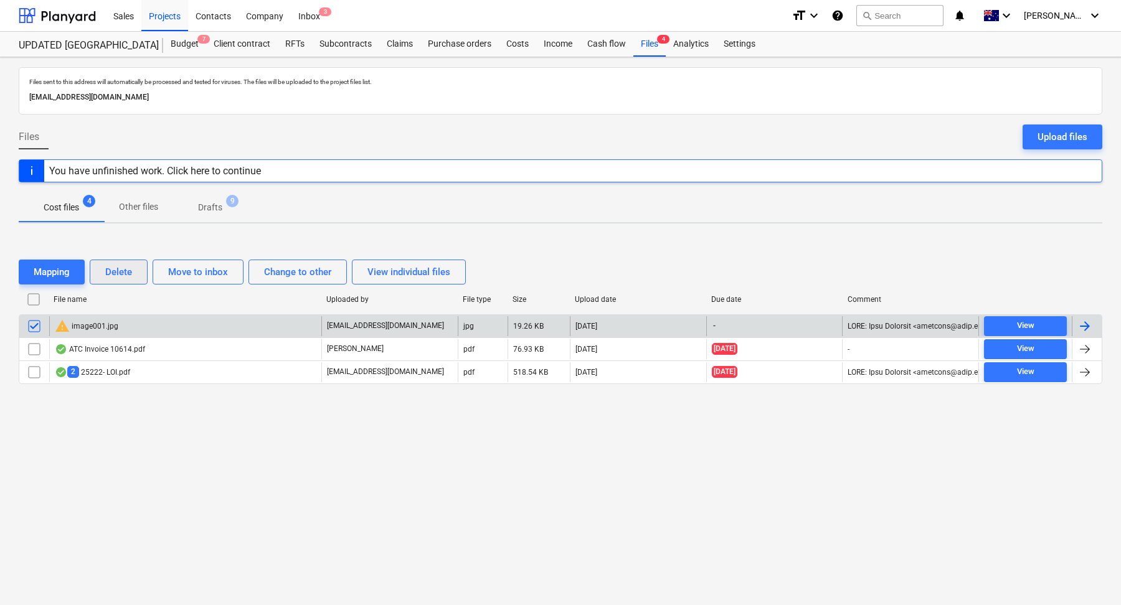
click at [132, 270] on div "Delete" at bounding box center [118, 272] width 27 height 16
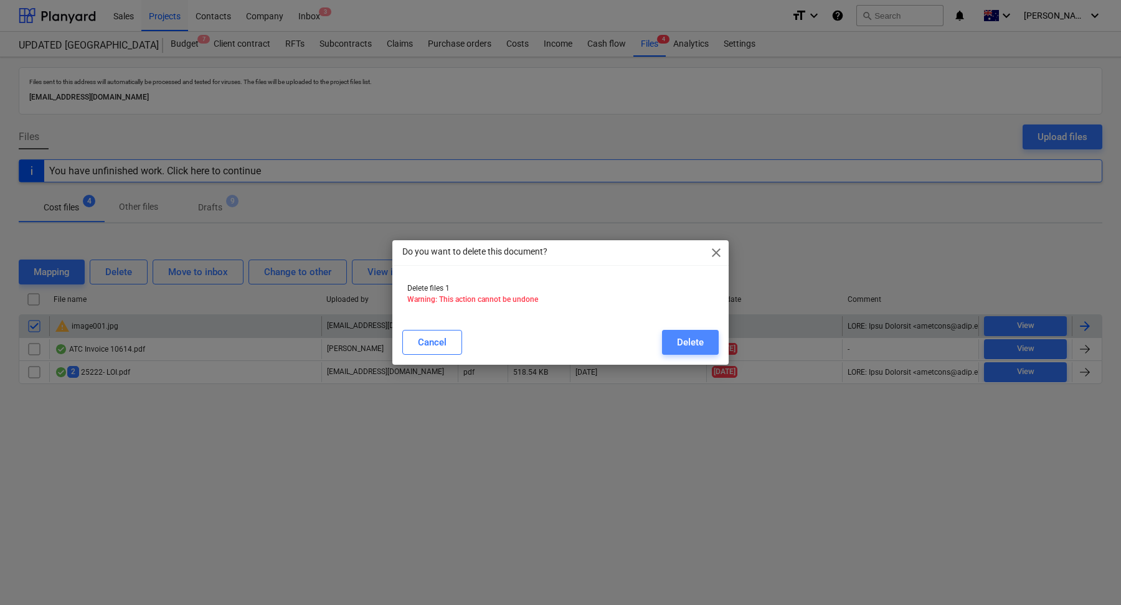
click at [680, 342] on div "Delete" at bounding box center [690, 342] width 27 height 16
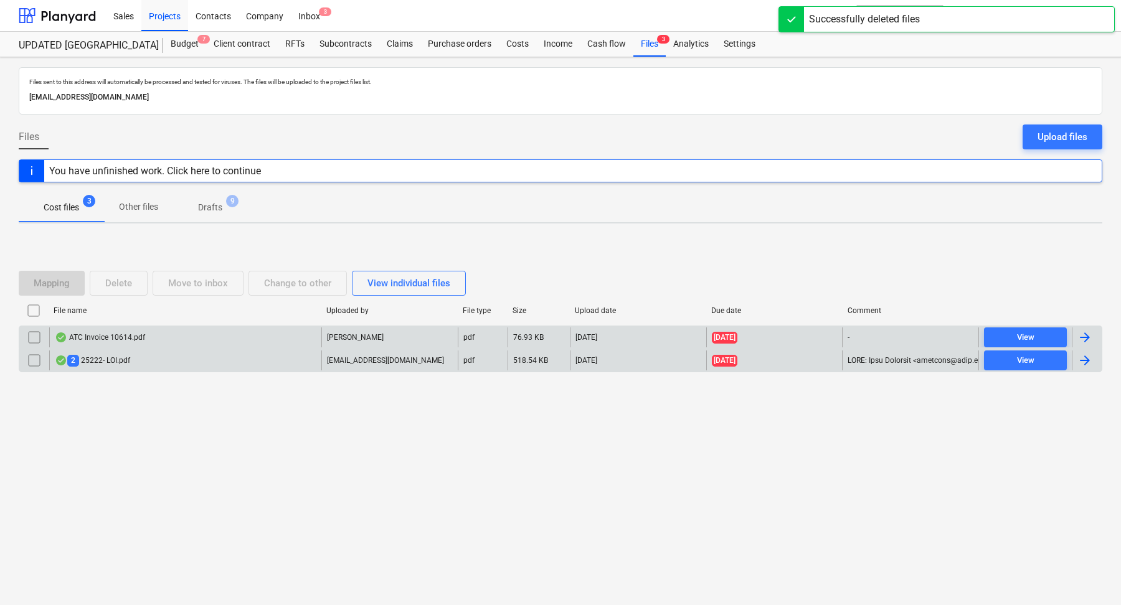
click at [199, 363] on div "2 25222- LOI.pdf" at bounding box center [185, 361] width 272 height 20
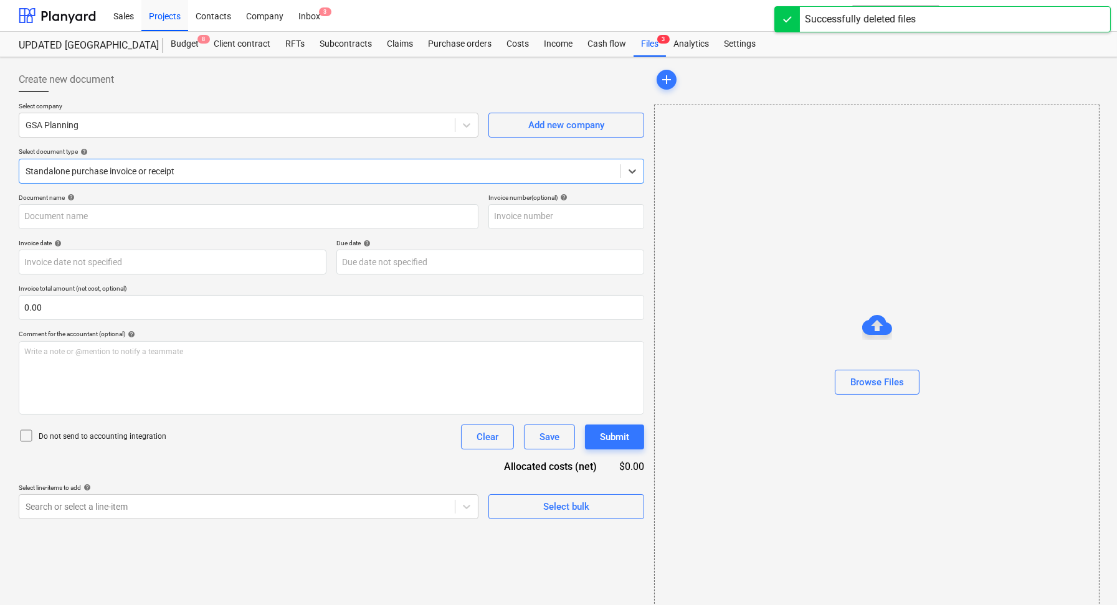
type input "INV 25222"
type input "[DATE]"
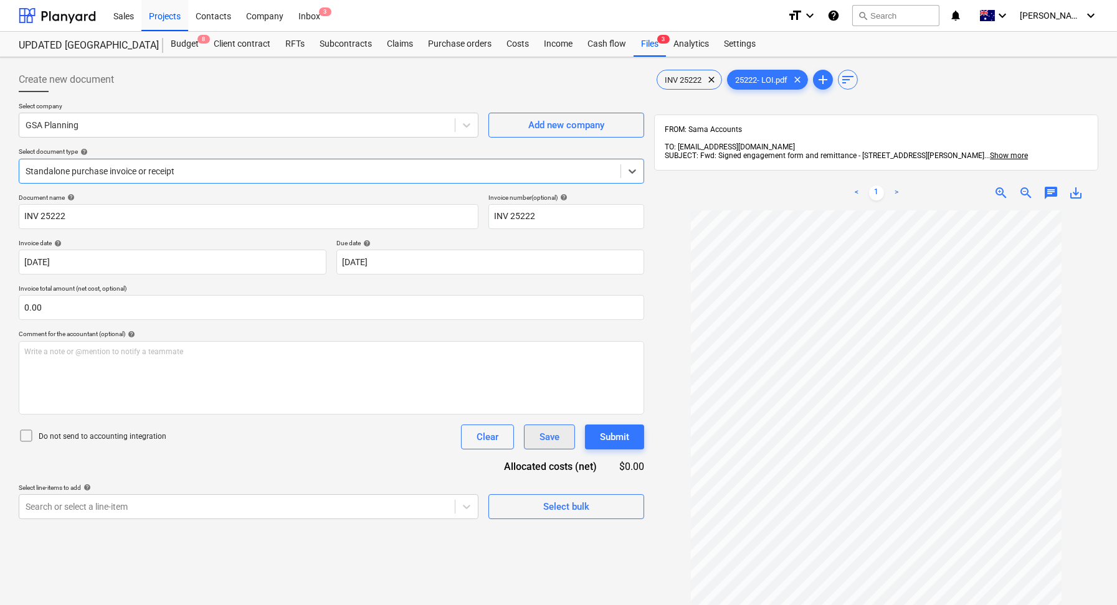
click at [546, 440] on div "Save" at bounding box center [549, 437] width 20 height 16
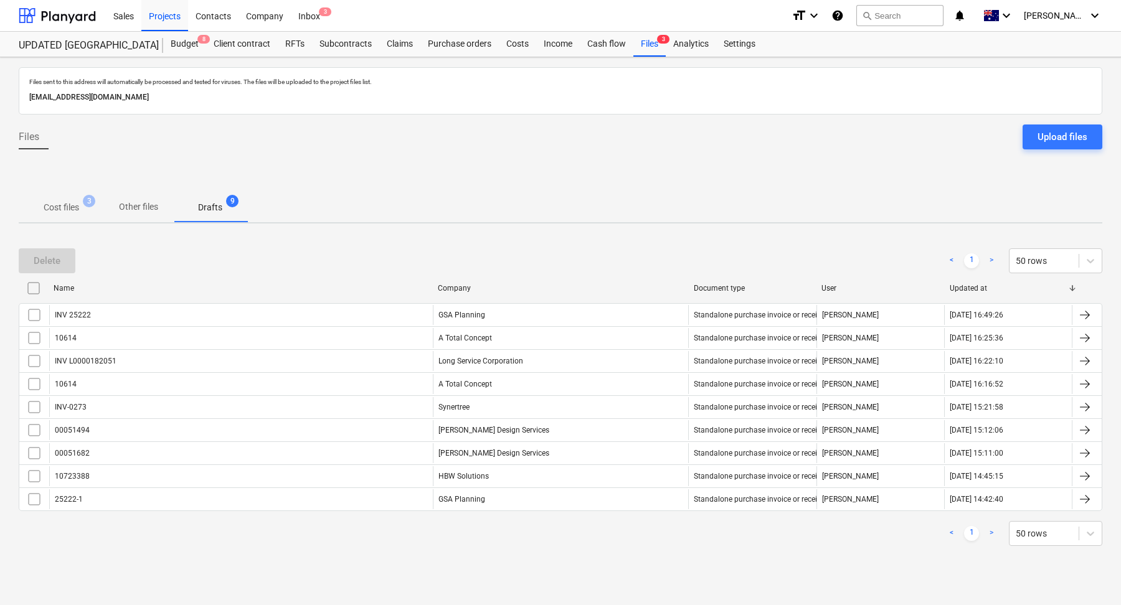
drag, startPoint x: 272, startPoint y: 93, endPoint x: 25, endPoint y: 99, distance: 246.7
click at [25, 99] on div "Files sent to this address will automatically be processed and tested for virus…" at bounding box center [561, 90] width 1084 height 47
copy p "[EMAIL_ADDRESS][DOMAIN_NAME]"
click at [78, 209] on p "Cost files" at bounding box center [62, 207] width 36 height 13
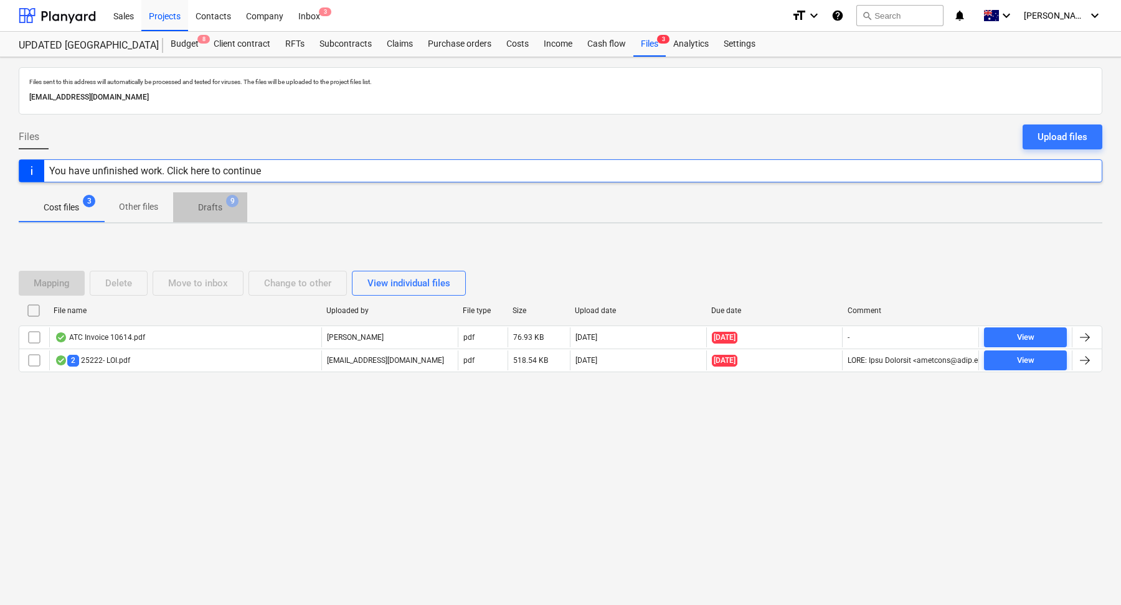
click at [216, 206] on p "Drafts" at bounding box center [210, 207] width 24 height 13
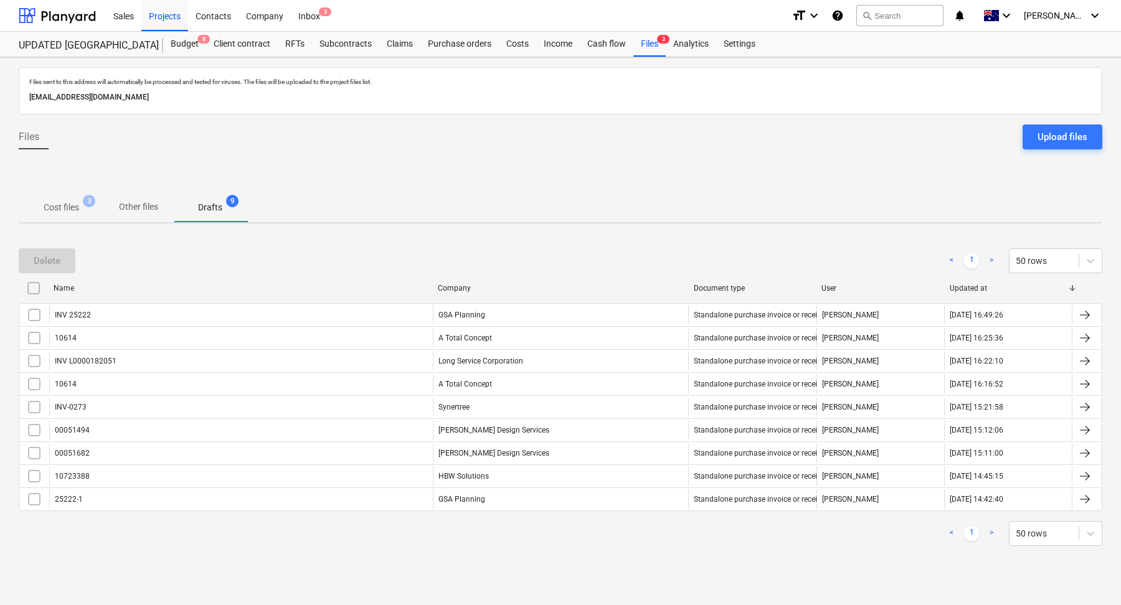
click at [71, 206] on p "Cost files" at bounding box center [62, 207] width 36 height 13
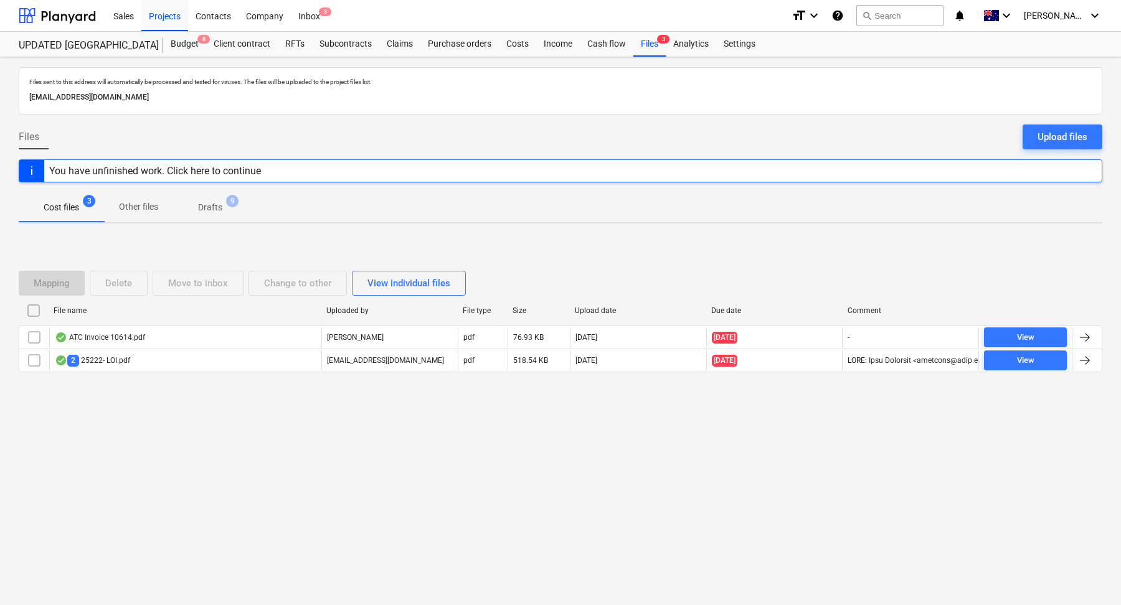
click at [219, 216] on span "Drafts 9" at bounding box center [210, 207] width 74 height 22
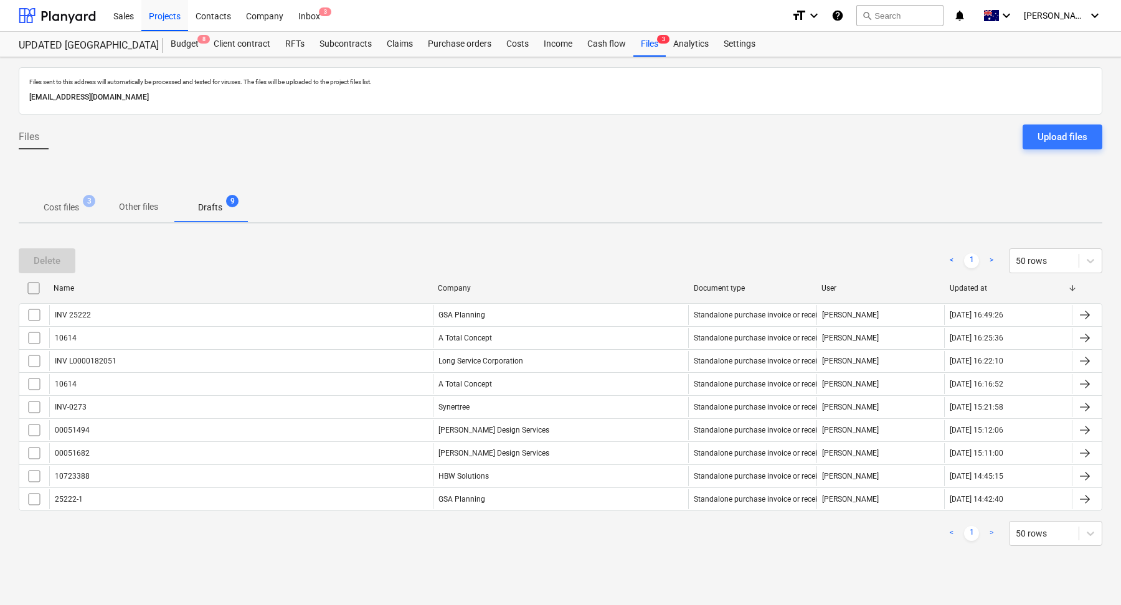
click at [76, 206] on p "Cost files" at bounding box center [62, 207] width 36 height 13
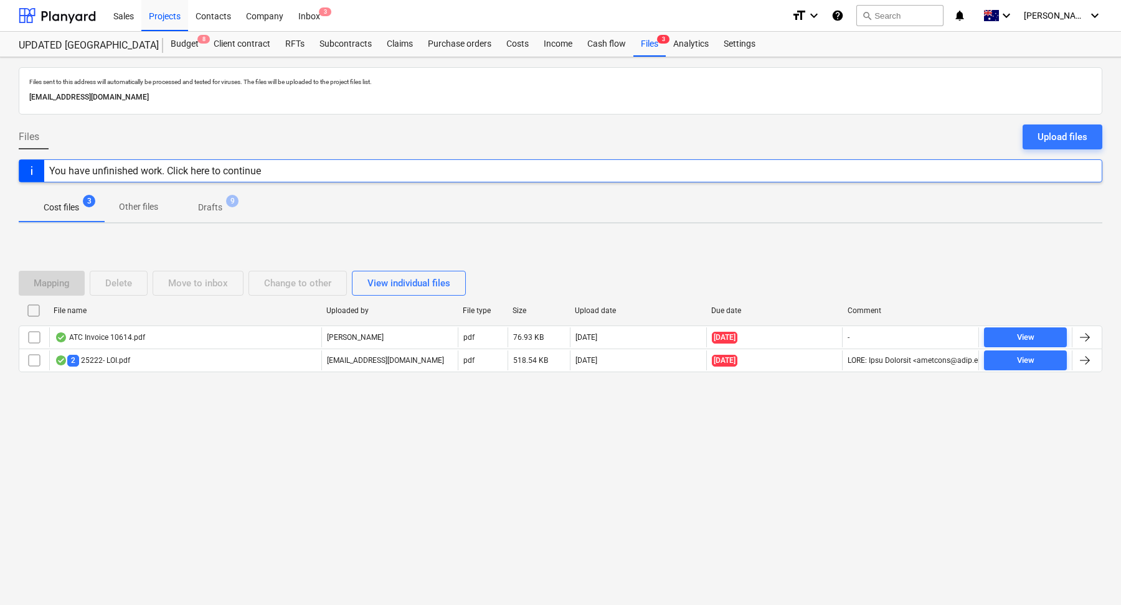
click at [233, 207] on span "Drafts 9" at bounding box center [210, 207] width 74 height 22
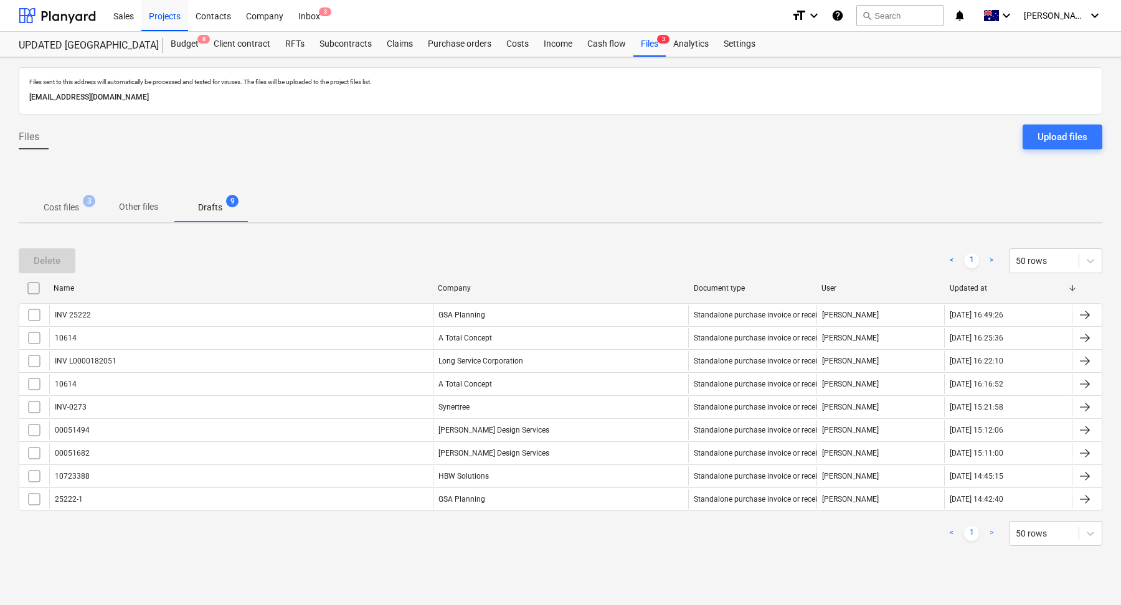
click at [77, 196] on span "Cost files 3" at bounding box center [61, 207] width 85 height 22
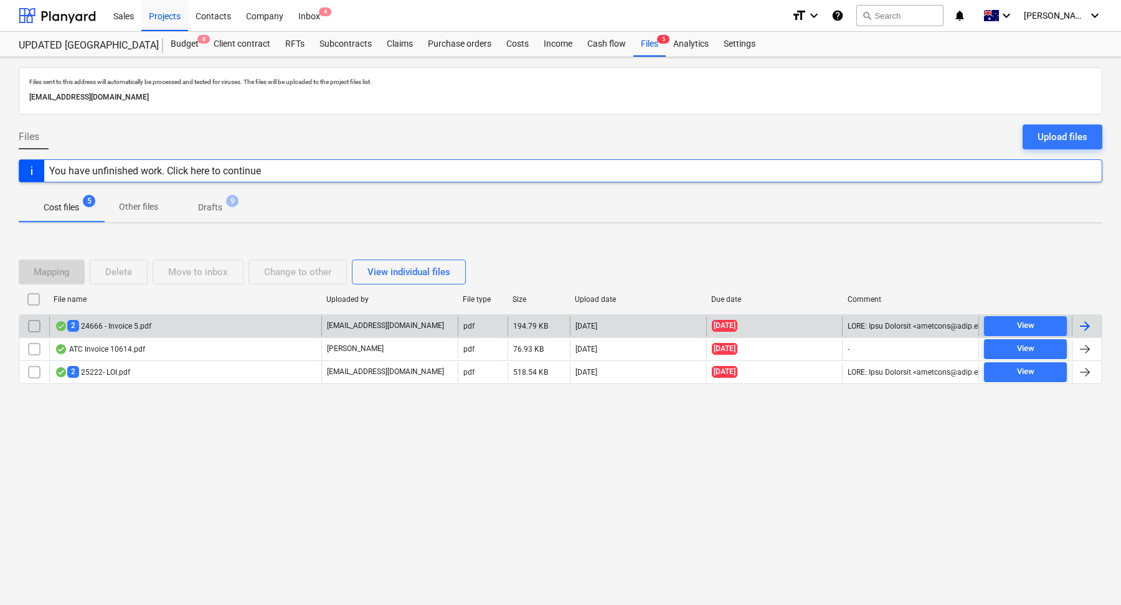
click at [202, 326] on div "2 24666 - Invoice 5.pdf" at bounding box center [185, 326] width 272 height 20
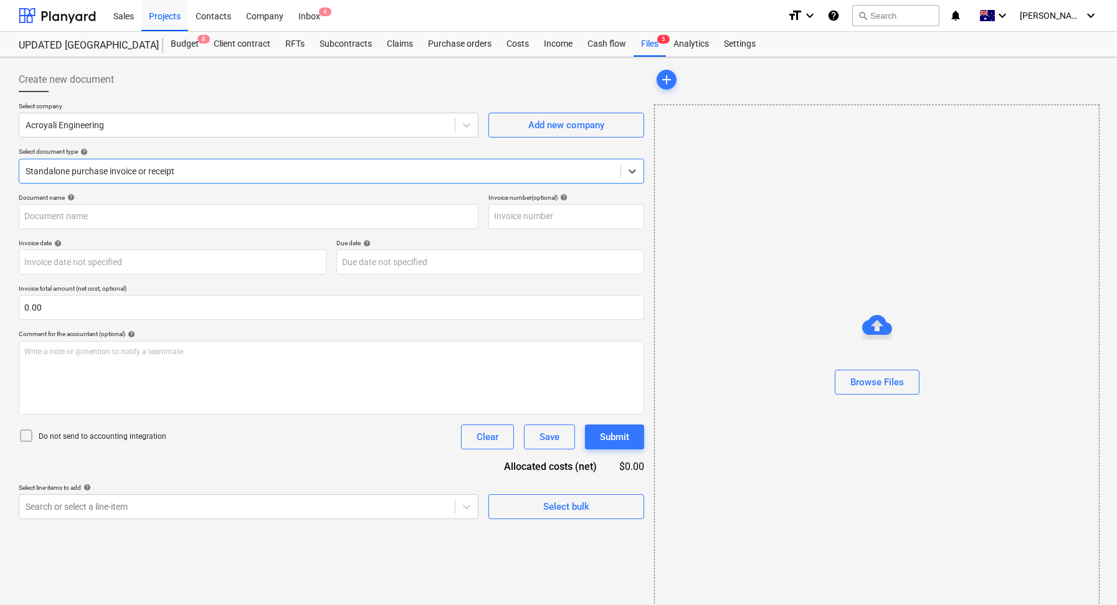
type input "24666-05"
type input "[DATE]"
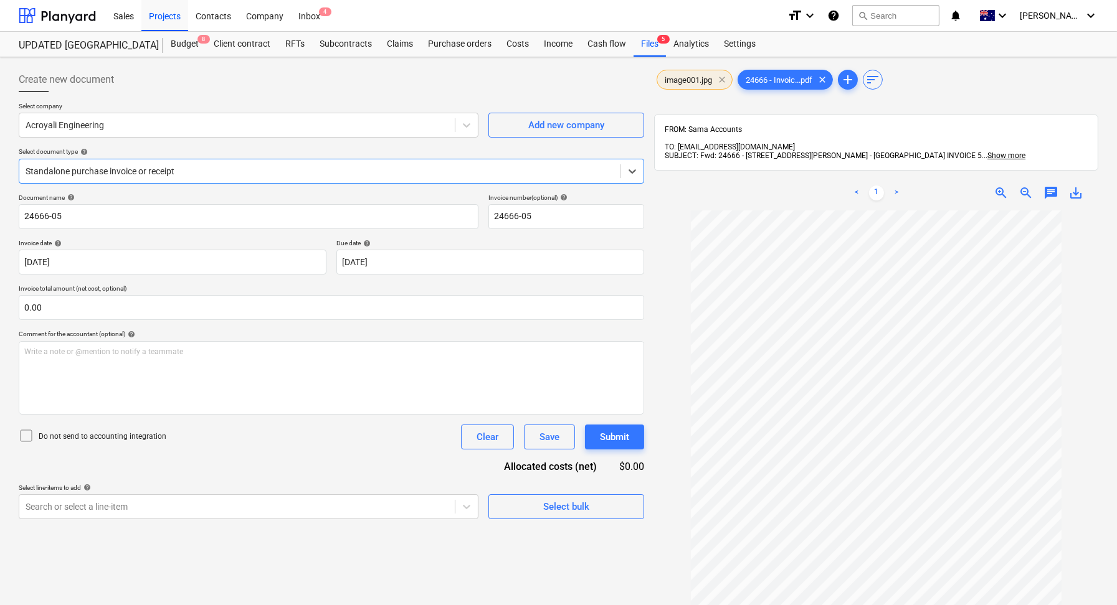
click at [721, 83] on span "clear" at bounding box center [721, 79] width 15 height 15
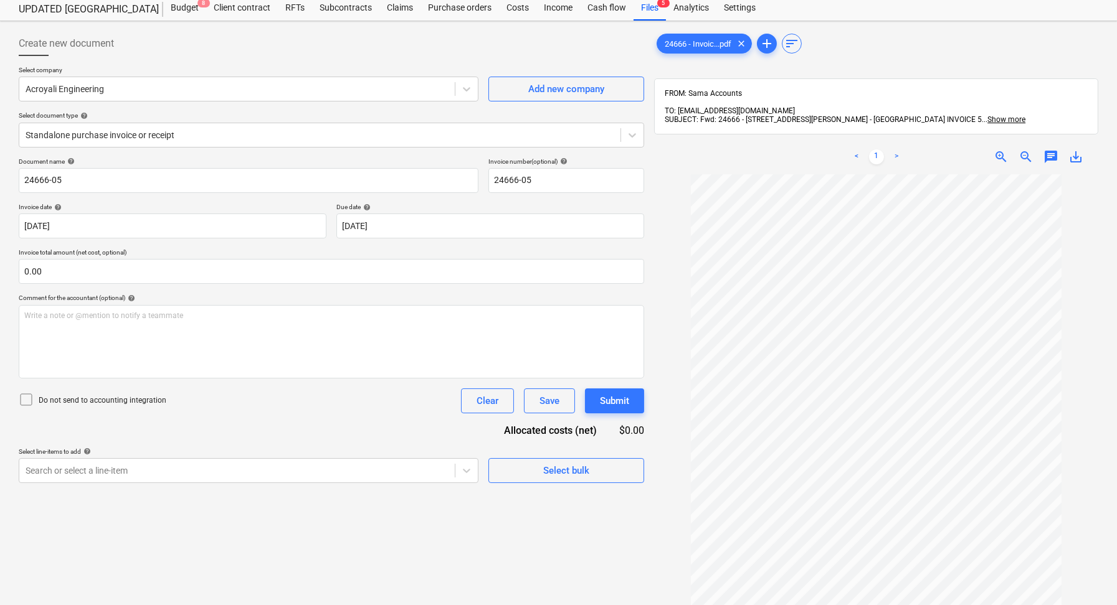
scroll to position [50, 0]
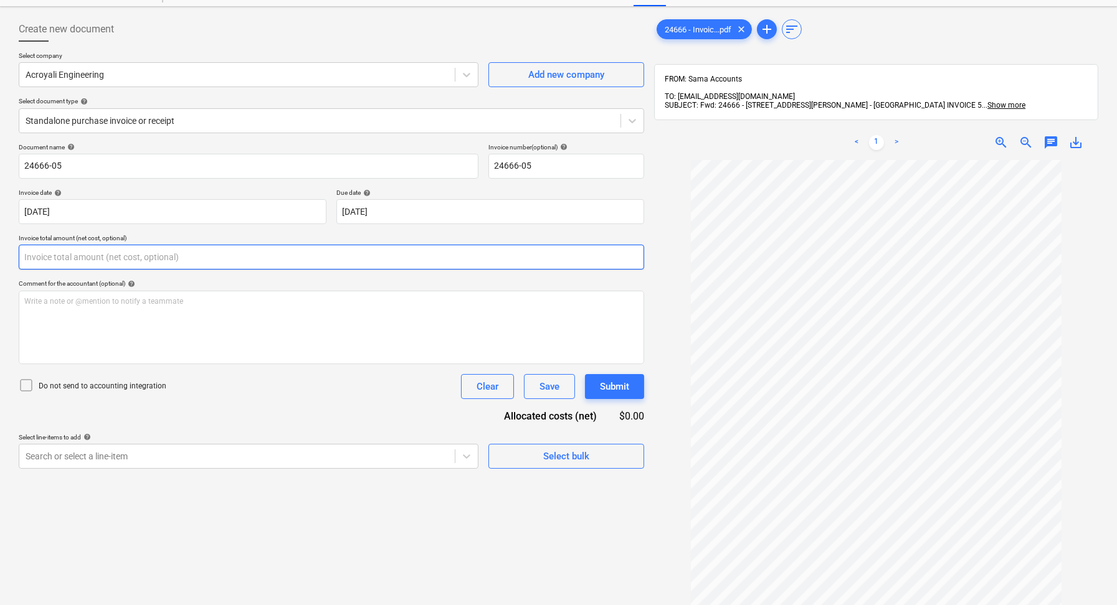
click at [108, 259] on input "text" at bounding box center [331, 257] width 625 height 25
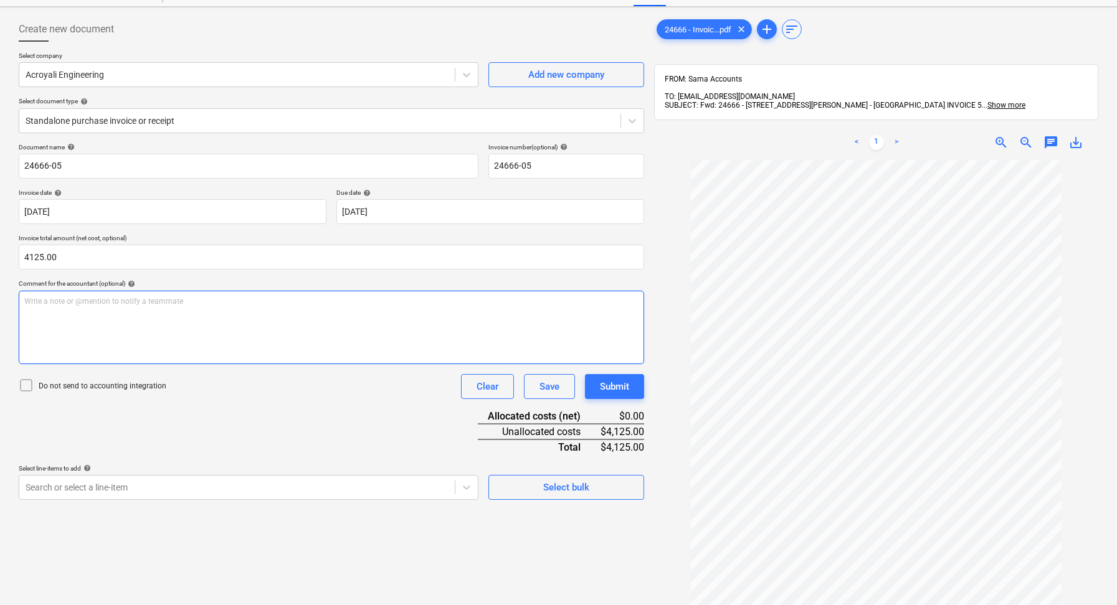
type input "4,125.00"
click at [117, 303] on p "Write a note or @mention to notify a teammate [PERSON_NAME]" at bounding box center [331, 301] width 614 height 11
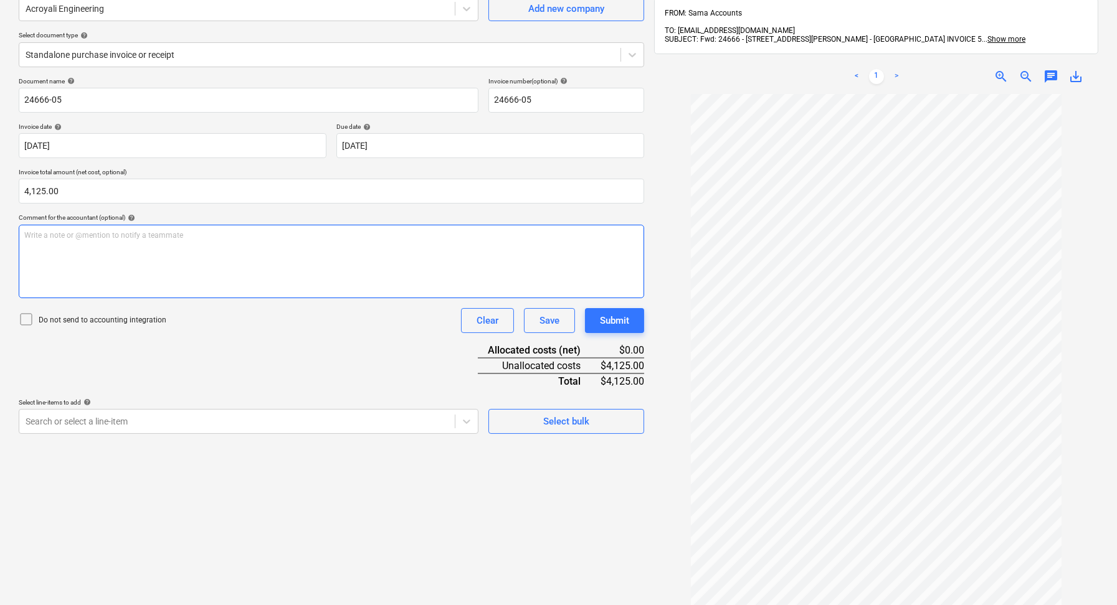
scroll to position [117, 0]
click at [116, 232] on span "Structural documentation s4.55" at bounding box center [77, 234] width 107 height 9
click at [236, 247] on div "Structural documentation S4.55" at bounding box center [331, 261] width 625 height 74
click at [245, 418] on body "Sales Projects Contacts Company Inbox 4 format_size keyboard_arrow_down help se…" at bounding box center [558, 185] width 1117 height 605
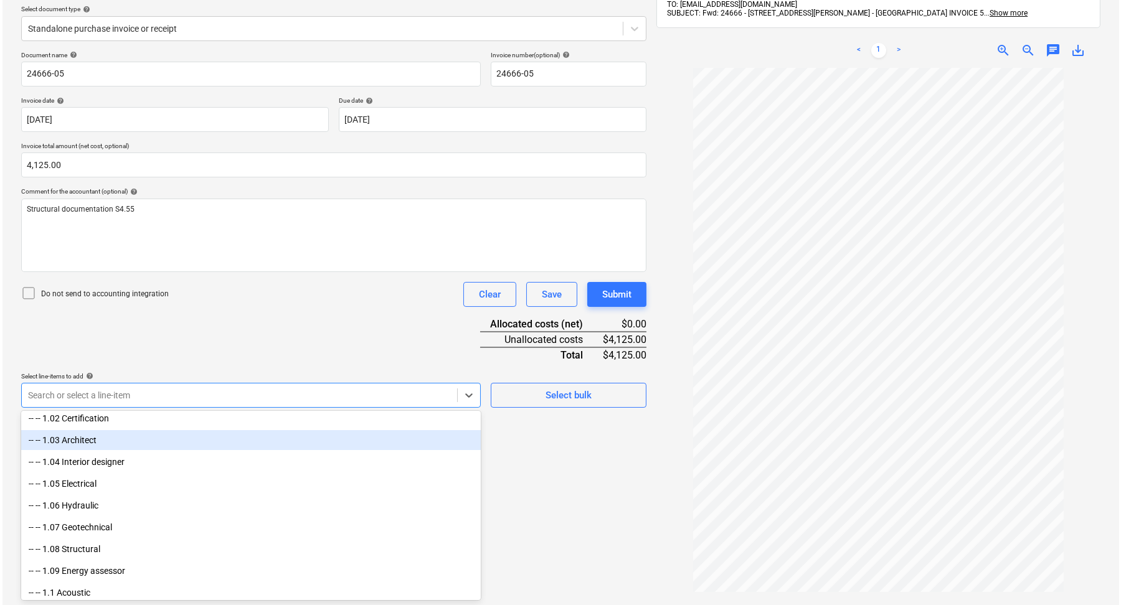
scroll to position [170, 0]
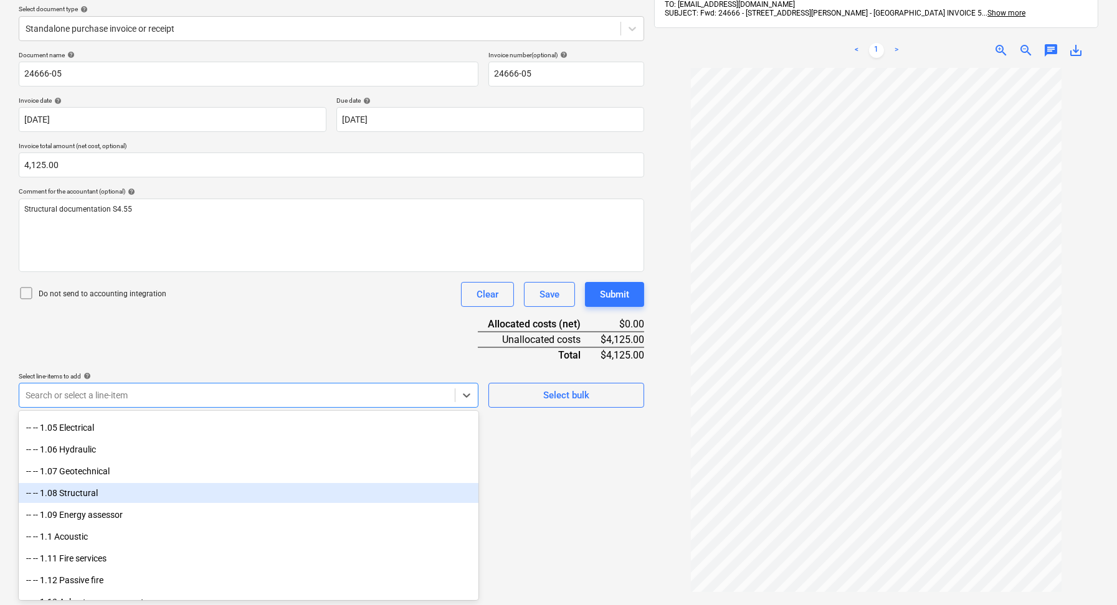
click at [139, 490] on div "-- -- 1.08 Structural" at bounding box center [249, 493] width 460 height 20
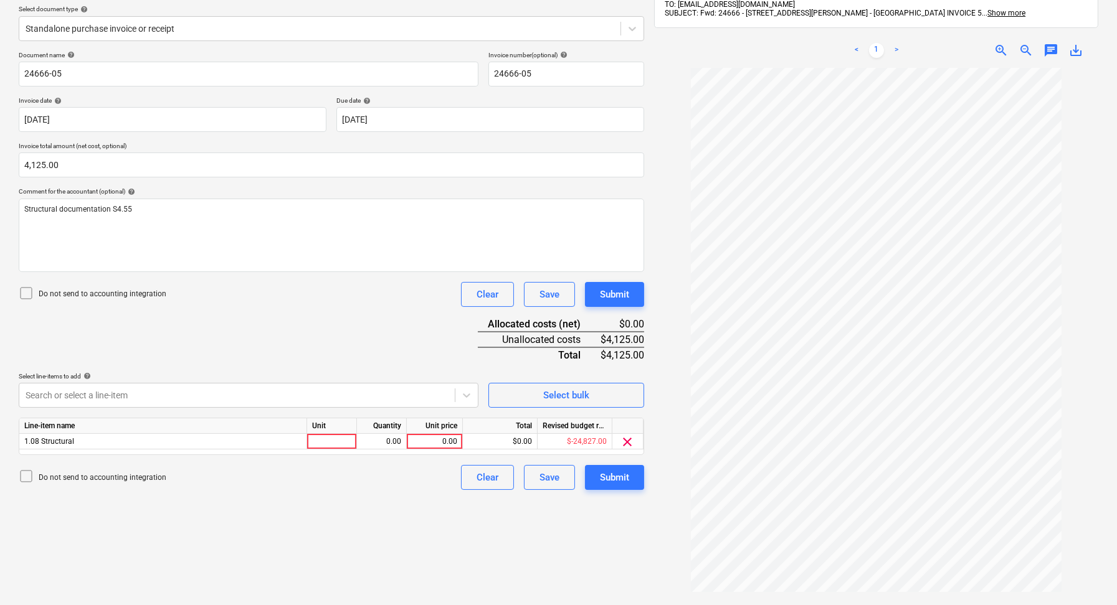
click at [403, 341] on div "Document name help 24666-05 Invoice number (optional) help 24666-05 Invoice dat…" at bounding box center [331, 270] width 625 height 439
click at [332, 434] on div at bounding box center [332, 442] width 50 height 16
type input "1"
click at [371, 434] on div "0.00" at bounding box center [381, 442] width 39 height 16
type input "1"
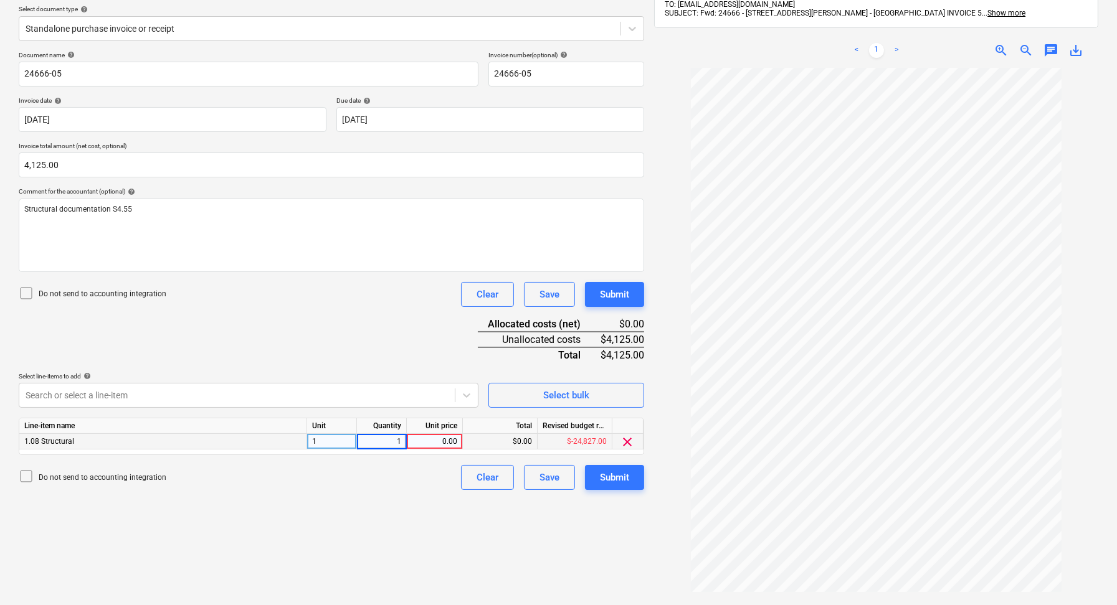
click at [429, 439] on div "0.00" at bounding box center [434, 442] width 45 height 16
type input "4125"
click at [424, 511] on div "Create new document Select company Acroyali Engineering Add new company Select …" at bounding box center [331, 282] width 635 height 724
click at [629, 479] on div "Submit" at bounding box center [614, 478] width 29 height 16
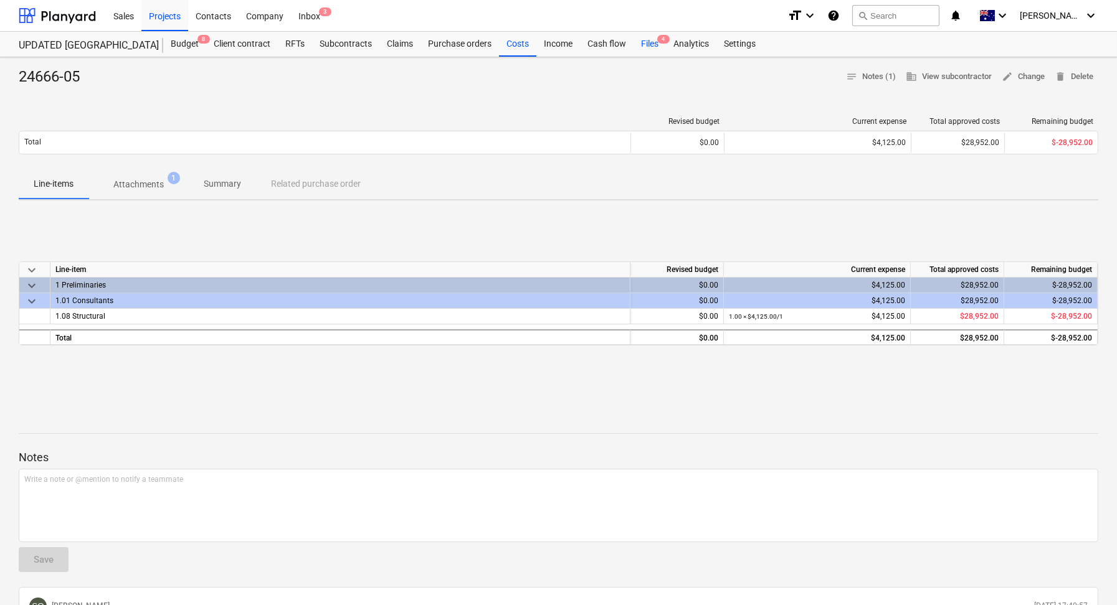
click at [639, 46] on div "Files 4" at bounding box center [649, 44] width 32 height 25
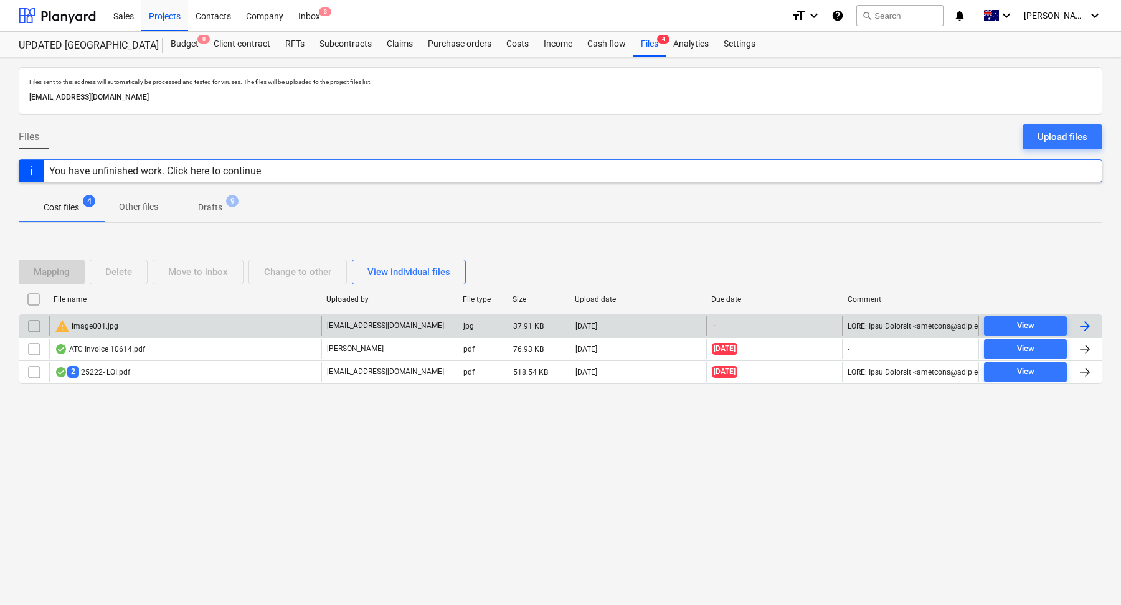
click at [33, 324] on input "checkbox" at bounding box center [34, 326] width 20 height 20
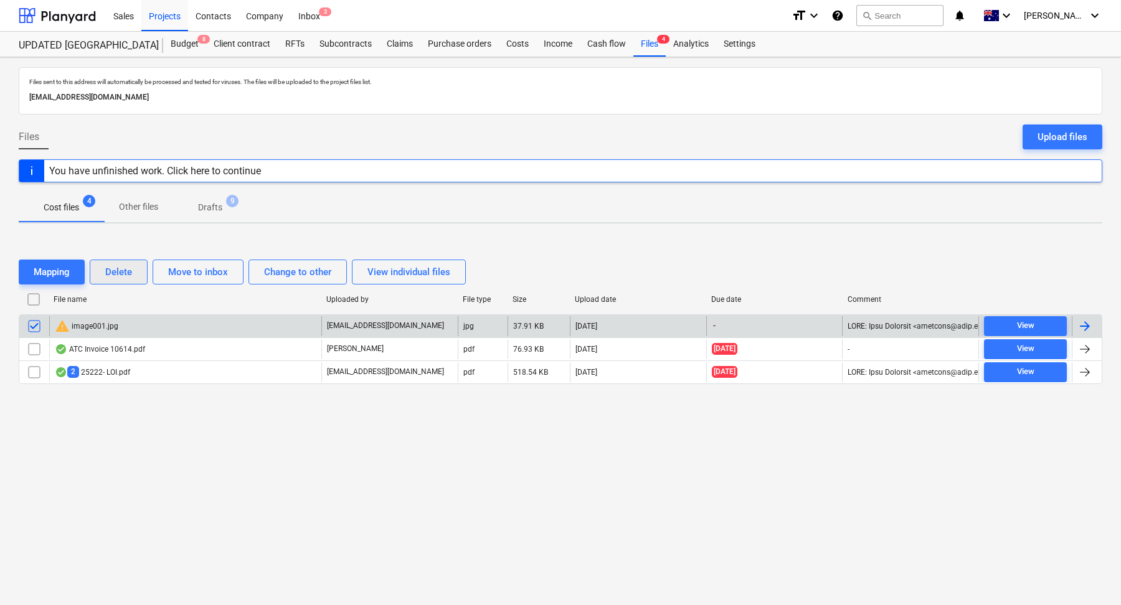
click at [131, 274] on div "Delete" at bounding box center [118, 272] width 27 height 16
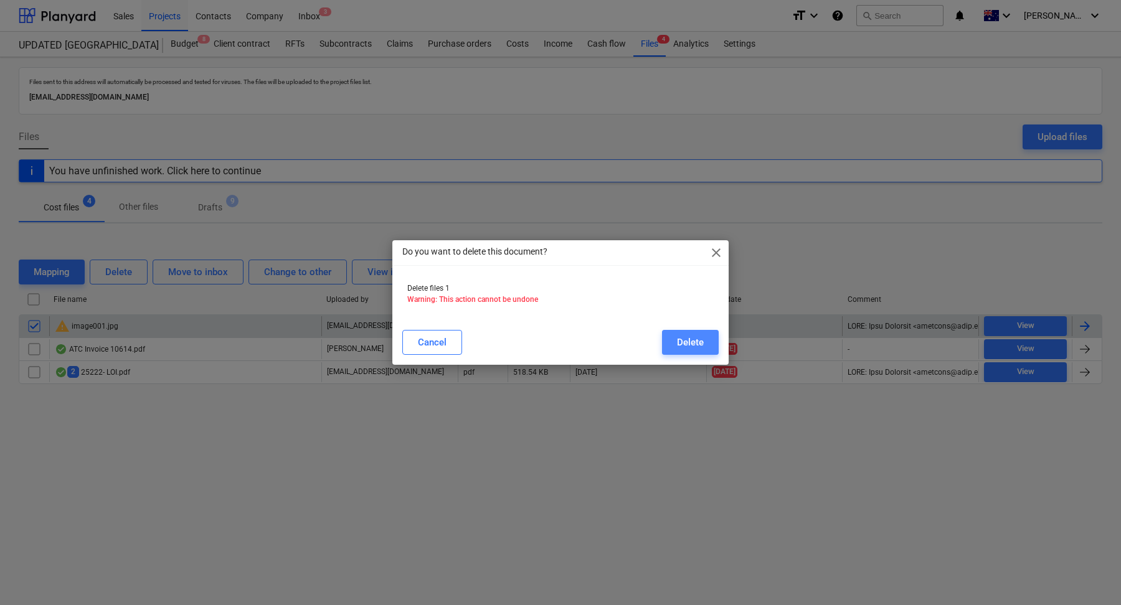
click at [666, 345] on button "Delete" at bounding box center [690, 342] width 57 height 25
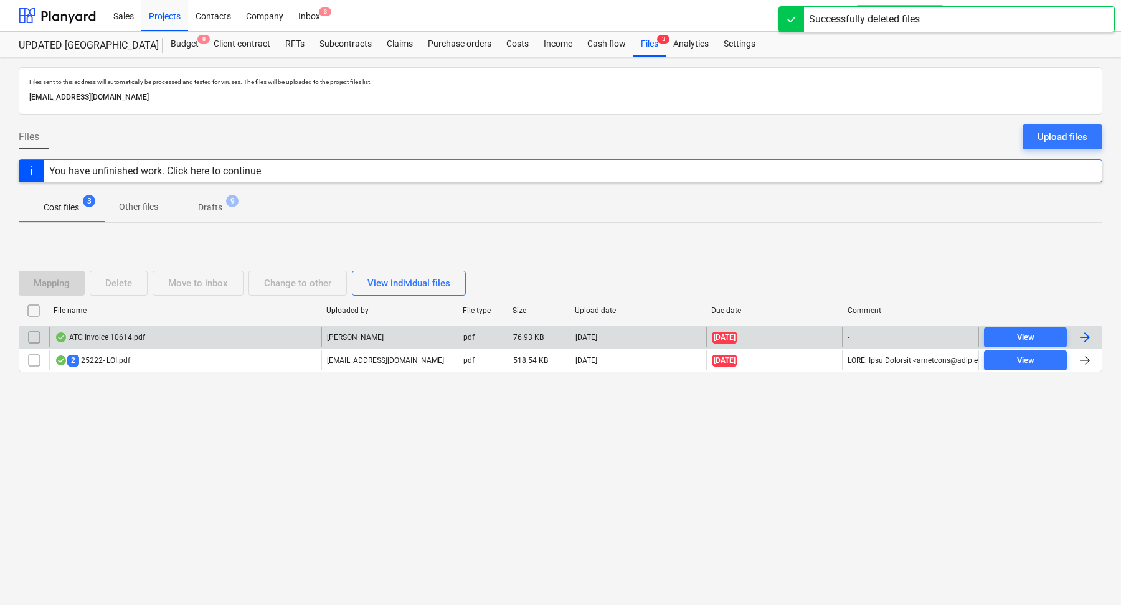
drag, startPoint x: 275, startPoint y: 100, endPoint x: 16, endPoint y: 100, distance: 259.1
click at [16, 100] on div "Files sent to this address will automatically be processed and tested for virus…" at bounding box center [560, 331] width 1121 height 548
copy p "[EMAIL_ADDRESS][DOMAIN_NAME]"
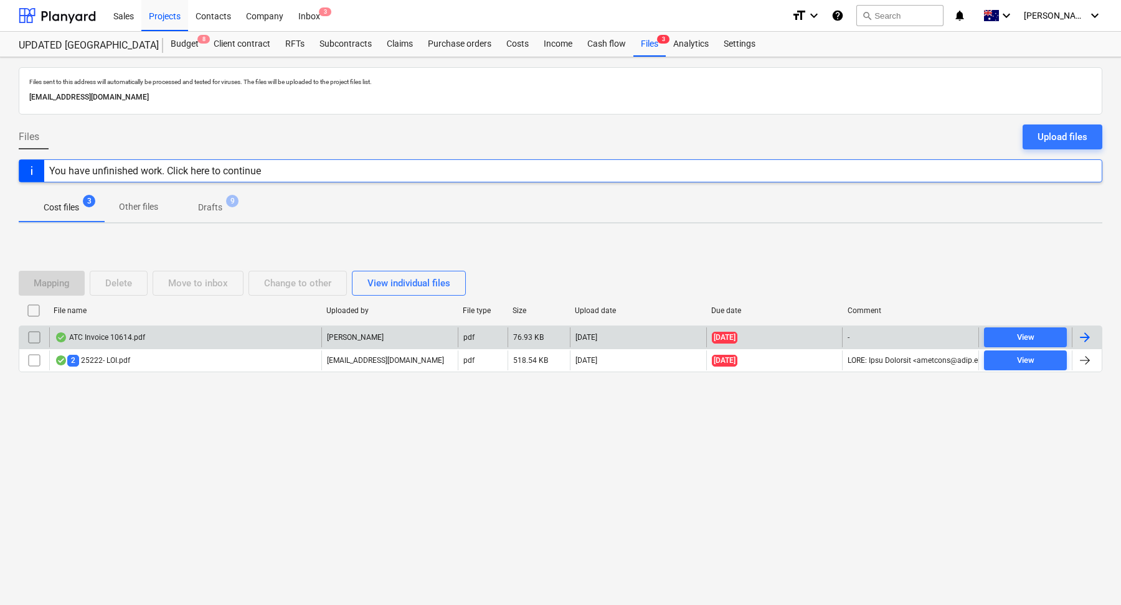
click at [234, 205] on span "9" at bounding box center [232, 201] width 12 height 12
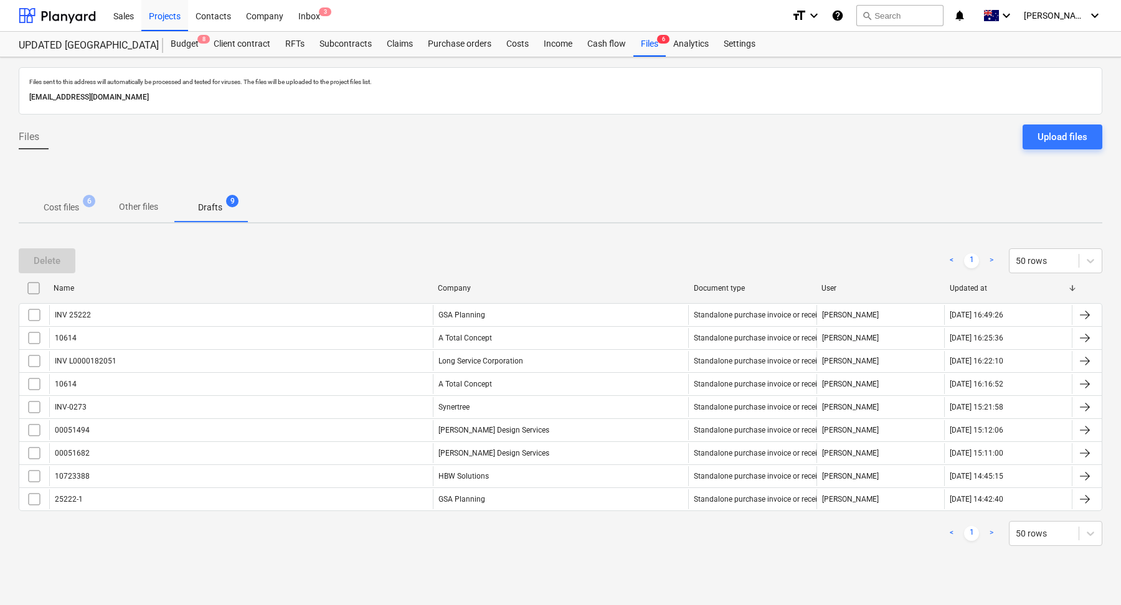
click at [63, 207] on p "Cost files" at bounding box center [62, 207] width 36 height 13
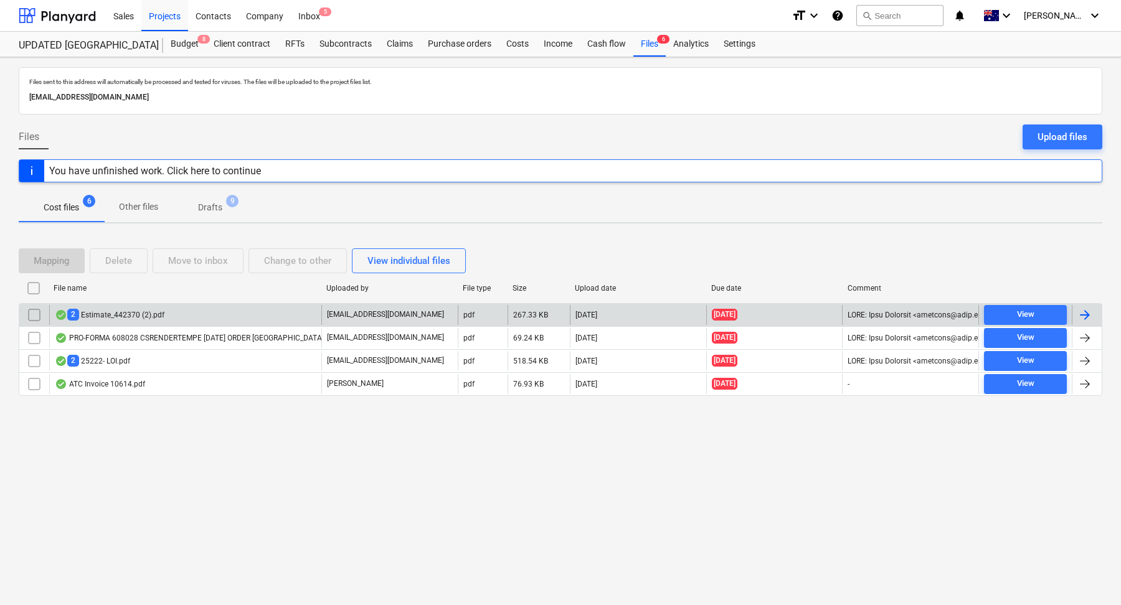
click at [206, 310] on div "2 Estimate_442370 (2).pdf" at bounding box center [185, 315] width 272 height 20
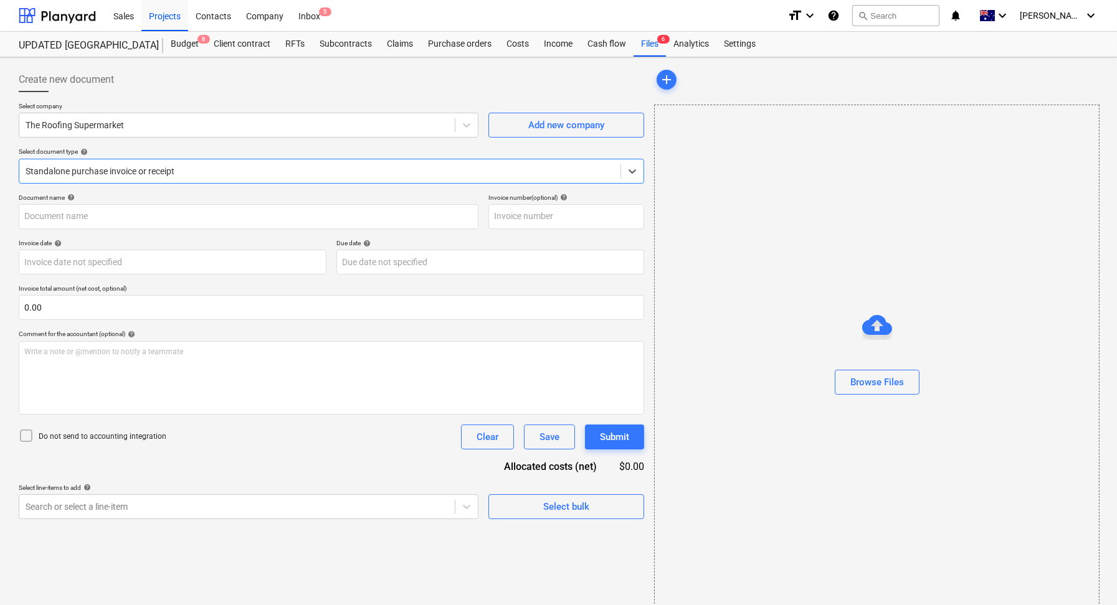
type input "442370"
type input "15 Aug 2025"
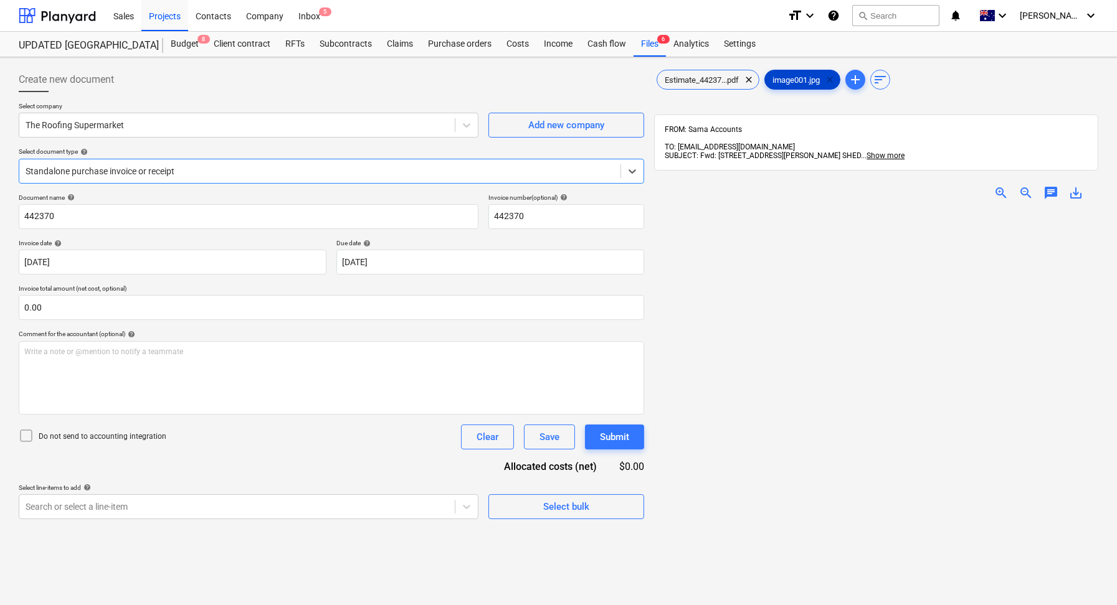
click at [834, 78] on span "clear" at bounding box center [829, 79] width 15 height 15
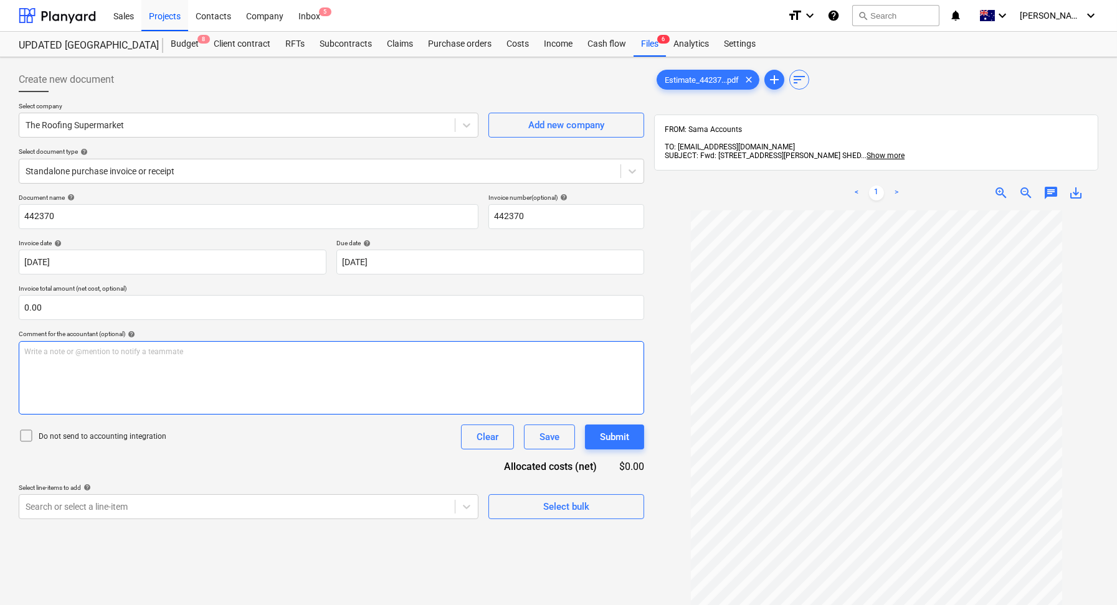
click at [81, 345] on div "Write a note or @mention to notify a teammate [PERSON_NAME]" at bounding box center [331, 378] width 625 height 74
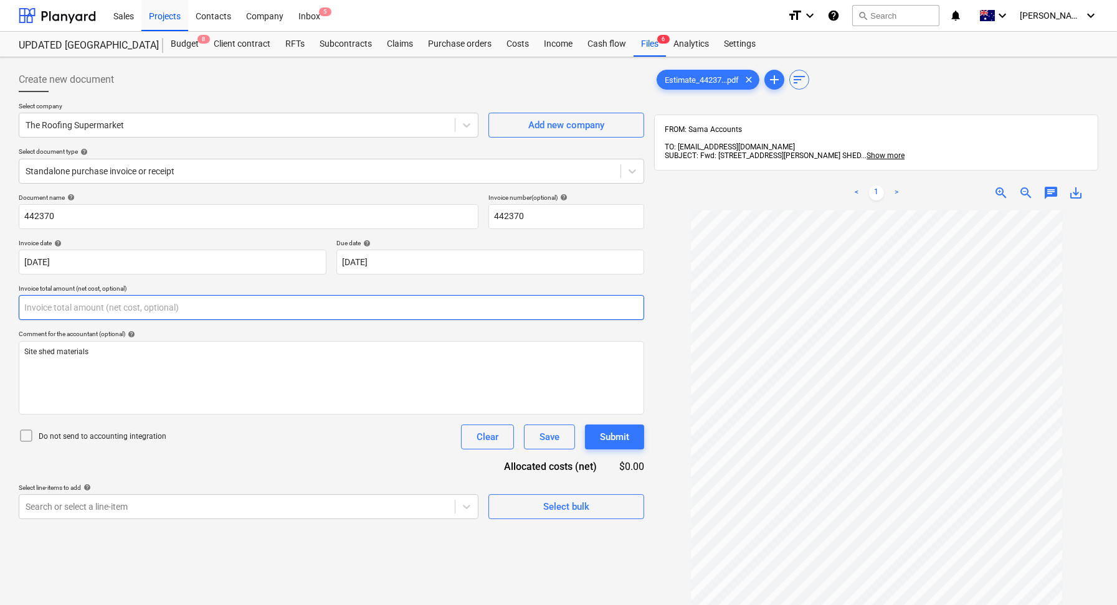
drag, startPoint x: 90, startPoint y: 301, endPoint x: 80, endPoint y: 301, distance: 10.0
click at [83, 301] on input "text" at bounding box center [331, 307] width 625 height 25
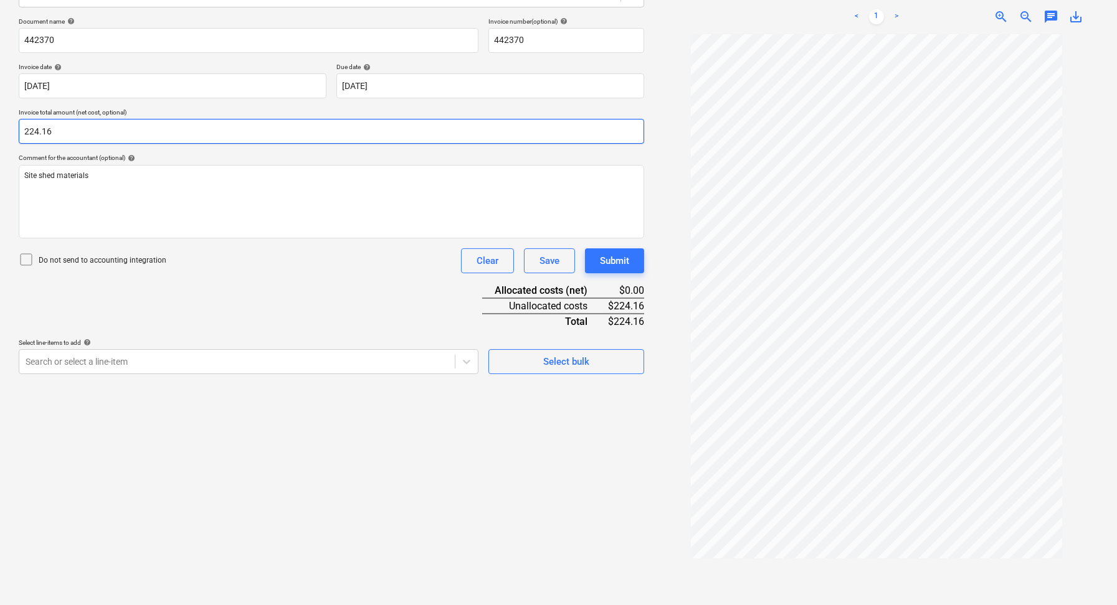
type input "224.16"
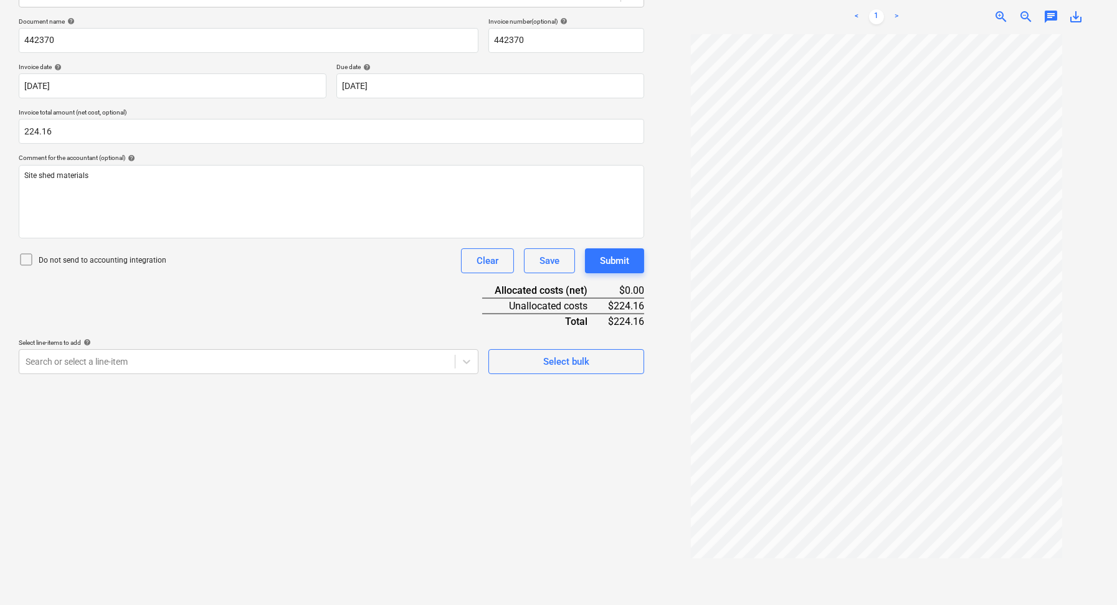
click at [340, 287] on div "Document name help 442370 Invoice number (optional) help 442370 Invoice date he…" at bounding box center [331, 195] width 625 height 357
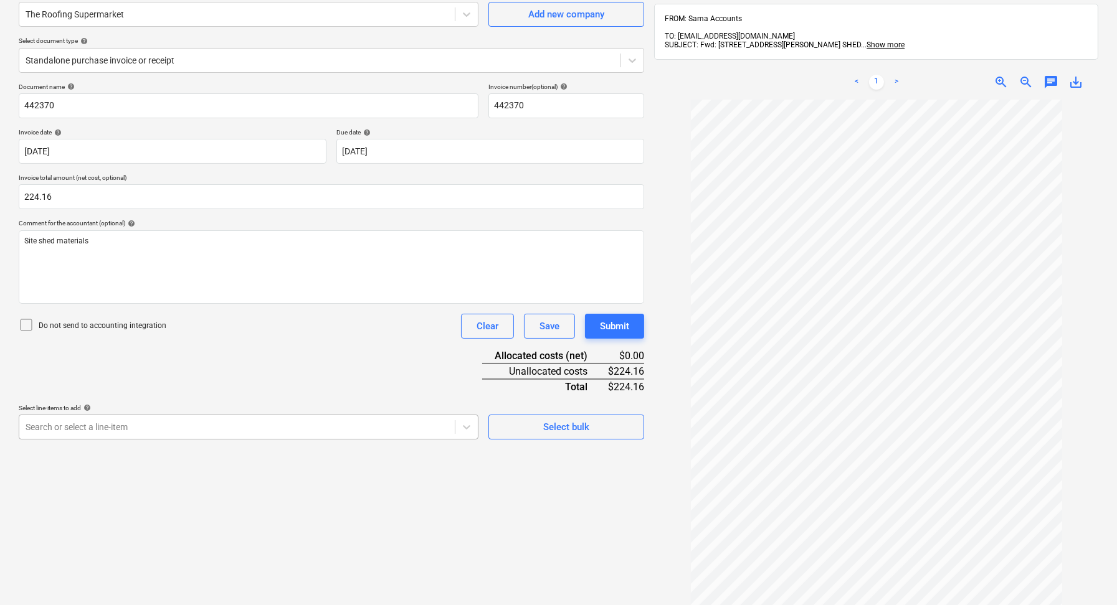
scroll to position [143, 0]
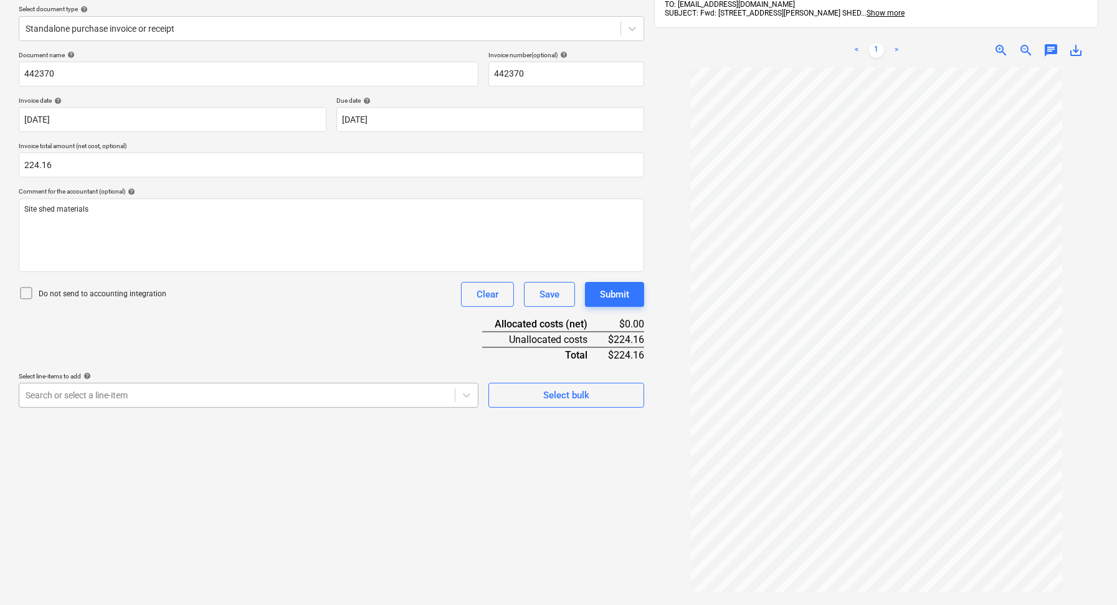
click at [333, 417] on body "Sales Projects Contacts Company Inbox 5 format_size keyboard_arrow_down help se…" at bounding box center [558, 159] width 1117 height 605
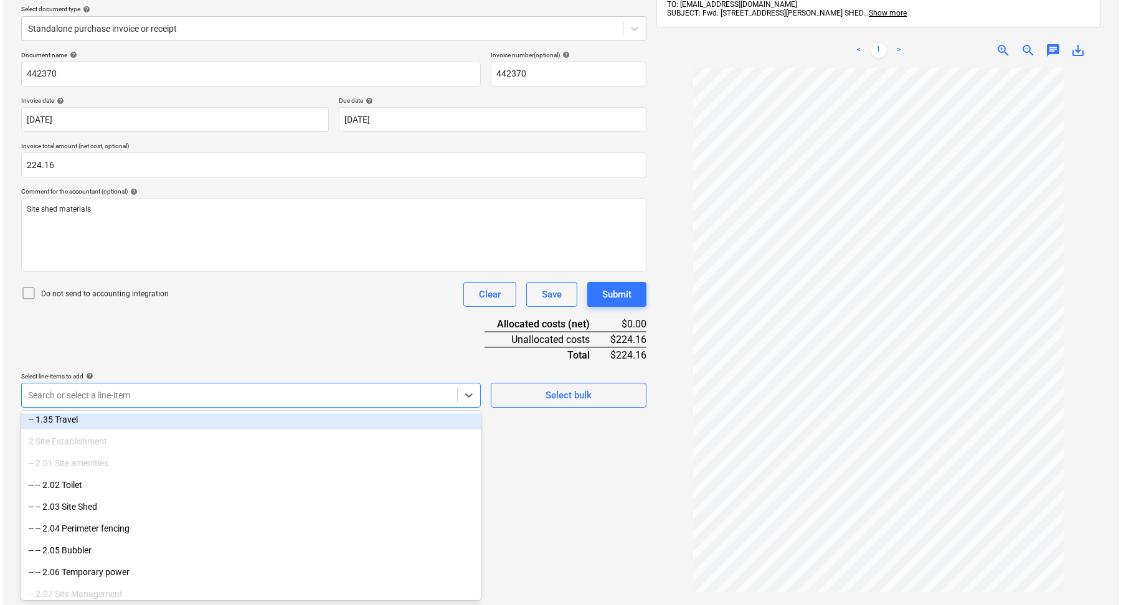
scroll to position [833, 0]
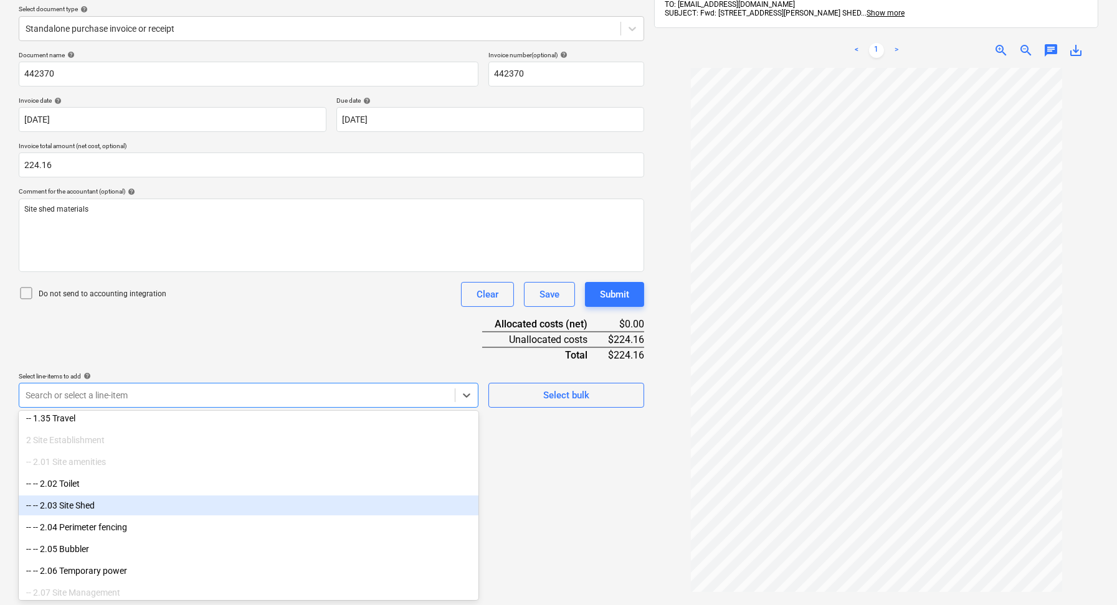
click at [138, 503] on div "-- -- 2.03 Site Shed" at bounding box center [249, 506] width 460 height 20
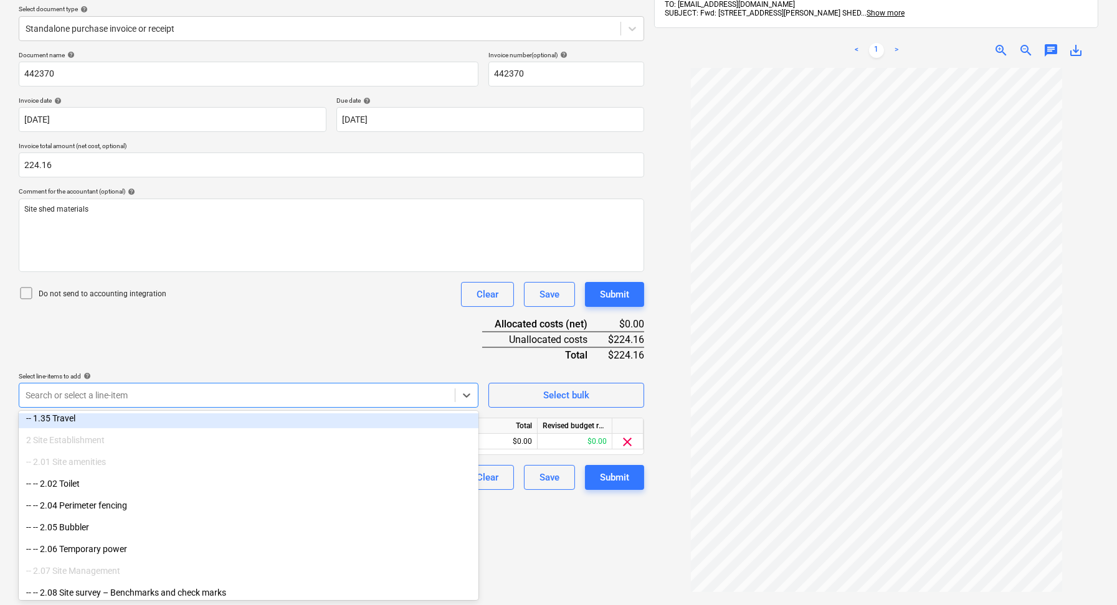
click at [311, 290] on div "Do not send to accounting integration Clear Save Submit" at bounding box center [331, 294] width 625 height 25
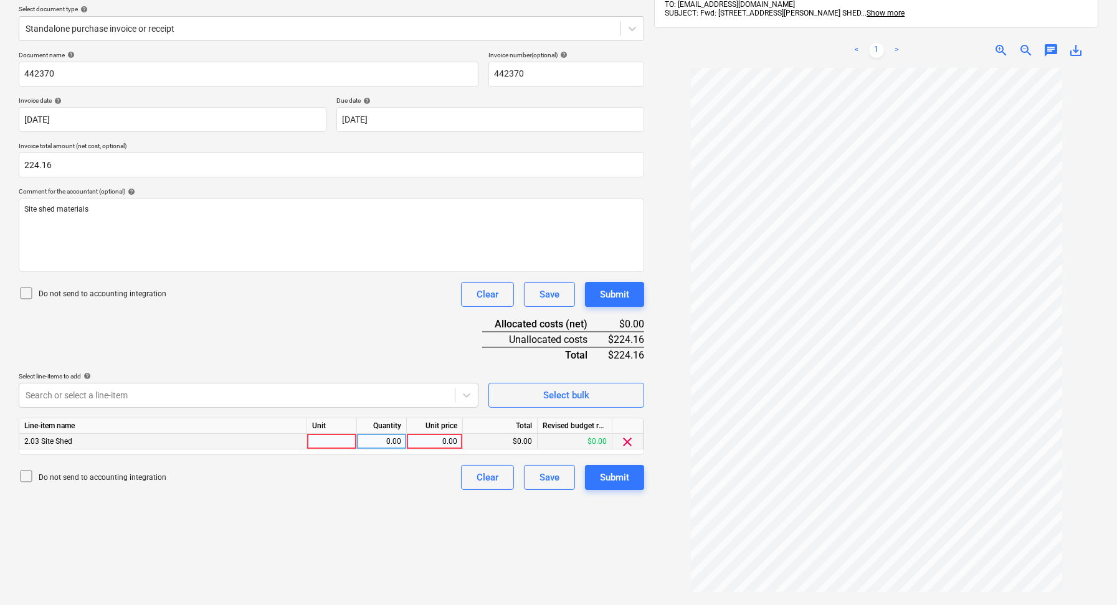
click at [322, 440] on div at bounding box center [332, 442] width 50 height 16
type input "1"
click at [376, 440] on div "0.00" at bounding box center [381, 442] width 39 height 16
click at [447, 441] on div "0.00" at bounding box center [434, 442] width 45 height 16
type input "224.16"
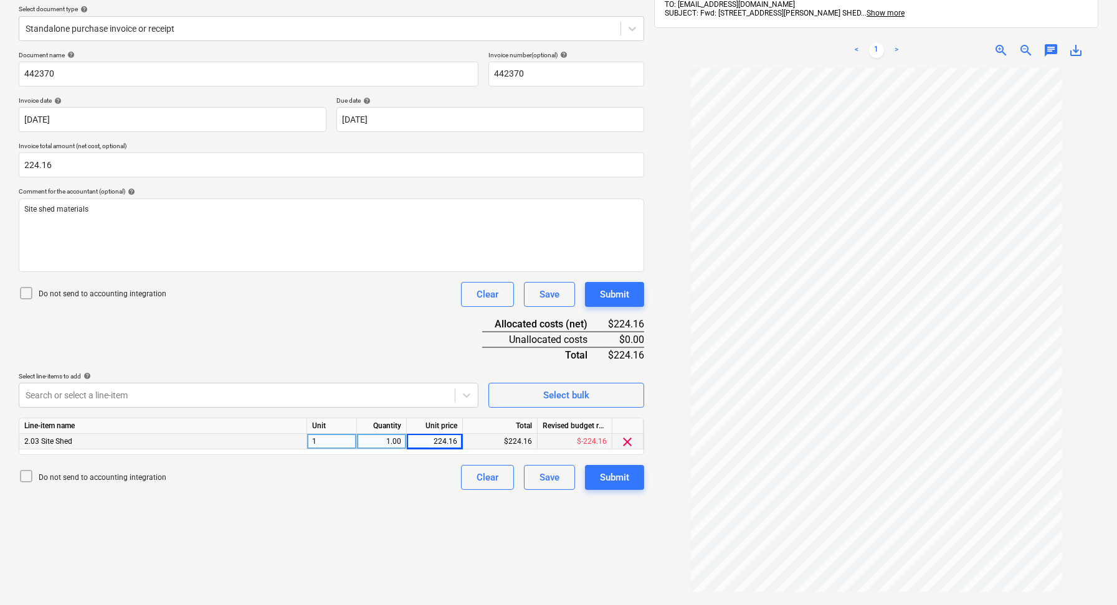
click at [462, 512] on div "Create new document Select company The Roofing Supermarket Add new company Sele…" at bounding box center [331, 282] width 635 height 724
click at [624, 481] on div "Submit" at bounding box center [614, 478] width 29 height 16
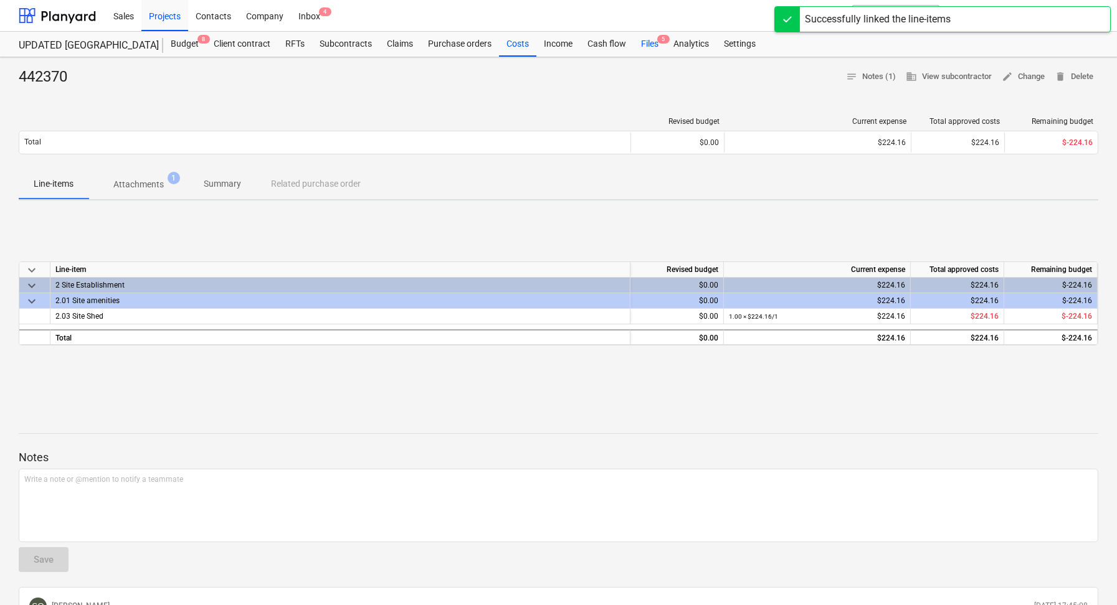
click at [653, 49] on div "Files 5" at bounding box center [649, 44] width 32 height 25
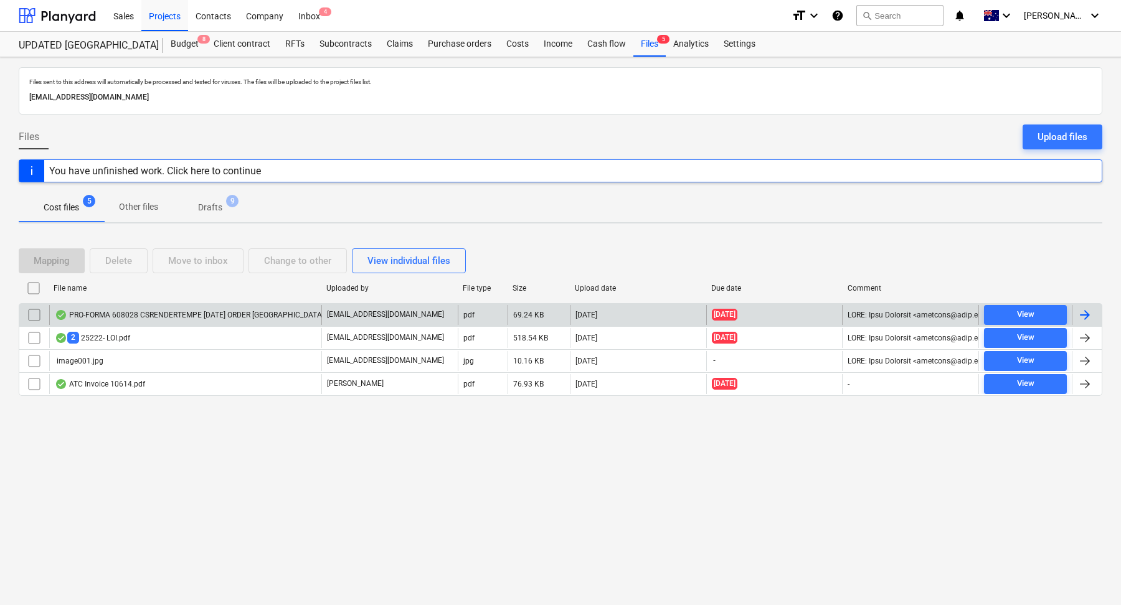
click at [184, 320] on div "PRO-FORMA 608028 CSRENDERTEMPE 08-08-2025 ORDER BELLEVUE HILL.PDF" at bounding box center [185, 315] width 272 height 20
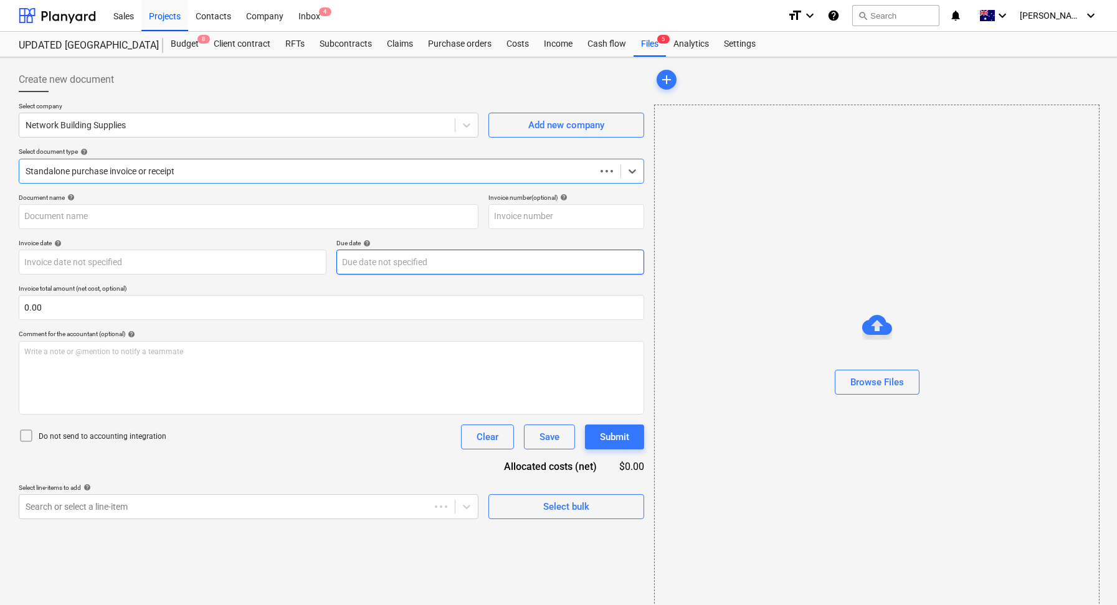
type input "PRO-FORMA 608028 CSRENDERTEMPE 08-08-2025 ORDER BELLEVUE HILL.PDF"
type input "08 Aug 2025"
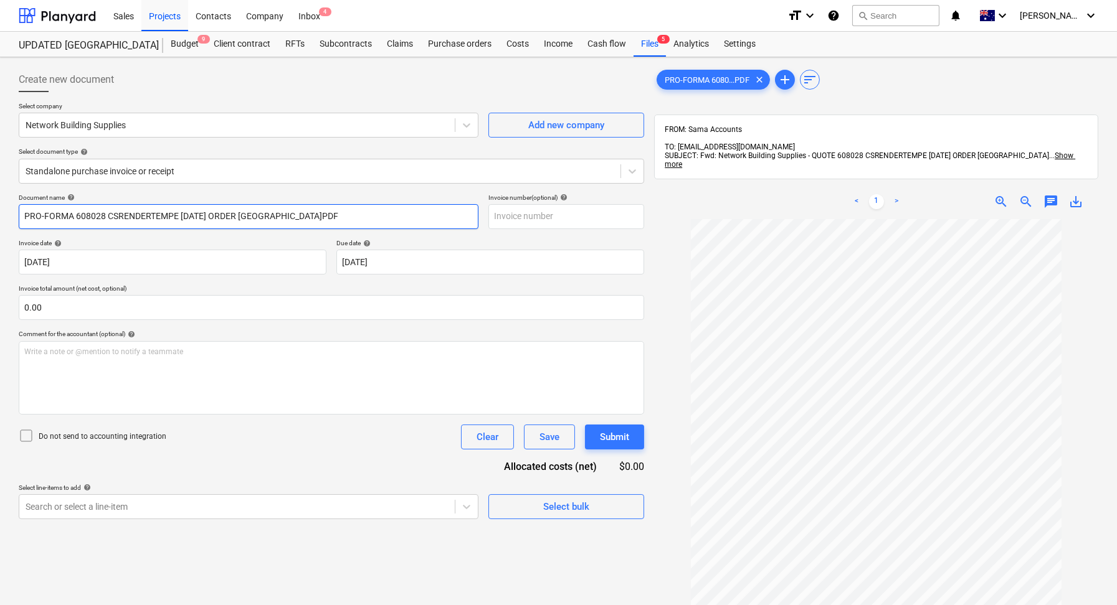
drag, startPoint x: 364, startPoint y: 215, endPoint x: 110, endPoint y: 216, distance: 254.1
click at [110, 216] on input "PRO-FORMA 608028 CSRENDERTEMPE 08-08-2025 ORDER BELLEVUE HILL.PDF" at bounding box center [249, 216] width 460 height 25
drag, startPoint x: 76, startPoint y: 216, endPoint x: 0, endPoint y: 216, distance: 76.0
click at [0, 216] on div "Create new document Select company Network Building Supplies Add new company Se…" at bounding box center [558, 428] width 1117 height 742
drag, startPoint x: 55, startPoint y: 212, endPoint x: 0, endPoint y: 212, distance: 55.4
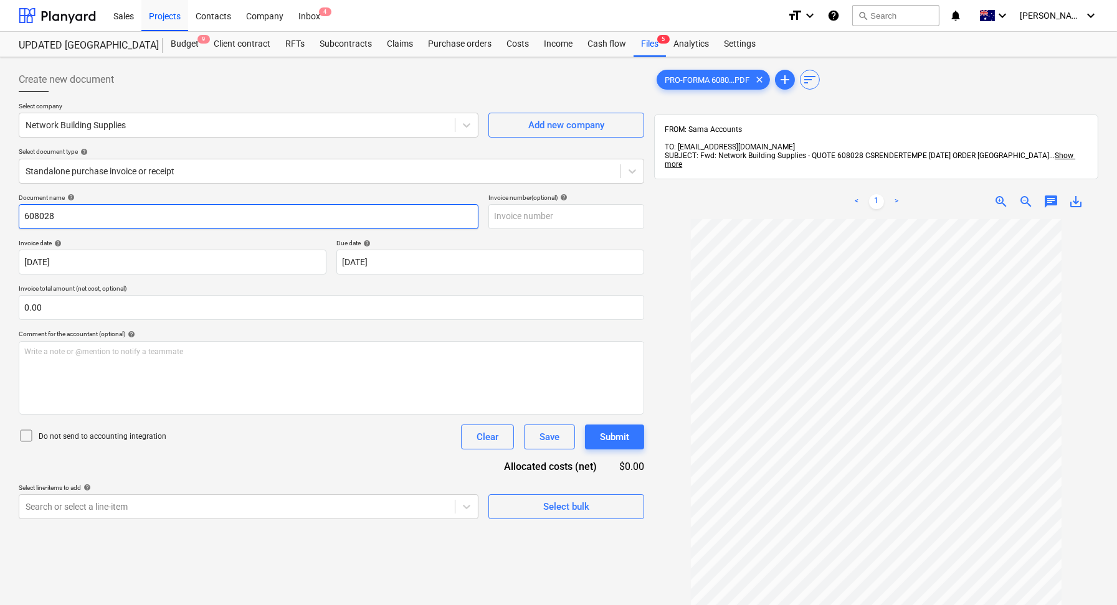
click at [0, 212] on div "Create new document Select company Network Building Supplies Add new company Se…" at bounding box center [558, 428] width 1117 height 742
type input "608028"
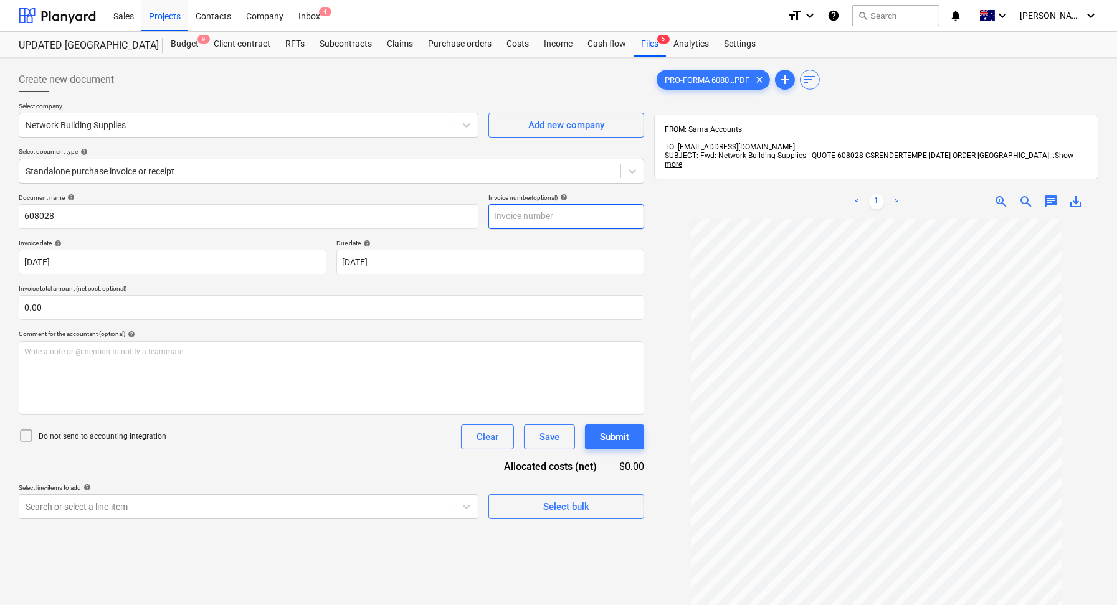
click at [571, 214] on input "text" at bounding box center [566, 216] width 156 height 25
paste input "608028"
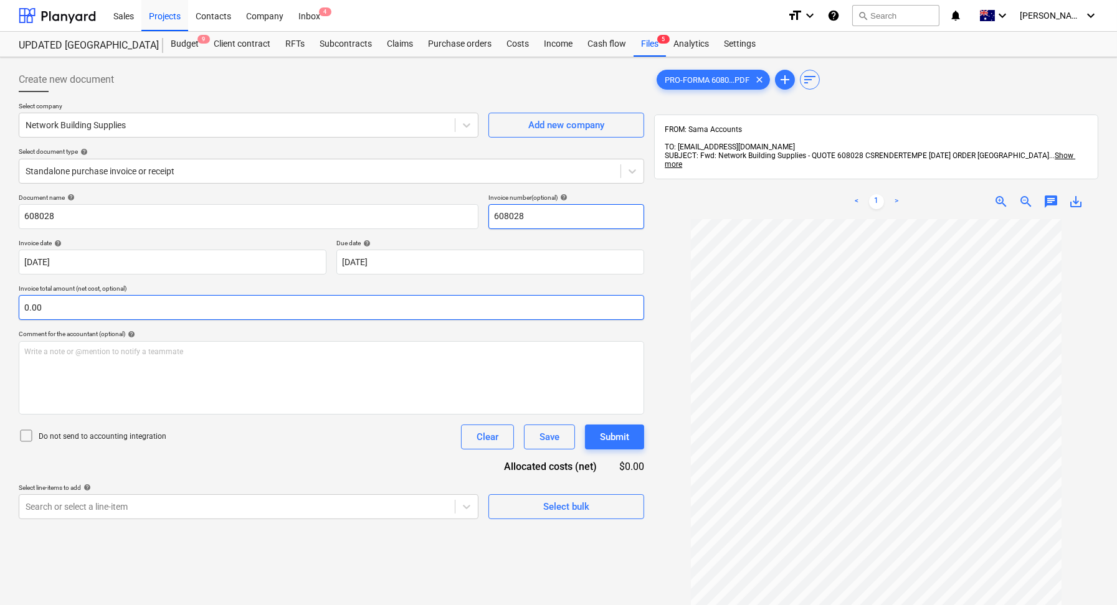
type input "608028"
click at [83, 312] on input "text" at bounding box center [331, 307] width 625 height 25
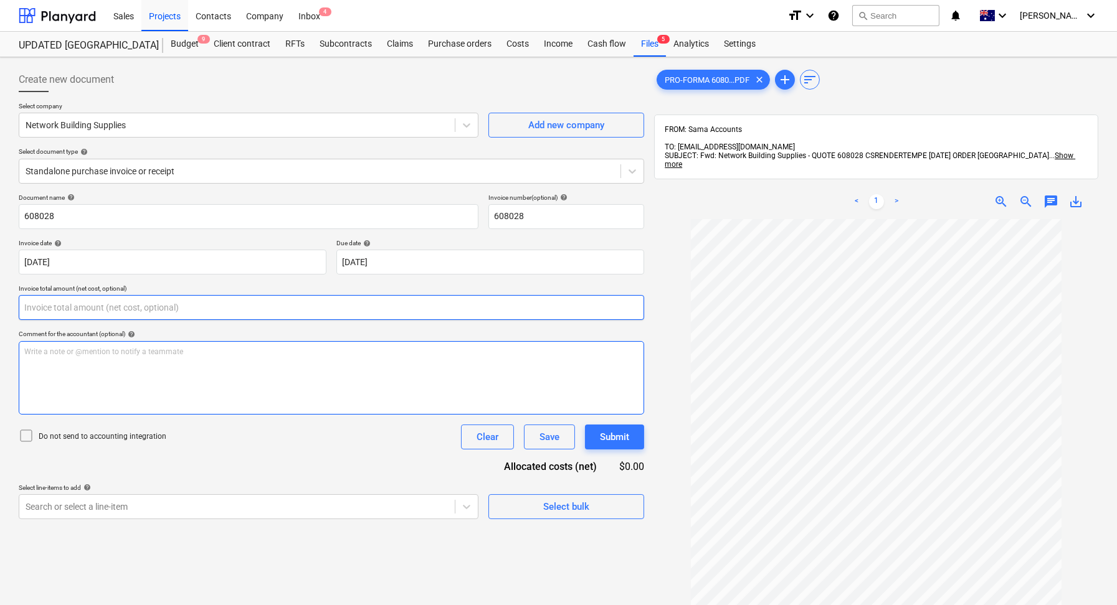
scroll to position [186, 0]
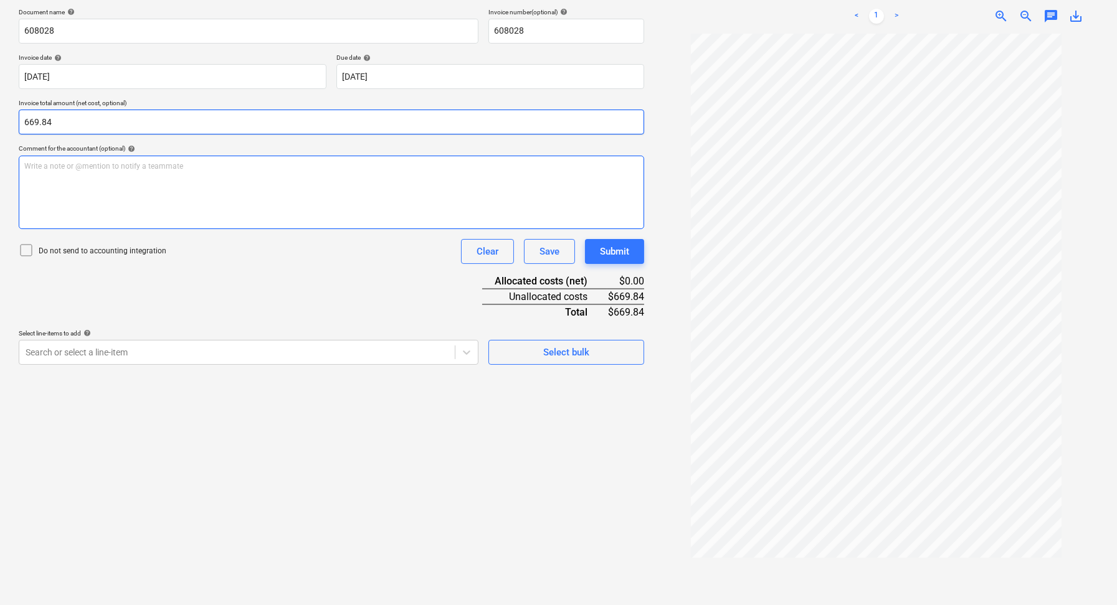
type input "669.84"
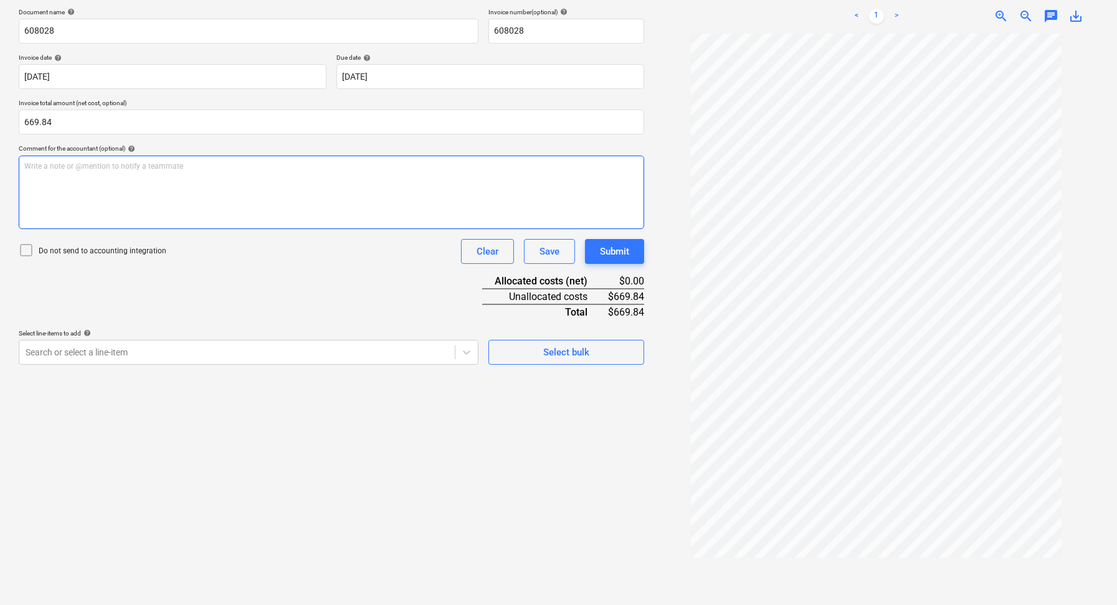
click at [184, 212] on div "Write a note or @mention to notify a teammate [PERSON_NAME]" at bounding box center [331, 193] width 625 height 74
click at [547, 252] on div "Save" at bounding box center [549, 252] width 20 height 16
